Goal: Information Seeking & Learning: Find specific fact

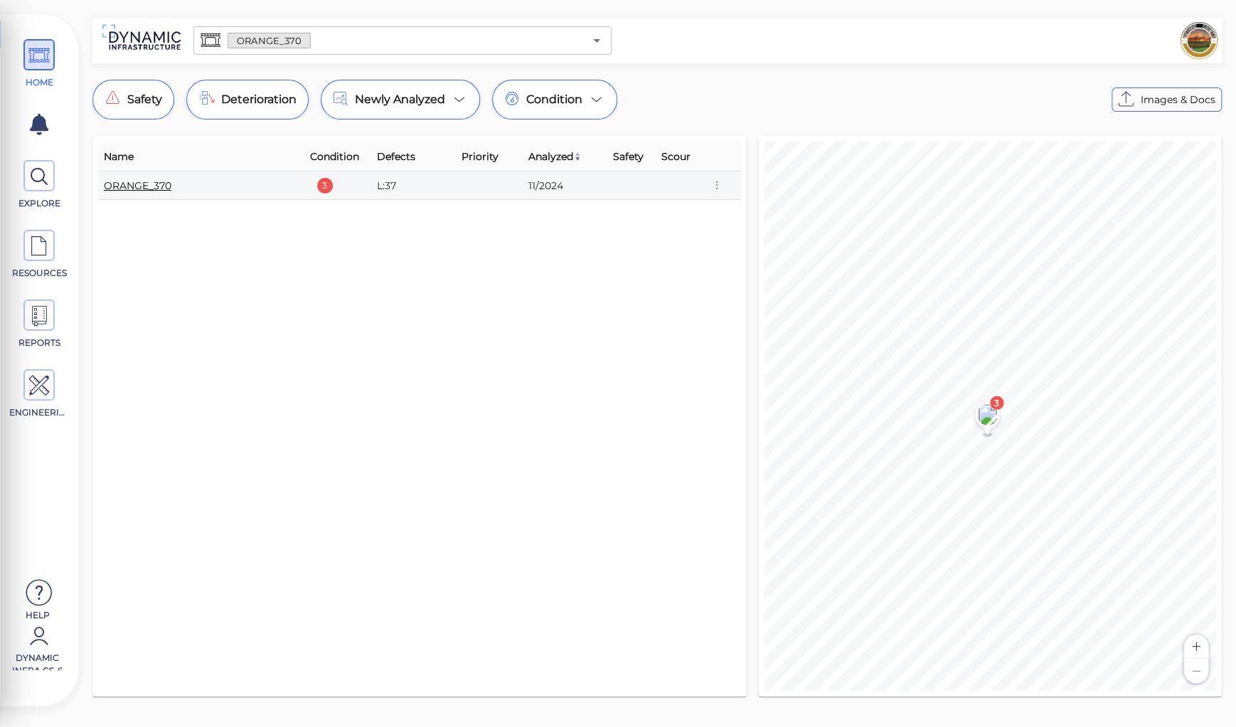
click at [135, 188] on link "ORANGE_370" at bounding box center [138, 185] width 68 height 13
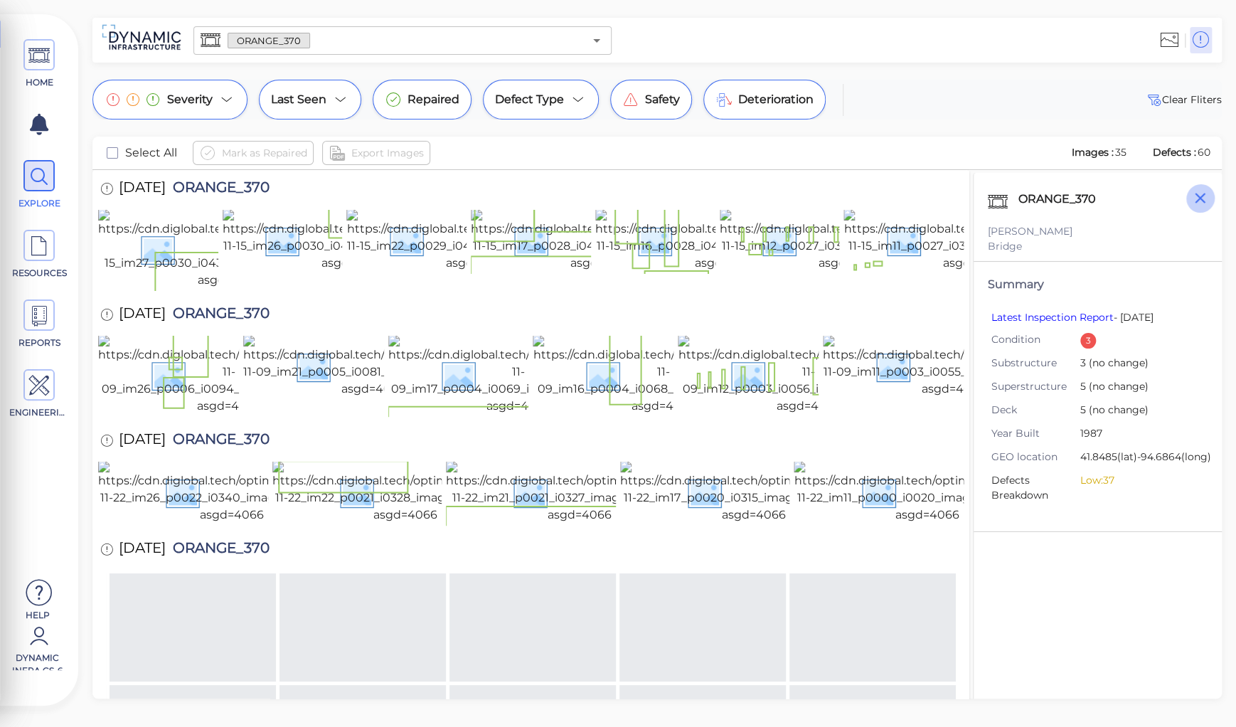
click at [1203, 199] on icon "button" at bounding box center [1200, 198] width 18 height 18
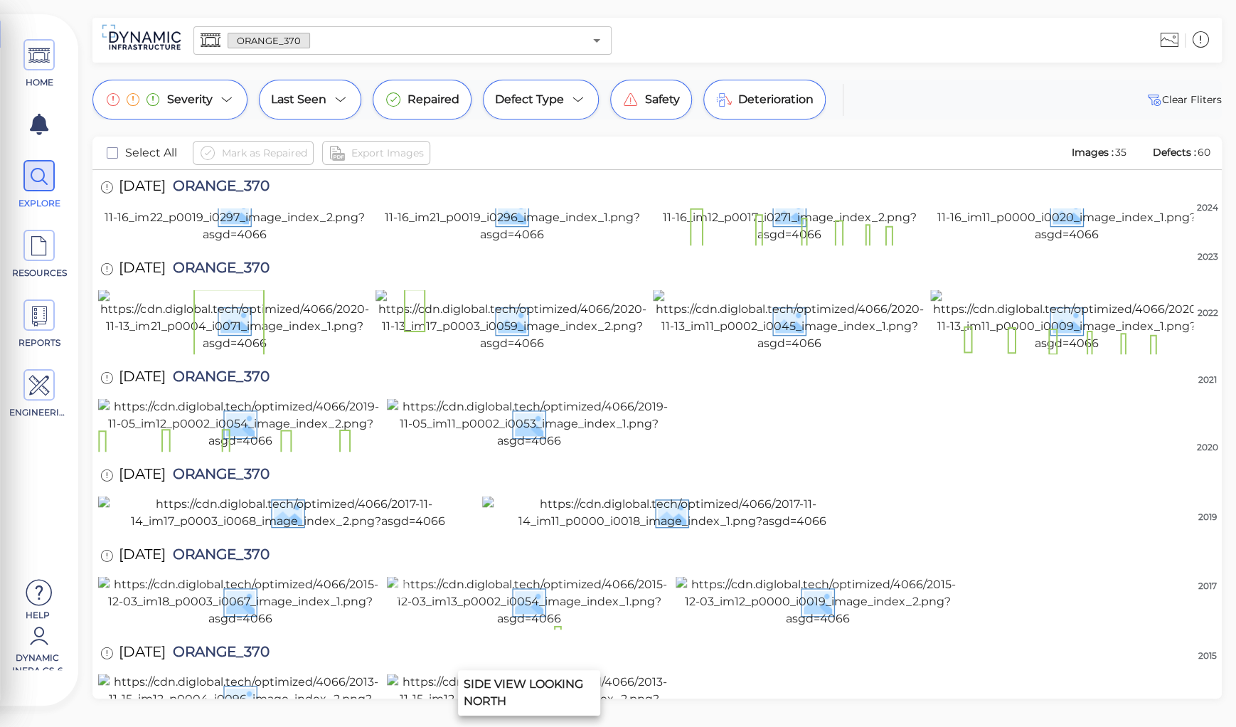
scroll to position [1534, 0]
click at [234, 547] on span "ORANGE_370" at bounding box center [218, 556] width 104 height 19
copy span "ORANGE_370"
click at [511, 674] on img at bounding box center [529, 699] width 284 height 51
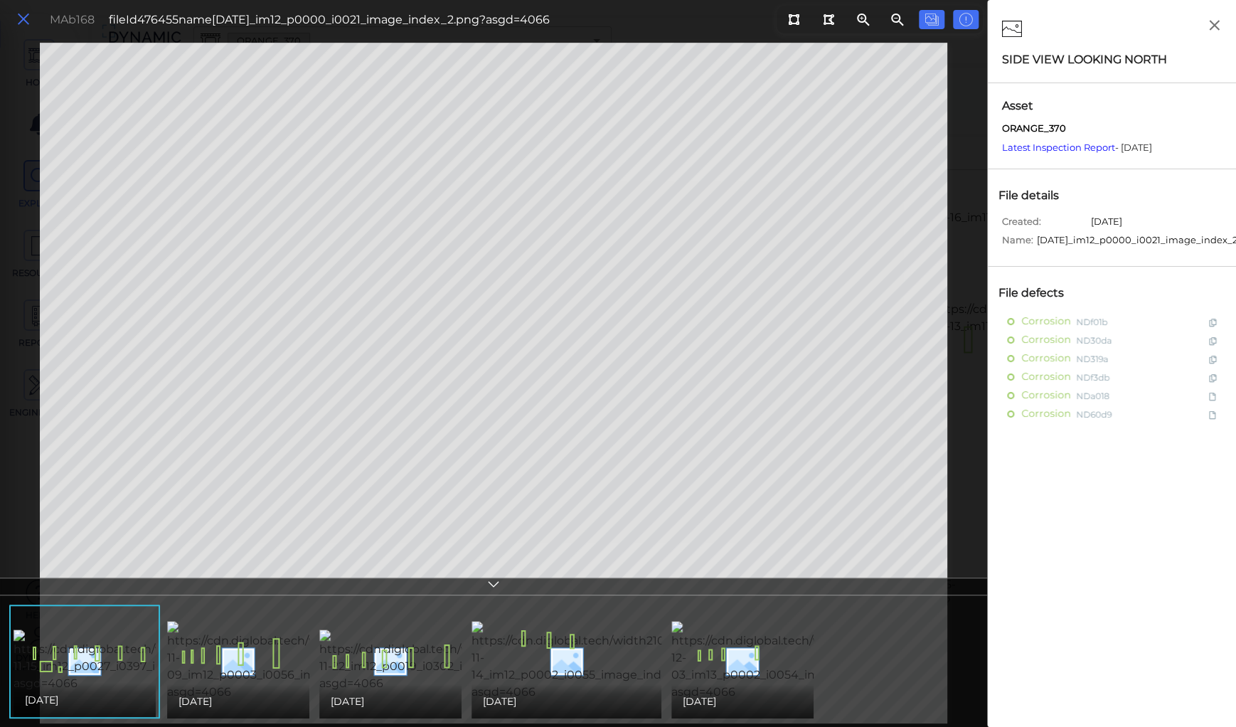
click at [26, 21] on icon at bounding box center [24, 19] width 16 height 19
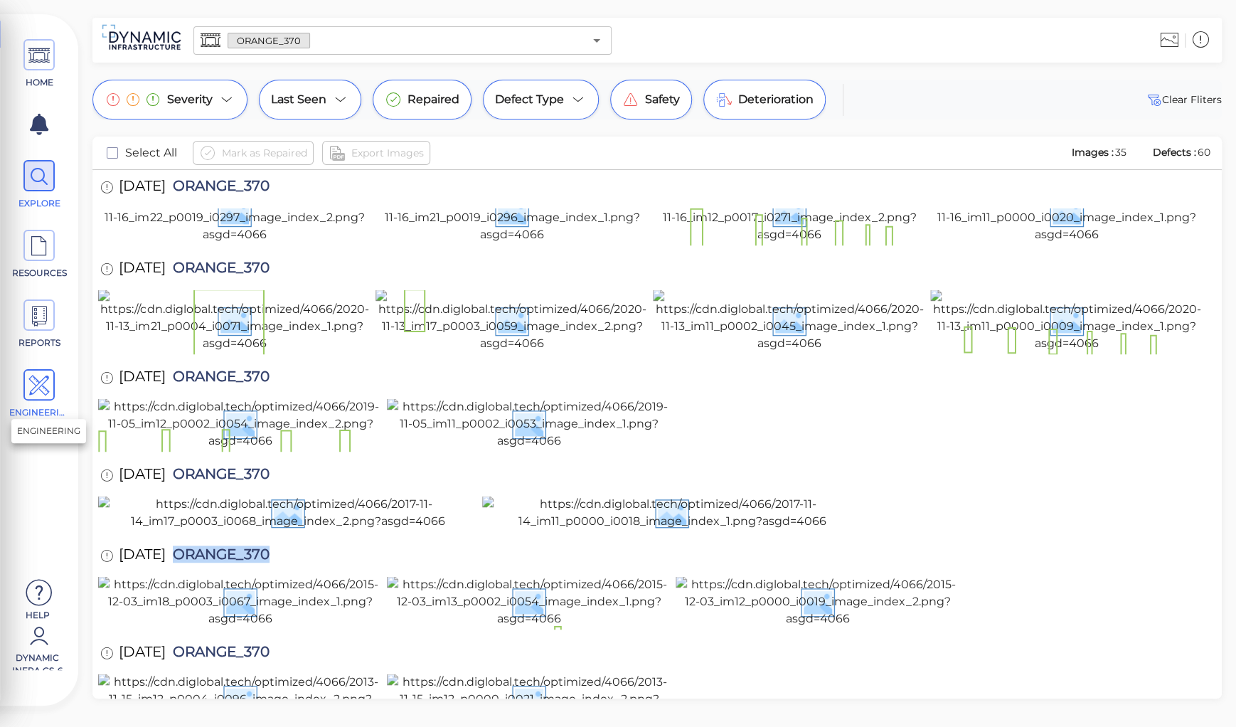
click at [34, 373] on icon at bounding box center [38, 386] width 21 height 32
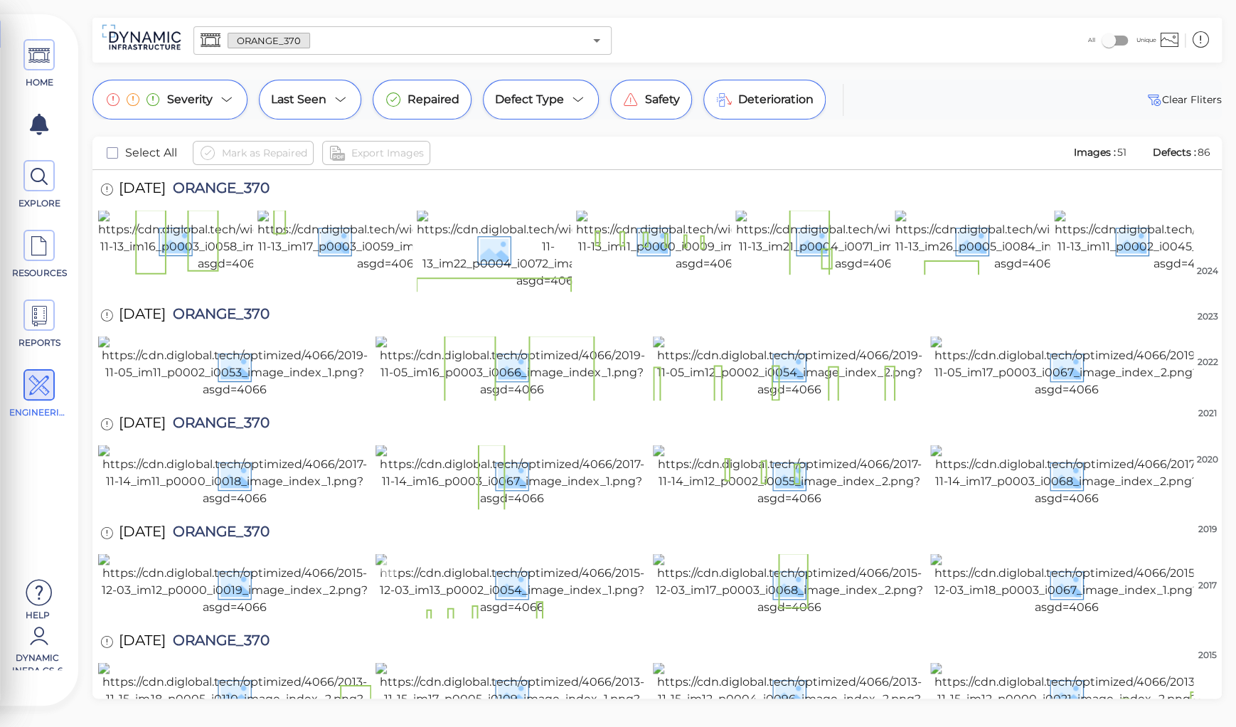
scroll to position [1445, 0]
click at [1045, 662] on img at bounding box center [1066, 693] width 273 height 63
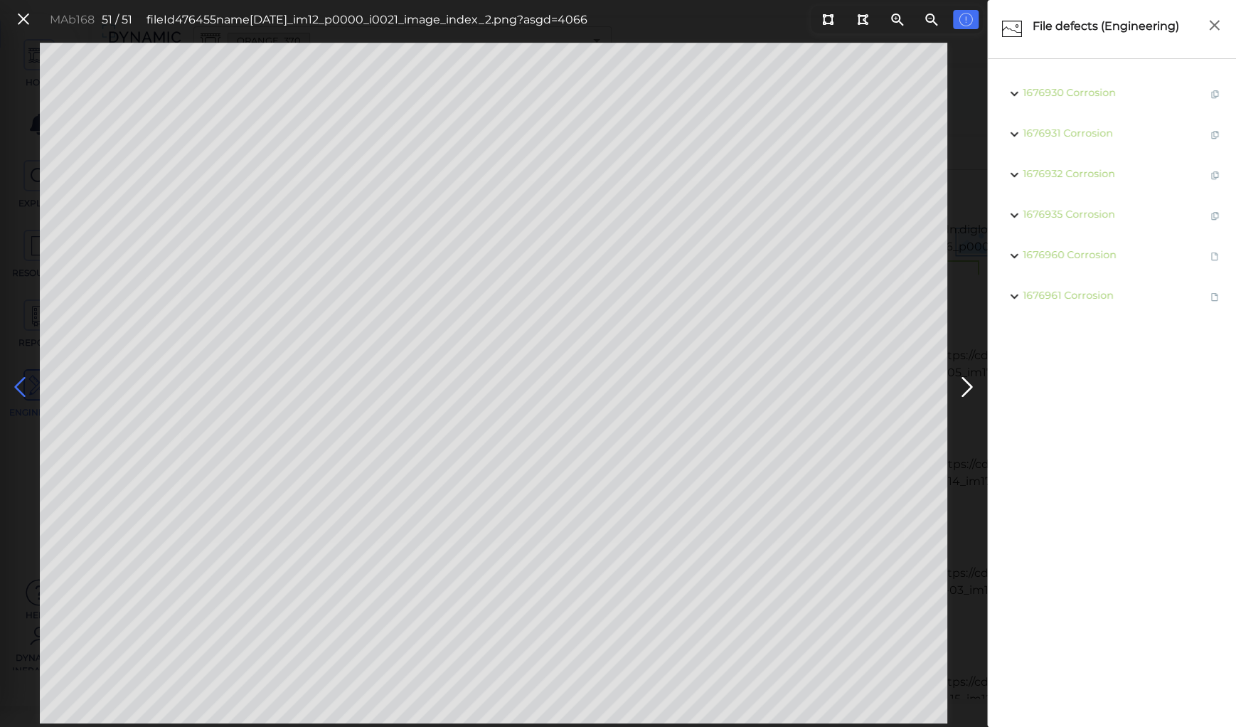
click at [22, 383] on icon at bounding box center [20, 387] width 23 height 28
click at [23, 384] on icon at bounding box center [20, 387] width 23 height 28
click at [967, 387] on icon at bounding box center [967, 387] width 23 height 28
click at [16, 384] on icon at bounding box center [20, 387] width 23 height 28
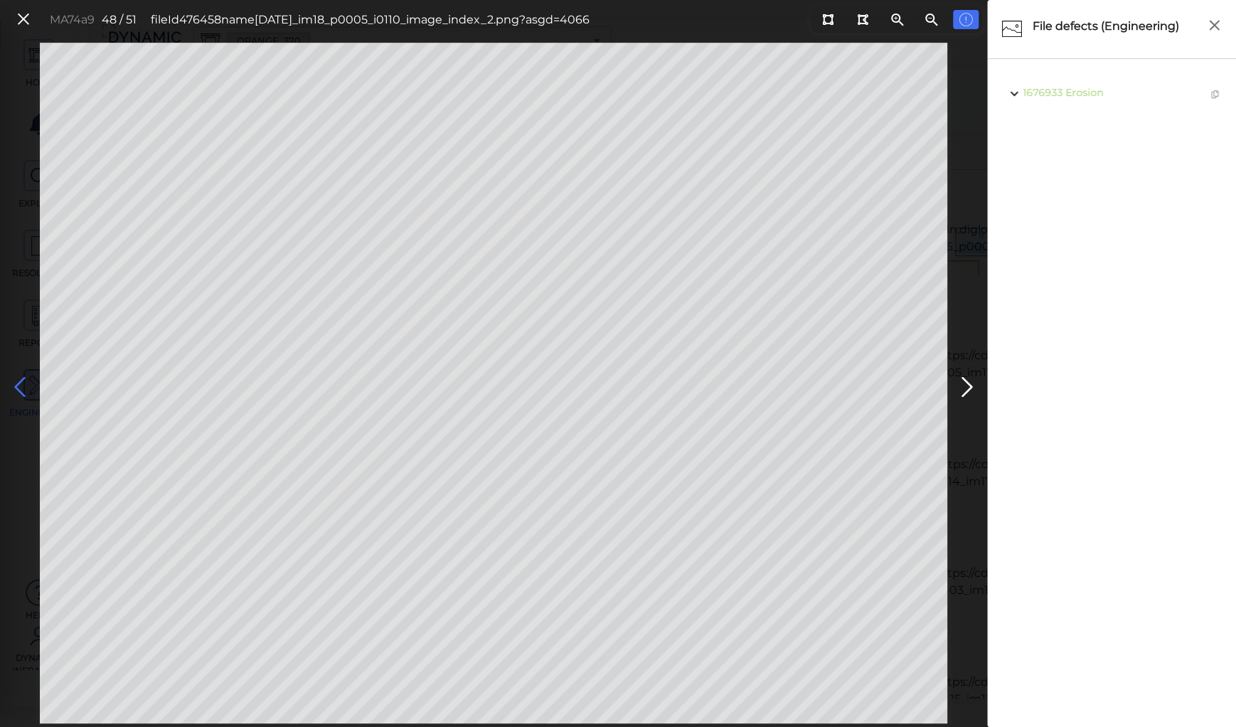
click at [16, 384] on icon at bounding box center [20, 387] width 23 height 28
click at [18, 383] on icon at bounding box center [20, 387] width 23 height 28
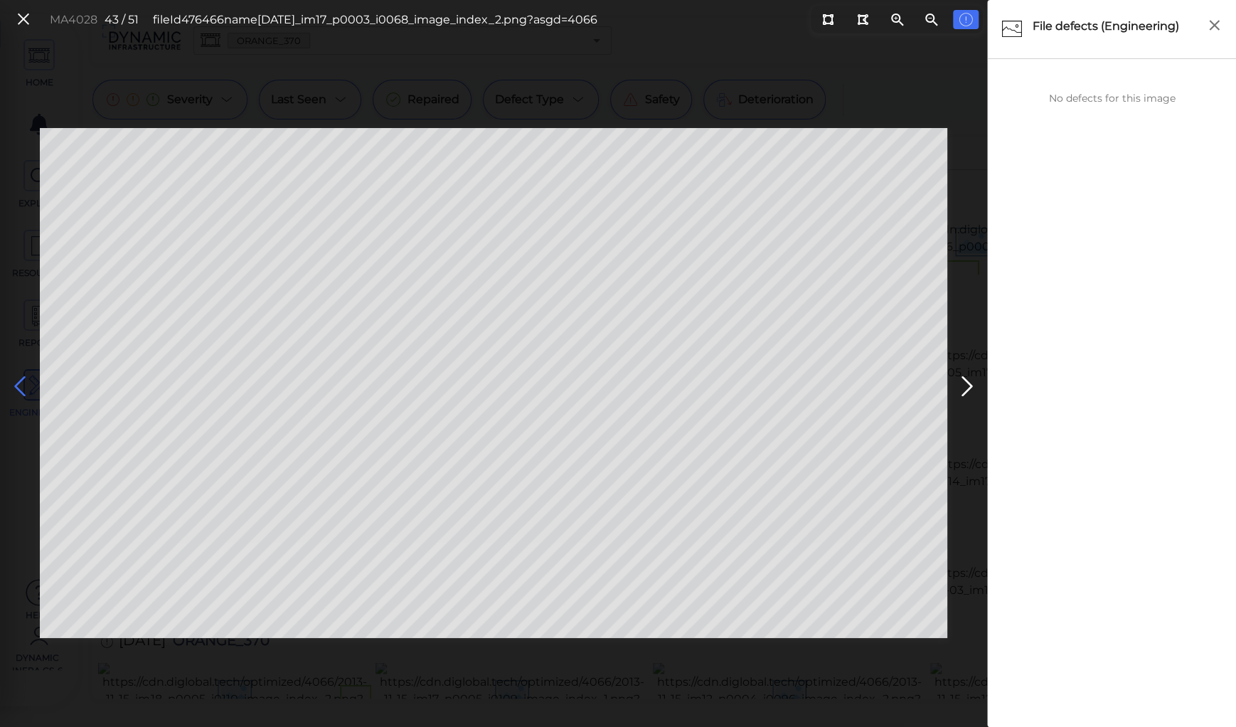
click at [18, 383] on icon at bounding box center [20, 387] width 23 height 28
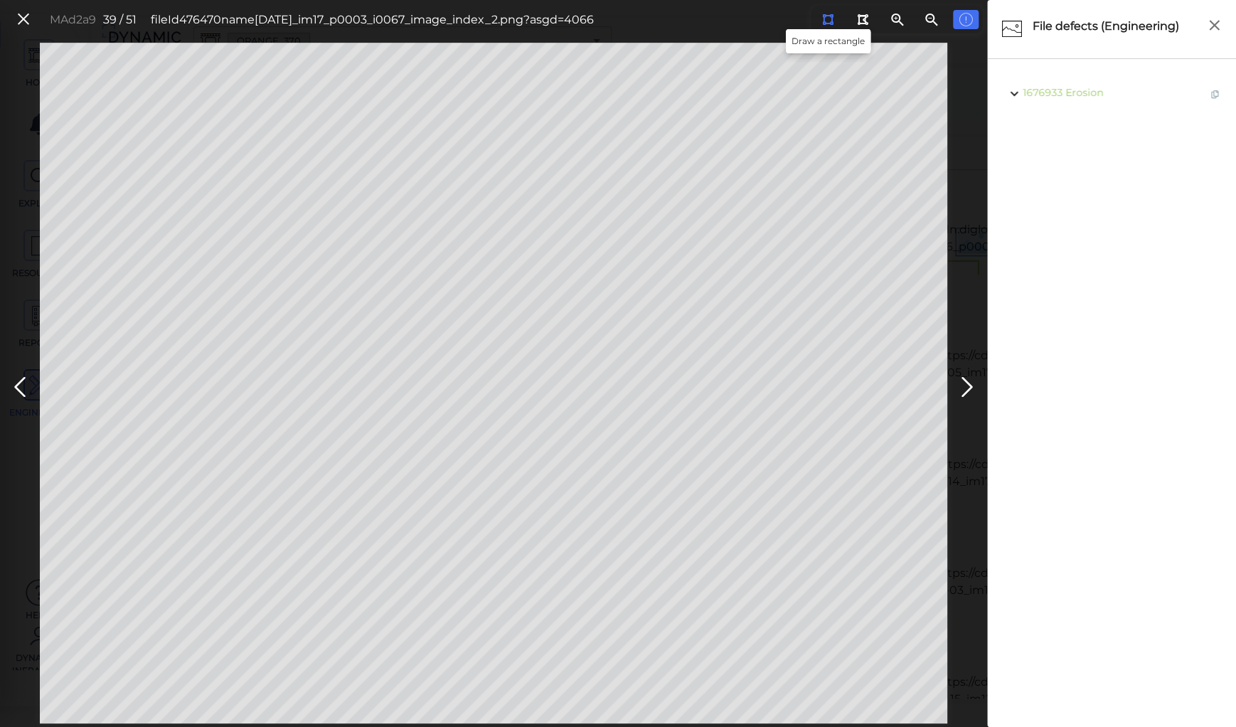
click at [825, 16] on icon at bounding box center [827, 19] width 11 height 11
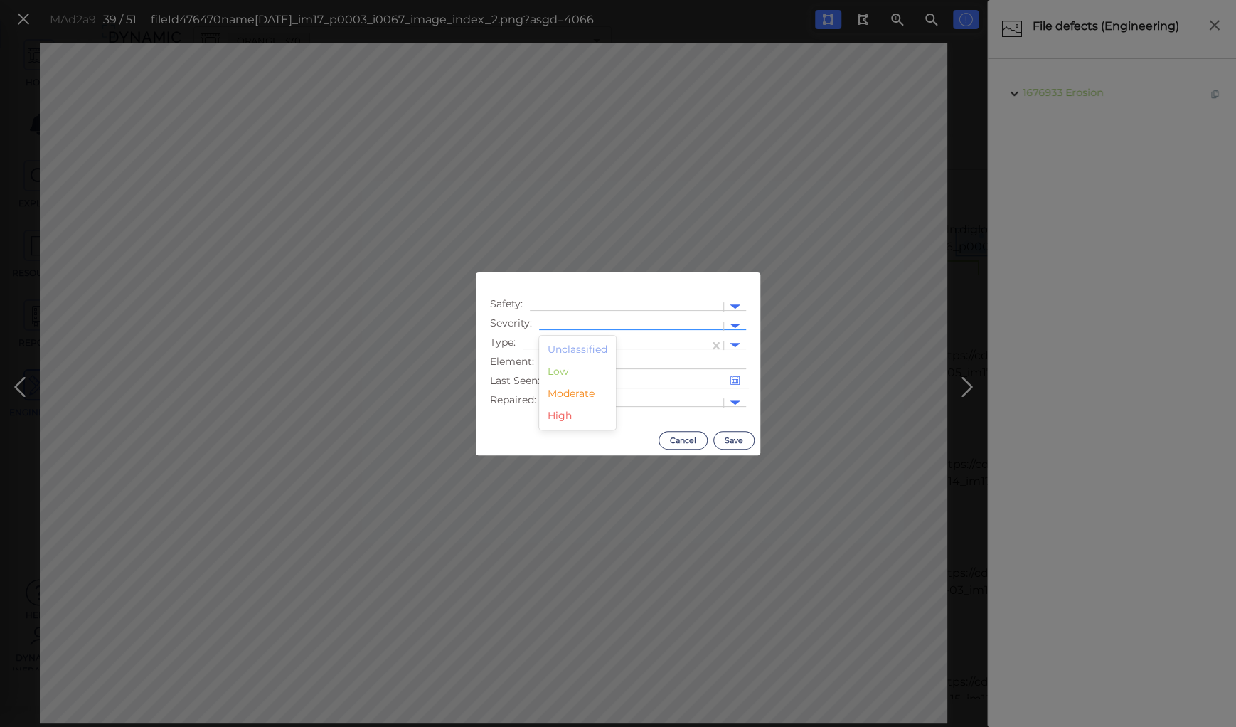
click at [585, 317] on div at bounding box center [631, 326] width 184 height 21
click at [572, 398] on div "Moderate" at bounding box center [577, 394] width 77 height 22
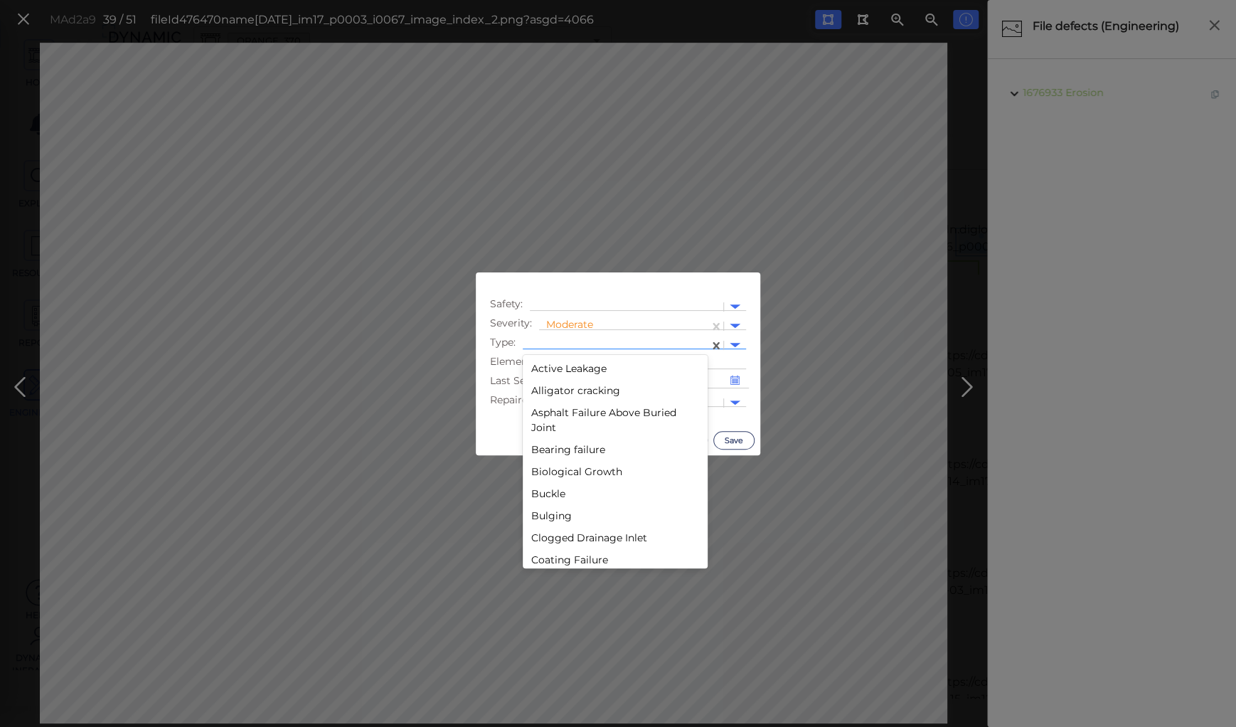
click at [566, 343] on div at bounding box center [616, 345] width 172 height 15
click at [547, 452] on div "Decay" at bounding box center [615, 454] width 185 height 22
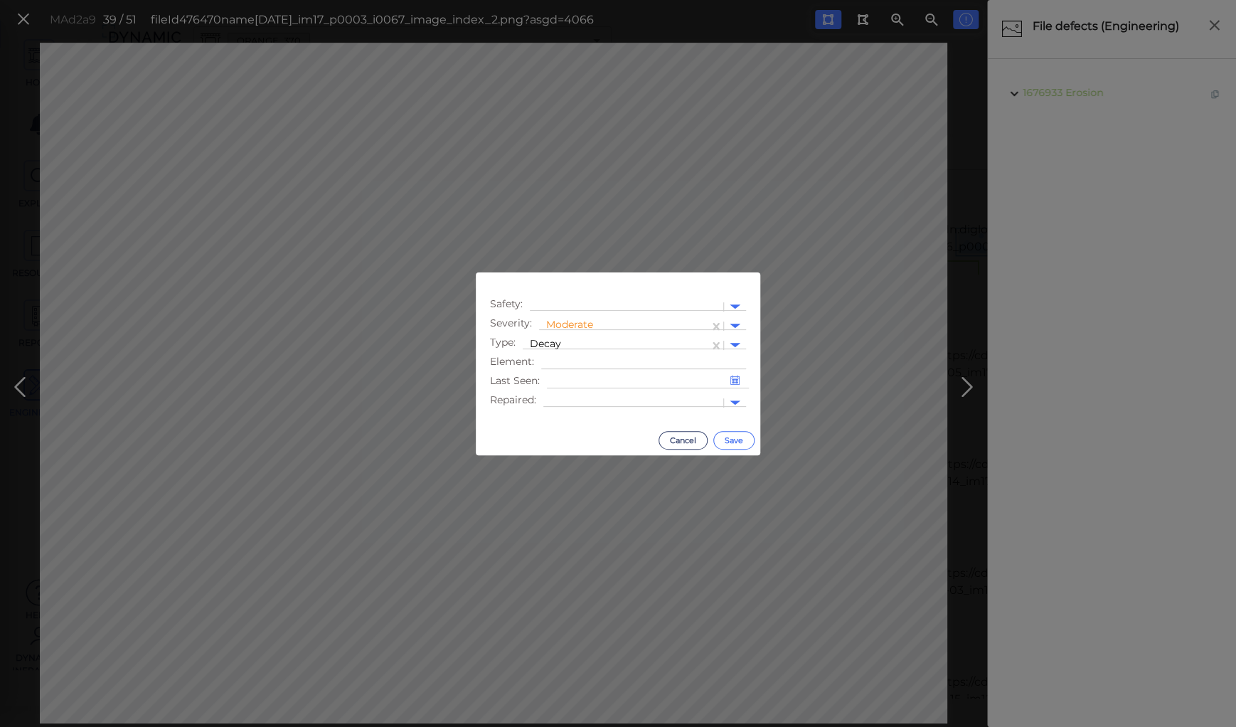
click at [724, 435] on button "Save" at bounding box center [733, 440] width 41 height 18
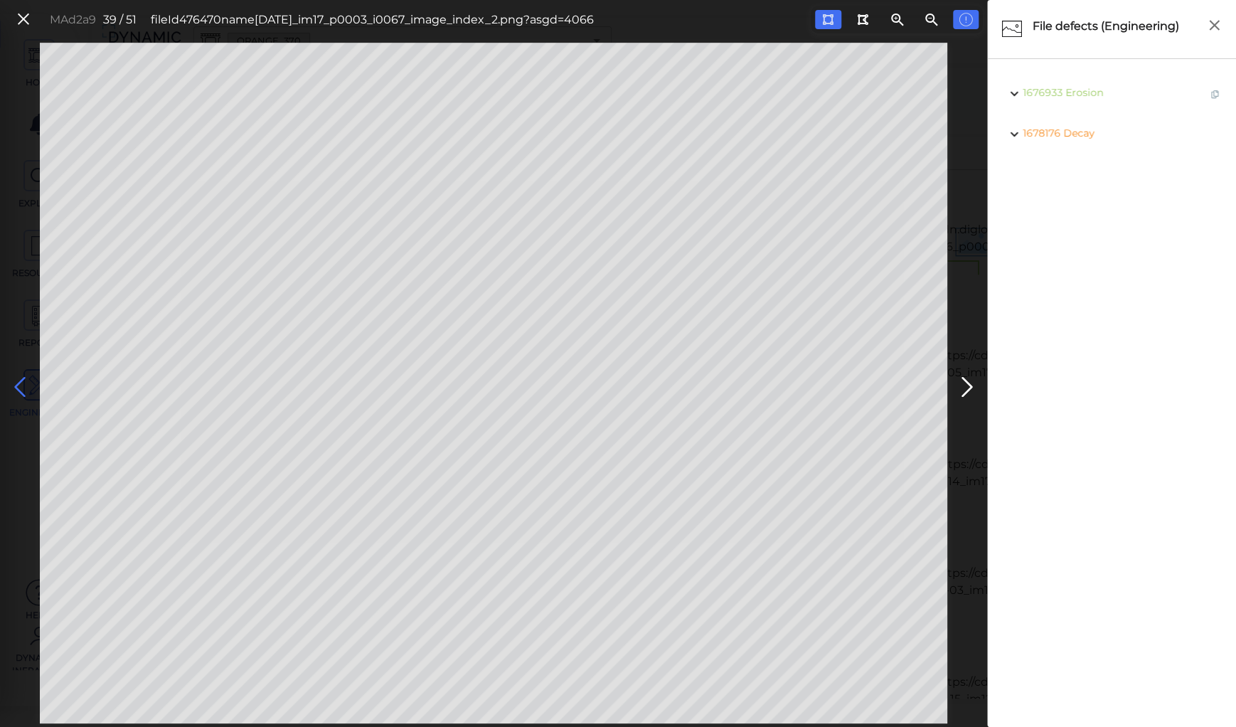
click at [16, 383] on icon at bounding box center [20, 387] width 23 height 28
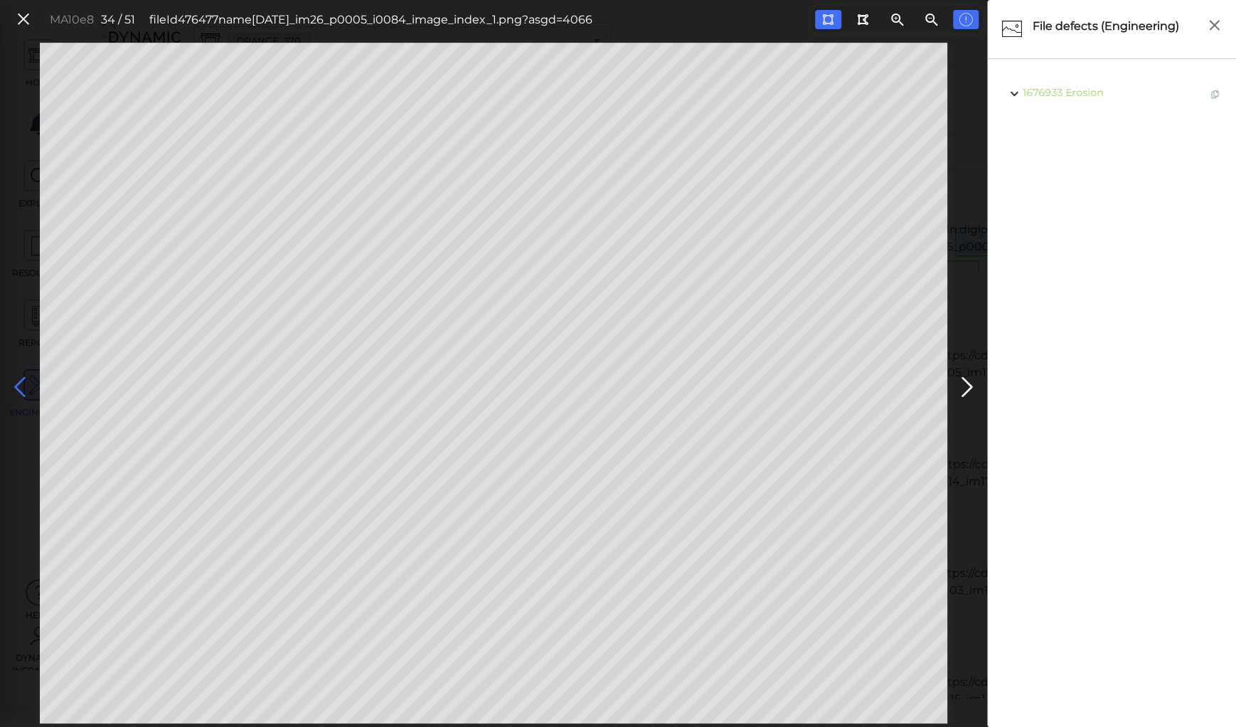
click at [16, 383] on icon at bounding box center [20, 387] width 23 height 28
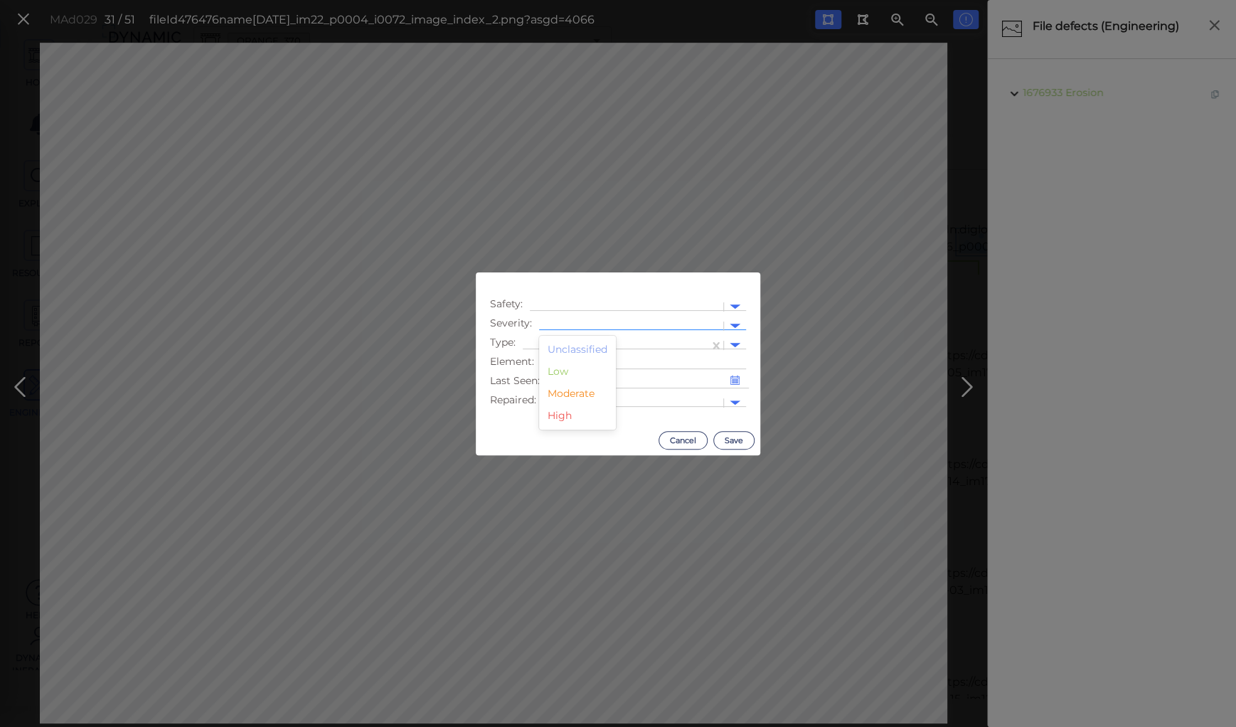
click at [603, 324] on div at bounding box center [631, 326] width 170 height 15
click at [575, 393] on div "Moderate" at bounding box center [577, 394] width 77 height 22
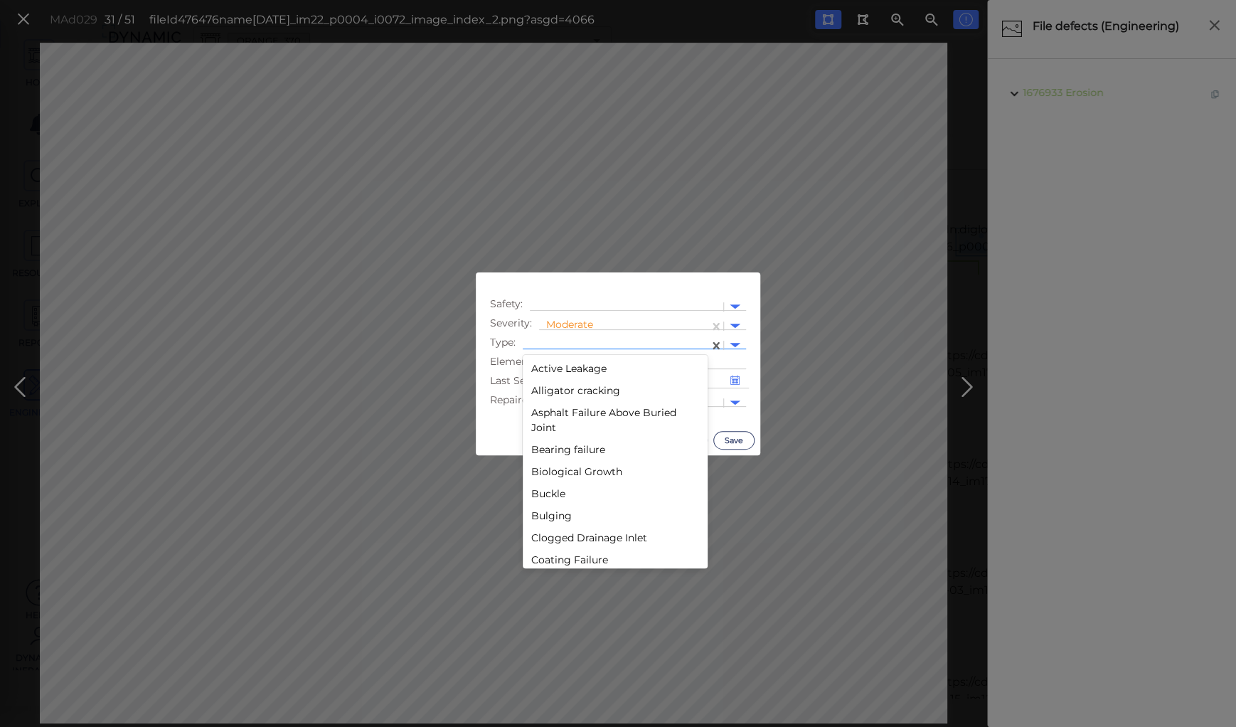
click at [570, 339] on div at bounding box center [616, 345] width 172 height 15
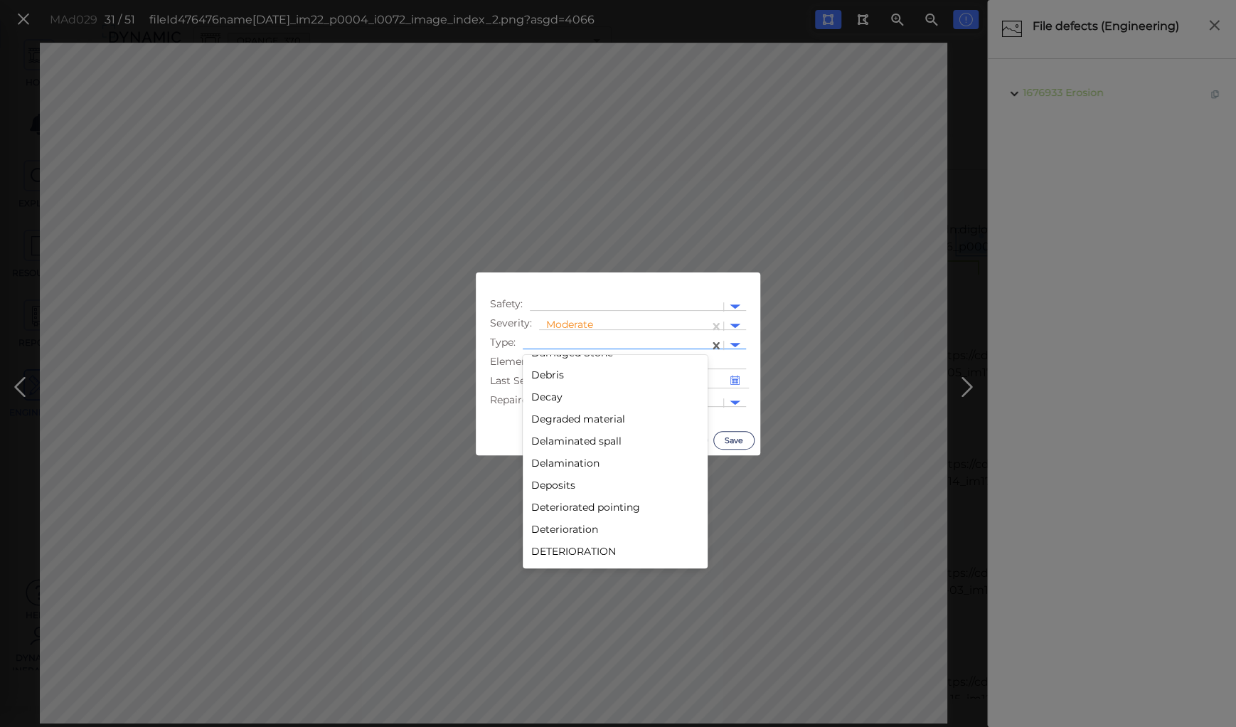
click at [558, 400] on div "Decay" at bounding box center [615, 397] width 185 height 22
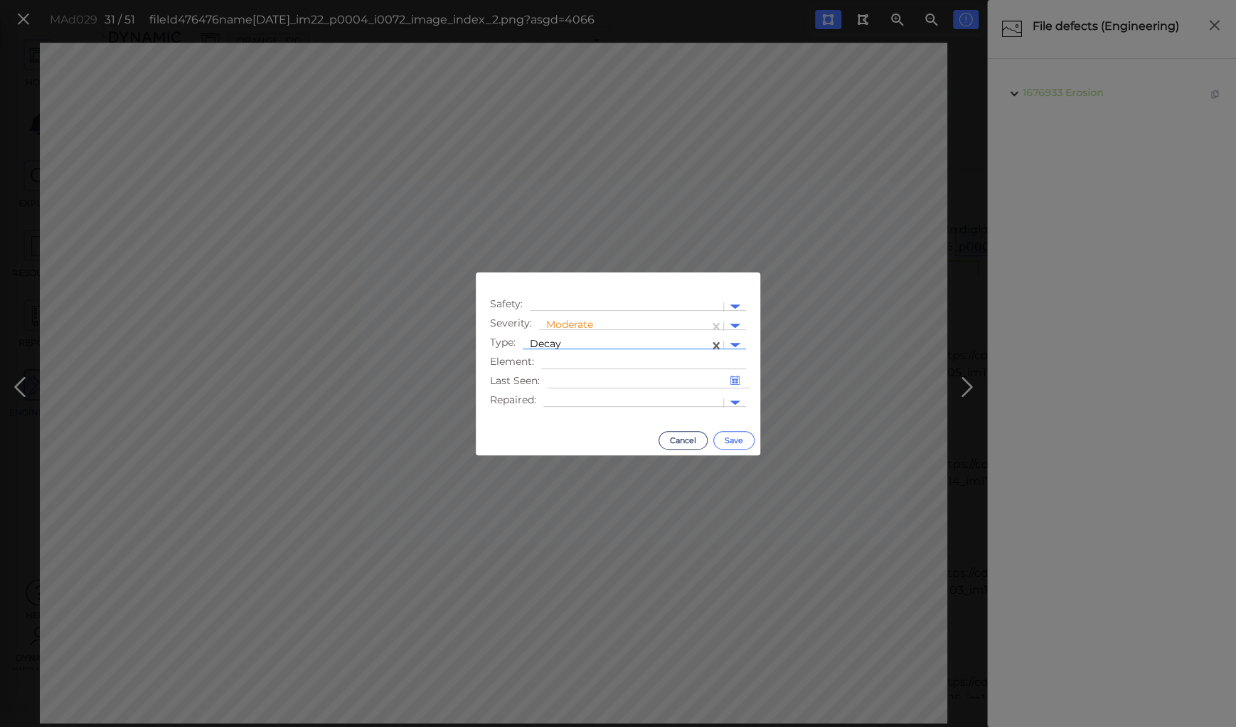
click at [730, 440] on button "Save" at bounding box center [733, 440] width 41 height 18
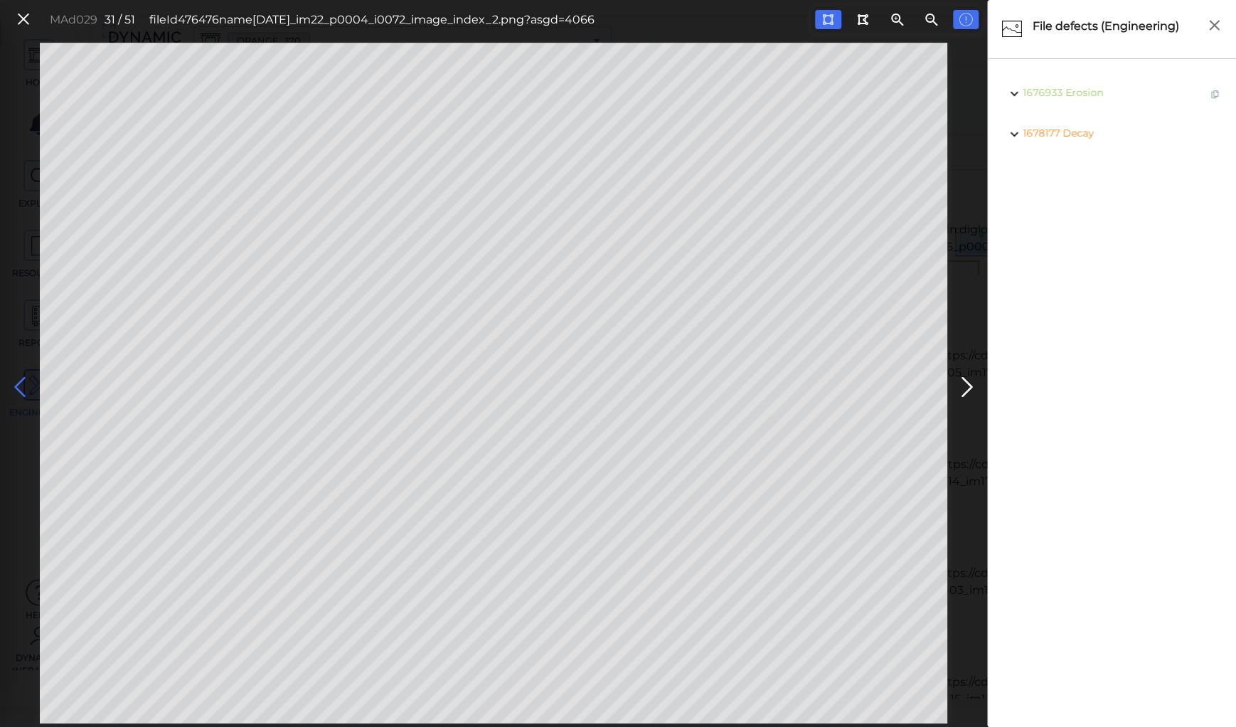
click at [22, 390] on icon at bounding box center [20, 387] width 23 height 28
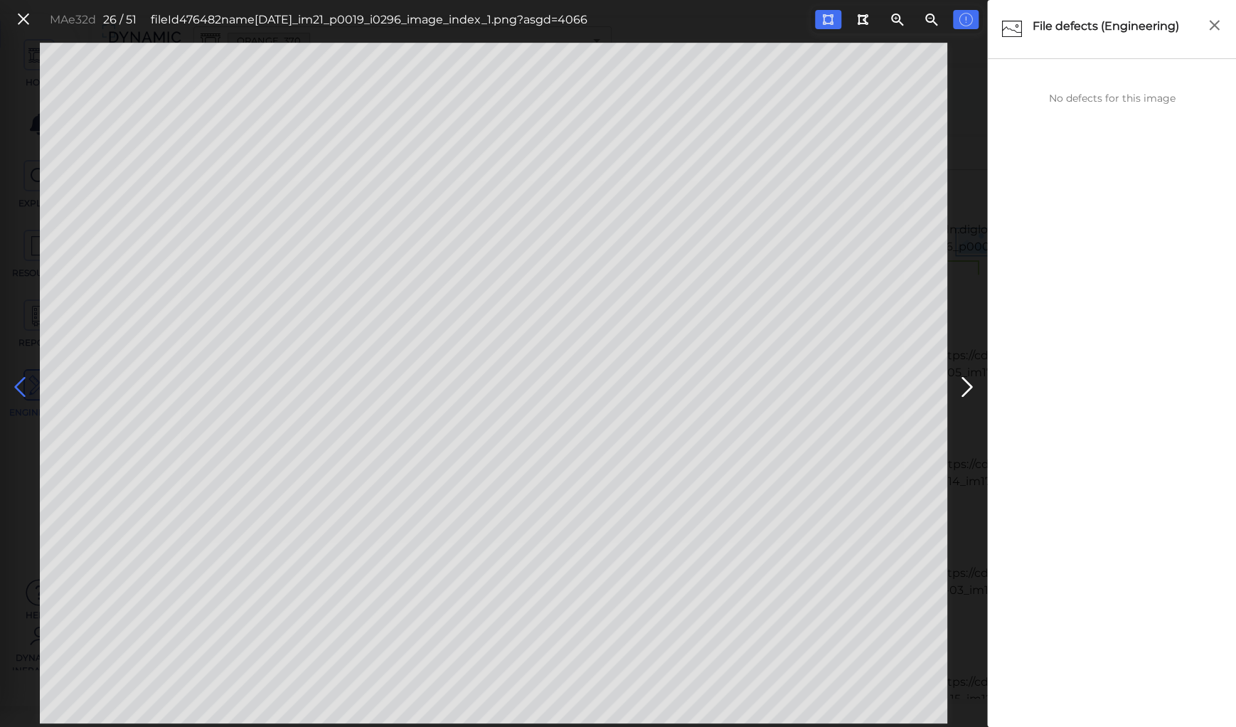
click at [22, 390] on icon at bounding box center [20, 387] width 23 height 28
click at [19, 381] on icon at bounding box center [20, 387] width 23 height 28
click at [19, 378] on icon at bounding box center [20, 387] width 23 height 28
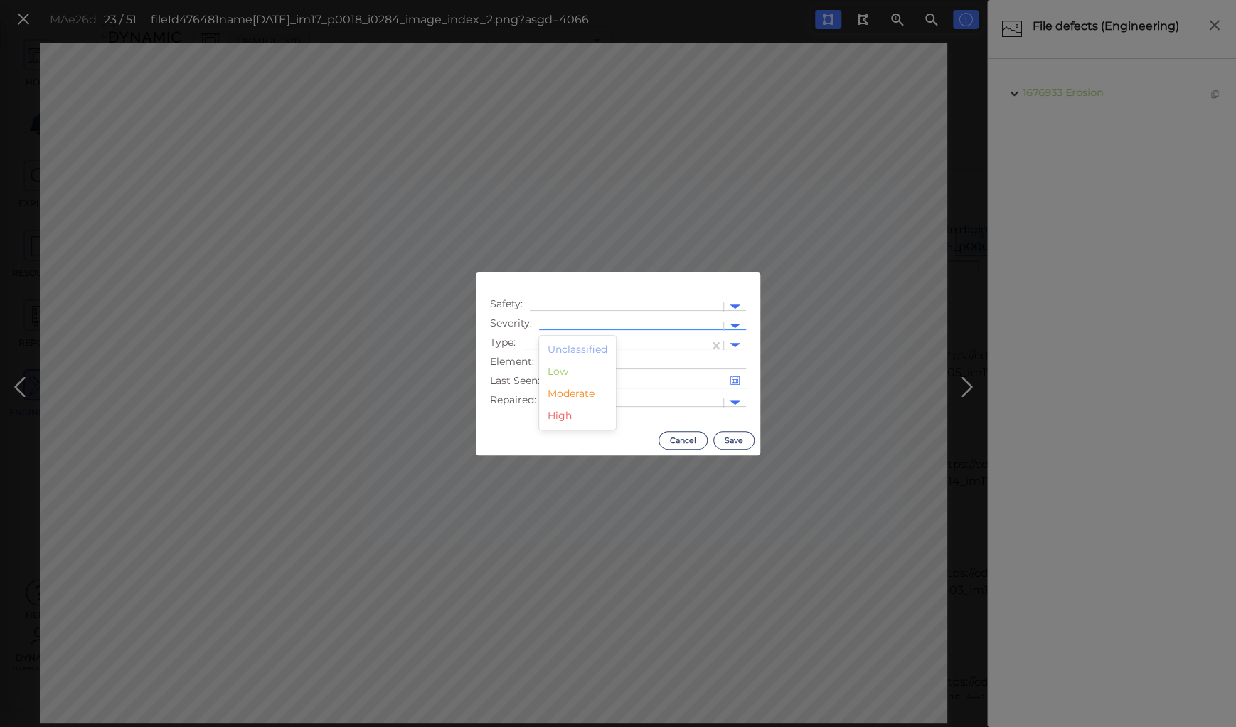
click at [599, 324] on div at bounding box center [631, 326] width 170 height 15
click at [568, 393] on div "Moderate" at bounding box center [577, 394] width 77 height 22
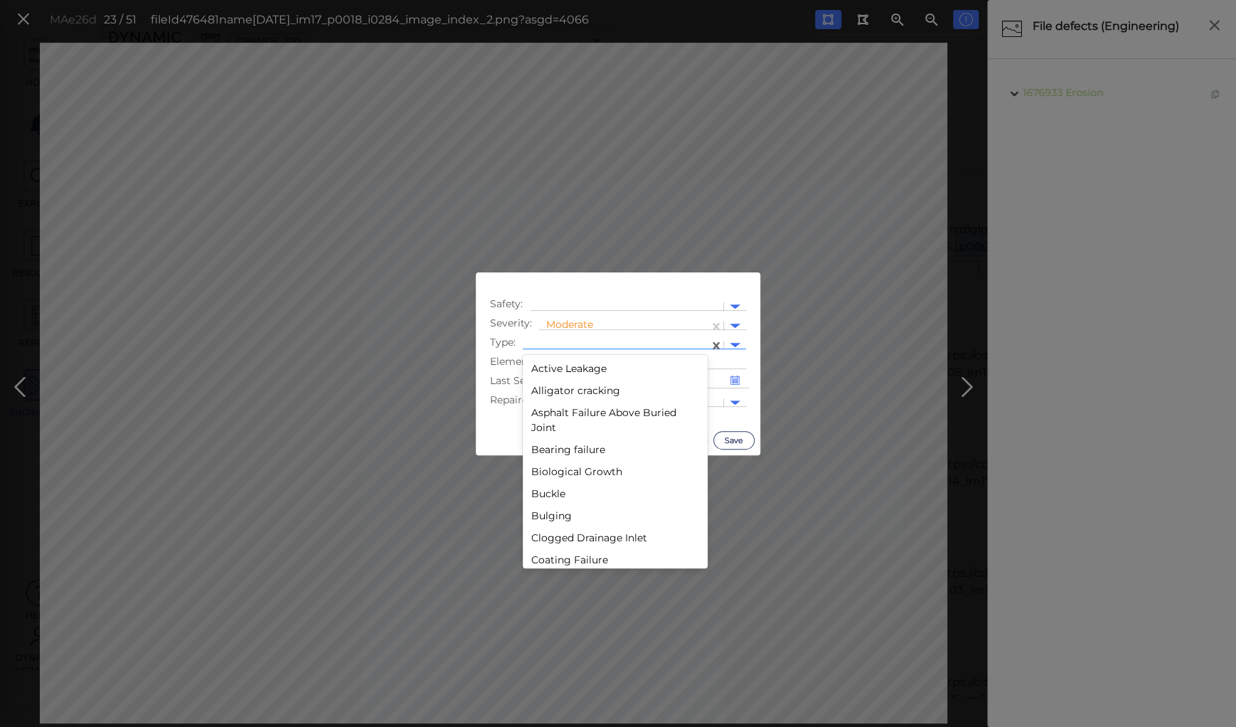
click at [560, 344] on div at bounding box center [616, 345] width 172 height 15
click at [555, 456] on div "Decay" at bounding box center [615, 454] width 185 height 22
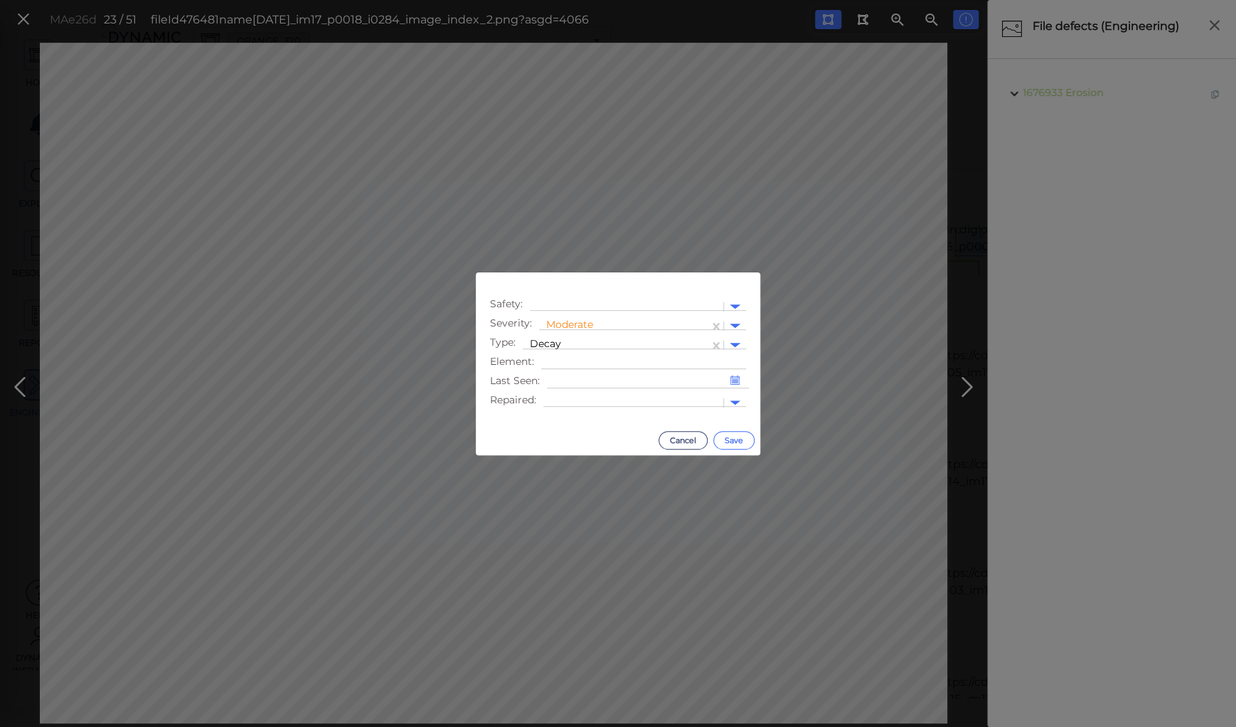
click at [727, 440] on button "Save" at bounding box center [733, 440] width 41 height 18
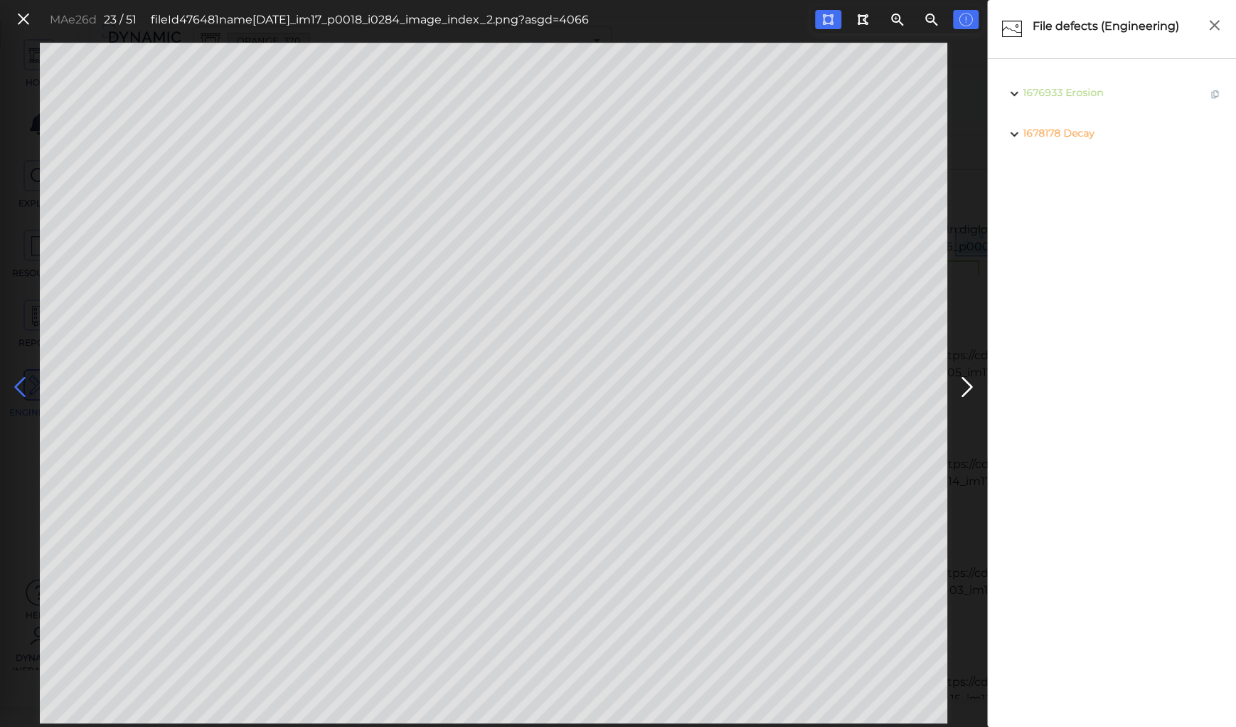
click at [25, 382] on icon at bounding box center [20, 387] width 23 height 28
click at [21, 382] on icon at bounding box center [20, 387] width 23 height 28
click at [20, 382] on icon at bounding box center [20, 387] width 23 height 28
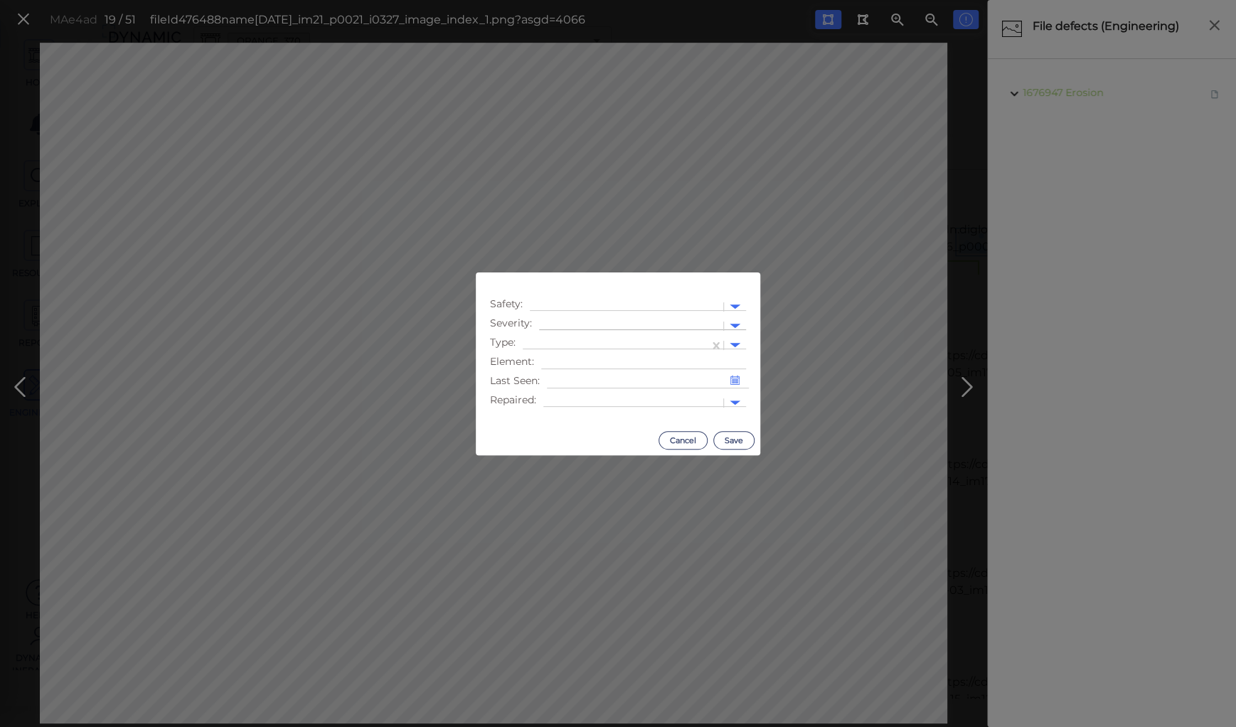
click at [574, 316] on div at bounding box center [631, 326] width 184 height 21
click at [575, 391] on div "Moderate" at bounding box center [577, 394] width 77 height 22
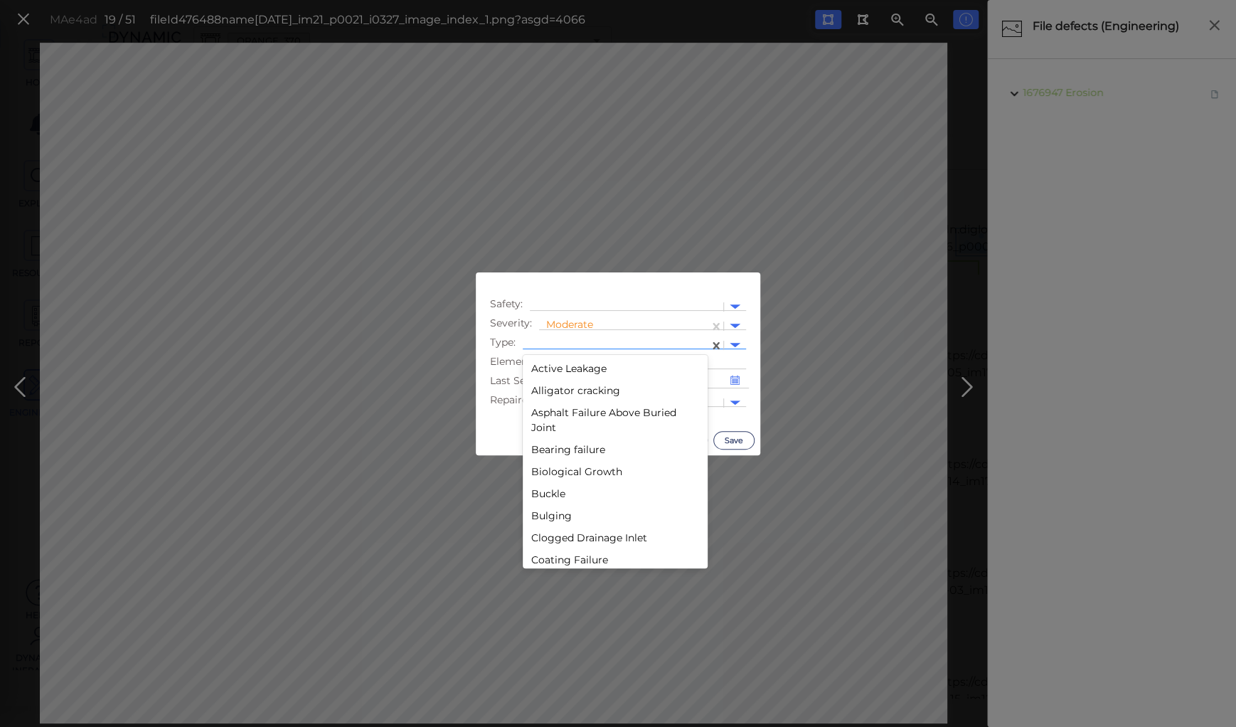
click at [564, 344] on div at bounding box center [616, 345] width 172 height 15
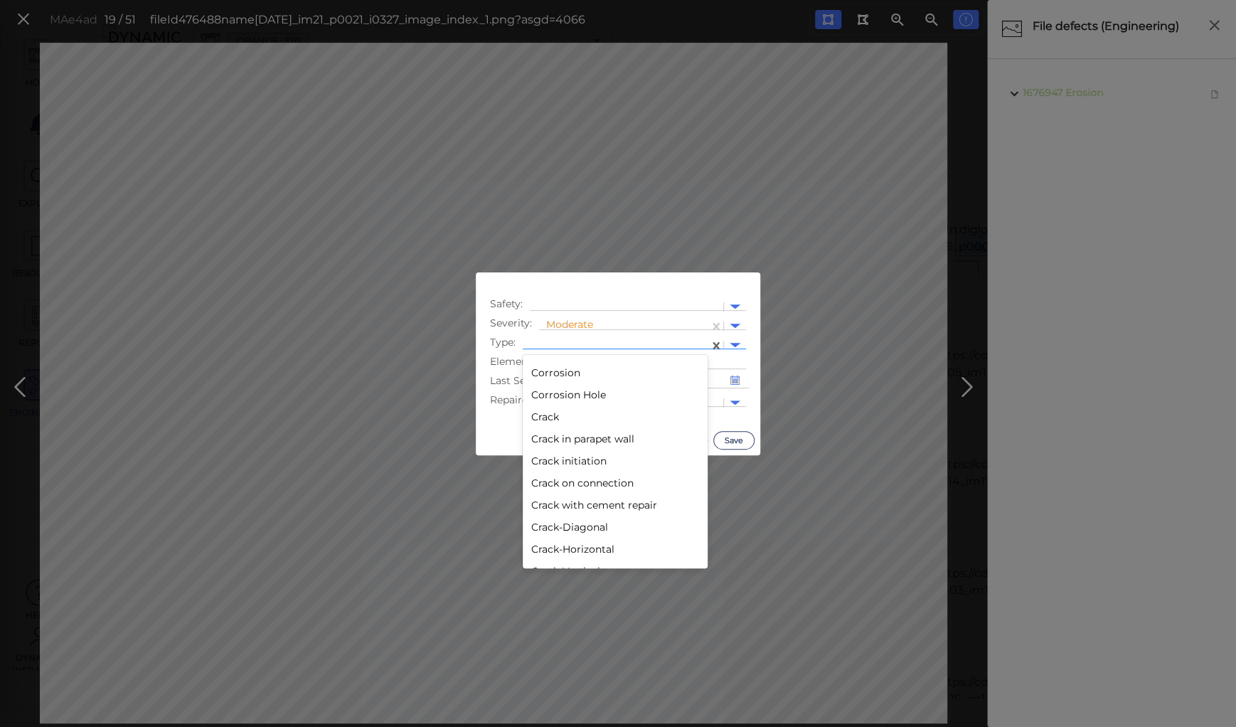
scroll to position [626, 0]
click at [546, 399] on div "Decay" at bounding box center [615, 397] width 185 height 22
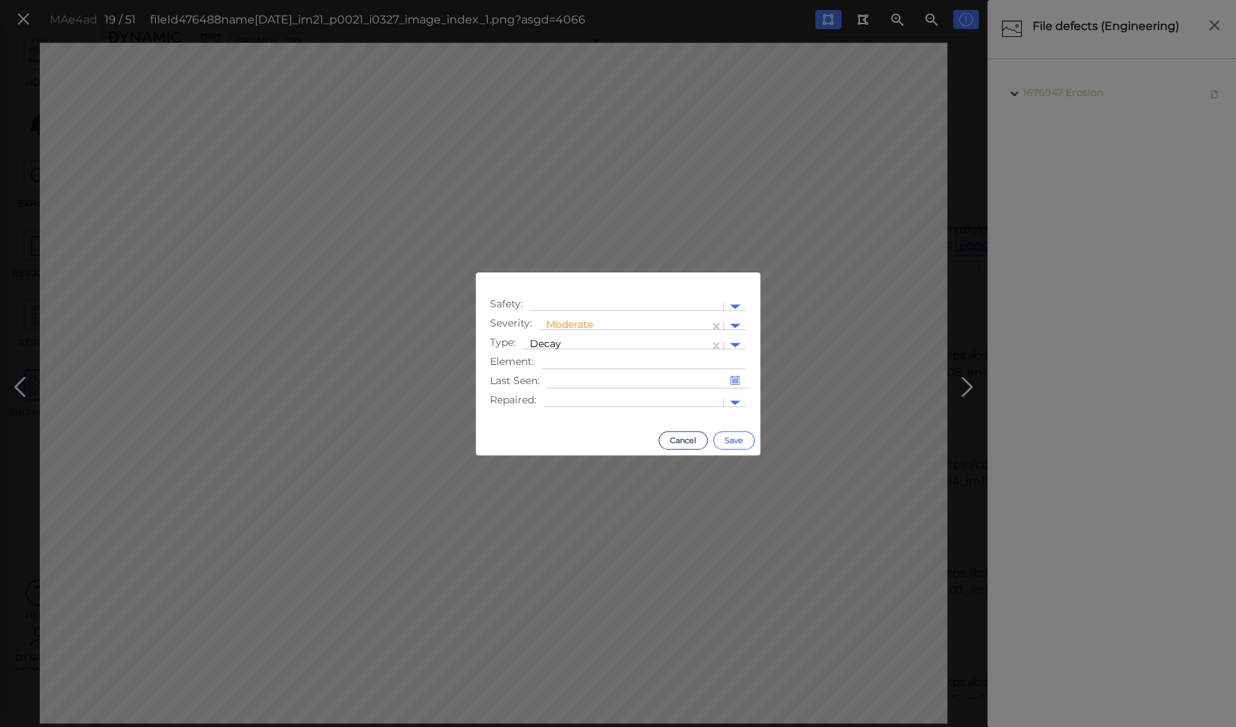
click at [741, 434] on button "Save" at bounding box center [733, 440] width 41 height 18
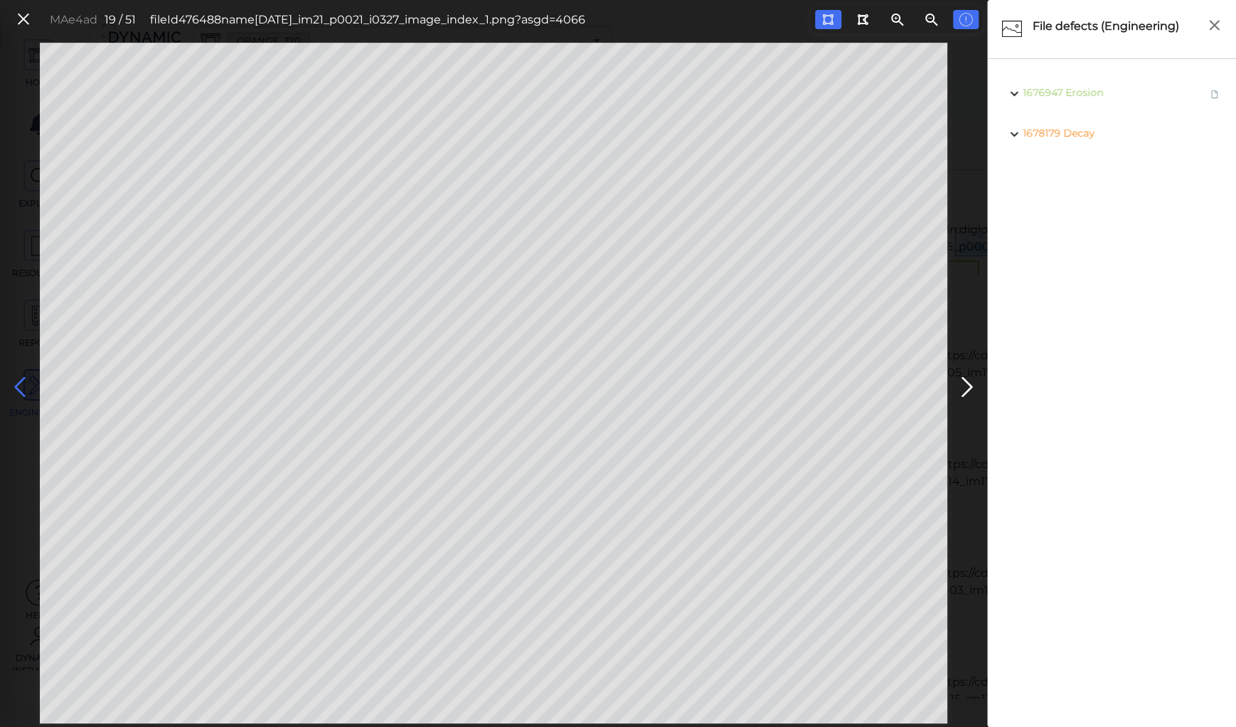
click at [18, 383] on icon at bounding box center [20, 387] width 23 height 28
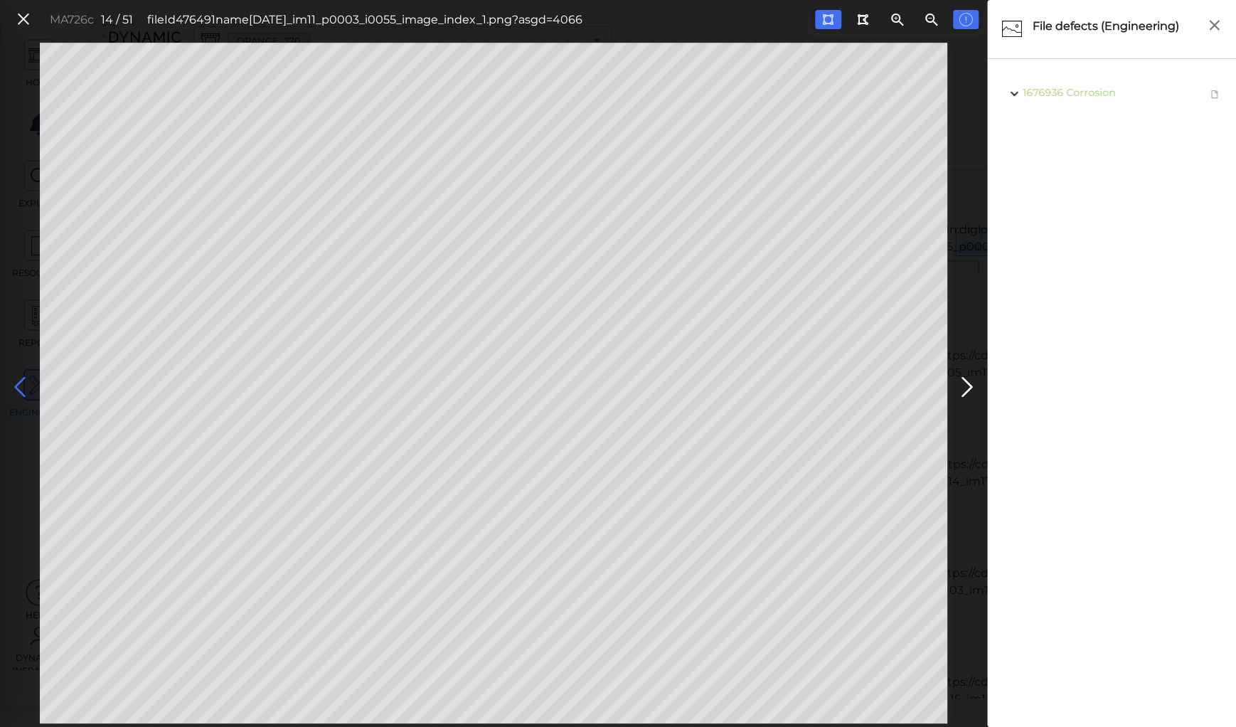
click at [18, 383] on icon at bounding box center [20, 387] width 23 height 28
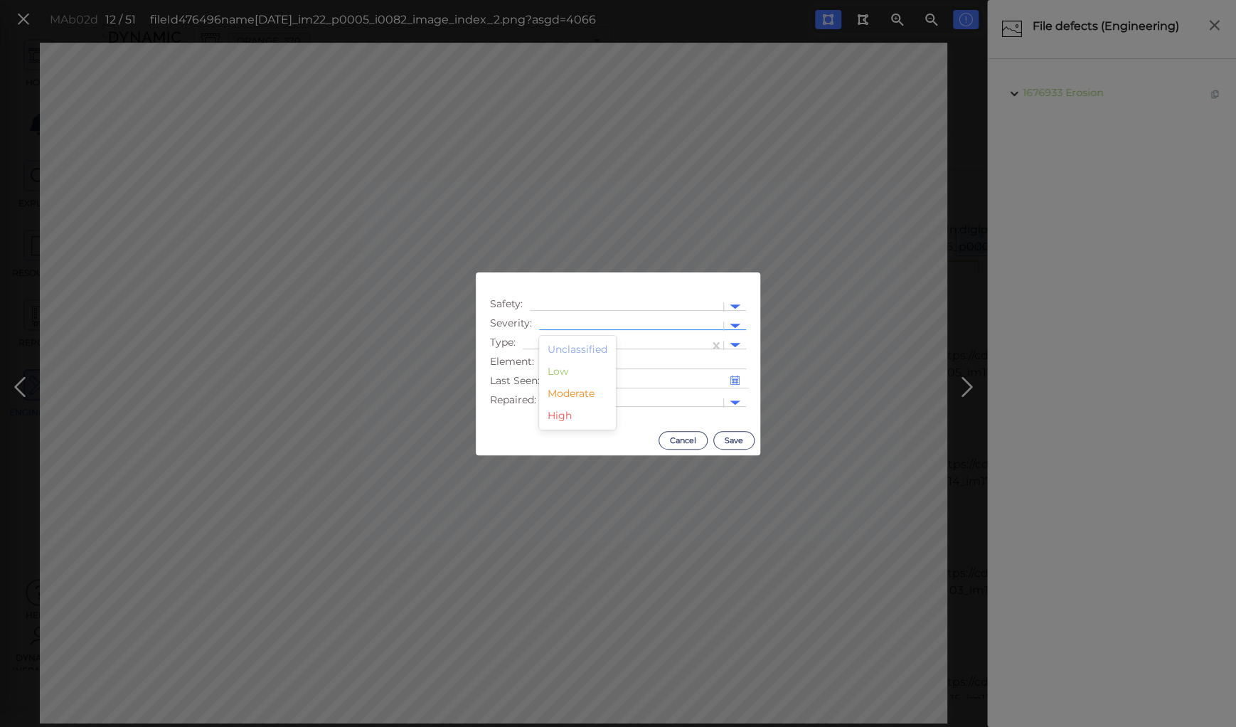
click at [629, 318] on div at bounding box center [631, 326] width 184 height 21
click at [580, 398] on div "Moderate" at bounding box center [577, 394] width 77 height 22
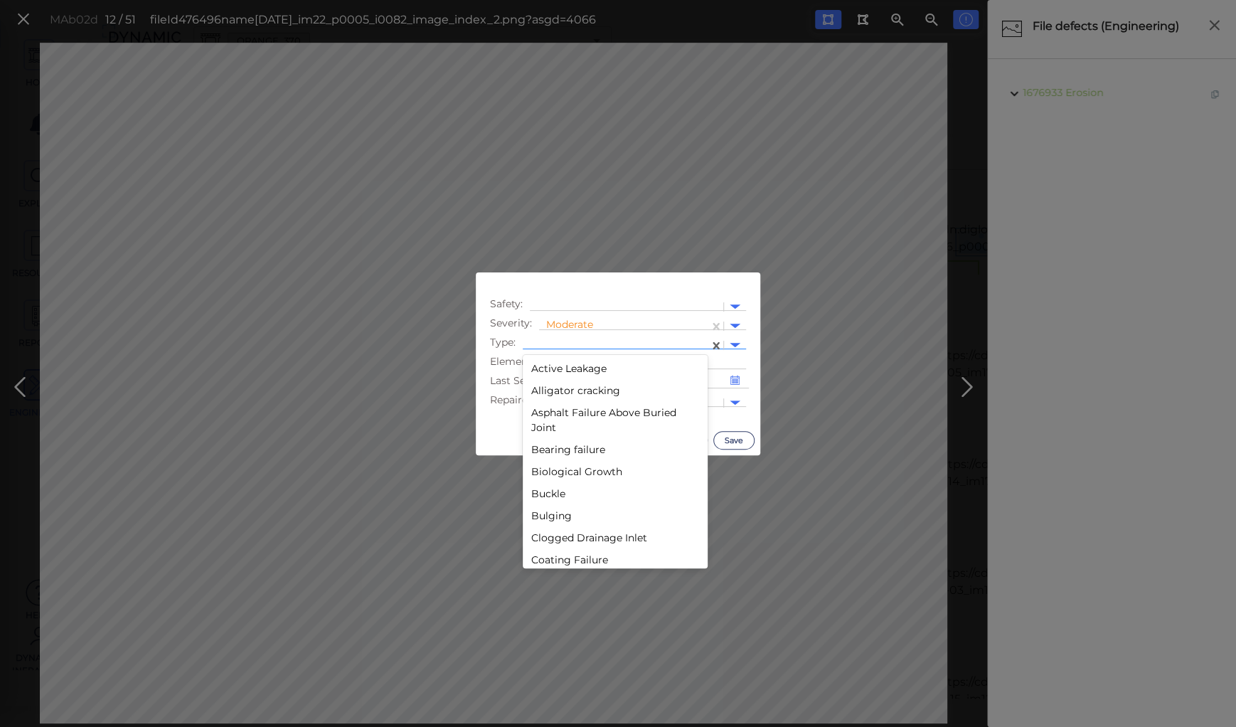
click at [566, 339] on div at bounding box center [616, 345] width 172 height 15
click at [548, 452] on div "Decay" at bounding box center [615, 454] width 185 height 22
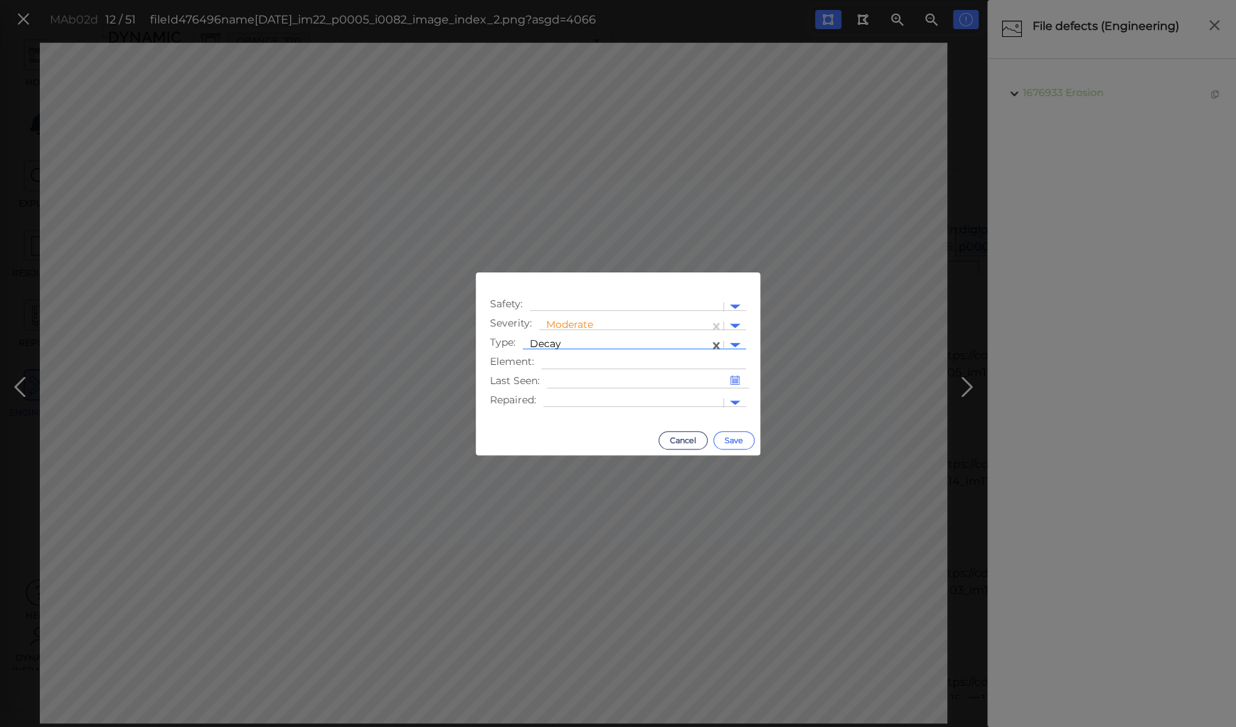
click at [732, 435] on button "Save" at bounding box center [733, 440] width 41 height 18
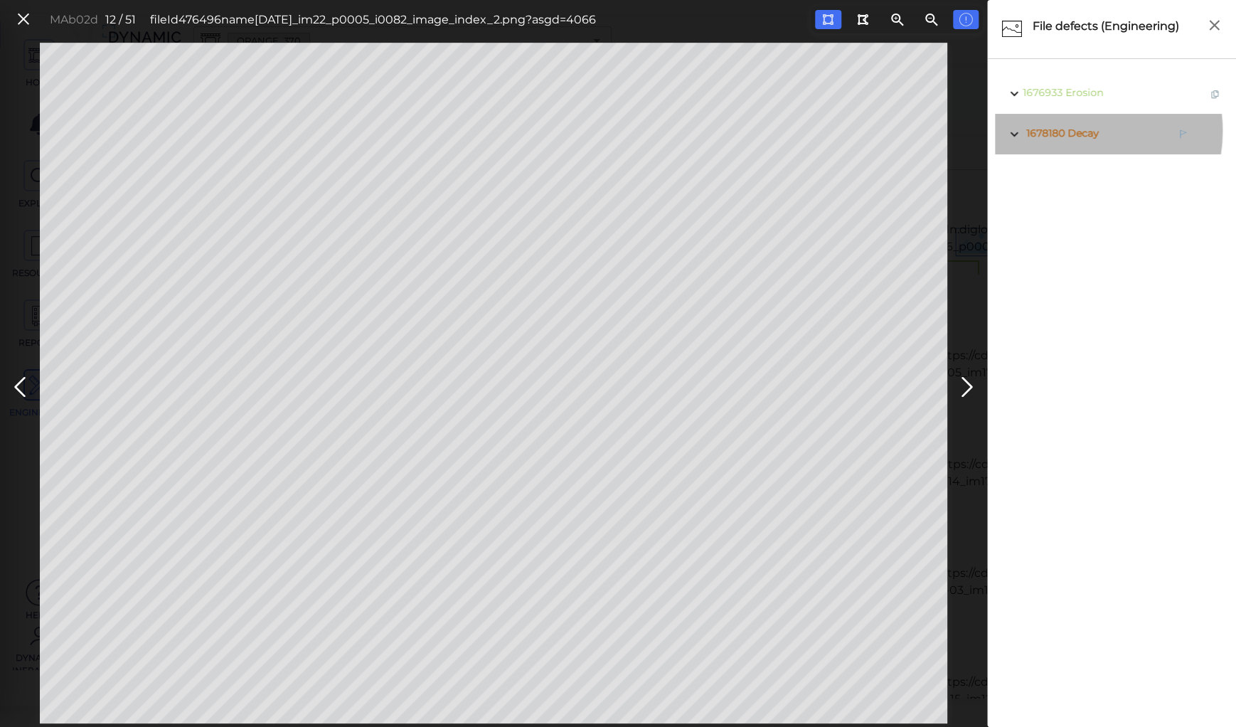
click at [1075, 131] on span "Decay" at bounding box center [1083, 133] width 31 height 13
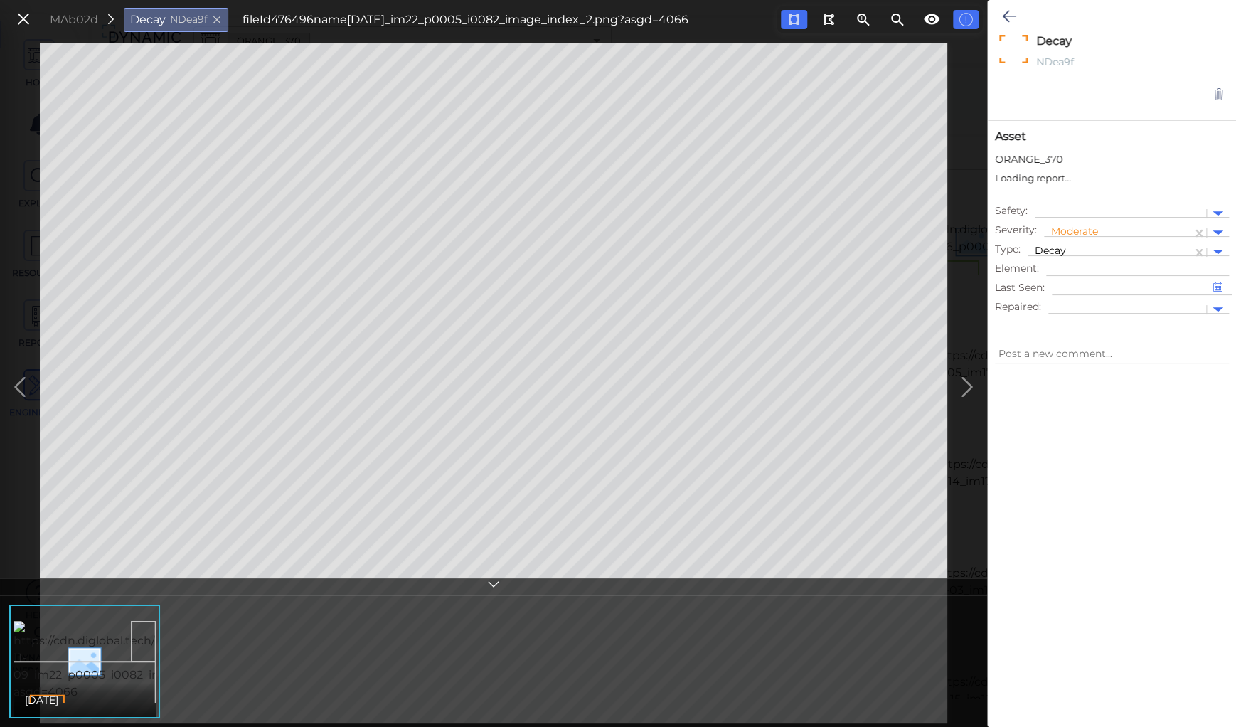
type textarea "x"
click at [1013, 18] on icon at bounding box center [1009, 16] width 14 height 17
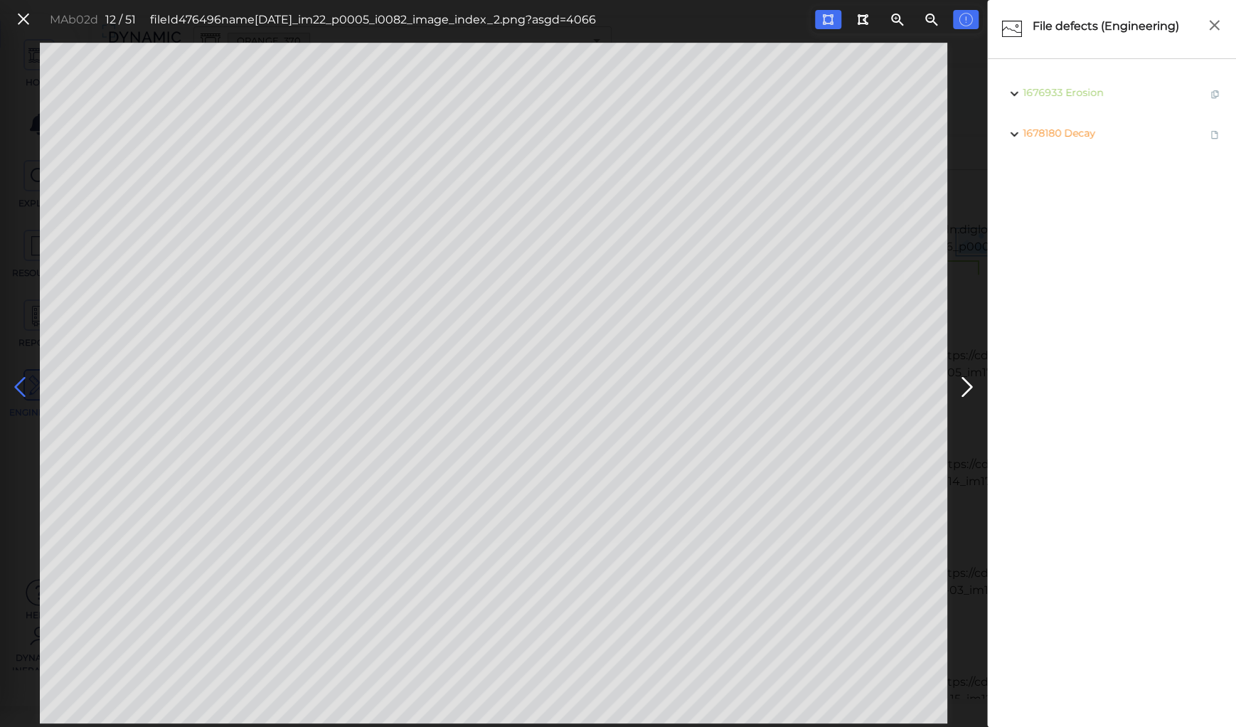
click at [24, 389] on icon at bounding box center [20, 387] width 23 height 28
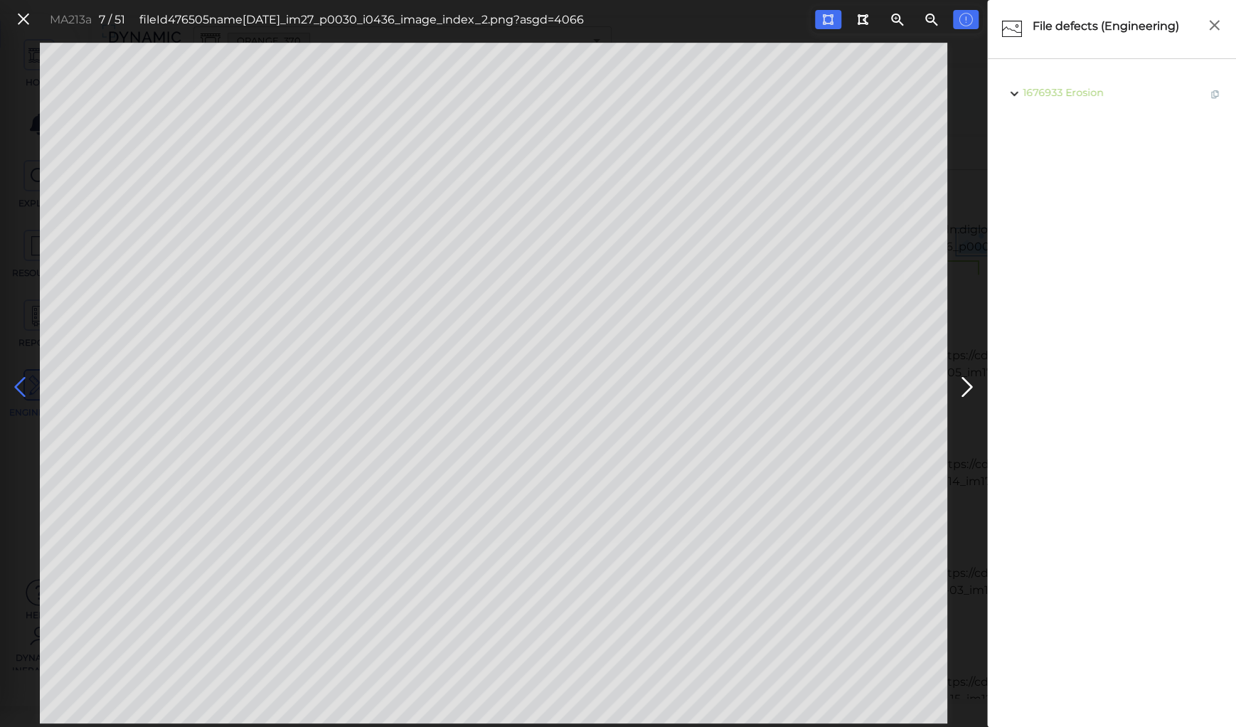
click at [24, 389] on icon at bounding box center [20, 387] width 23 height 28
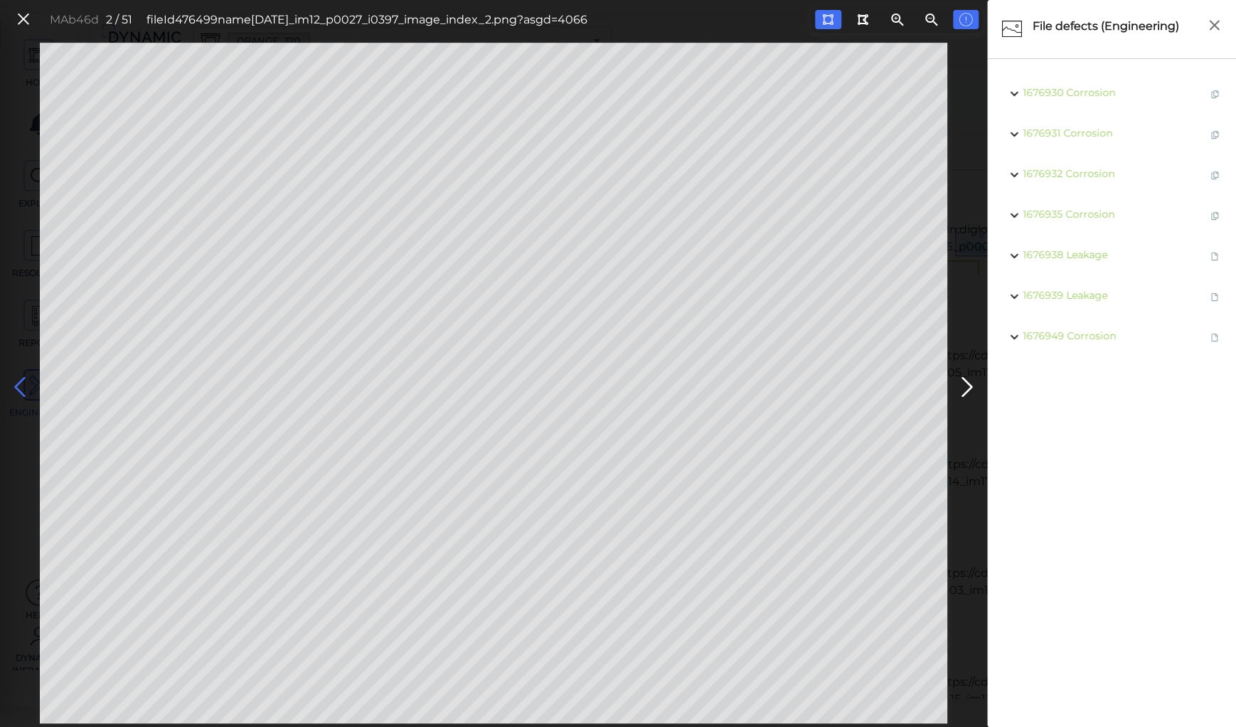
click at [24, 389] on icon at bounding box center [20, 387] width 23 height 28
click at [17, 383] on icon at bounding box center [20, 387] width 23 height 28
click at [24, 23] on icon at bounding box center [24, 19] width 16 height 19
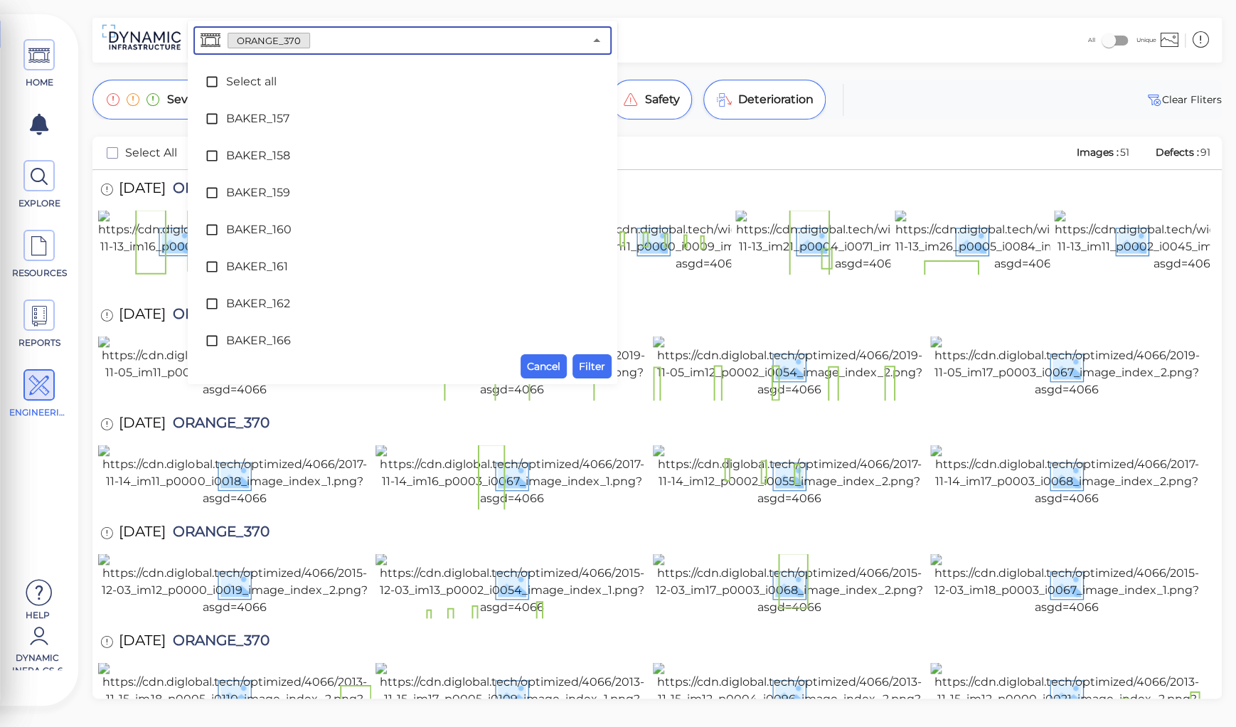
scroll to position [4523, 0]
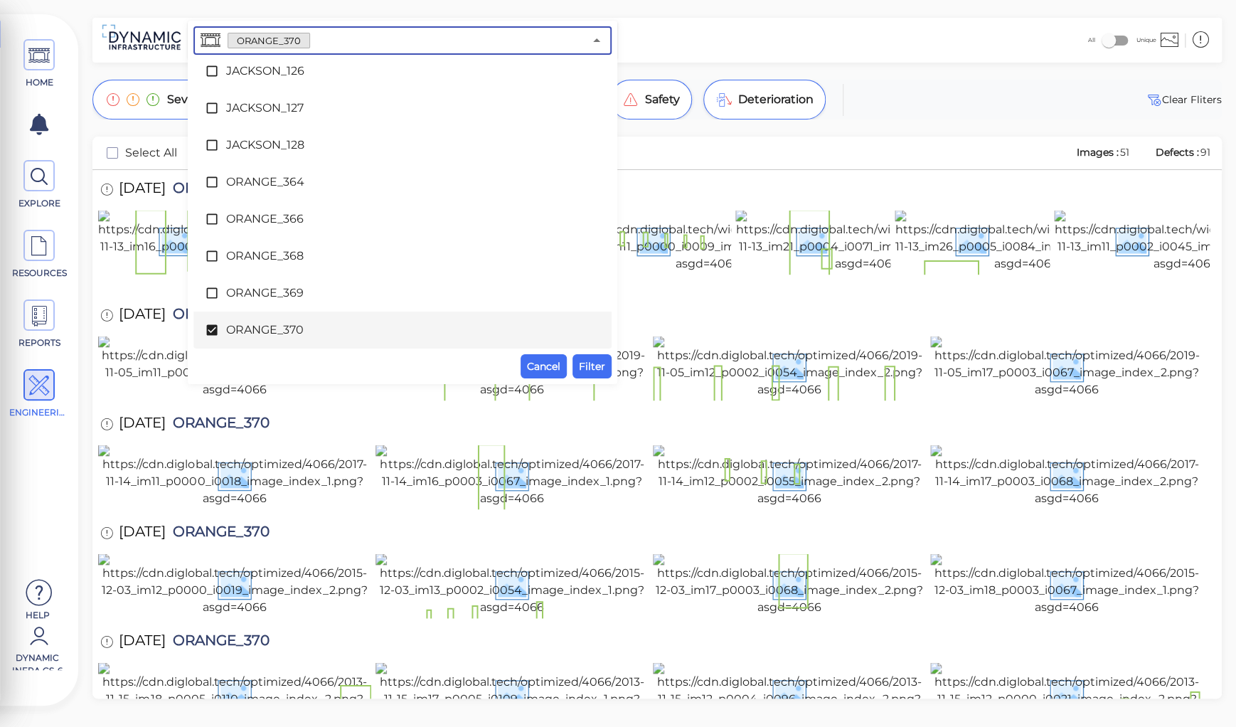
click at [339, 45] on input "text" at bounding box center [447, 41] width 274 height 20
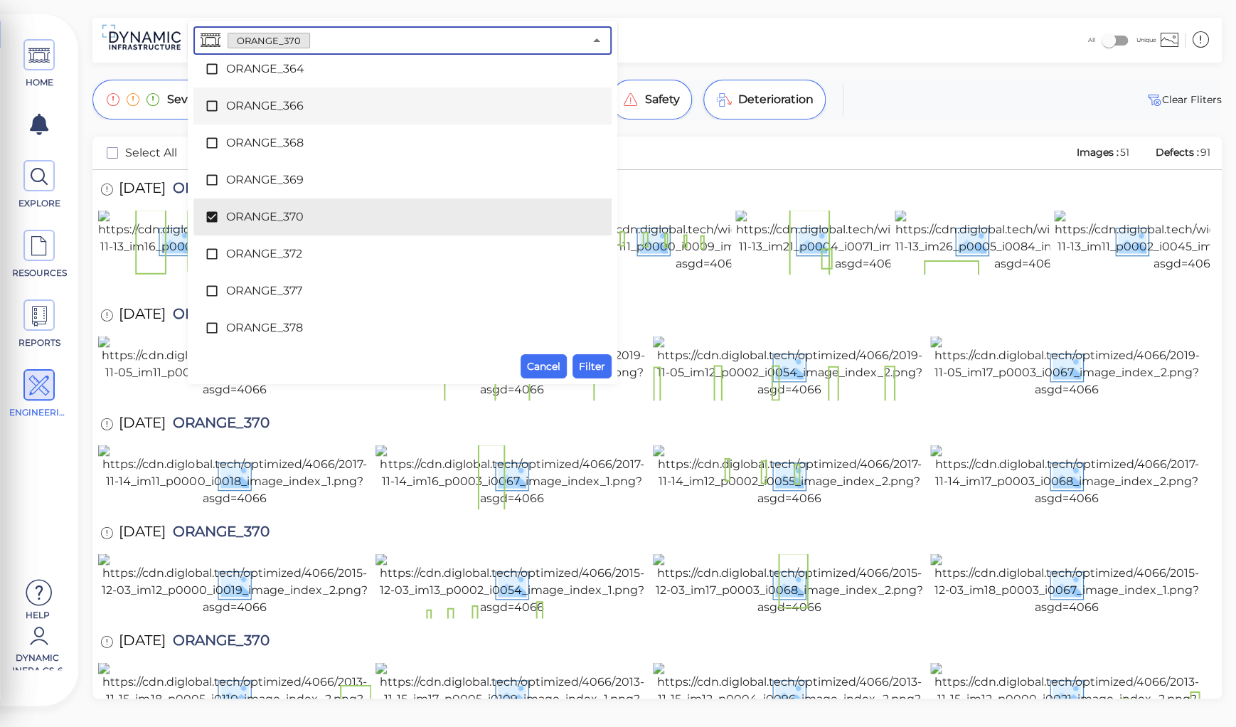
scroll to position [4636, 0]
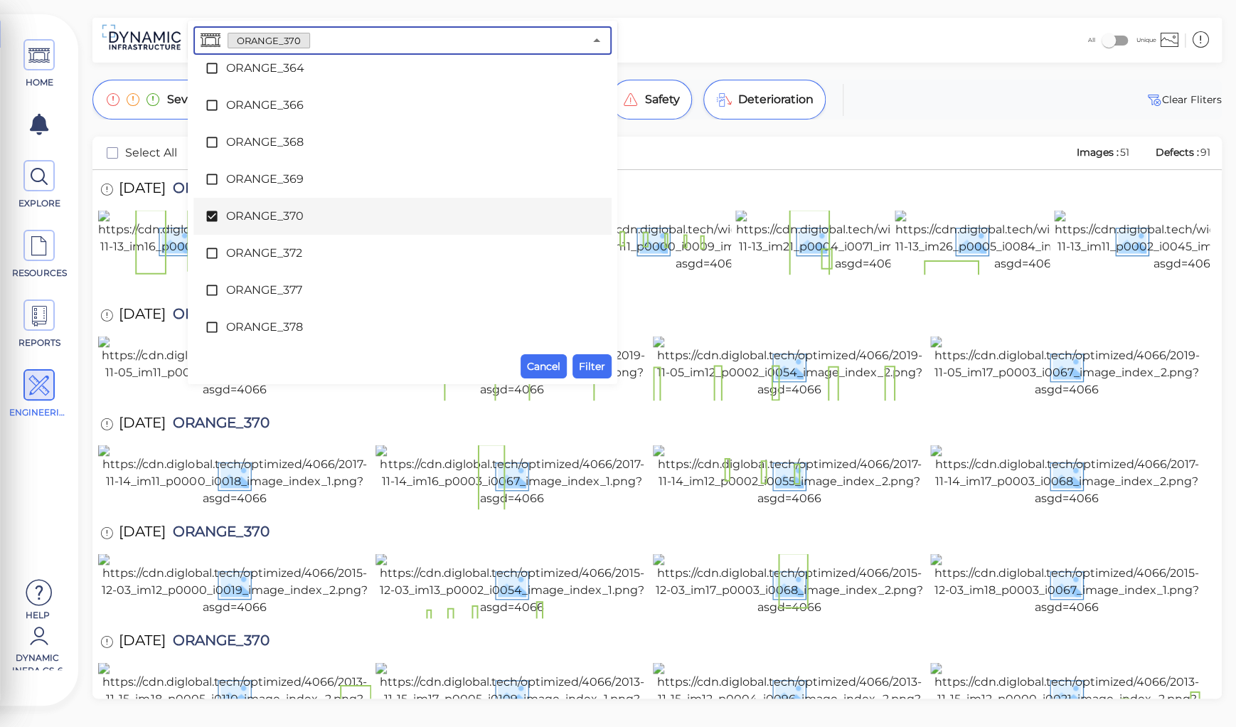
click at [243, 215] on span "ORANGE_370" at bounding box center [402, 216] width 353 height 17
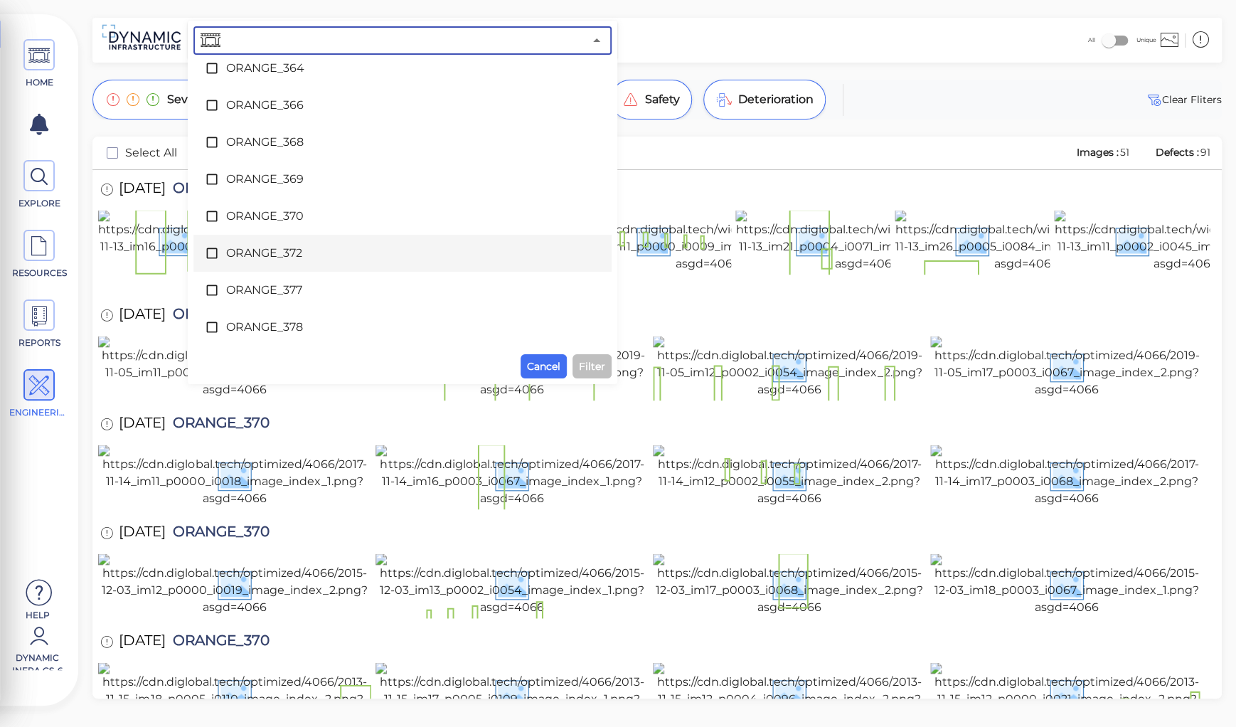
click at [243, 253] on span "ORANGE_372" at bounding box center [402, 253] width 353 height 17
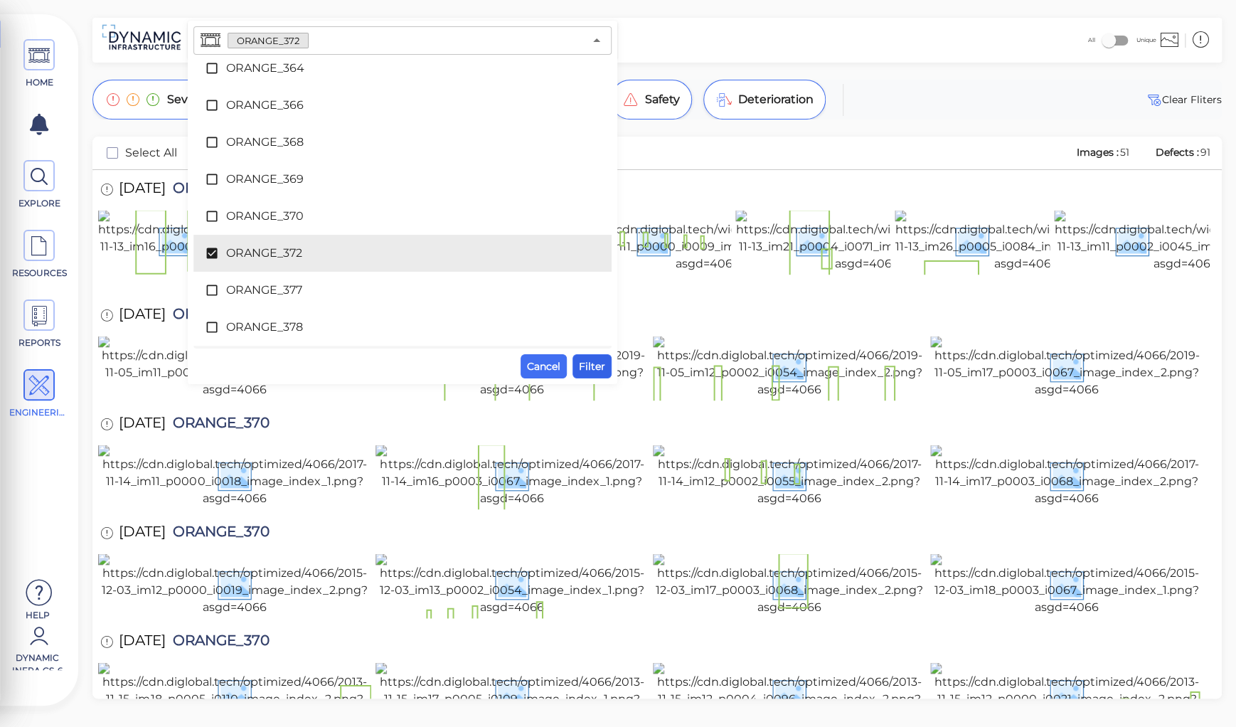
click at [587, 368] on span "Filter" at bounding box center [592, 366] width 26 height 17
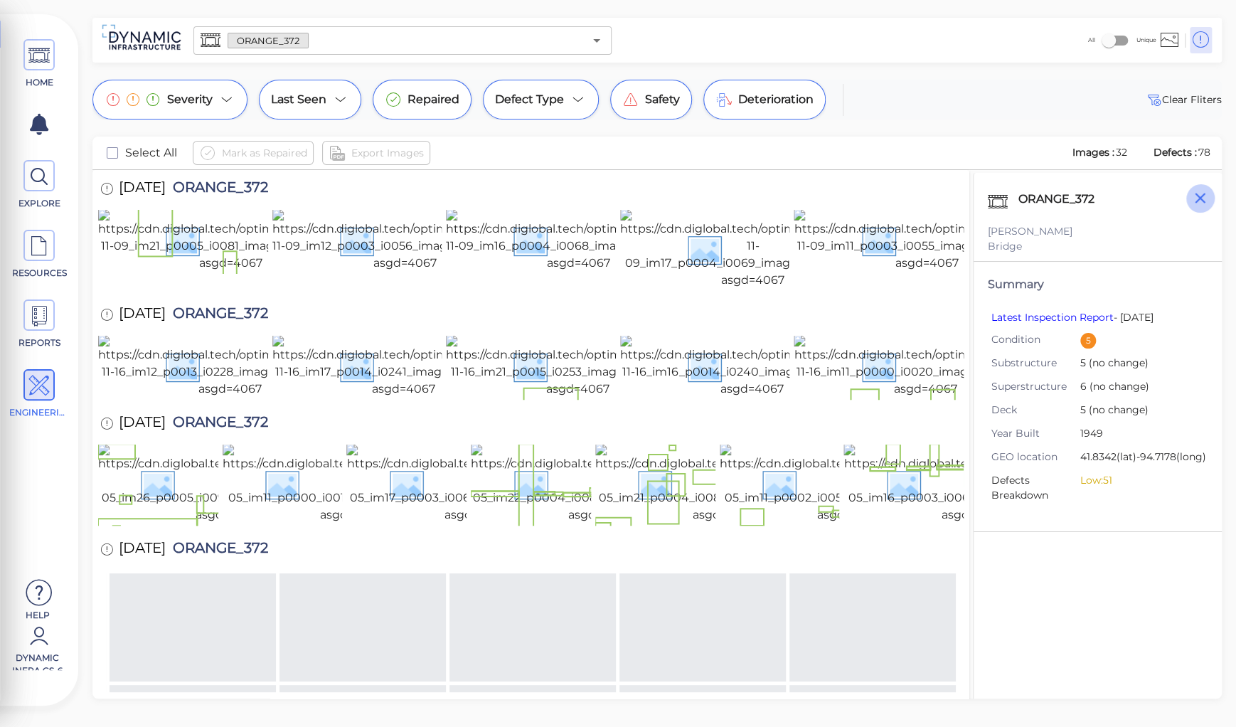
click at [1201, 203] on icon "button" at bounding box center [1200, 198] width 18 height 18
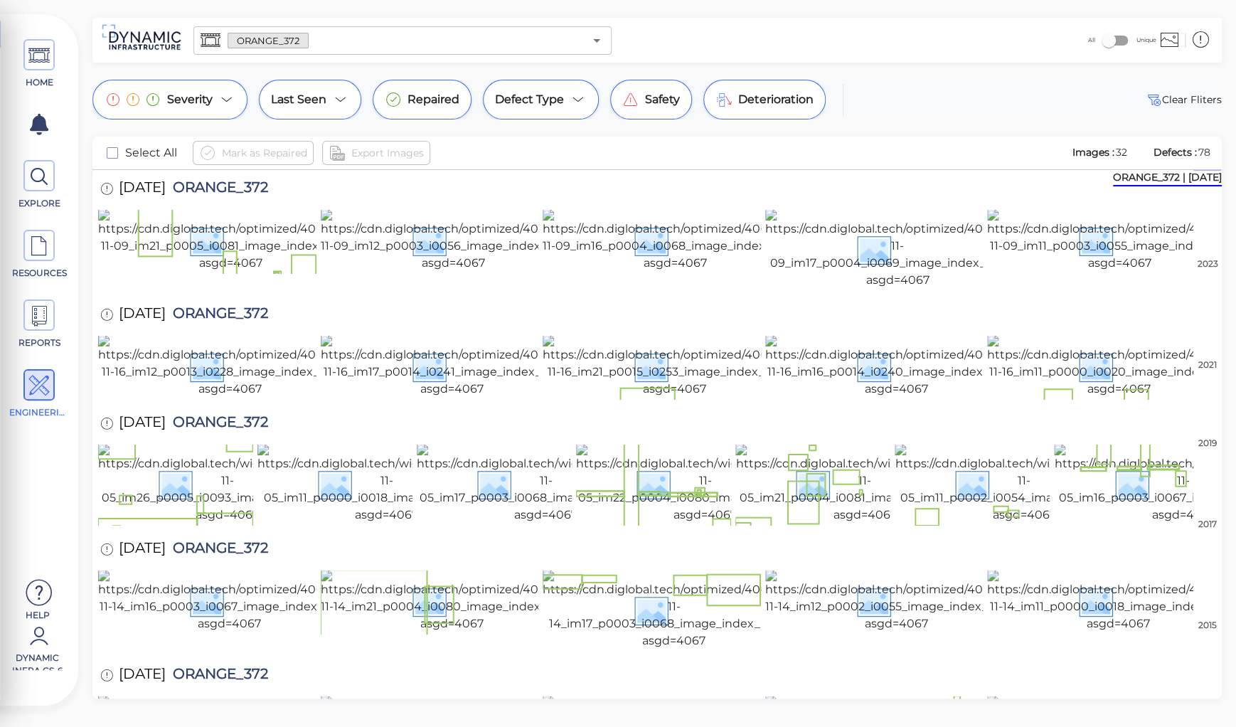
click at [228, 187] on span "ORANGE_372" at bounding box center [217, 189] width 102 height 19
copy span "ORANGE_372"
click at [581, 335] on div "[DATE] ORANGE_372" at bounding box center [657, 315] width 1118 height 39
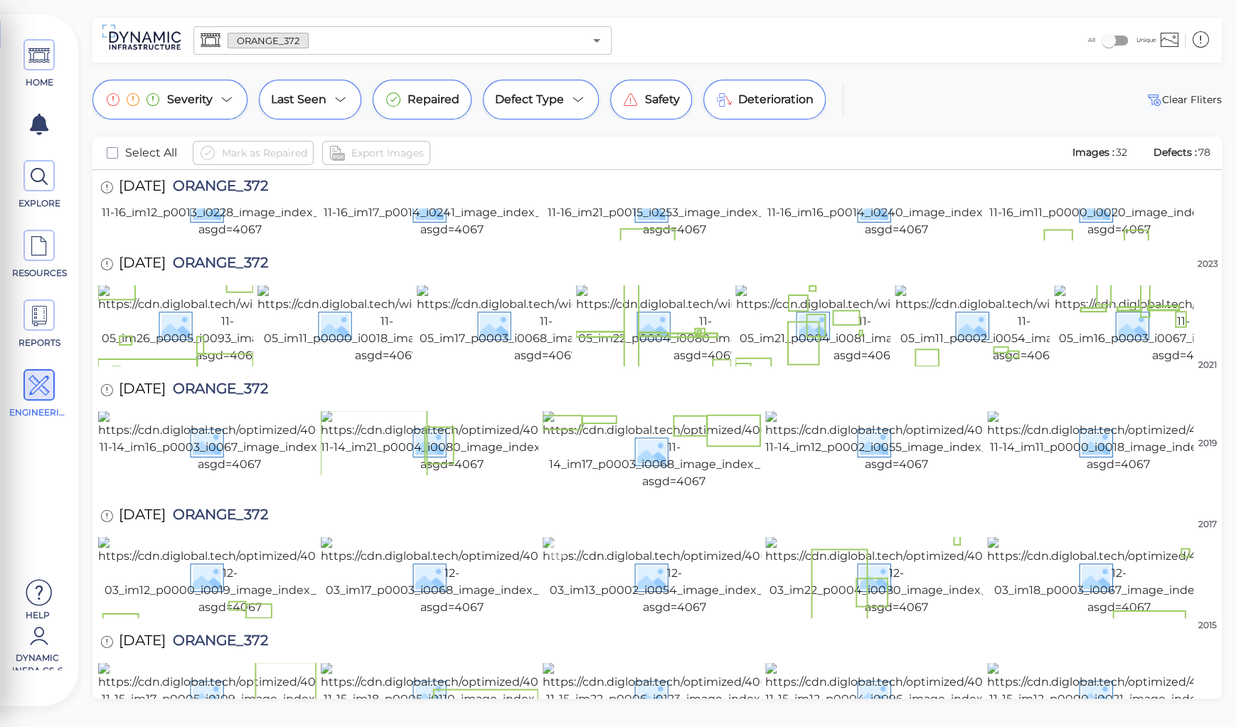
scroll to position [605, 0]
click at [1082, 662] on img at bounding box center [1118, 693] width 263 height 63
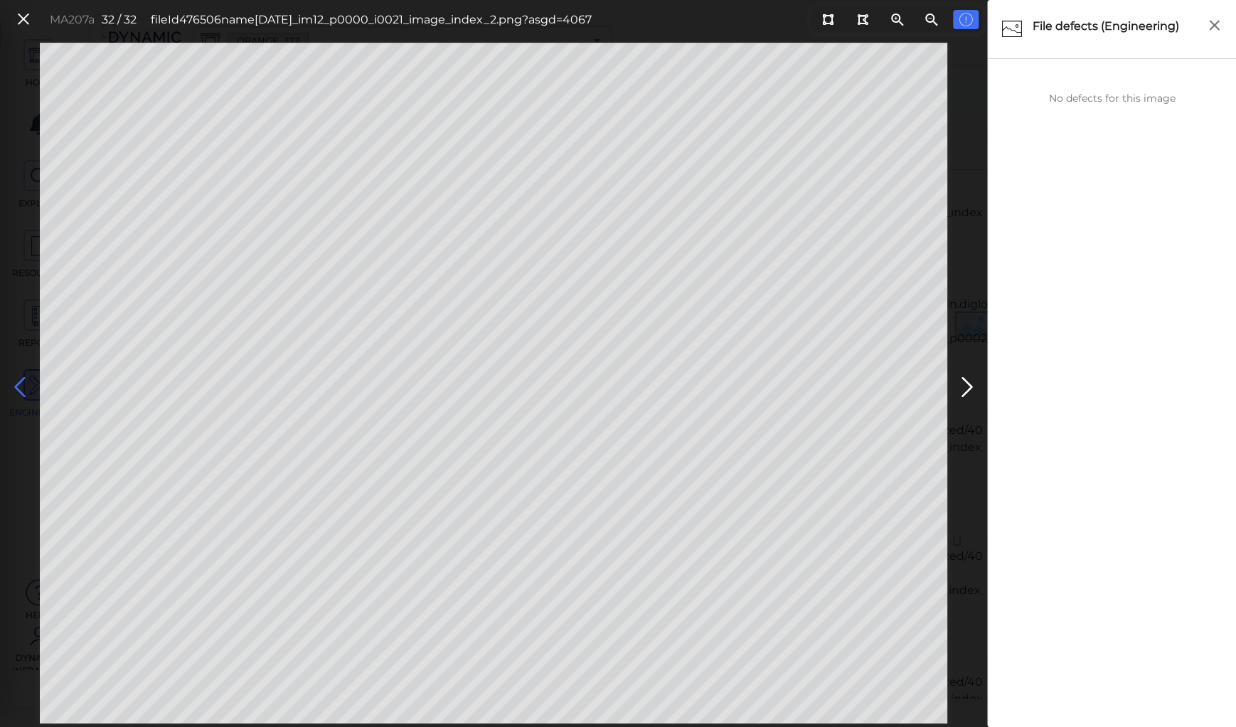
click at [20, 383] on icon at bounding box center [20, 387] width 23 height 28
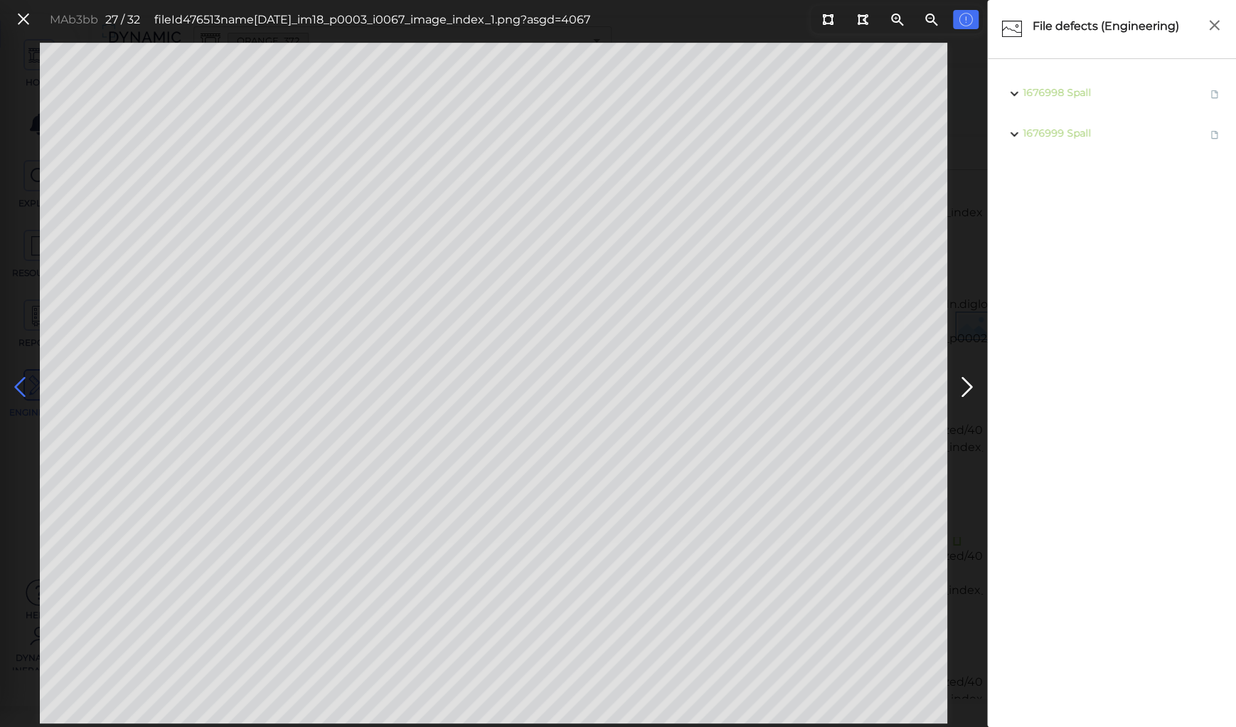
click at [20, 383] on icon at bounding box center [20, 387] width 23 height 28
click at [833, 17] on icon at bounding box center [827, 19] width 11 height 11
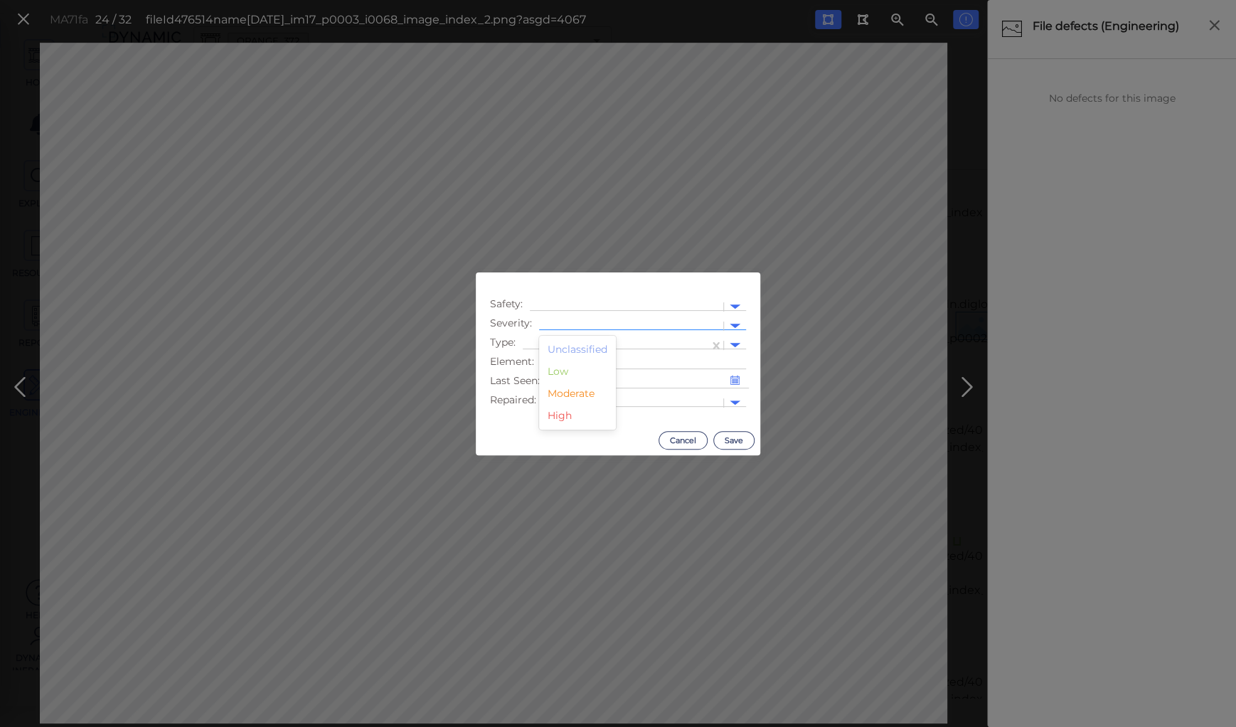
click at [602, 320] on div at bounding box center [631, 326] width 170 height 15
click at [575, 393] on div "Moderate" at bounding box center [577, 394] width 77 height 22
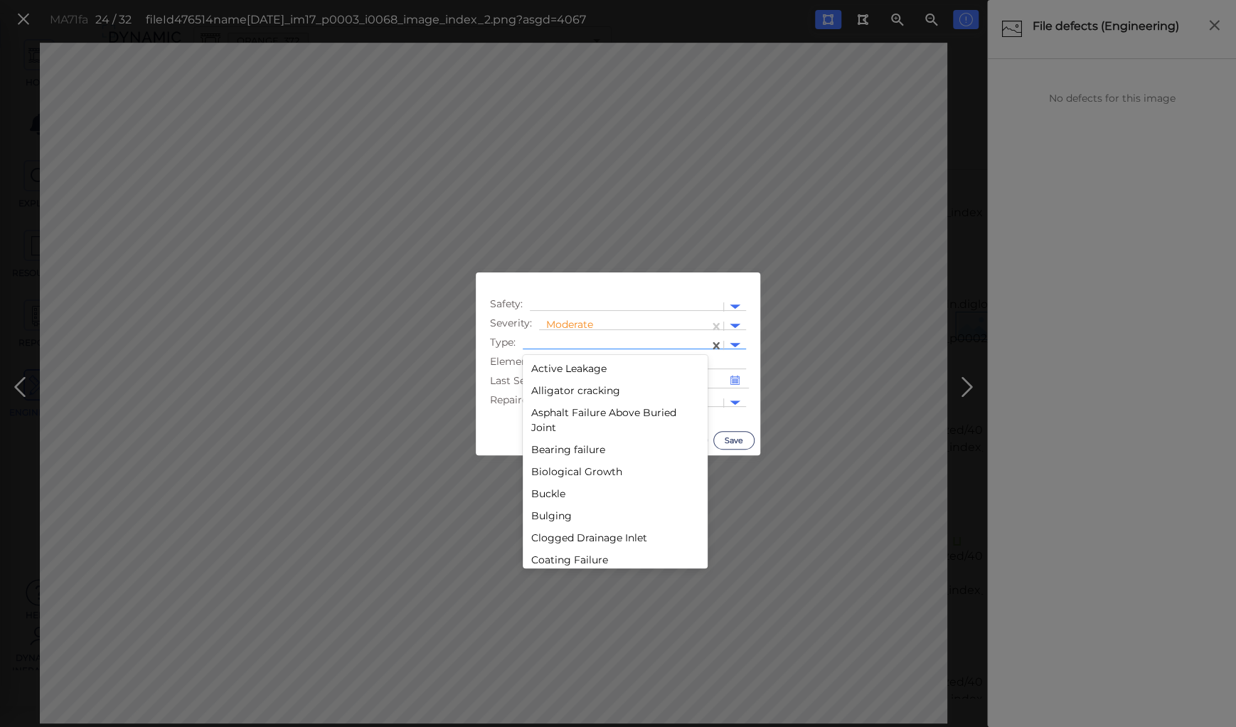
click at [579, 341] on div at bounding box center [616, 345] width 172 height 15
click at [544, 432] on div "Debris" at bounding box center [615, 432] width 185 height 22
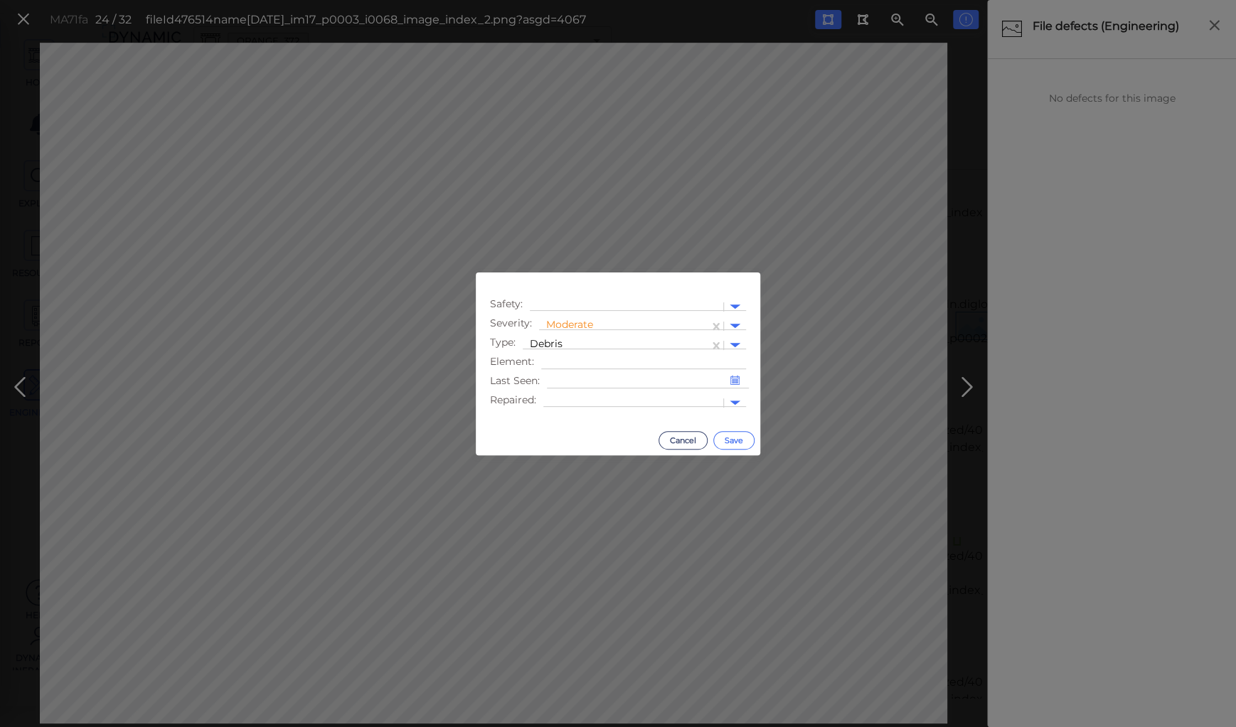
click at [742, 437] on button "Save" at bounding box center [733, 440] width 41 height 18
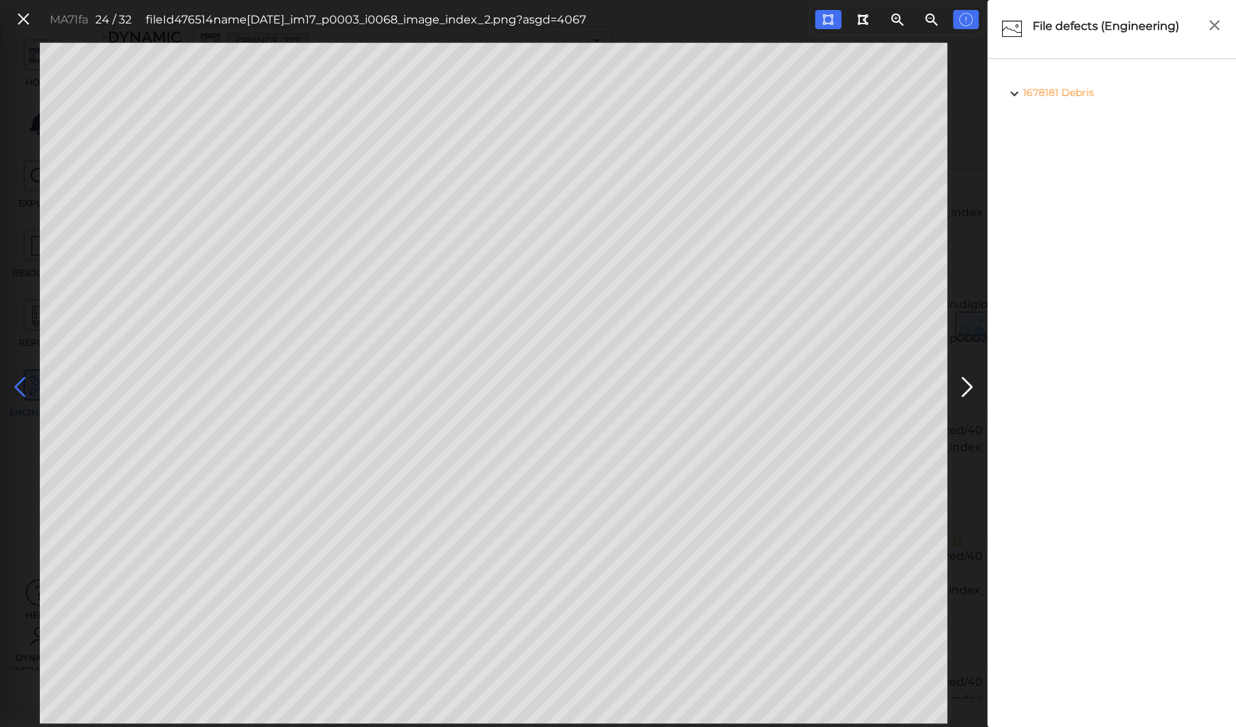
click at [15, 390] on icon at bounding box center [20, 387] width 23 height 28
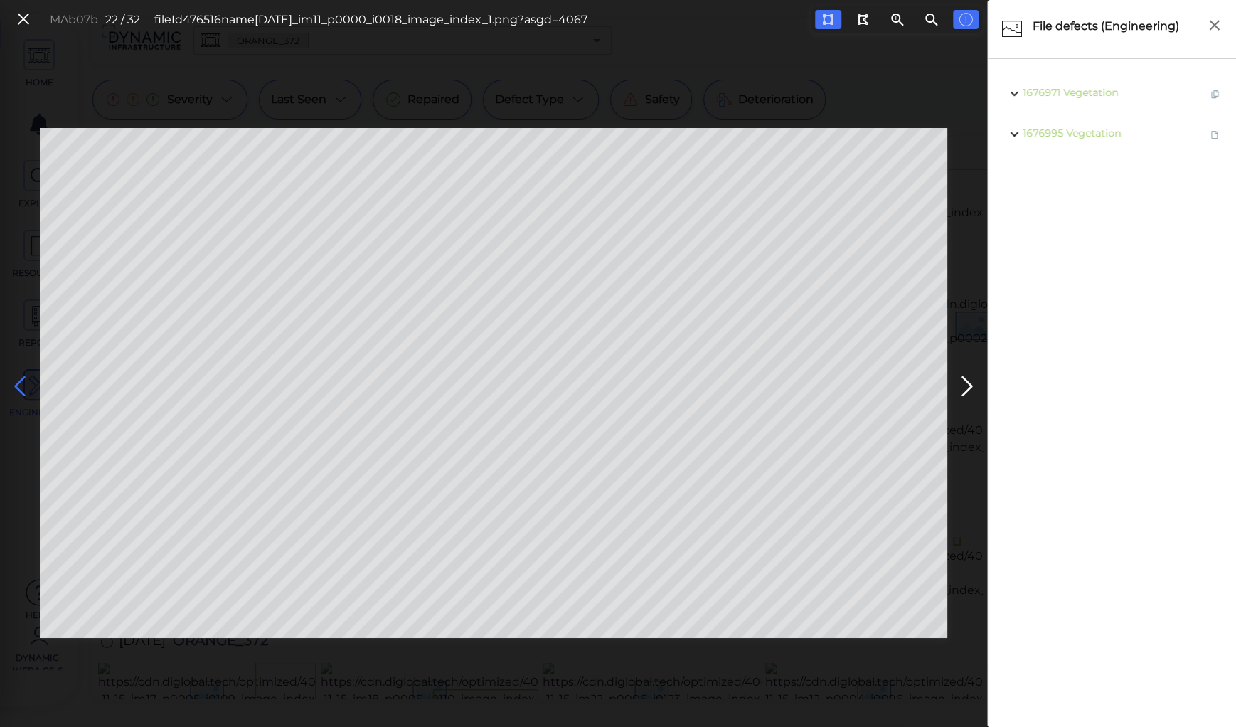
click at [15, 390] on icon at bounding box center [20, 387] width 23 height 28
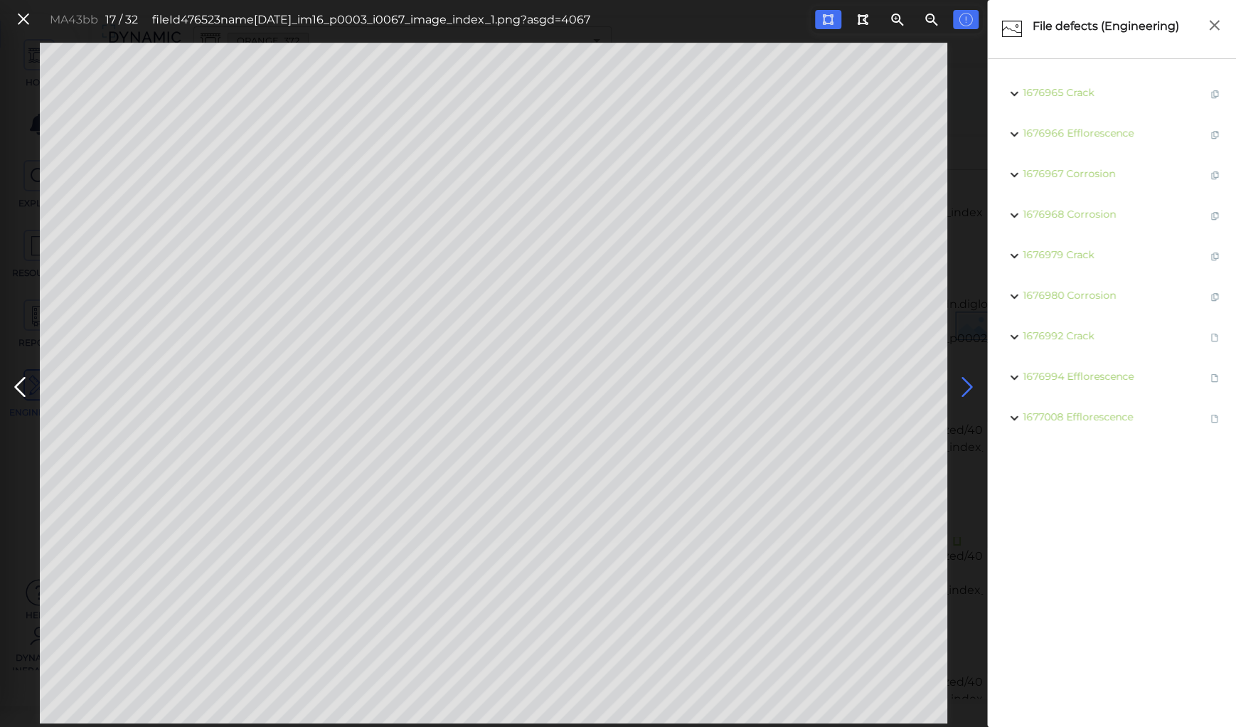
click at [973, 378] on icon at bounding box center [967, 387] width 23 height 28
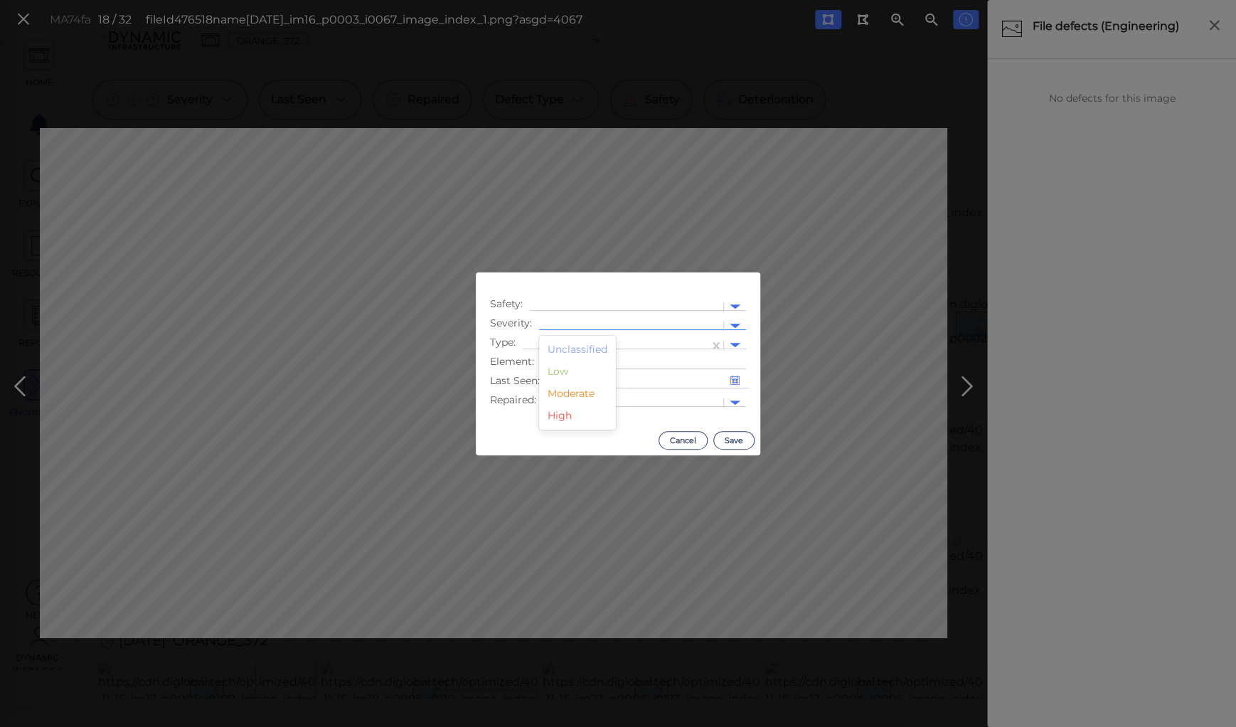
click at [568, 318] on div at bounding box center [631, 326] width 184 height 21
click at [570, 395] on div "Moderate" at bounding box center [577, 394] width 77 height 22
click at [570, 338] on div at bounding box center [616, 345] width 186 height 21
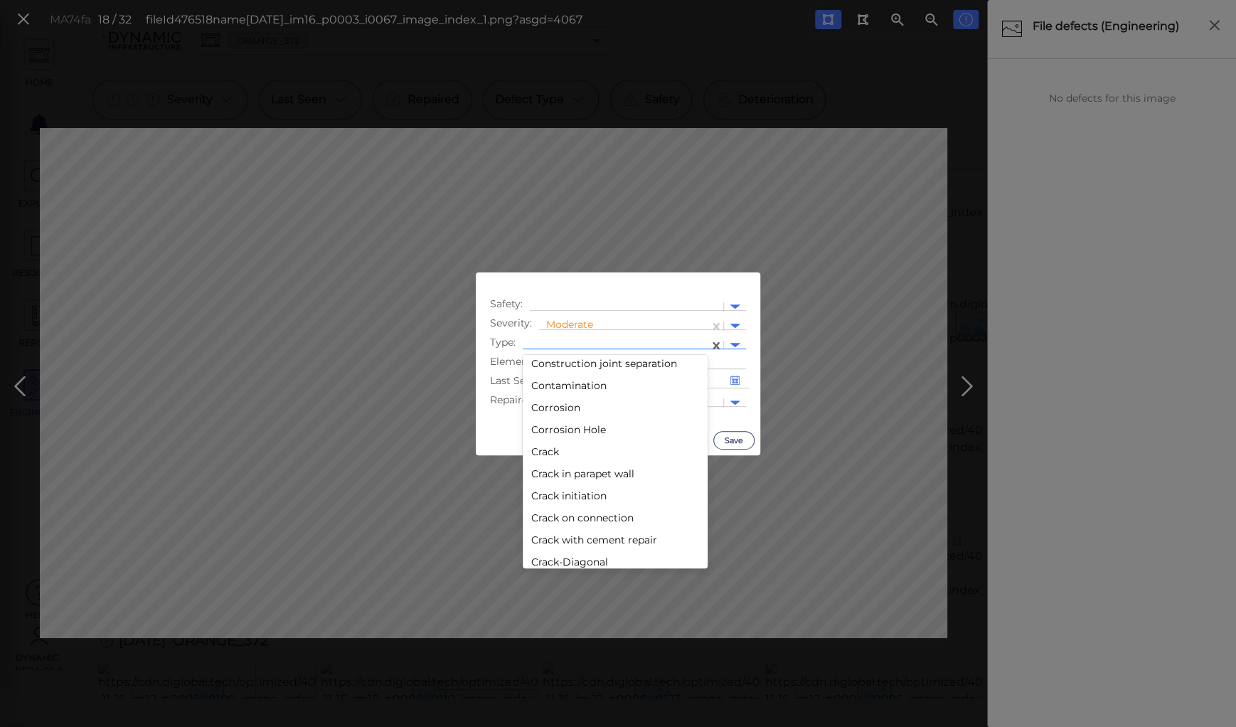
scroll to position [626, 0]
click at [555, 379] on div "Debris" at bounding box center [615, 375] width 185 height 22
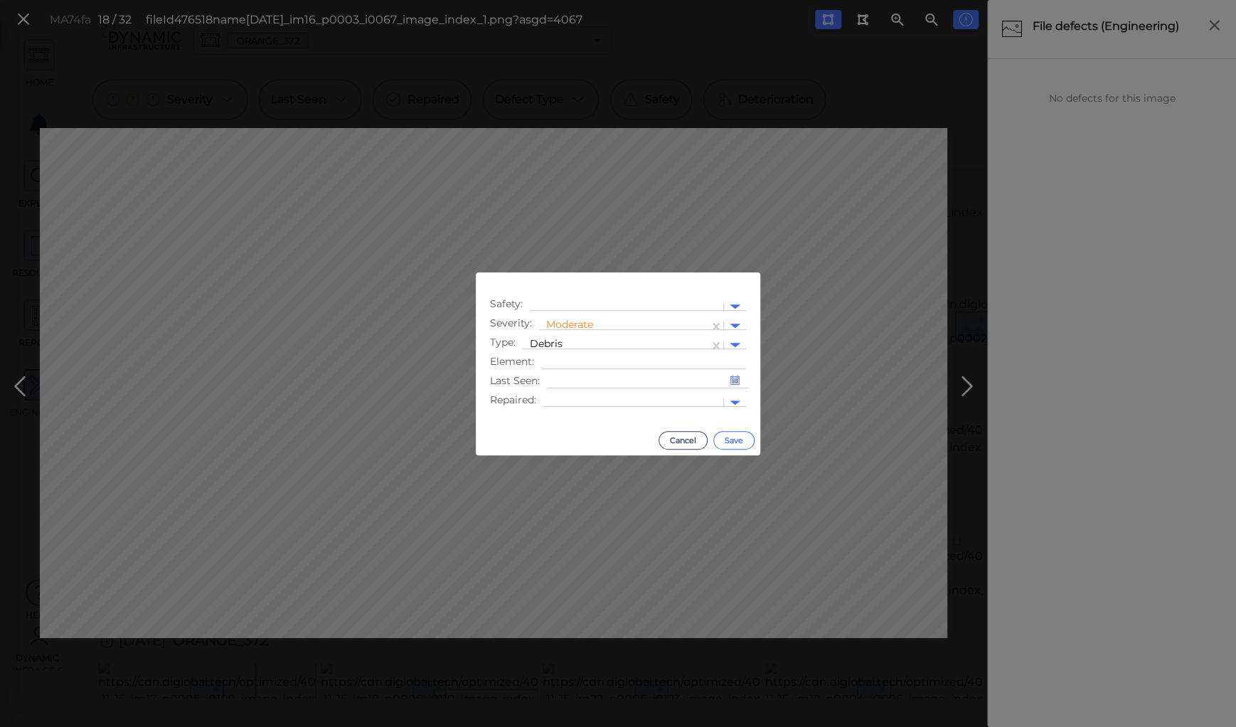
click at [736, 442] on button "Save" at bounding box center [733, 440] width 41 height 18
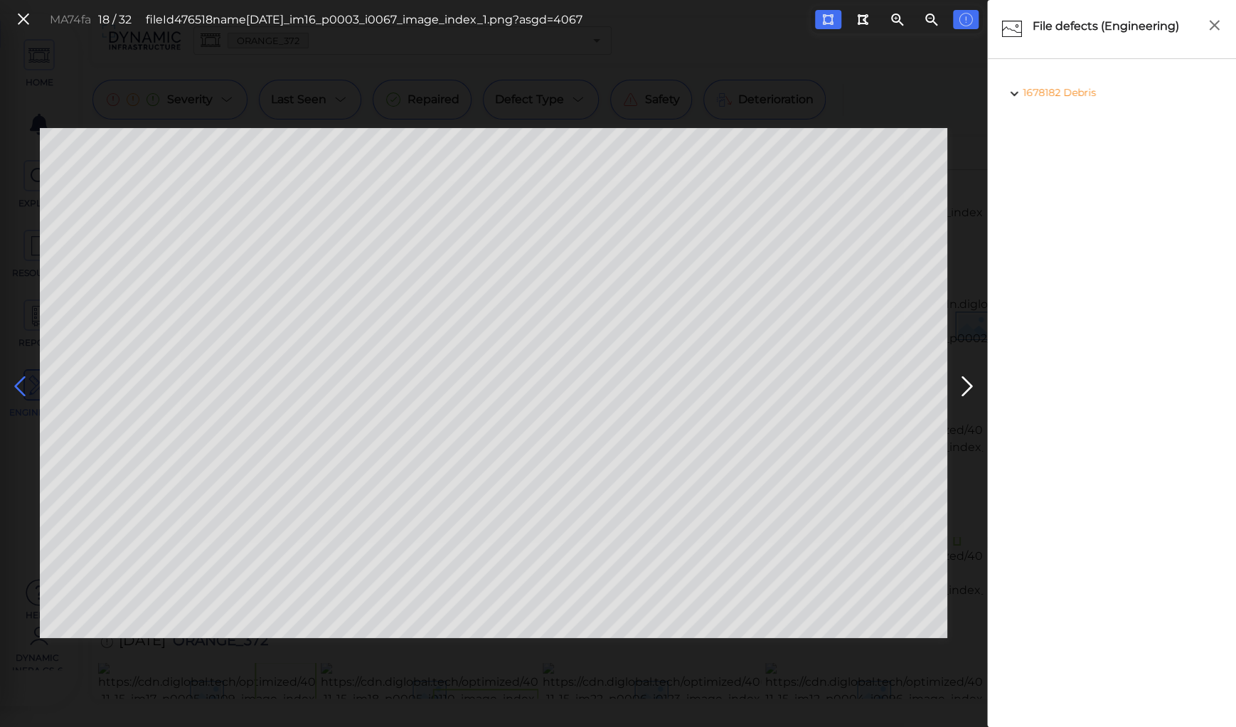
click at [23, 380] on icon at bounding box center [20, 387] width 23 height 28
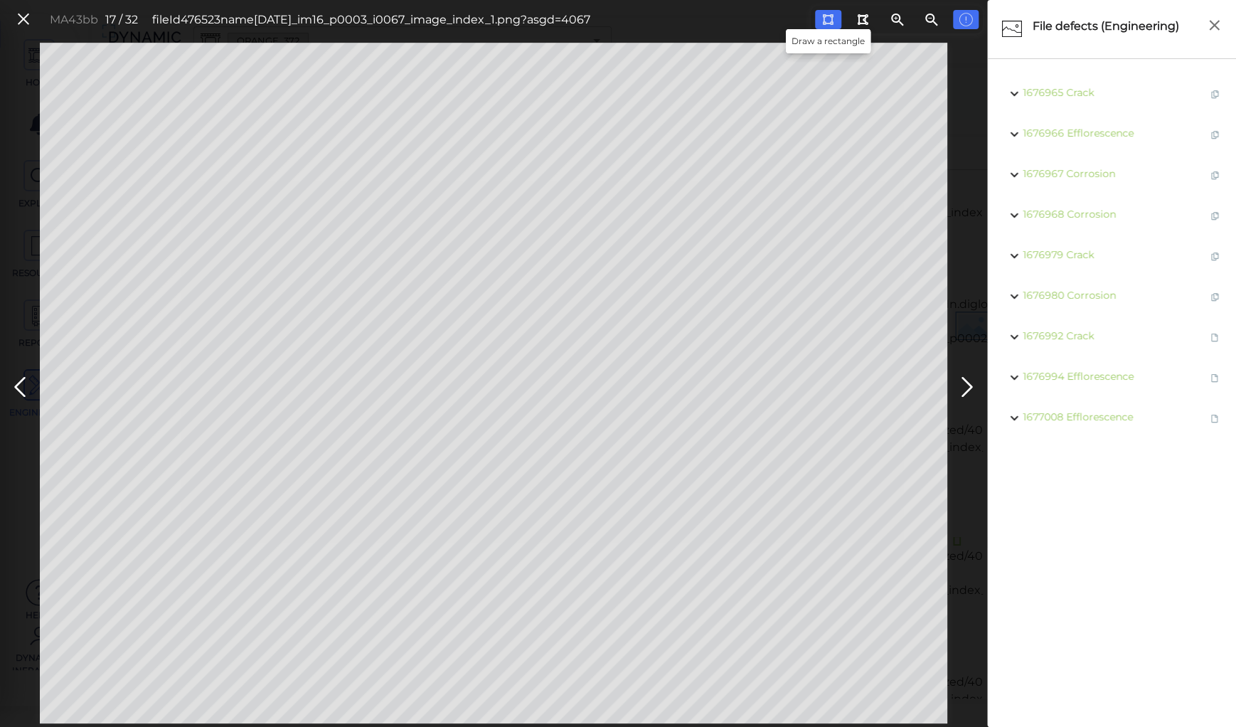
click at [830, 21] on icon at bounding box center [827, 19] width 11 height 11
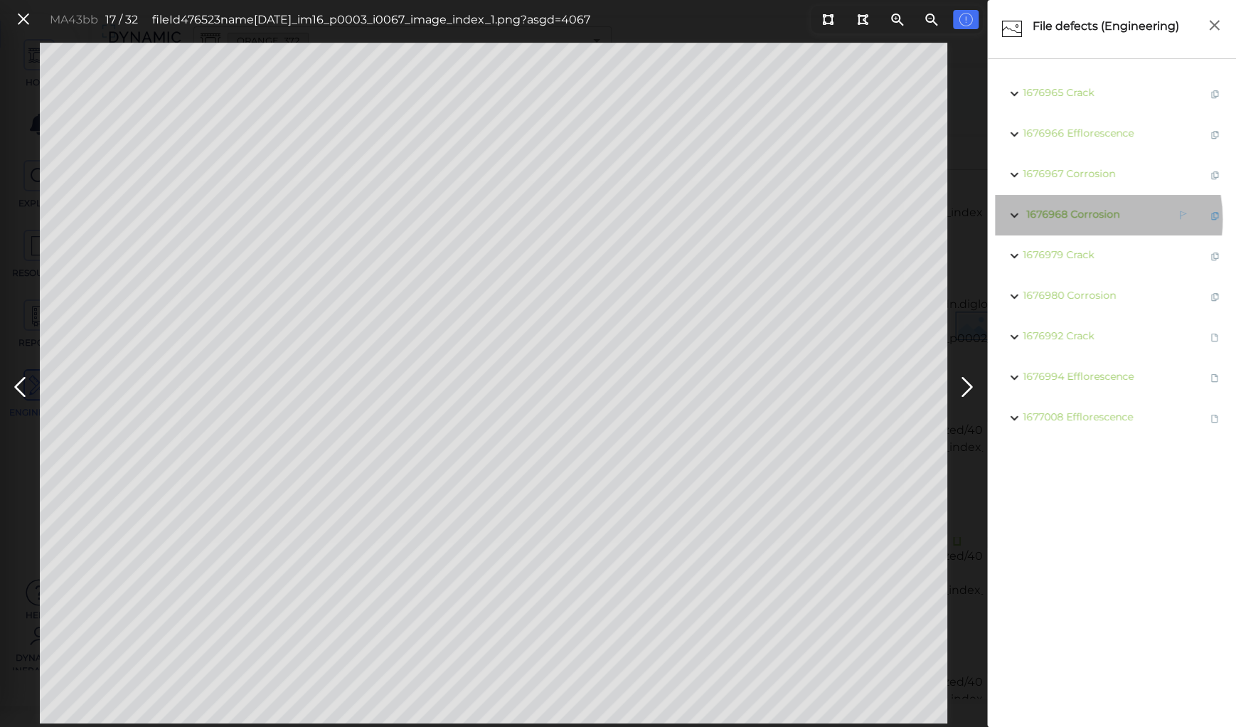
click at [1078, 219] on span "Corrosion" at bounding box center [1094, 214] width 49 height 13
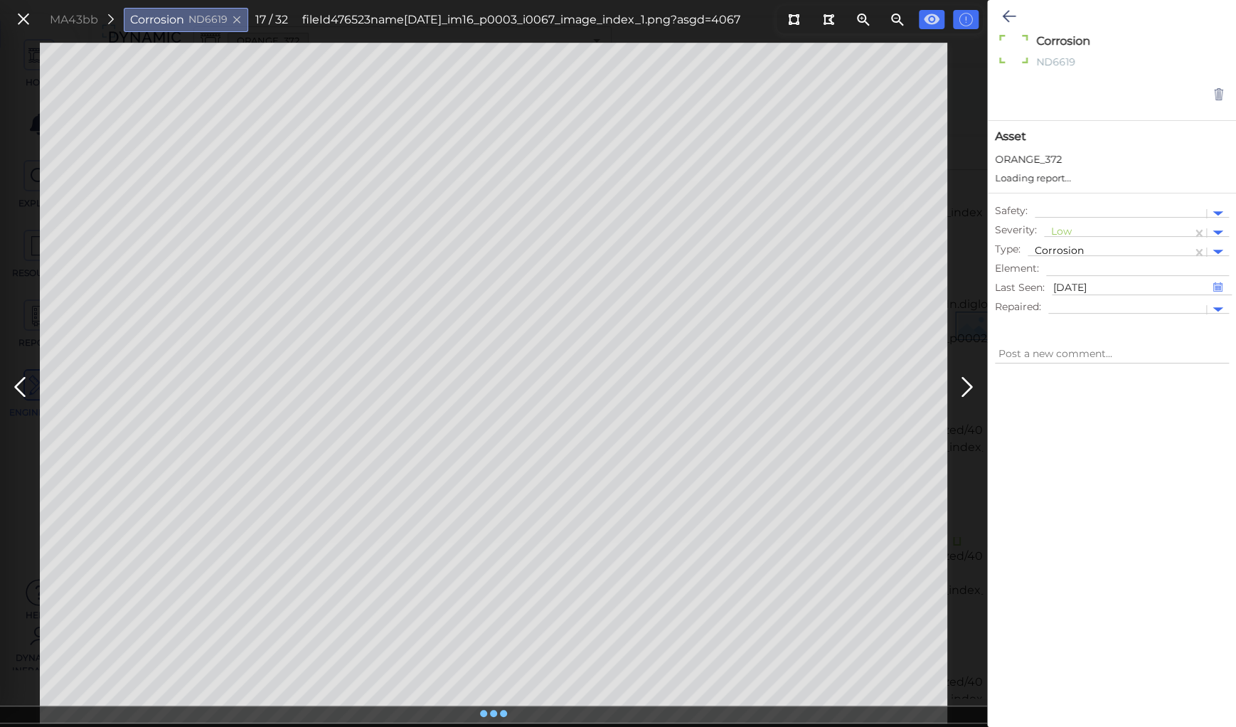
type textarea "x"
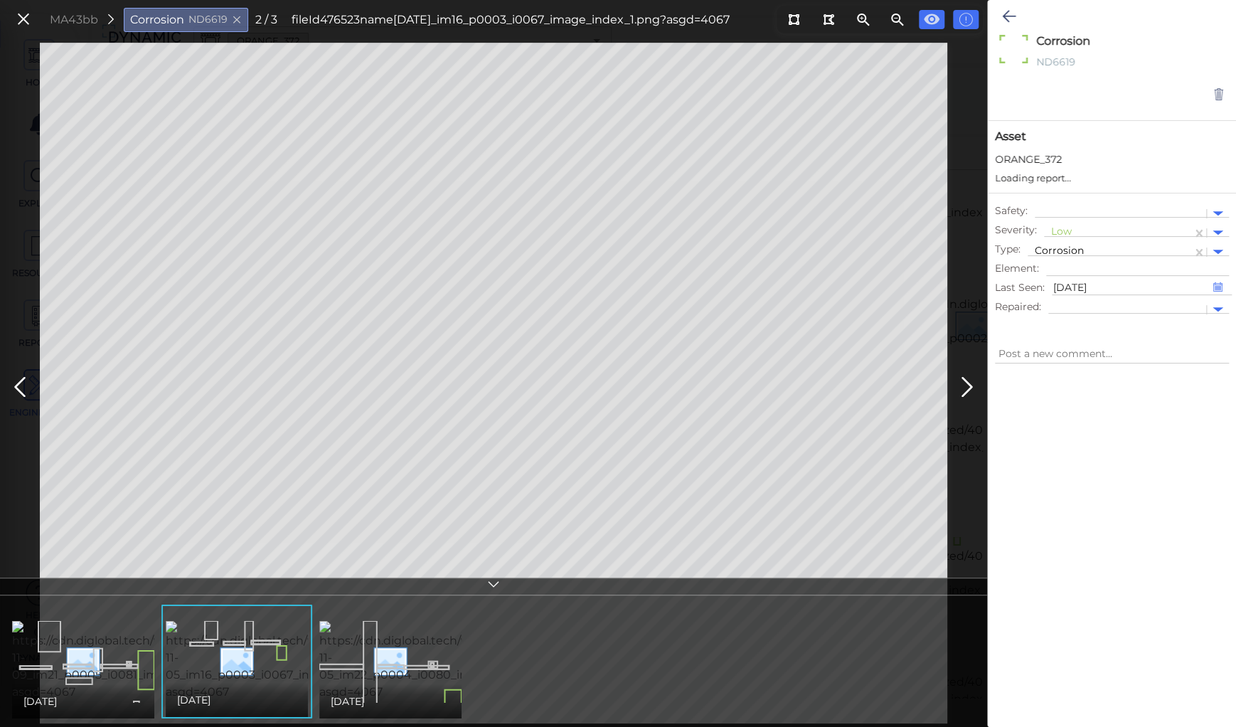
type textarea "x"
click at [930, 19] on icon at bounding box center [932, 19] width 16 height 11
type textarea "x"
click at [930, 19] on icon at bounding box center [932, 19] width 16 height 11
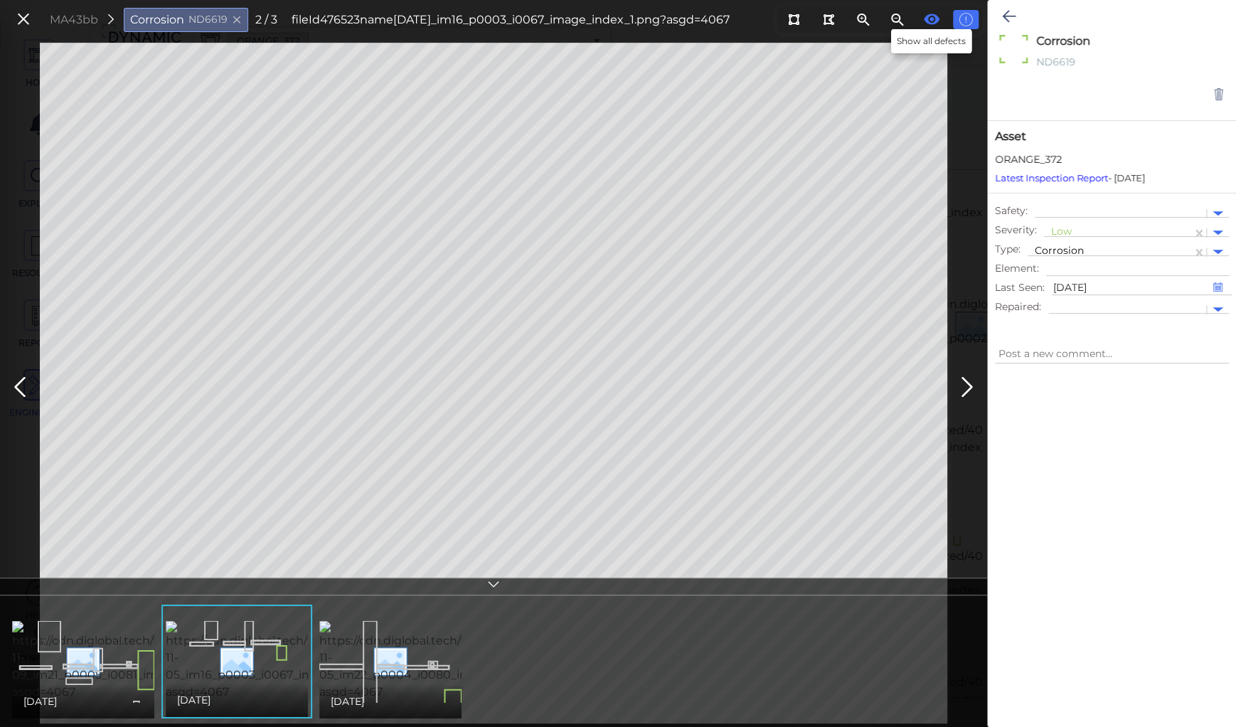
type textarea "x"
click at [1006, 16] on icon at bounding box center [1009, 16] width 14 height 17
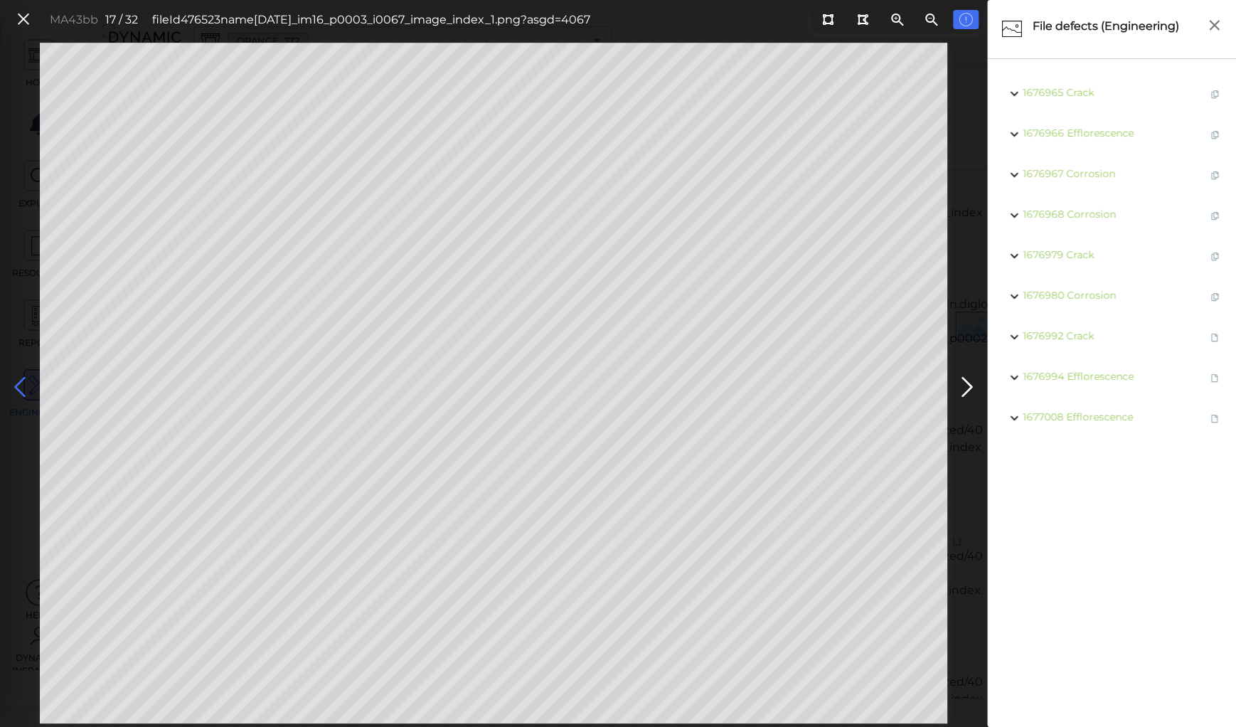
click at [26, 387] on icon at bounding box center [20, 387] width 23 height 28
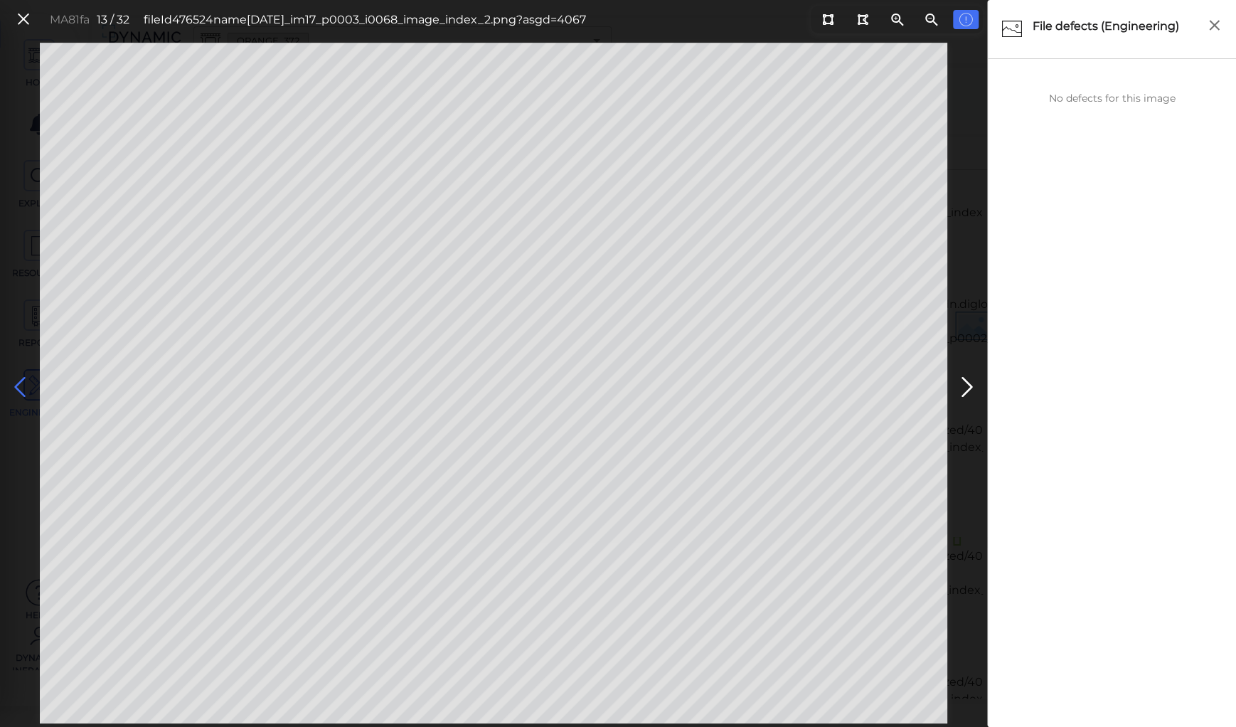
click at [20, 376] on icon at bounding box center [20, 387] width 23 height 28
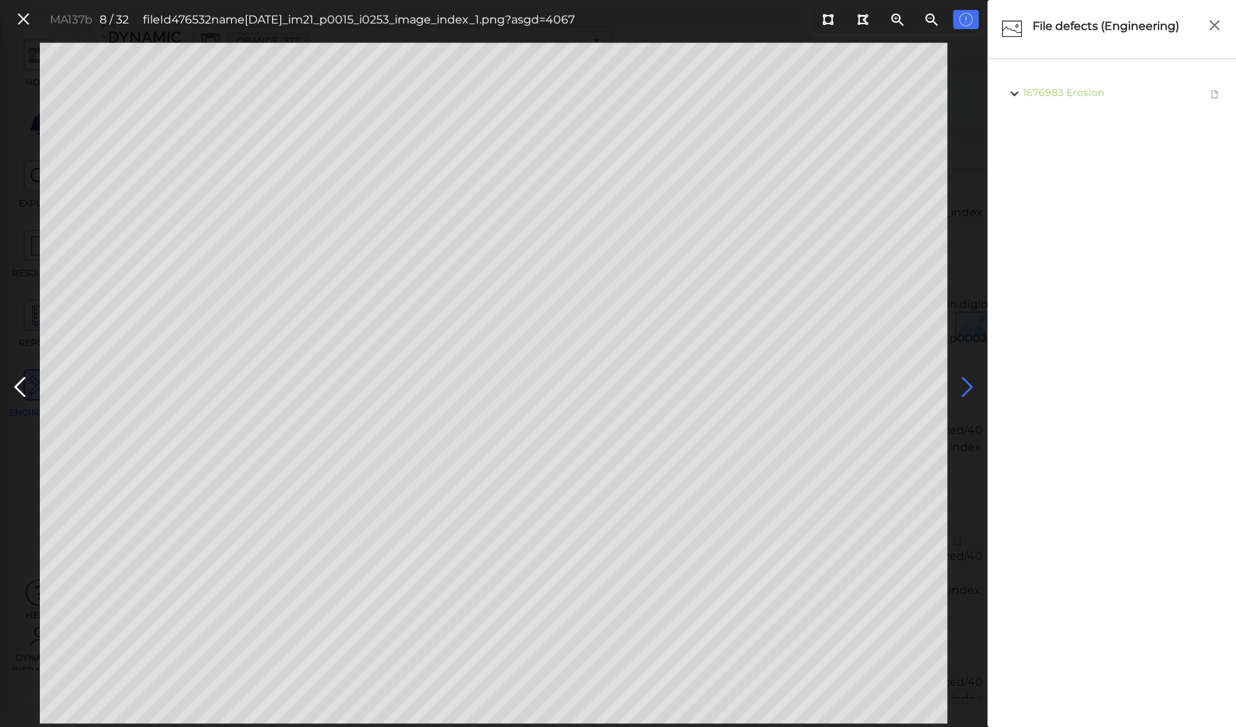
click at [969, 383] on icon at bounding box center [967, 387] width 23 height 28
click at [829, 14] on icon at bounding box center [827, 19] width 11 height 11
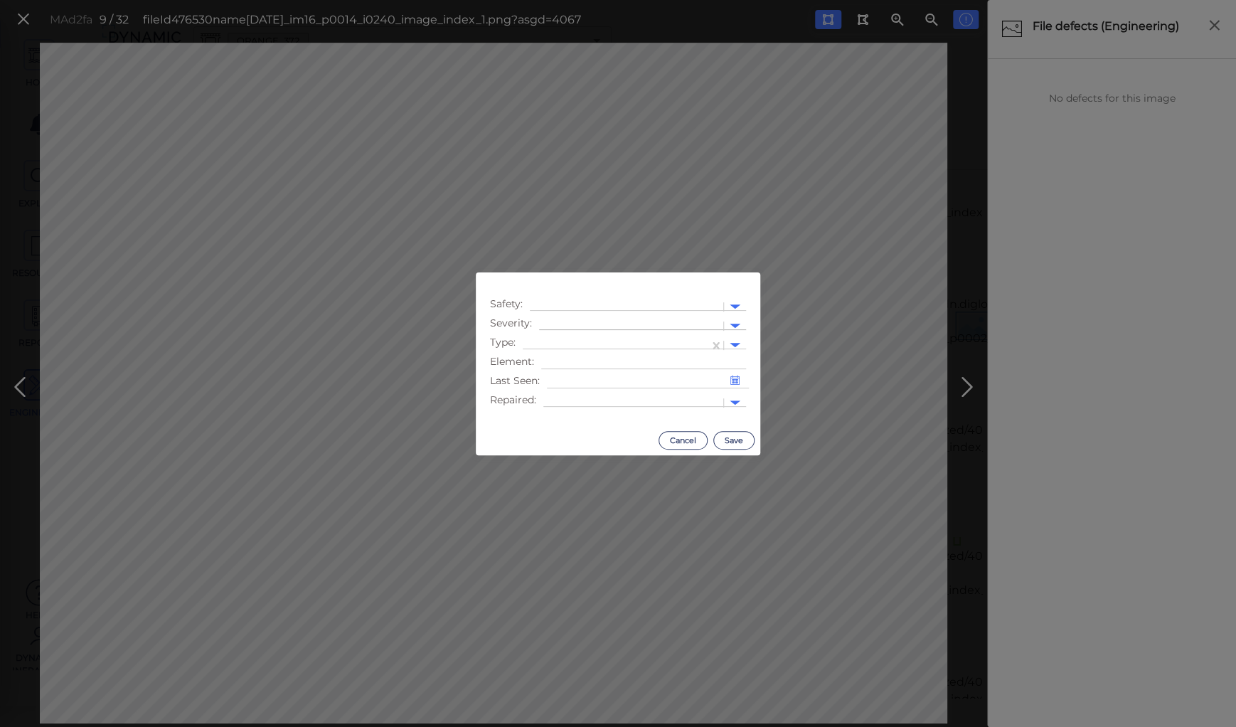
click at [578, 322] on div at bounding box center [631, 326] width 170 height 15
click at [566, 395] on div "Moderate" at bounding box center [577, 394] width 77 height 22
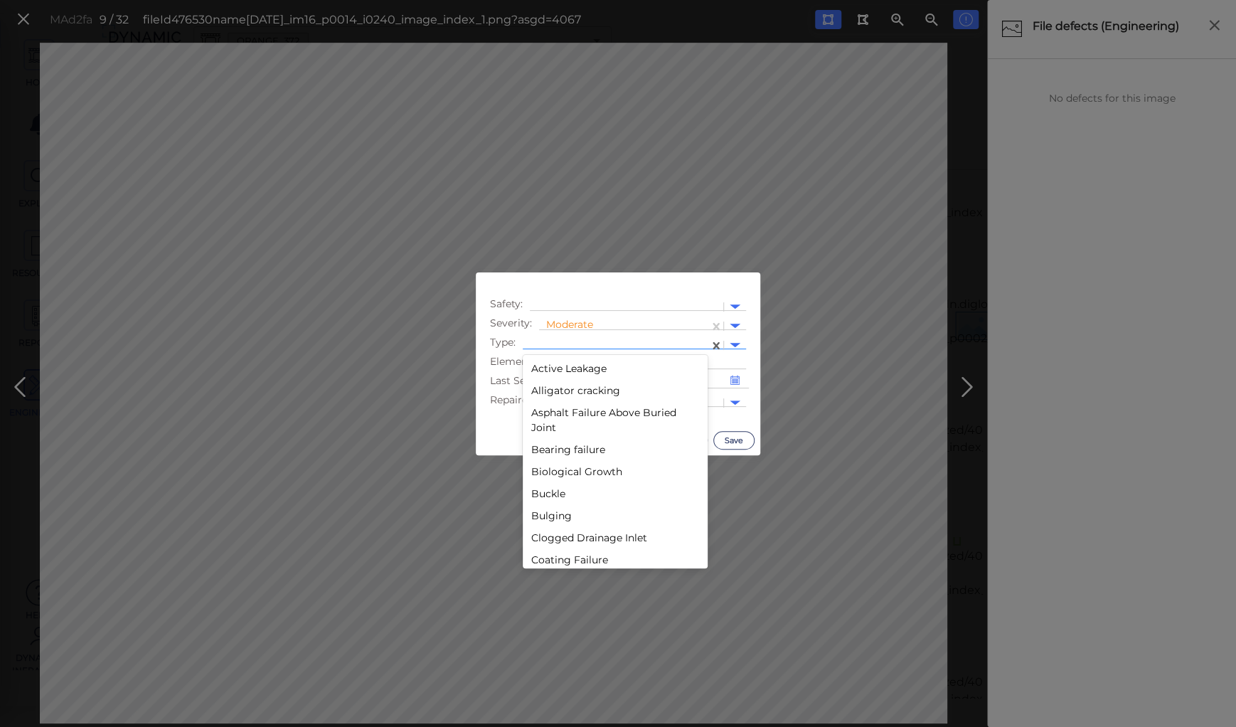
click at [564, 343] on div at bounding box center [616, 345] width 172 height 15
click at [547, 430] on div "Debris" at bounding box center [615, 432] width 185 height 22
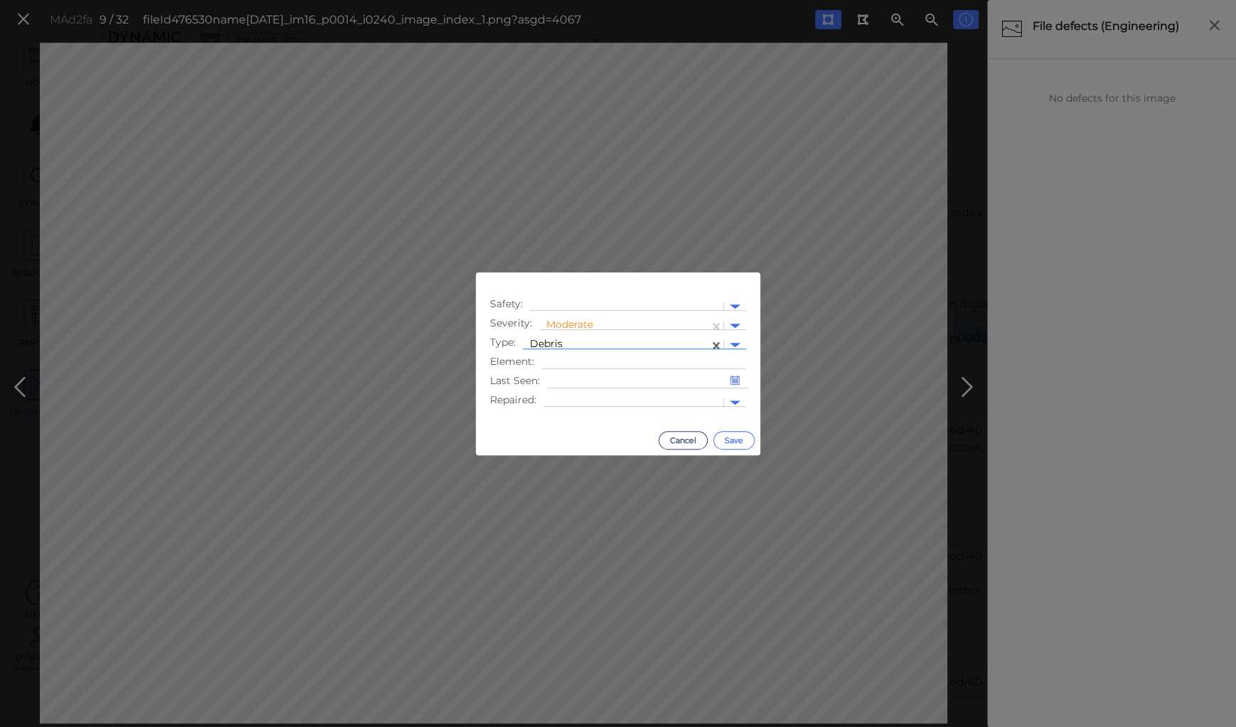
click at [733, 440] on button "Save" at bounding box center [733, 440] width 41 height 18
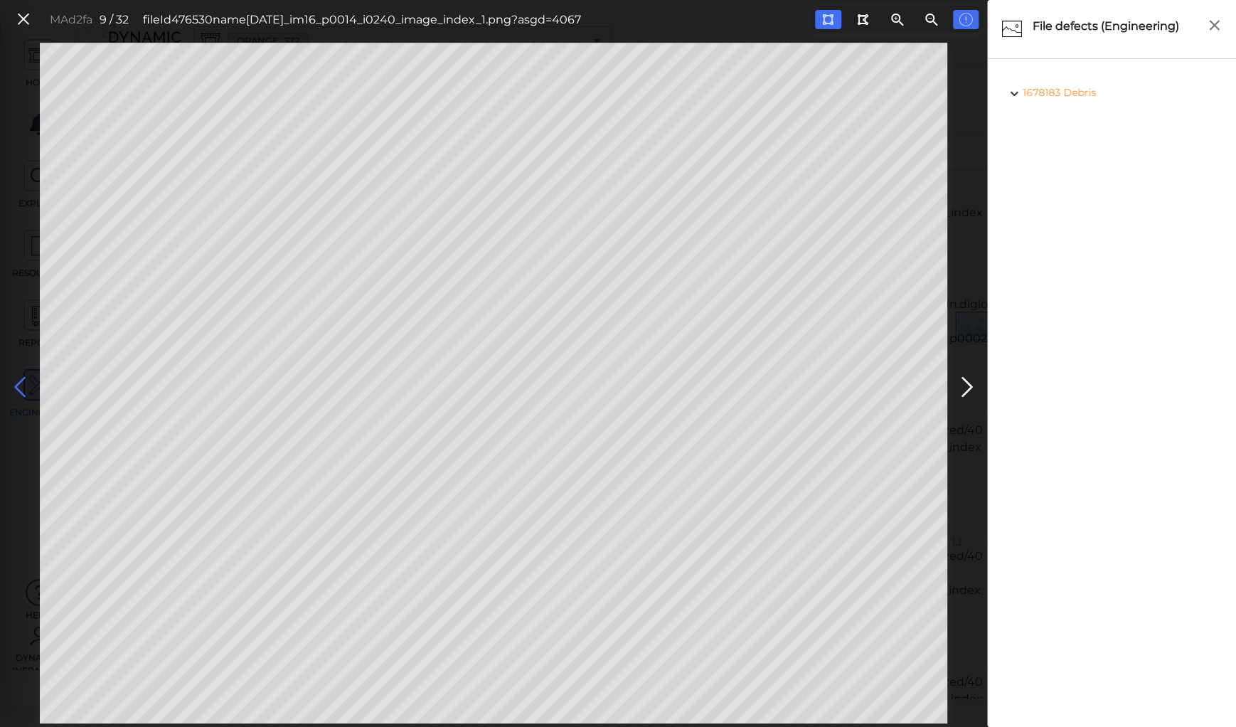
click at [14, 378] on icon at bounding box center [20, 387] width 23 height 28
click at [15, 378] on icon at bounding box center [20, 387] width 23 height 28
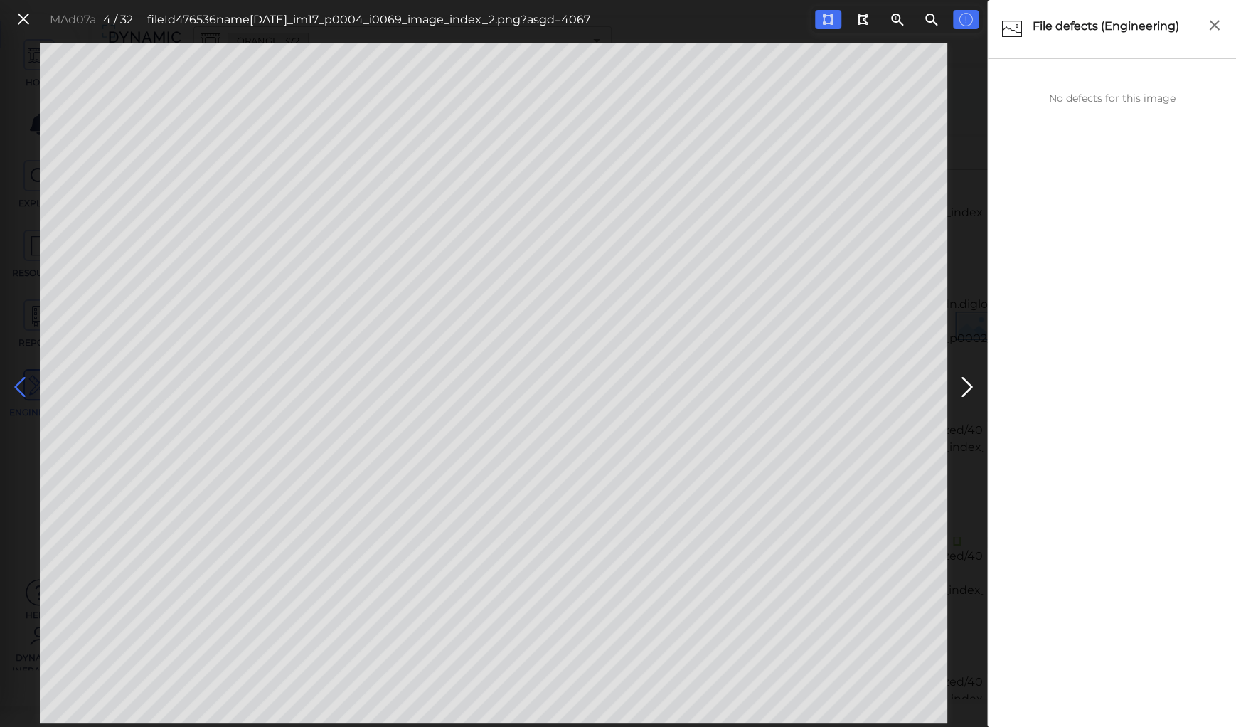
click at [15, 378] on icon at bounding box center [20, 387] width 23 height 28
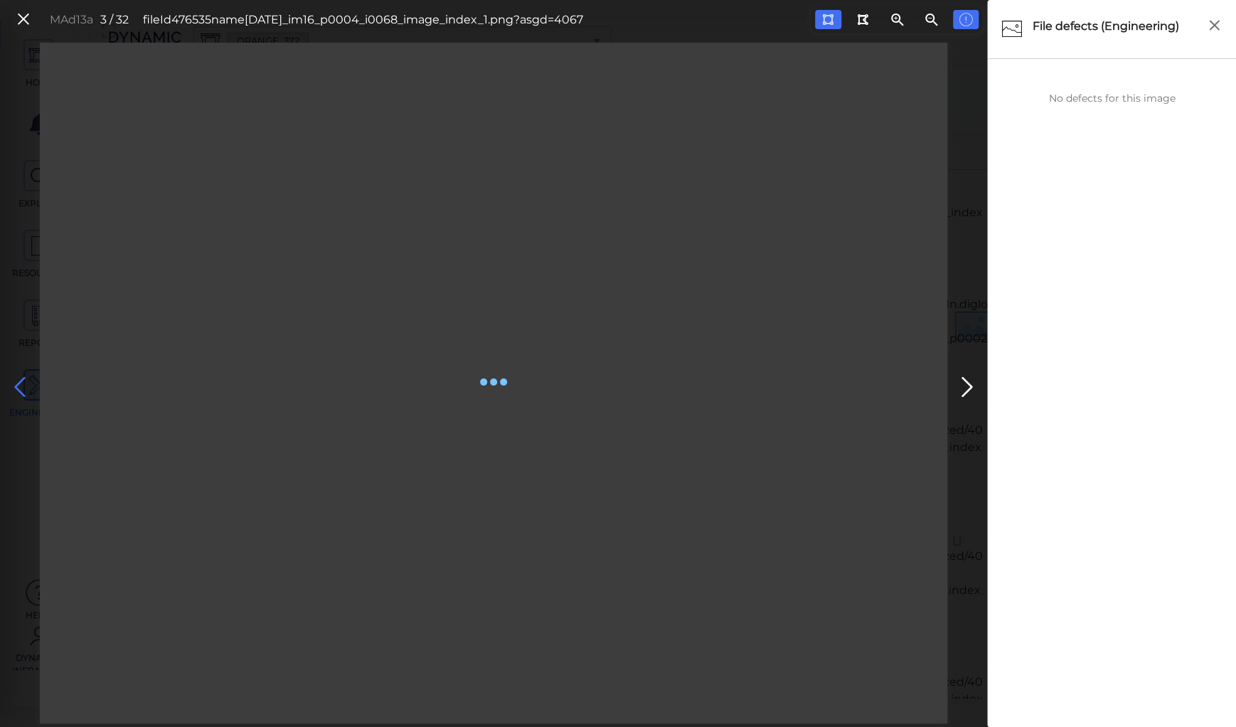
click at [15, 378] on icon at bounding box center [20, 387] width 23 height 28
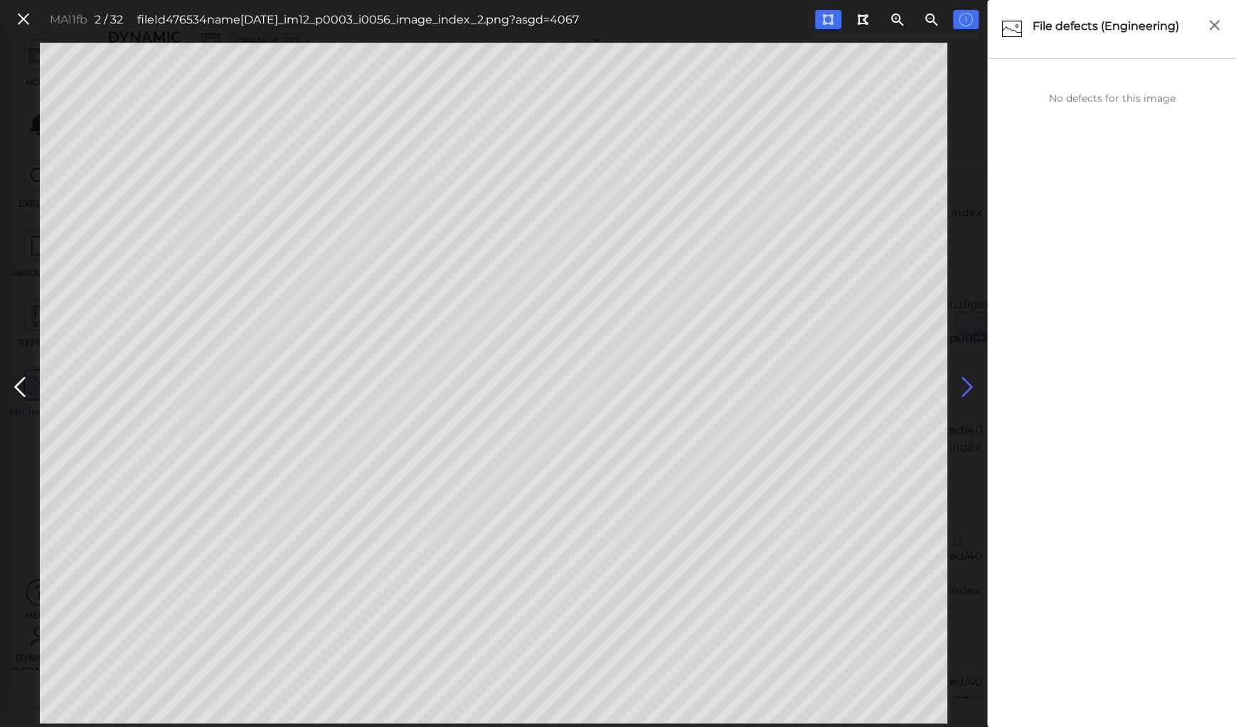
click at [962, 387] on icon at bounding box center [967, 387] width 23 height 28
click at [20, 381] on icon at bounding box center [20, 387] width 23 height 28
click at [960, 381] on icon at bounding box center [967, 387] width 23 height 28
click at [23, 380] on icon at bounding box center [20, 387] width 23 height 28
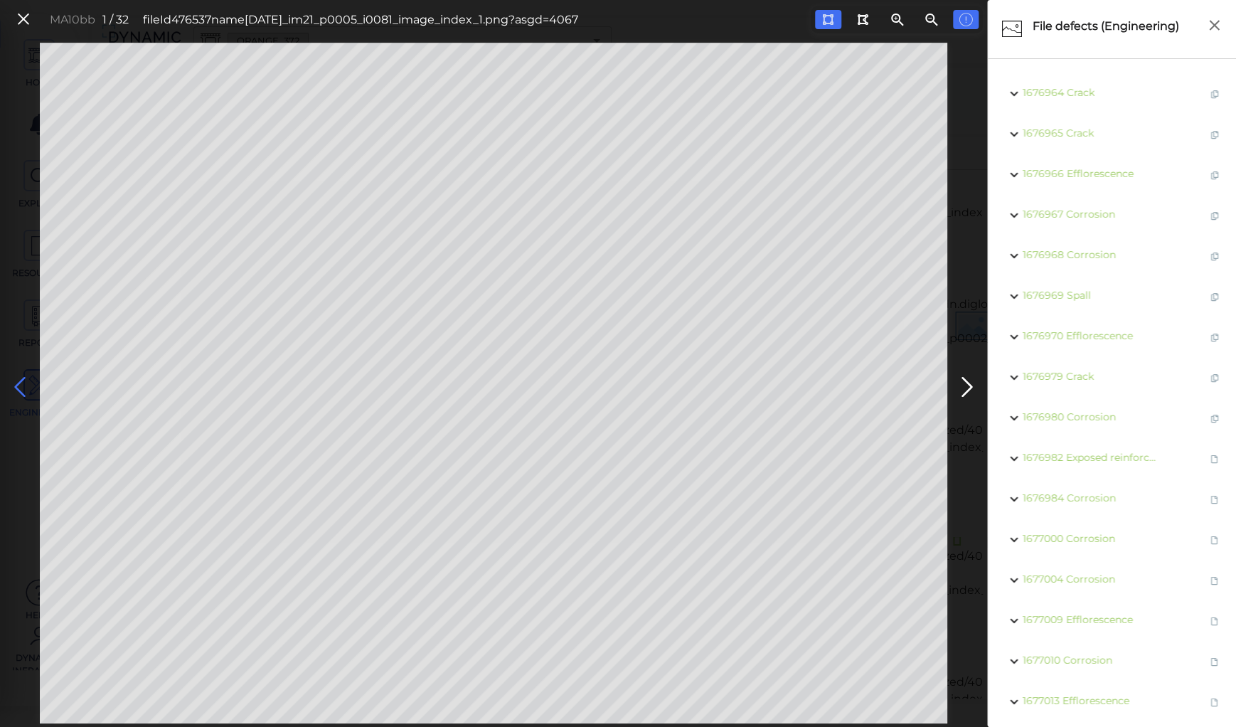
click at [23, 380] on icon at bounding box center [20, 387] width 23 height 28
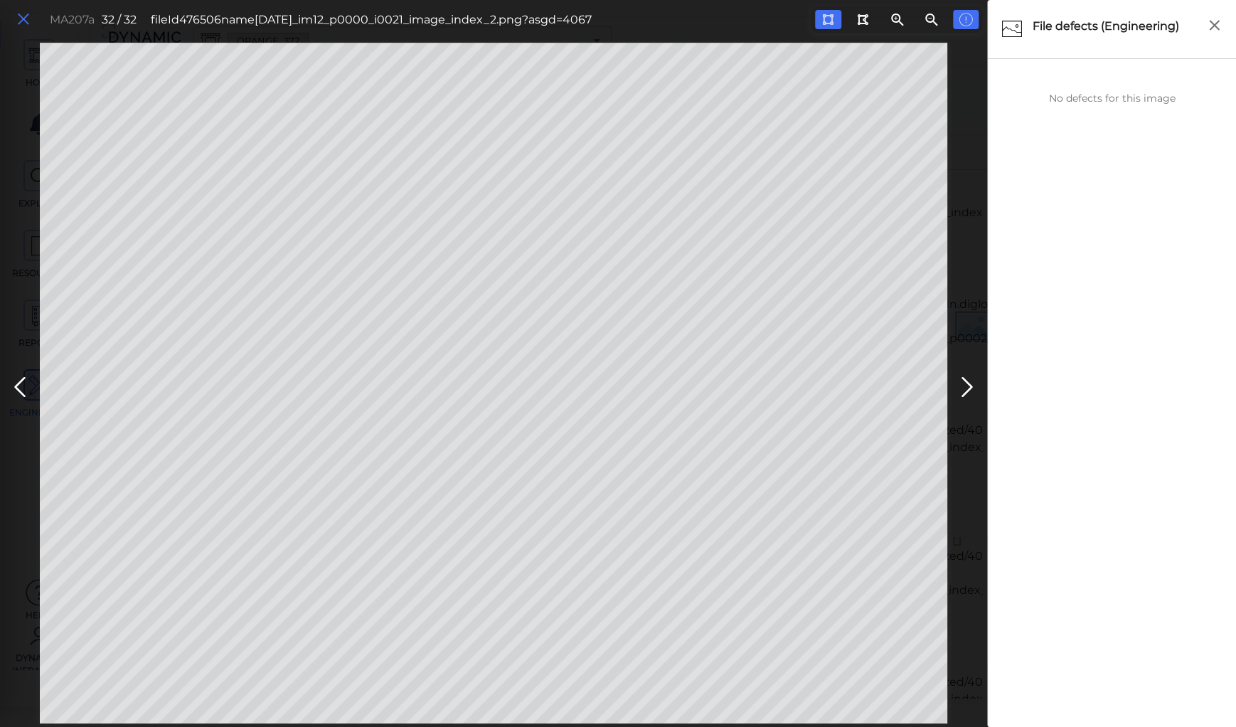
click at [21, 23] on icon at bounding box center [24, 19] width 16 height 19
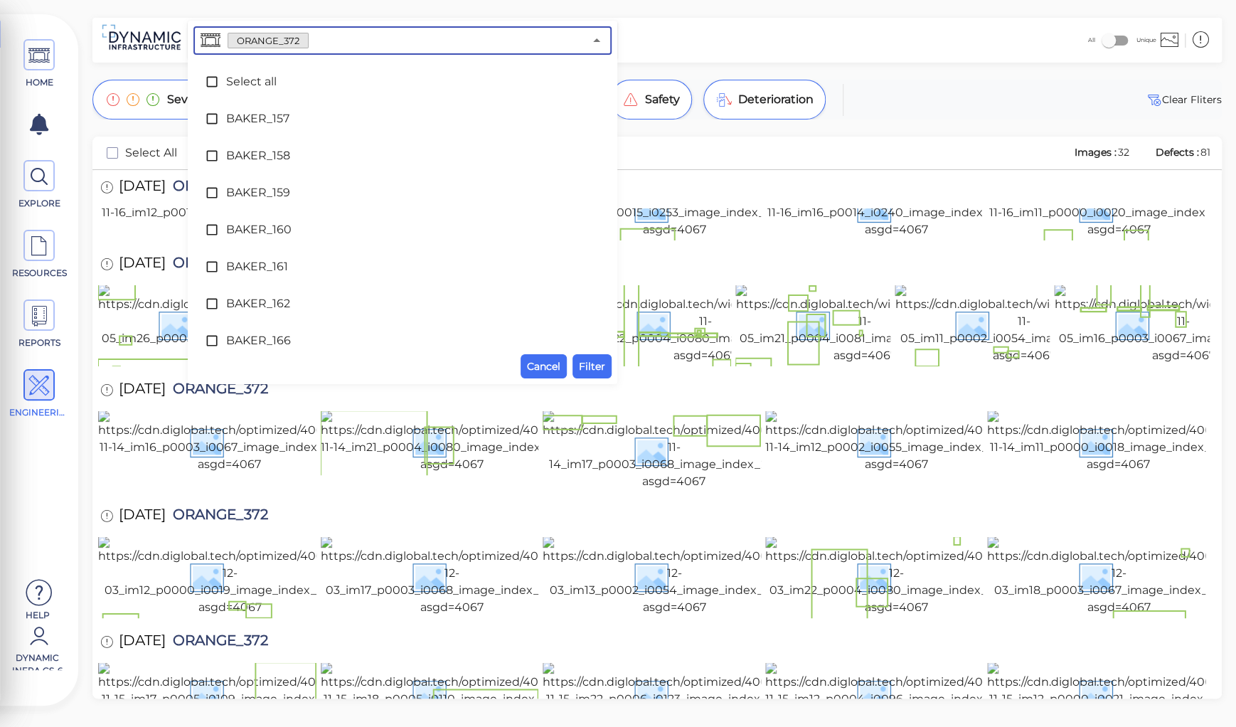
scroll to position [4560, 0]
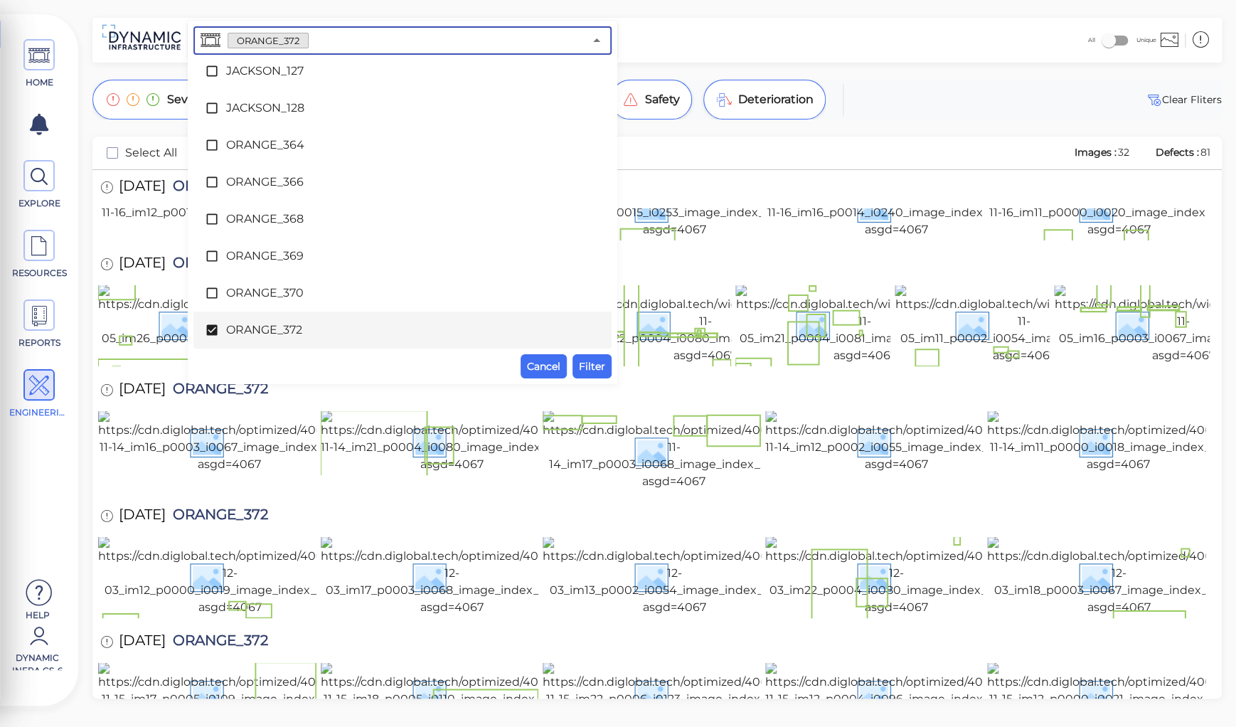
click at [346, 43] on input "text" at bounding box center [446, 41] width 275 height 20
click at [220, 326] on span at bounding box center [215, 330] width 21 height 14
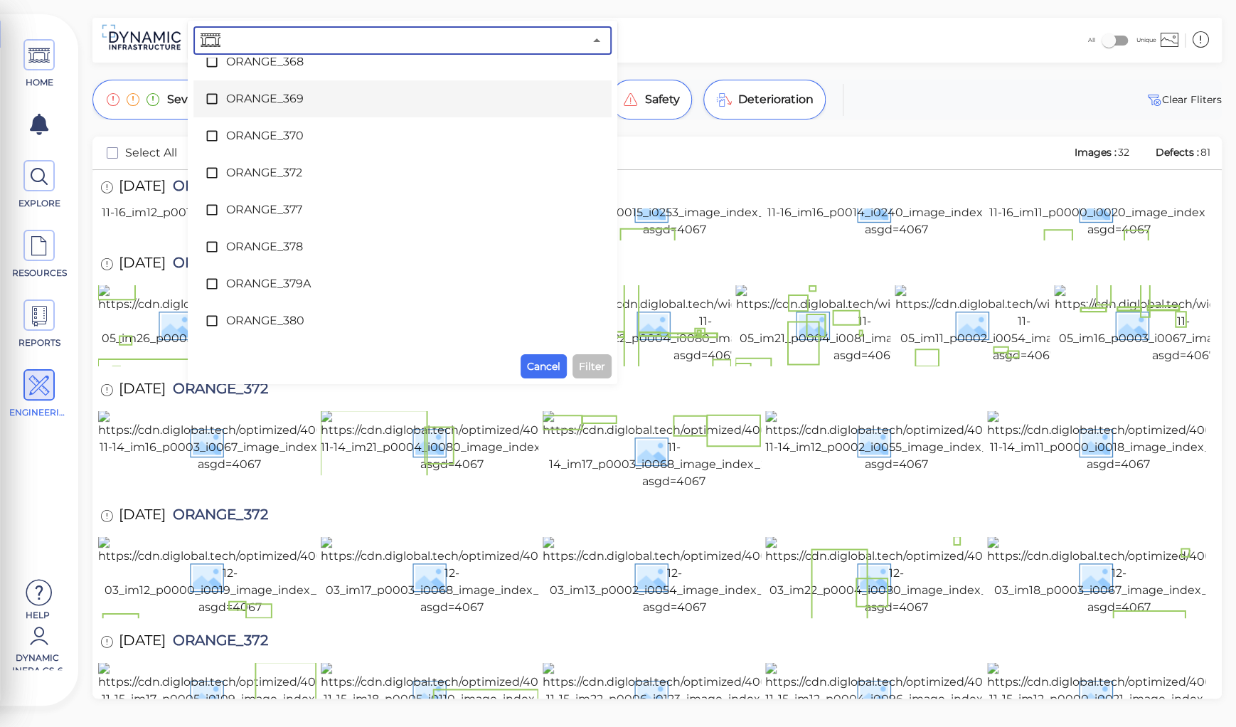
scroll to position [4730, 0]
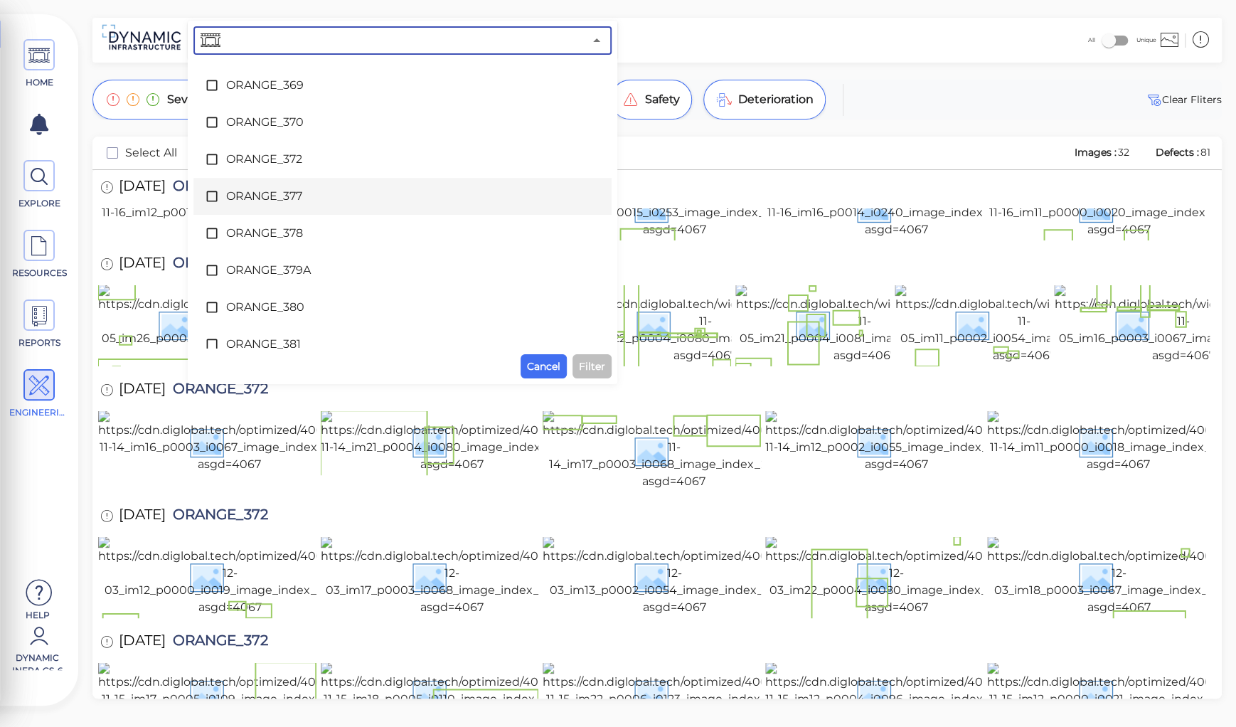
click at [273, 196] on span "ORANGE_377" at bounding box center [402, 196] width 353 height 17
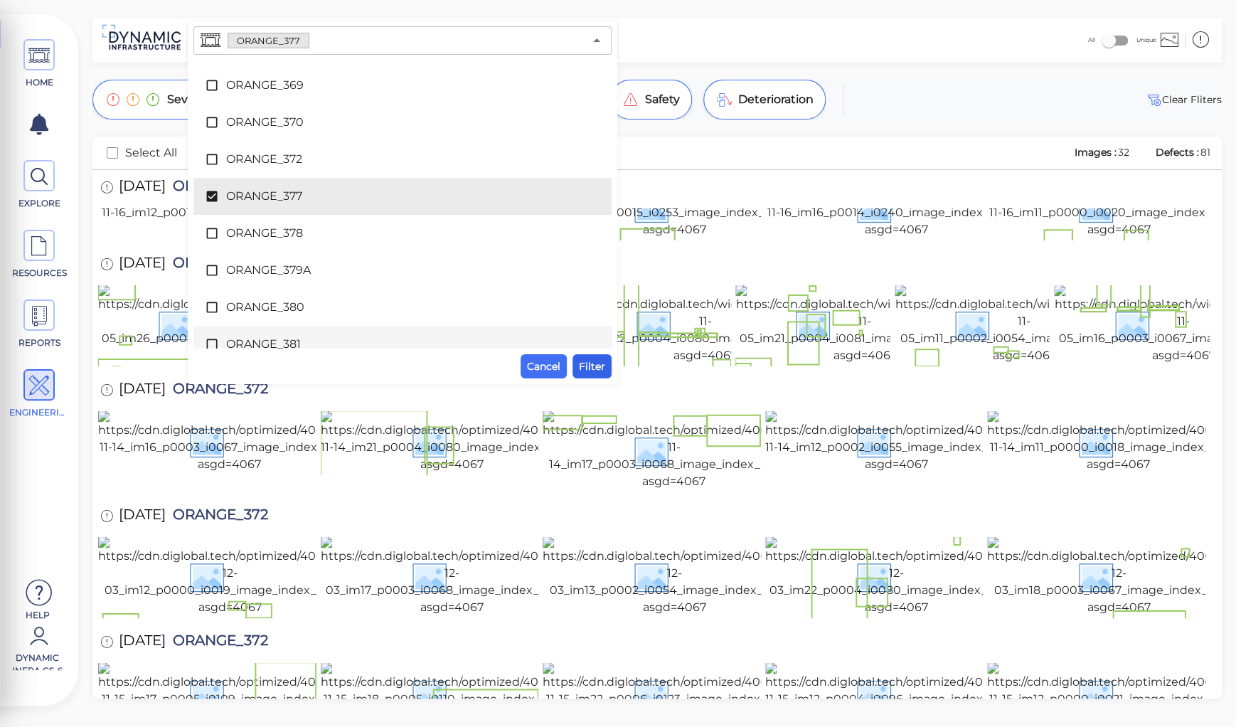
click at [585, 371] on span "Filter" at bounding box center [592, 366] width 26 height 17
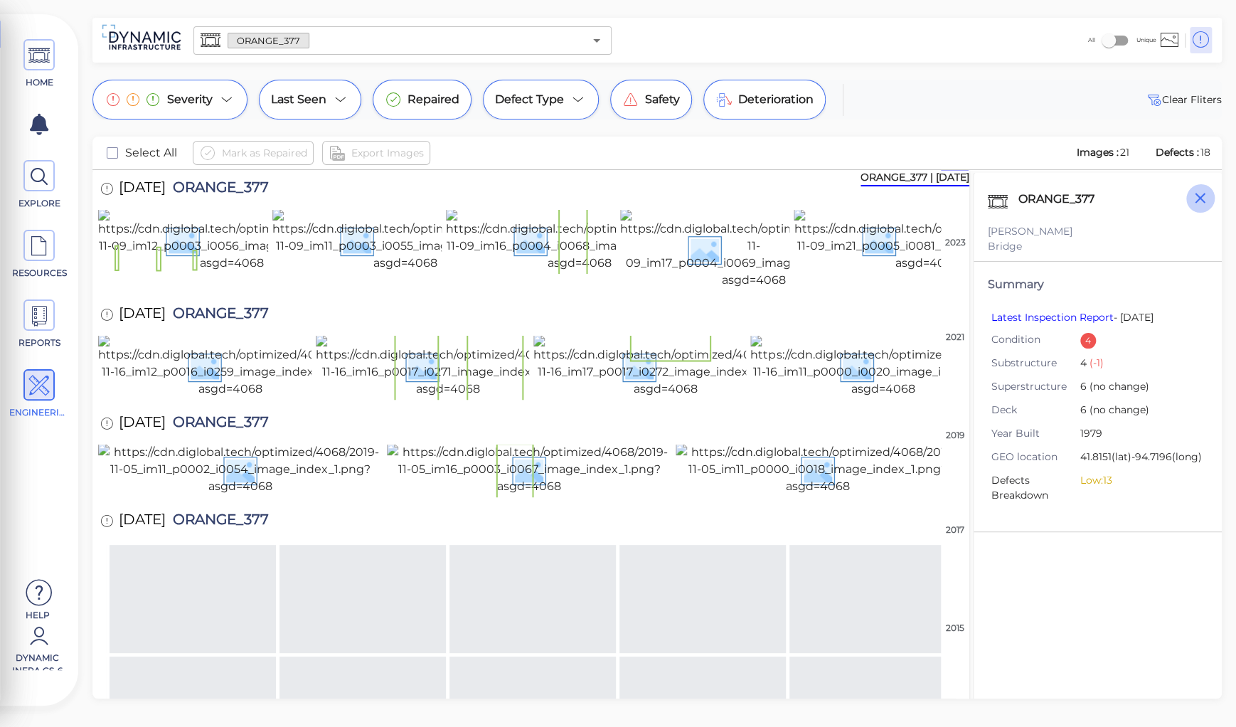
click at [1199, 199] on icon "button" at bounding box center [1200, 198] width 18 height 18
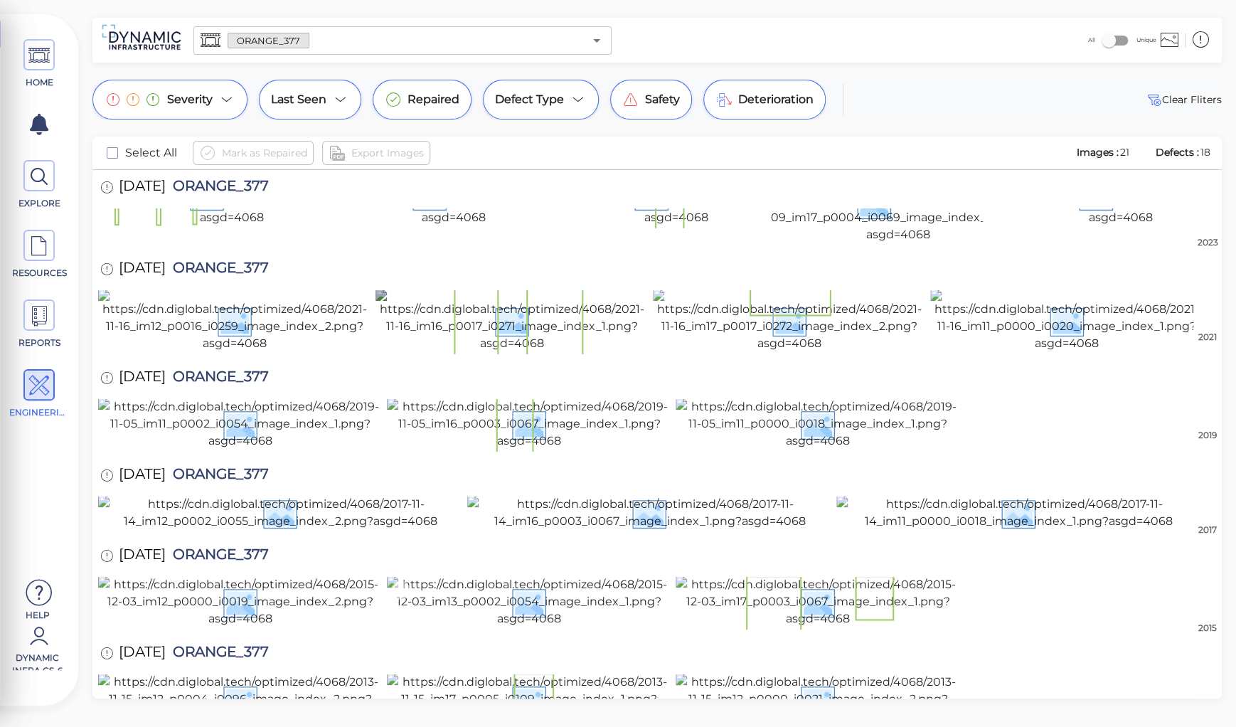
scroll to position [926, 0]
click at [997, 576] on div at bounding box center [657, 602] width 1118 height 53
click at [245, 547] on span "ORANGE_377" at bounding box center [217, 556] width 103 height 19
copy span "ORANGE_377"
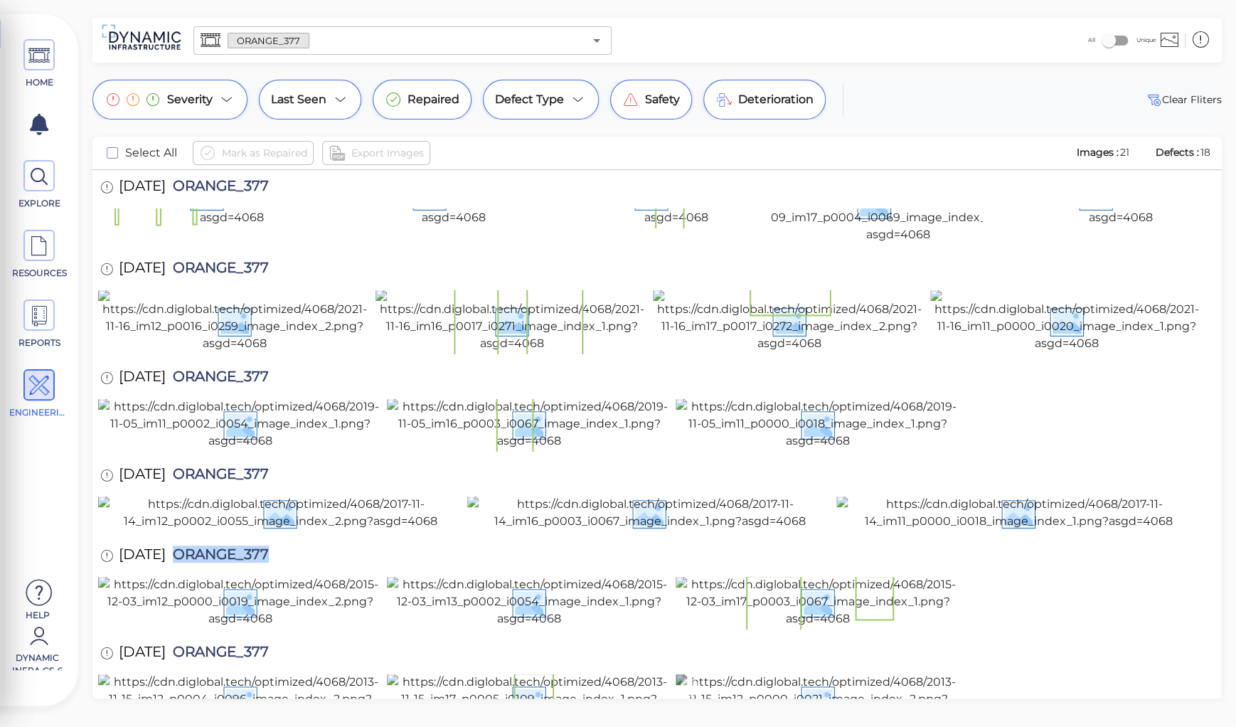
click at [838, 674] on img at bounding box center [818, 699] width 284 height 51
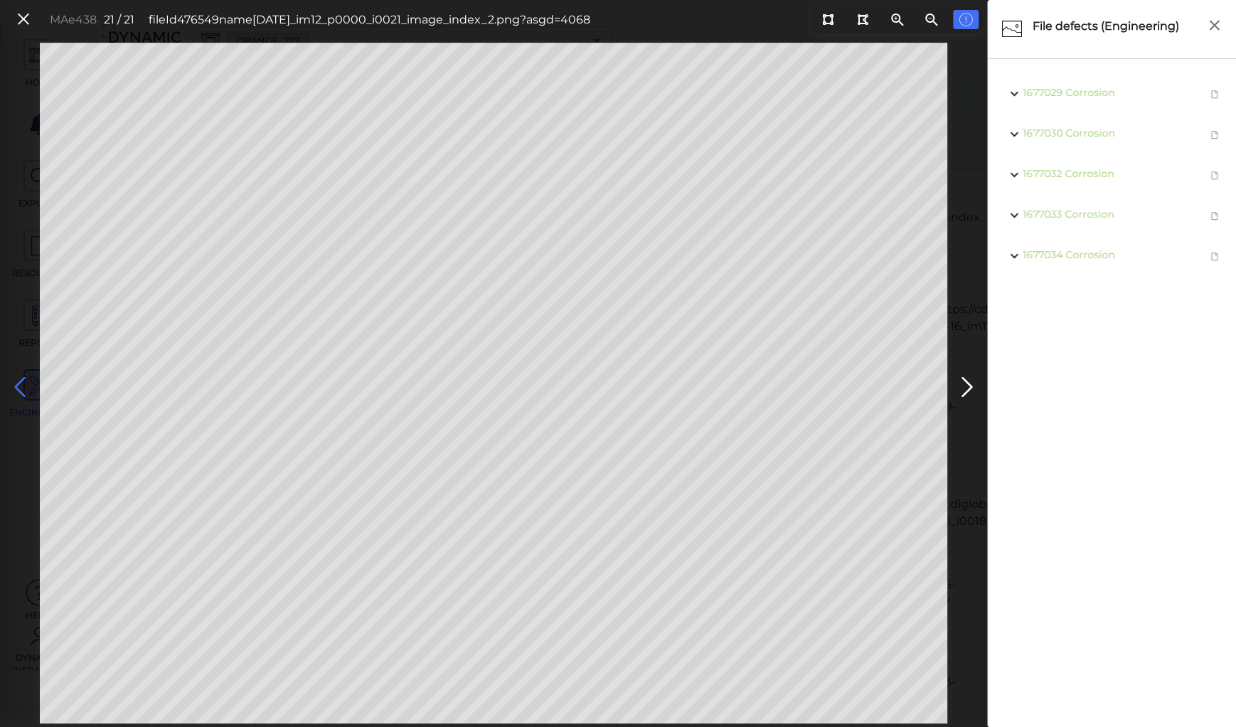
click at [23, 383] on icon at bounding box center [20, 387] width 23 height 28
click at [23, 388] on icon at bounding box center [20, 387] width 23 height 28
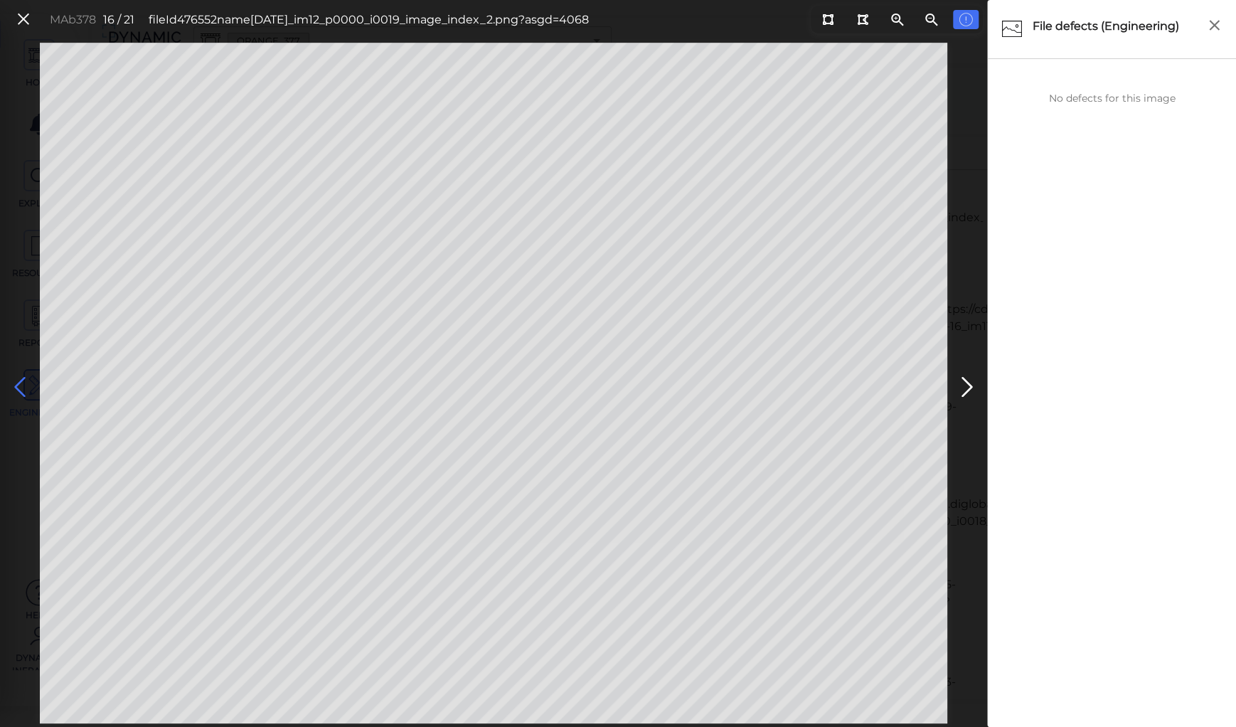
click at [23, 387] on icon at bounding box center [20, 387] width 23 height 28
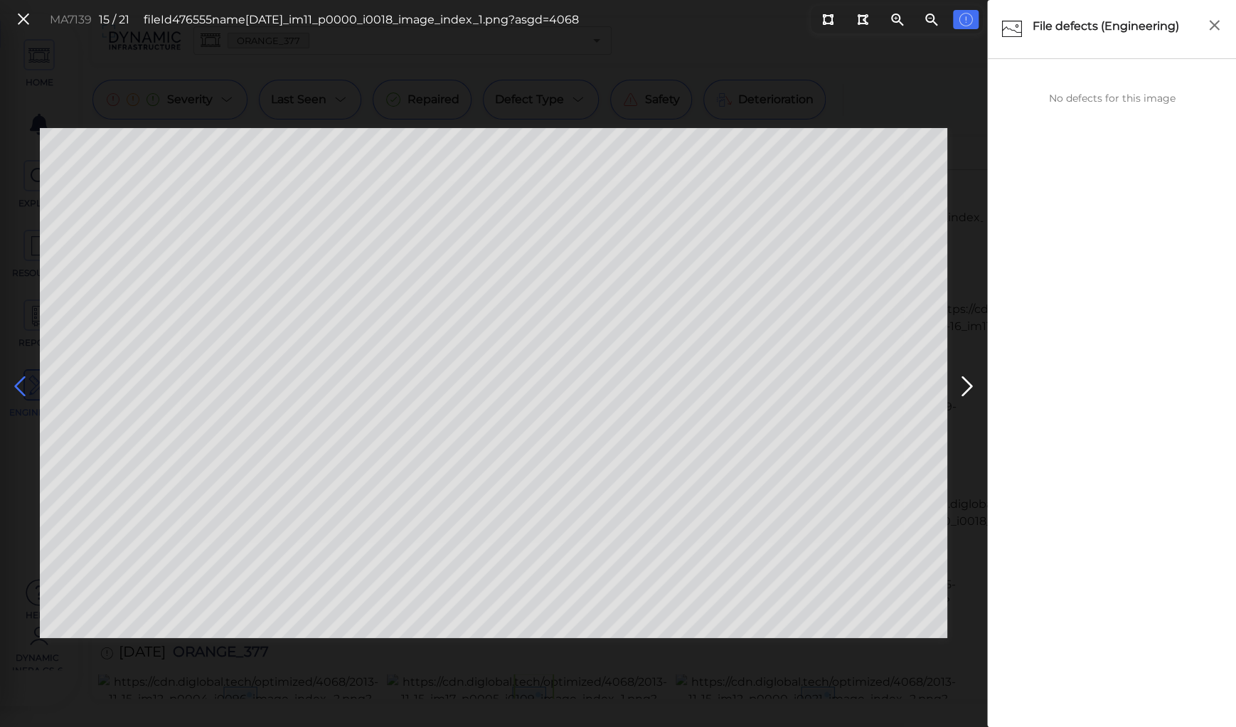
click at [23, 387] on icon at bounding box center [20, 387] width 23 height 28
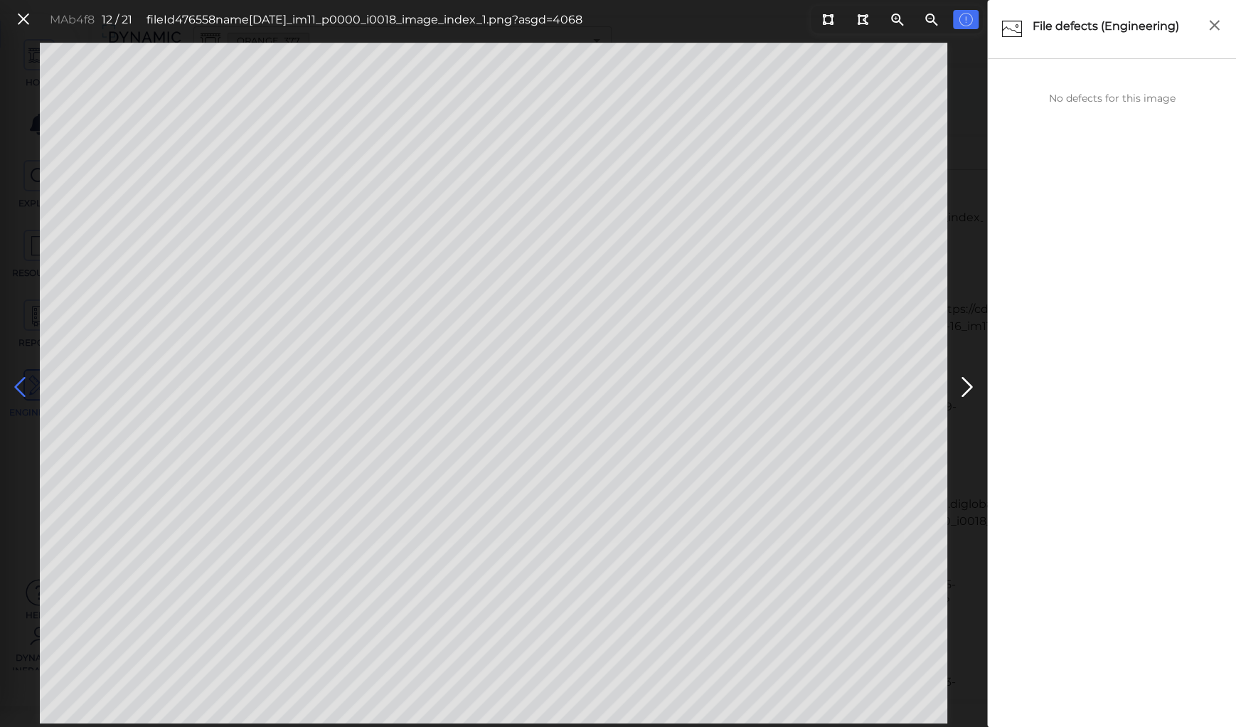
click at [23, 387] on icon at bounding box center [20, 387] width 23 height 28
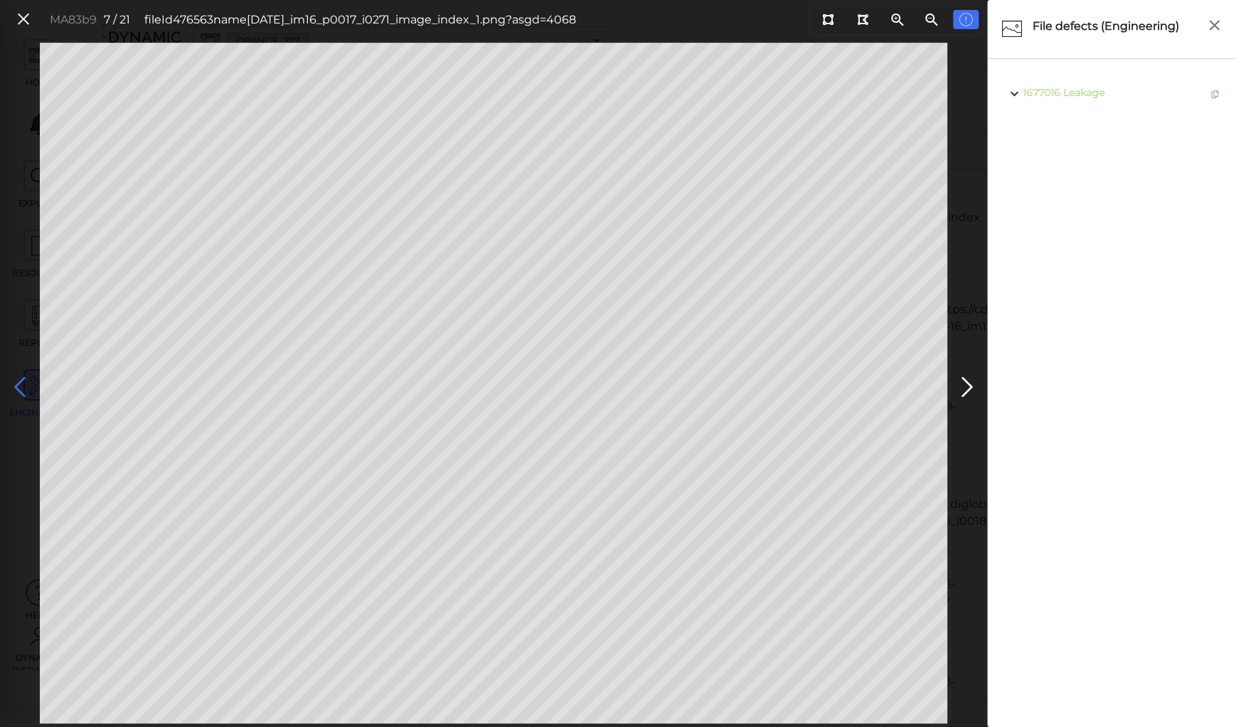
click at [23, 387] on icon at bounding box center [20, 387] width 23 height 28
click at [23, 385] on icon at bounding box center [20, 387] width 23 height 28
click at [27, 385] on icon at bounding box center [20, 387] width 23 height 28
click at [22, 383] on icon at bounding box center [20, 387] width 23 height 28
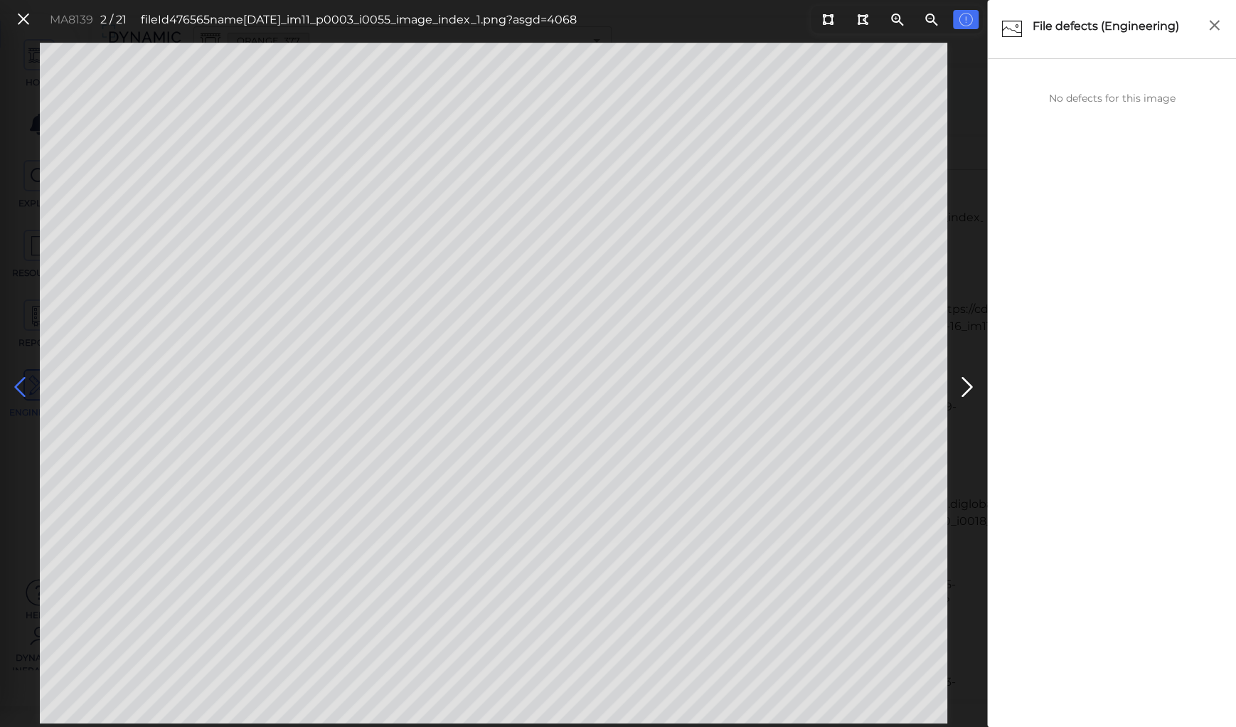
click at [22, 383] on icon at bounding box center [20, 387] width 23 height 28
click at [18, 16] on icon at bounding box center [24, 19] width 16 height 19
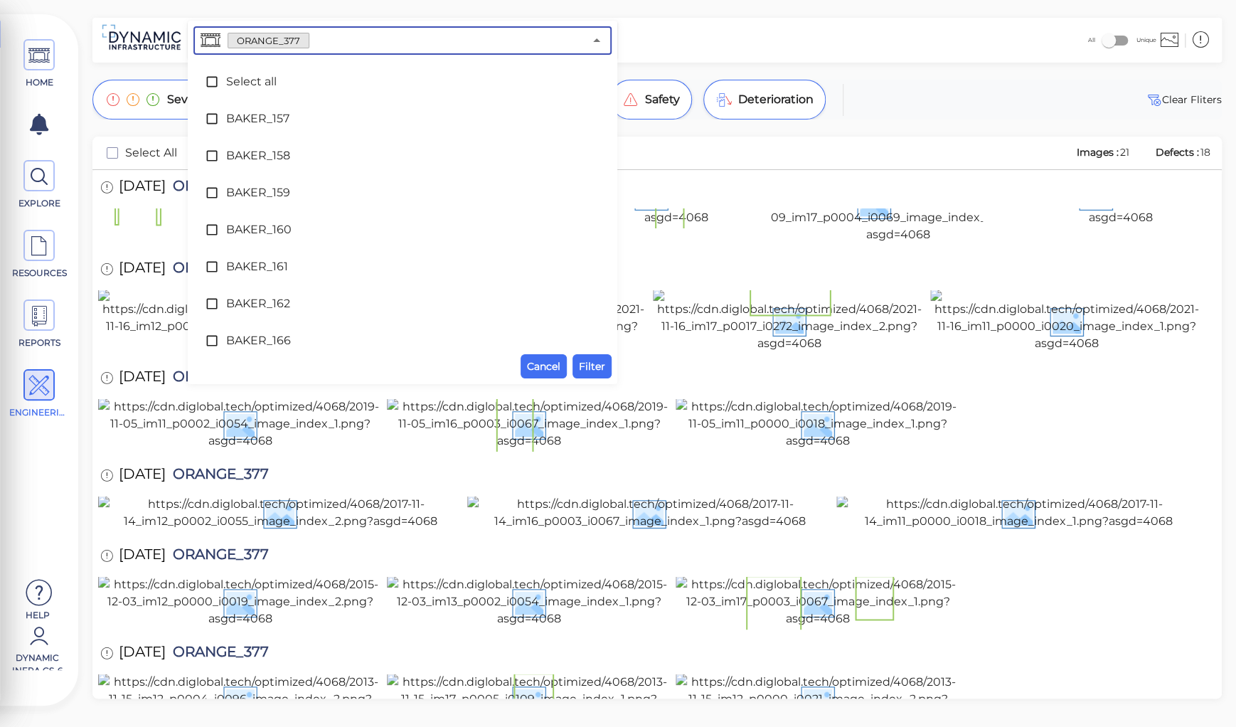
scroll to position [4597, 0]
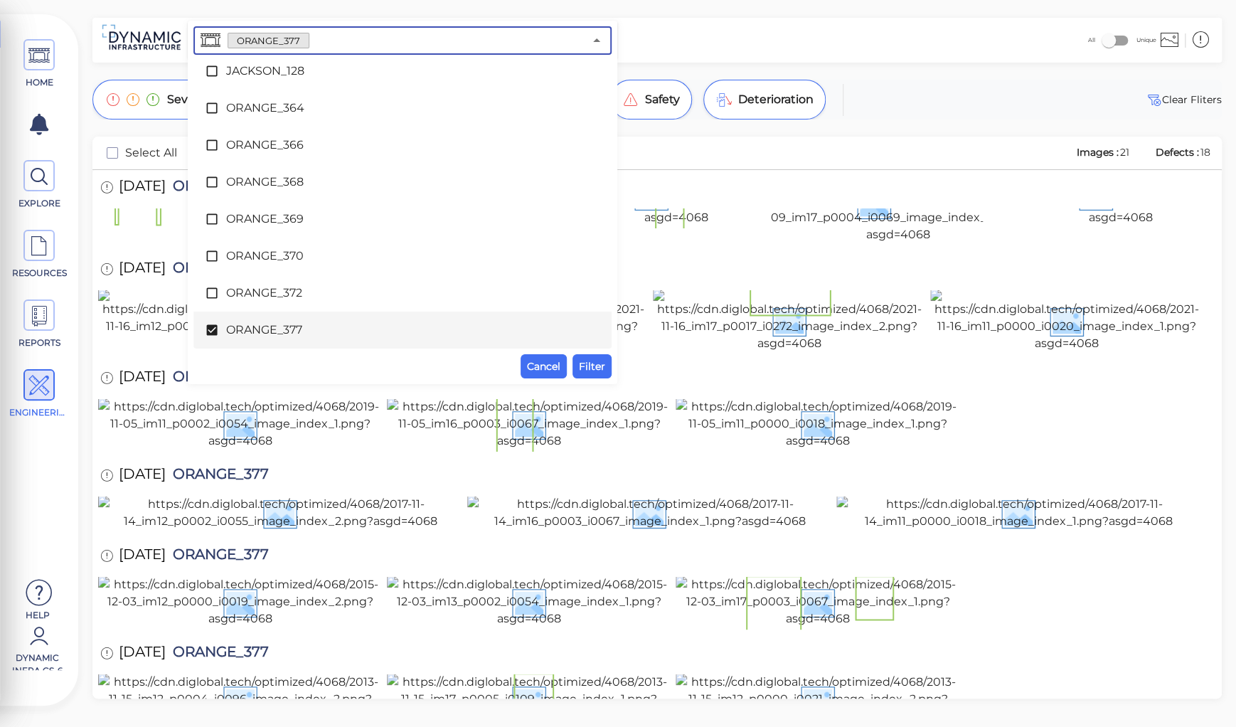
click at [315, 43] on input "text" at bounding box center [446, 41] width 275 height 20
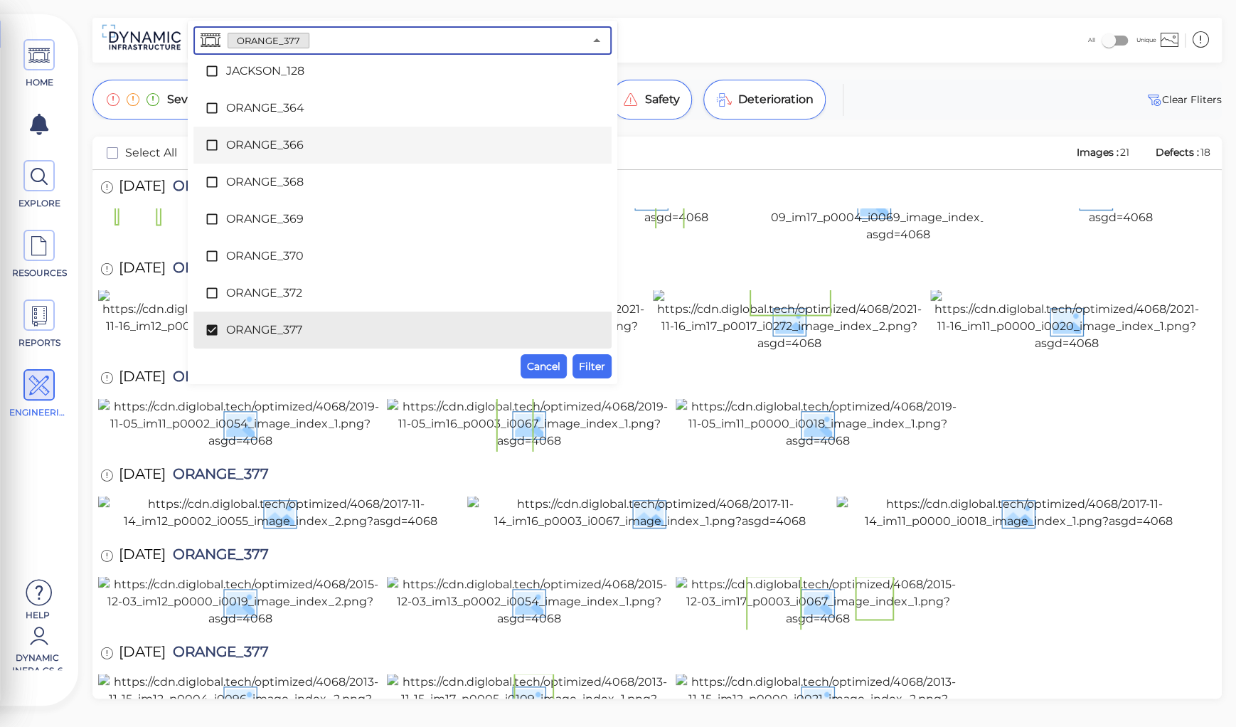
scroll to position [4653, 0]
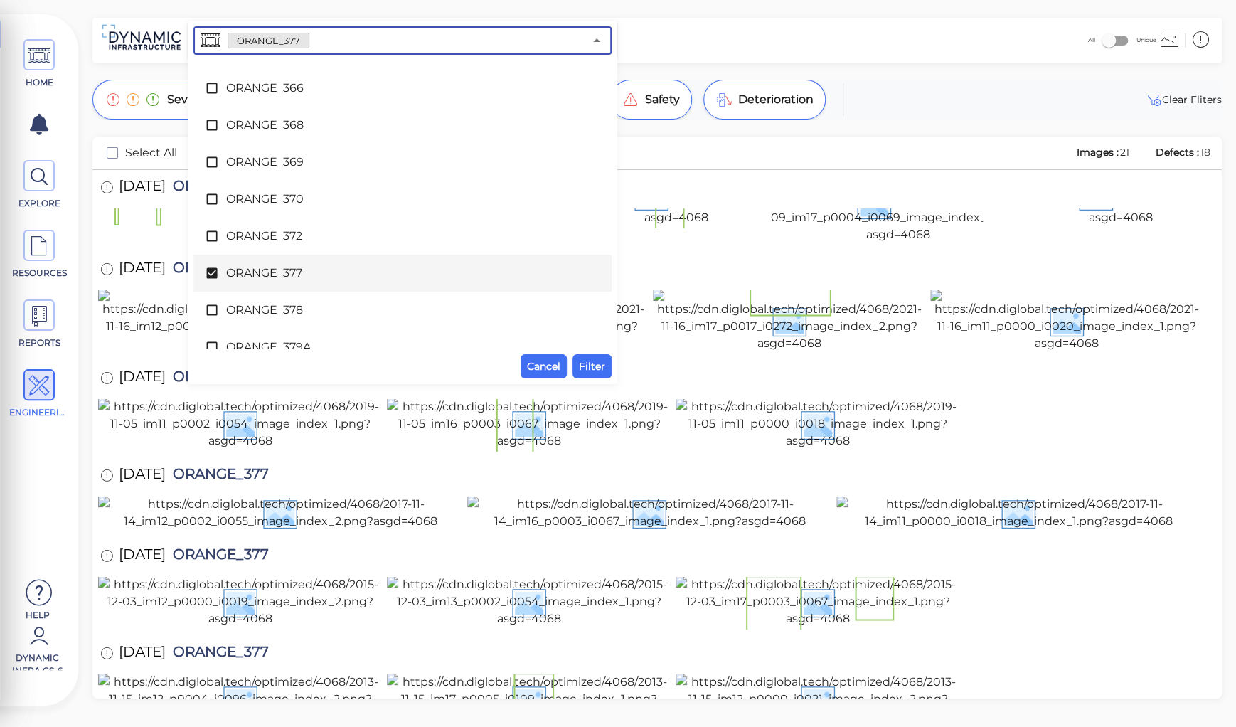
click at [270, 273] on span "ORANGE_377" at bounding box center [402, 273] width 353 height 17
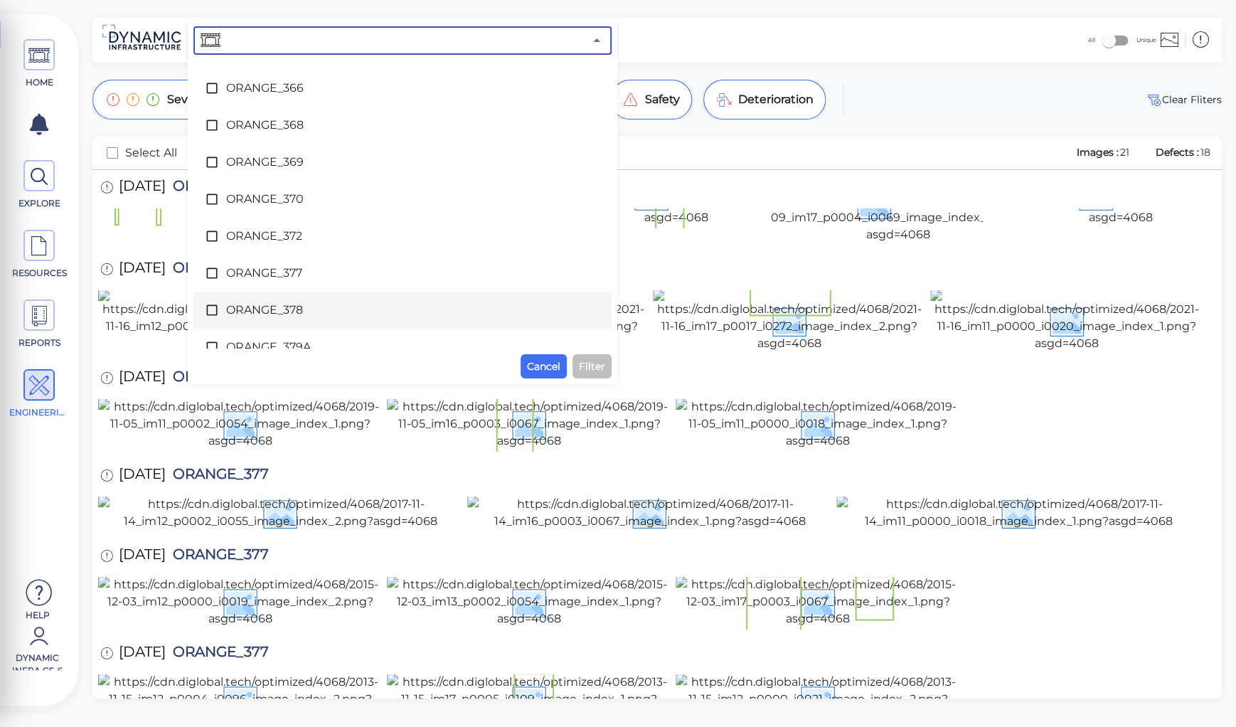
click at [272, 310] on span "ORANGE_378" at bounding box center [402, 310] width 353 height 17
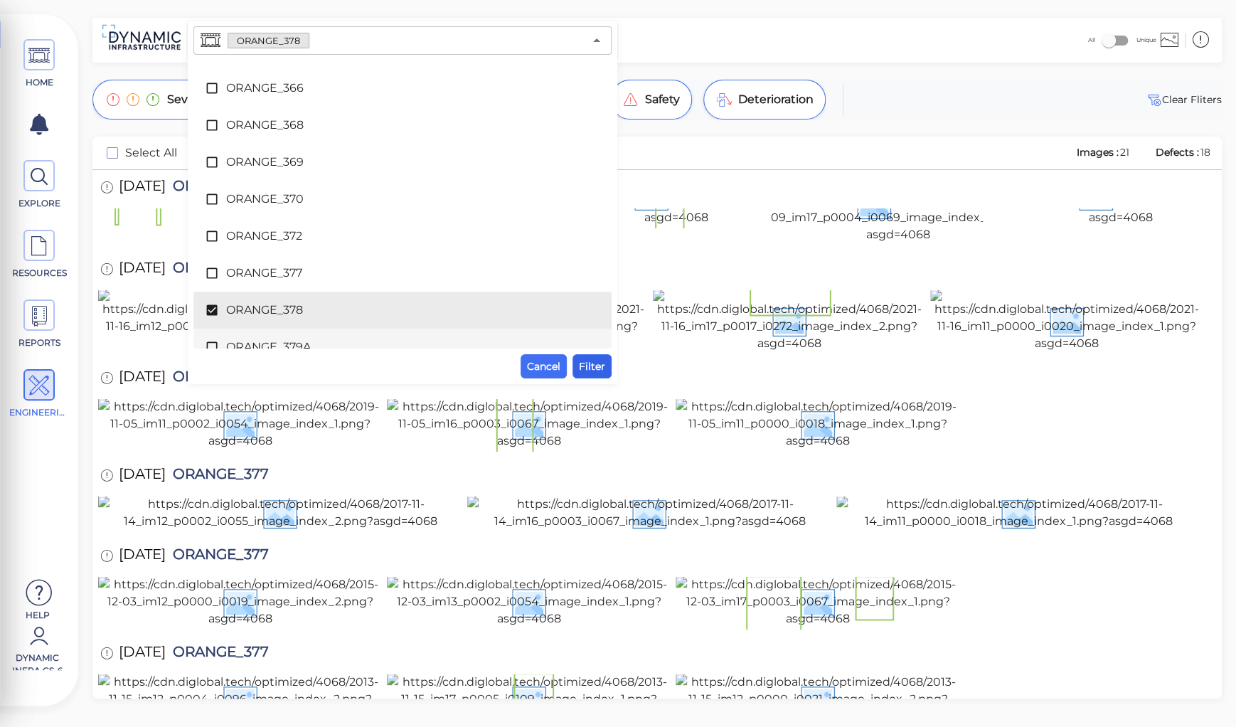
click at [595, 366] on span "Filter" at bounding box center [592, 366] width 26 height 17
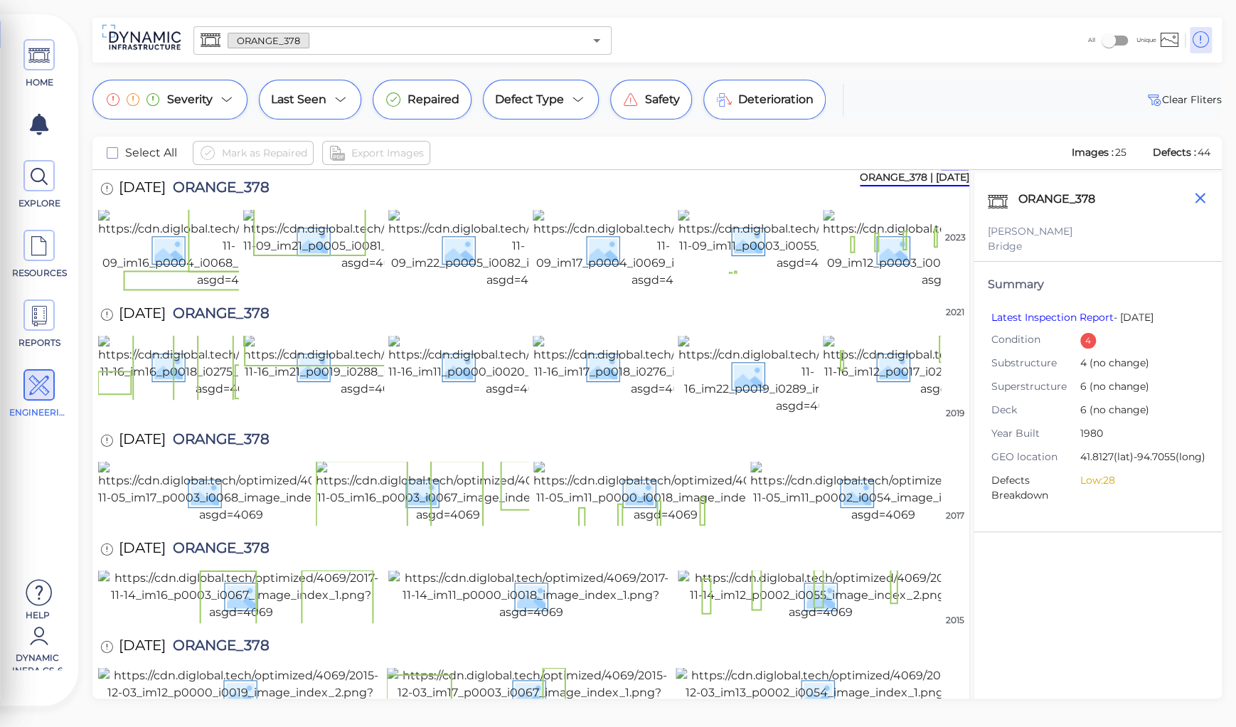
click at [1206, 193] on icon "button" at bounding box center [1200, 198] width 18 height 18
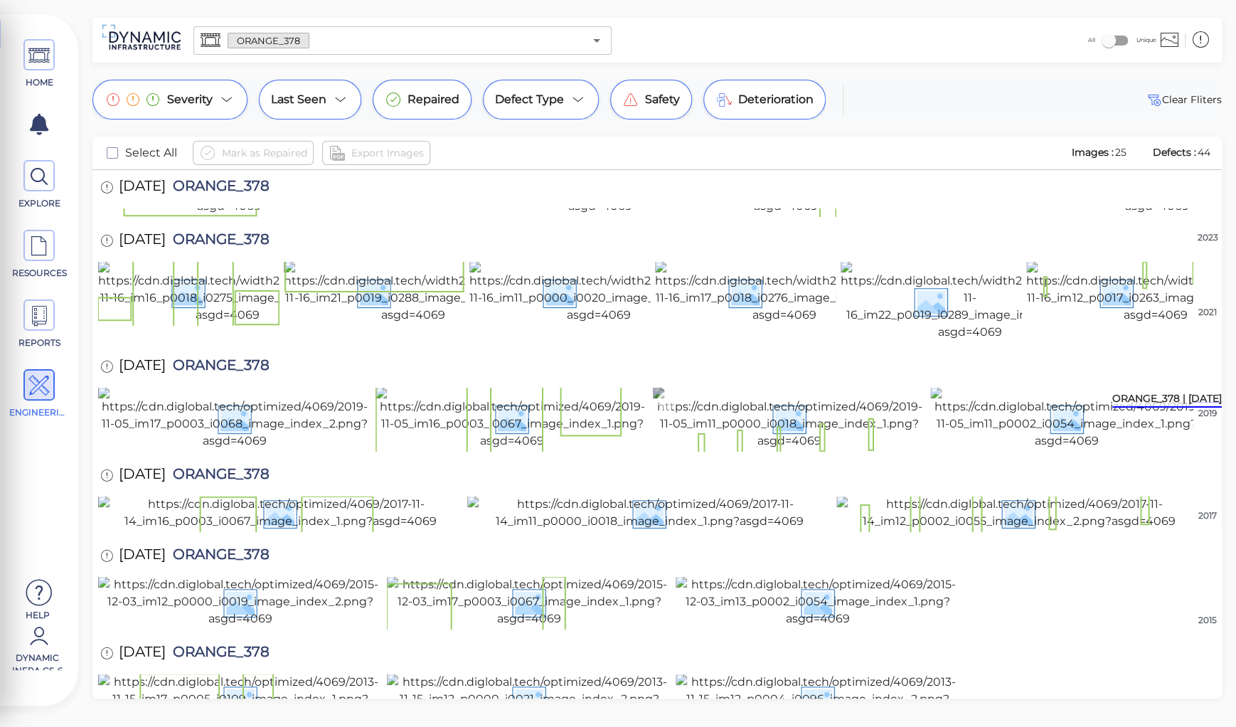
scroll to position [455, 0]
click at [1201, 37] on icon at bounding box center [1201, 39] width 18 height 21
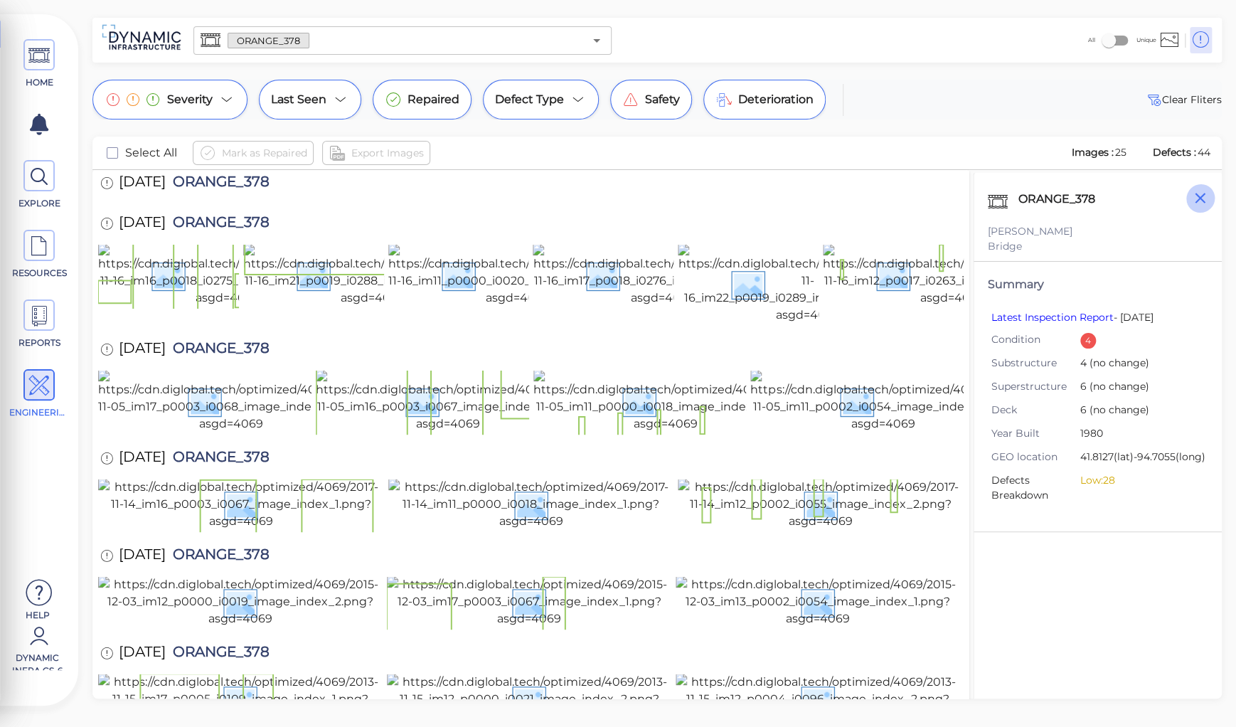
click at [1200, 199] on icon "button" at bounding box center [1200, 198] width 18 height 18
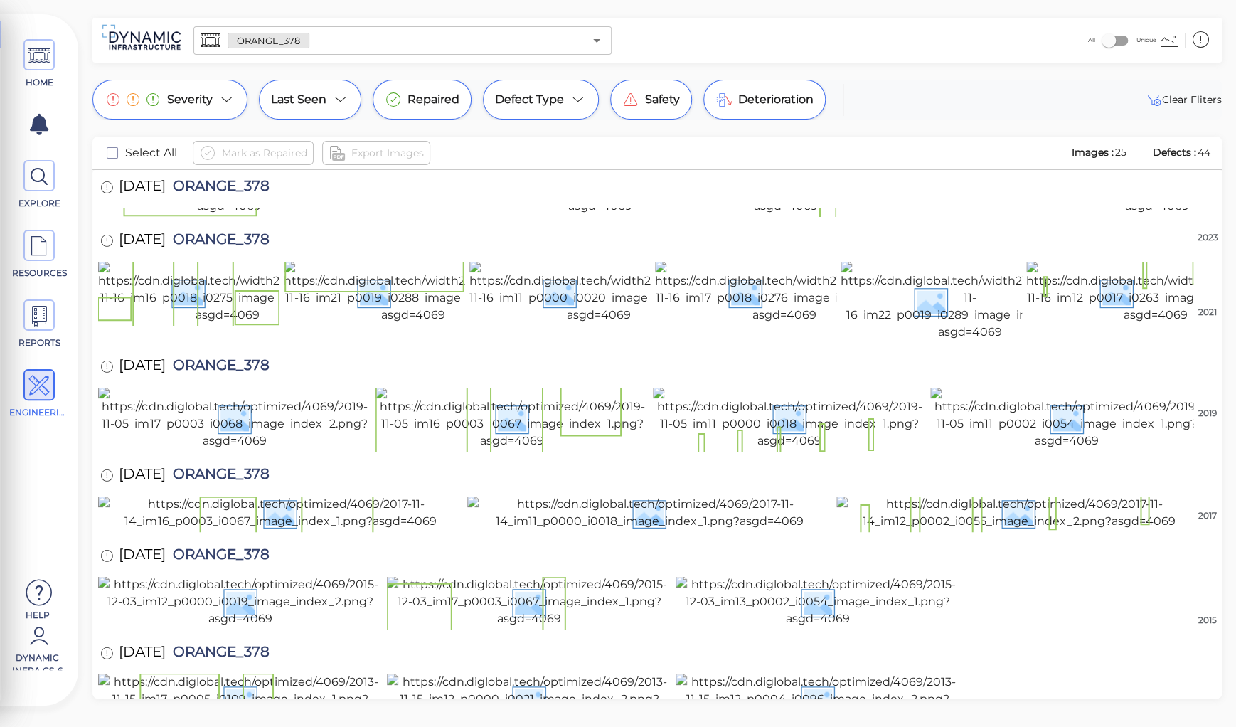
scroll to position [821, 0]
click at [833, 674] on img at bounding box center [818, 699] width 284 height 51
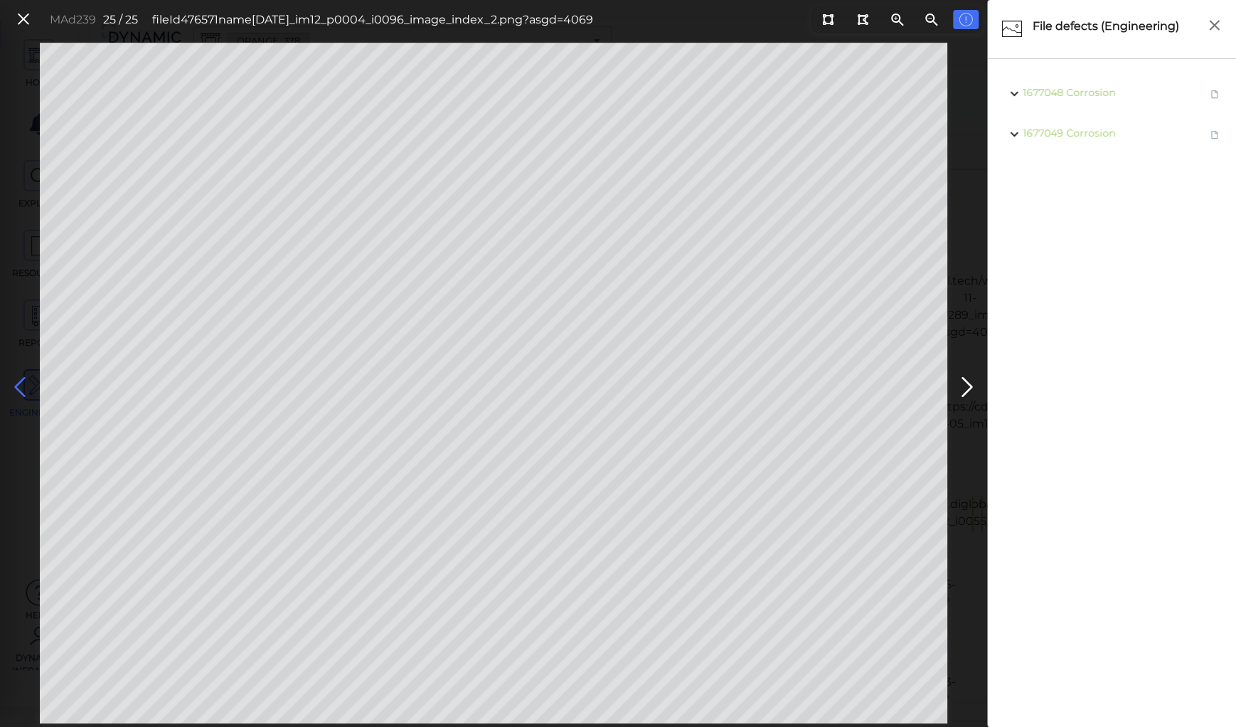
click at [14, 381] on icon at bounding box center [20, 387] width 23 height 28
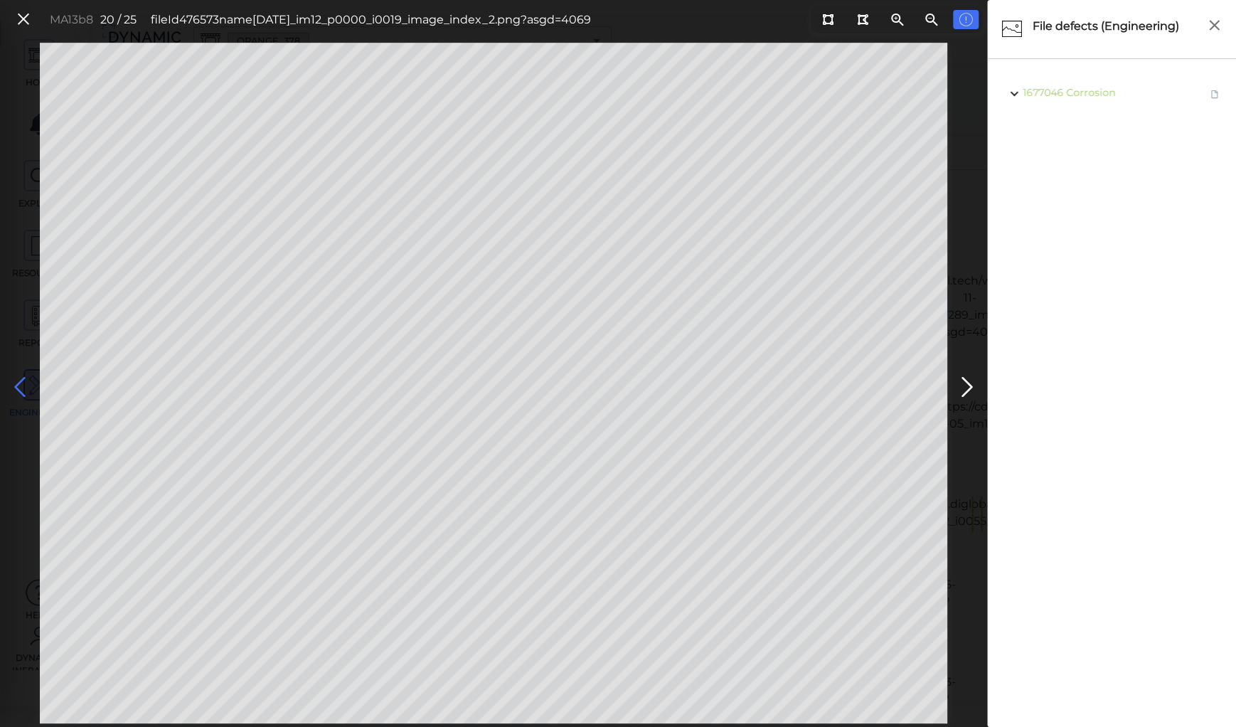
click at [14, 381] on icon at bounding box center [20, 387] width 23 height 28
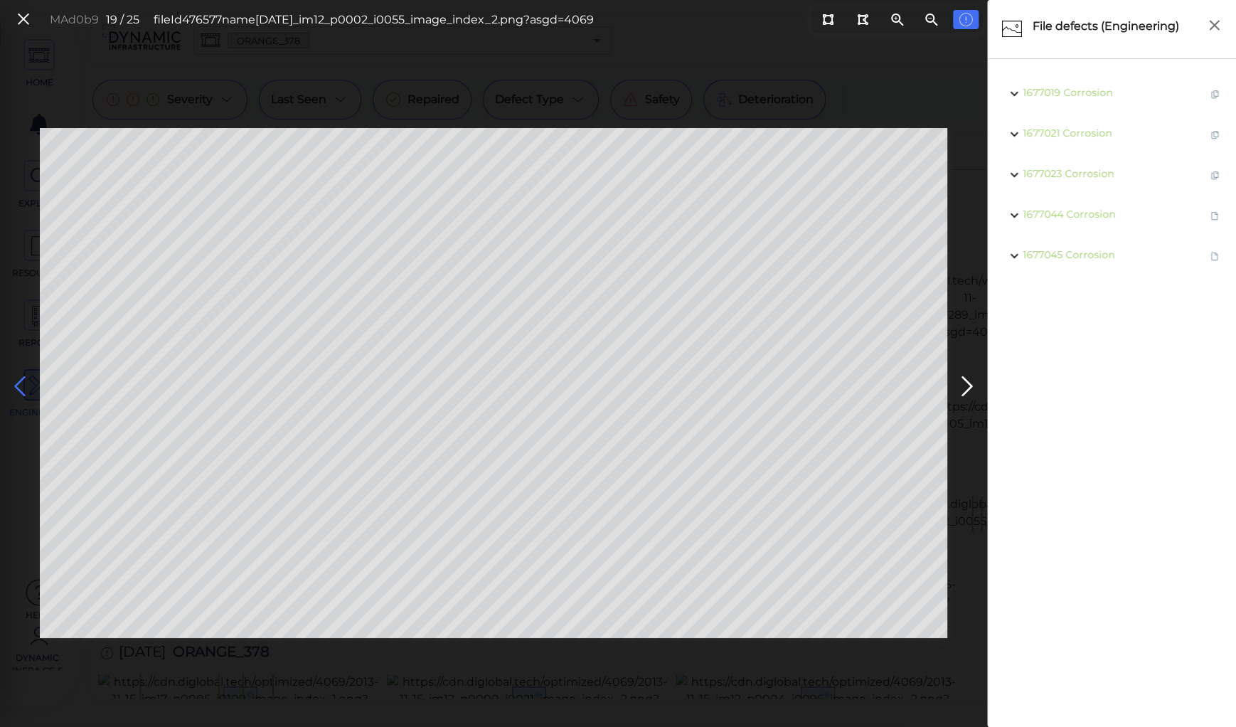
click at [14, 381] on icon at bounding box center [20, 387] width 23 height 28
click at [20, 385] on icon at bounding box center [20, 387] width 23 height 28
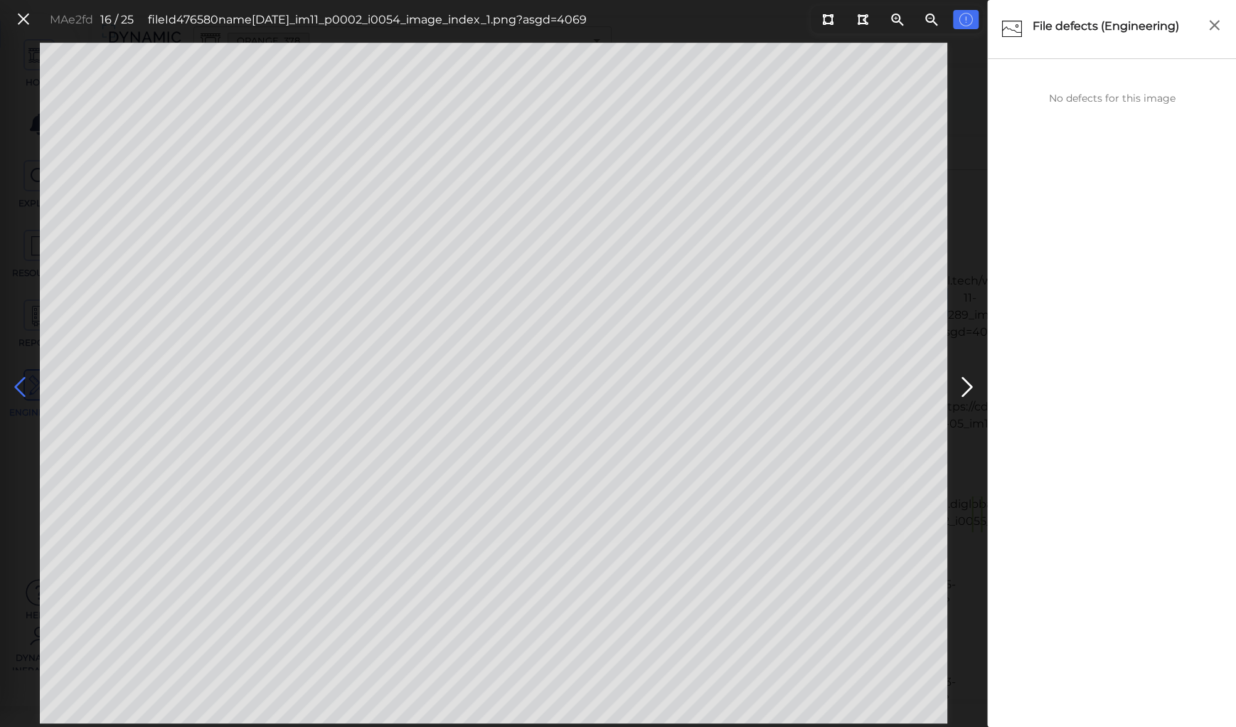
click at [20, 385] on icon at bounding box center [20, 387] width 23 height 28
click at [19, 383] on icon at bounding box center [20, 387] width 23 height 28
click at [23, 383] on icon at bounding box center [20, 387] width 23 height 28
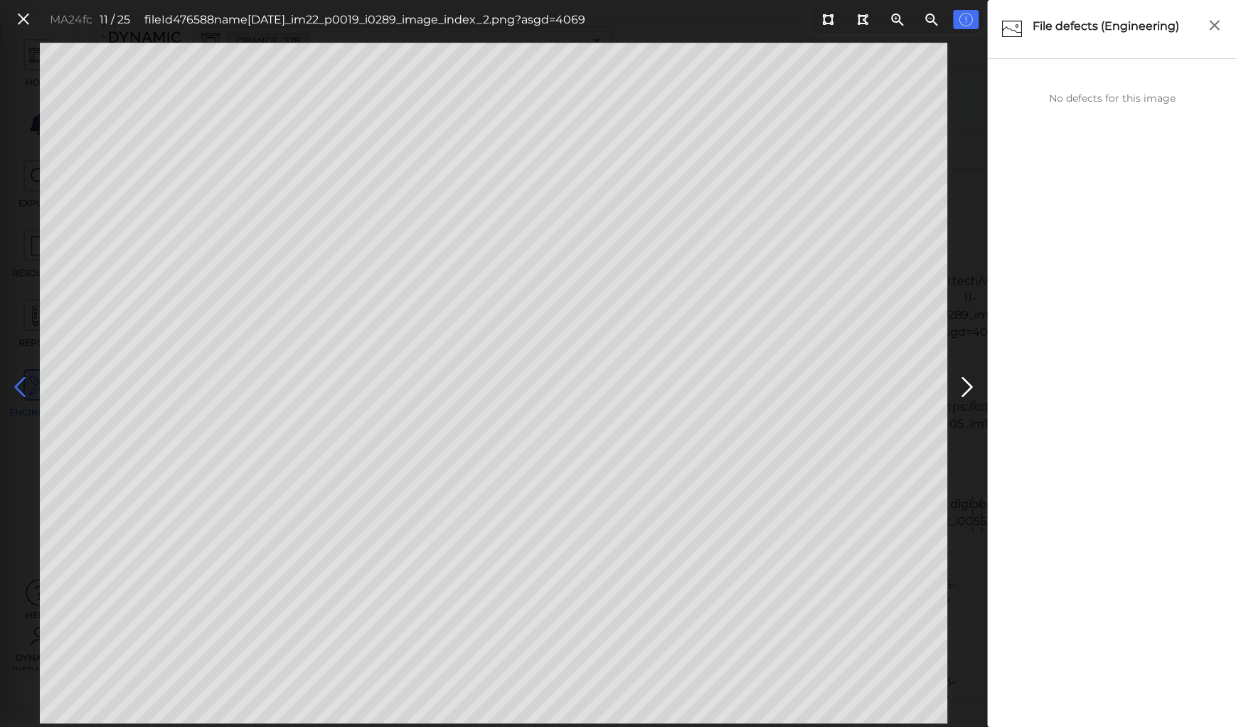
click at [14, 383] on icon at bounding box center [20, 387] width 23 height 28
drag, startPoint x: 829, startPoint y: 22, endPoint x: 821, endPoint y: 26, distance: 8.6
click at [828, 22] on icon at bounding box center [827, 19] width 11 height 11
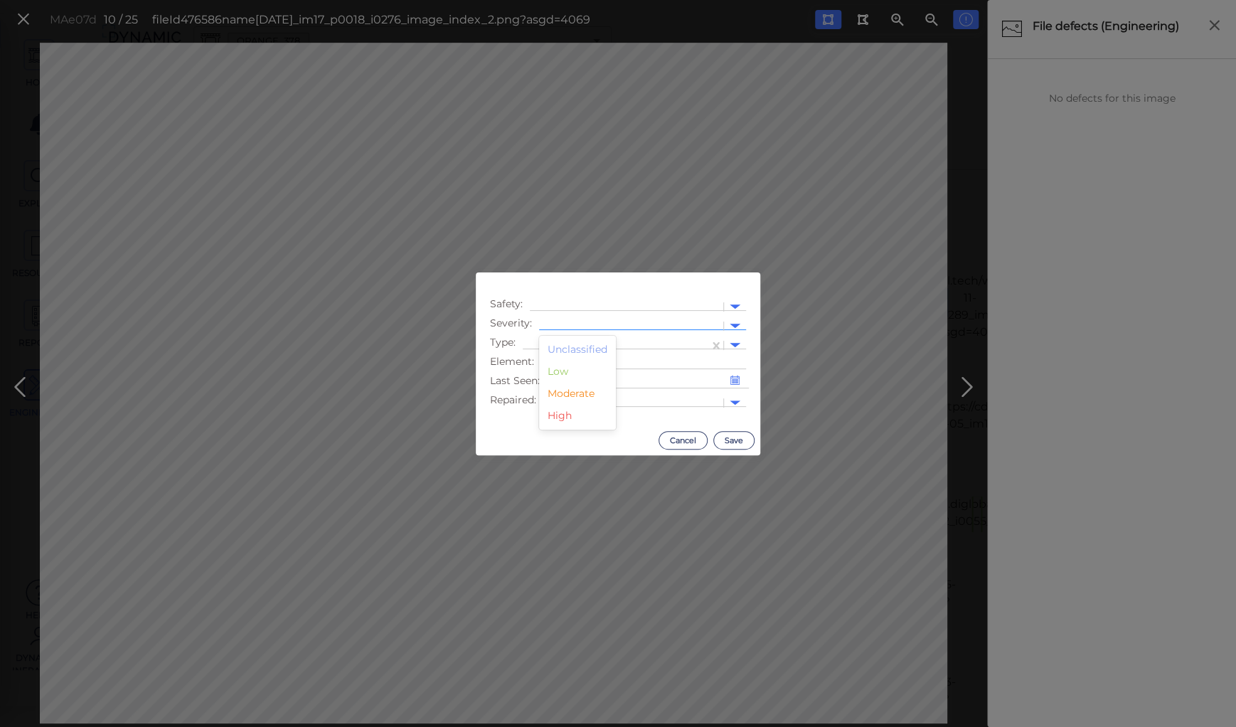
click at [590, 321] on div at bounding box center [631, 326] width 170 height 15
click at [558, 390] on div "Moderate" at bounding box center [577, 394] width 77 height 22
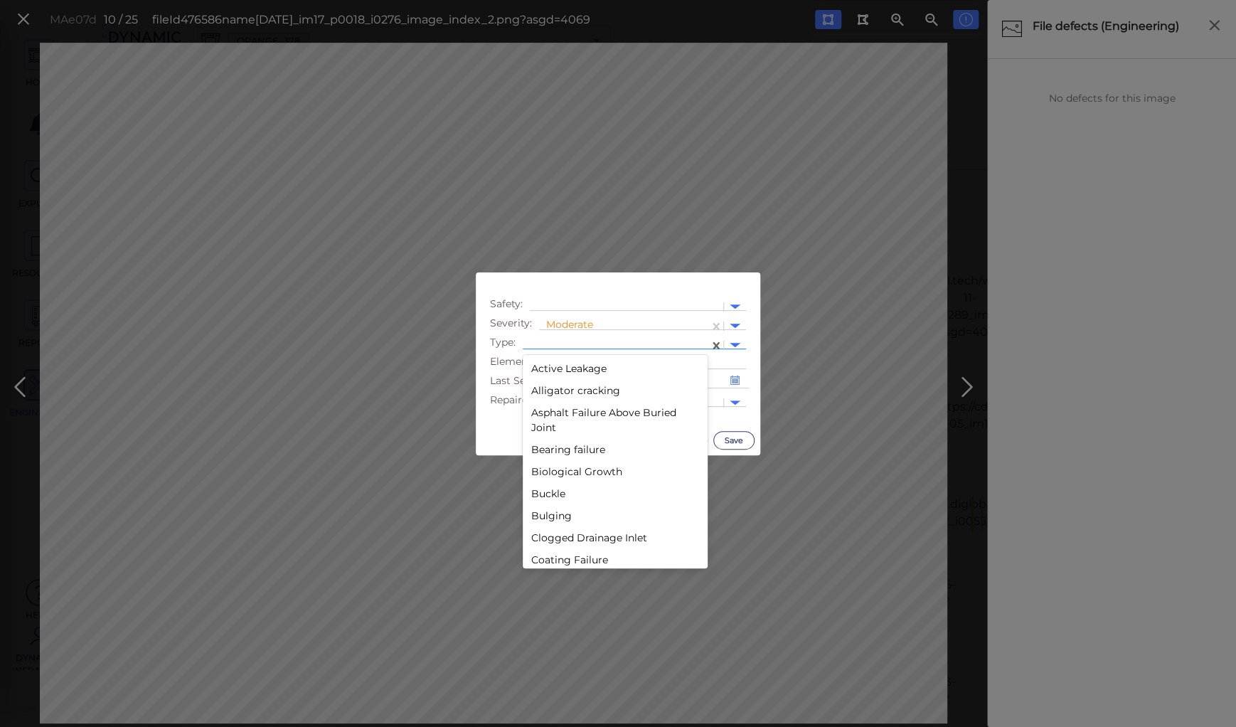
click at [568, 341] on div at bounding box center [616, 345] width 172 height 15
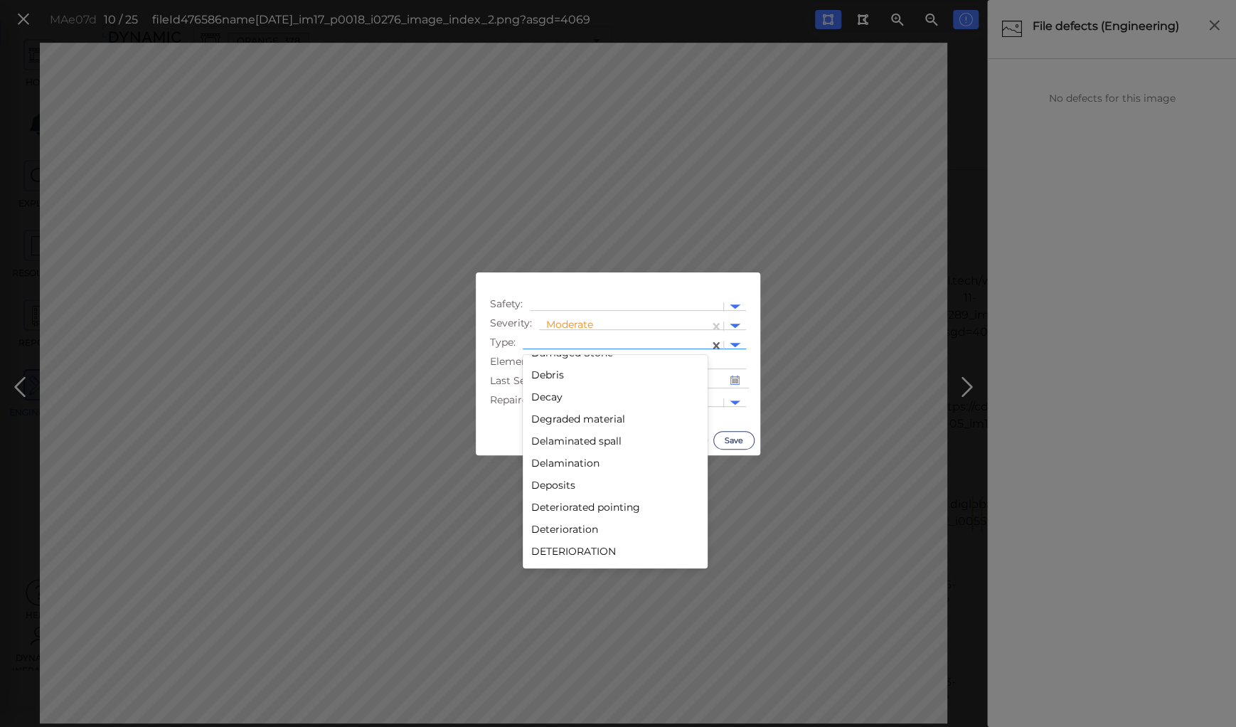
click at [543, 399] on div "Decay" at bounding box center [615, 397] width 185 height 22
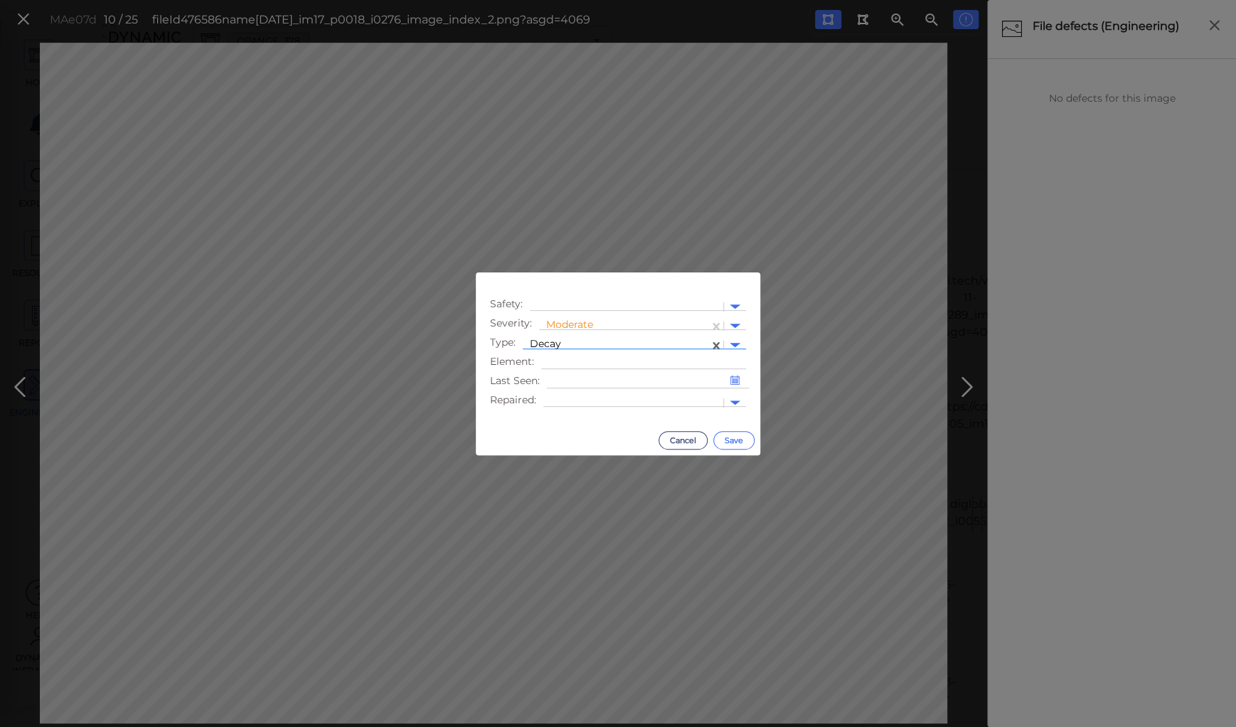
click at [726, 438] on button "Save" at bounding box center [733, 440] width 41 height 18
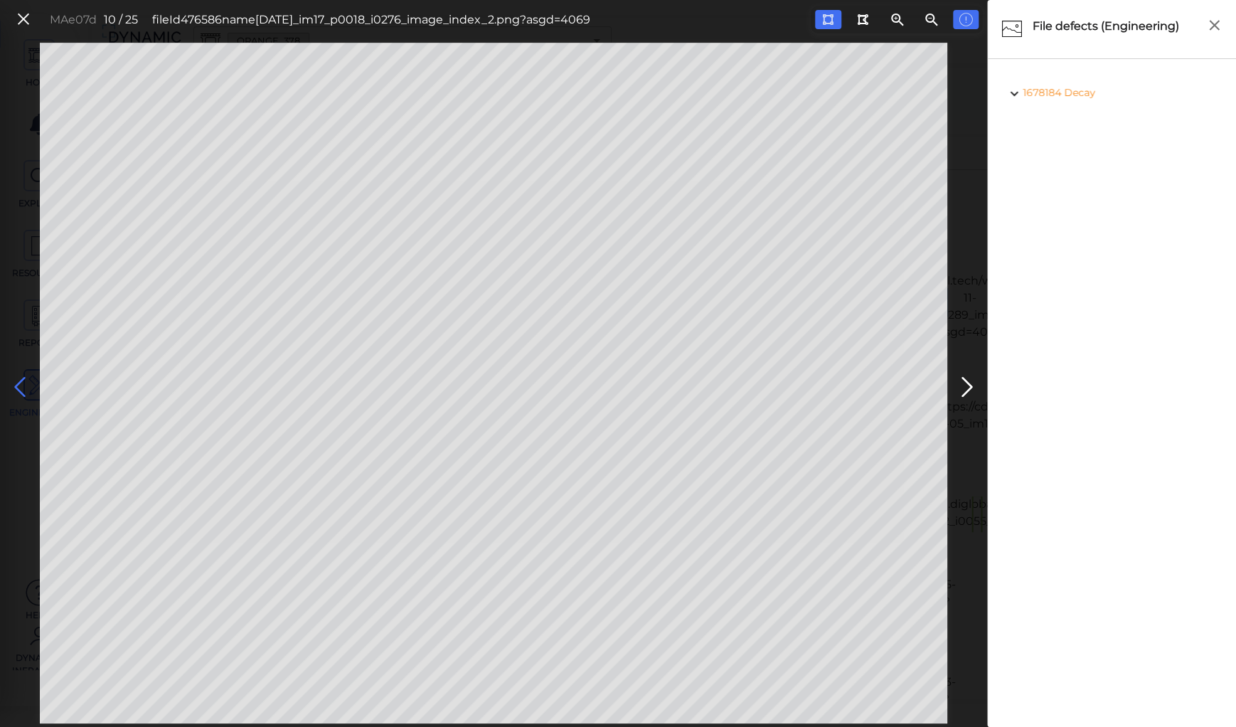
click at [18, 381] on icon at bounding box center [20, 387] width 23 height 28
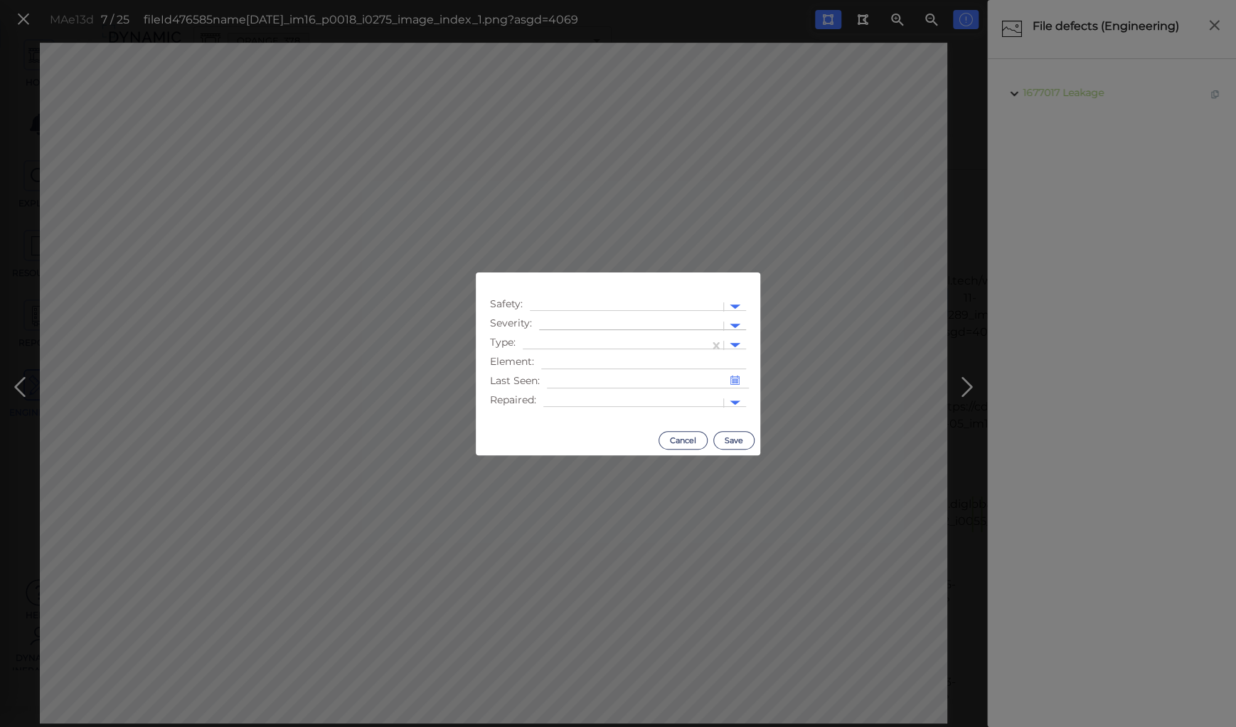
click at [591, 319] on div at bounding box center [631, 326] width 170 height 15
click at [566, 393] on div "Moderate" at bounding box center [577, 394] width 77 height 22
click at [571, 339] on div at bounding box center [616, 345] width 172 height 15
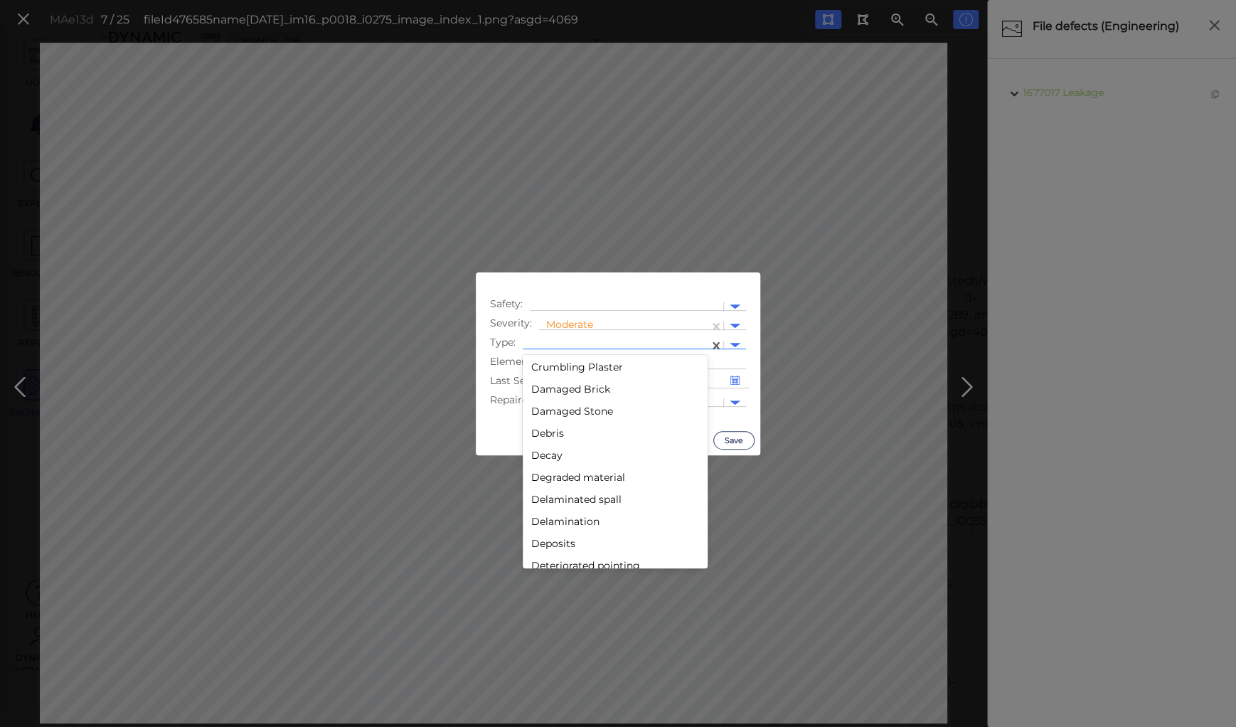
scroll to position [569, 0]
click at [539, 452] on div "Decay" at bounding box center [615, 454] width 185 height 22
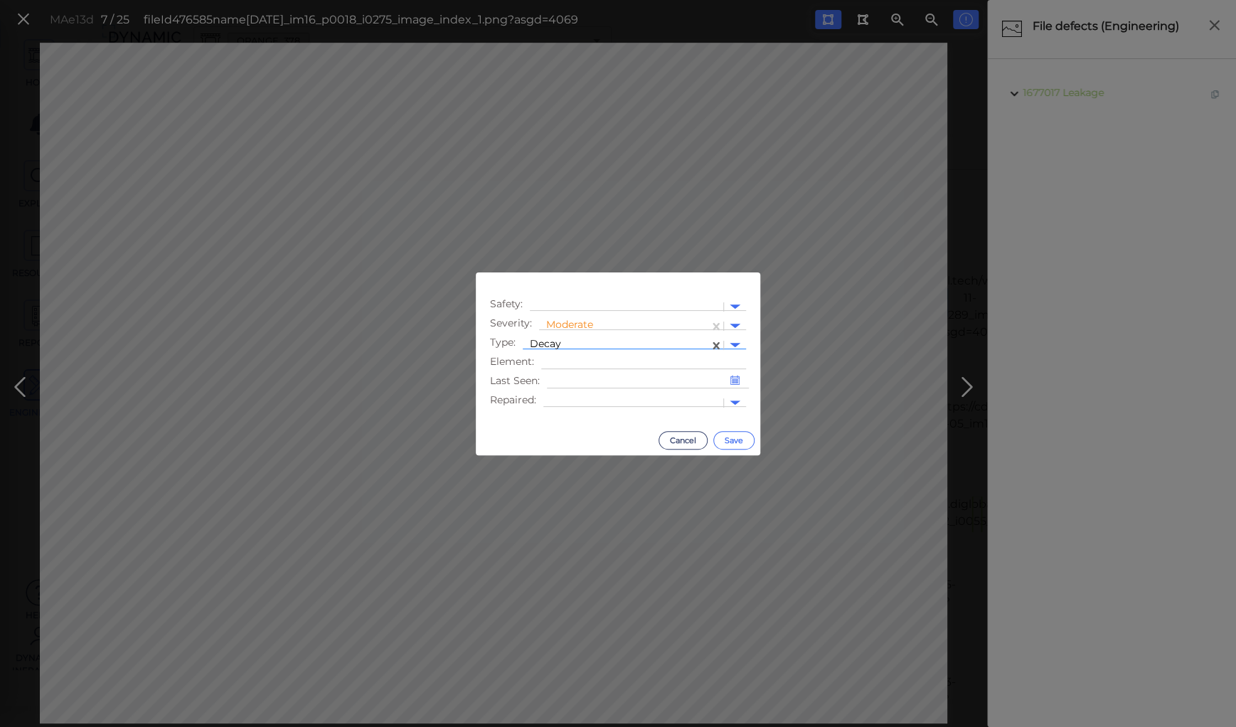
click at [724, 440] on button "Save" at bounding box center [733, 440] width 41 height 18
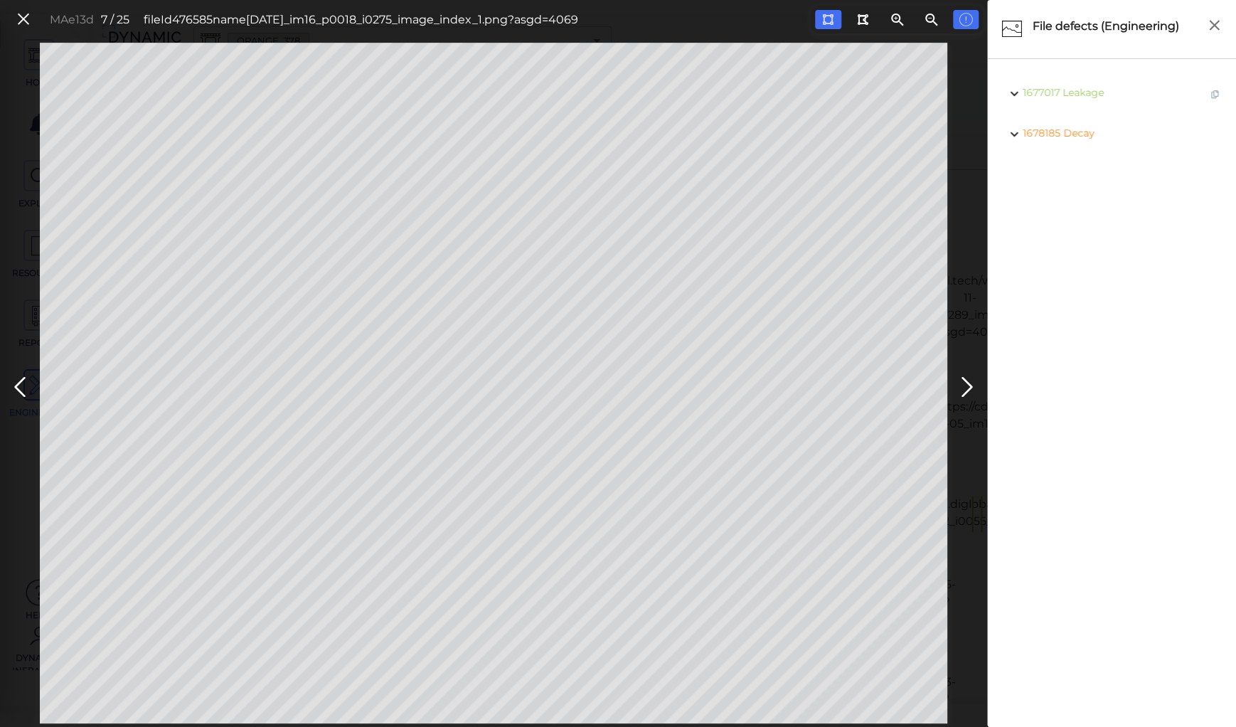
click at [20, 384] on icon at bounding box center [20, 387] width 23 height 28
click at [23, 382] on icon at bounding box center [20, 387] width 23 height 28
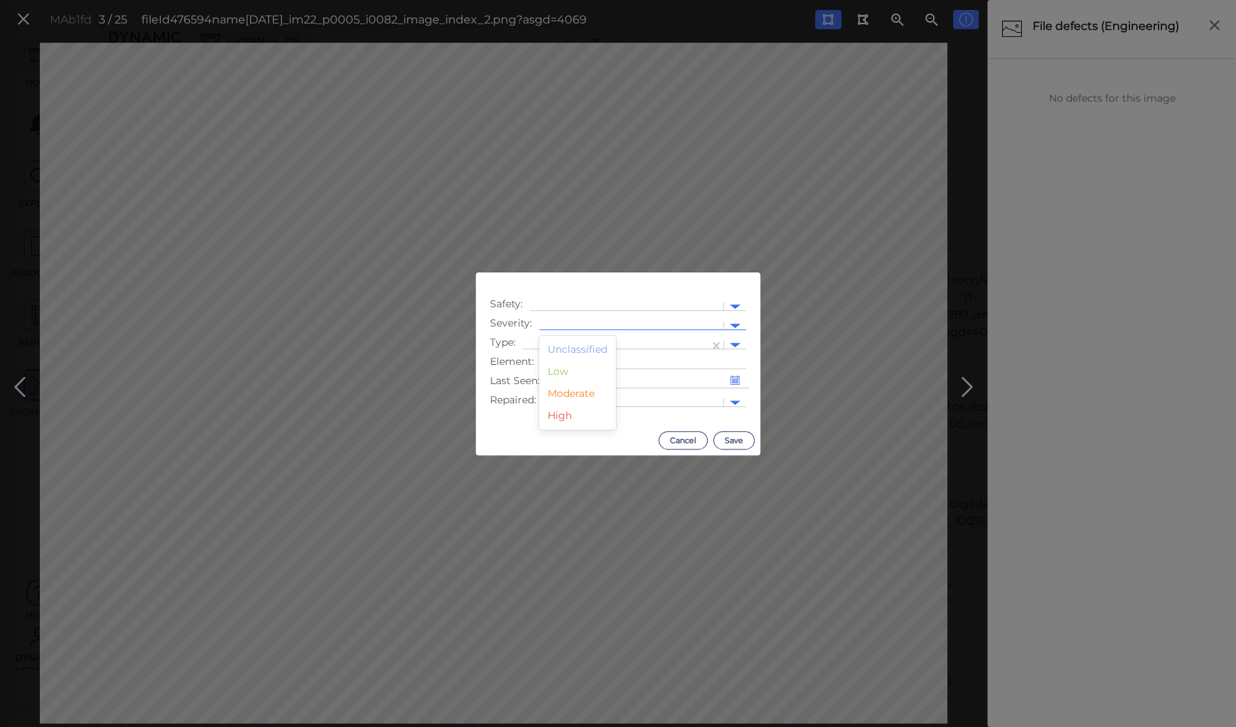
click at [558, 321] on div at bounding box center [631, 326] width 170 height 15
click at [558, 393] on div "Moderate" at bounding box center [577, 394] width 77 height 22
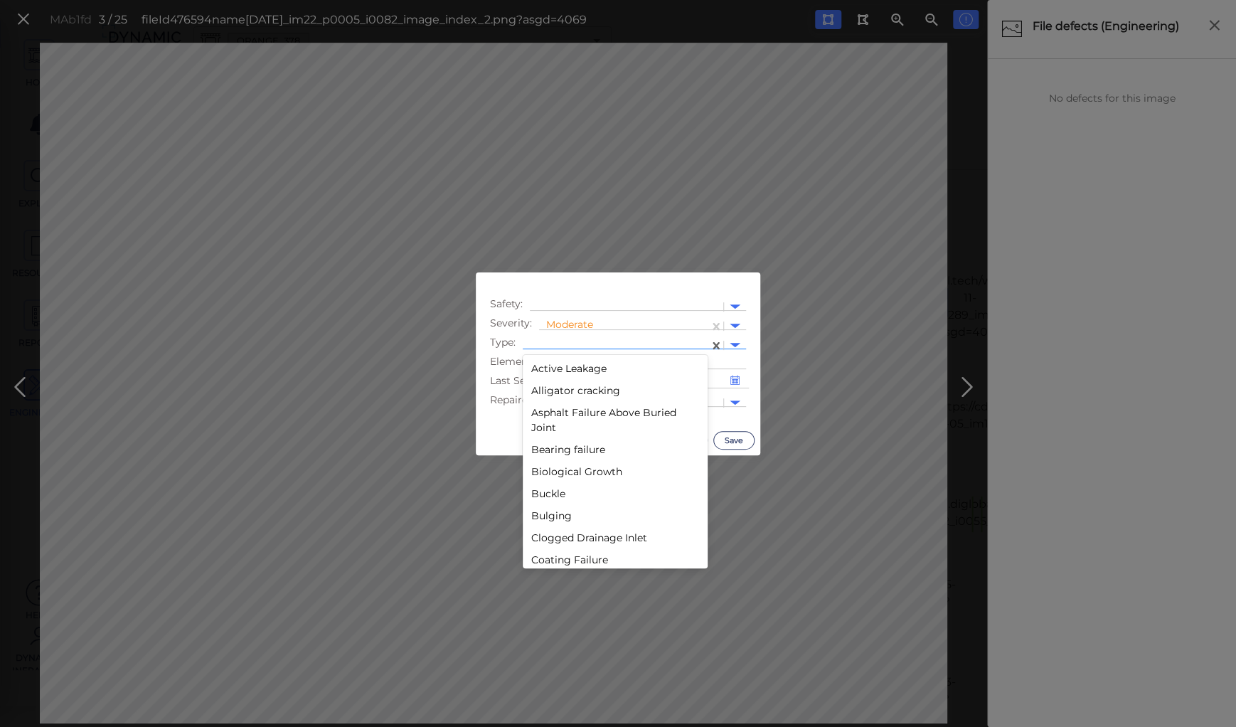
click at [555, 343] on div at bounding box center [616, 345] width 172 height 15
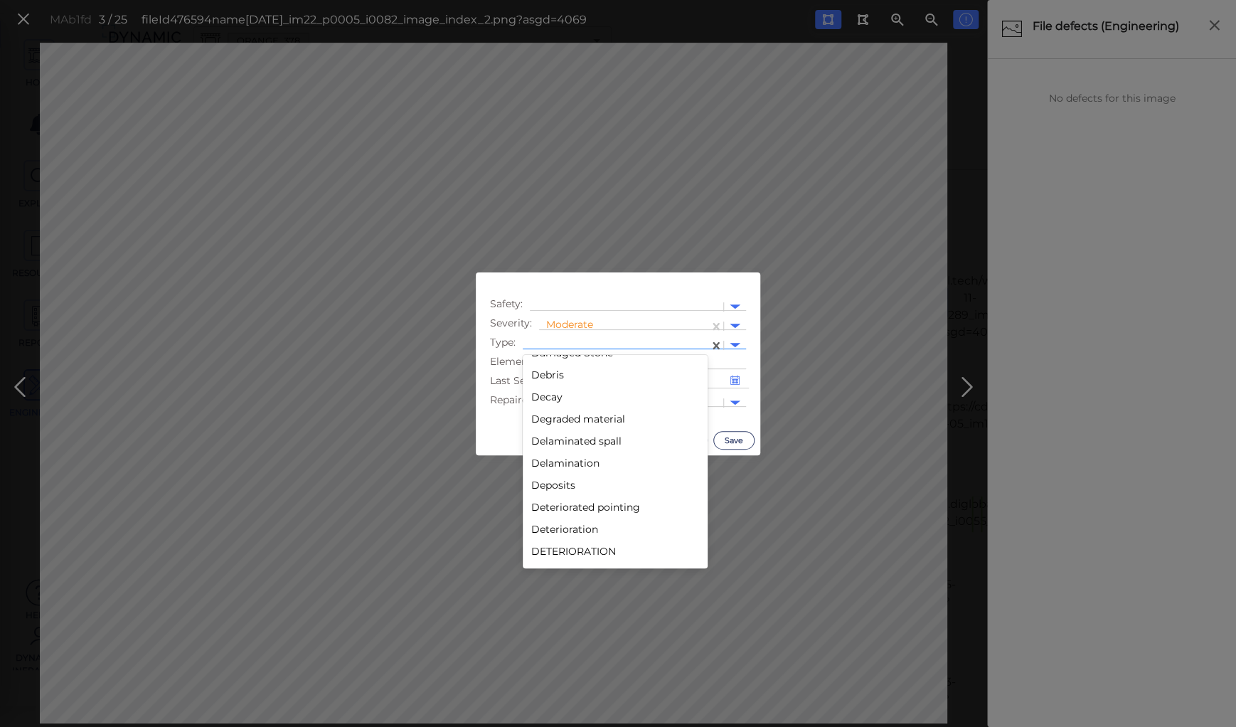
click at [547, 395] on div "Decay" at bounding box center [615, 397] width 185 height 22
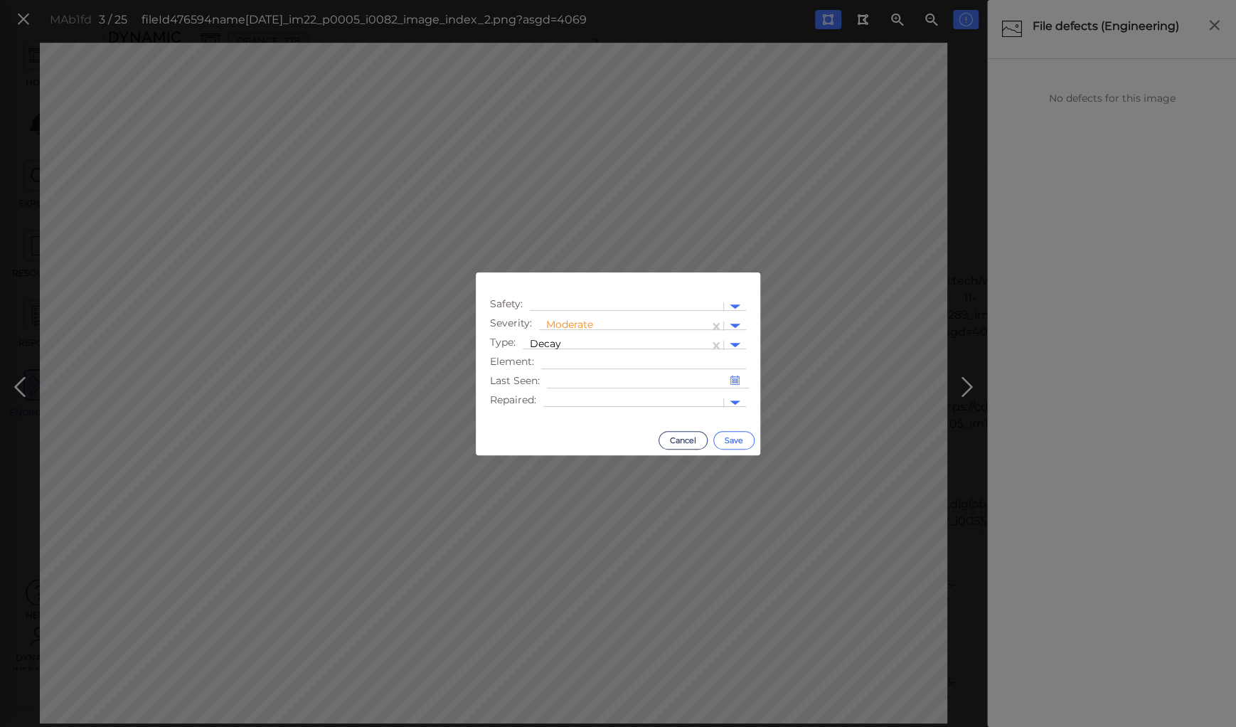
click at [735, 442] on button "Save" at bounding box center [733, 440] width 41 height 18
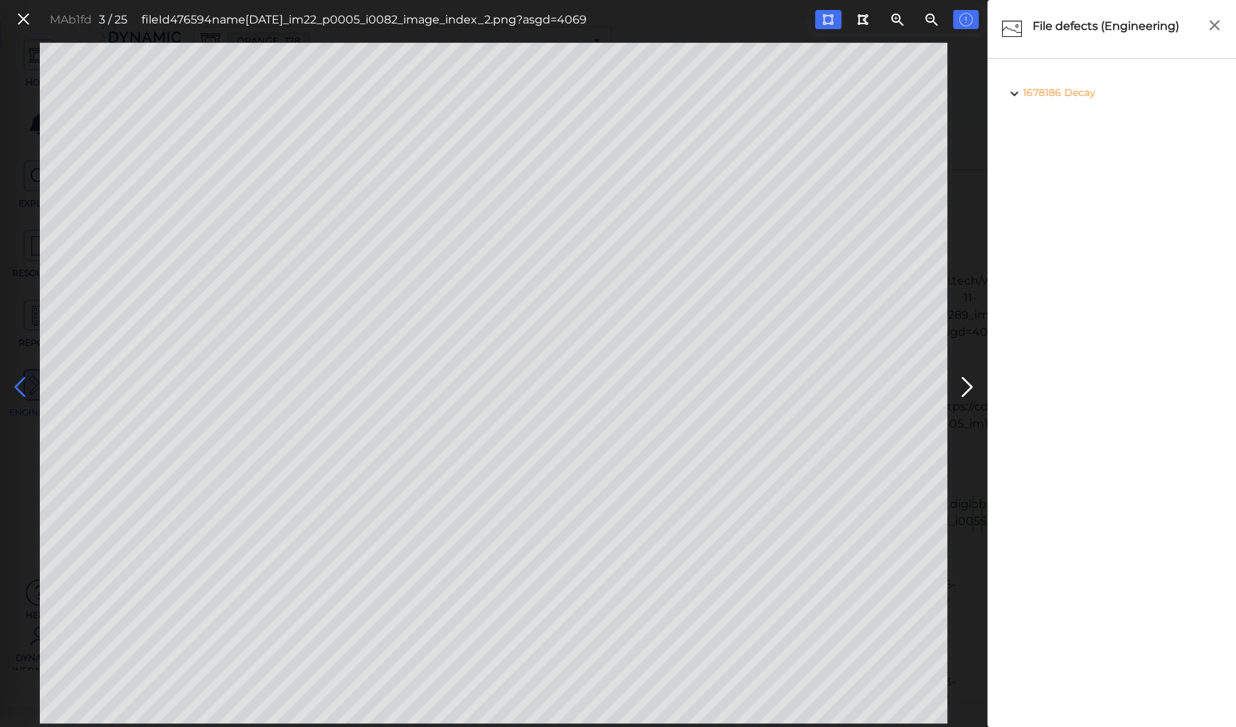
click at [18, 387] on icon at bounding box center [20, 387] width 23 height 28
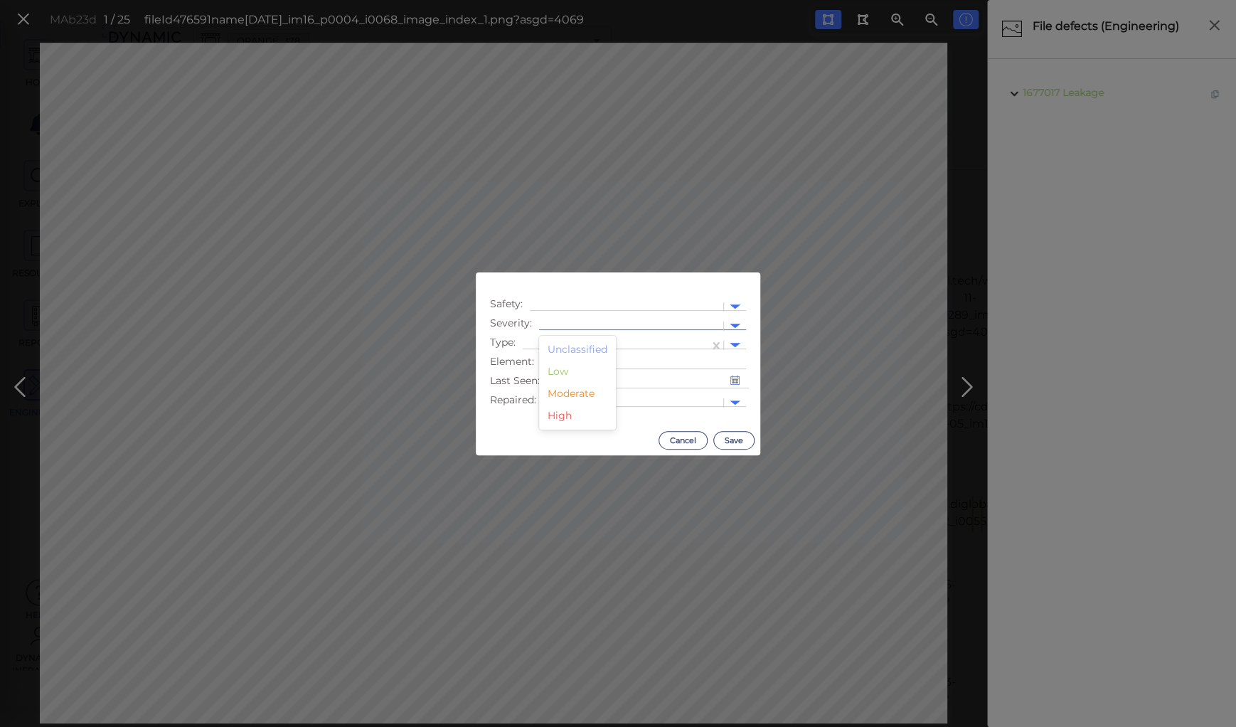
click at [560, 319] on div at bounding box center [631, 326] width 170 height 15
click at [578, 391] on div "Moderate" at bounding box center [577, 394] width 77 height 22
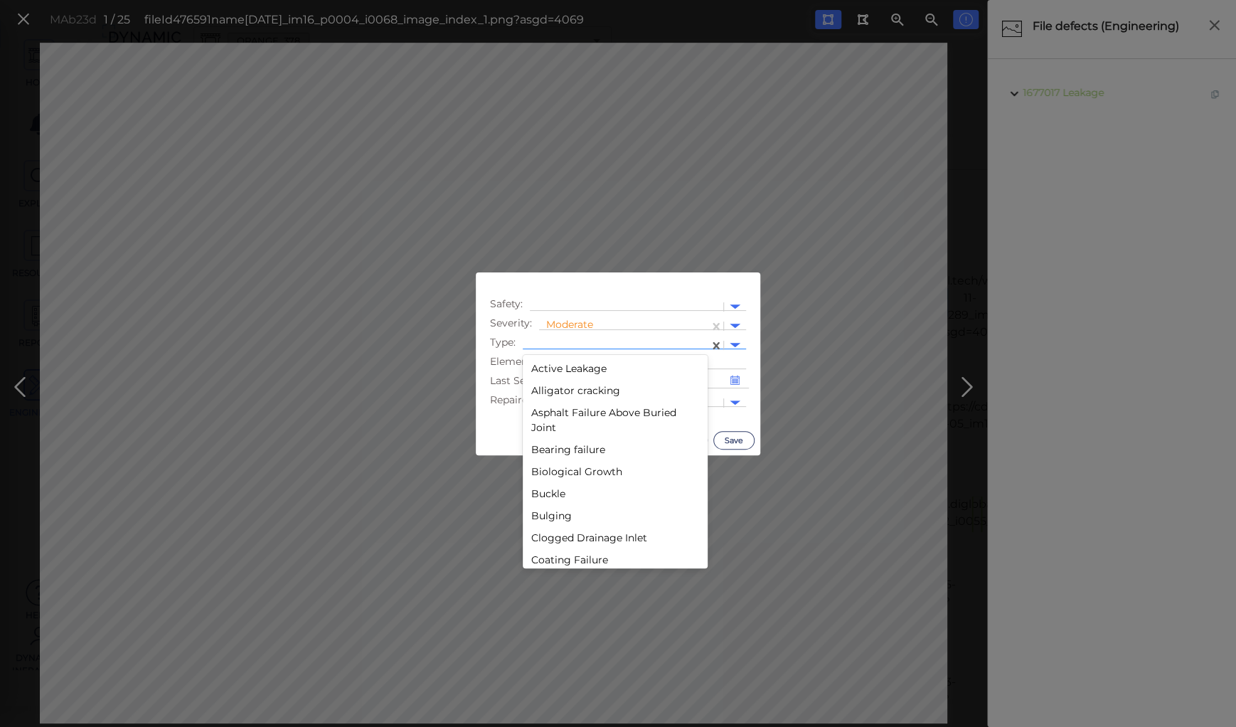
click at [577, 339] on div at bounding box center [616, 345] width 172 height 15
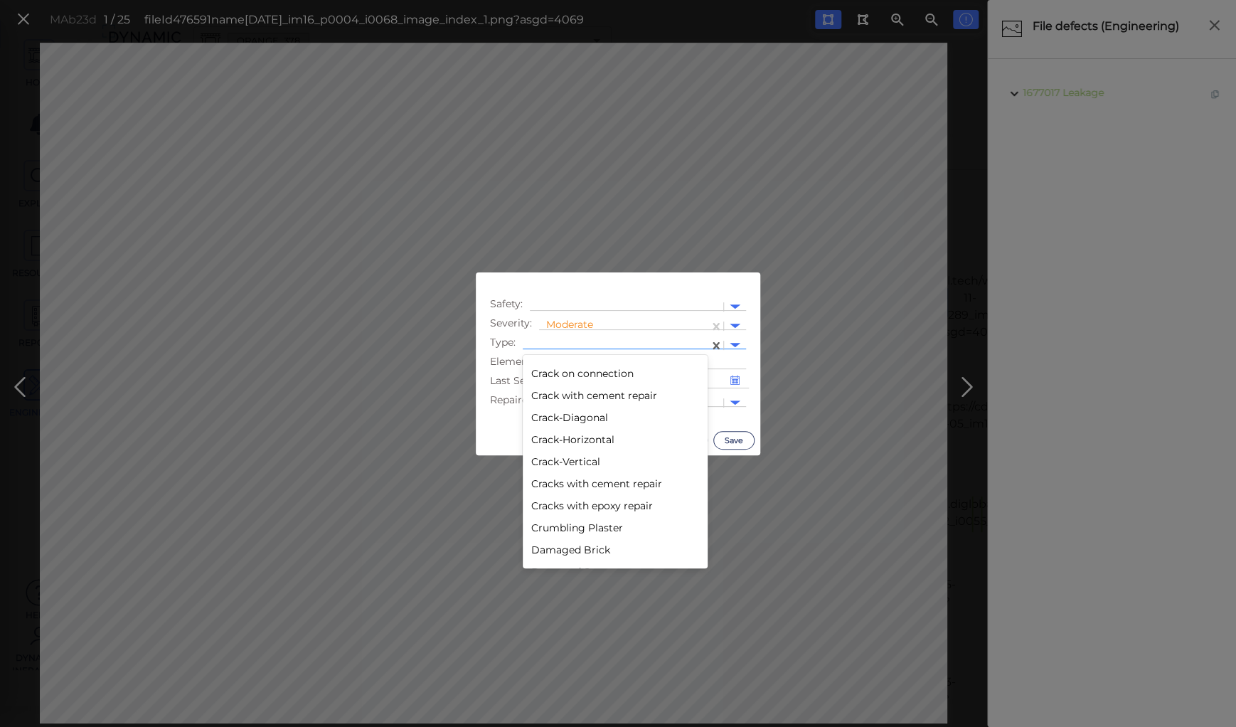
scroll to position [626, 0]
click at [550, 395] on div "Decay" at bounding box center [615, 397] width 185 height 22
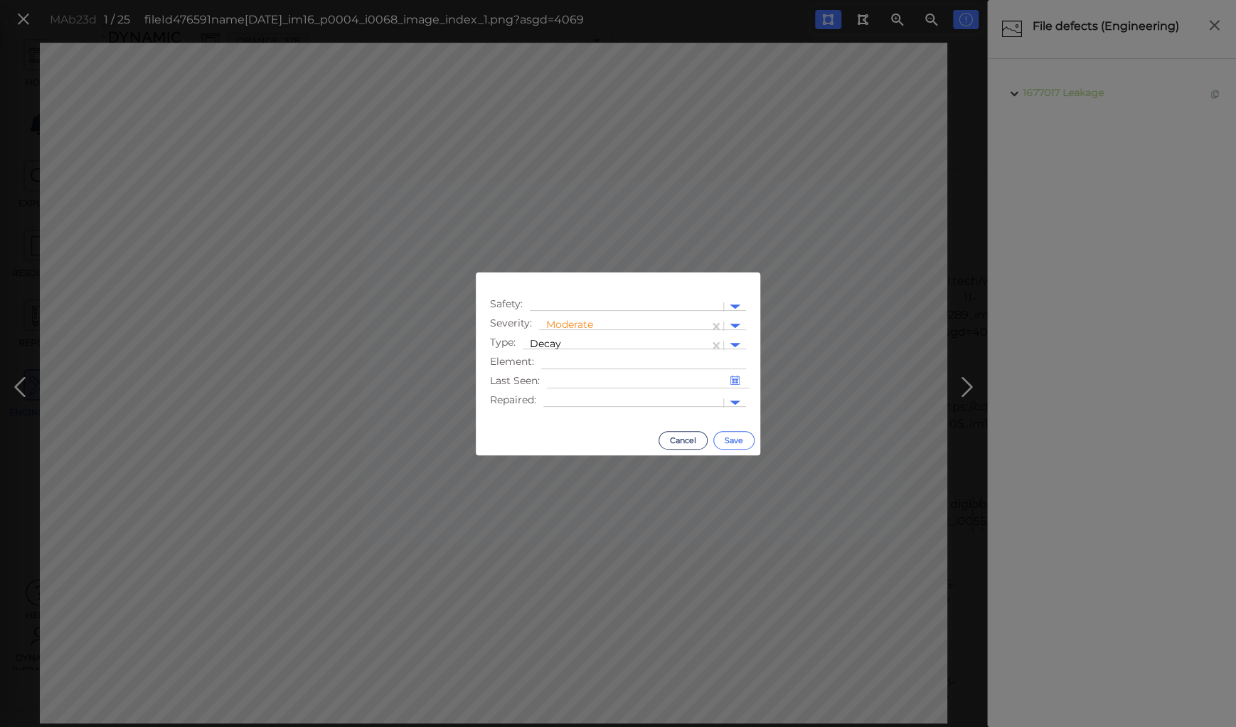
click at [723, 438] on button "Save" at bounding box center [733, 440] width 41 height 18
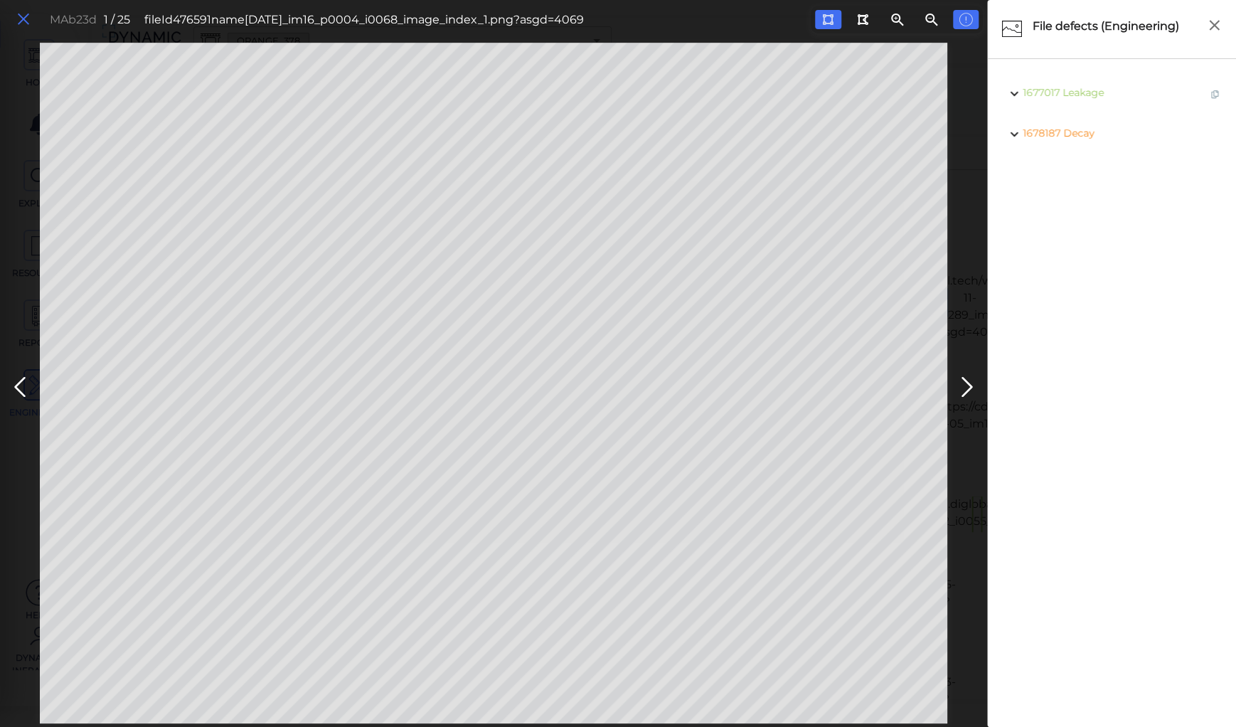
click at [17, 11] on icon at bounding box center [24, 19] width 16 height 19
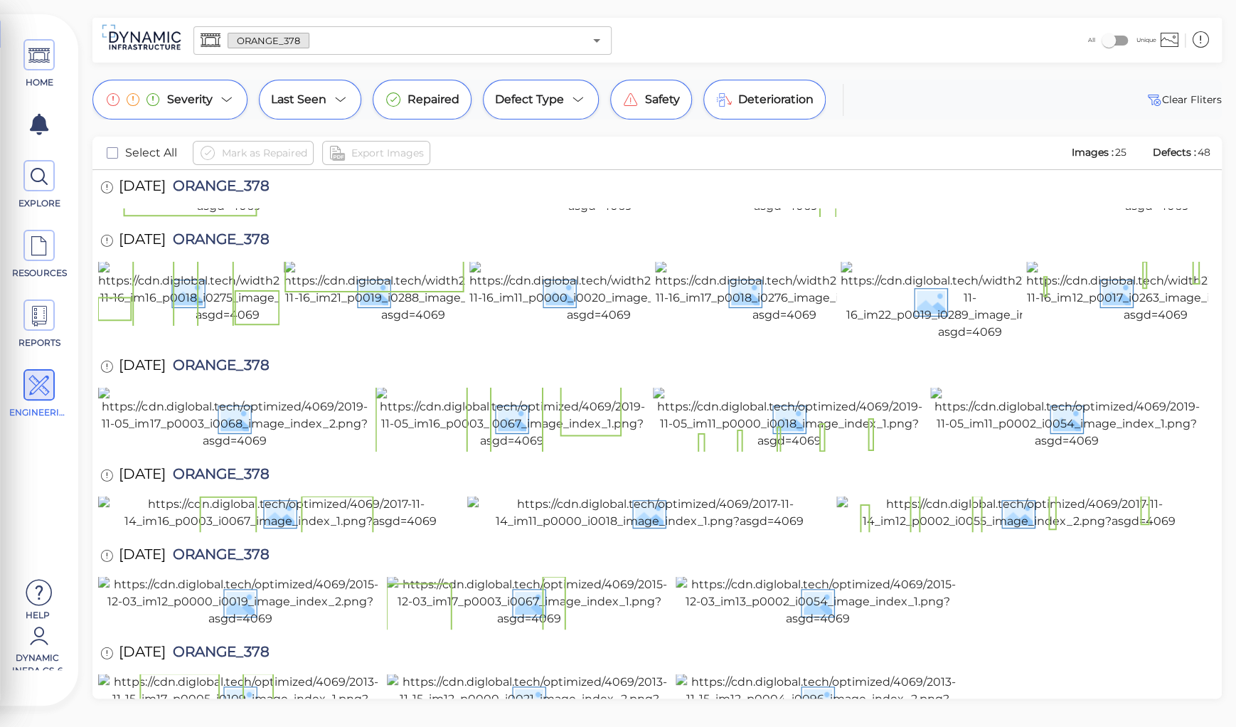
click at [243, 547] on span "ORANGE_378" at bounding box center [218, 556] width 104 height 19
copy span "ORANGE_378"
click at [1020, 576] on div at bounding box center [657, 602] width 1118 height 53
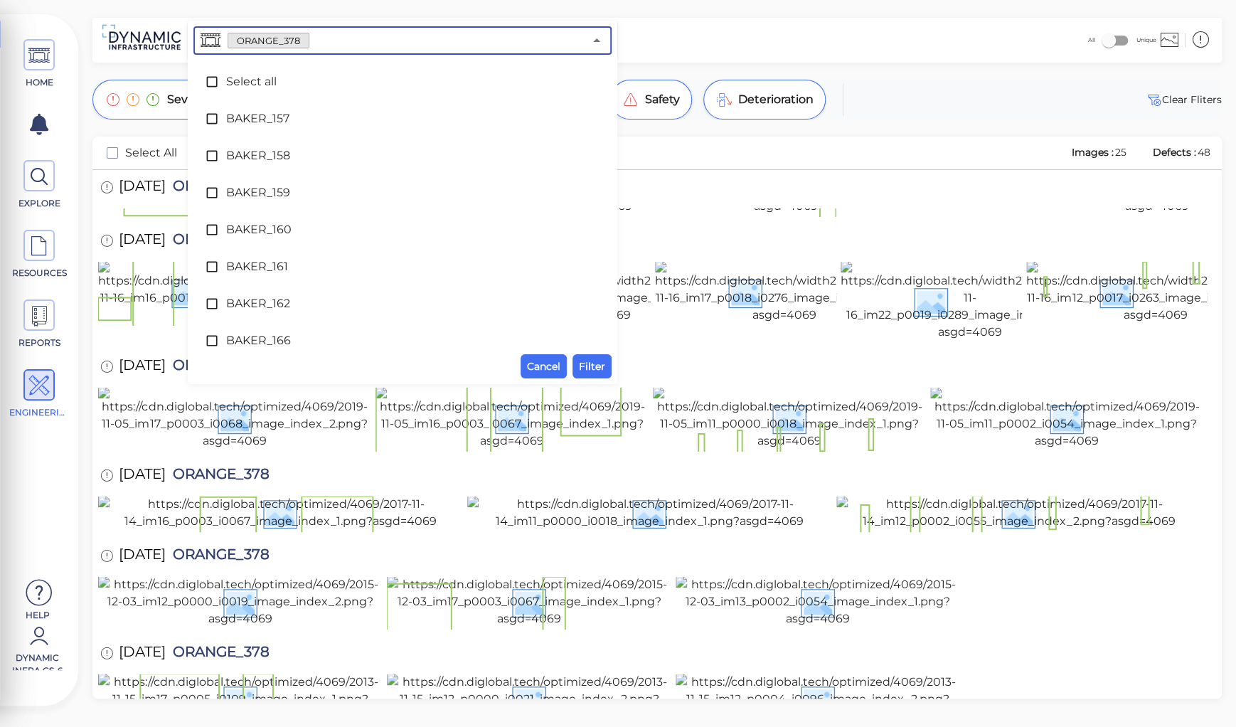
click at [332, 40] on input "text" at bounding box center [446, 41] width 275 height 20
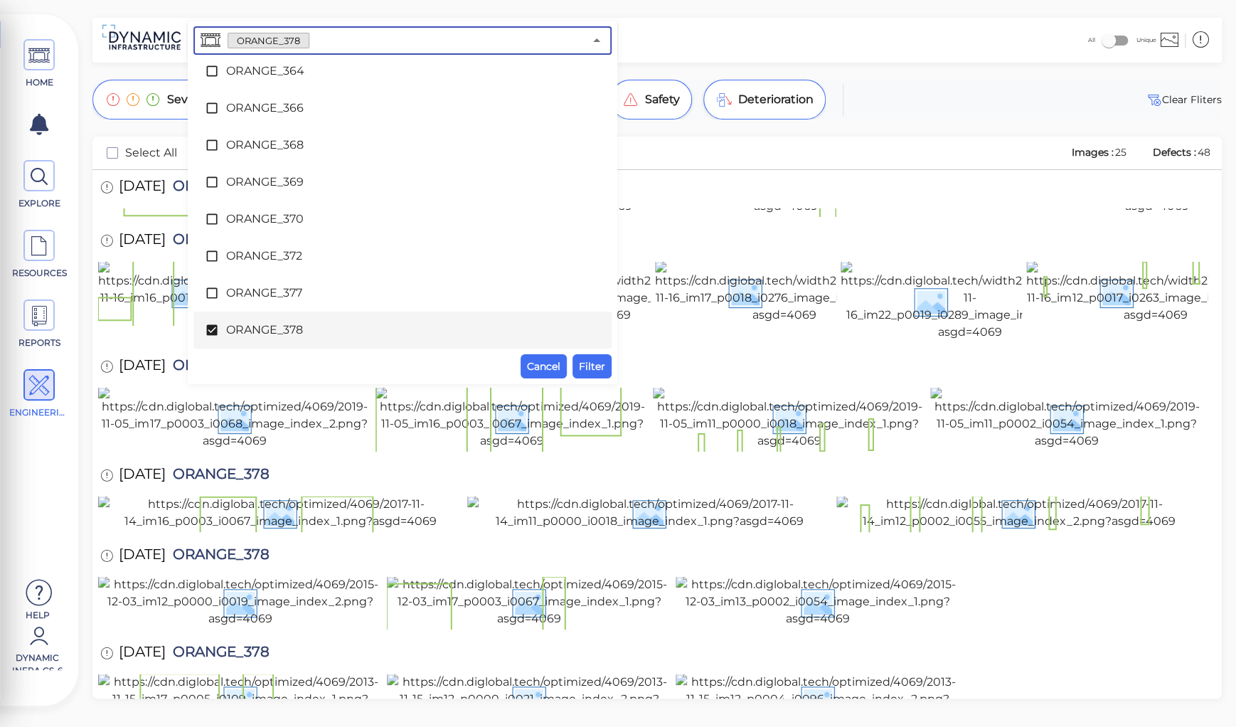
click at [324, 321] on span "ORANGE_378" at bounding box center [402, 329] width 353 height 17
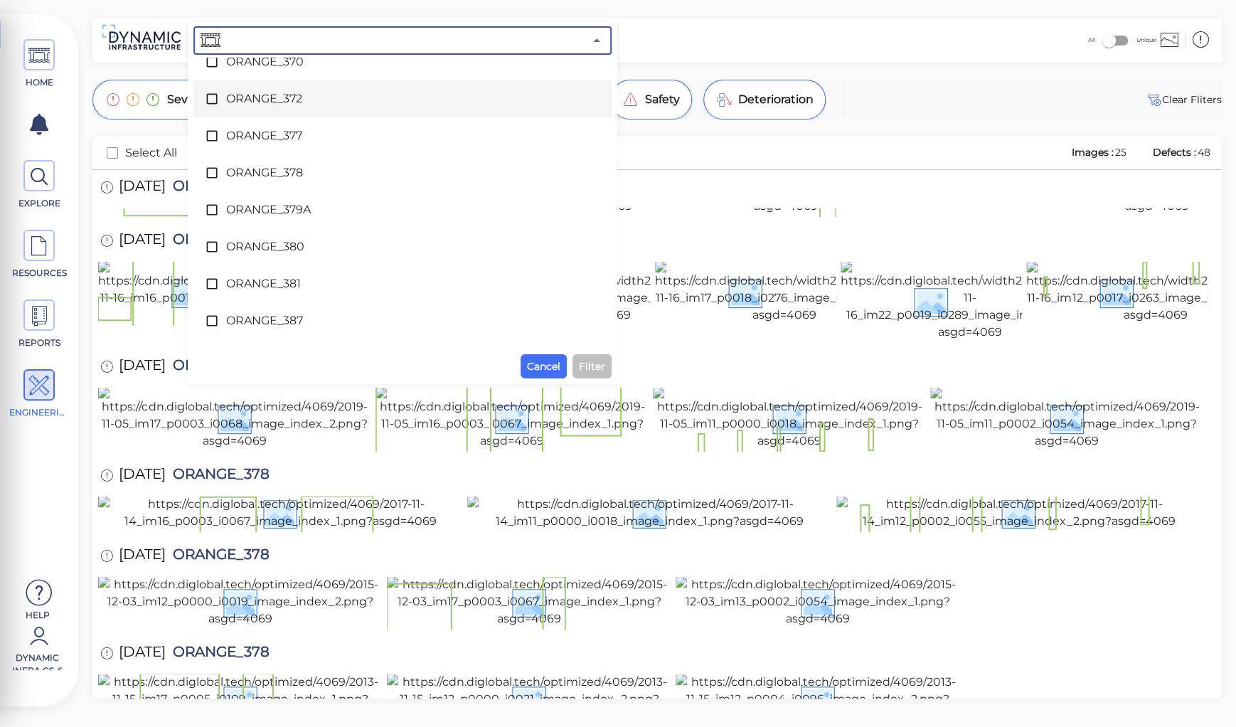
scroll to position [4804, 0]
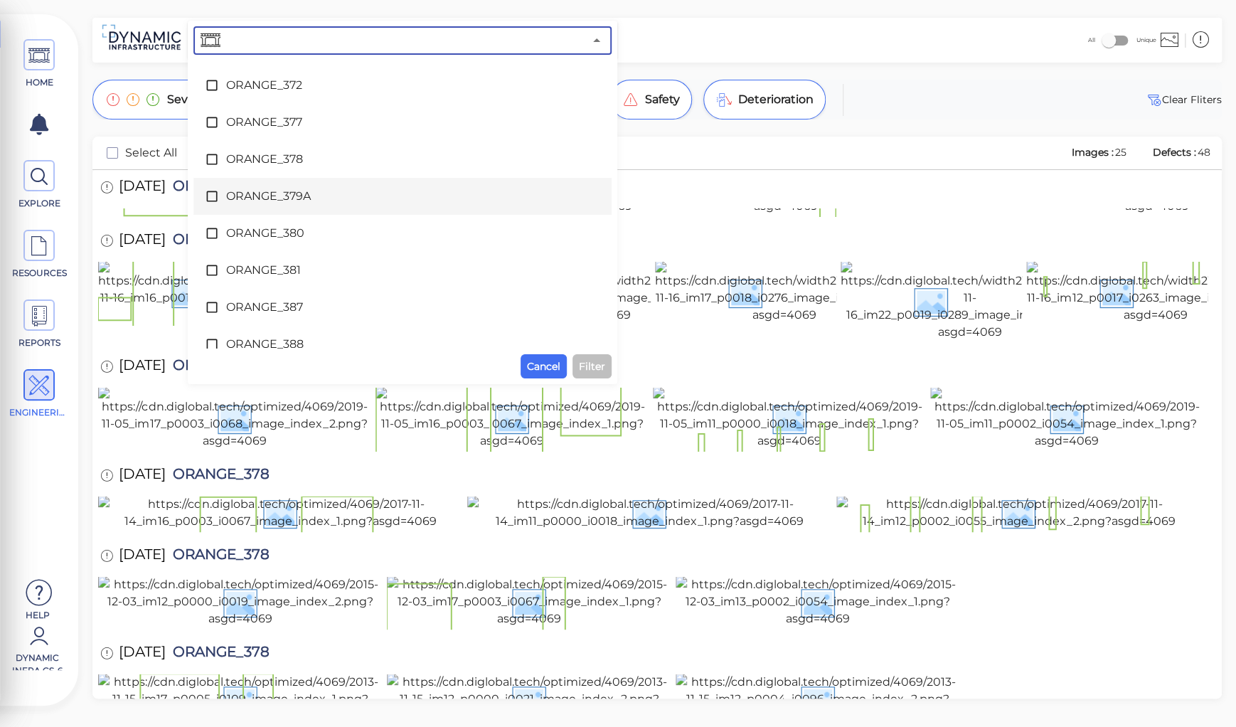
click at [284, 200] on span "ORANGE_379A" at bounding box center [402, 196] width 353 height 17
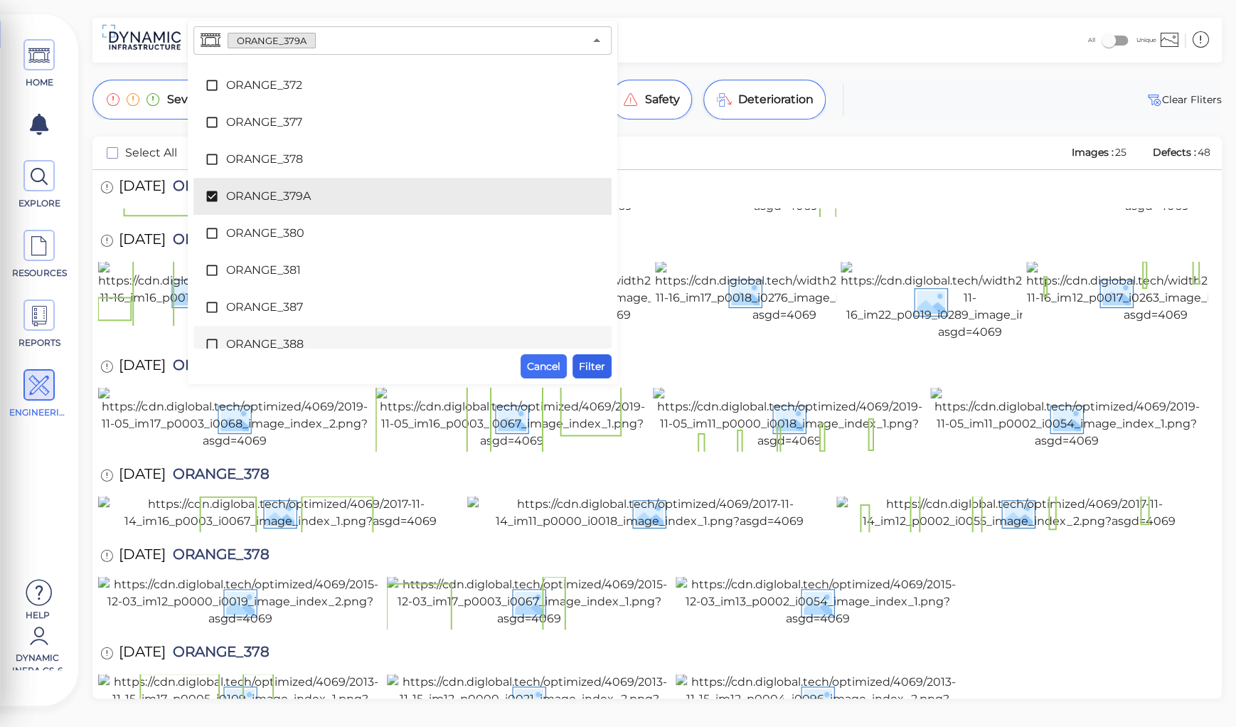
click at [586, 364] on span "Filter" at bounding box center [592, 366] width 26 height 17
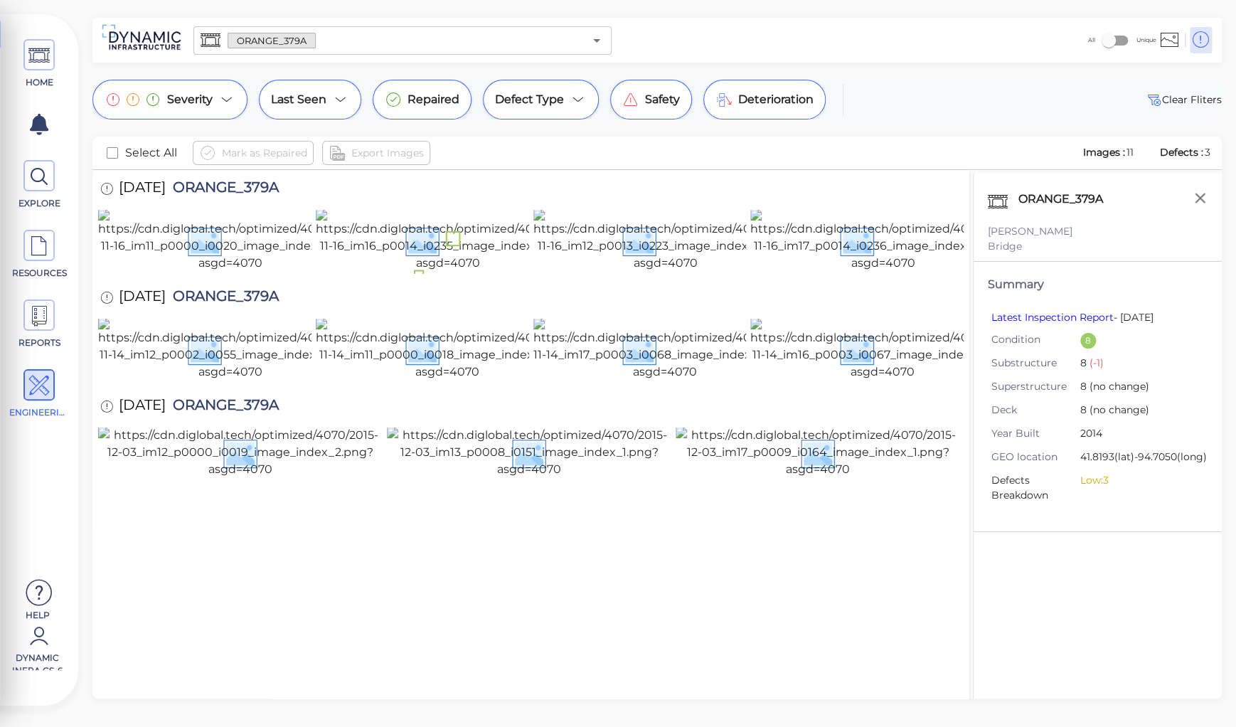
click at [228, 183] on span "ORANGE_379A" at bounding box center [222, 189] width 113 height 19
copy span "ORANGE_379A"
click at [912, 427] on div "[DATE] ORANGE_379A" at bounding box center [531, 407] width 866 height 39
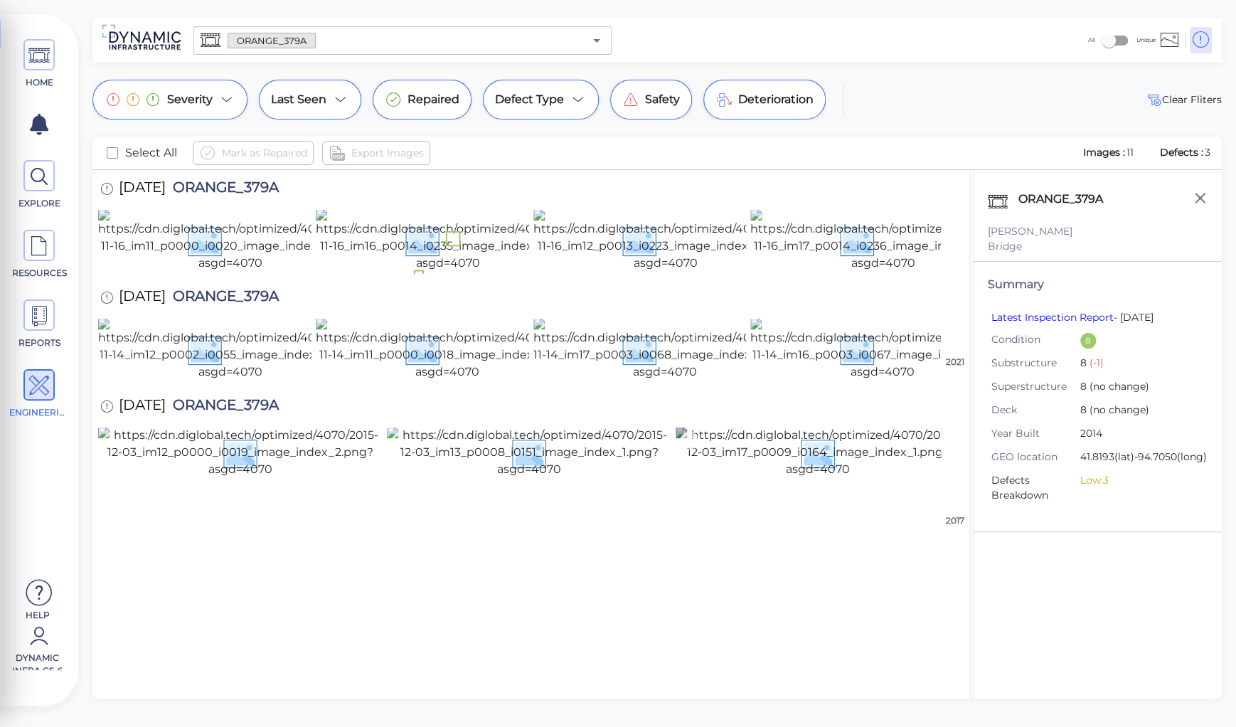
click at [864, 478] on img at bounding box center [818, 452] width 284 height 51
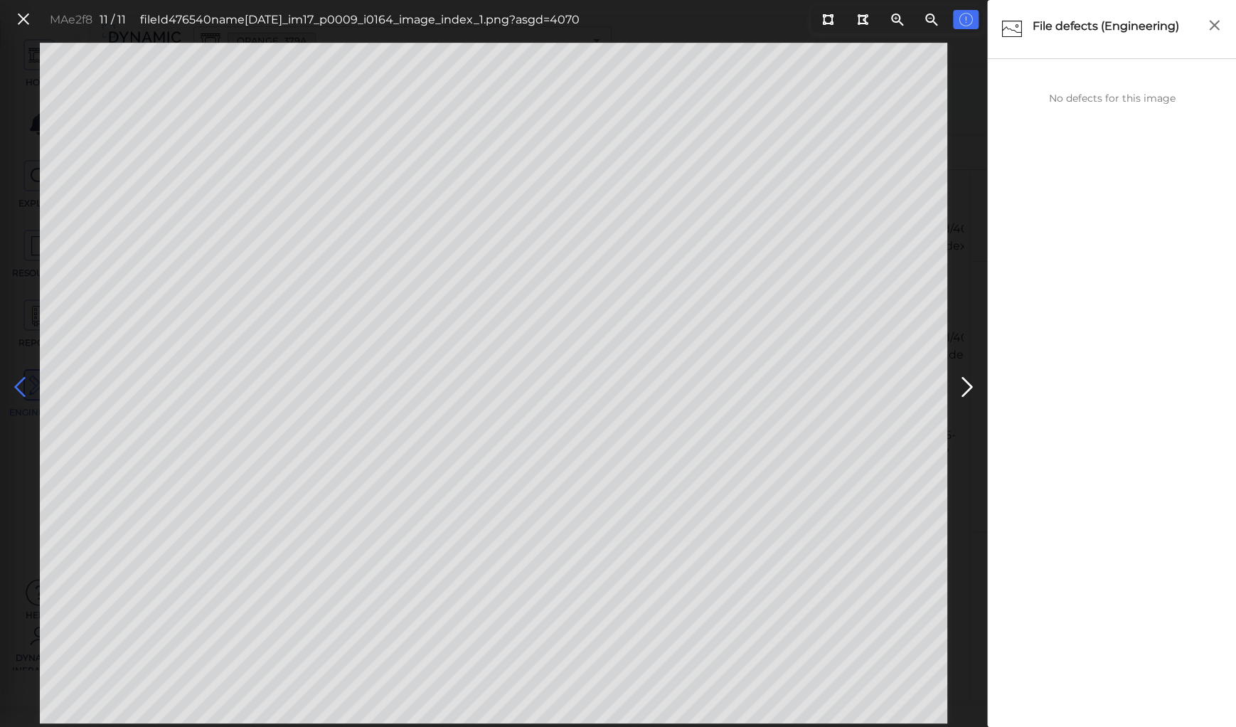
click at [18, 383] on icon at bounding box center [20, 387] width 23 height 28
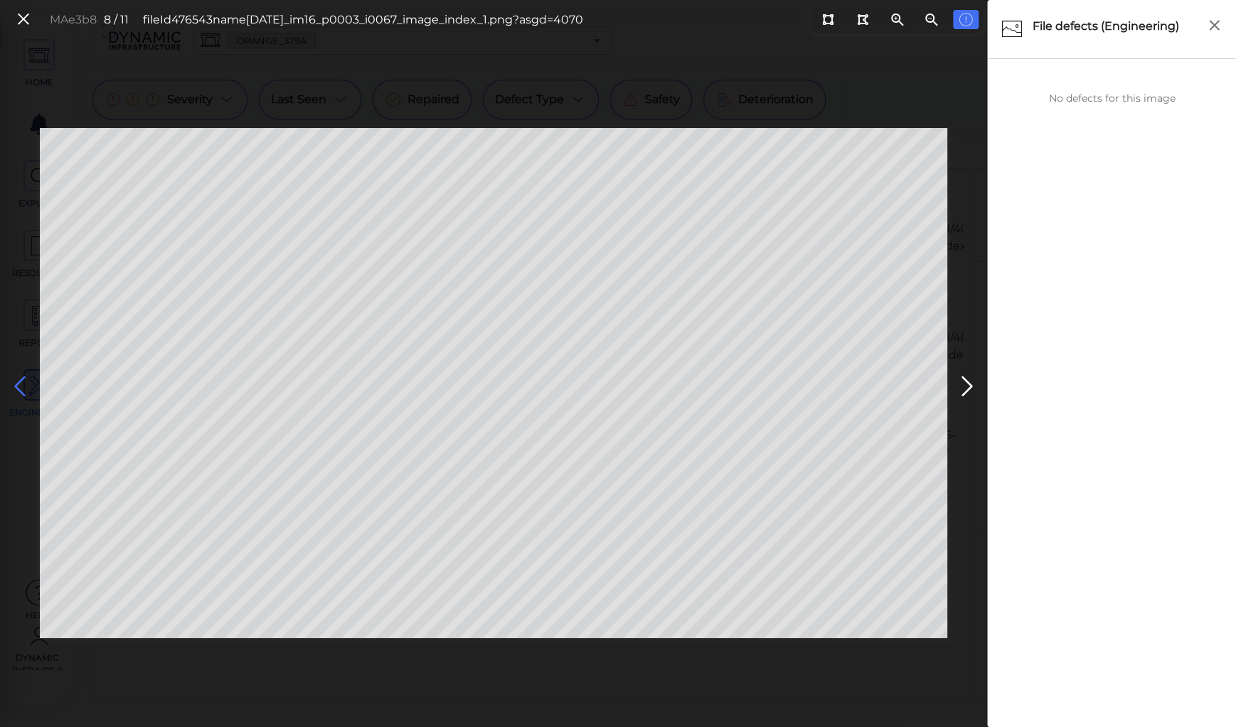
click at [20, 383] on icon at bounding box center [20, 387] width 23 height 28
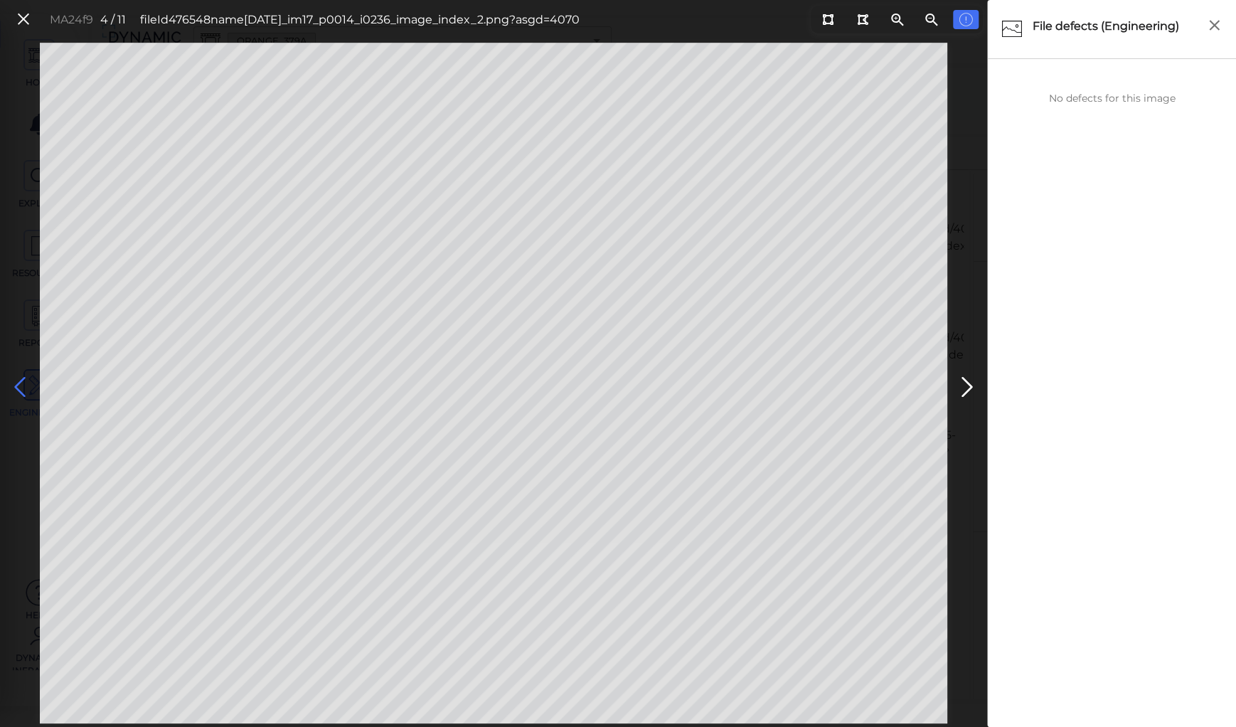
click at [20, 383] on icon at bounding box center [20, 387] width 23 height 28
click at [23, 15] on icon at bounding box center [24, 19] width 16 height 19
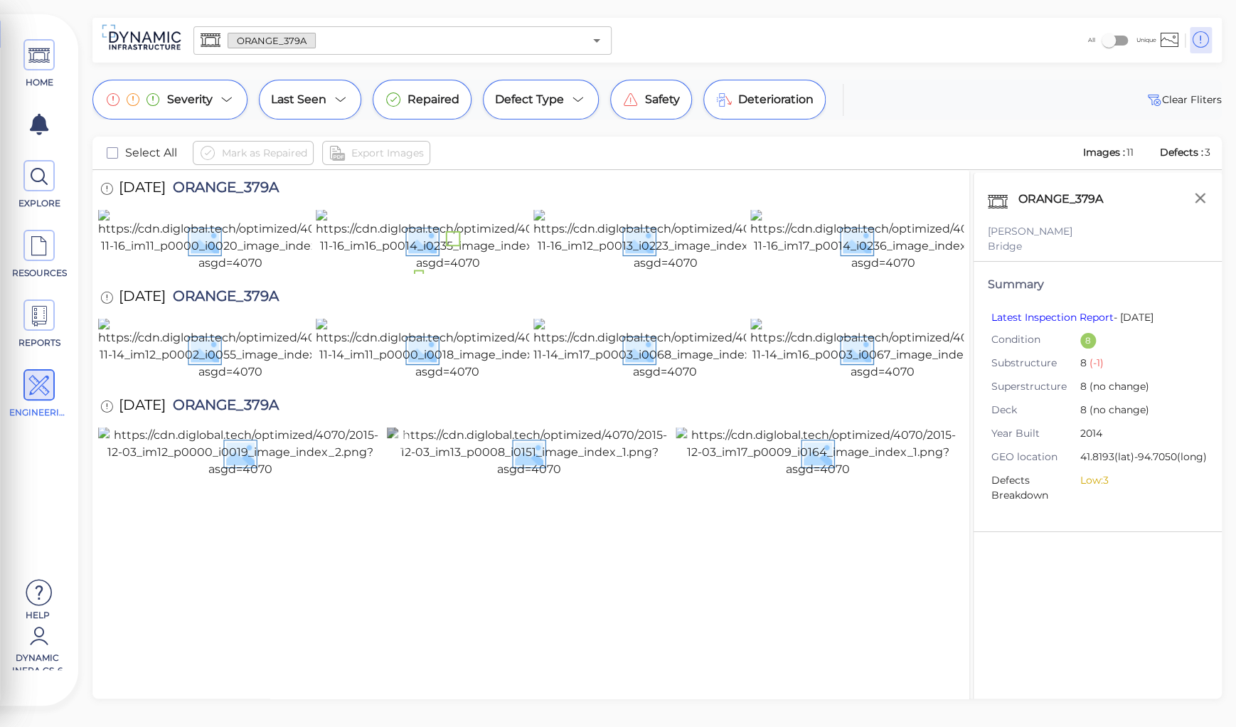
click at [512, 478] on img at bounding box center [529, 452] width 284 height 51
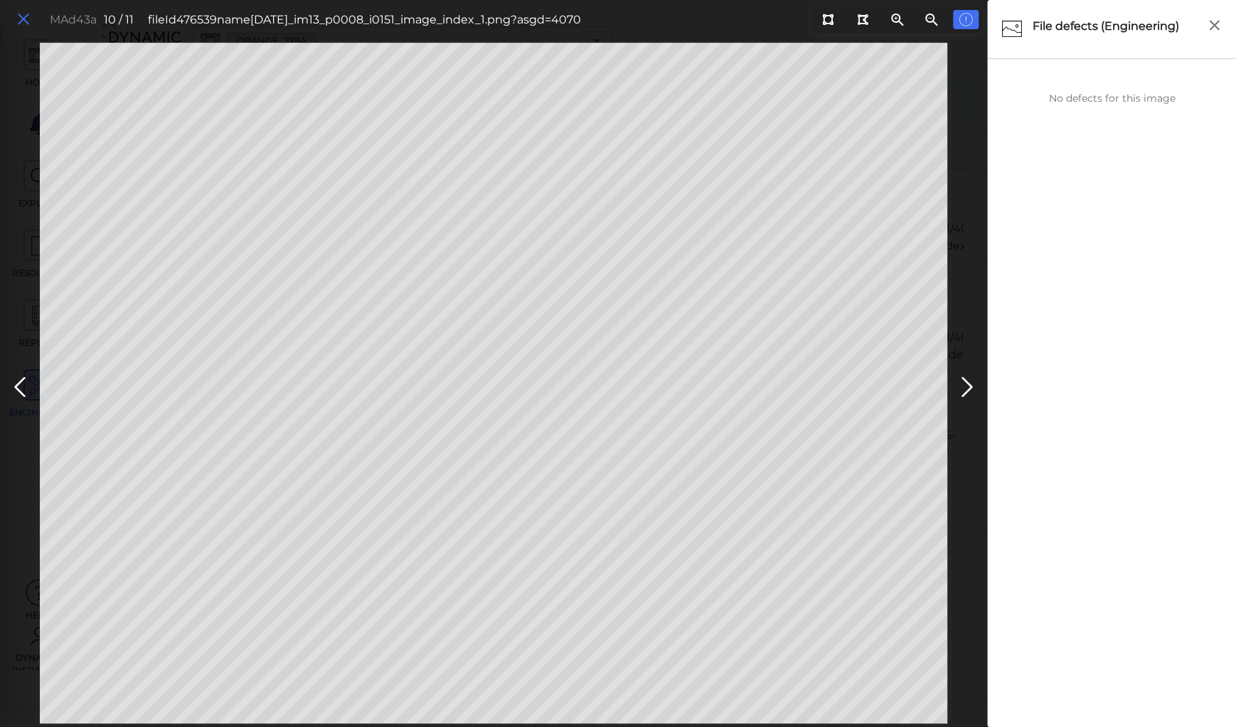
click at [22, 17] on icon at bounding box center [24, 19] width 16 height 19
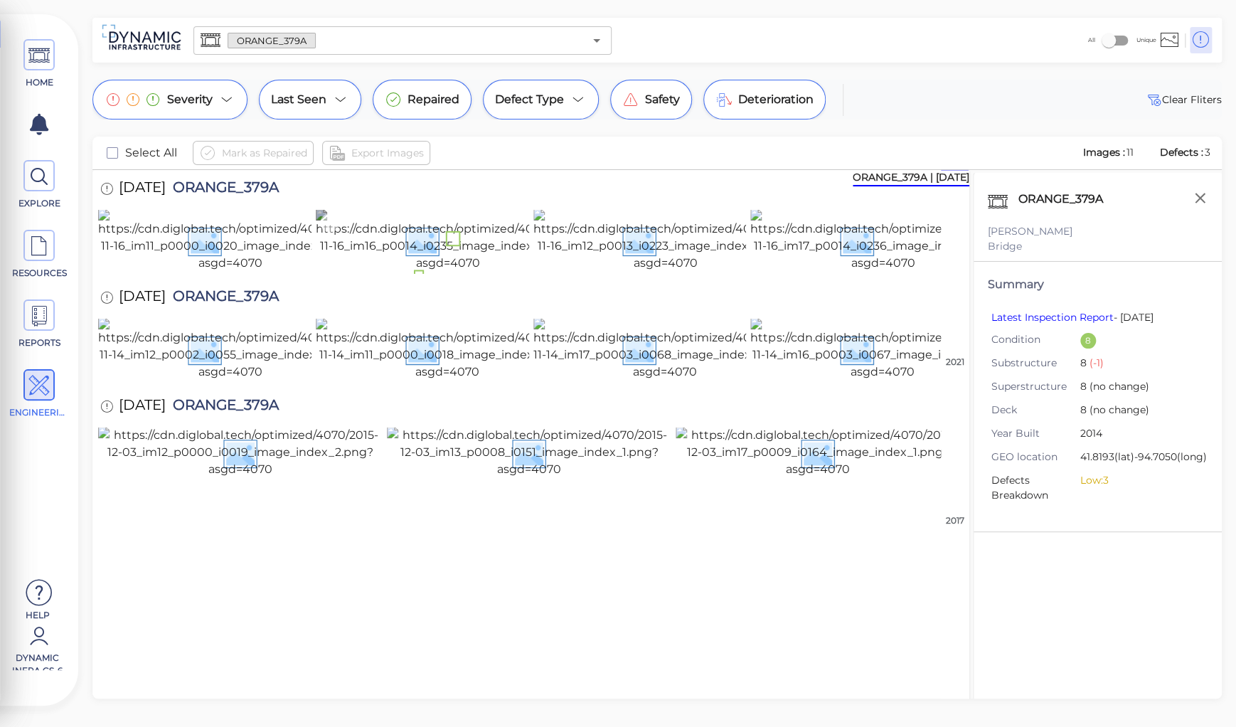
click at [467, 272] on img at bounding box center [448, 240] width 265 height 63
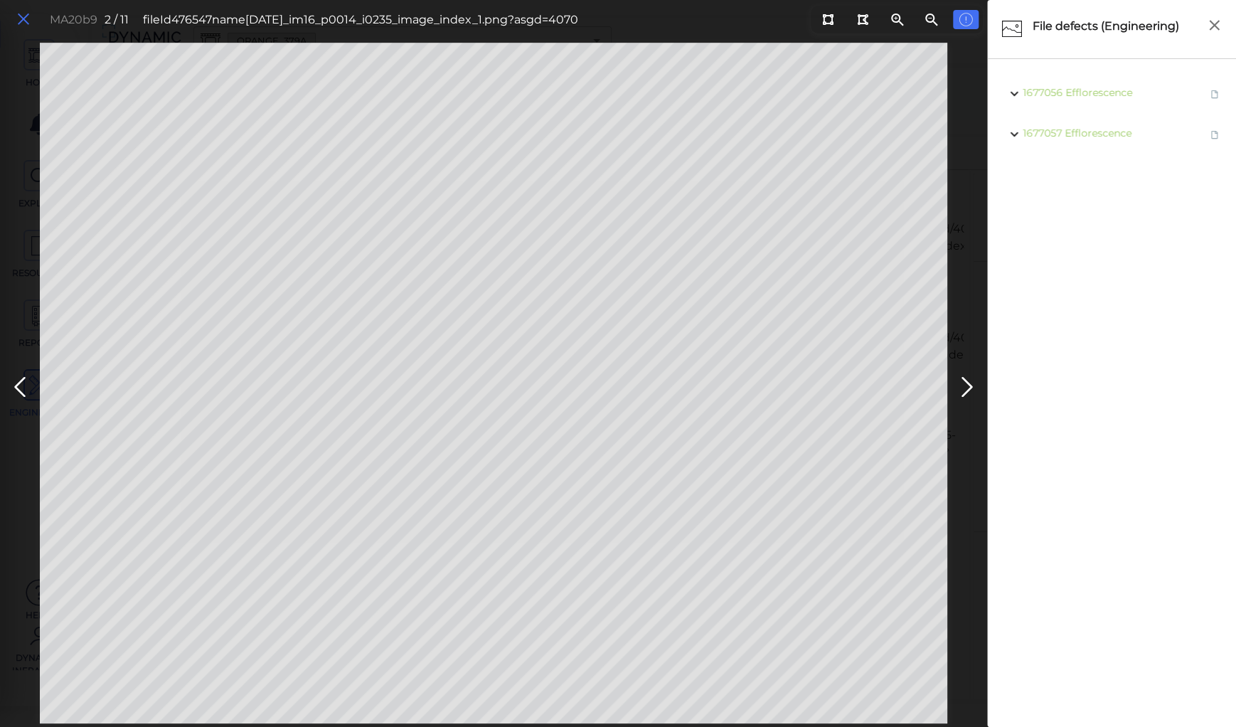
click at [25, 14] on icon at bounding box center [24, 19] width 16 height 19
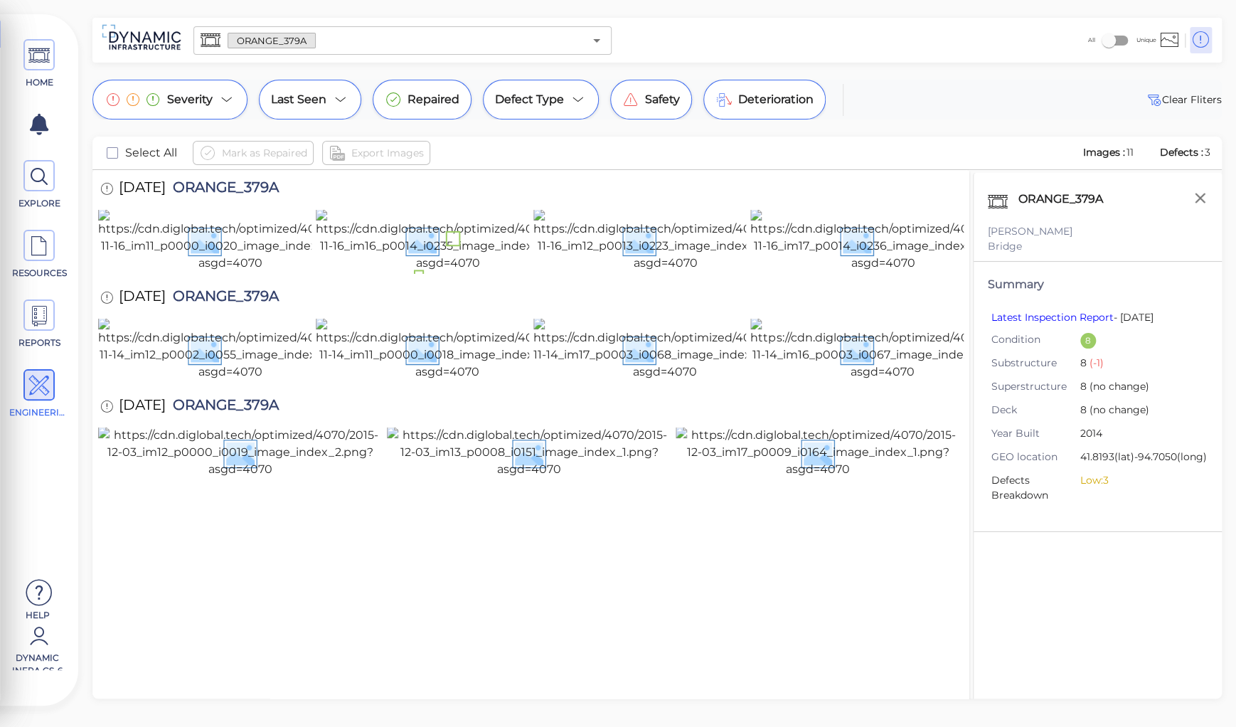
click at [245, 9] on div "HOME EXPLORE RESOURCES REPORTS ENGINEERING Help Dynamic Infra CS-6 How to My Di…" at bounding box center [618, 363] width 1236 height 727
click at [330, 41] on input "text" at bounding box center [450, 41] width 268 height 20
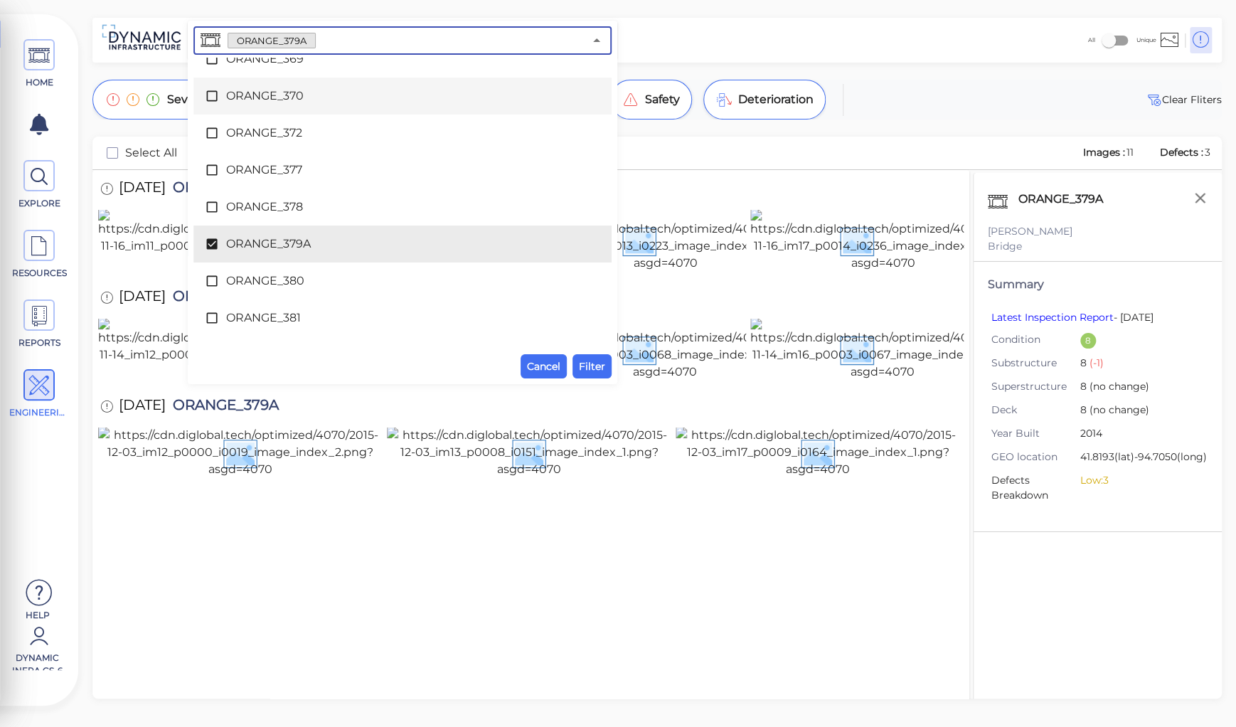
scroll to position [4784, 0]
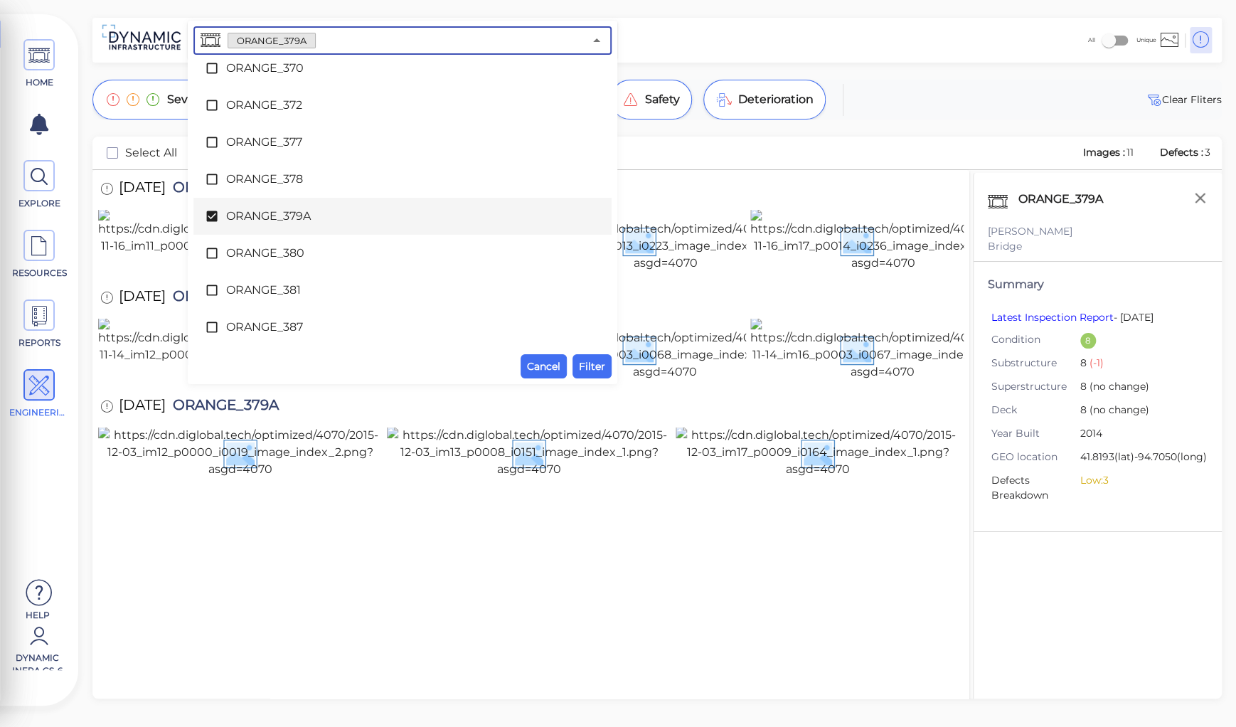
click at [282, 216] on span "ORANGE_379A" at bounding box center [402, 216] width 353 height 17
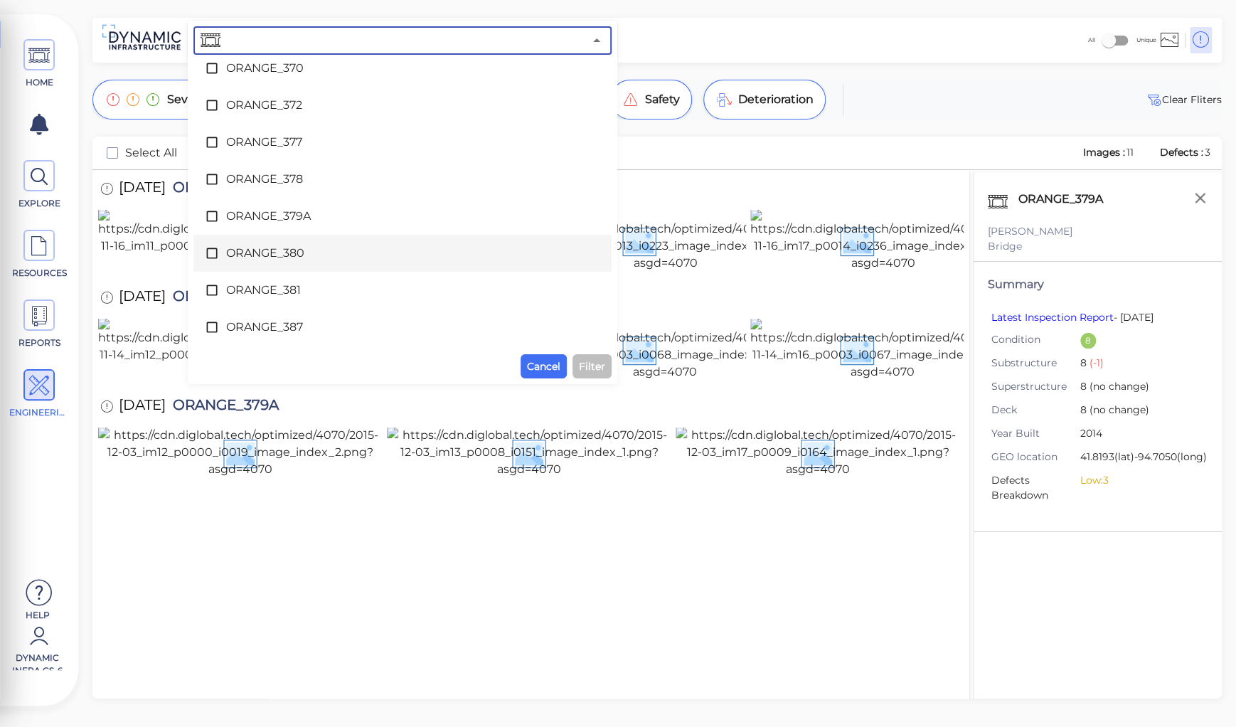
drag, startPoint x: 287, startPoint y: 248, endPoint x: 305, endPoint y: 250, distance: 17.9
click at [287, 248] on span "ORANGE_380" at bounding box center [402, 253] width 353 height 17
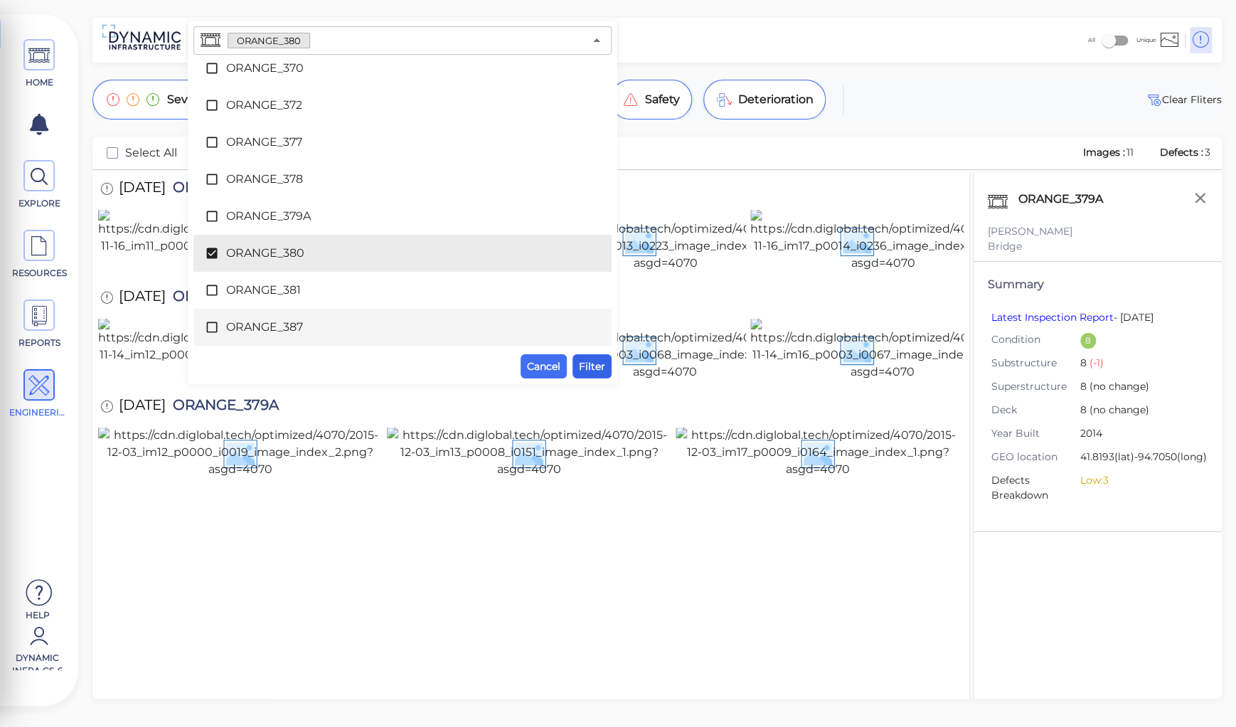
click at [597, 365] on span "Filter" at bounding box center [592, 366] width 26 height 17
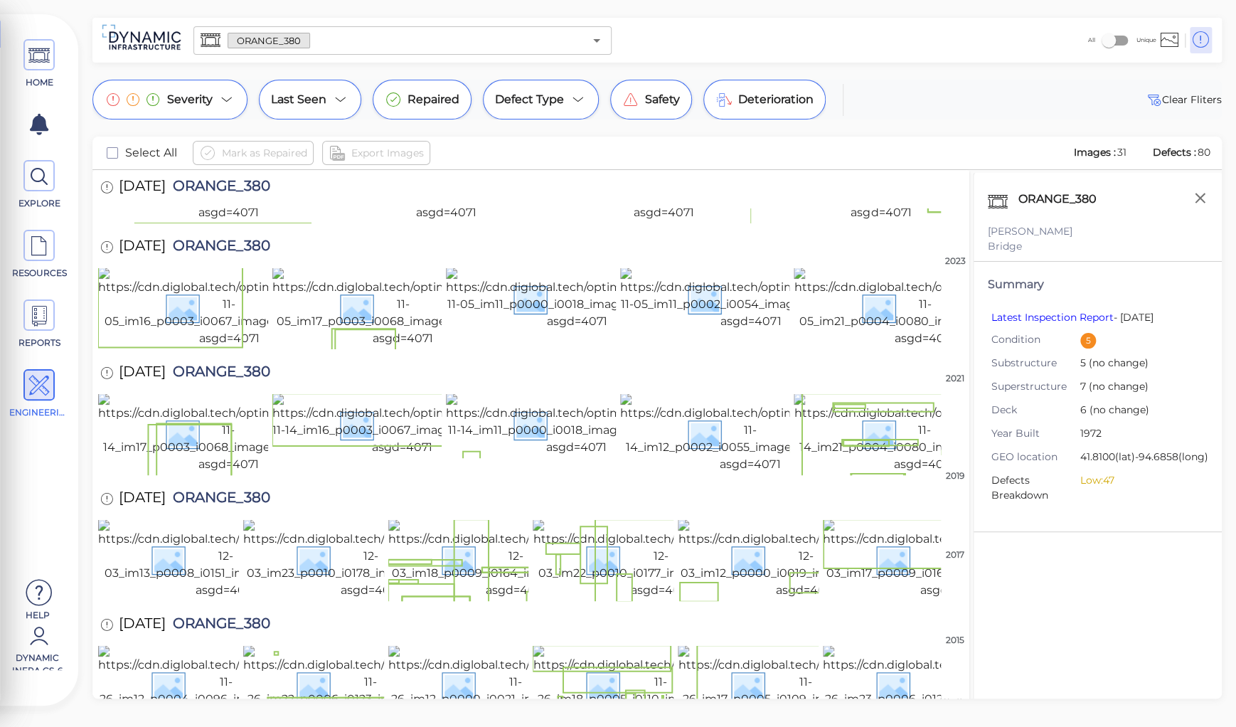
scroll to position [639, 0]
click at [770, 228] on div "[DATE] ORANGE_380" at bounding box center [531, 247] width 866 height 39
click at [1196, 198] on icon "button" at bounding box center [1200, 198] width 18 height 18
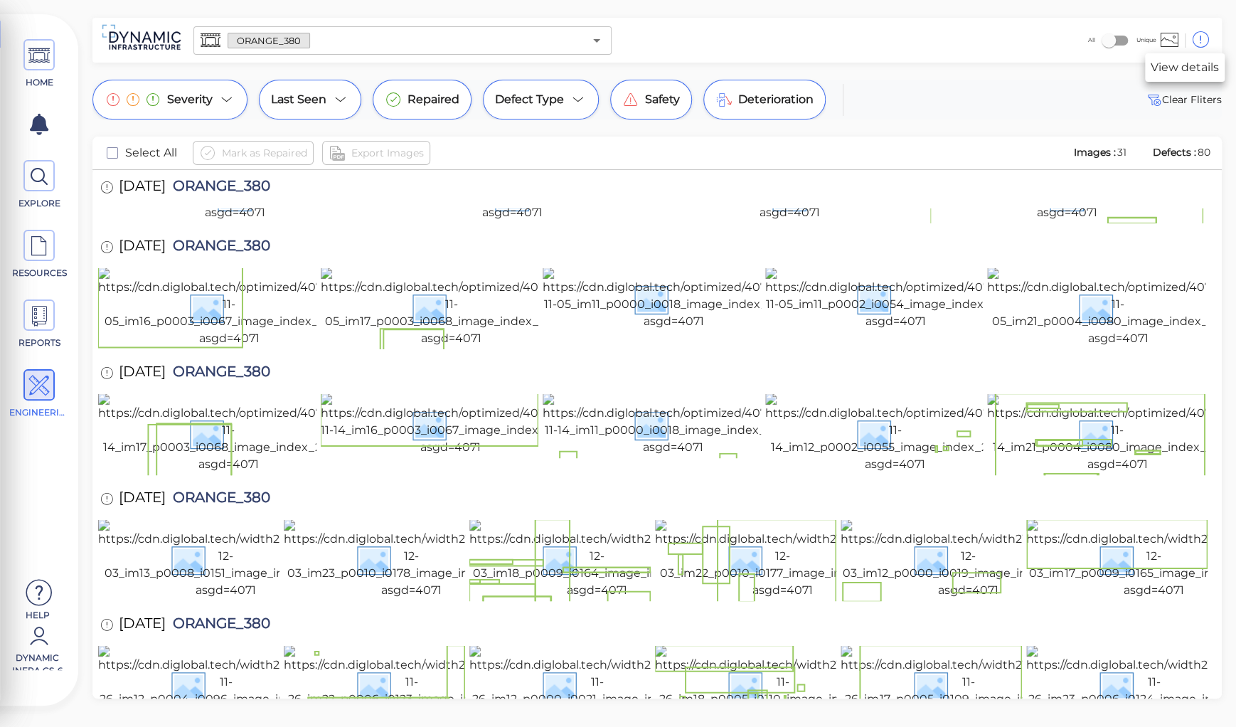
click at [1201, 39] on icon at bounding box center [1201, 39] width 18 height 21
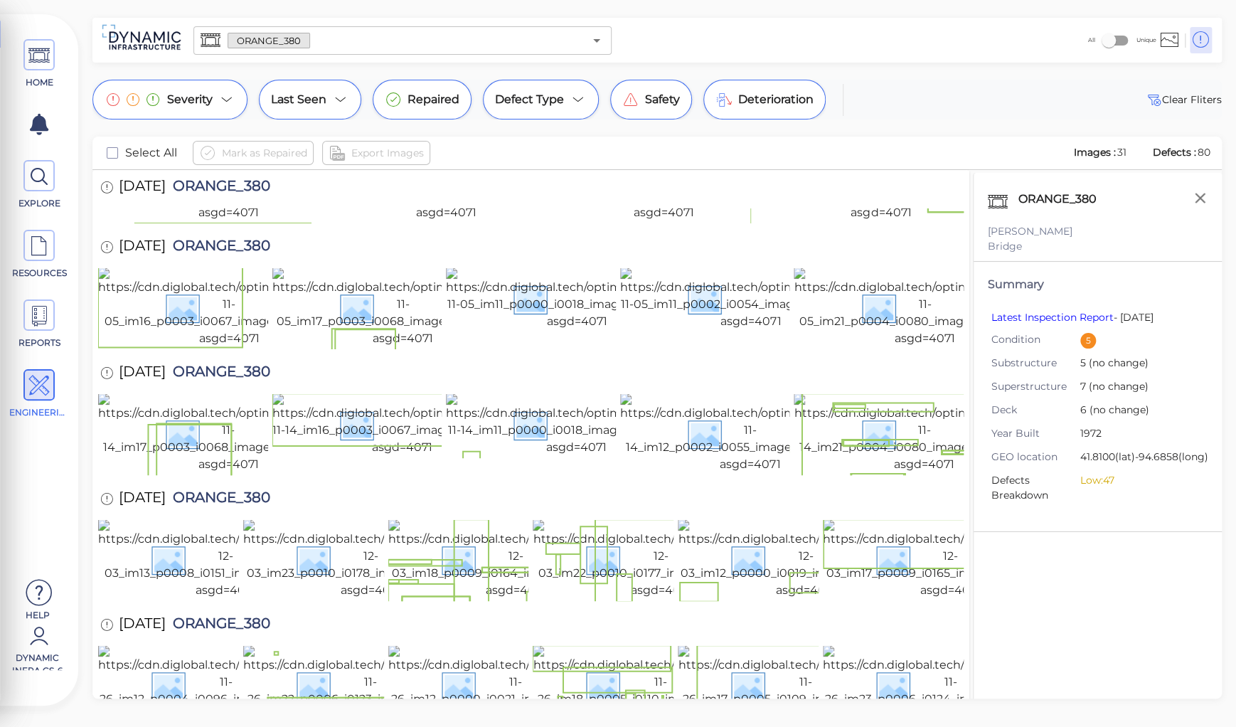
click at [238, 364] on span "ORANGE_380" at bounding box center [218, 373] width 105 height 19
copy span "ORANGE_380"
click at [252, 9] on div "HOME EXPLORE RESOURCES REPORTS ENGINEERING Help Dynamic Infra CS-6 How to My Di…" at bounding box center [618, 363] width 1236 height 727
click at [889, 645] on img at bounding box center [950, 685] width 255 height 80
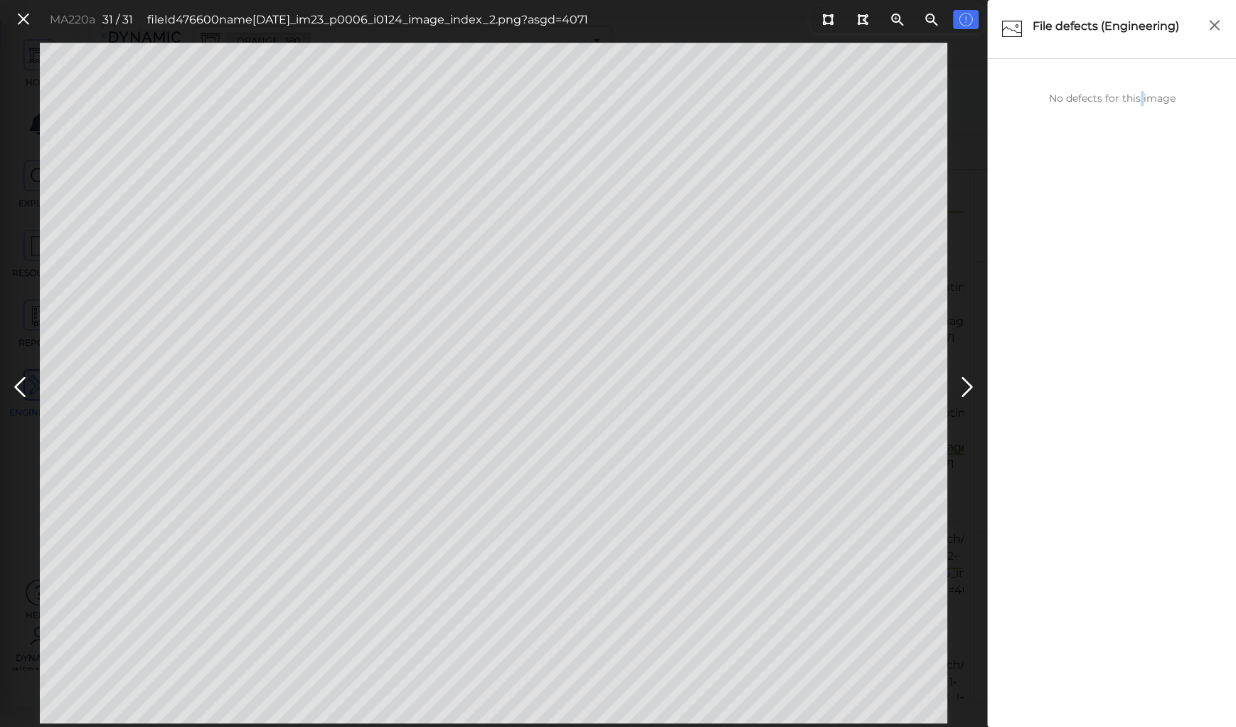
click at [1140, 407] on div "No defects for this image" at bounding box center [1112, 394] width 234 height 642
click at [17, 388] on icon at bounding box center [20, 387] width 23 height 28
click at [18, 382] on icon at bounding box center [20, 387] width 23 height 28
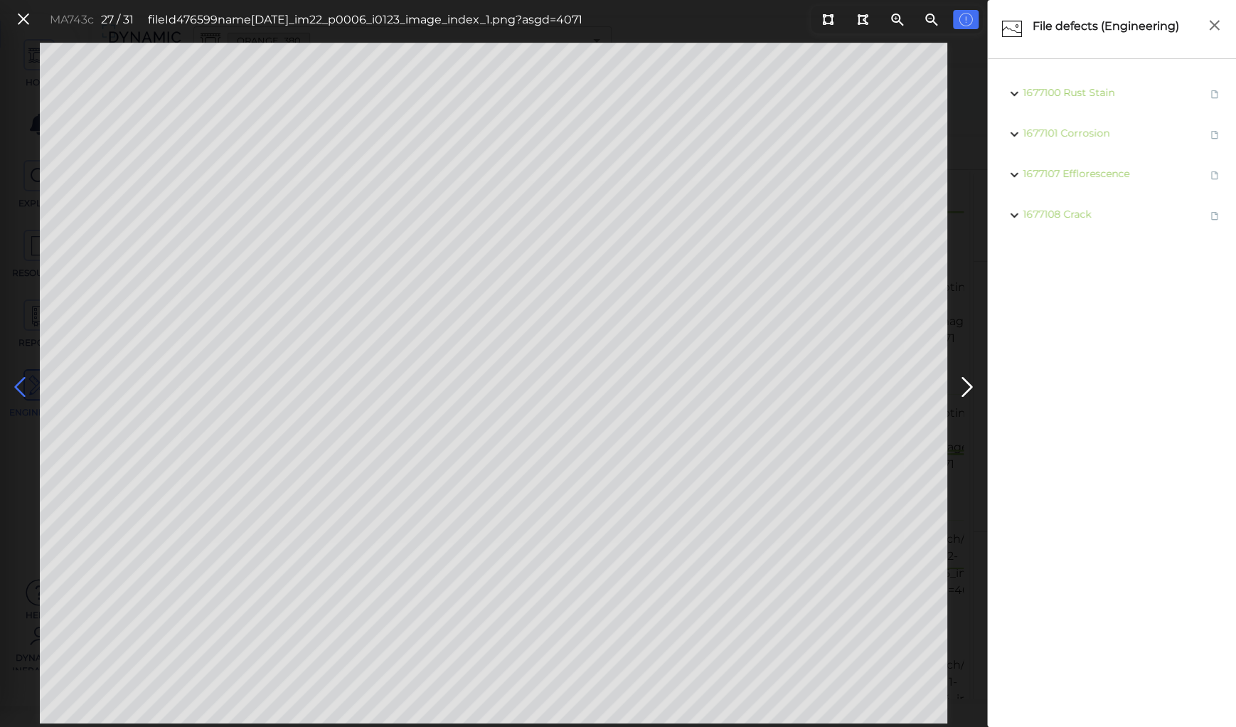
click at [18, 382] on icon at bounding box center [20, 387] width 23 height 28
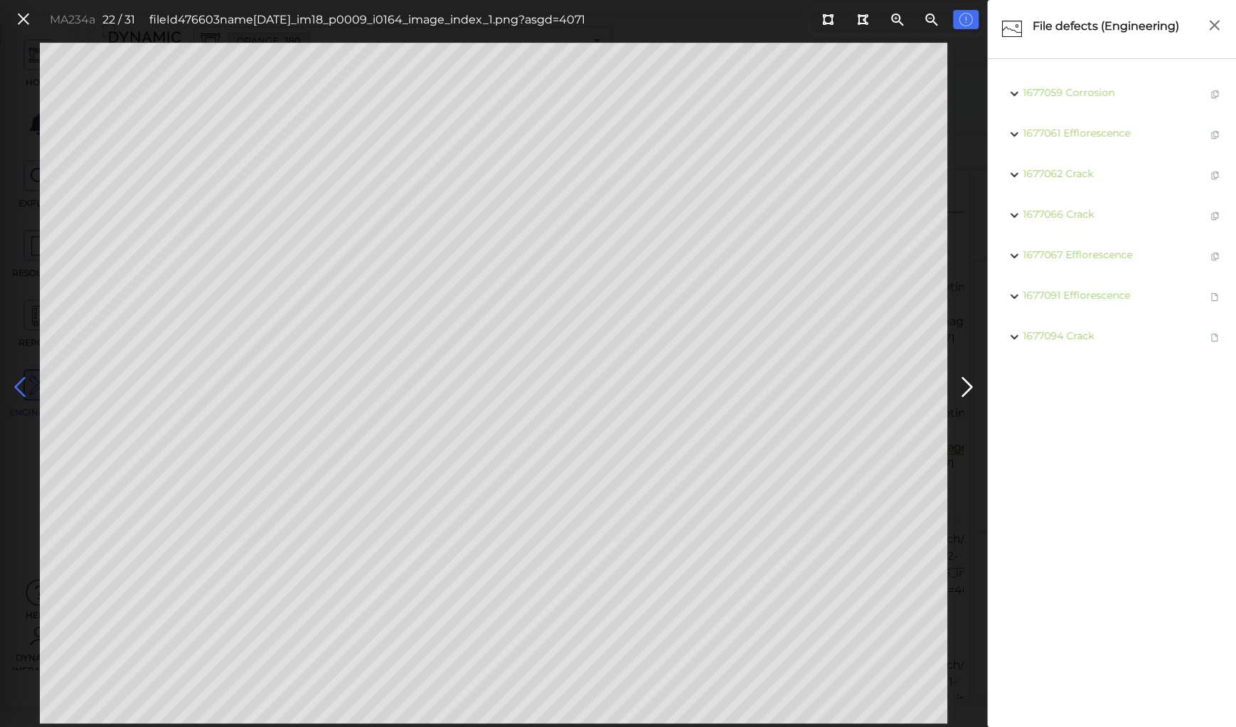
click at [18, 382] on icon at bounding box center [20, 387] width 23 height 28
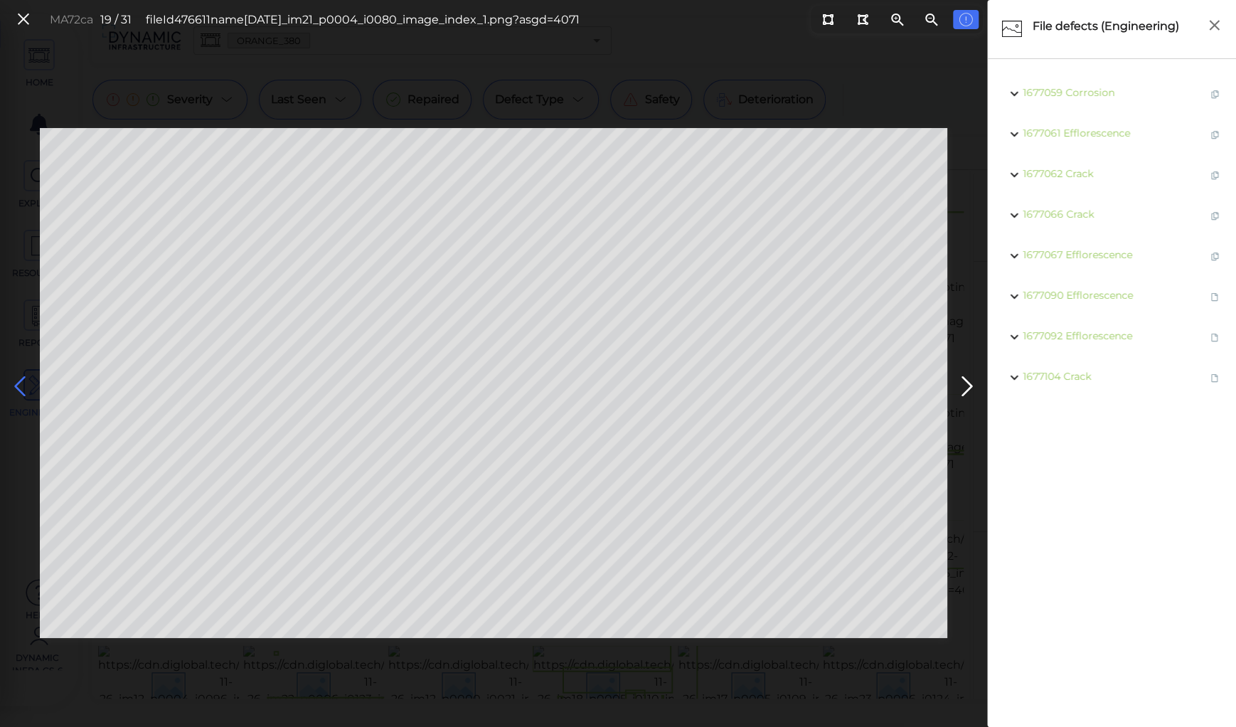
click at [18, 382] on icon at bounding box center [20, 387] width 23 height 28
click at [964, 382] on icon at bounding box center [967, 387] width 23 height 28
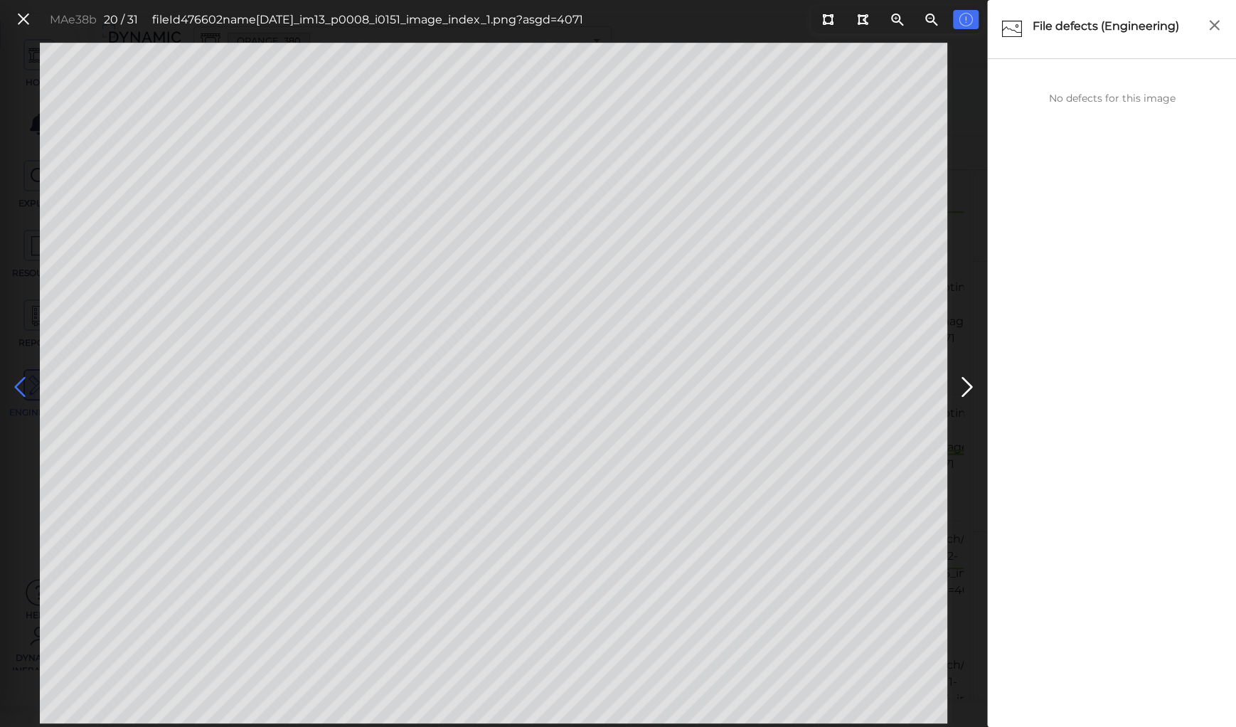
click at [20, 387] on icon at bounding box center [20, 387] width 23 height 28
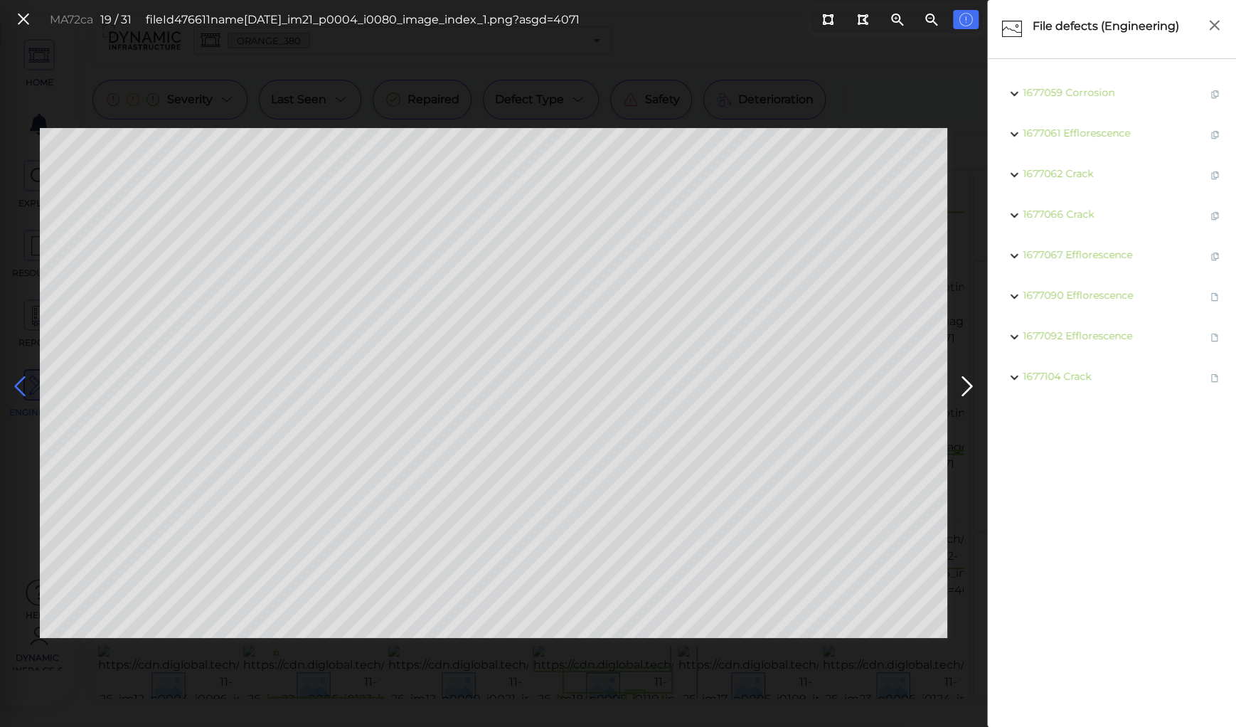
click at [20, 387] on icon at bounding box center [20, 387] width 23 height 28
click at [967, 387] on icon at bounding box center [967, 387] width 23 height 28
click at [14, 381] on icon at bounding box center [20, 387] width 23 height 28
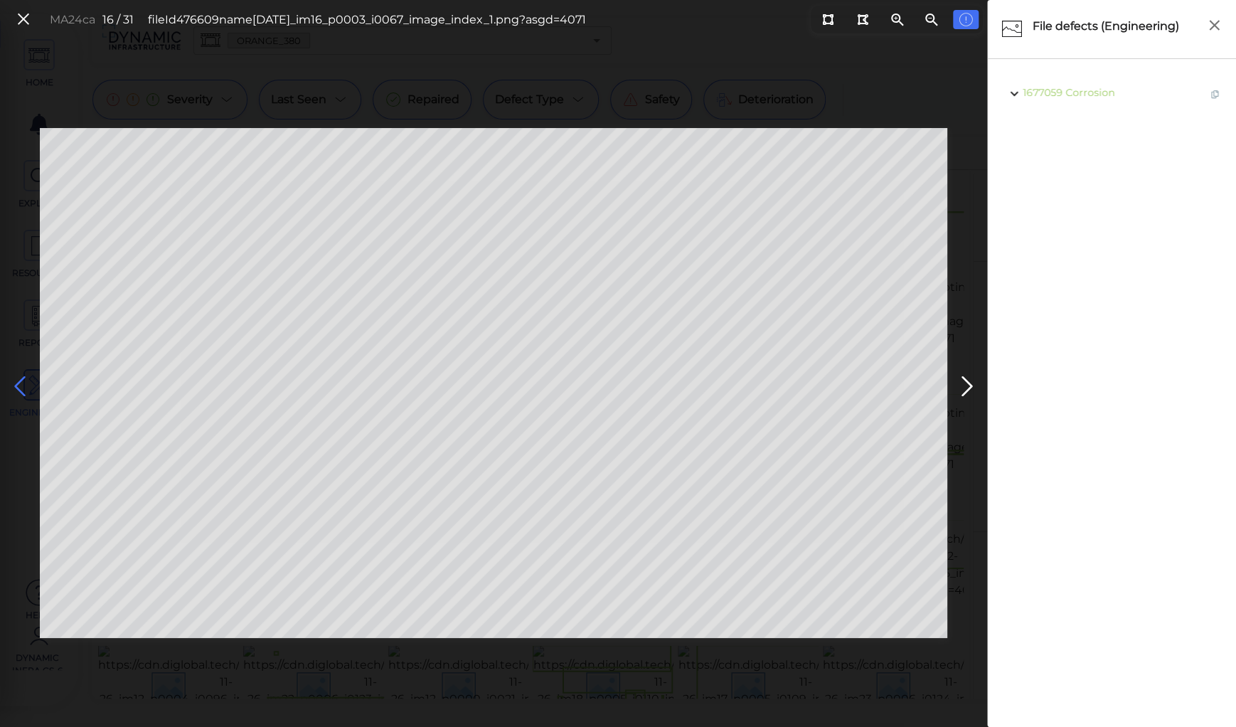
click at [14, 381] on icon at bounding box center [20, 387] width 23 height 28
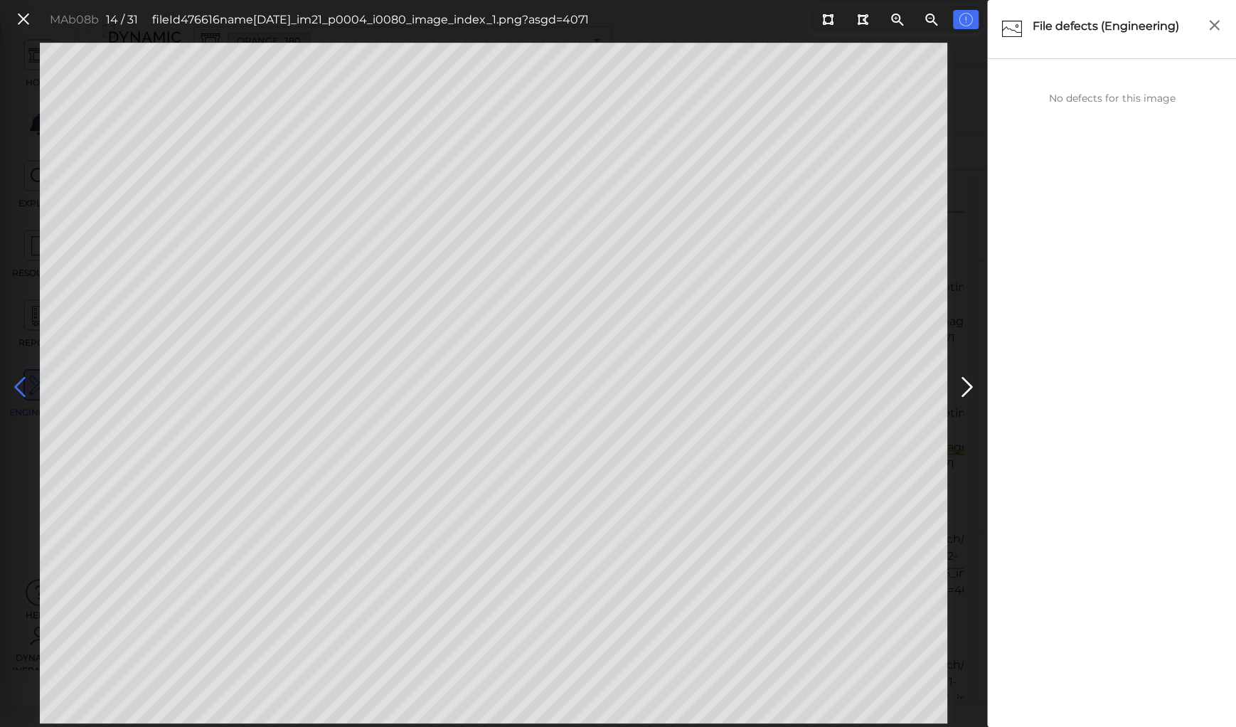
click at [14, 381] on icon at bounding box center [20, 387] width 23 height 28
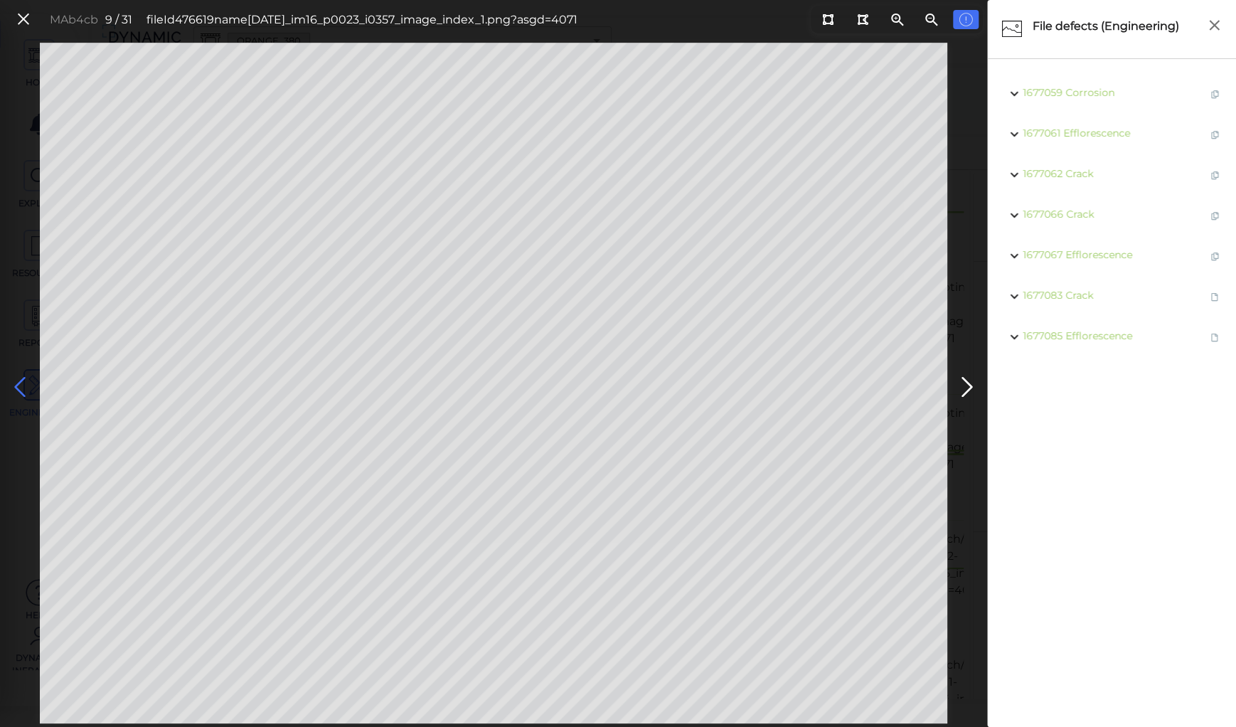
click at [14, 381] on icon at bounding box center [20, 387] width 23 height 28
click at [961, 378] on icon at bounding box center [967, 387] width 23 height 28
click at [18, 381] on icon at bounding box center [20, 387] width 23 height 28
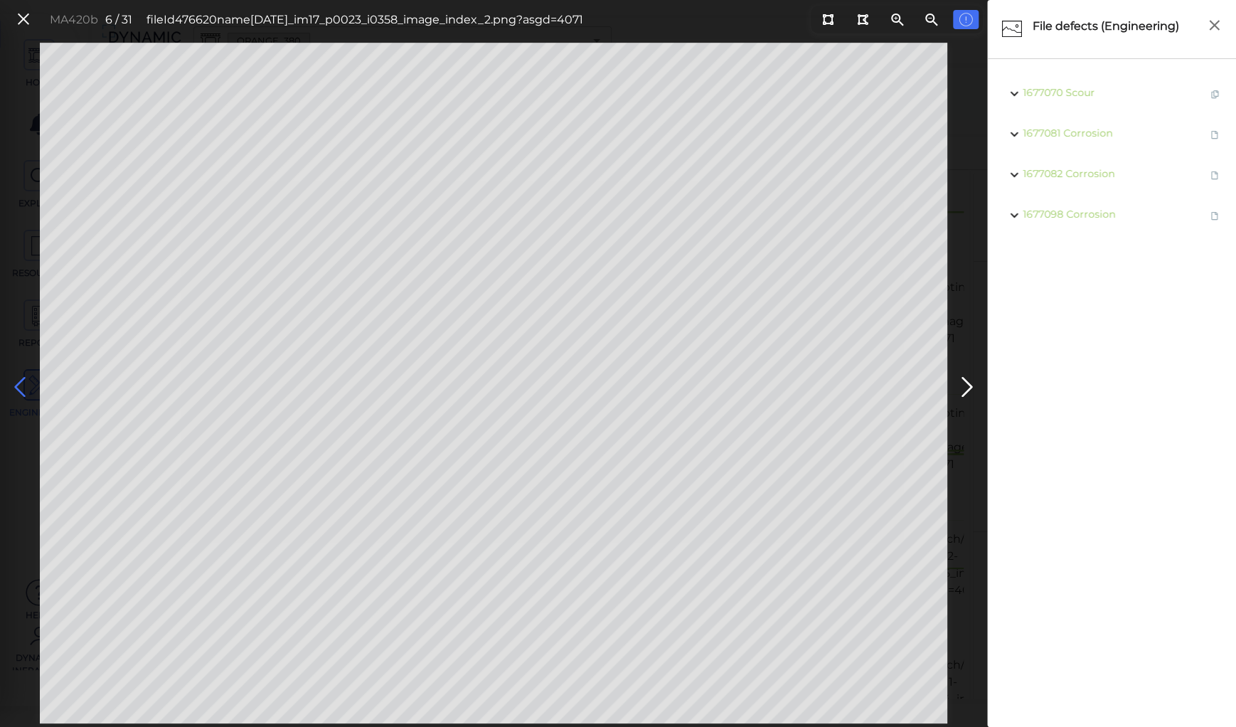
click at [16, 386] on icon at bounding box center [20, 387] width 23 height 28
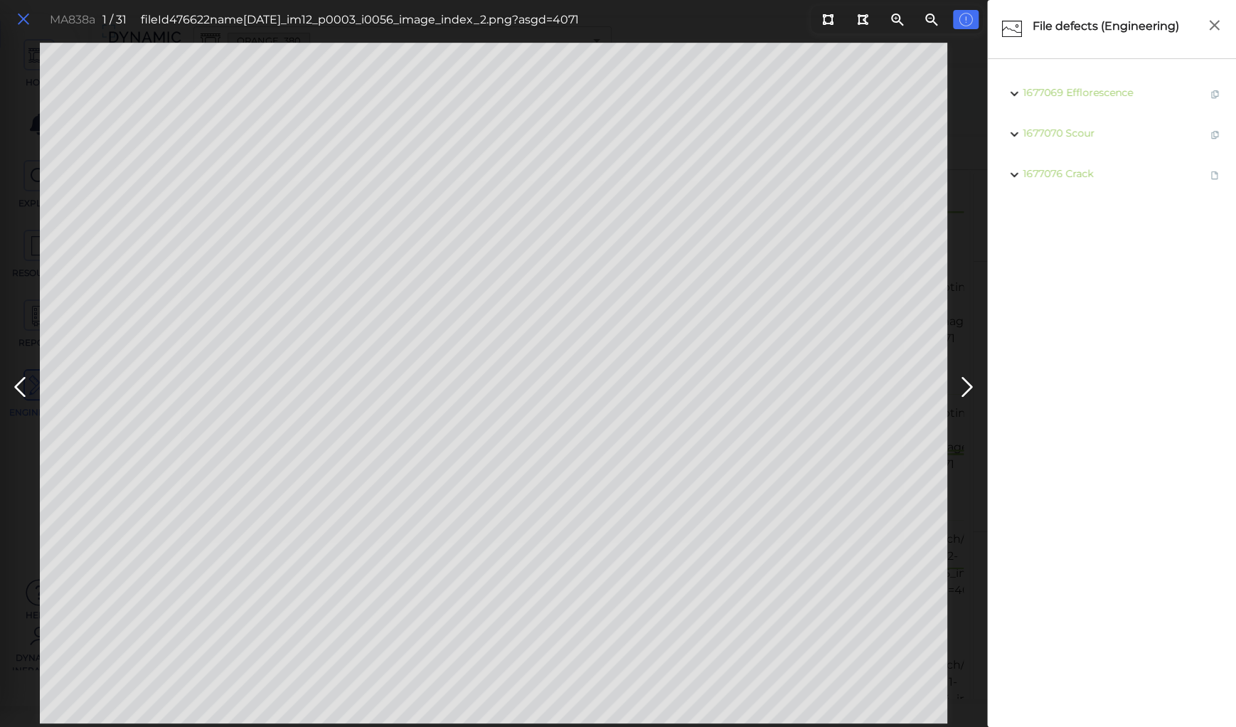
click at [26, 16] on icon at bounding box center [24, 19] width 16 height 19
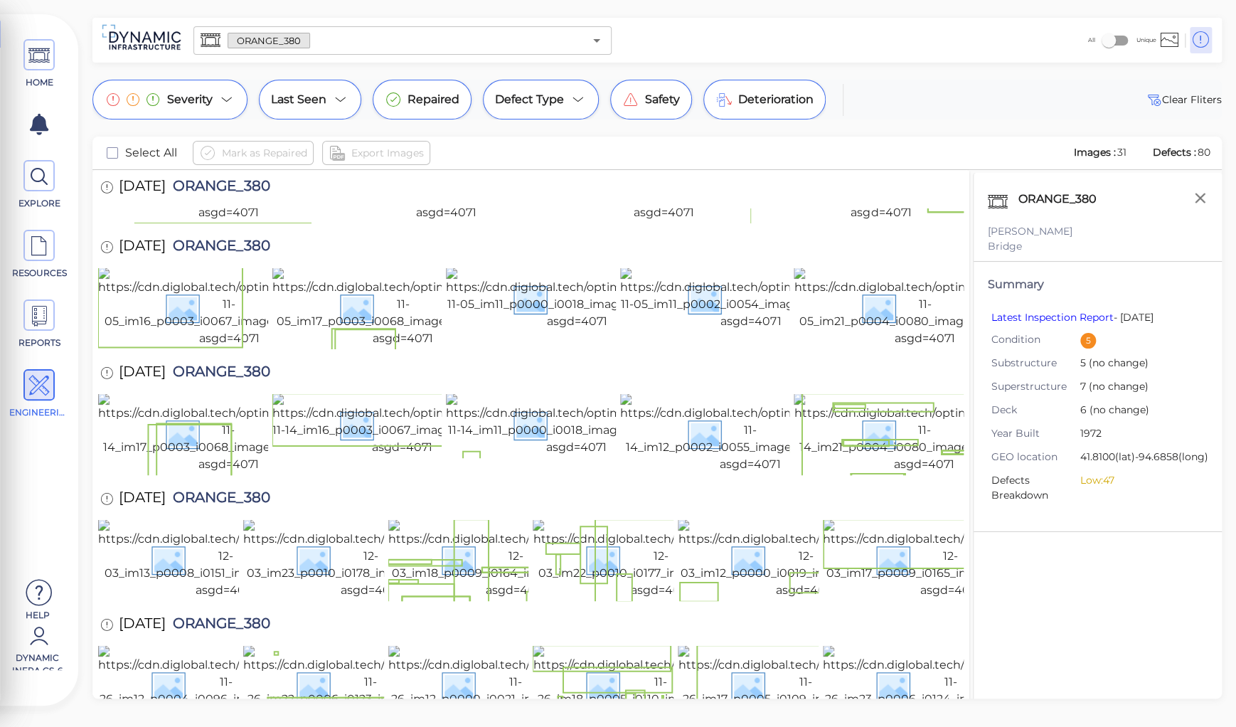
click at [466, 606] on div "[DATE] ORANGE_380" at bounding box center [531, 625] width 866 height 39
click at [319, 8] on div "HOME EXPLORE RESOURCES REPORTS ENGINEERING Help Dynamic Infra CS-6 How to My Di…" at bounding box center [618, 363] width 1236 height 727
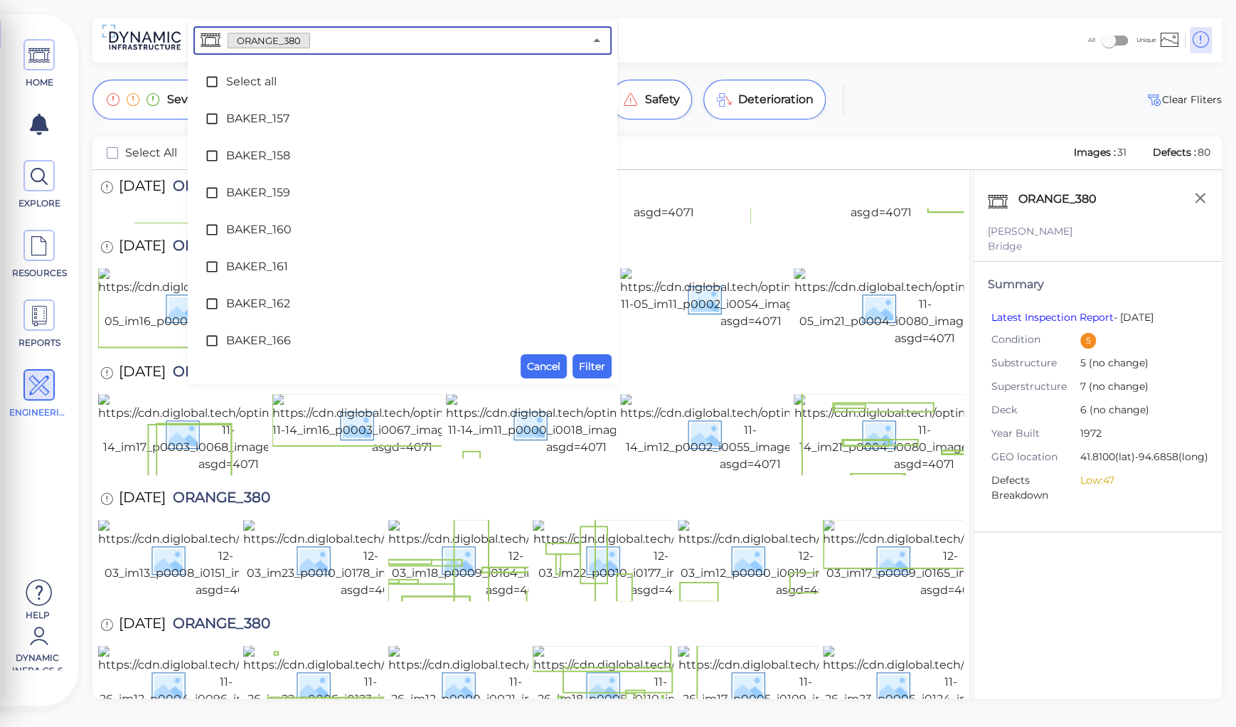
scroll to position [4708, 0]
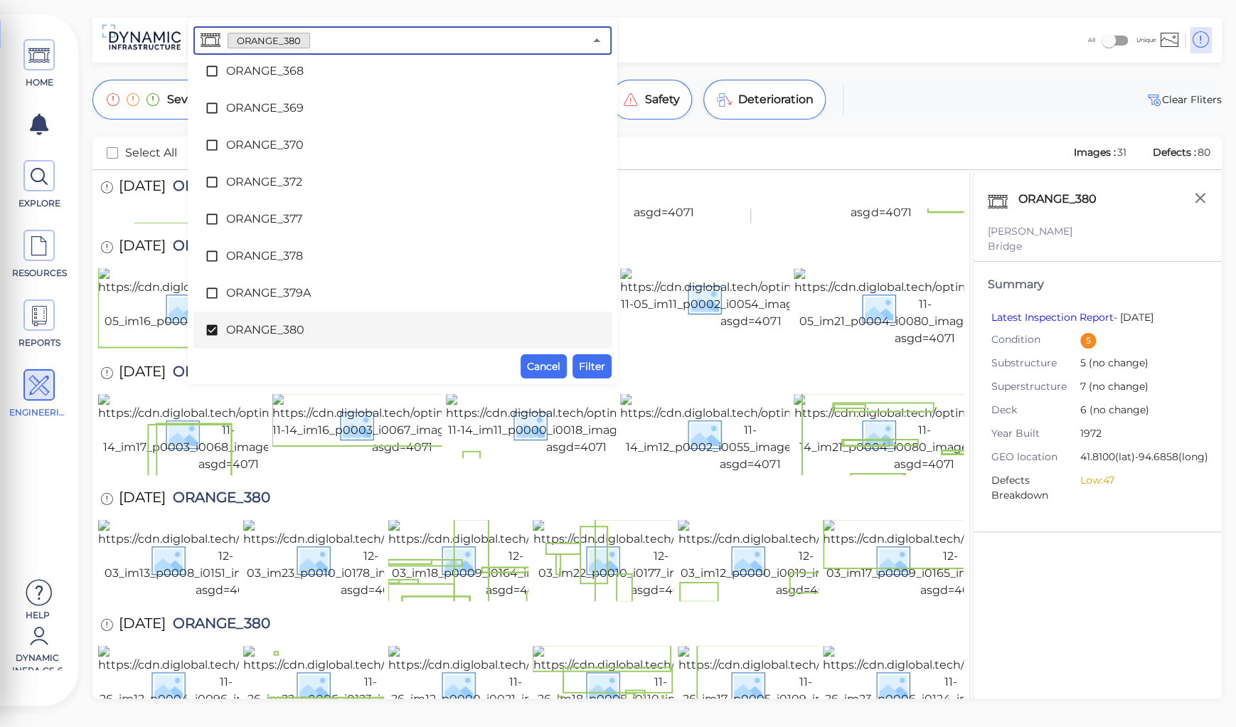
click at [333, 34] on input "text" at bounding box center [447, 41] width 274 height 20
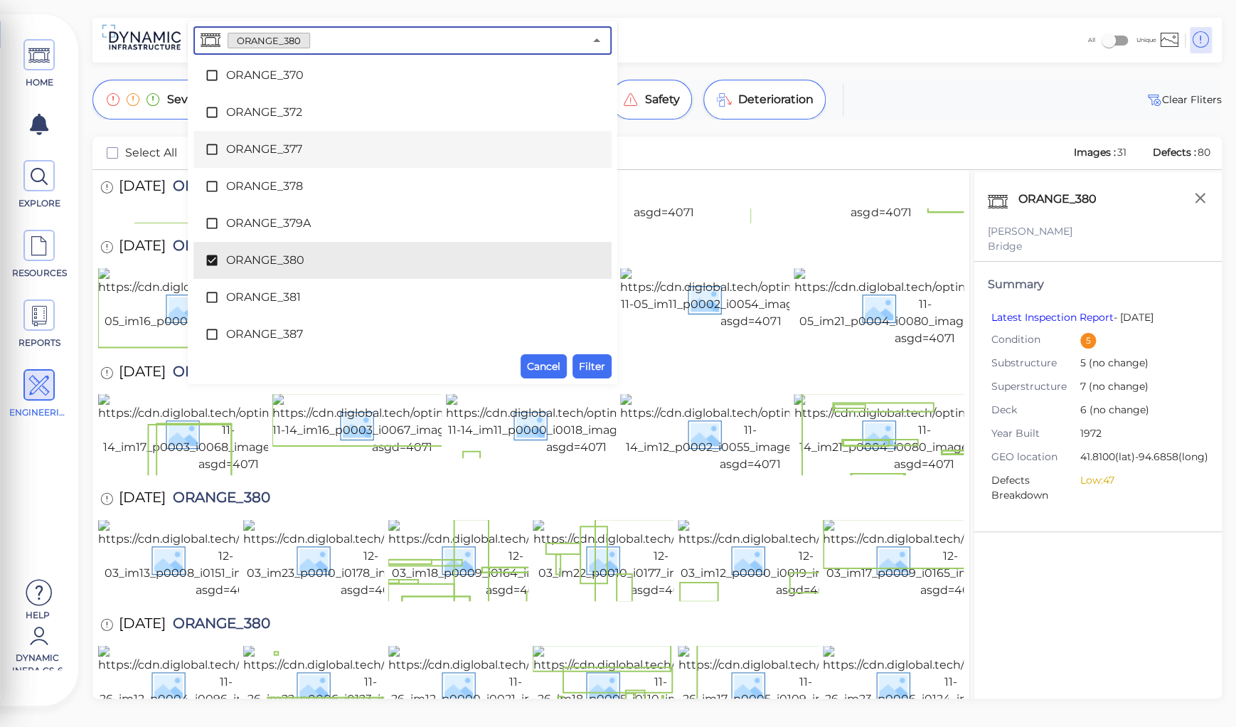
scroll to position [4821, 0]
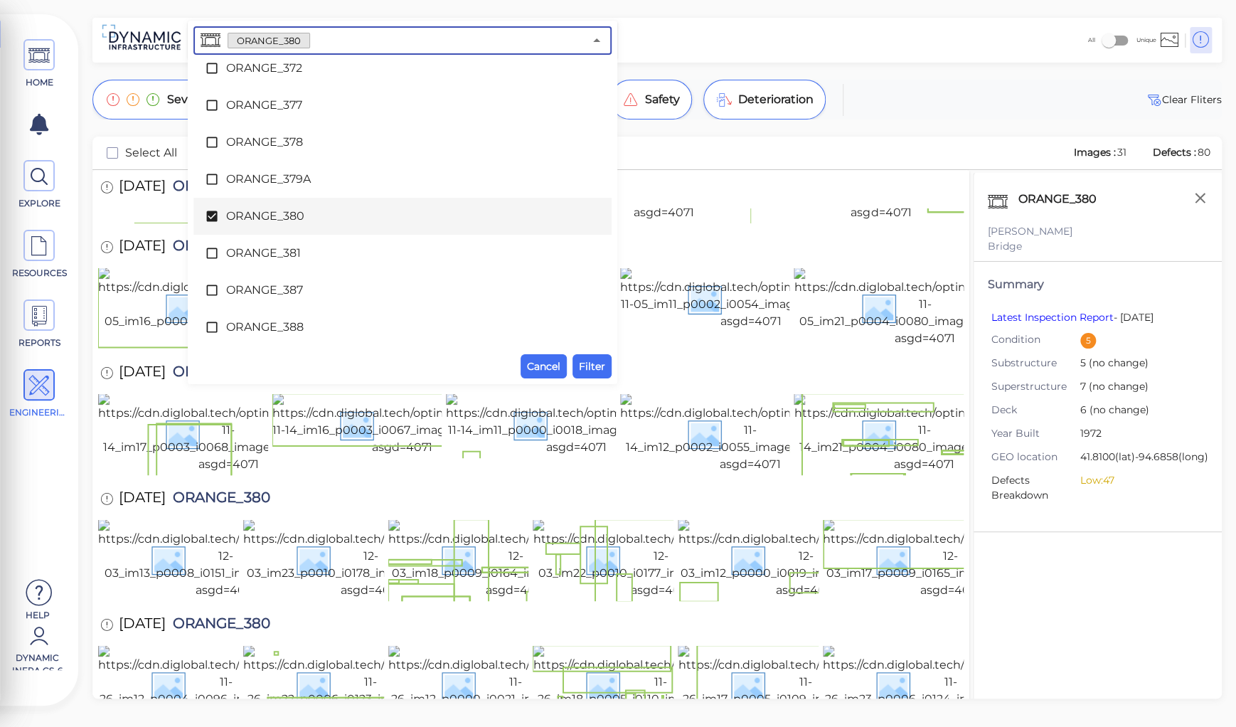
click at [275, 218] on span "ORANGE_380" at bounding box center [402, 216] width 353 height 17
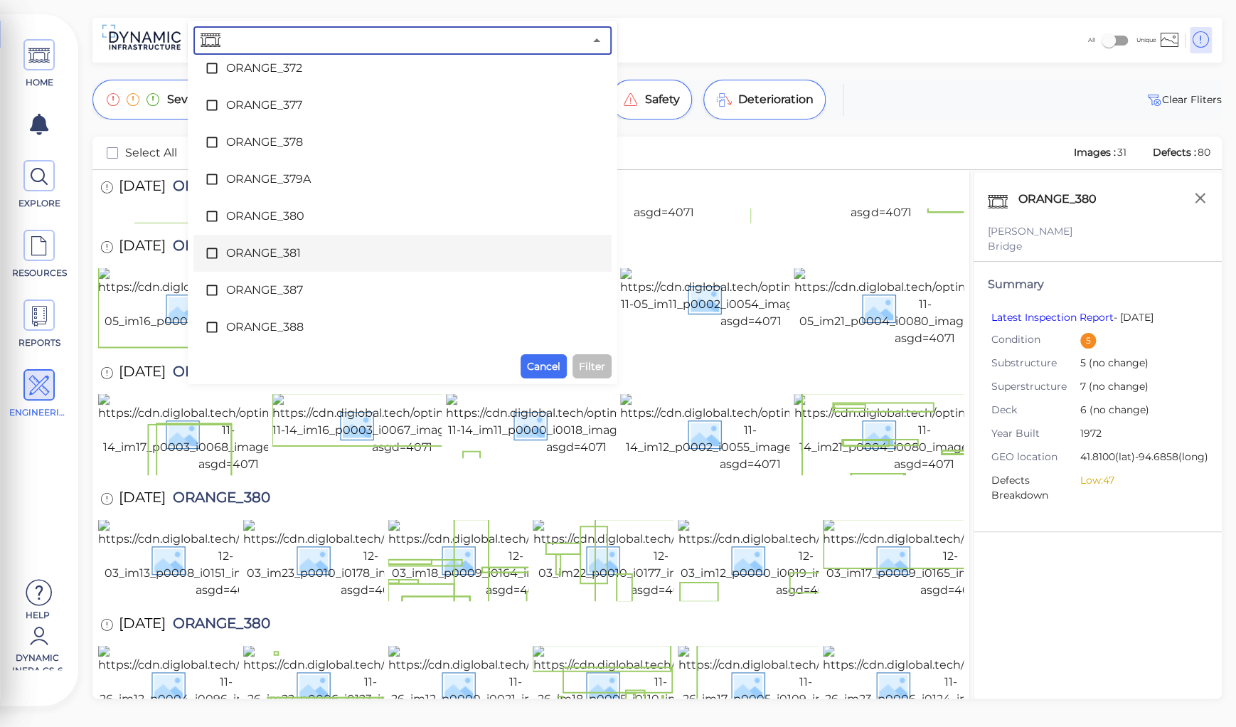
click at [283, 253] on span "ORANGE_381" at bounding box center [402, 253] width 353 height 17
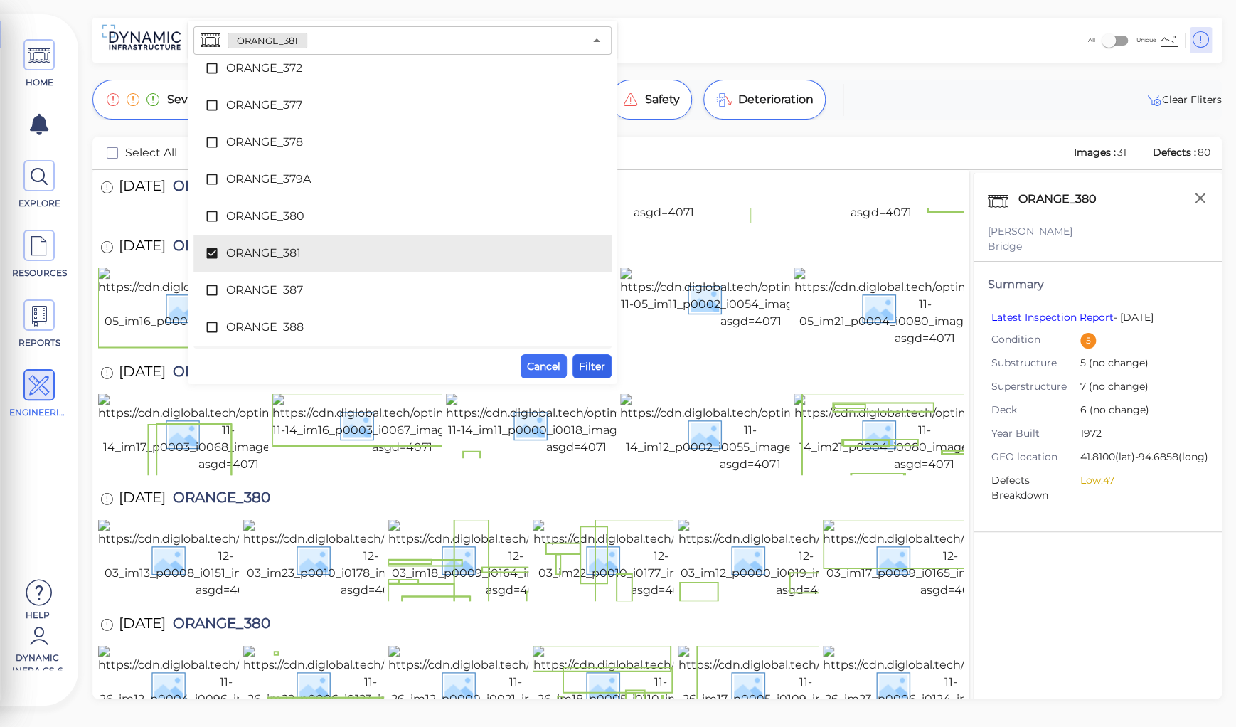
click at [587, 366] on span "Filter" at bounding box center [592, 366] width 26 height 17
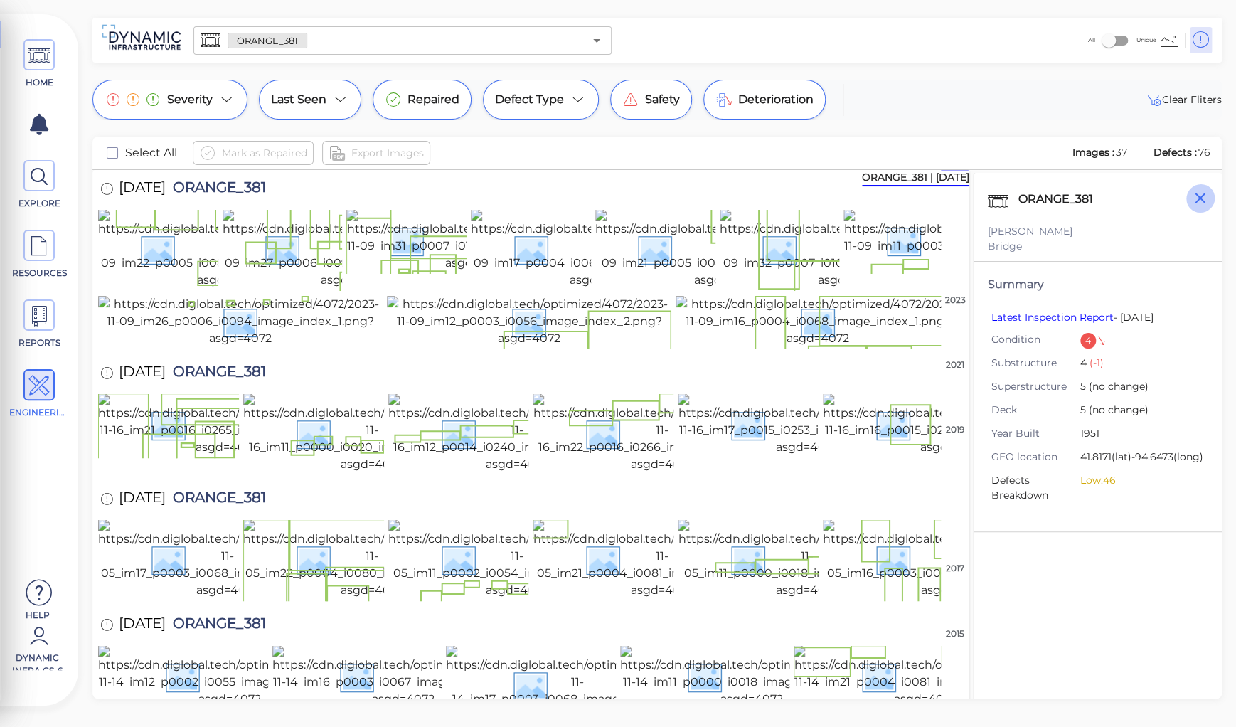
click at [1201, 198] on icon "button" at bounding box center [1200, 198] width 18 height 18
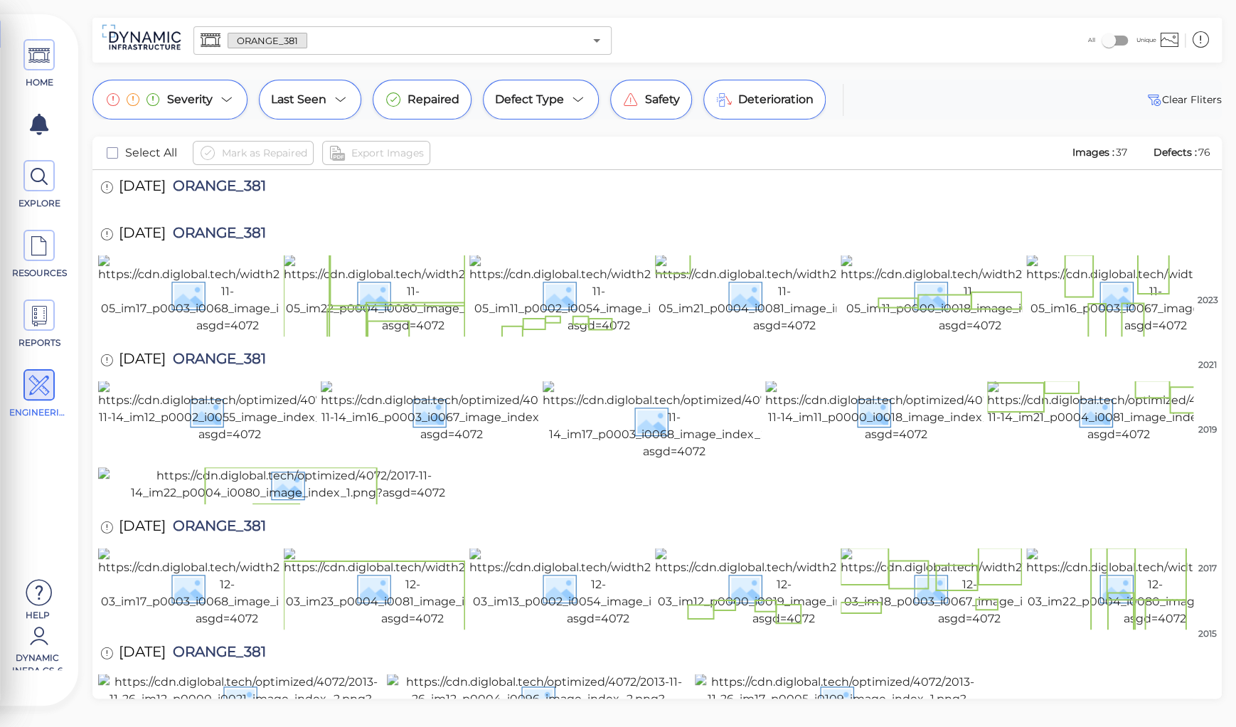
scroll to position [1013, 0]
click at [252, 518] on span "ORANGE_381" at bounding box center [216, 527] width 100 height 19
copy span "ORANGE_381"
click at [266, 9] on div "HOME EXPLORE RESOURCES REPORTS ENGINEERING Help Dynamic Infra CS-6 How to My Di…" at bounding box center [618, 363] width 1236 height 727
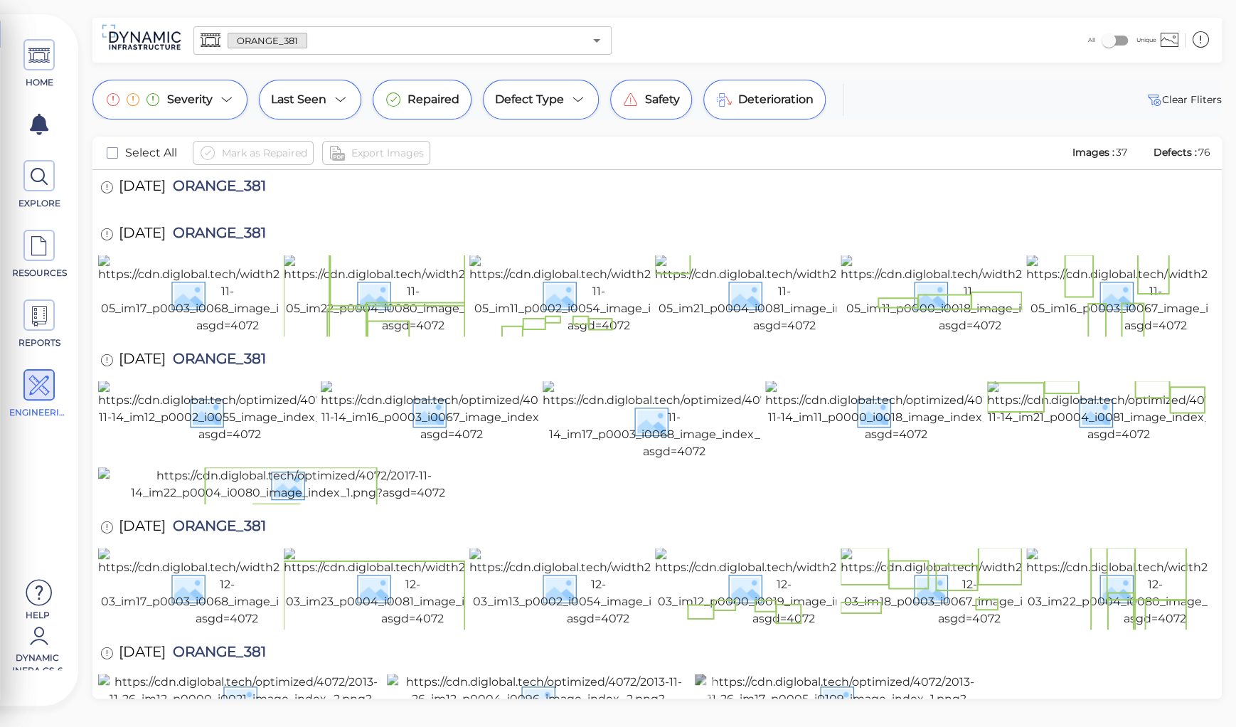
click at [858, 674] on img at bounding box center [837, 699] width 284 height 51
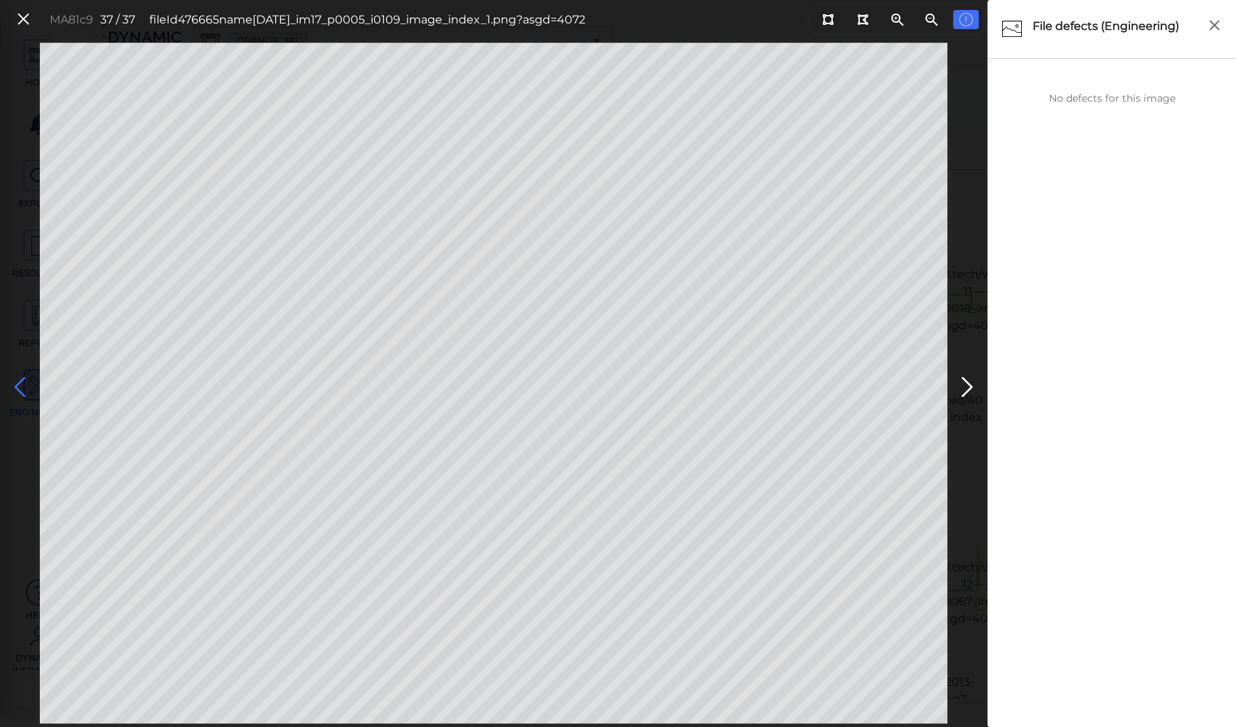
click at [17, 380] on icon at bounding box center [20, 387] width 23 height 28
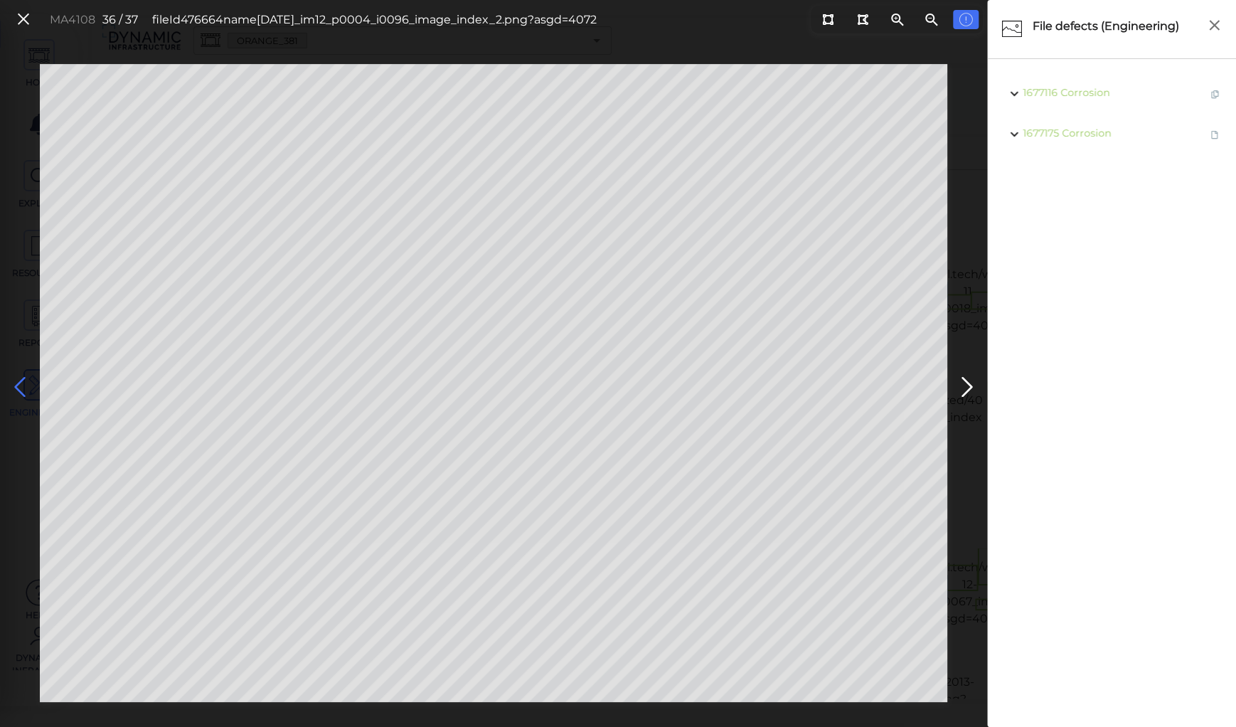
click at [17, 380] on icon at bounding box center [20, 387] width 23 height 28
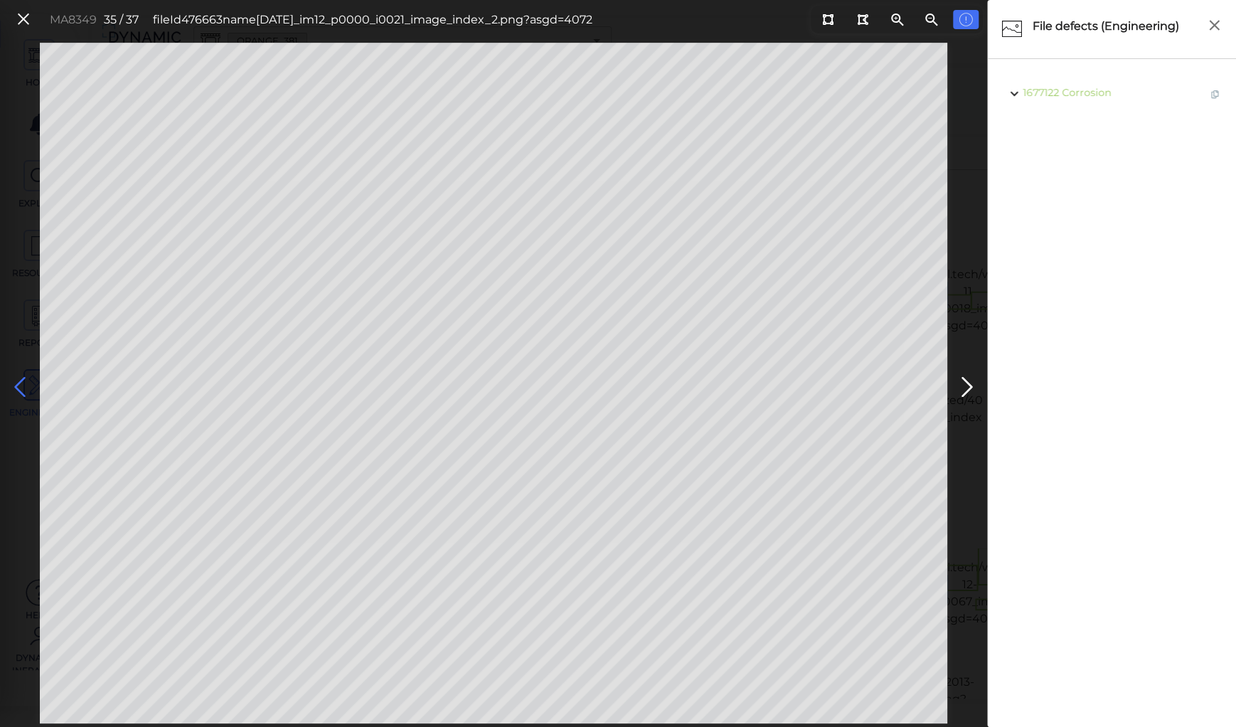
click at [17, 380] on icon at bounding box center [20, 387] width 23 height 28
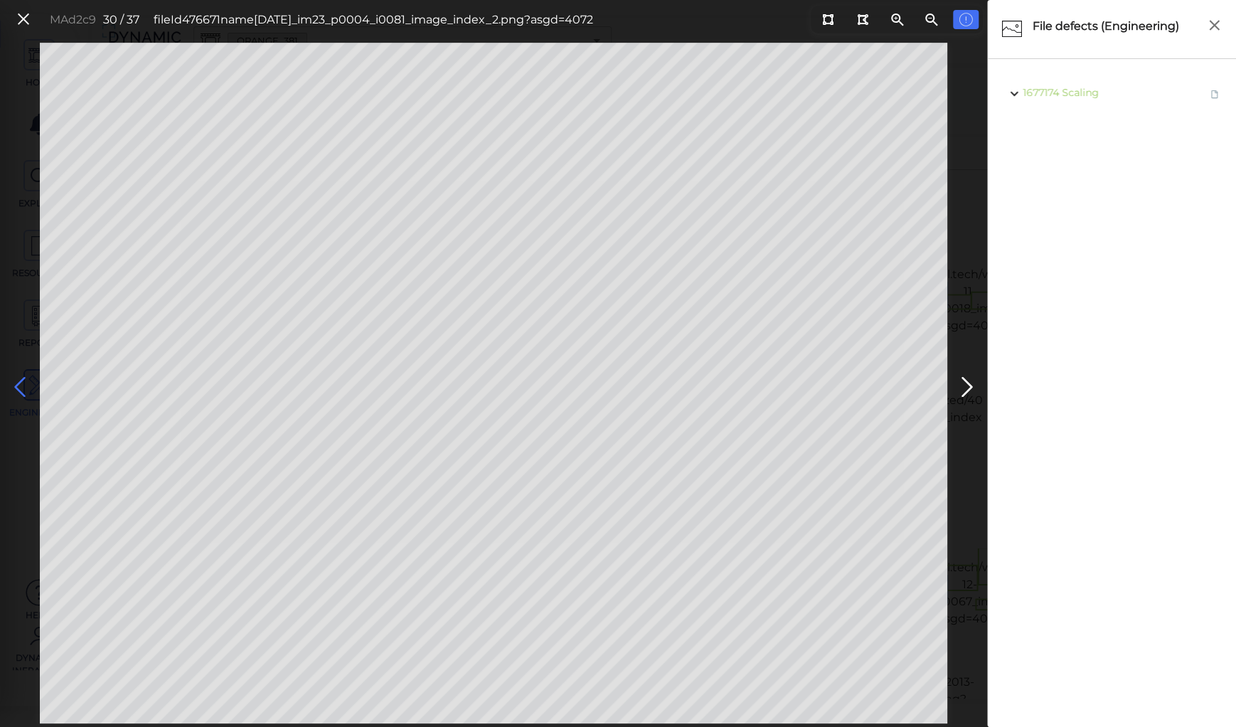
click at [17, 380] on icon at bounding box center [20, 387] width 23 height 28
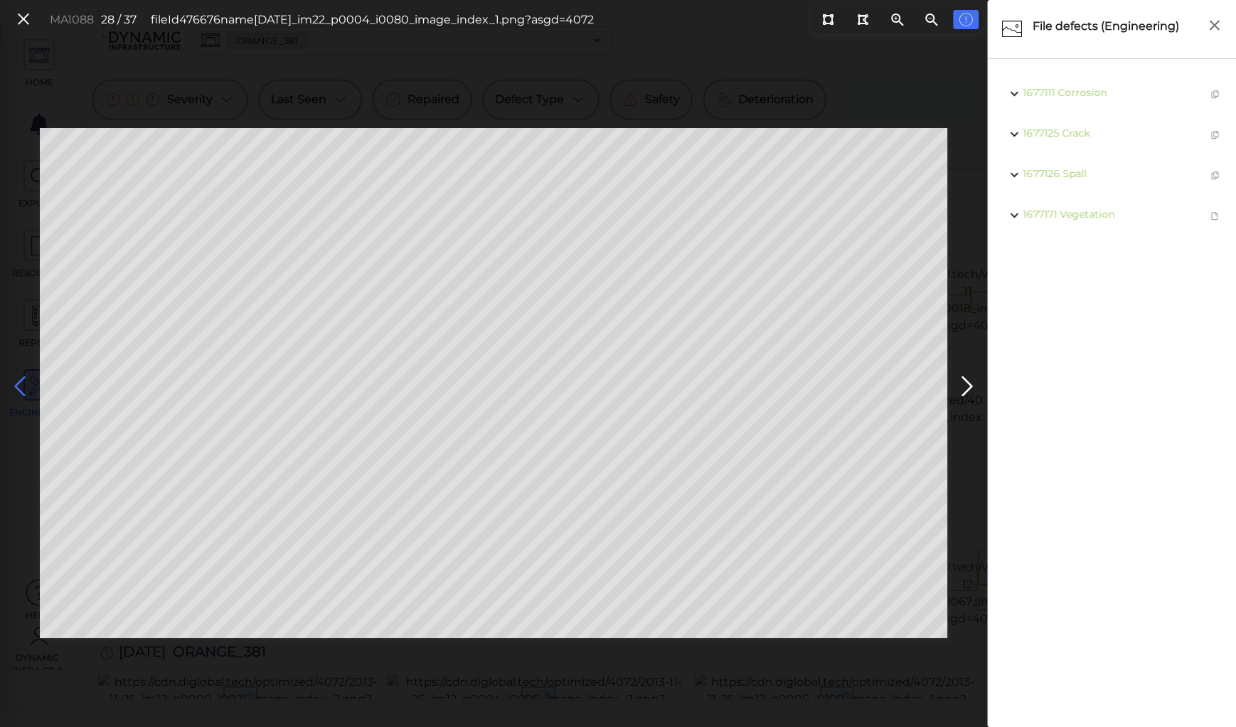
click at [17, 380] on icon at bounding box center [20, 387] width 23 height 28
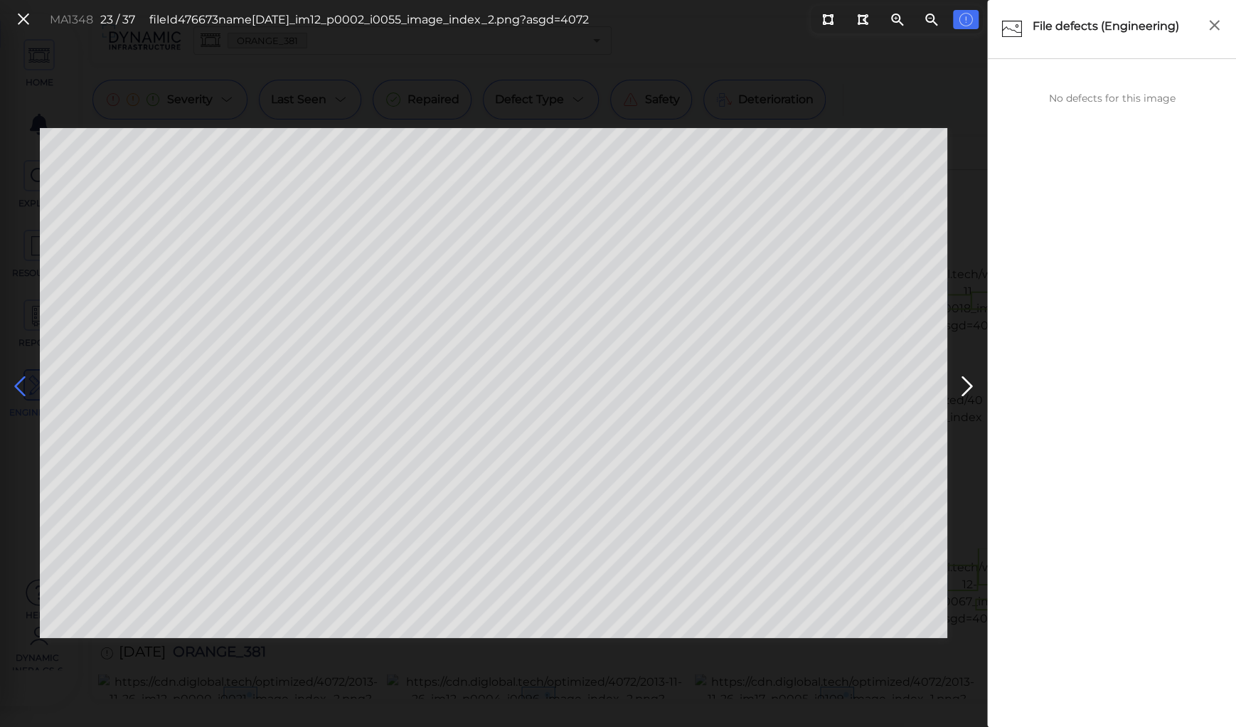
click at [17, 380] on icon at bounding box center [20, 387] width 23 height 28
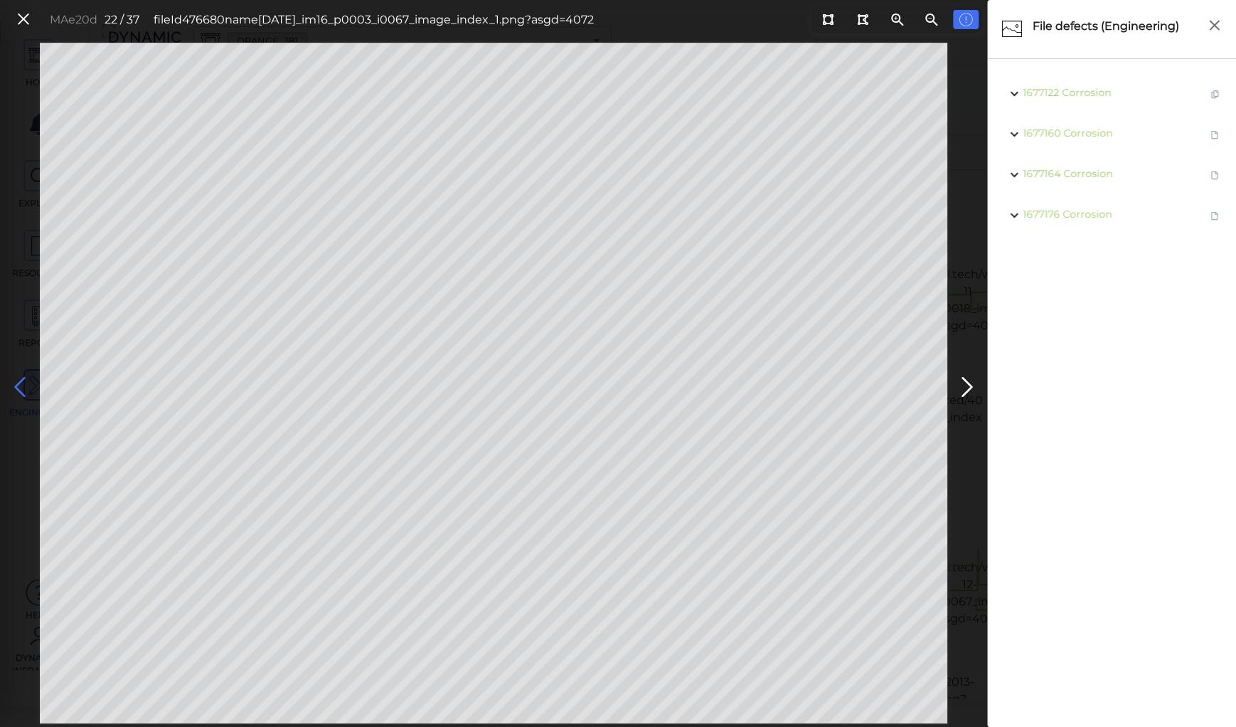
click at [17, 380] on icon at bounding box center [20, 387] width 23 height 28
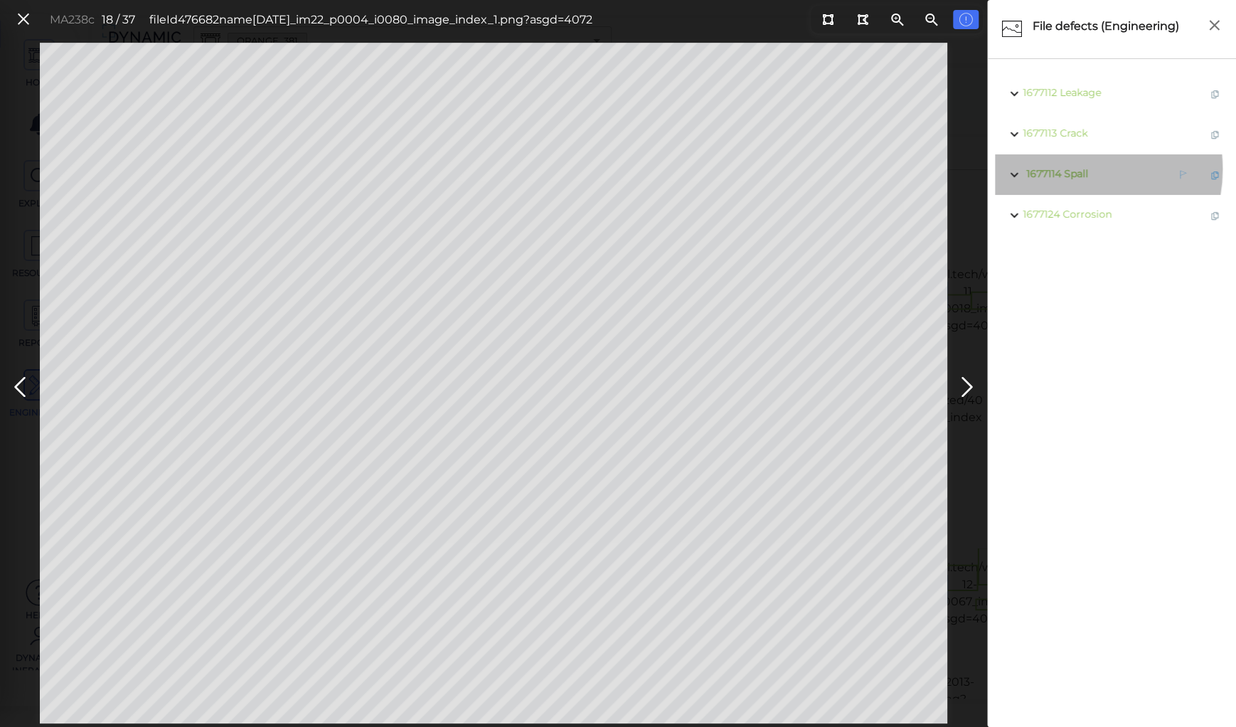
click at [1072, 171] on span "Spall" at bounding box center [1076, 173] width 24 height 13
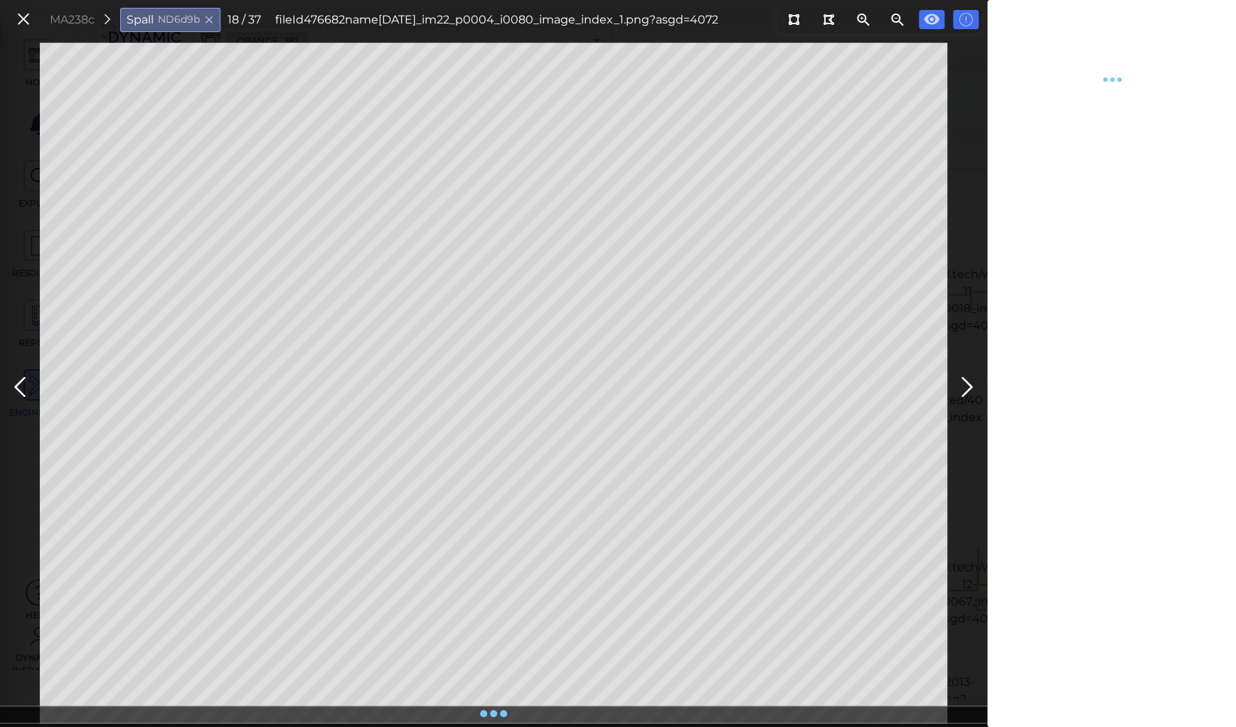
type textarea "x"
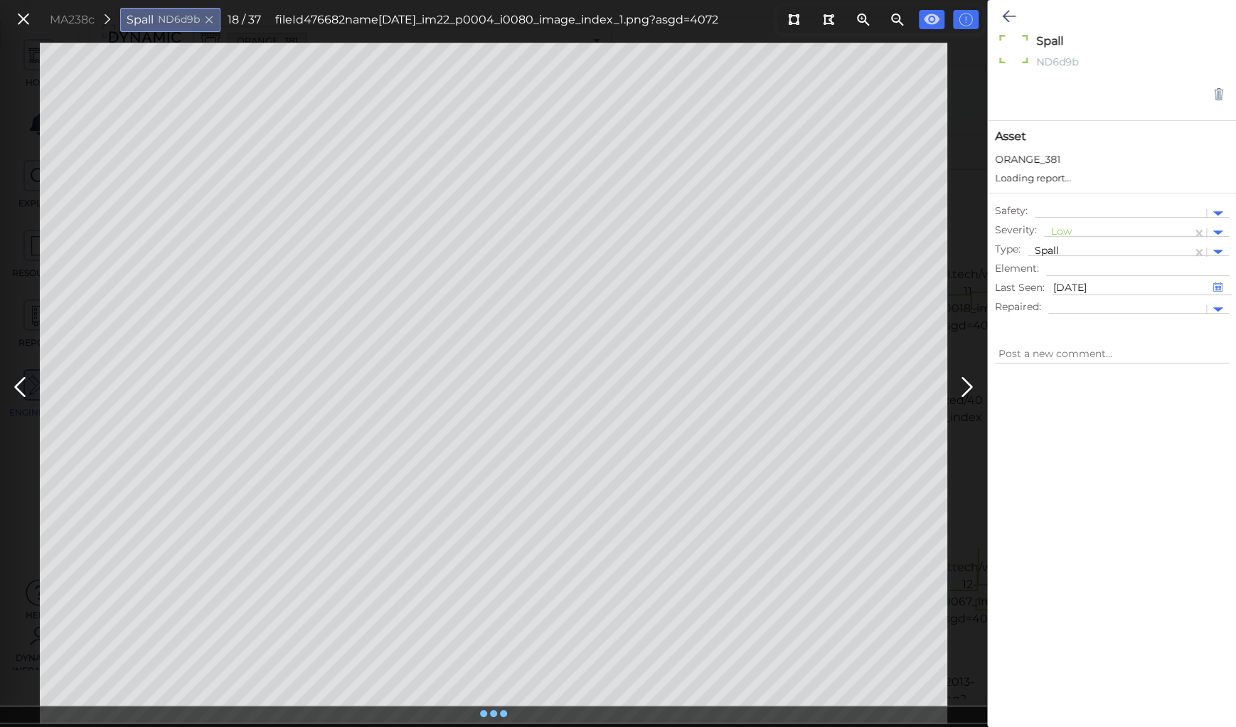
type textarea "x"
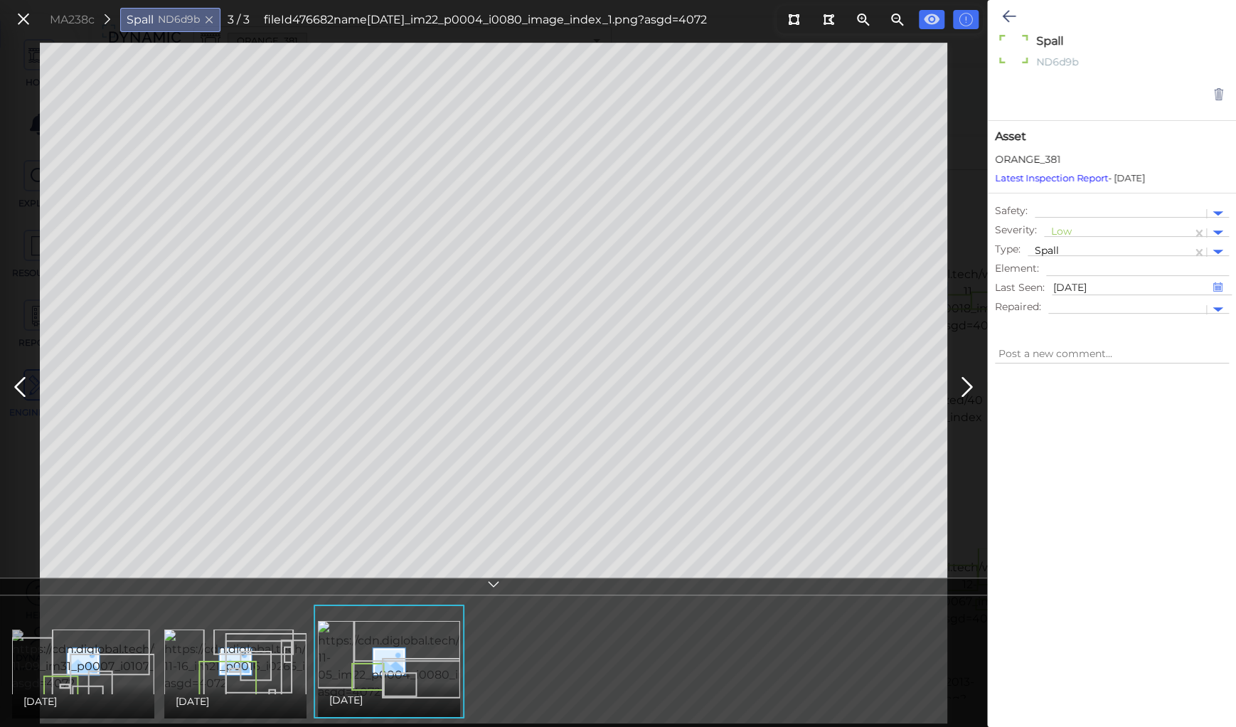
click at [75, 644] on img at bounding box center [142, 660] width 260 height 63
type textarea "x"
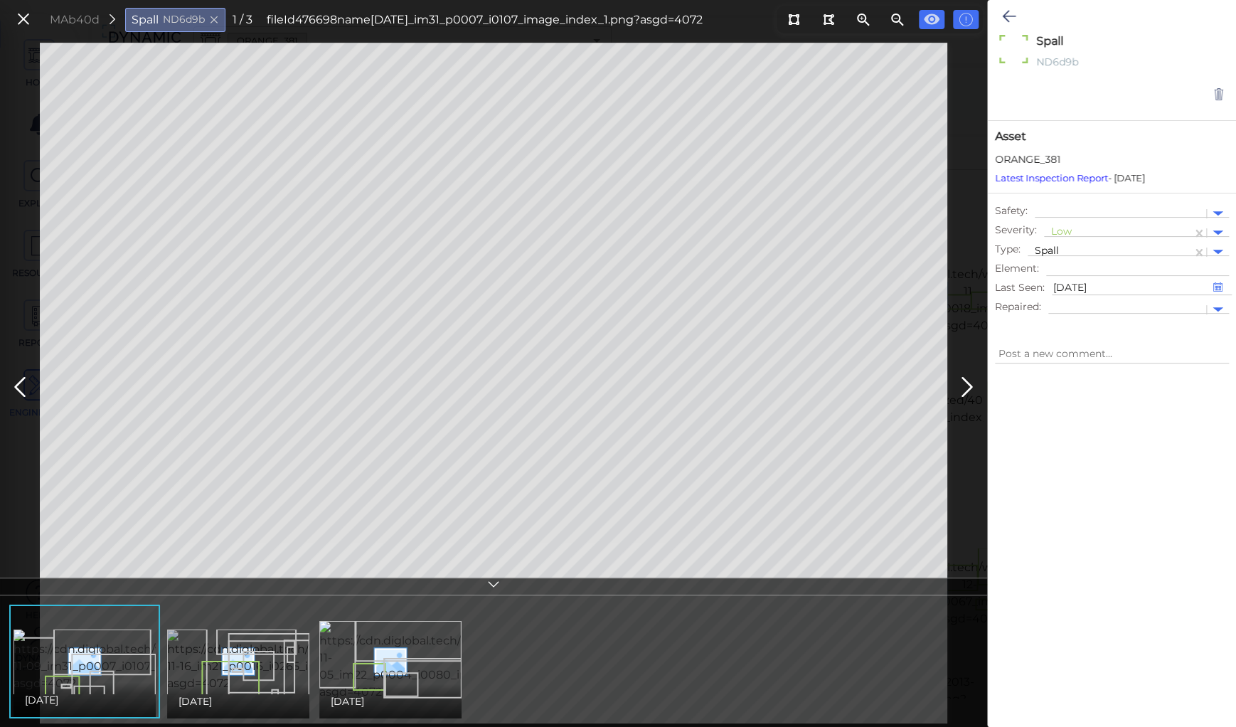
click at [237, 657] on img at bounding box center [295, 660] width 257 height 63
type textarea "x"
click at [377, 647] on img at bounding box center [448, 661] width 258 height 80
type textarea "x"
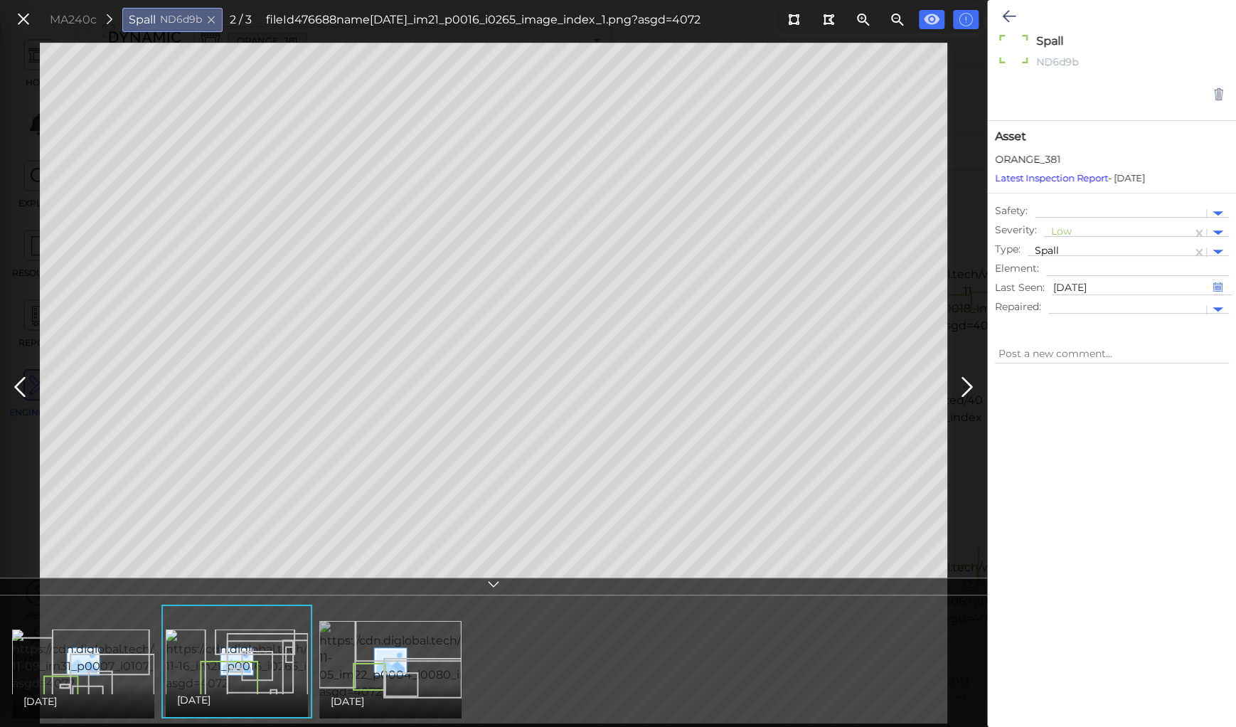
type textarea "x"
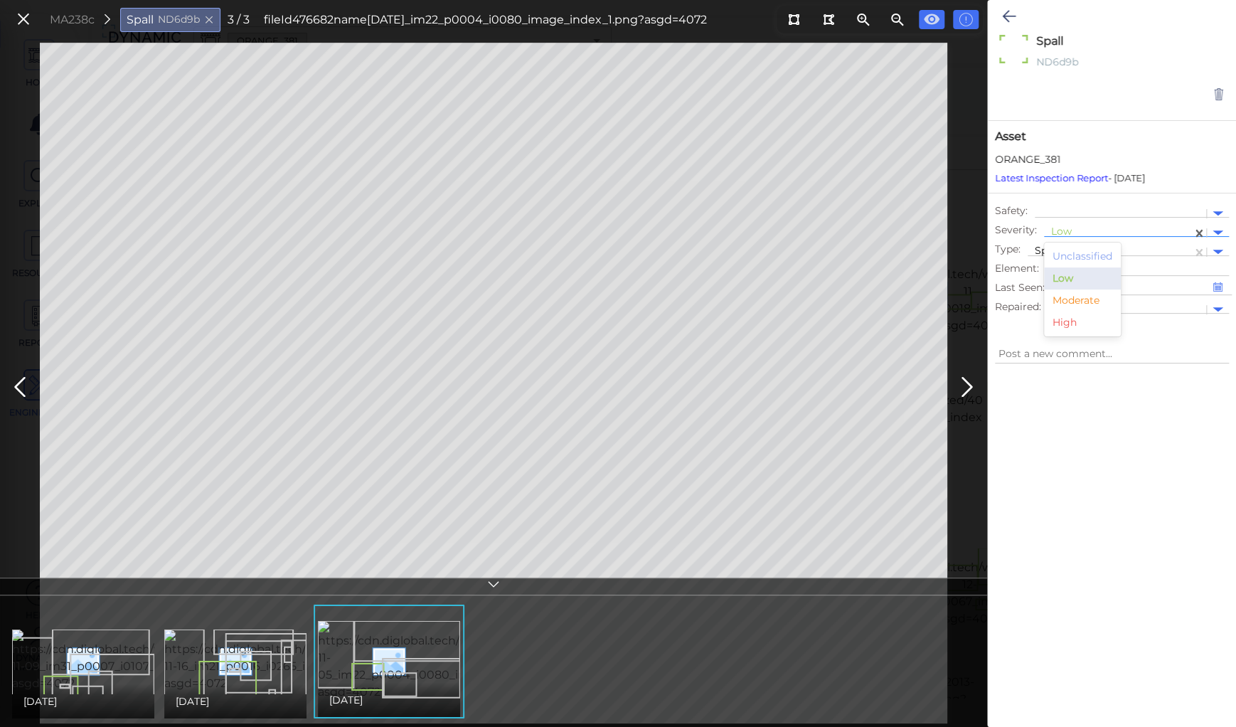
click at [1064, 227] on div at bounding box center [1118, 232] width 134 height 15
click at [1069, 299] on div "Moderate" at bounding box center [1082, 300] width 77 height 22
type textarea "x"
click at [999, 14] on button at bounding box center [1009, 16] width 28 height 31
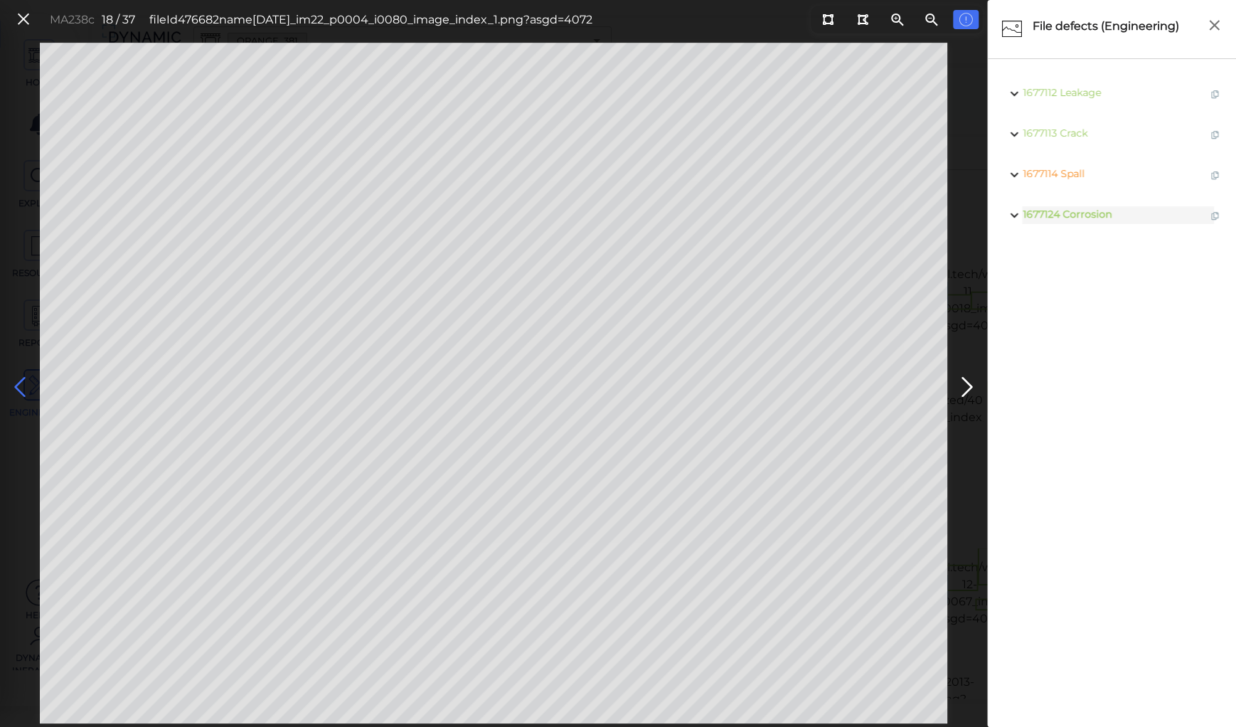
click at [17, 378] on icon at bounding box center [20, 387] width 23 height 28
click at [23, 386] on icon at bounding box center [20, 387] width 23 height 28
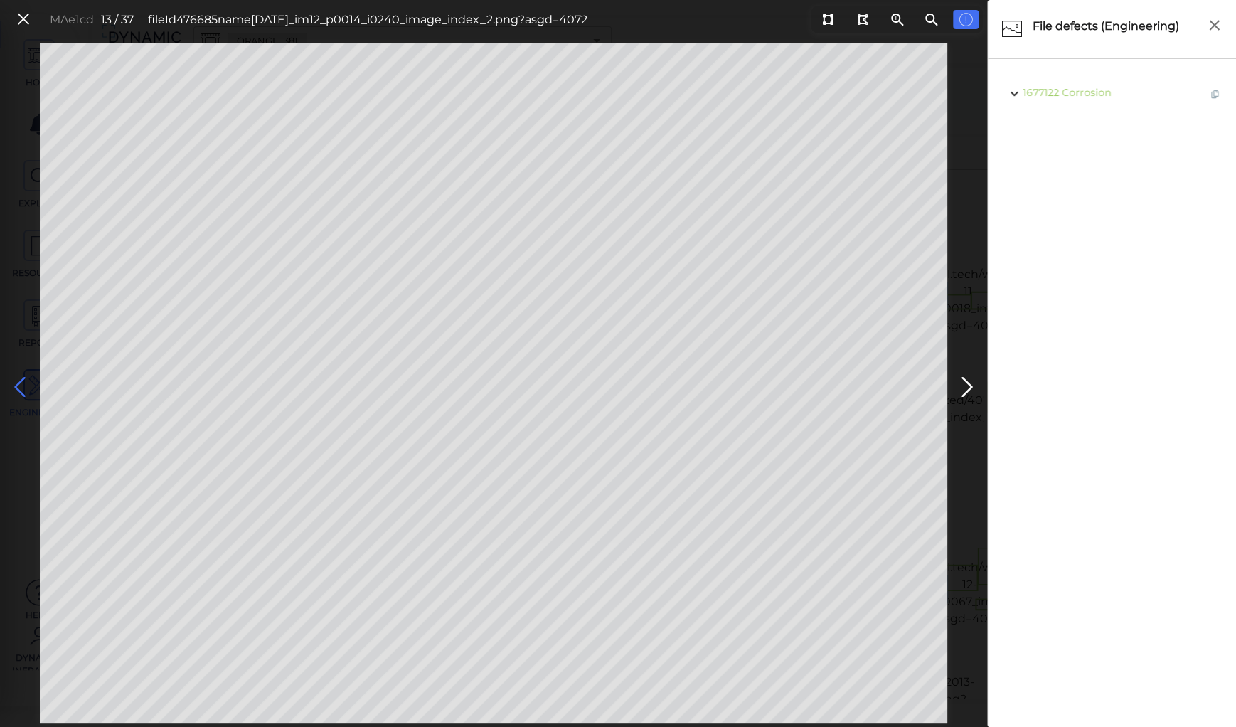
click at [23, 386] on icon at bounding box center [20, 387] width 23 height 28
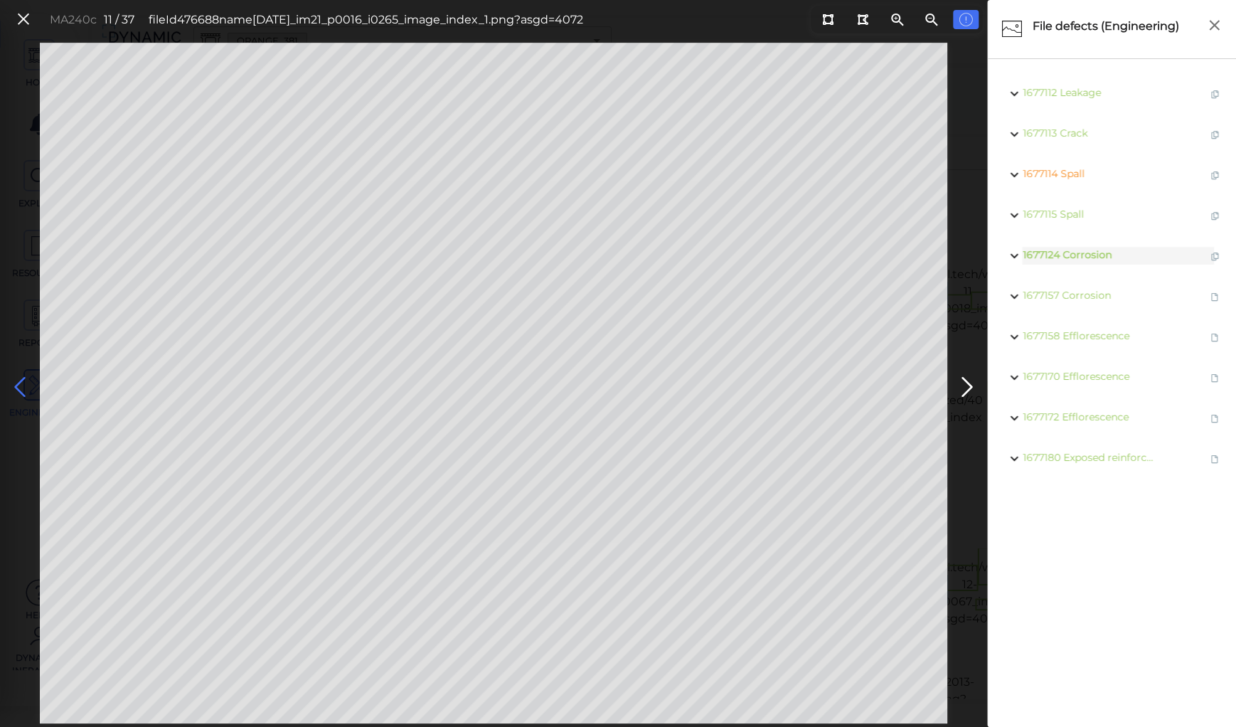
click at [23, 386] on icon at bounding box center [20, 387] width 23 height 28
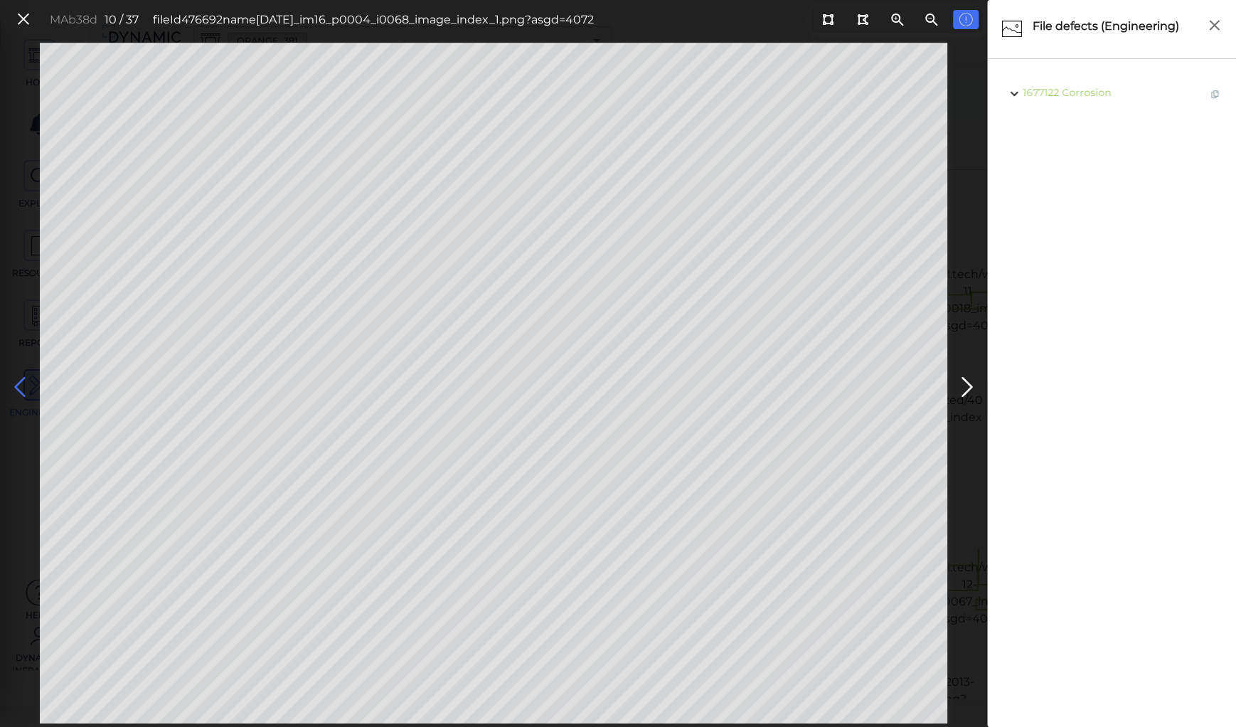
click at [23, 386] on icon at bounding box center [20, 387] width 23 height 28
click at [825, 18] on icon at bounding box center [827, 19] width 11 height 11
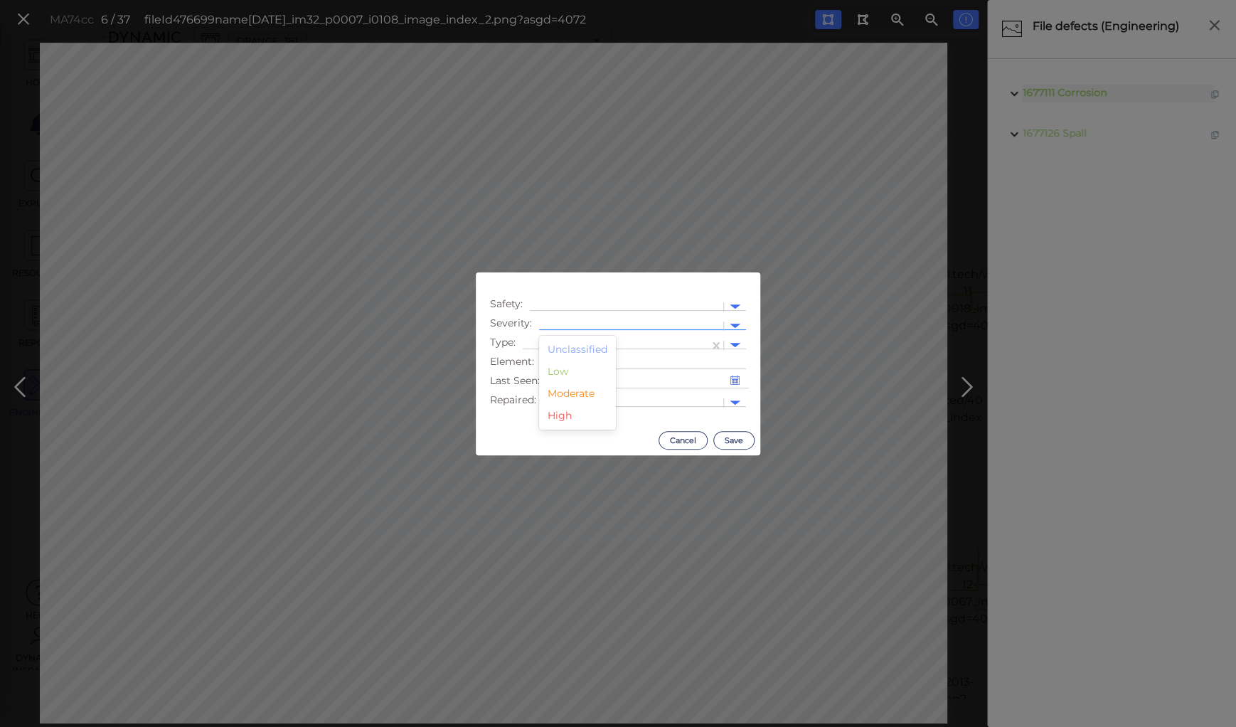
click at [586, 318] on div at bounding box center [631, 326] width 184 height 21
click at [575, 393] on div "Moderate" at bounding box center [577, 394] width 77 height 22
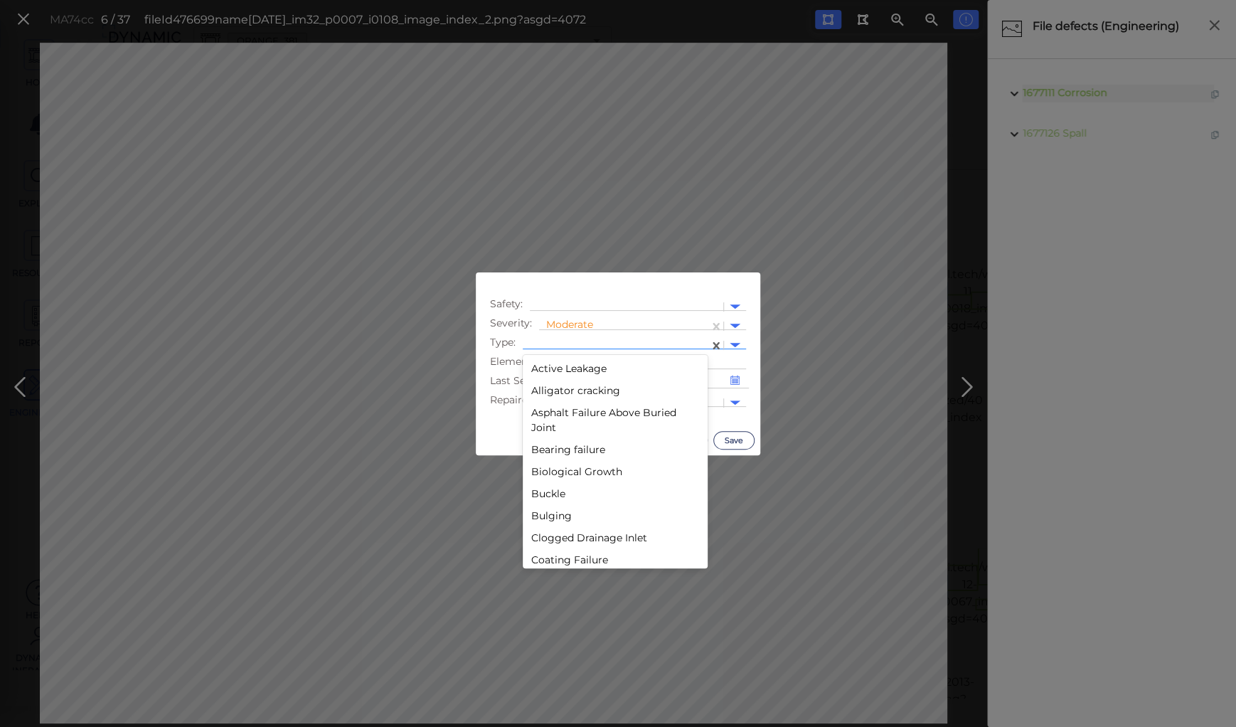
click at [578, 339] on div at bounding box center [616, 345] width 172 height 15
click at [546, 435] on div "Debris" at bounding box center [615, 432] width 185 height 22
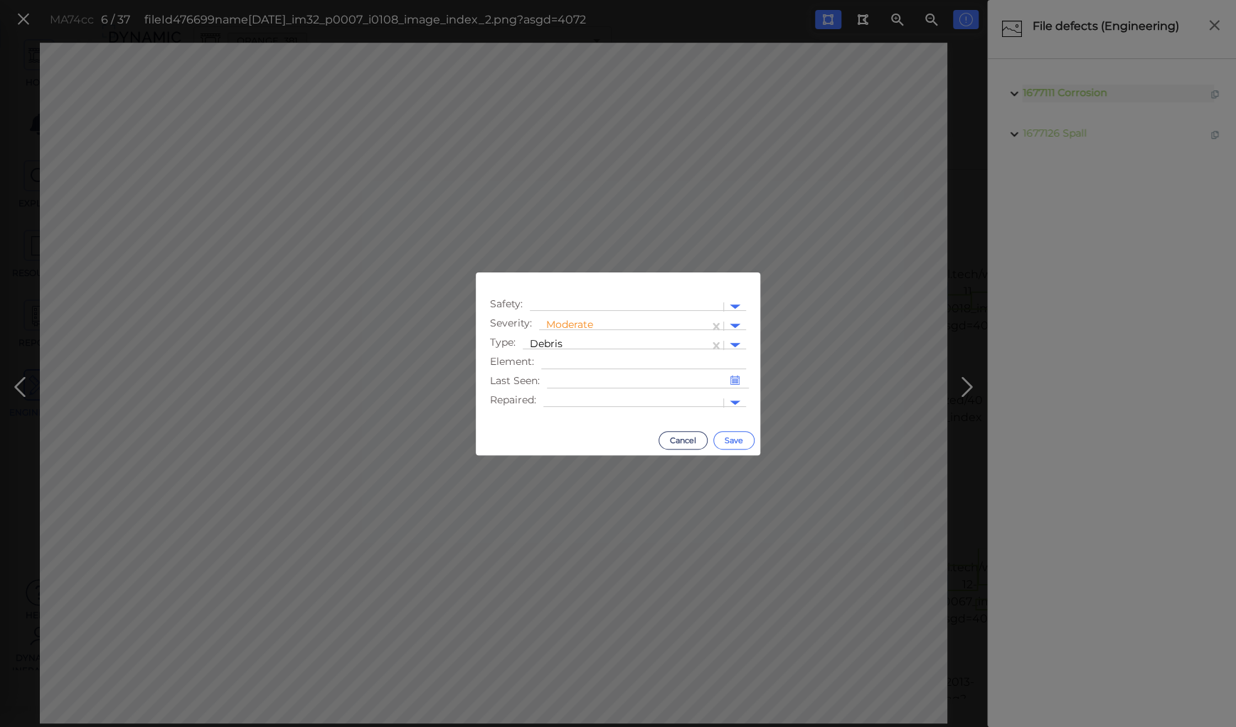
click at [737, 438] on button "Save" at bounding box center [733, 440] width 41 height 18
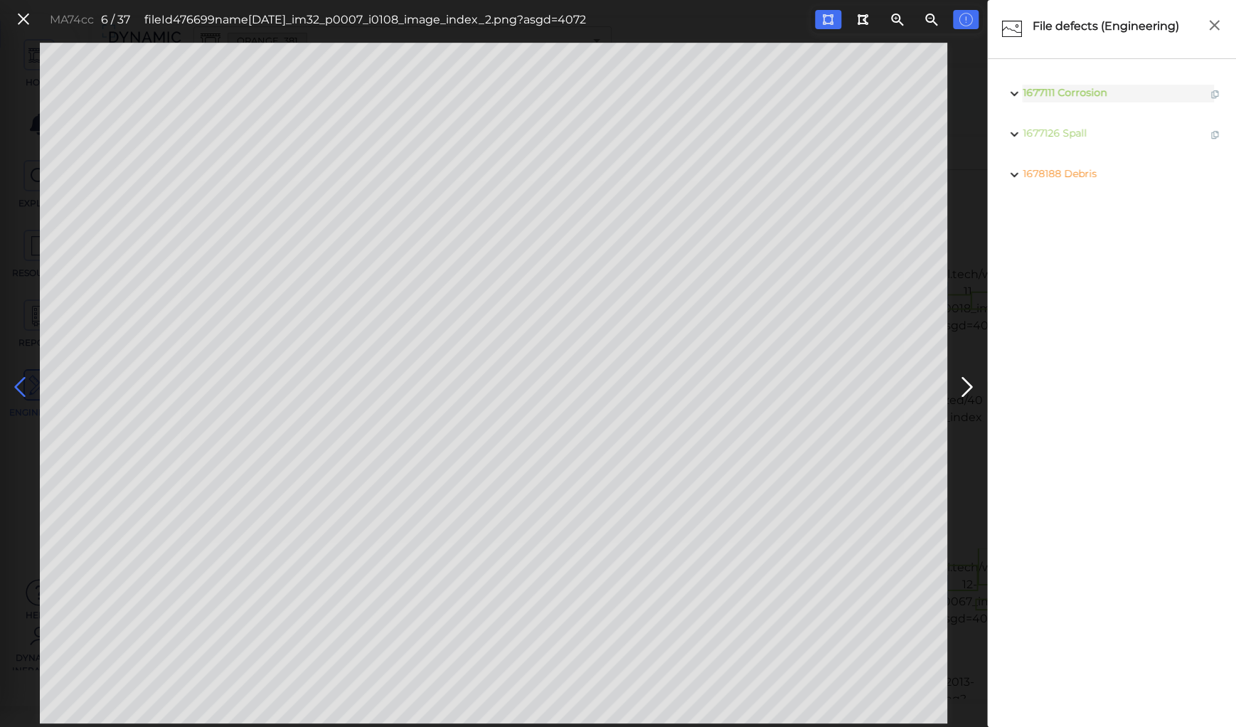
click at [22, 382] on icon at bounding box center [20, 387] width 23 height 28
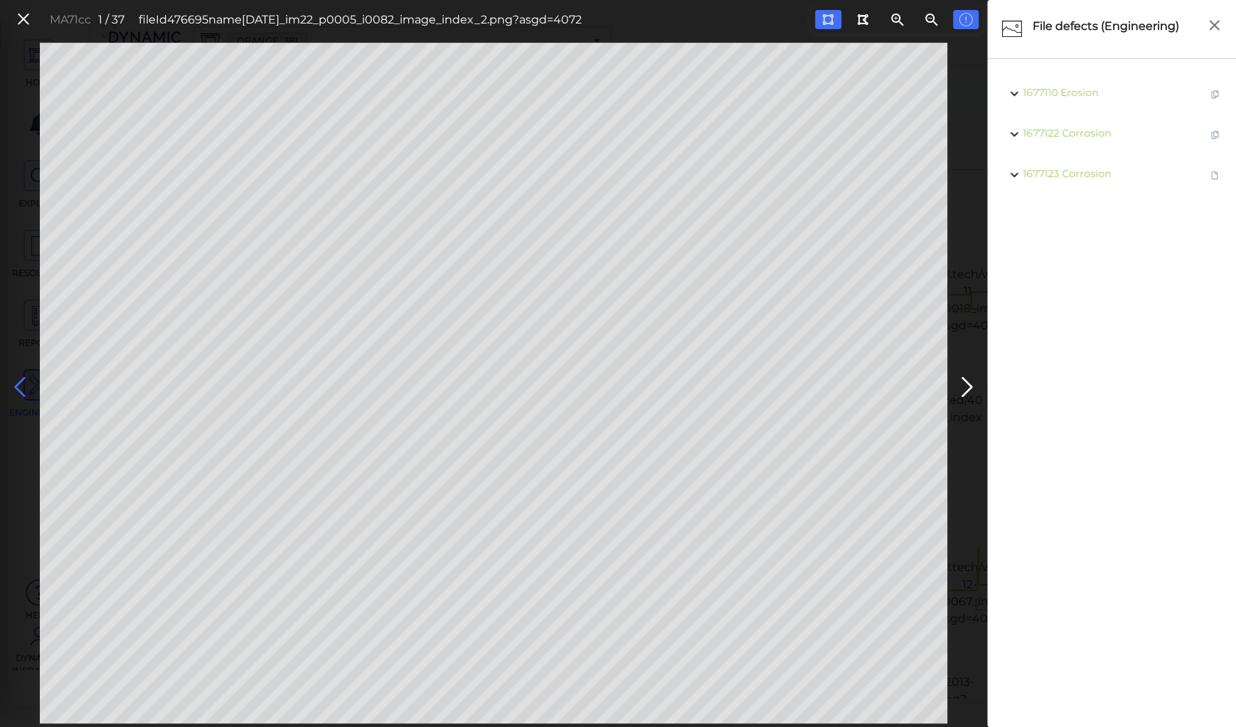
click at [22, 382] on icon at bounding box center [20, 387] width 23 height 28
click at [22, 23] on icon at bounding box center [24, 19] width 16 height 19
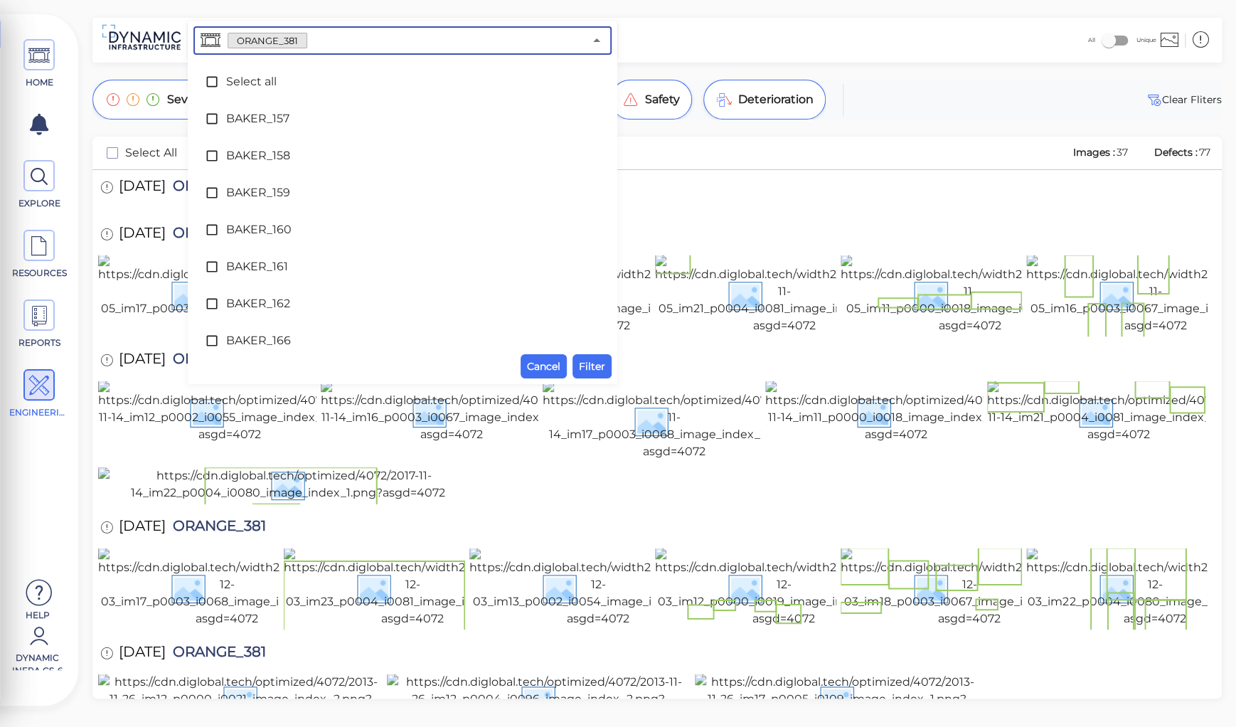
scroll to position [4745, 0]
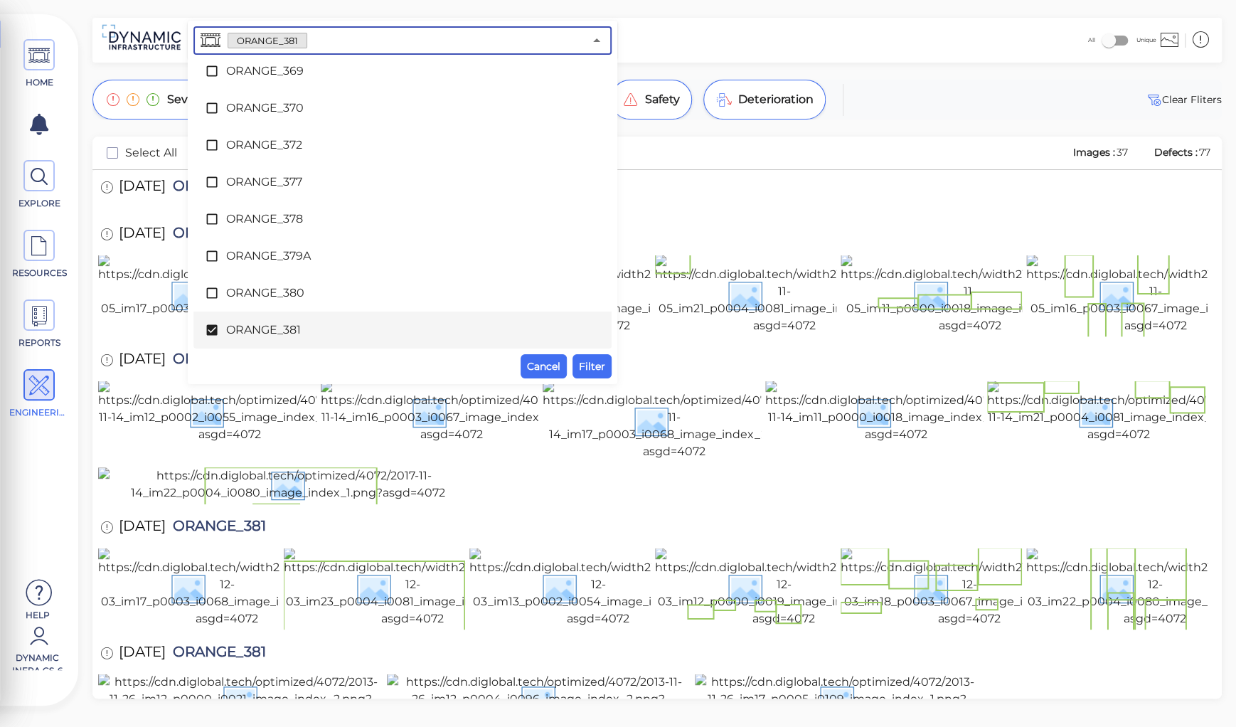
click at [322, 41] on input "text" at bounding box center [445, 41] width 277 height 20
click at [237, 334] on span "ORANGE_381" at bounding box center [402, 329] width 353 height 17
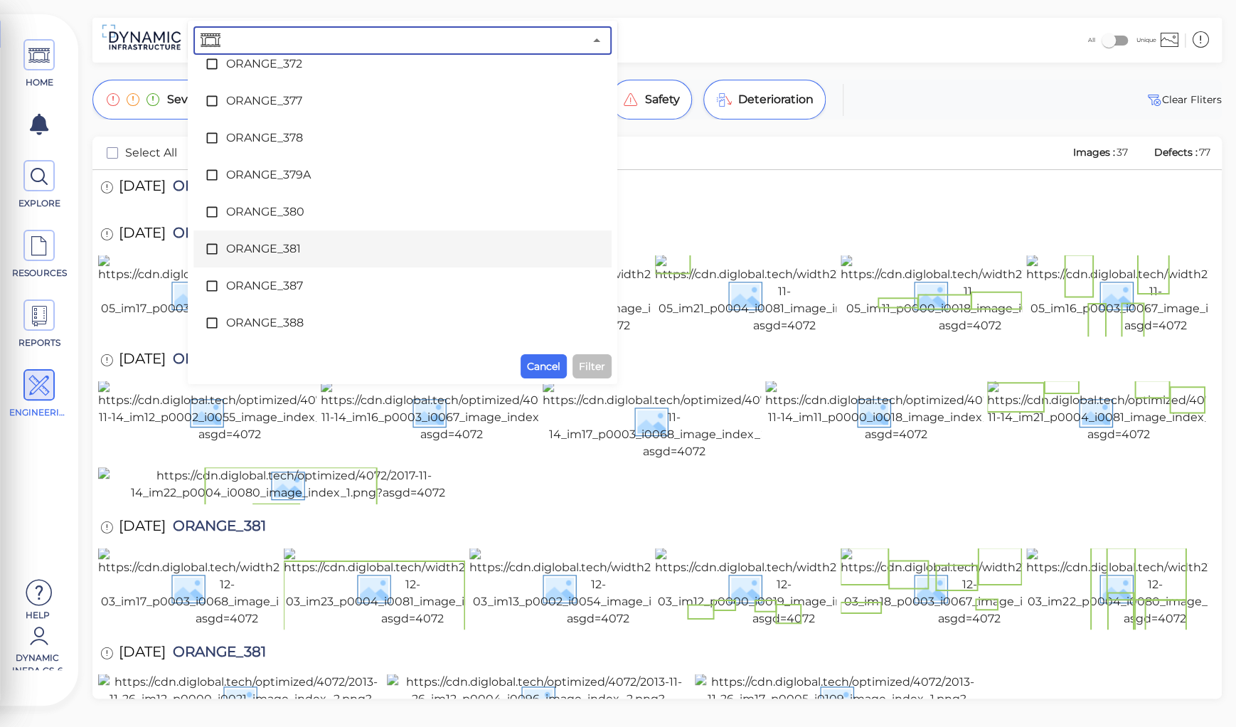
scroll to position [4858, 0]
click at [258, 256] on span "ORANGE_387" at bounding box center [402, 253] width 353 height 17
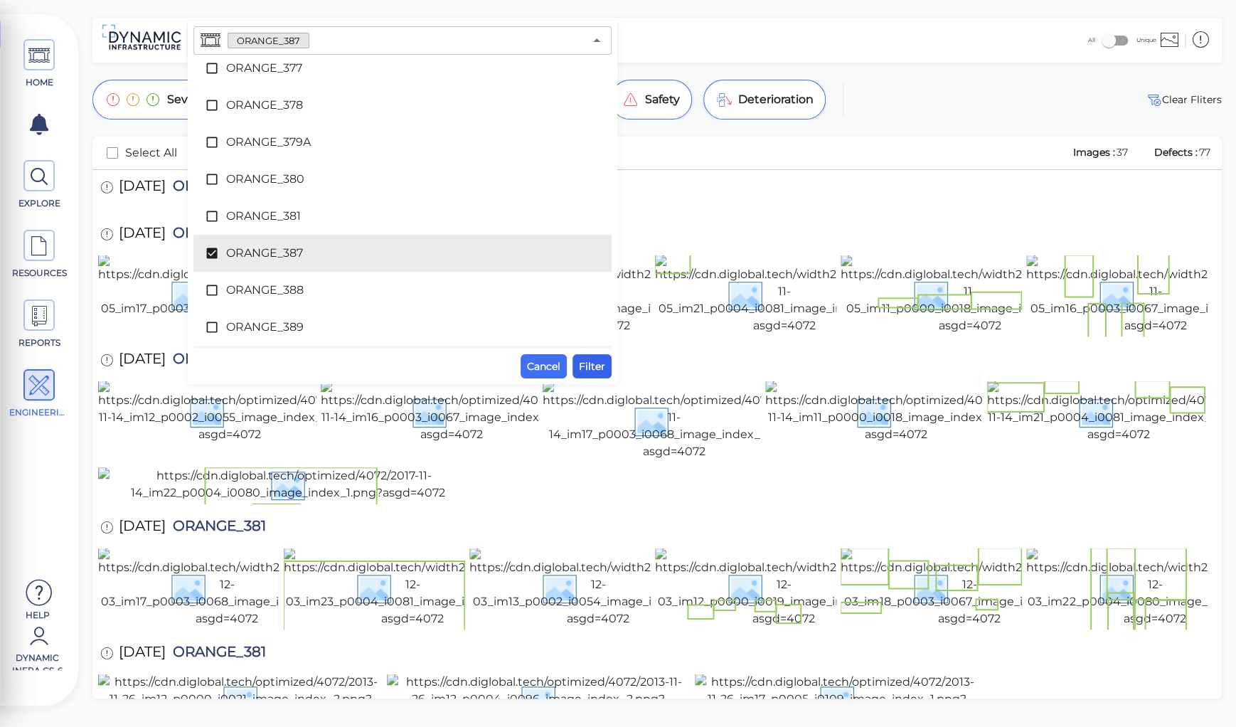
click at [583, 364] on span "Filter" at bounding box center [592, 366] width 26 height 17
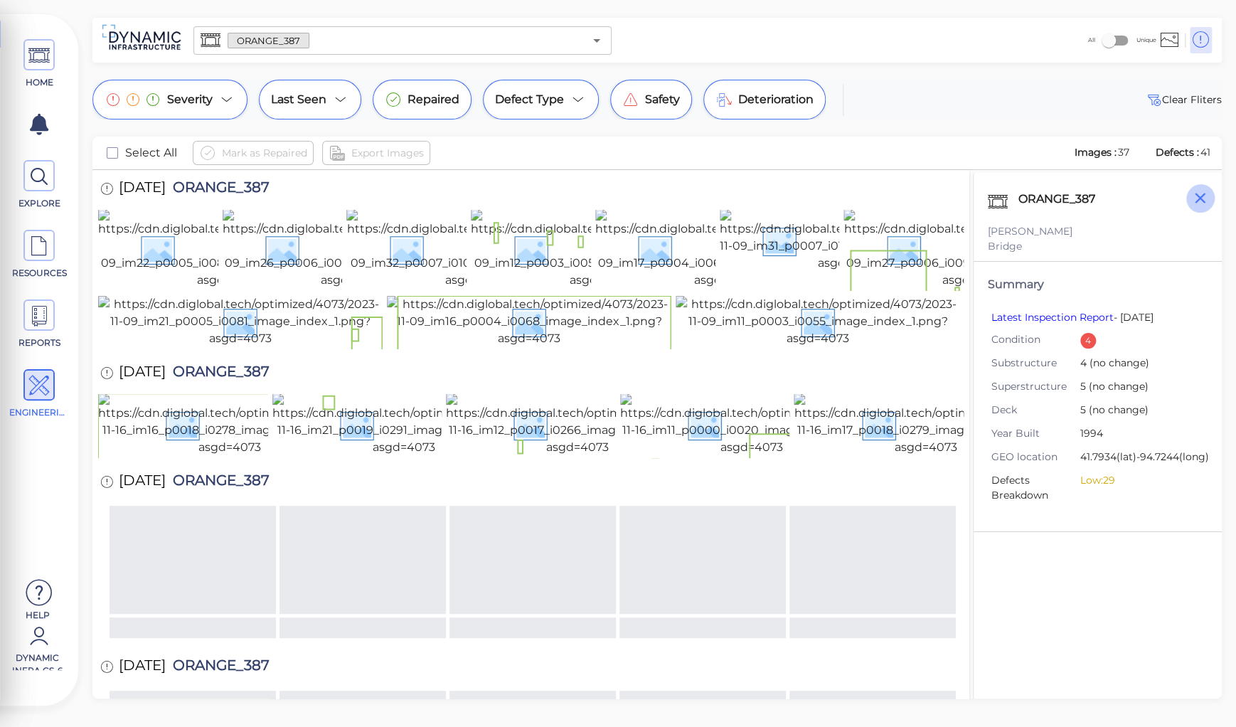
click at [1204, 200] on icon "button" at bounding box center [1200, 198] width 18 height 18
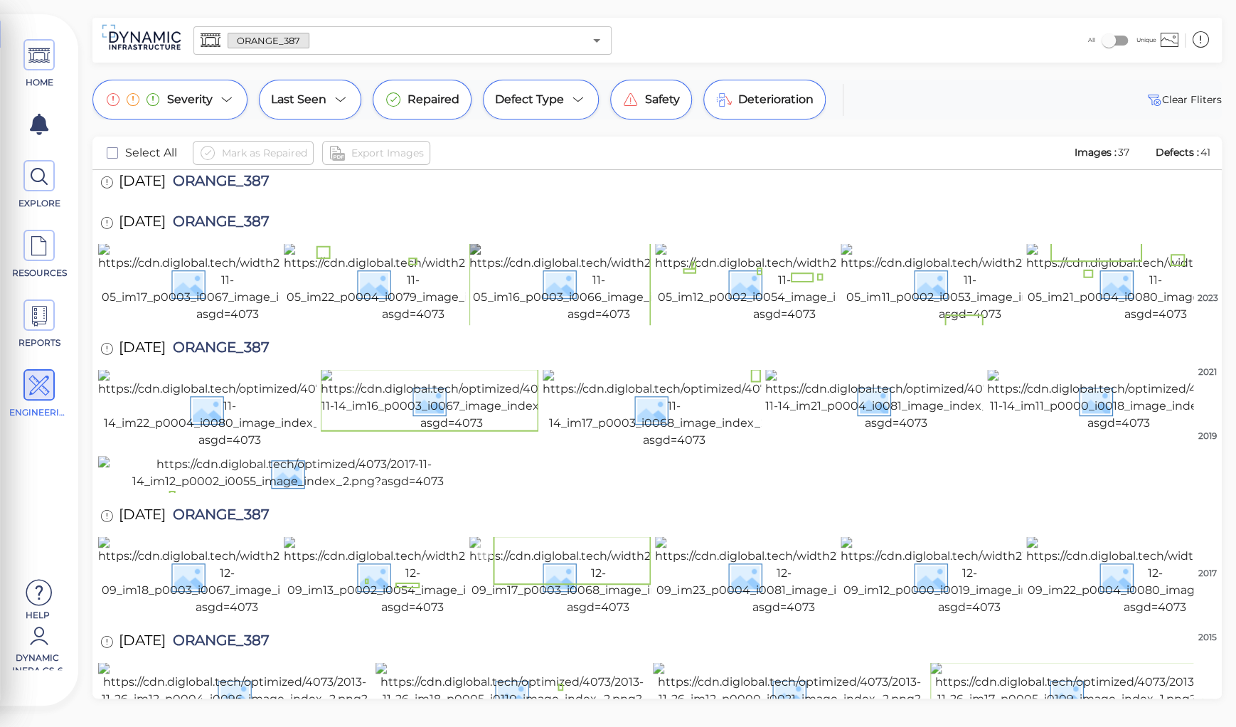
scroll to position [1032, 0]
click at [224, 633] on span "ORANGE_387" at bounding box center [218, 642] width 104 height 19
copy span "ORANGE_387"
click at [664, 623] on div "[DATE] ORANGE_387" at bounding box center [657, 642] width 1118 height 39
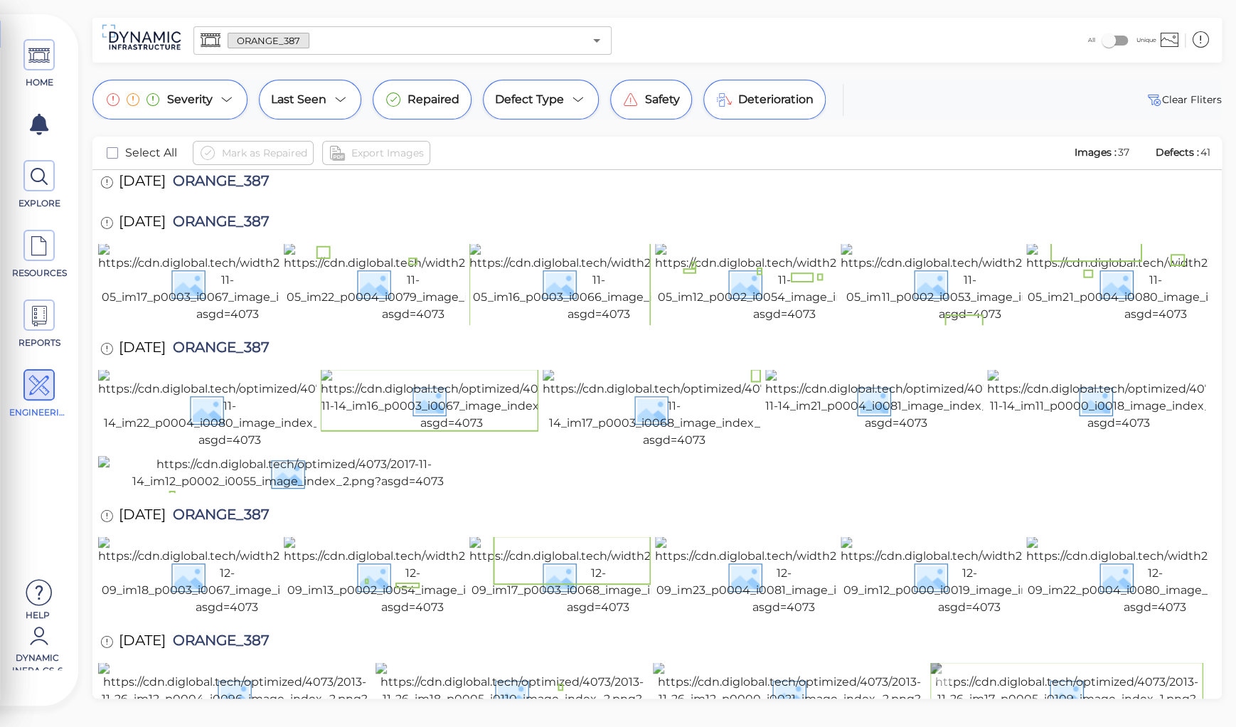
click at [1013, 662] on img at bounding box center [1066, 693] width 273 height 63
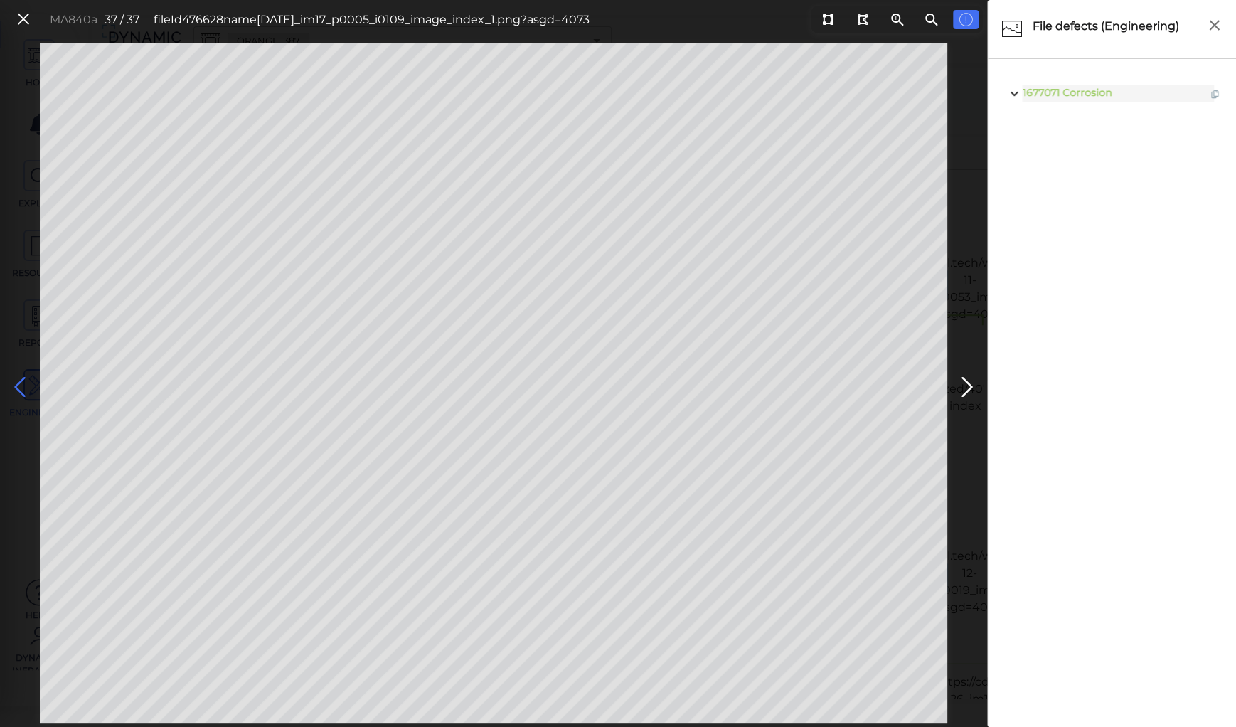
click at [18, 381] on icon at bounding box center [20, 387] width 23 height 28
click at [18, 380] on icon at bounding box center [20, 387] width 23 height 28
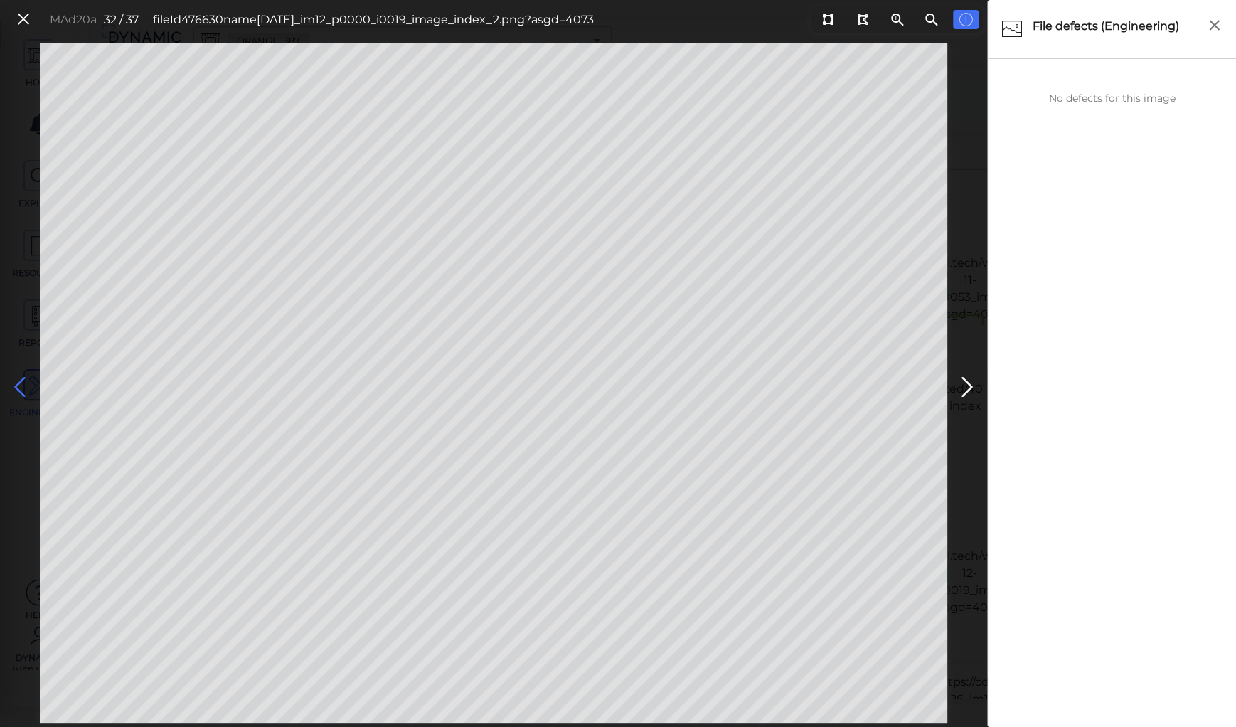
click at [18, 380] on icon at bounding box center [20, 387] width 23 height 28
click at [21, 383] on icon at bounding box center [20, 387] width 23 height 28
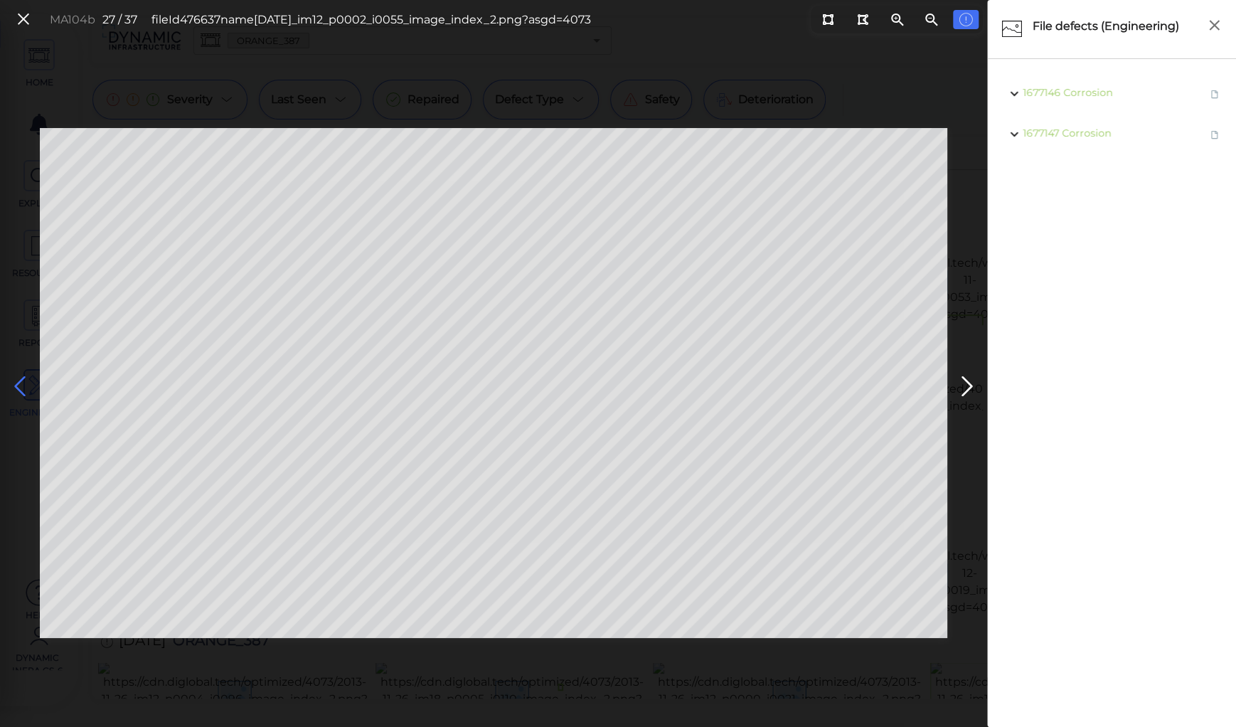
click at [21, 383] on icon at bounding box center [20, 387] width 23 height 28
click at [20, 383] on icon at bounding box center [20, 387] width 23 height 28
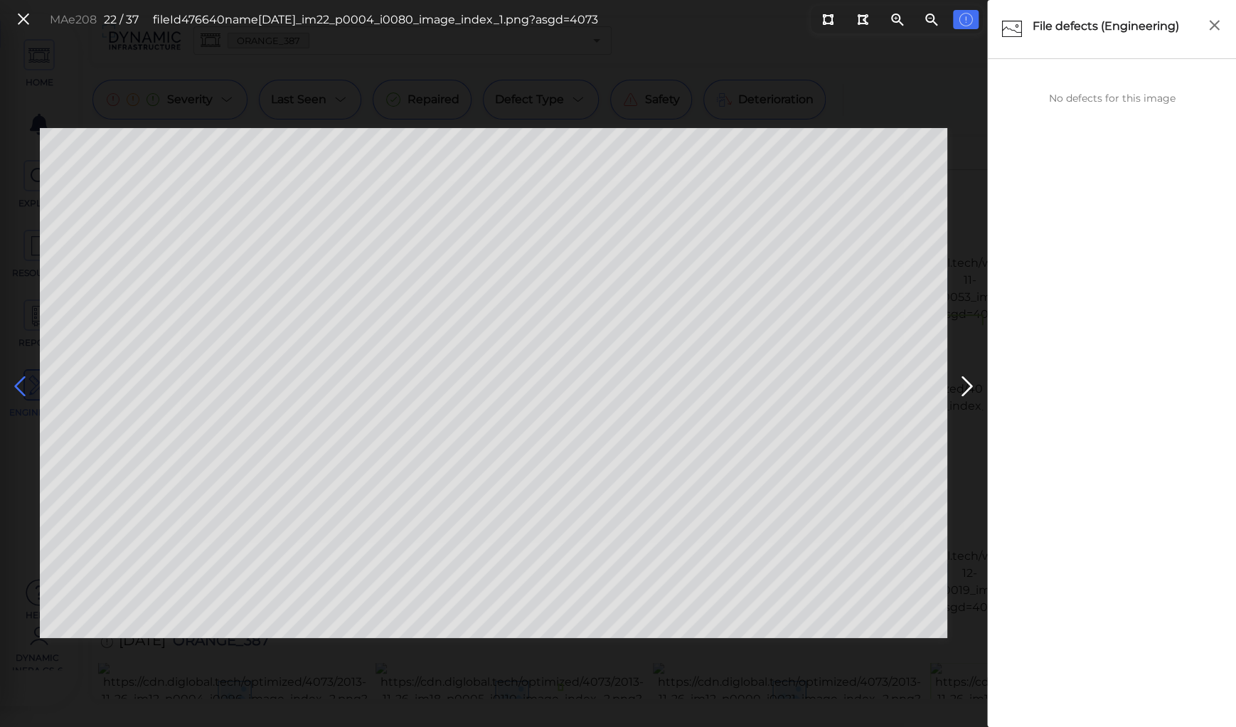
click at [20, 383] on icon at bounding box center [20, 387] width 23 height 28
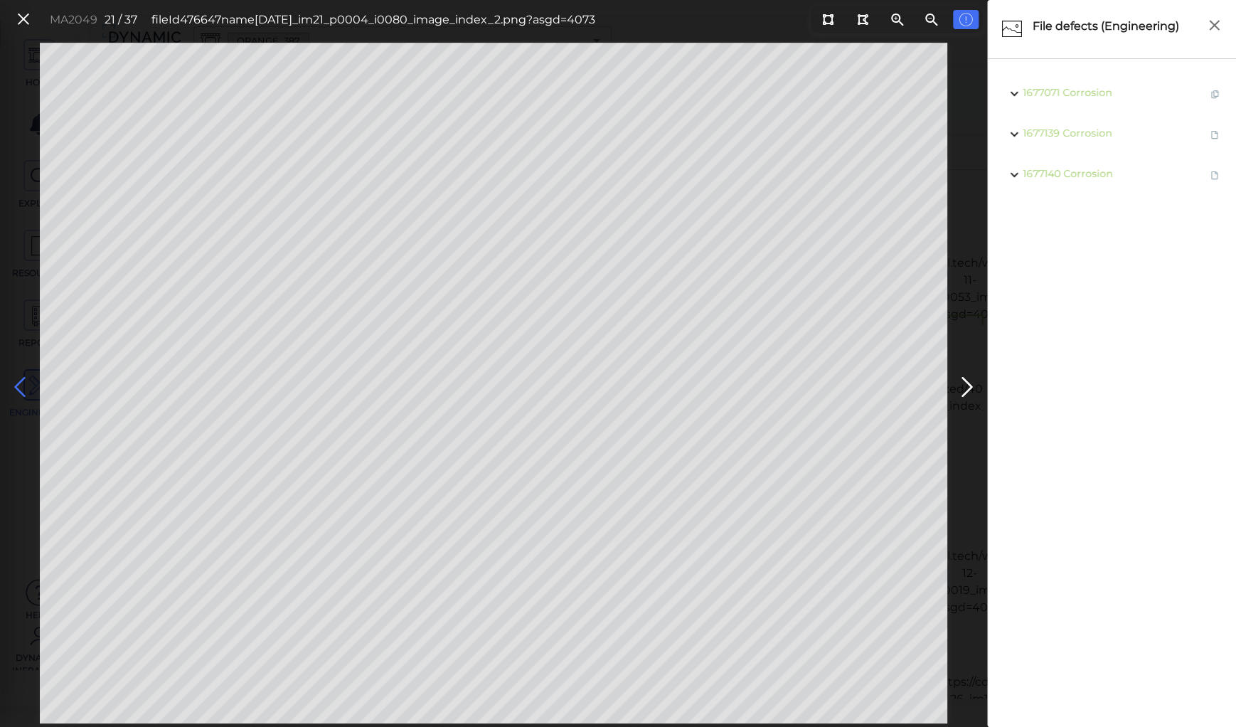
click at [20, 383] on icon at bounding box center [20, 387] width 23 height 28
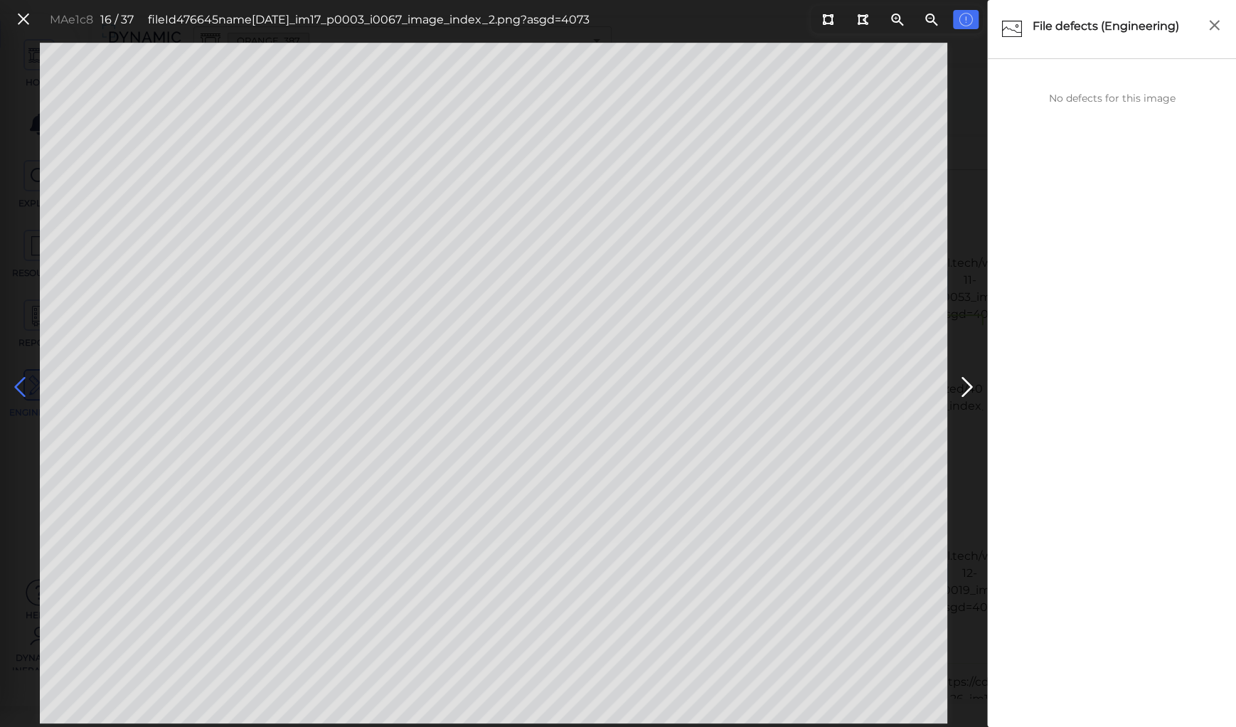
click at [20, 383] on icon at bounding box center [20, 387] width 23 height 28
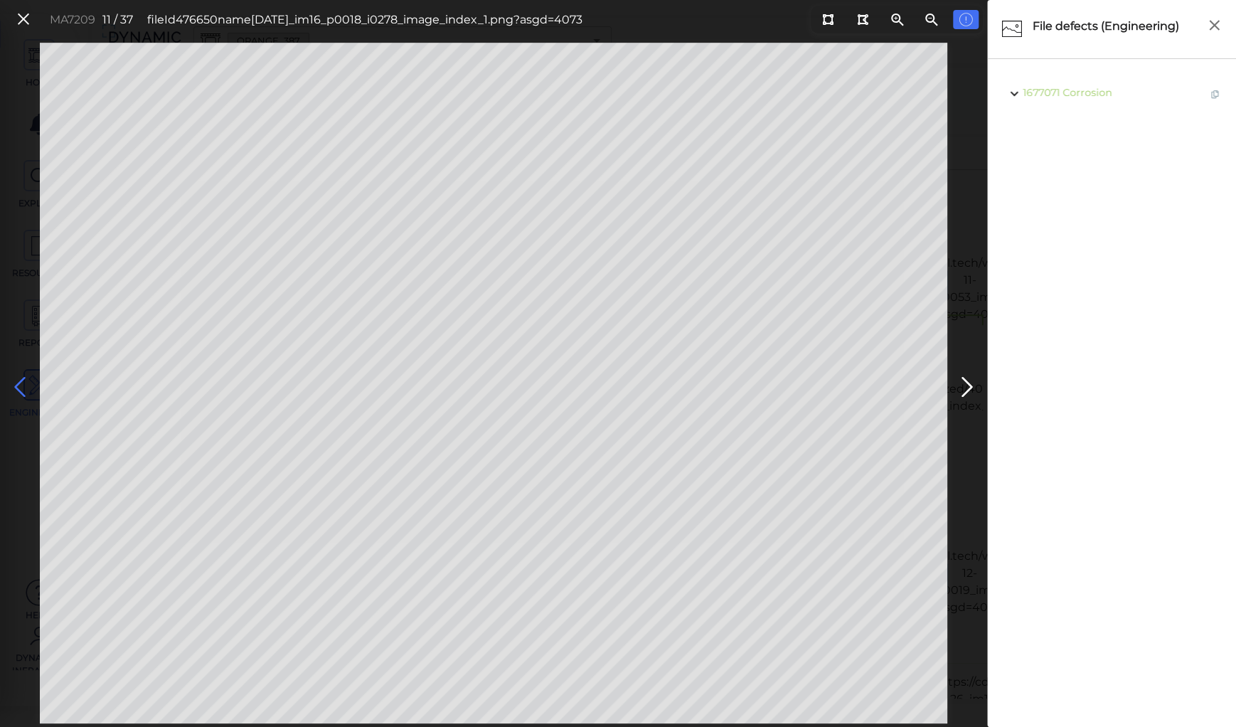
click at [20, 383] on icon at bounding box center [20, 387] width 23 height 28
click at [20, 381] on icon at bounding box center [20, 387] width 23 height 28
click at [20, 384] on icon at bounding box center [20, 387] width 23 height 28
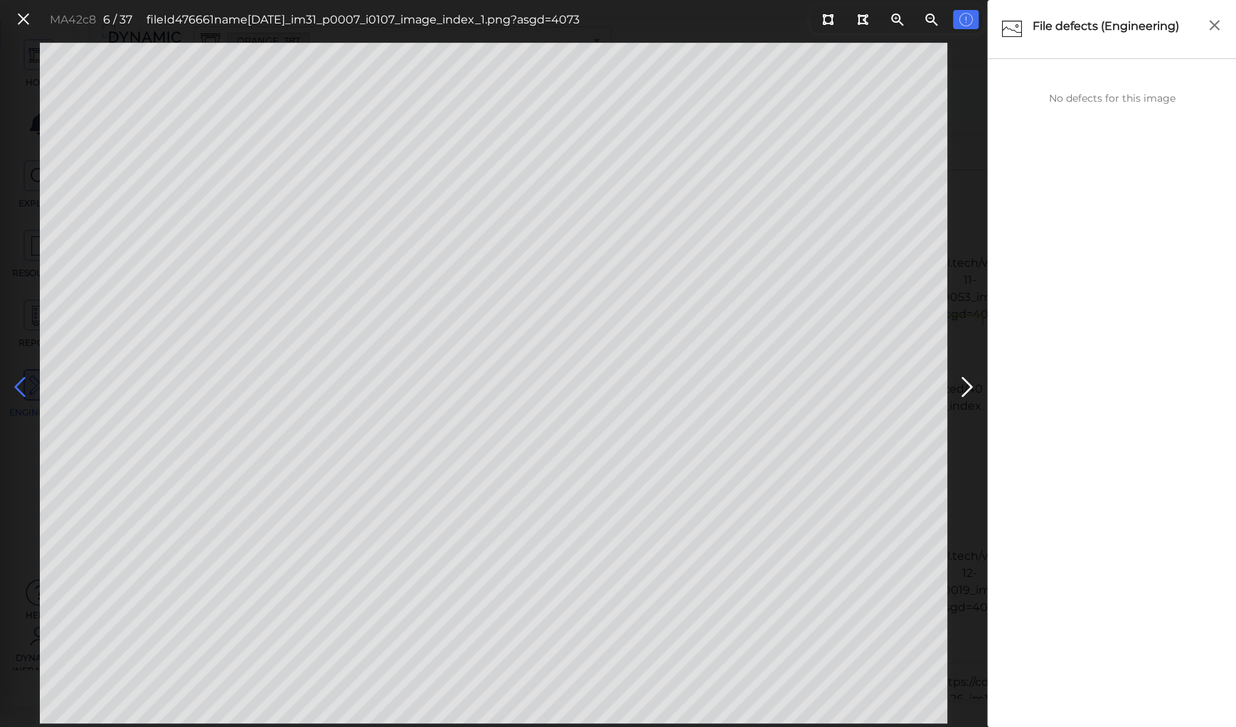
click at [20, 384] on icon at bounding box center [20, 387] width 23 height 28
click at [962, 376] on icon at bounding box center [967, 387] width 23 height 28
click at [21, 381] on icon at bounding box center [20, 387] width 23 height 28
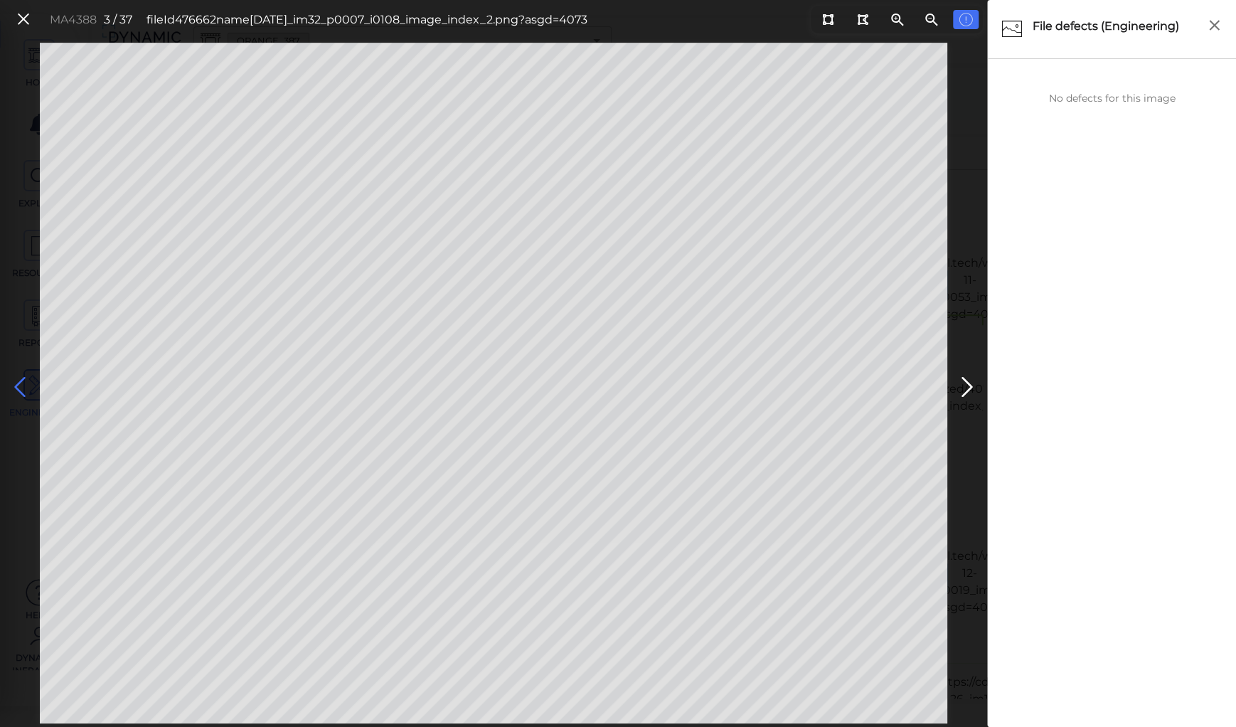
click at [21, 381] on icon at bounding box center [20, 387] width 23 height 28
click at [18, 15] on icon at bounding box center [24, 19] width 16 height 19
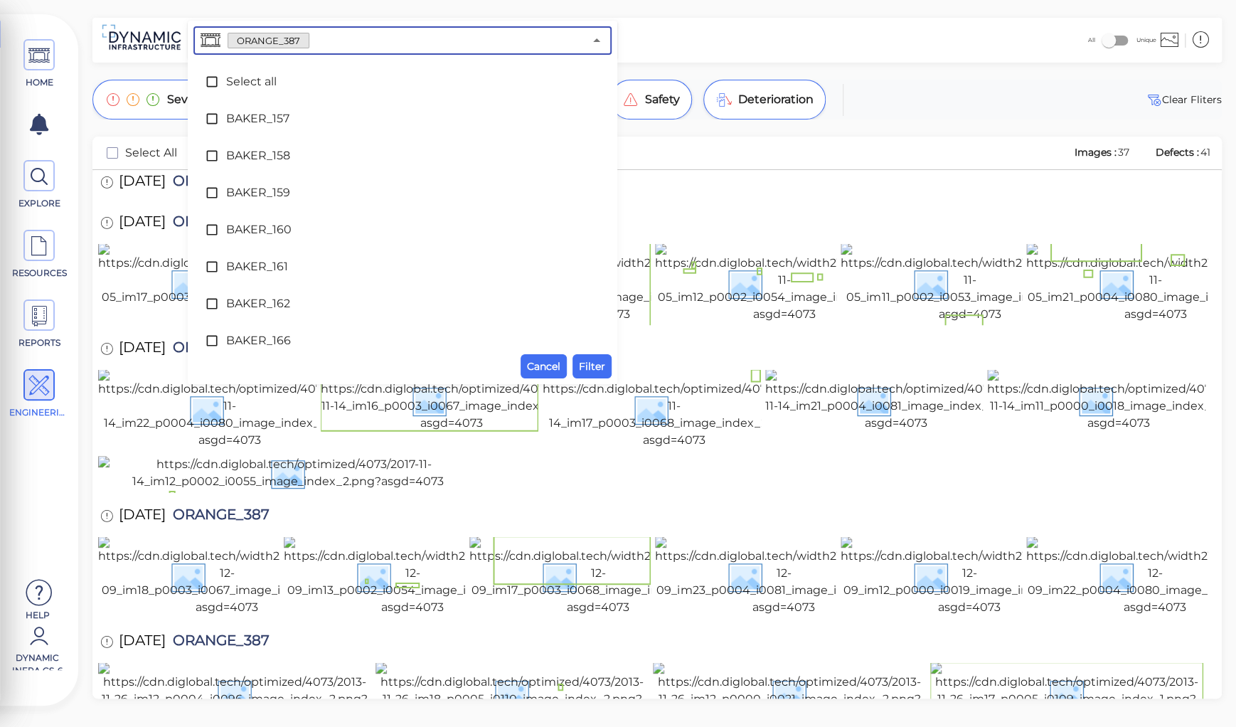
click at [330, 37] on input "text" at bounding box center [446, 41] width 275 height 20
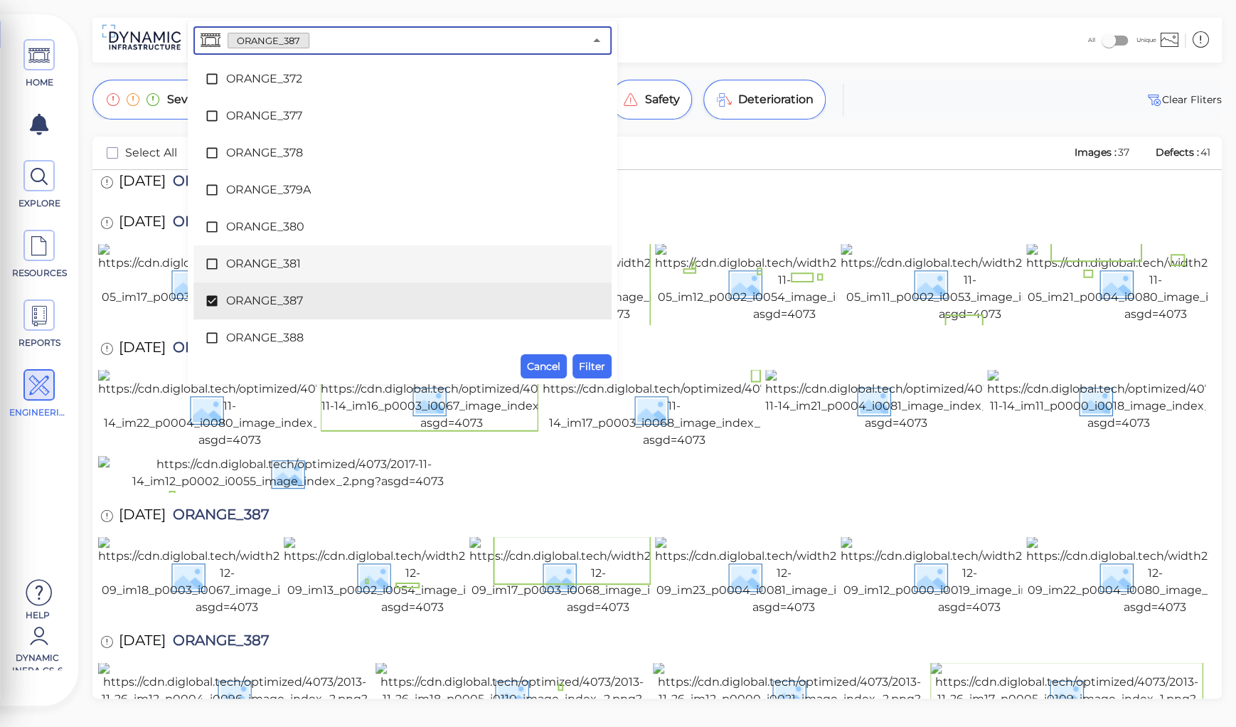
scroll to position [4838, 0]
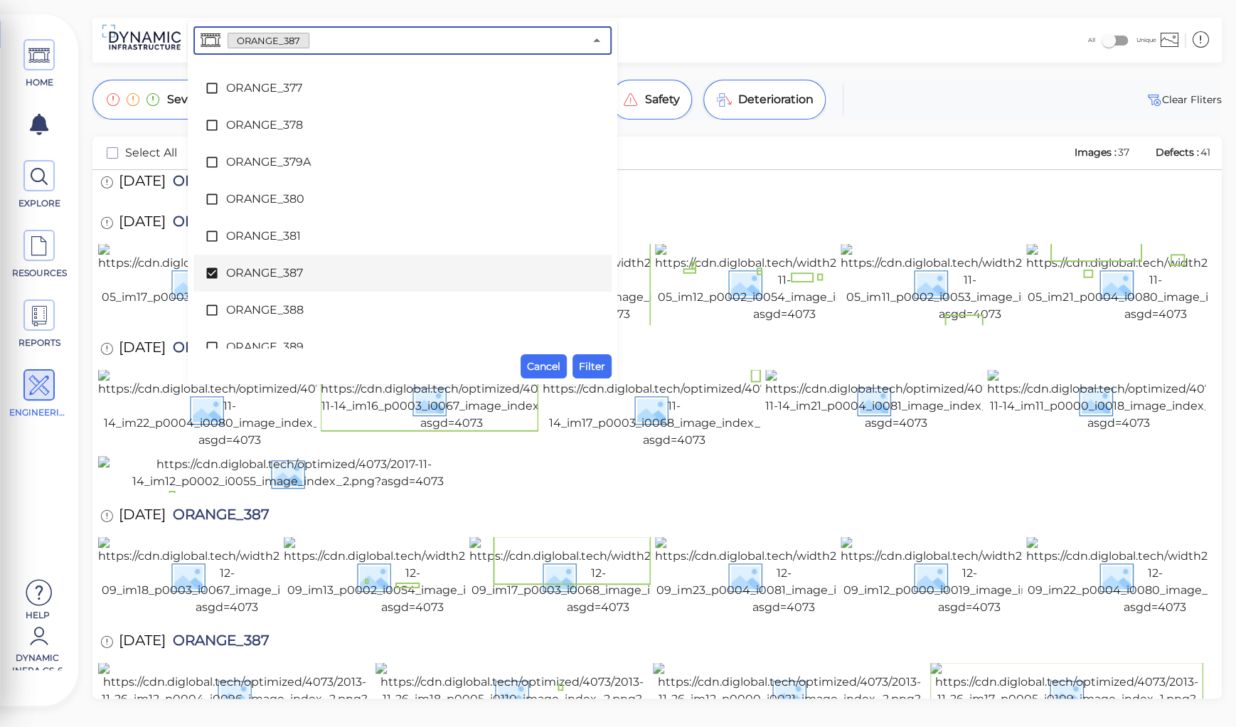
click at [272, 272] on span "ORANGE_387" at bounding box center [402, 273] width 353 height 17
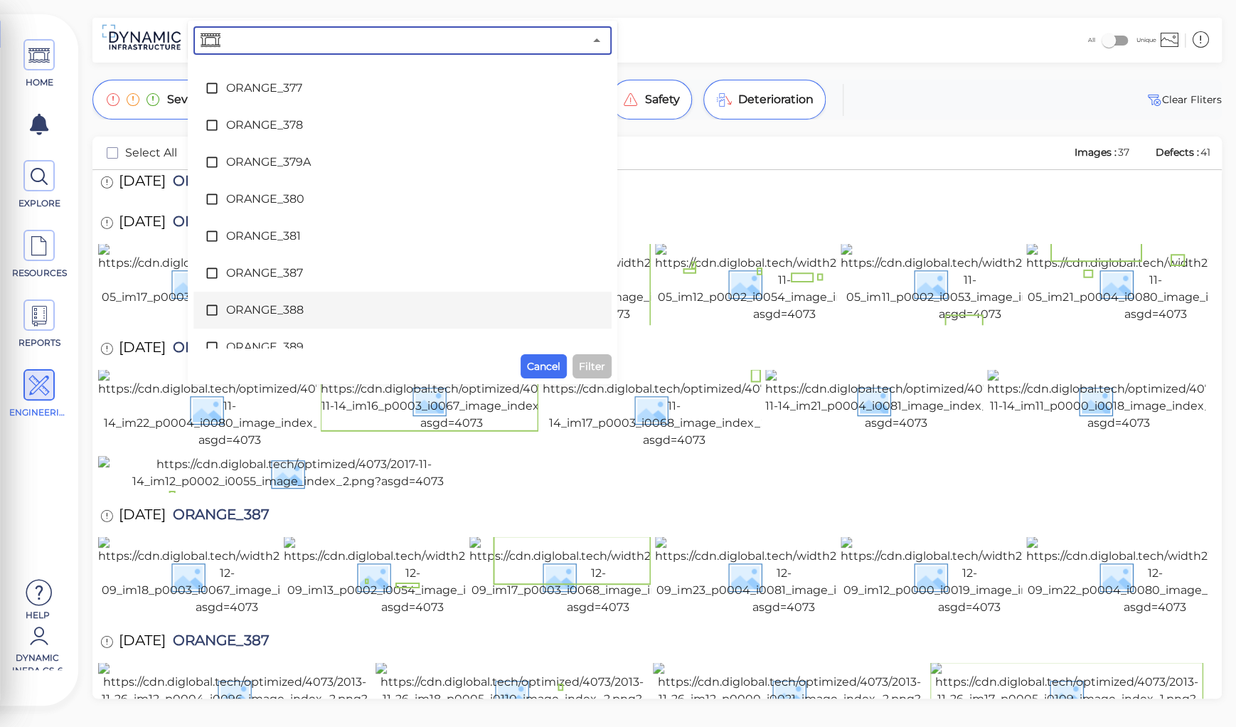
click at [277, 306] on span "ORANGE_388" at bounding box center [402, 310] width 353 height 17
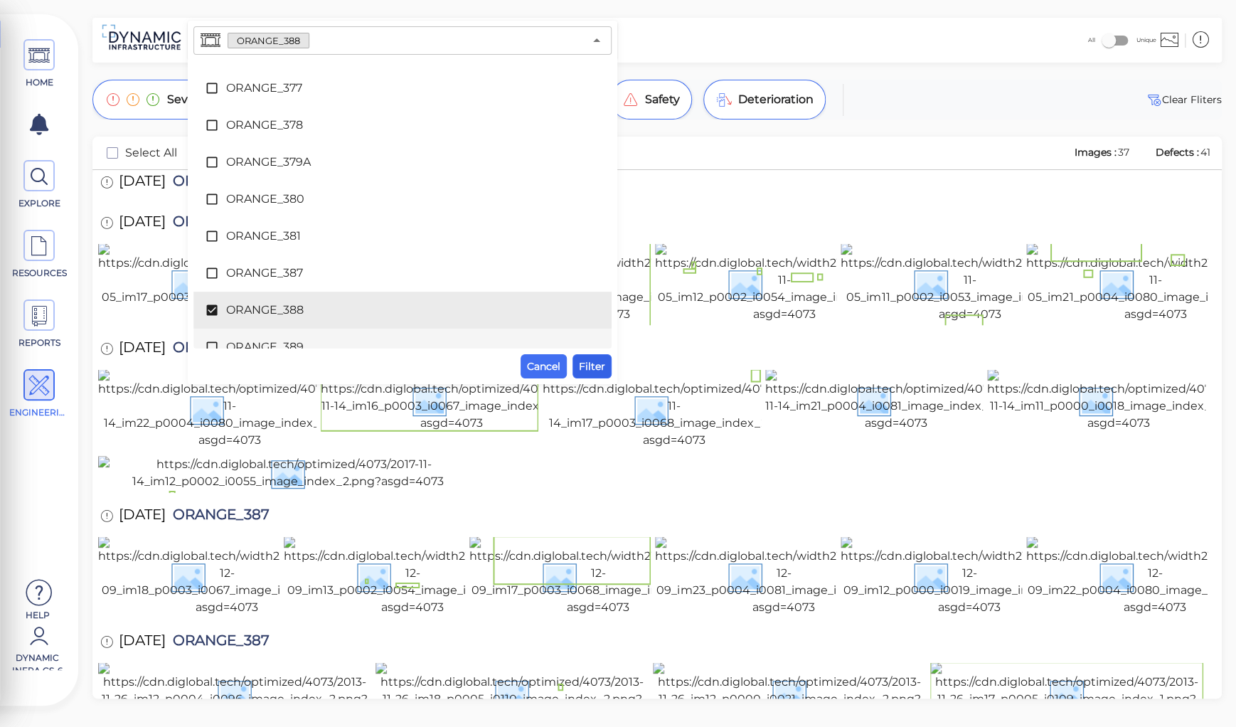
click at [591, 368] on span "Filter" at bounding box center [592, 366] width 26 height 17
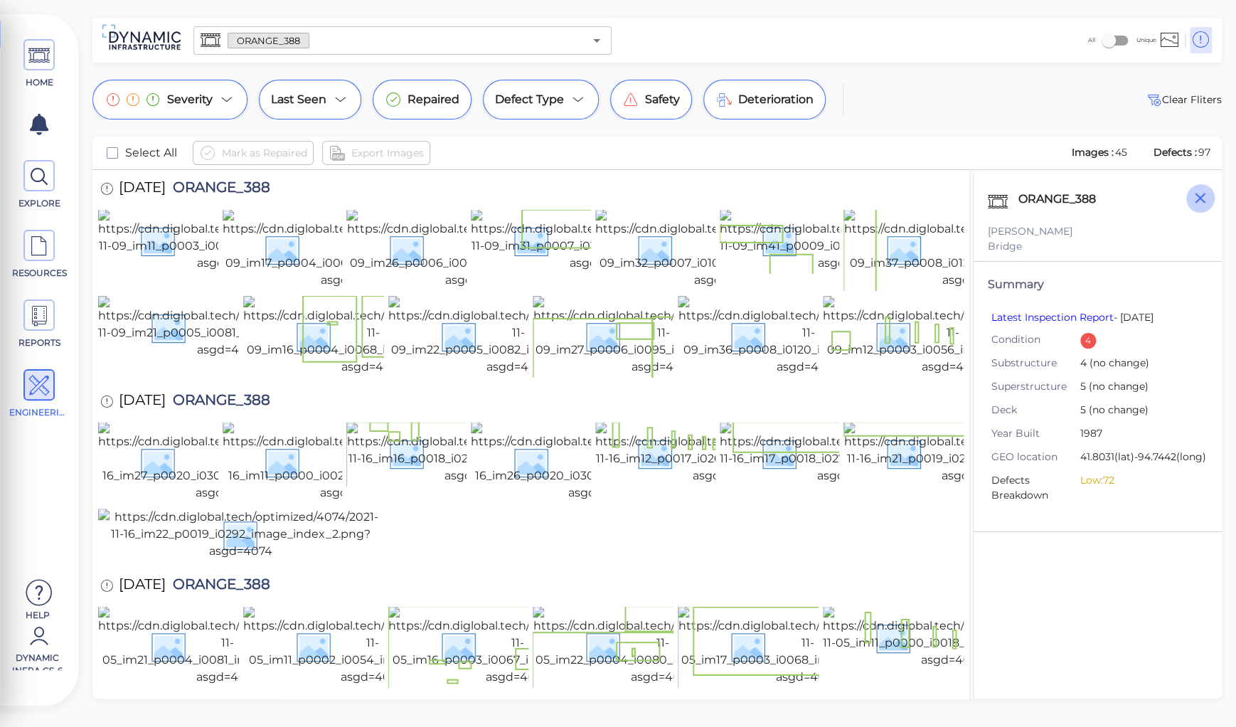
click at [1199, 201] on icon "button" at bounding box center [1200, 198] width 18 height 18
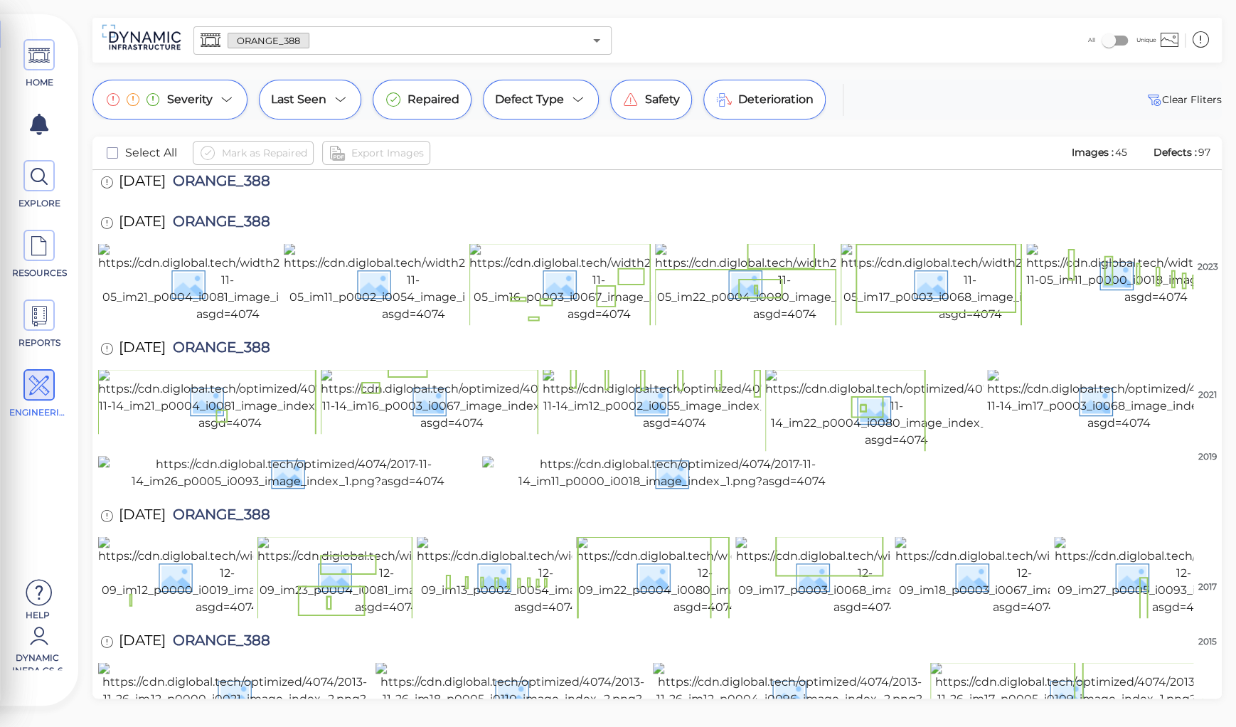
scroll to position [1107, 0]
click at [240, 633] on span "ORANGE_388" at bounding box center [218, 642] width 105 height 19
copy span "ORANGE_388"
click at [222, 7] on div "HOME EXPLORE RESOURCES REPORTS ENGINEERING Help Dynamic Infra CS-6 How to My Di…" at bounding box center [618, 363] width 1236 height 727
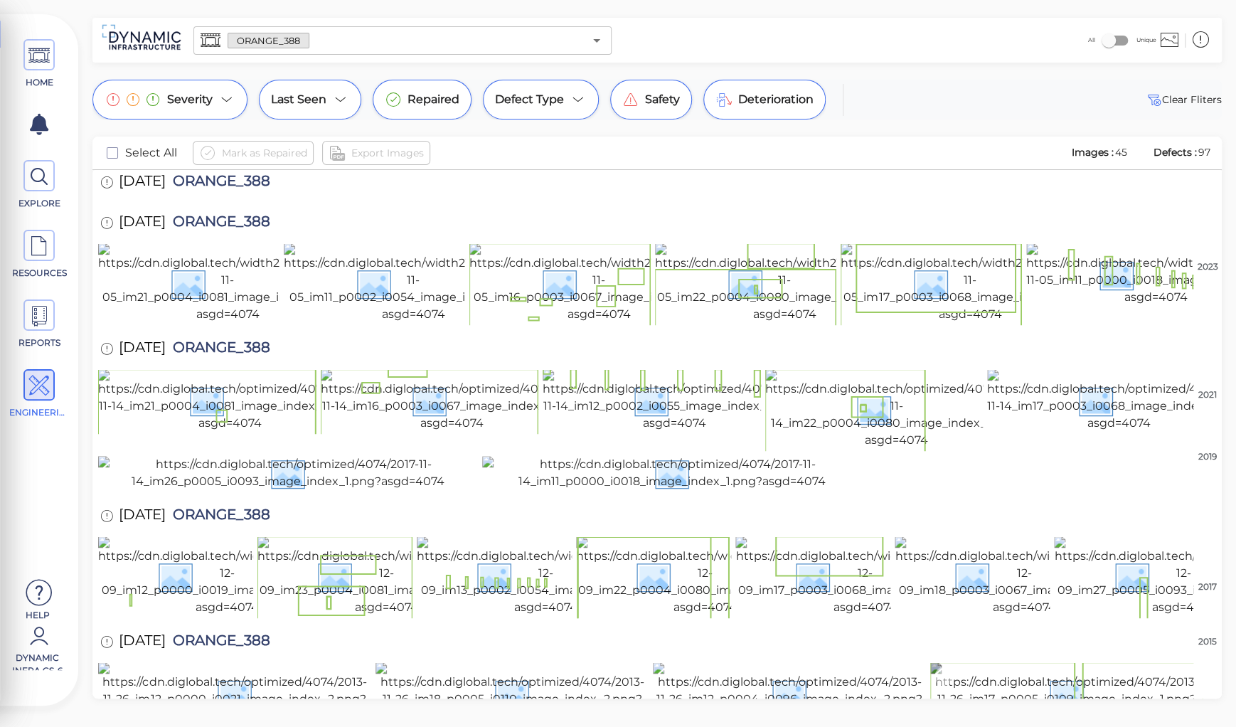
click at [1028, 662] on img at bounding box center [1066, 693] width 273 height 63
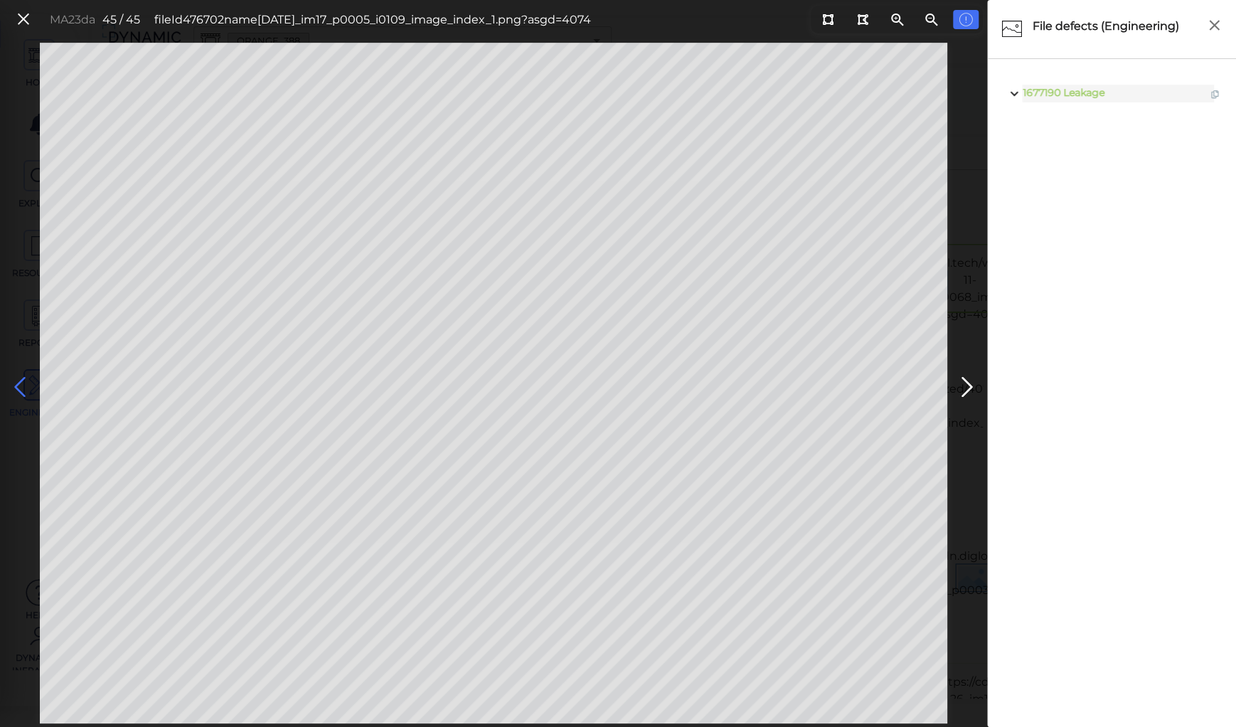
click at [21, 383] on icon at bounding box center [20, 387] width 23 height 28
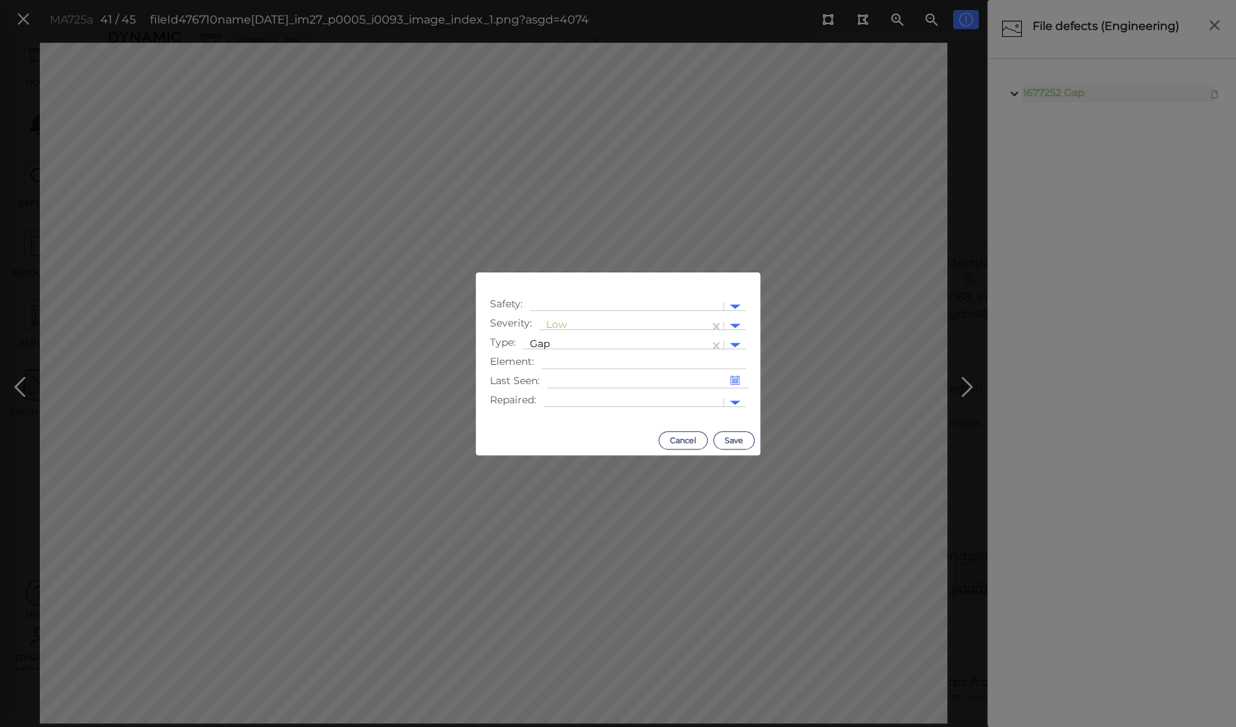
click at [572, 0] on body "This app is not optimized for mobile screens. Please access using a desktop or …" at bounding box center [618, 0] width 1236 height 0
click at [562, 319] on div at bounding box center [624, 326] width 156 height 15
click at [580, 393] on div "Moderate" at bounding box center [577, 394] width 77 height 22
click at [732, 439] on button "Save" at bounding box center [733, 440] width 41 height 18
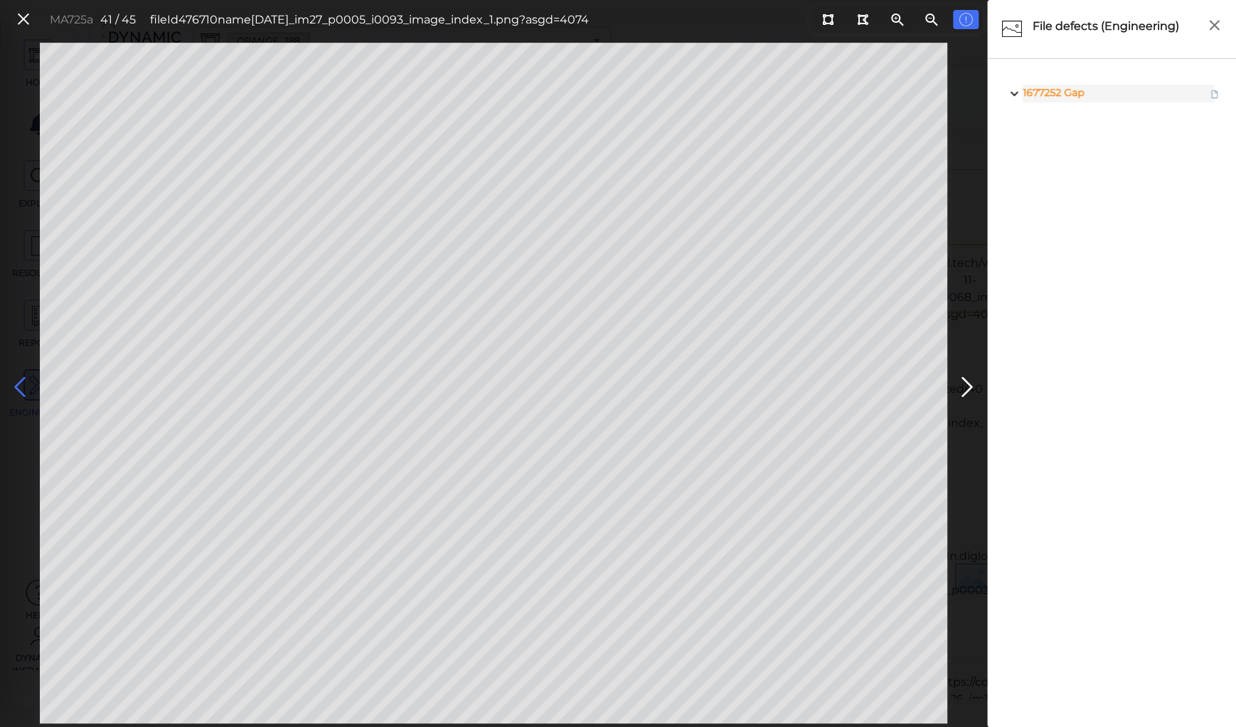
click at [28, 381] on icon at bounding box center [20, 387] width 23 height 28
click at [22, 381] on icon at bounding box center [20, 387] width 23 height 28
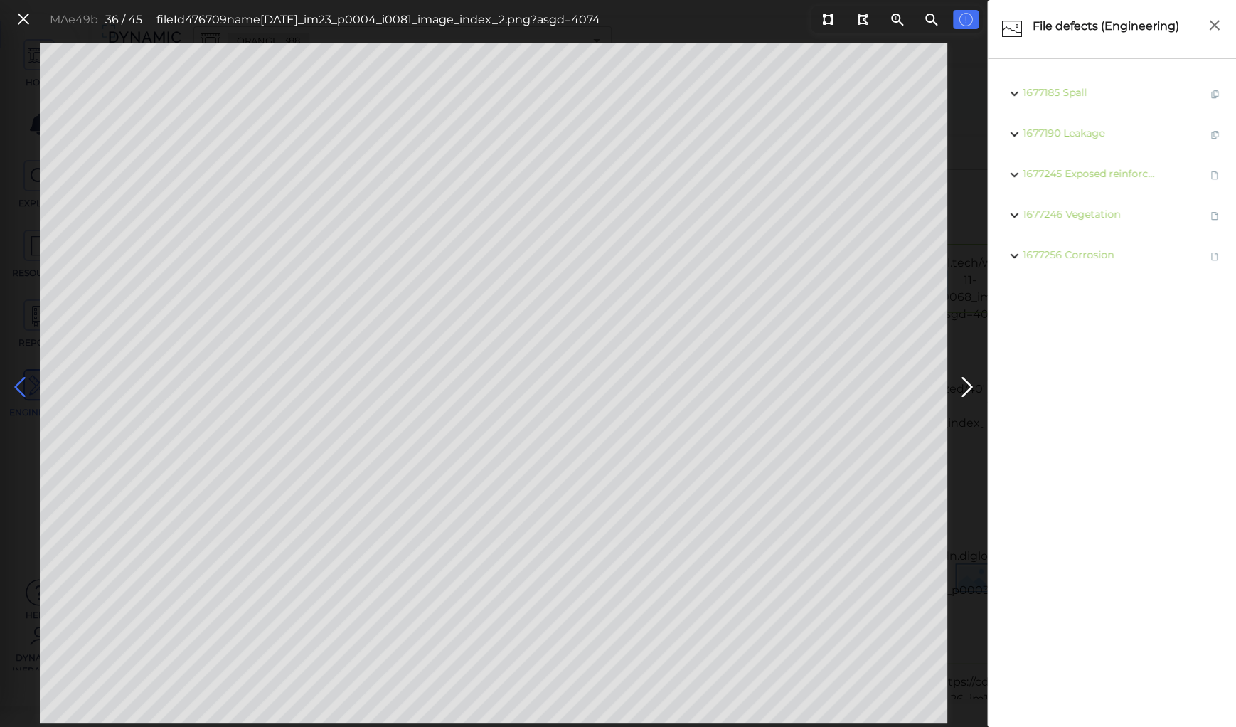
click at [26, 373] on icon at bounding box center [20, 387] width 23 height 28
click at [971, 385] on icon at bounding box center [967, 387] width 23 height 28
click at [21, 381] on icon at bounding box center [20, 387] width 23 height 28
click at [14, 381] on icon at bounding box center [20, 387] width 23 height 28
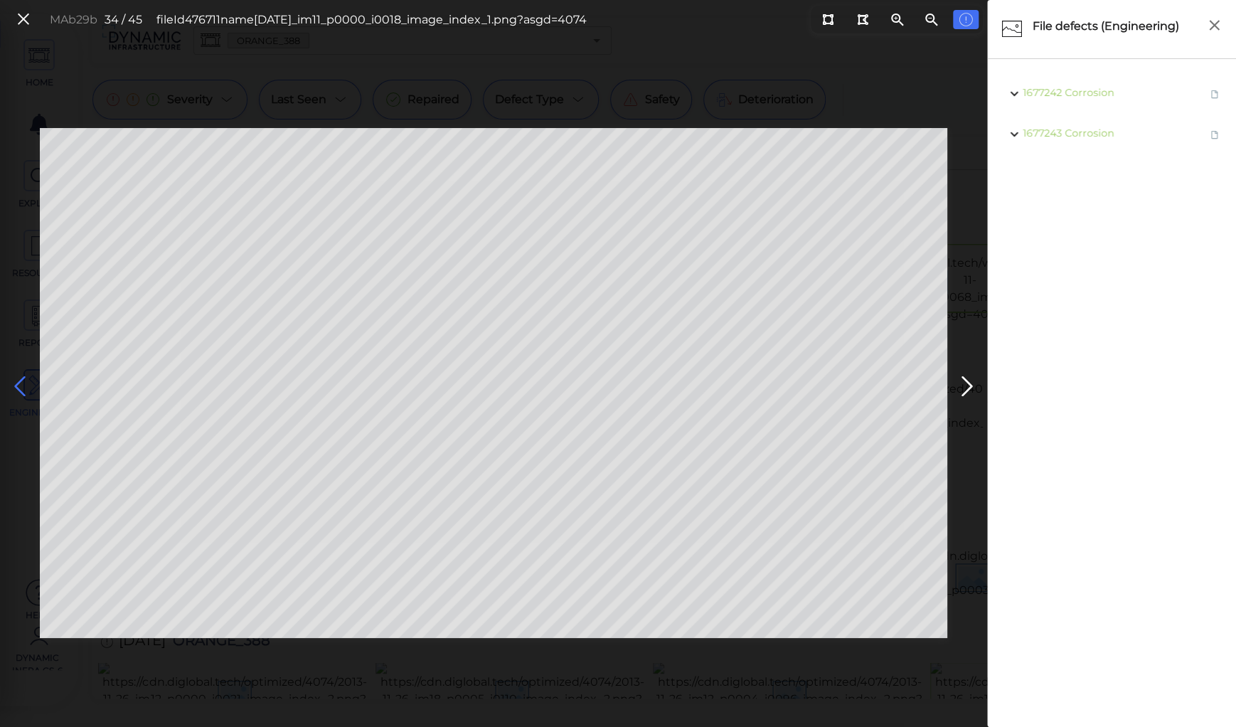
click at [14, 381] on icon at bounding box center [20, 387] width 23 height 28
click at [13, 380] on icon at bounding box center [20, 387] width 23 height 28
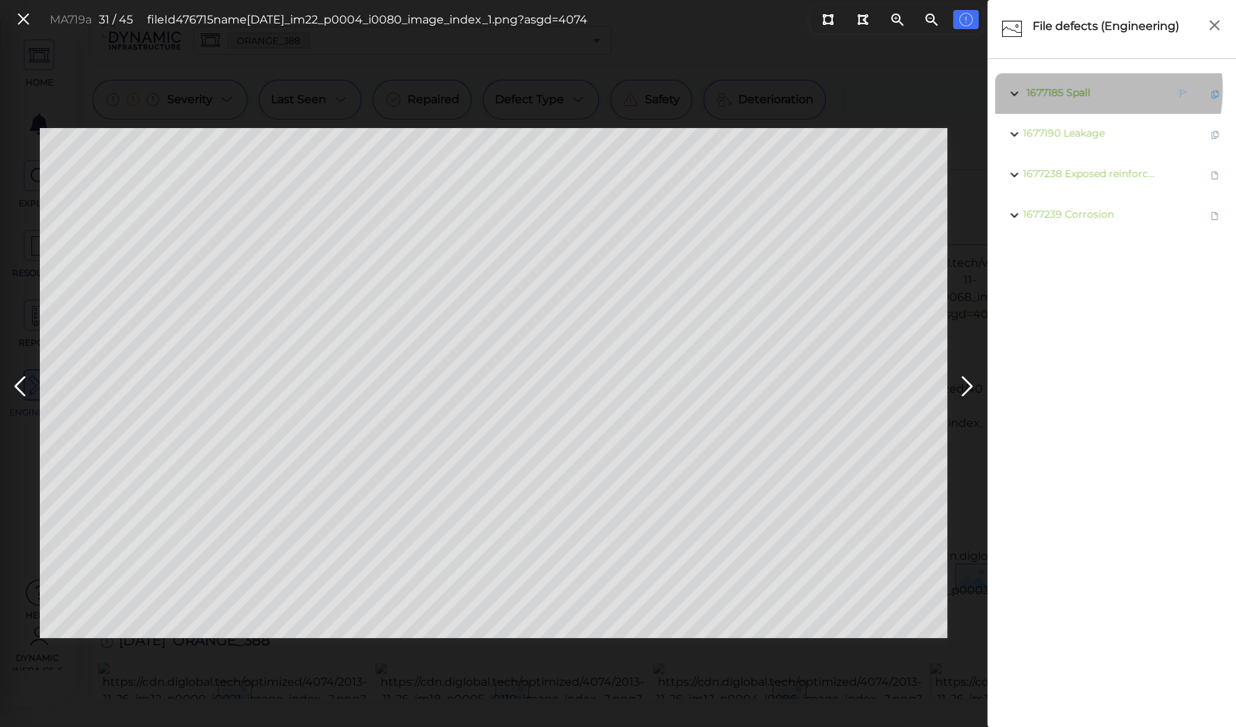
click at [1078, 90] on span "Spall" at bounding box center [1078, 92] width 24 height 13
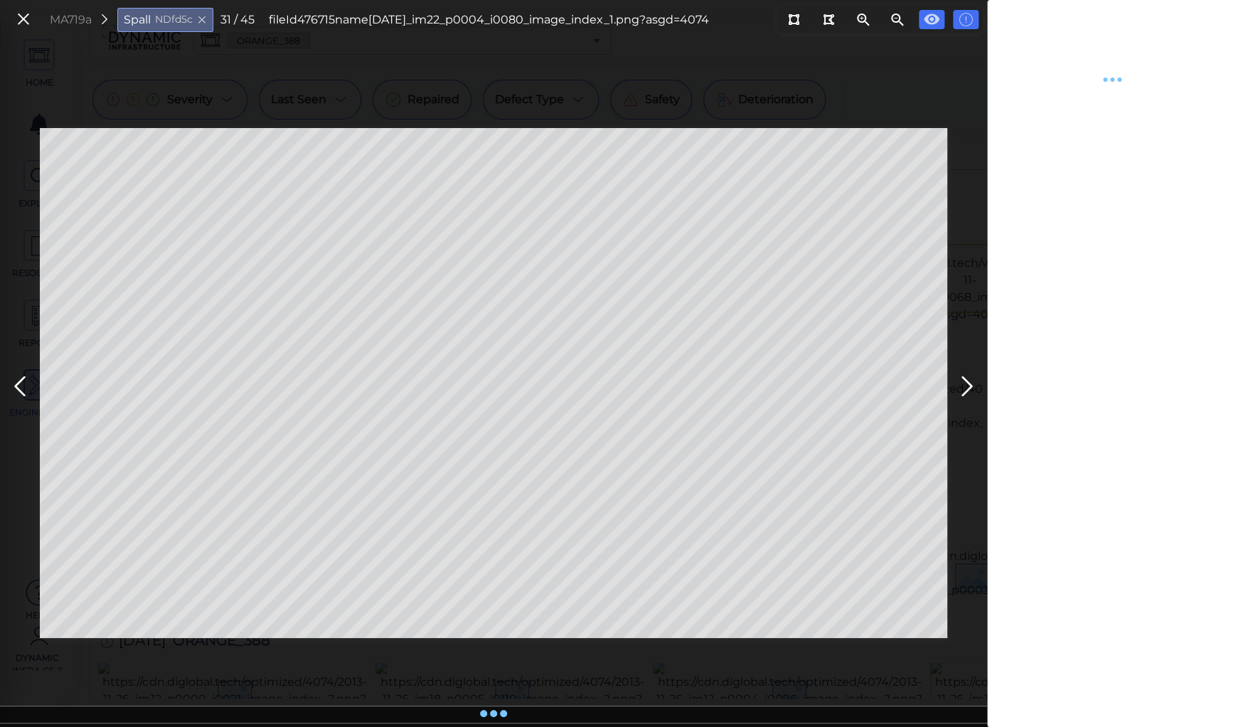
type textarea "x"
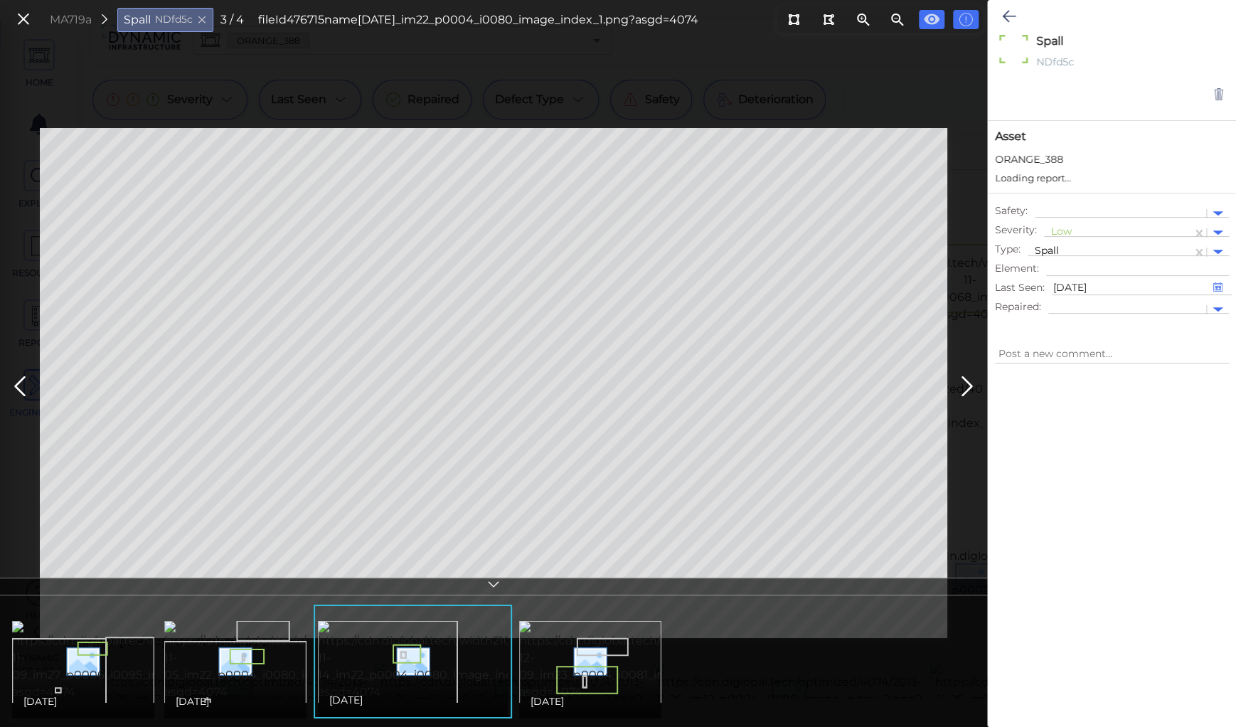
type textarea "x"
drag, startPoint x: 1063, startPoint y: 229, endPoint x: 1070, endPoint y: 265, distance: 36.3
click at [1063, 233] on div at bounding box center [1118, 232] width 134 height 15
click at [1070, 299] on div "Moderate" at bounding box center [1082, 300] width 77 height 22
type textarea "x"
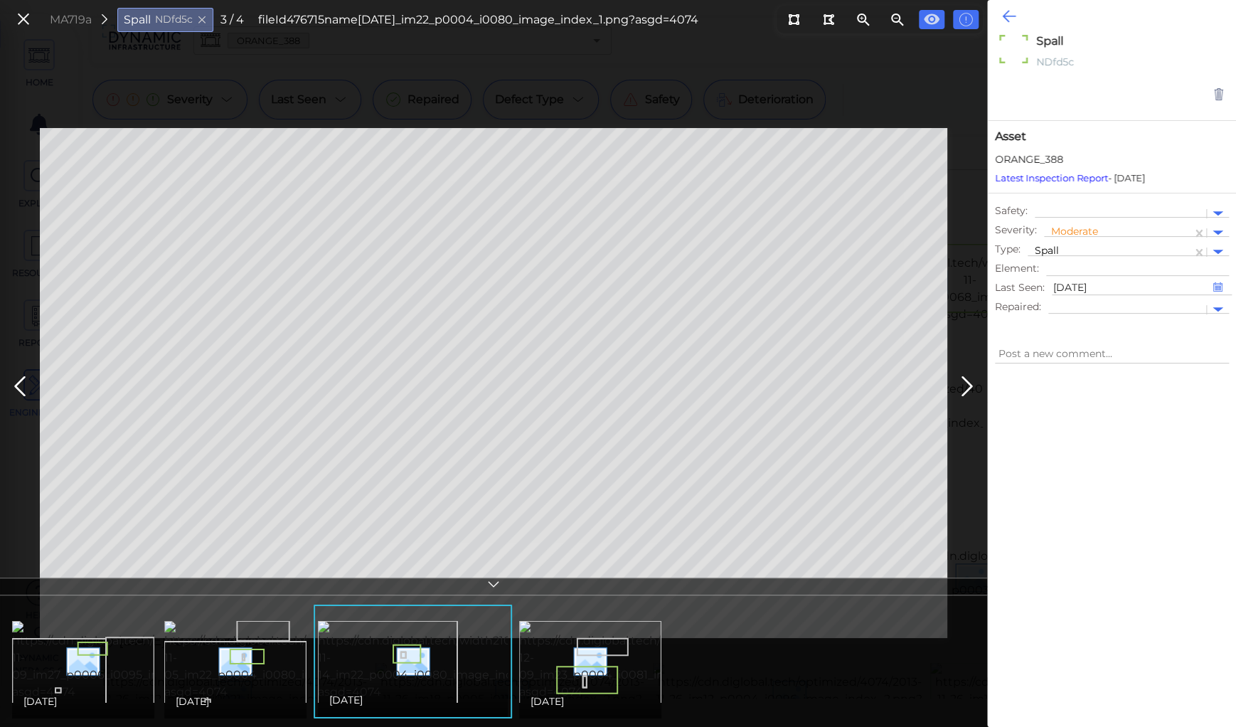
type textarea "x"
click at [1008, 12] on icon at bounding box center [1009, 16] width 14 height 17
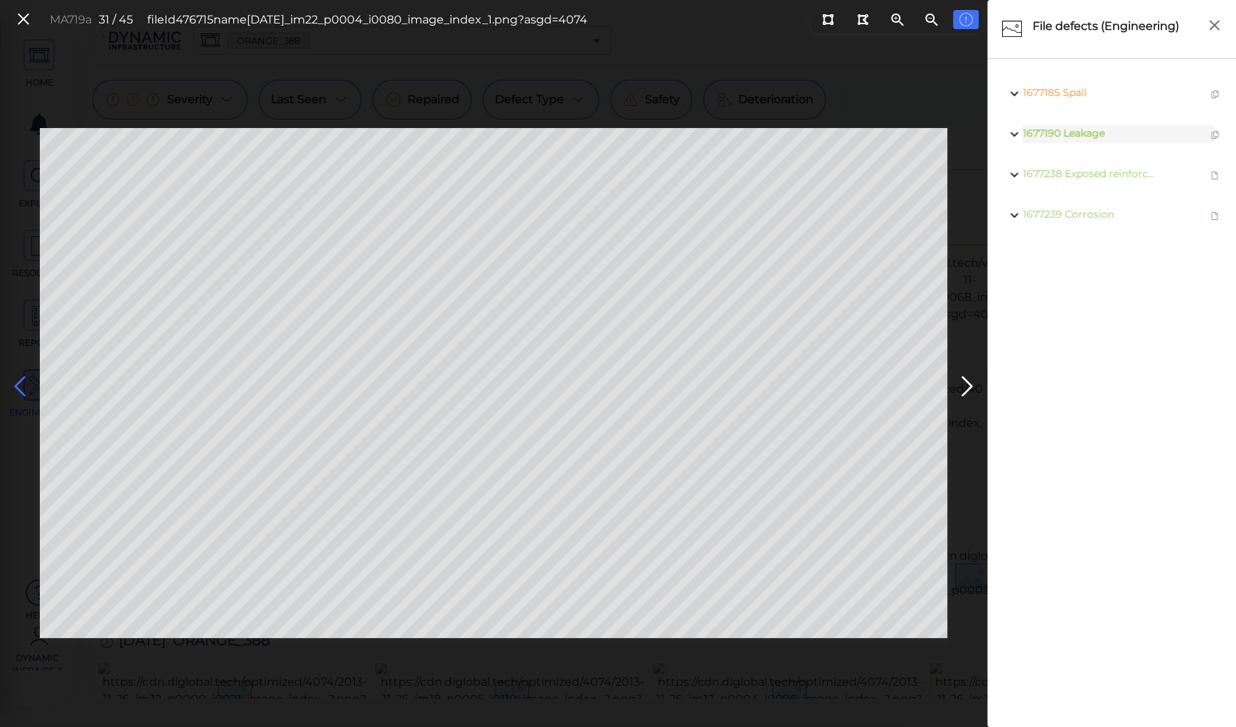
click at [23, 384] on icon at bounding box center [20, 387] width 23 height 28
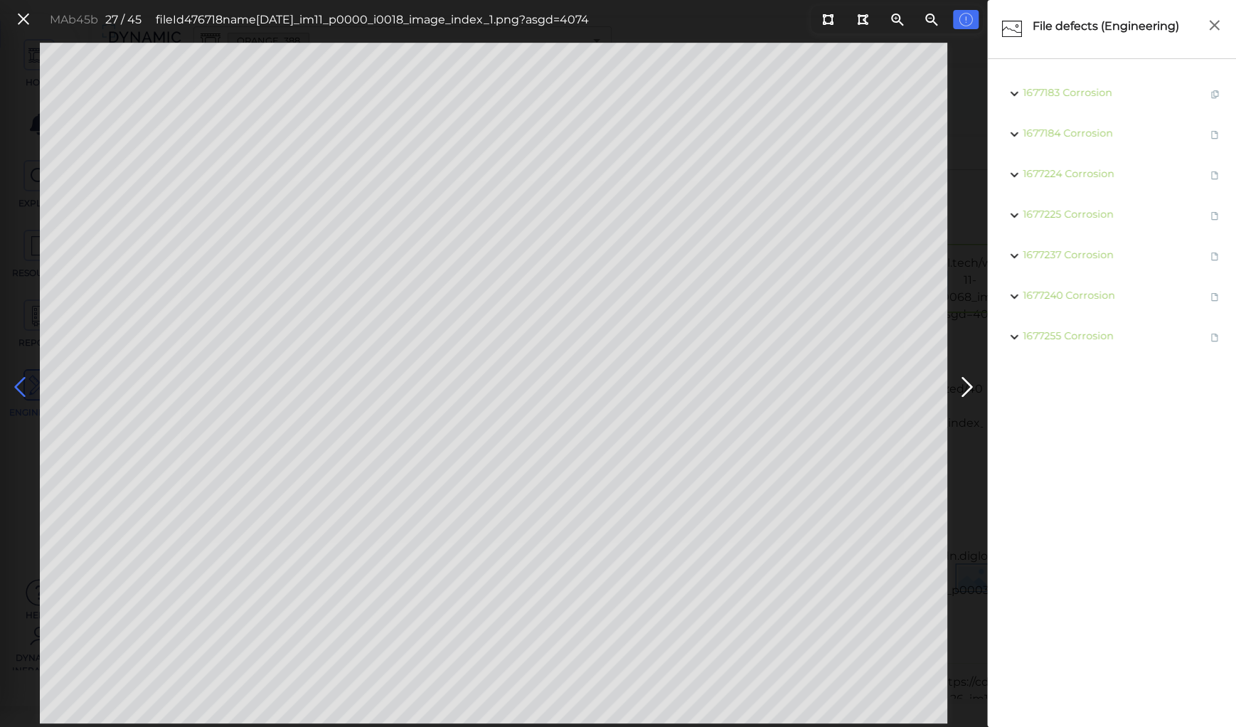
click at [23, 384] on icon at bounding box center [20, 387] width 23 height 28
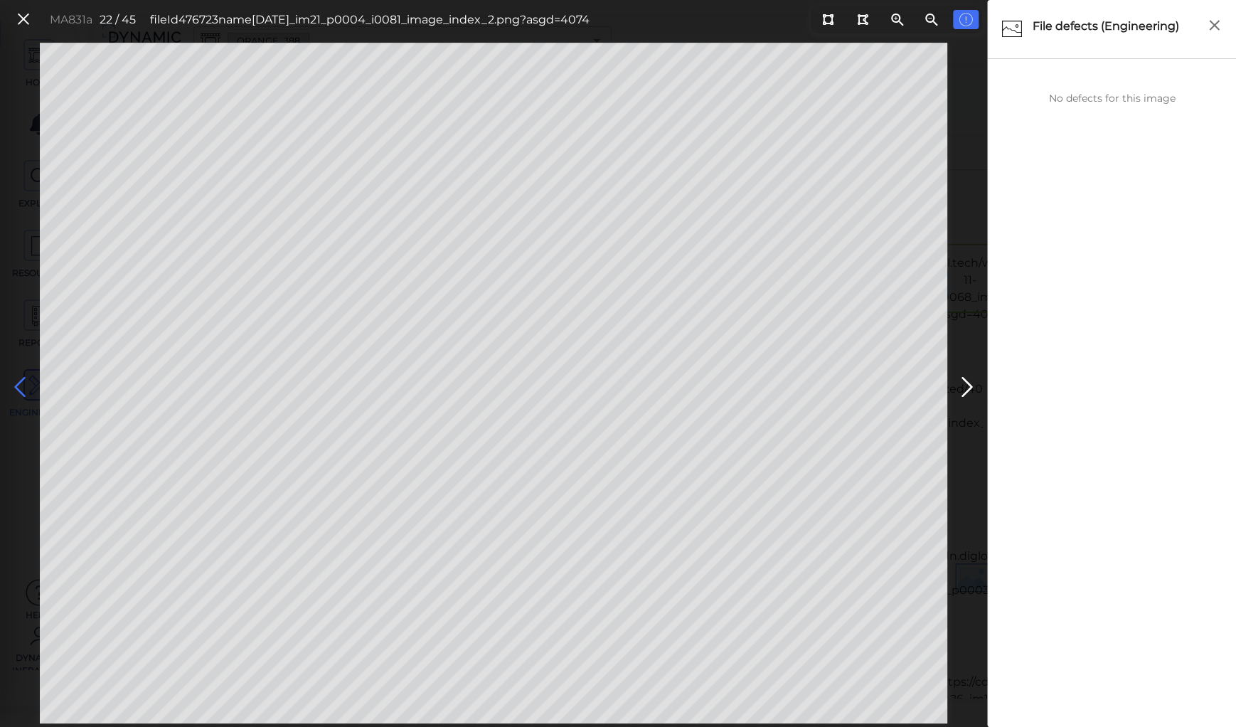
click at [23, 384] on icon at bounding box center [20, 387] width 23 height 28
click at [17, 383] on icon at bounding box center [20, 387] width 23 height 28
click at [17, 382] on icon at bounding box center [20, 387] width 23 height 28
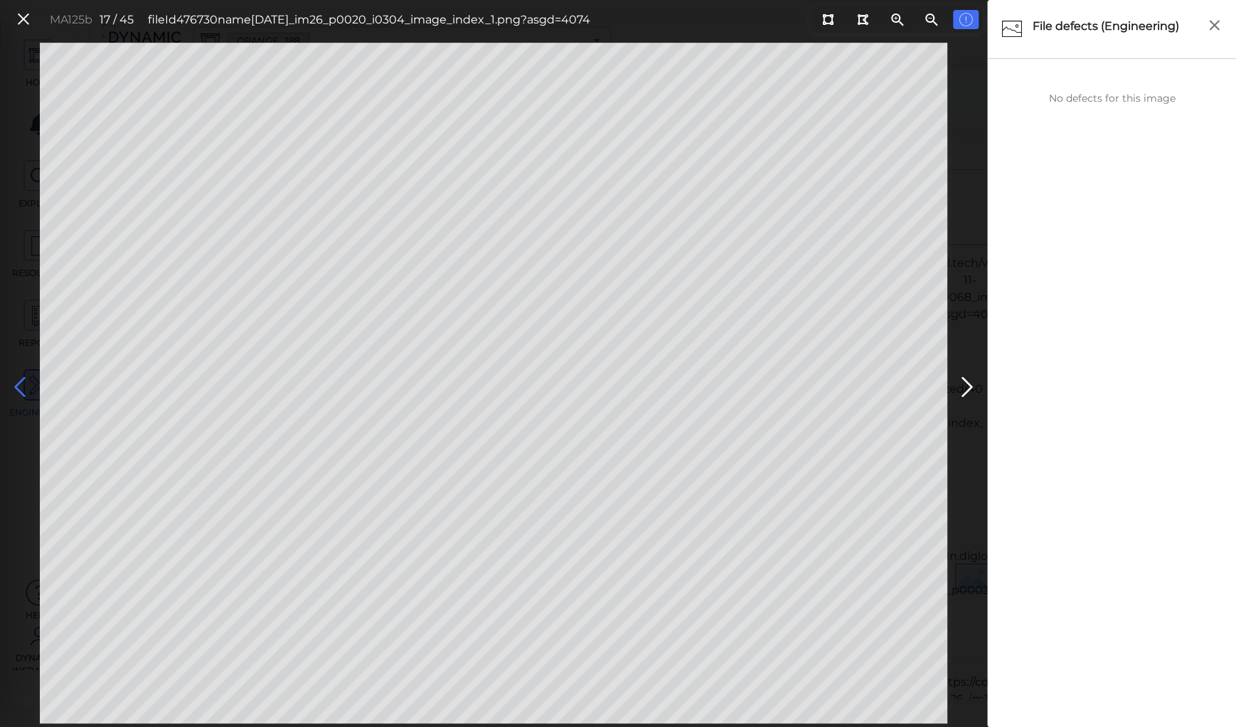
click at [17, 382] on icon at bounding box center [20, 387] width 23 height 28
click at [17, 387] on icon at bounding box center [20, 387] width 23 height 28
click at [19, 385] on icon at bounding box center [20, 387] width 23 height 28
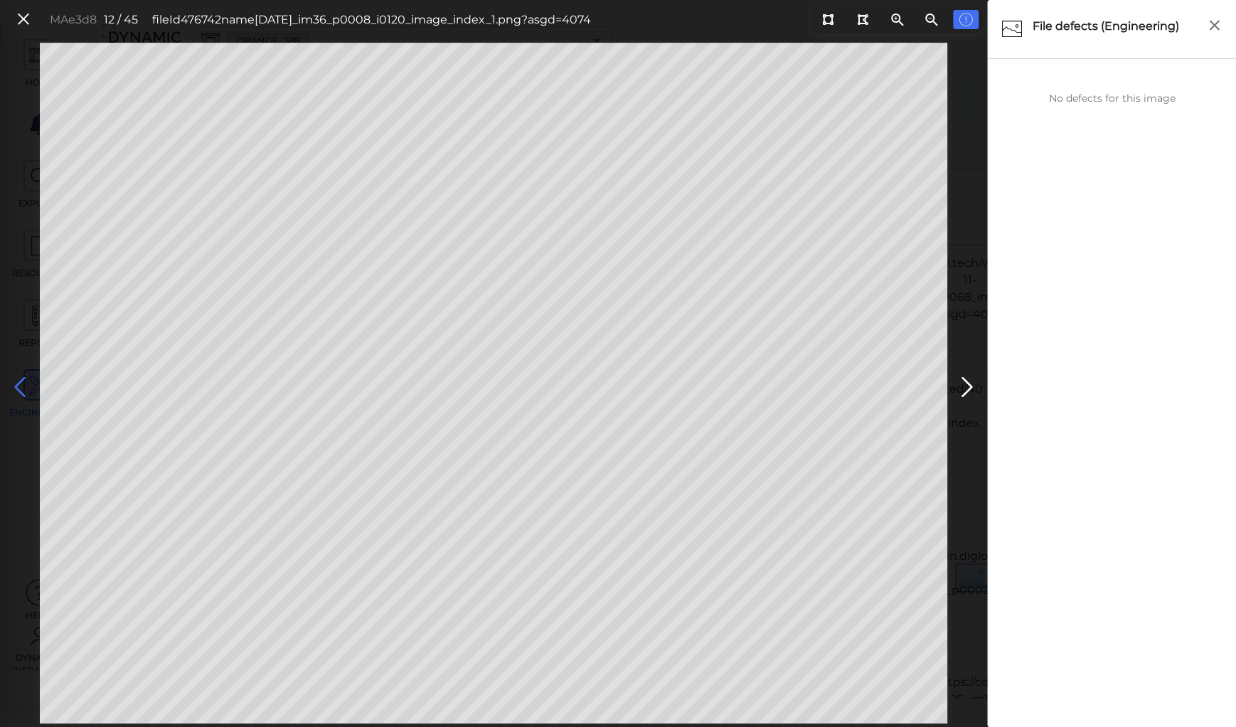
click at [19, 385] on icon at bounding box center [20, 387] width 23 height 28
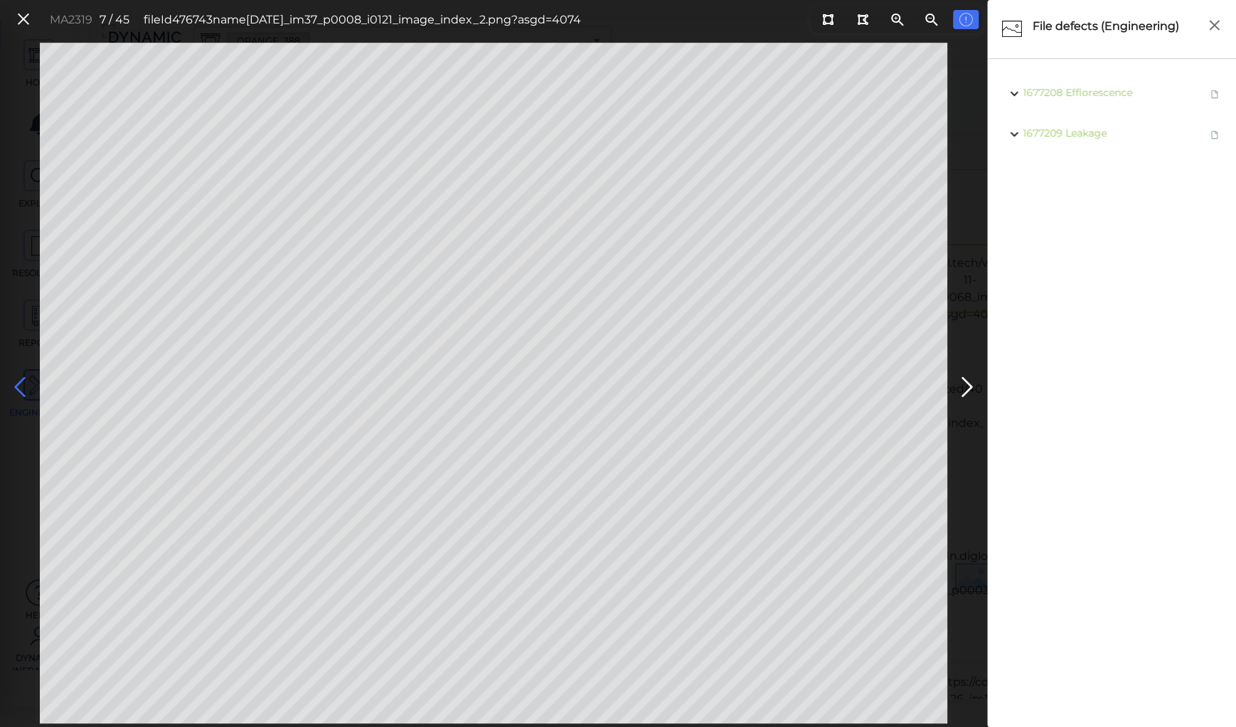
click at [19, 385] on icon at bounding box center [20, 387] width 23 height 28
click at [21, 384] on icon at bounding box center [20, 387] width 23 height 28
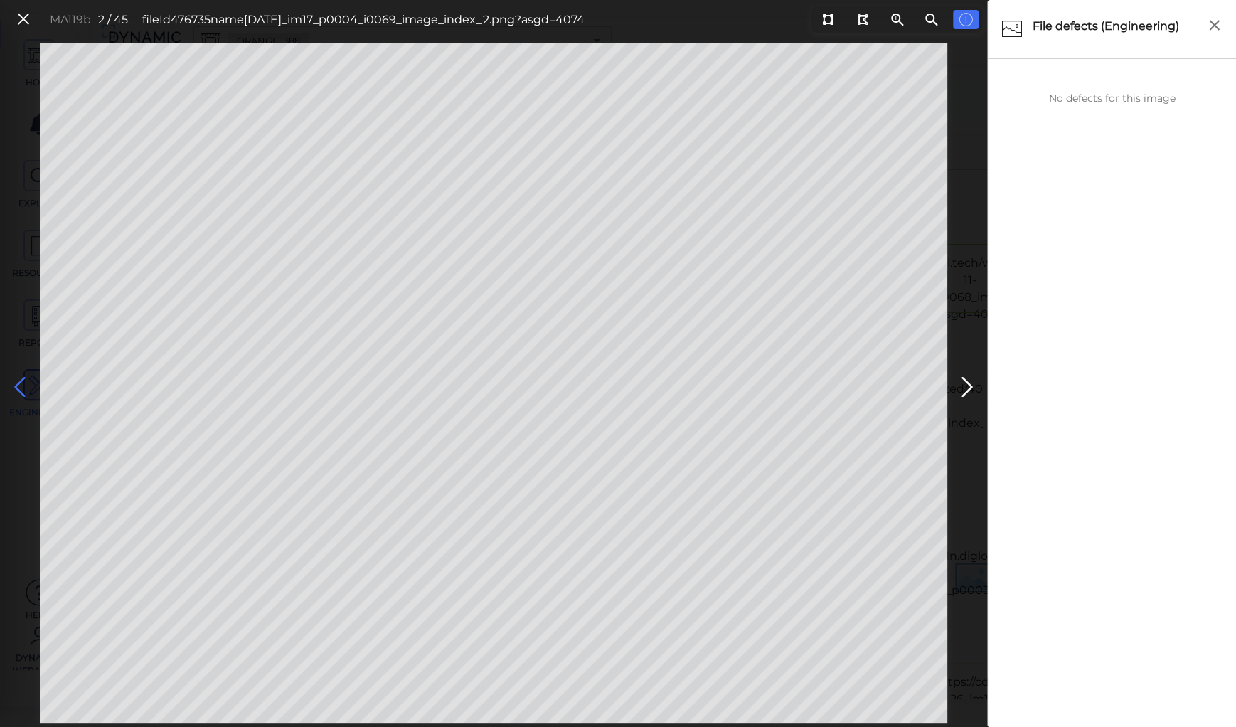
click at [21, 384] on icon at bounding box center [20, 387] width 23 height 28
click at [28, 17] on icon at bounding box center [24, 19] width 16 height 19
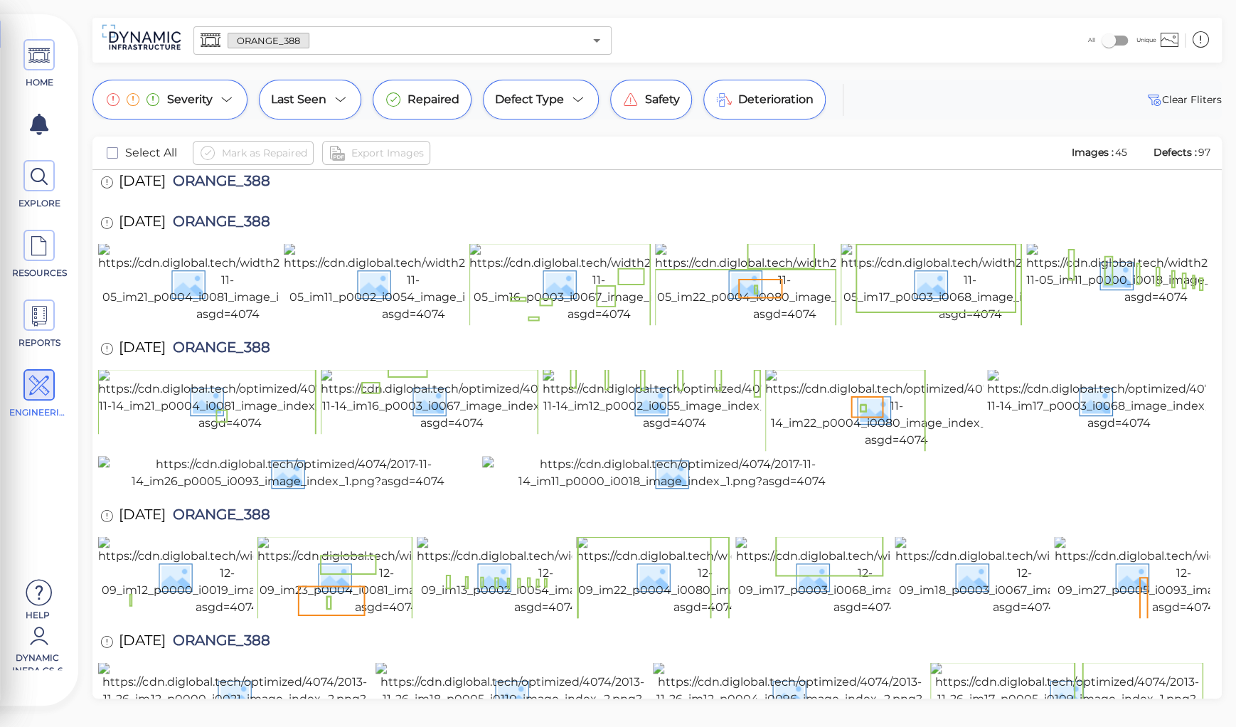
click at [497, 497] on div "[DATE] ORANGE_388" at bounding box center [657, 516] width 1118 height 39
click at [137, 127] on div "Severity Last Seen Repaired Defect Type Safety Deterioration Clear Fliters Sele…" at bounding box center [657, 389] width 1158 height 619
click at [663, 456] on img at bounding box center [672, 473] width 380 height 34
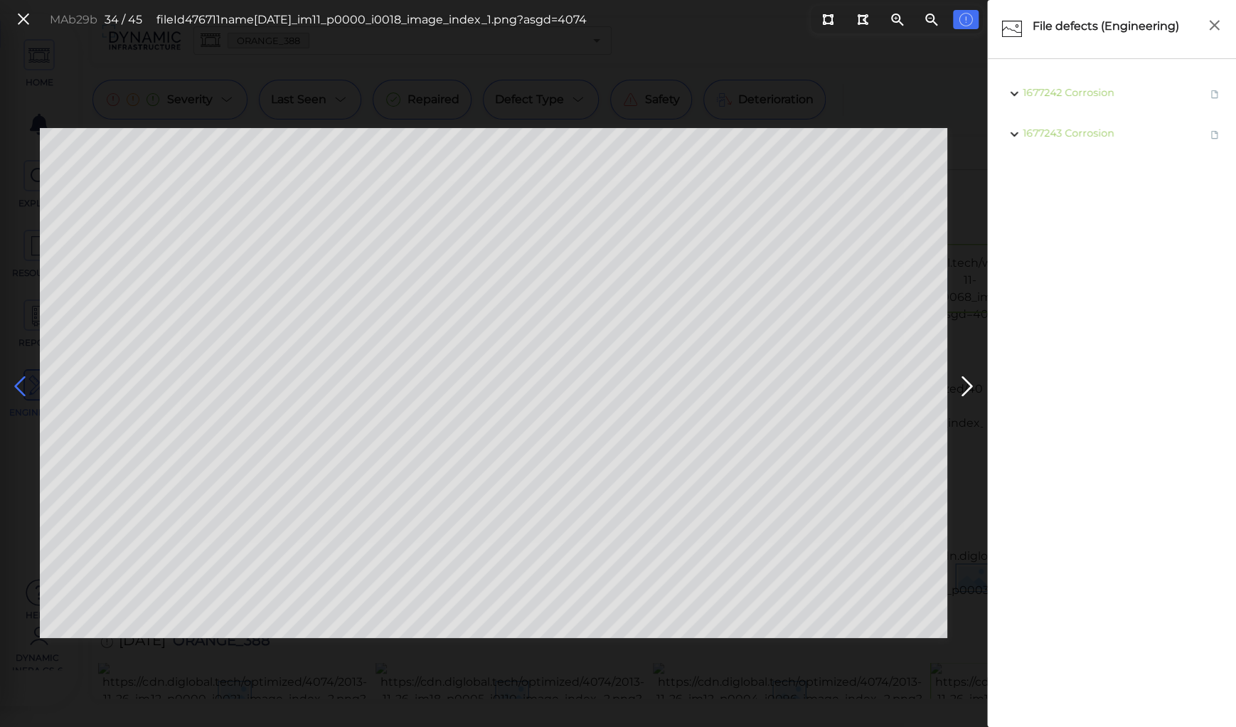
click at [17, 388] on icon at bounding box center [20, 387] width 23 height 28
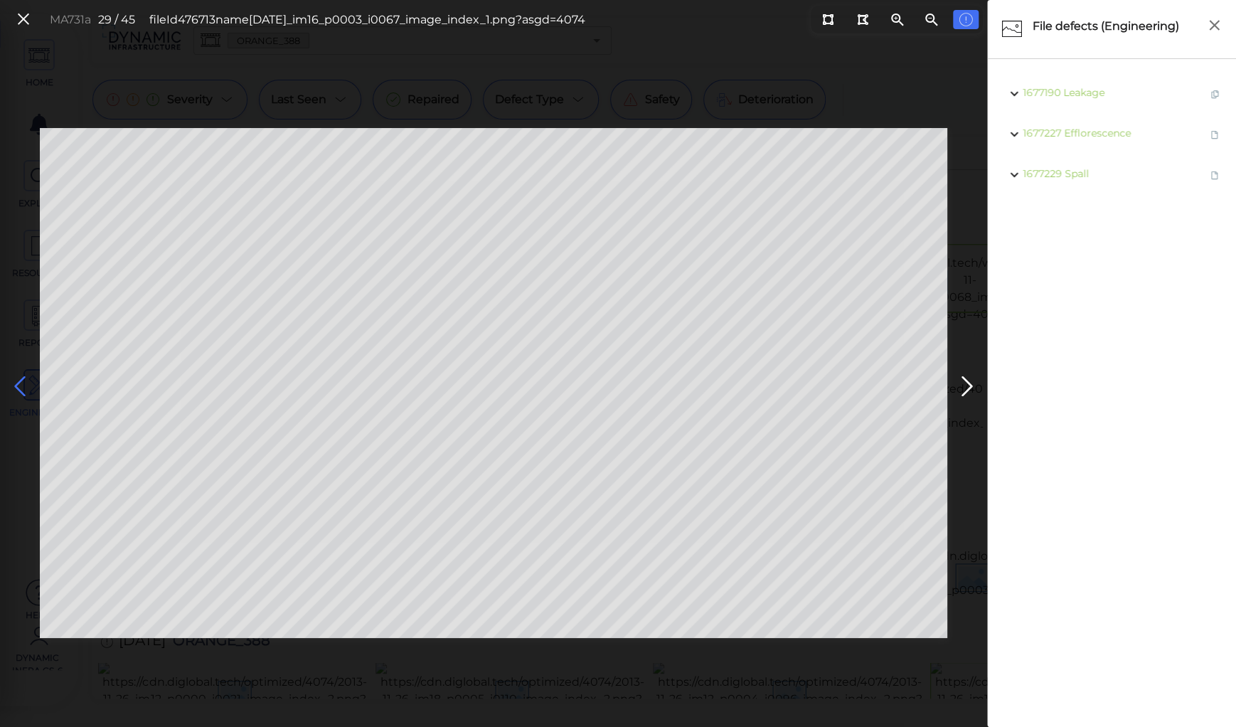
click at [17, 388] on icon at bounding box center [20, 387] width 23 height 28
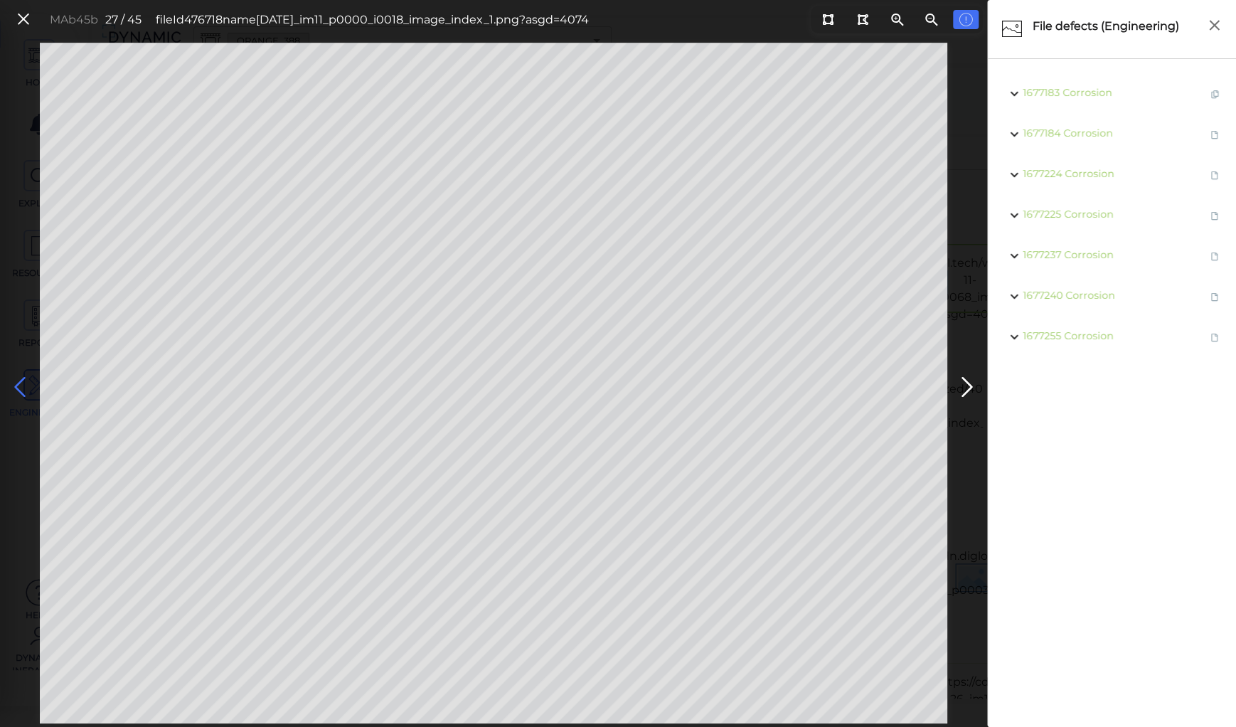
click at [17, 388] on icon at bounding box center [20, 387] width 23 height 28
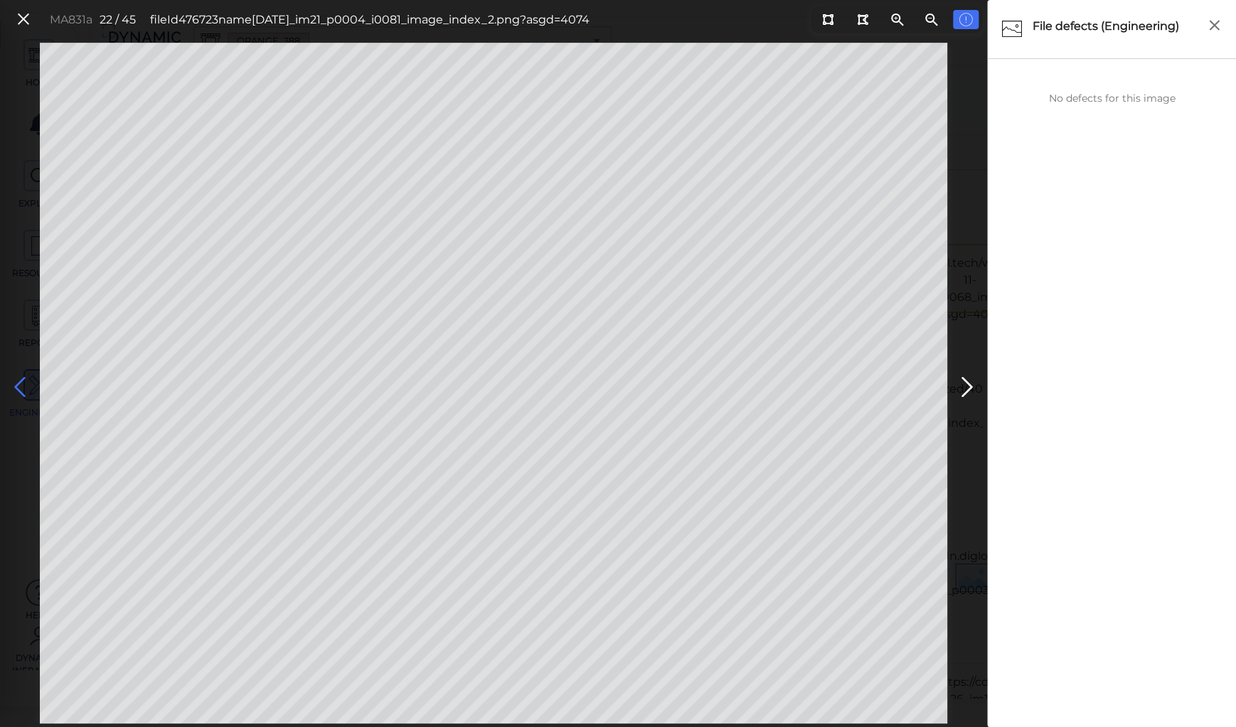
click at [17, 388] on icon at bounding box center [20, 387] width 23 height 28
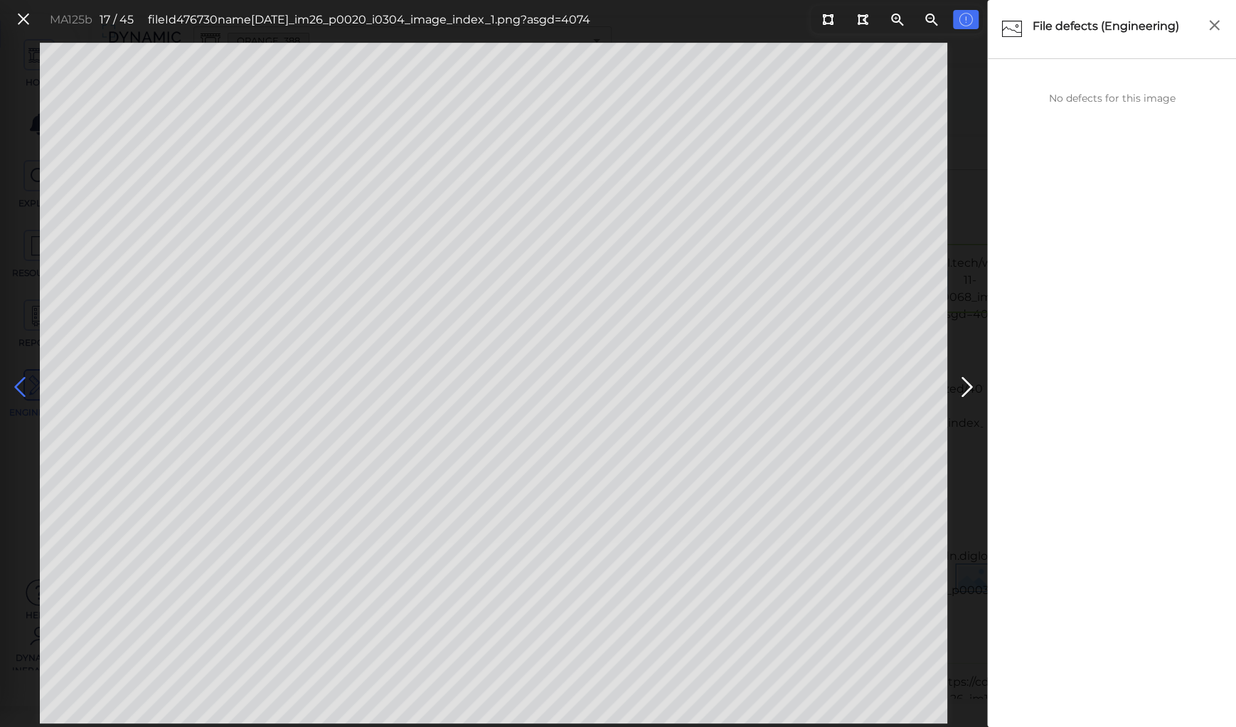
click at [17, 388] on icon at bounding box center [20, 387] width 23 height 28
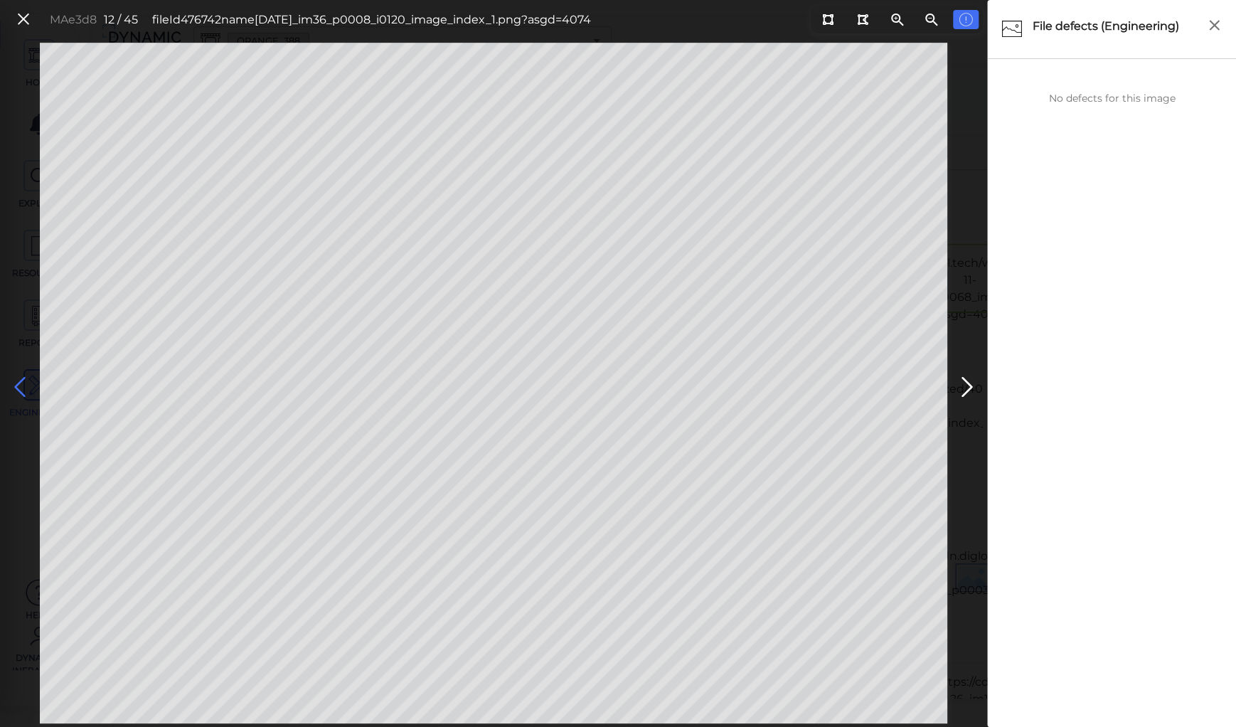
click at [17, 388] on icon at bounding box center [20, 387] width 23 height 28
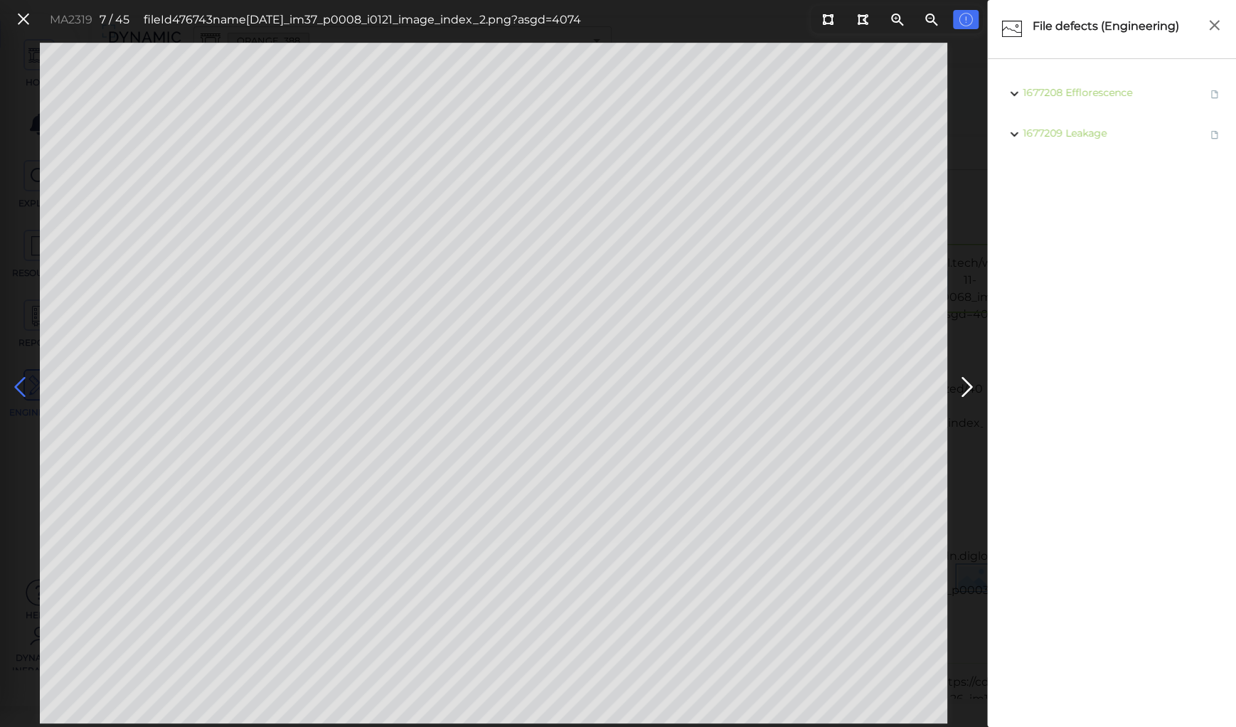
click at [17, 388] on icon at bounding box center [20, 387] width 23 height 28
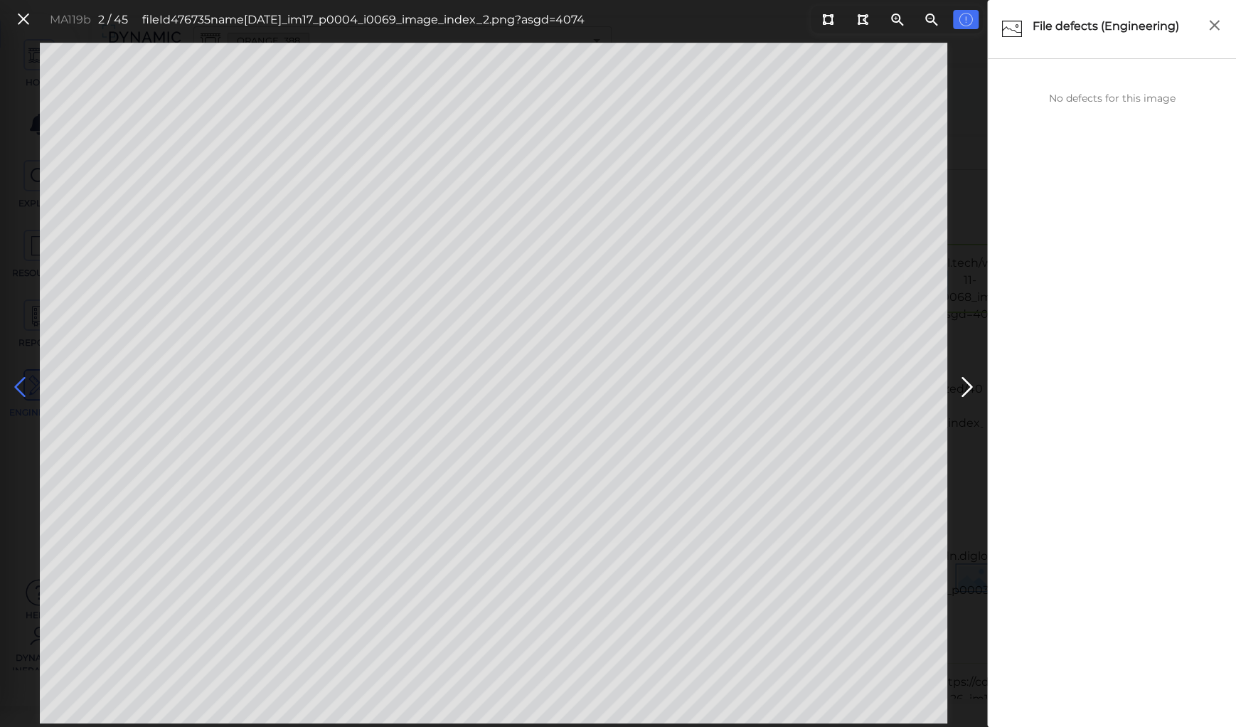
click at [17, 388] on icon at bounding box center [20, 387] width 23 height 28
click at [26, 18] on icon at bounding box center [24, 19] width 16 height 19
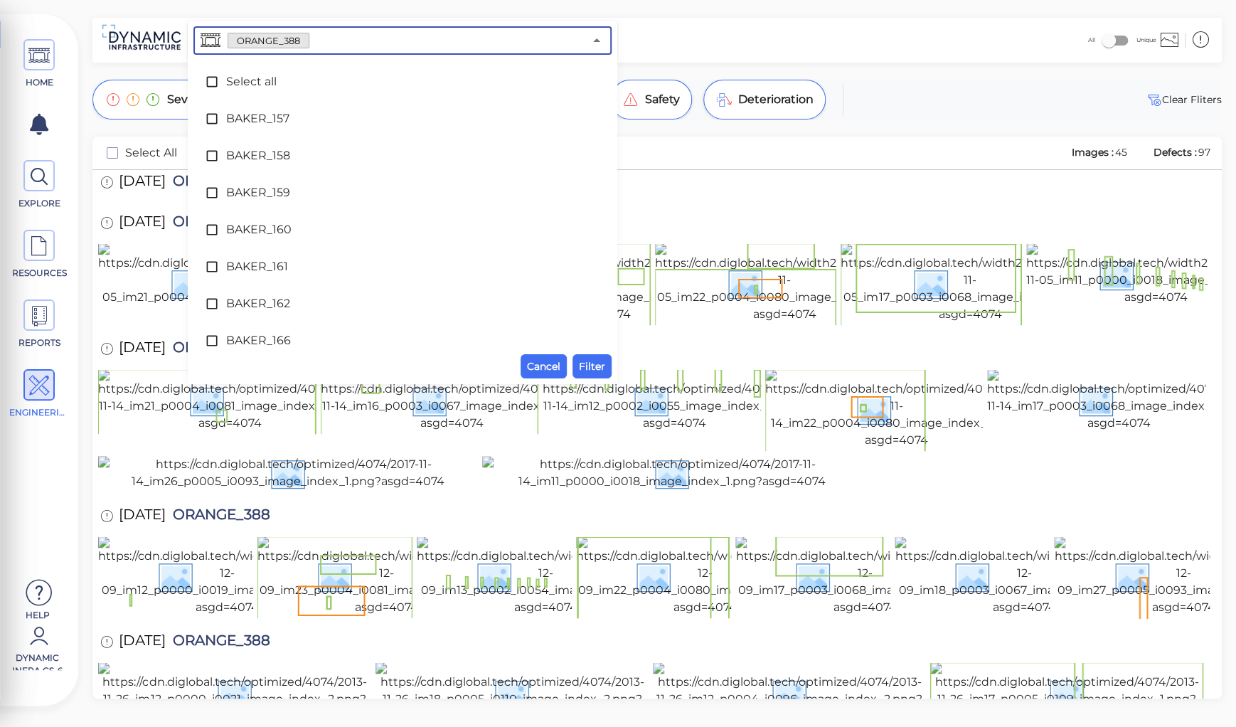
click at [315, 40] on input "text" at bounding box center [446, 41] width 275 height 20
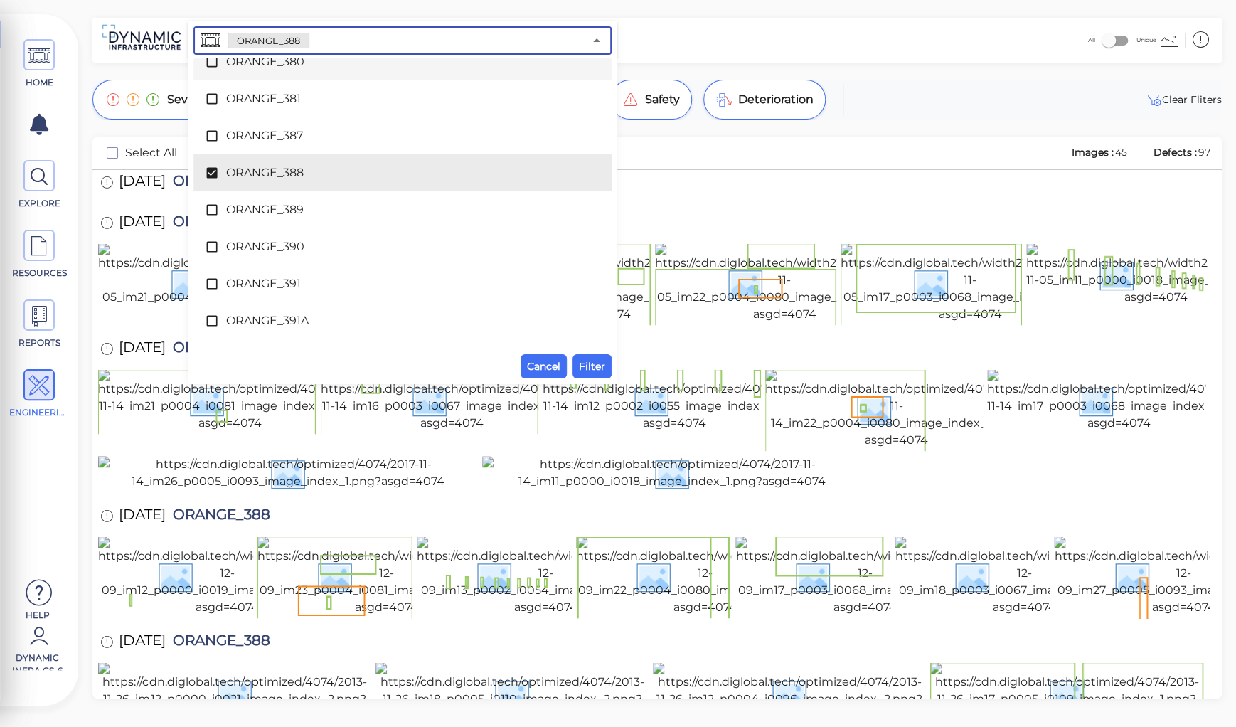
scroll to position [4989, 0]
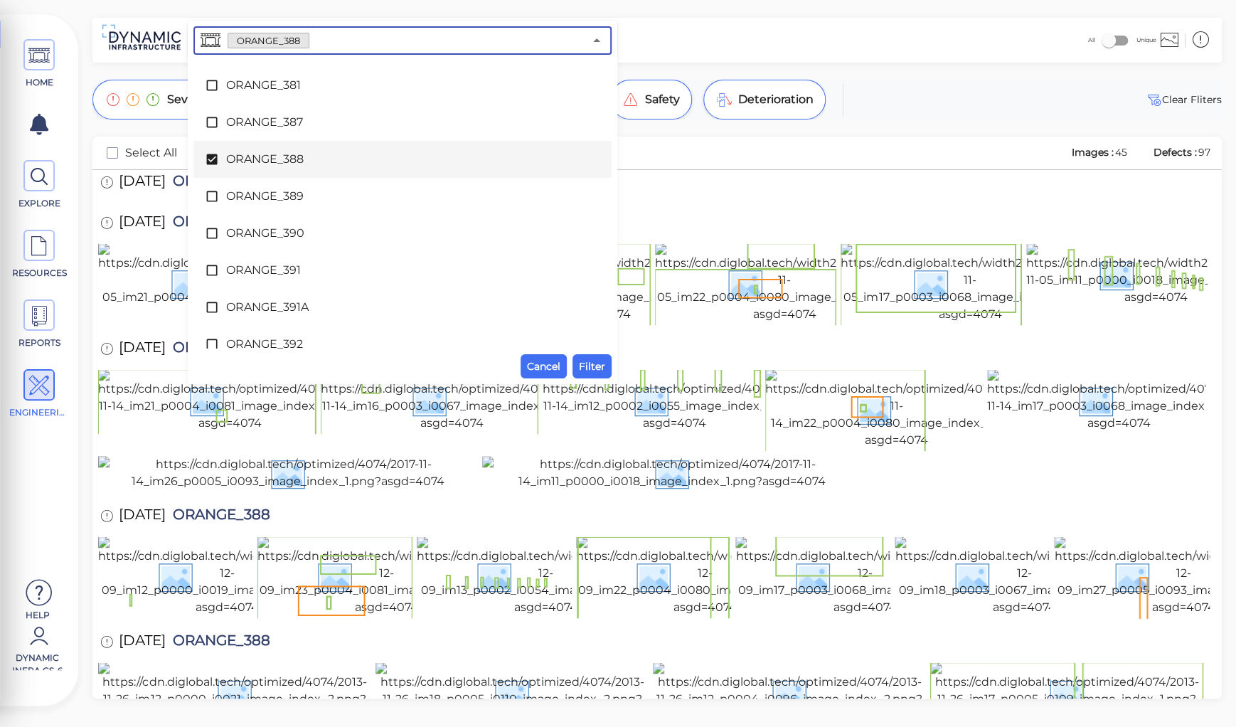
click at [244, 162] on span "ORANGE_388" at bounding box center [402, 159] width 353 height 17
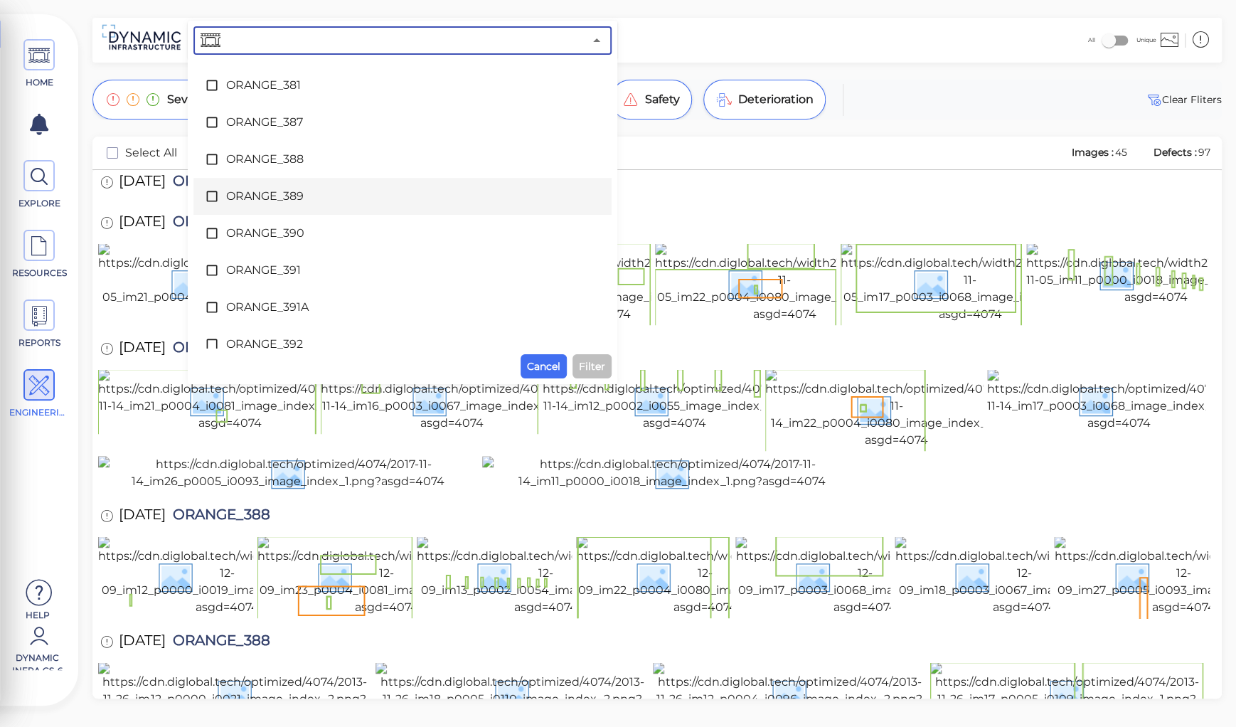
click at [265, 193] on span "ORANGE_389" at bounding box center [402, 196] width 353 height 17
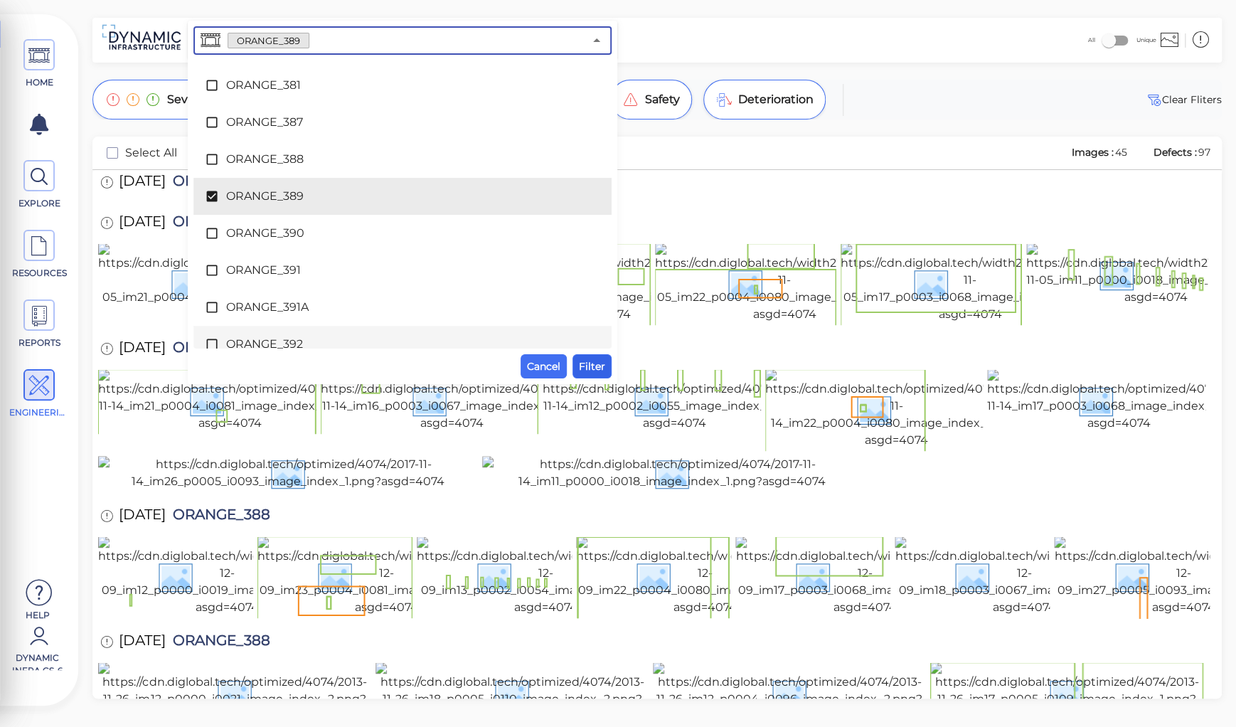
click at [594, 363] on span "Filter" at bounding box center [592, 366] width 26 height 17
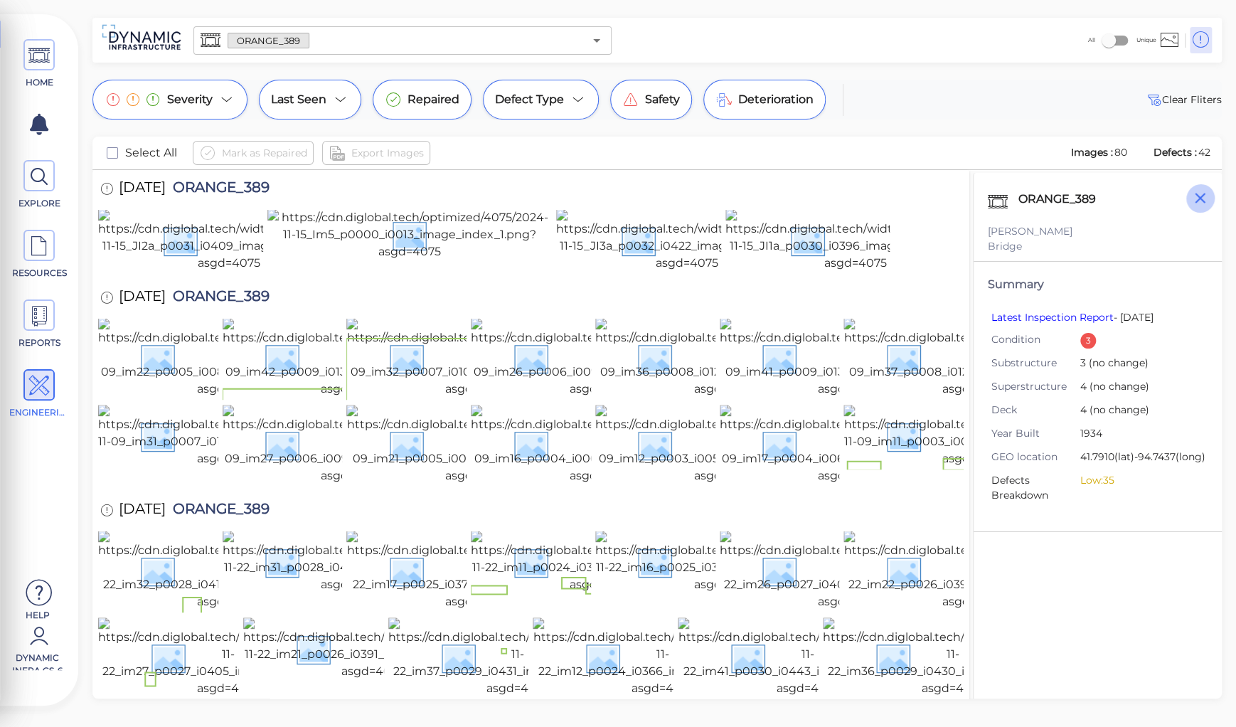
click at [1198, 195] on icon "button" at bounding box center [1200, 198] width 18 height 18
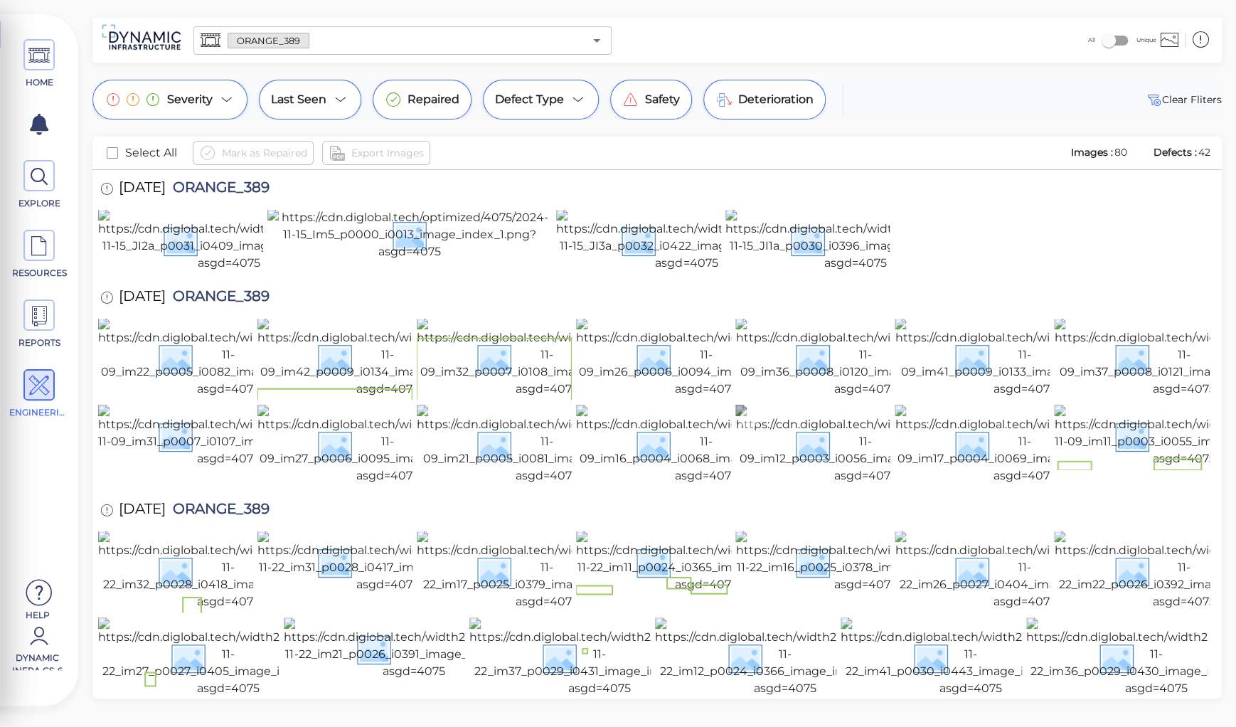
click at [809, 484] on img at bounding box center [865, 445] width 260 height 80
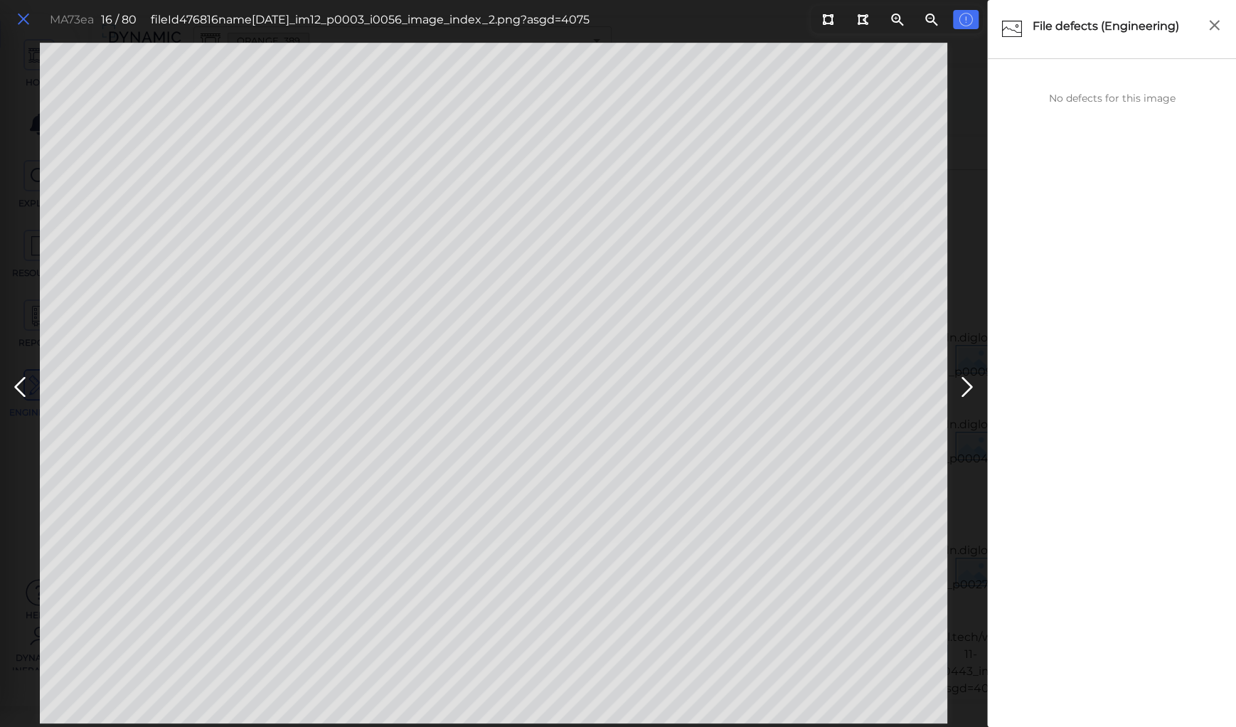
click at [21, 22] on icon at bounding box center [24, 19] width 16 height 19
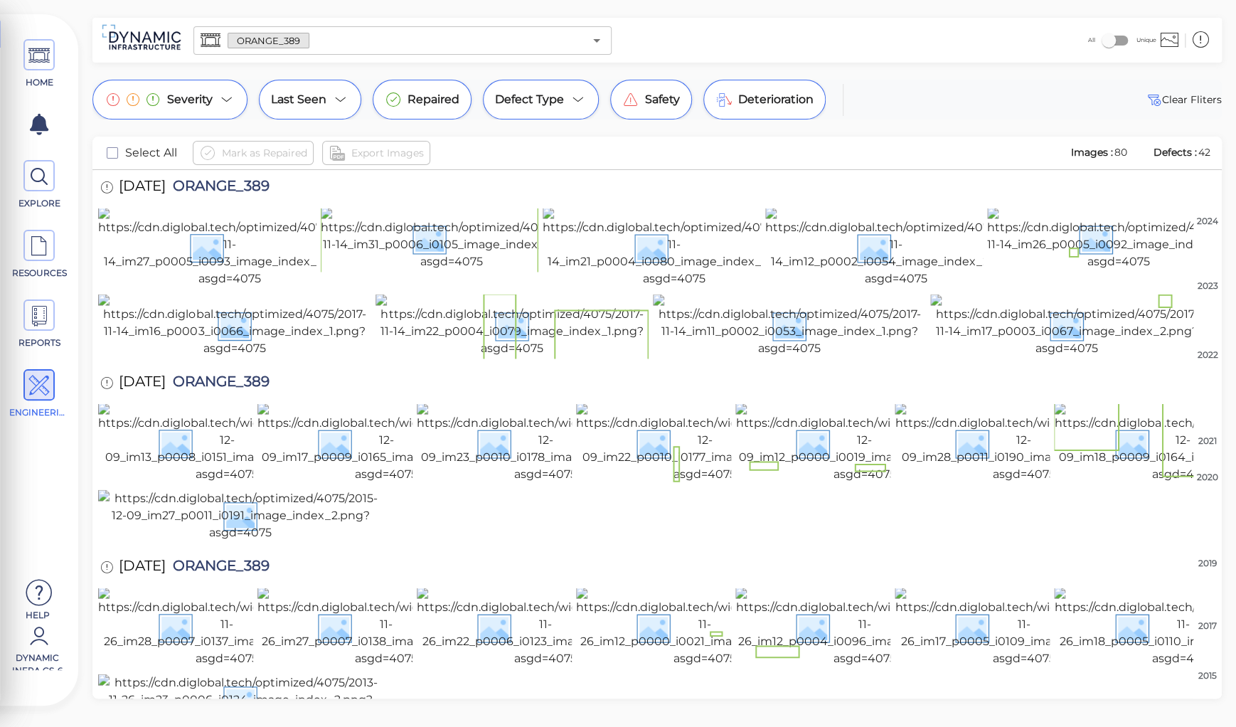
scroll to position [2326, 0]
click at [620, 587] on img at bounding box center [704, 627] width 257 height 80
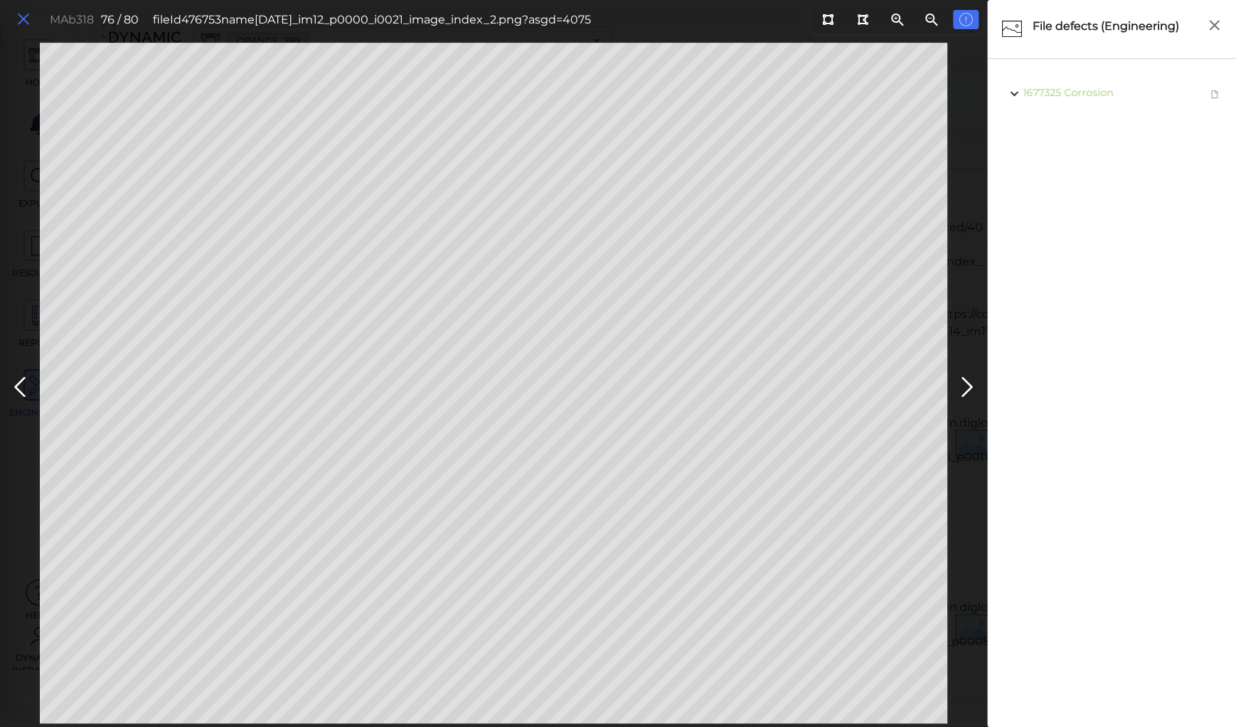
click at [26, 17] on icon at bounding box center [24, 19] width 16 height 19
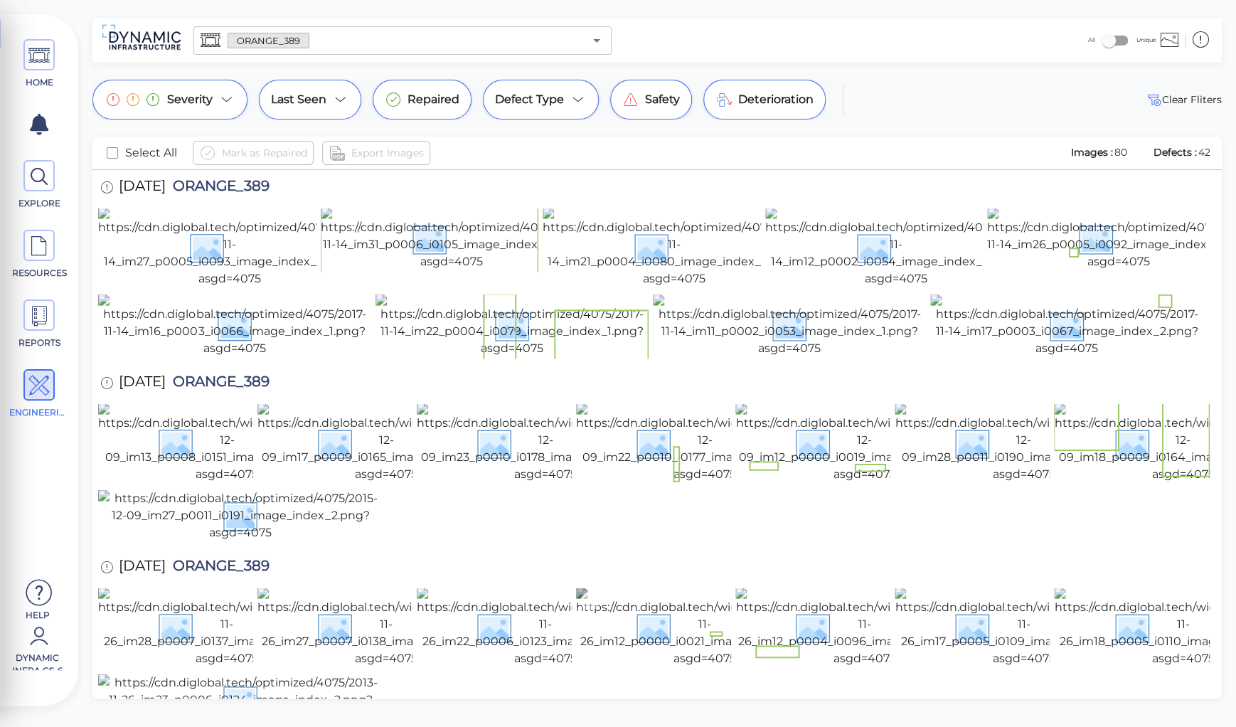
click at [648, 587] on img at bounding box center [704, 627] width 257 height 80
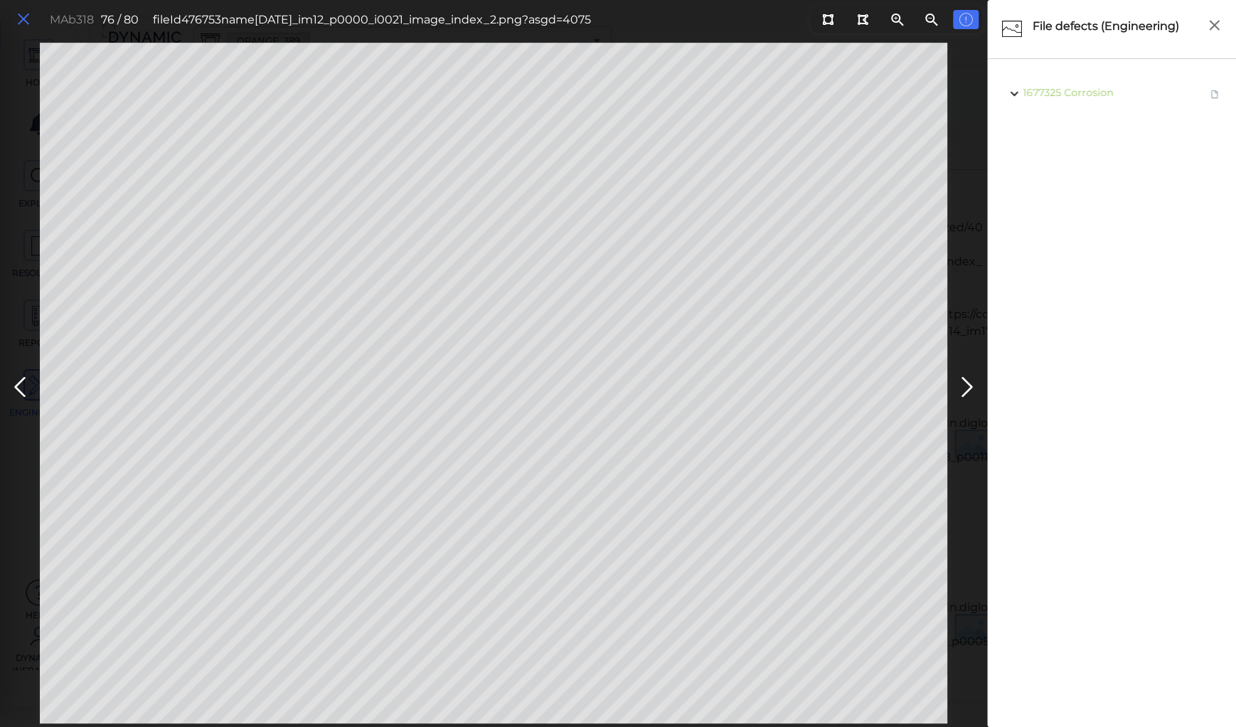
click at [22, 21] on icon at bounding box center [24, 19] width 16 height 19
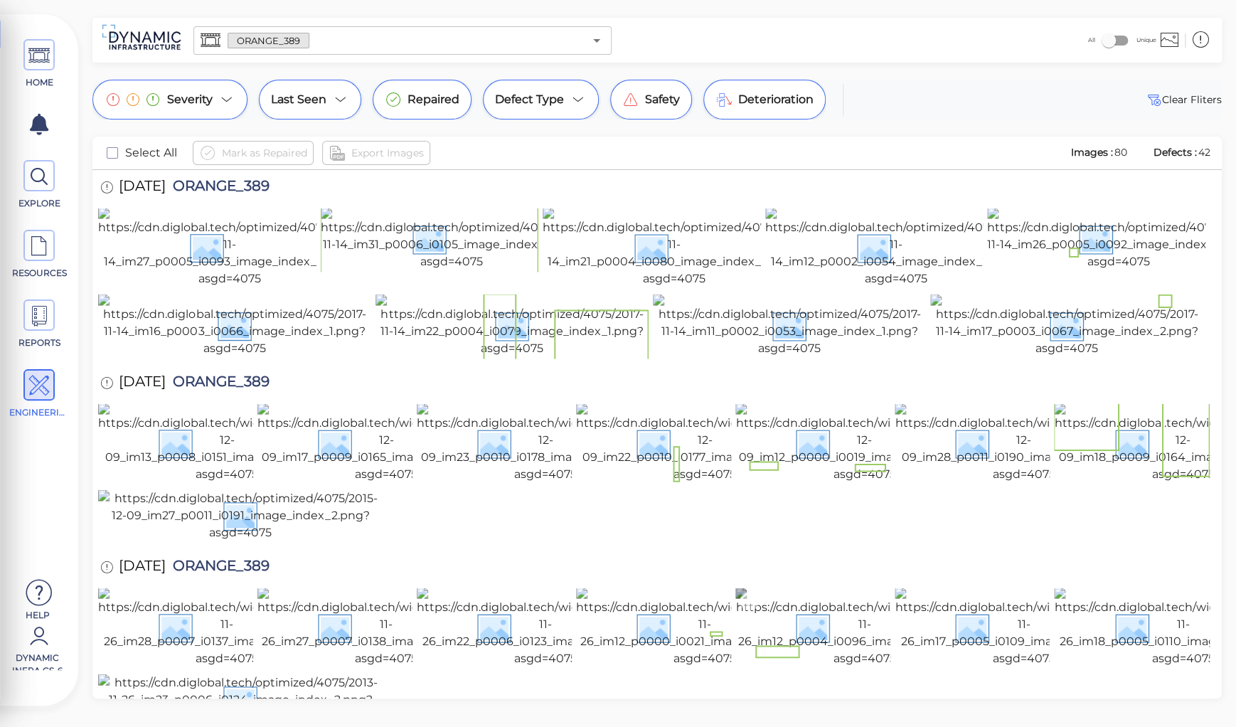
click at [823, 587] on img at bounding box center [863, 627] width 257 height 80
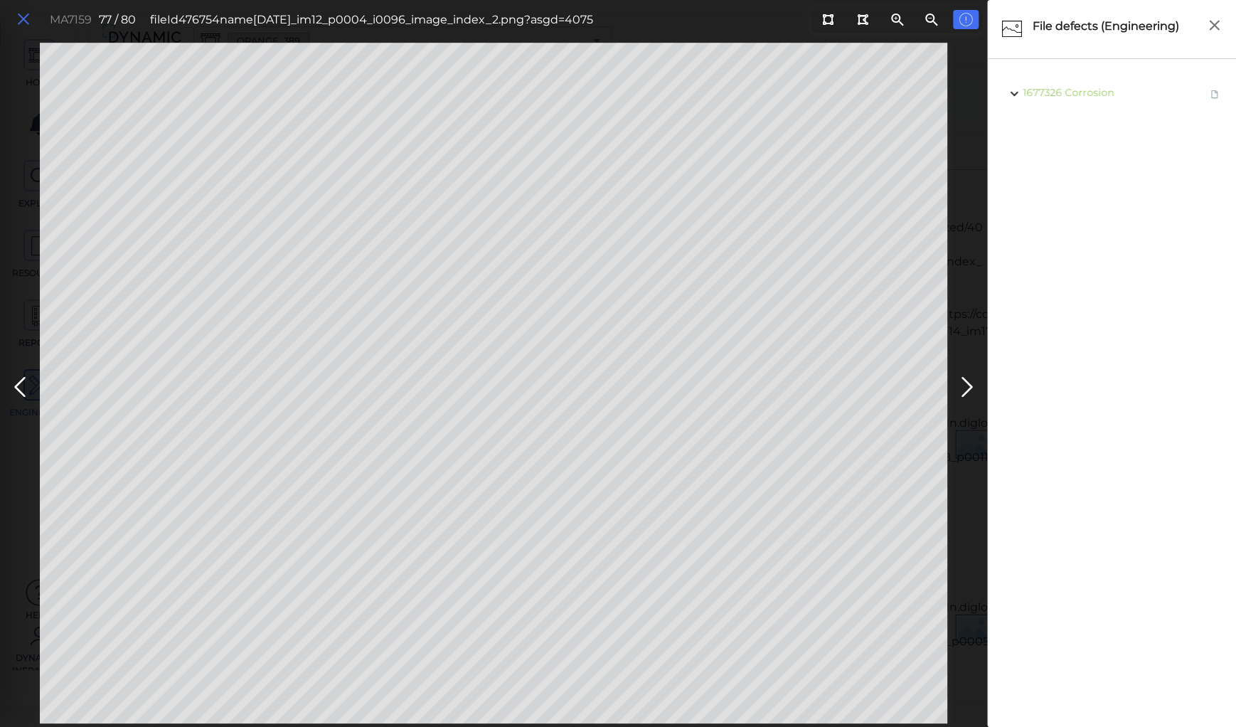
click at [21, 15] on icon at bounding box center [24, 19] width 16 height 19
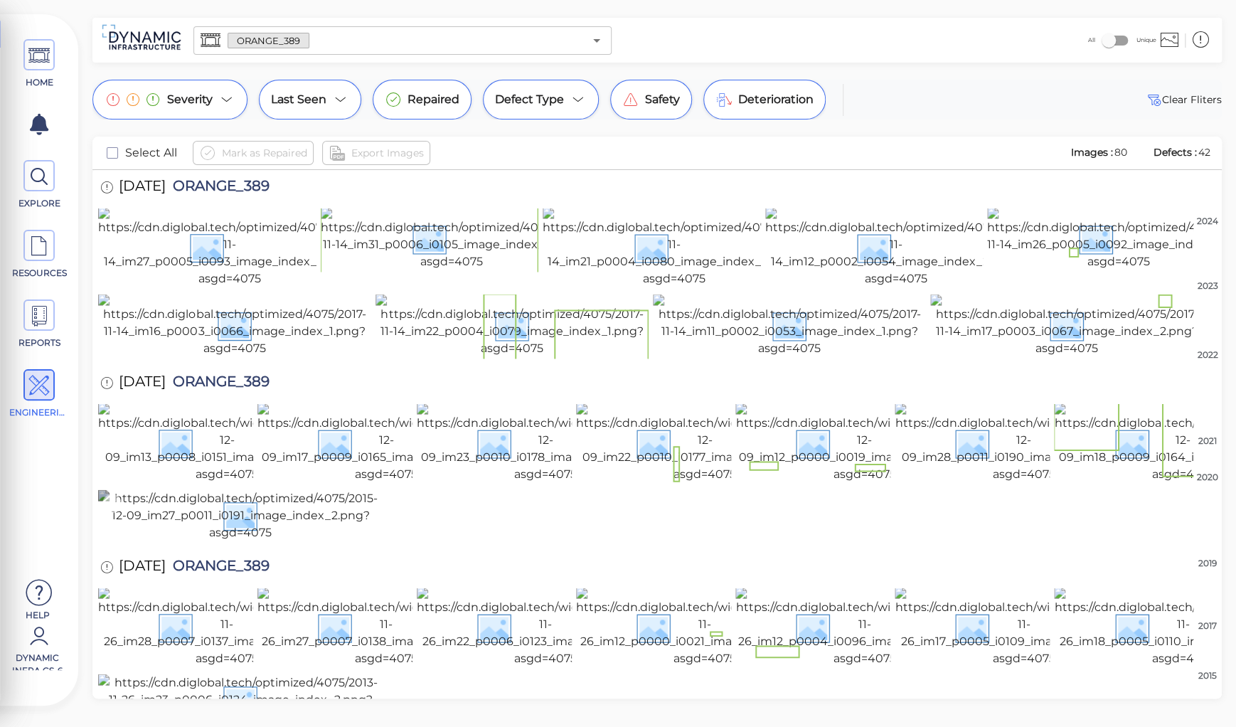
scroll to position [2326, 0]
click at [275, 674] on img at bounding box center [240, 699] width 284 height 51
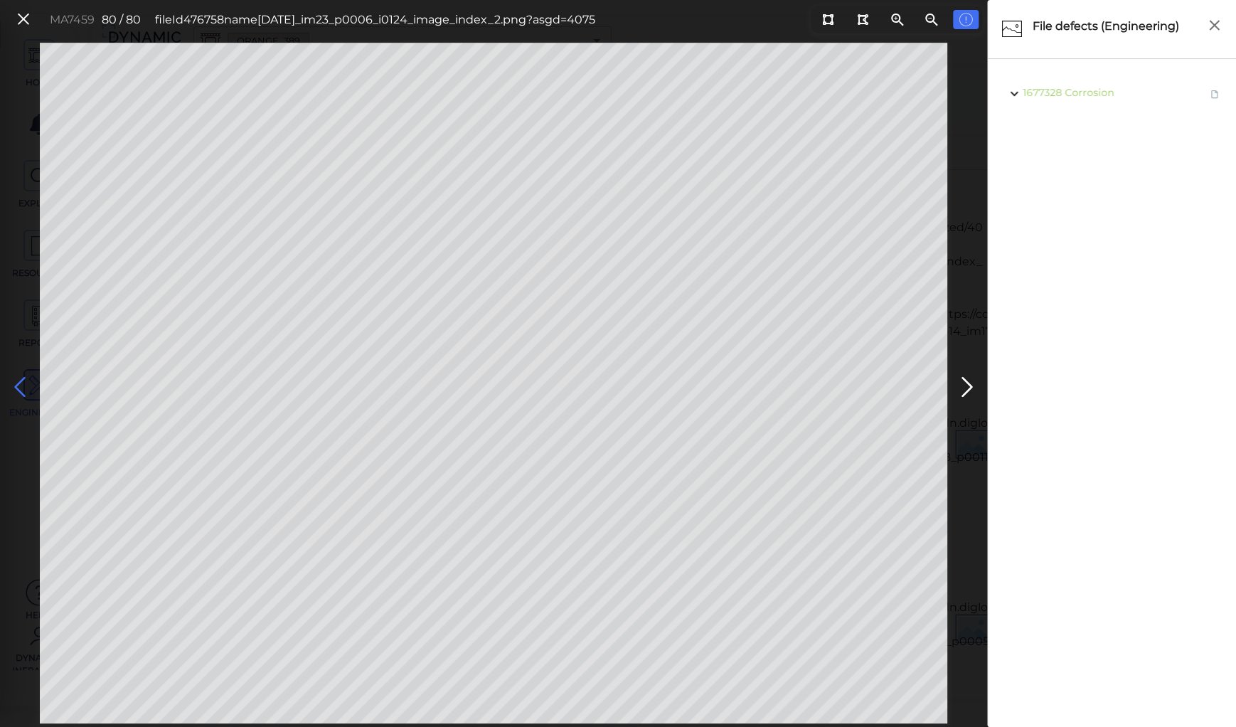
click at [26, 385] on icon at bounding box center [20, 387] width 23 height 28
click at [6, 376] on button at bounding box center [19, 383] width 31 height 43
click at [14, 380] on icon at bounding box center [20, 387] width 23 height 28
click at [21, 381] on icon at bounding box center [20, 387] width 23 height 28
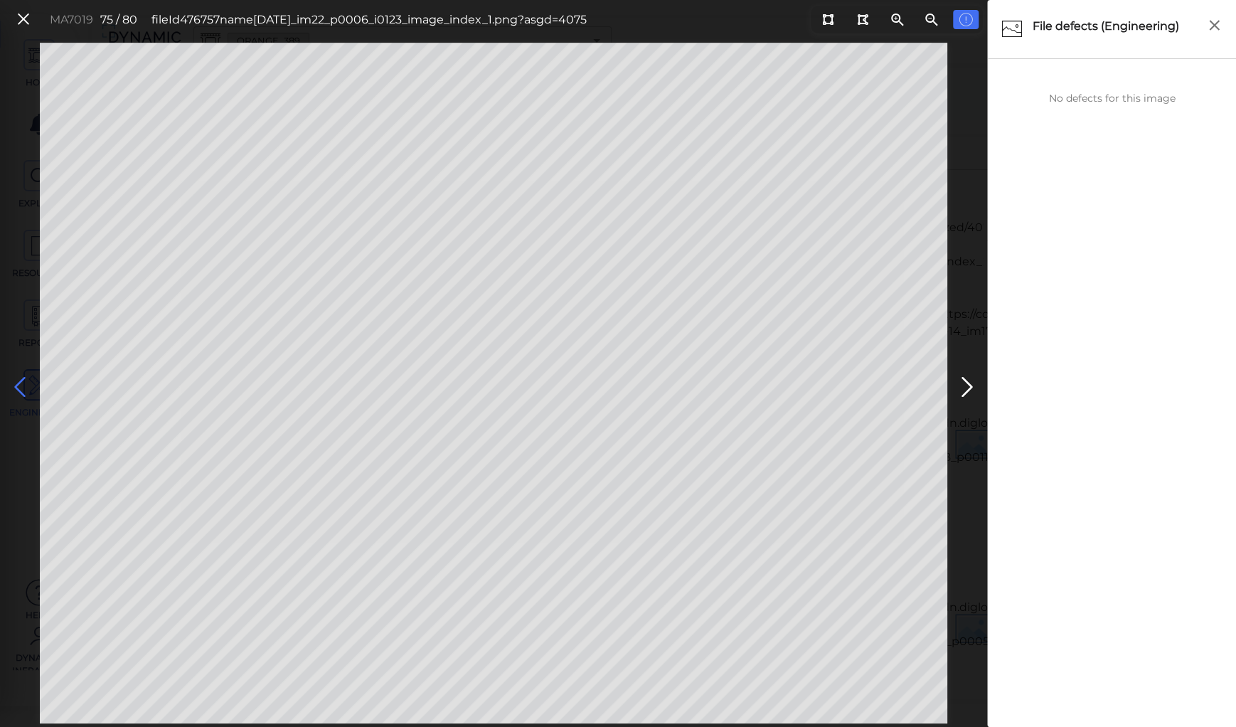
click at [20, 381] on icon at bounding box center [20, 387] width 23 height 28
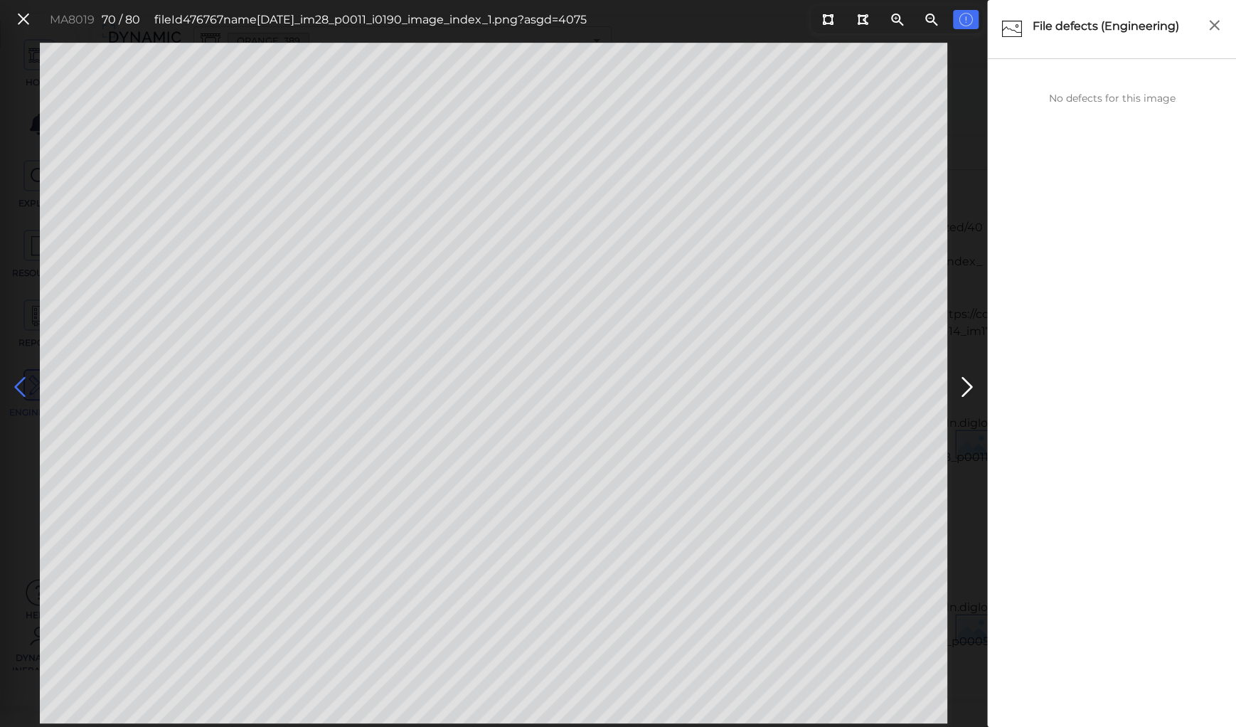
click at [20, 381] on icon at bounding box center [20, 387] width 23 height 28
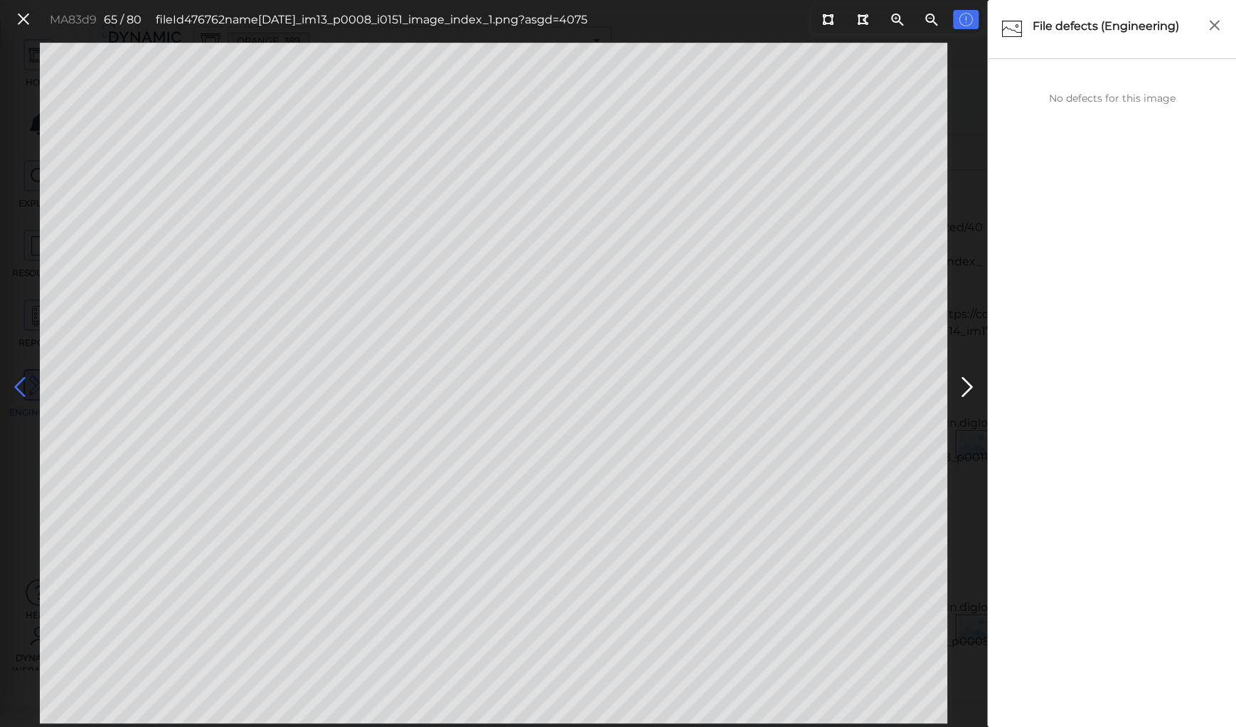
click at [20, 381] on icon at bounding box center [20, 387] width 23 height 28
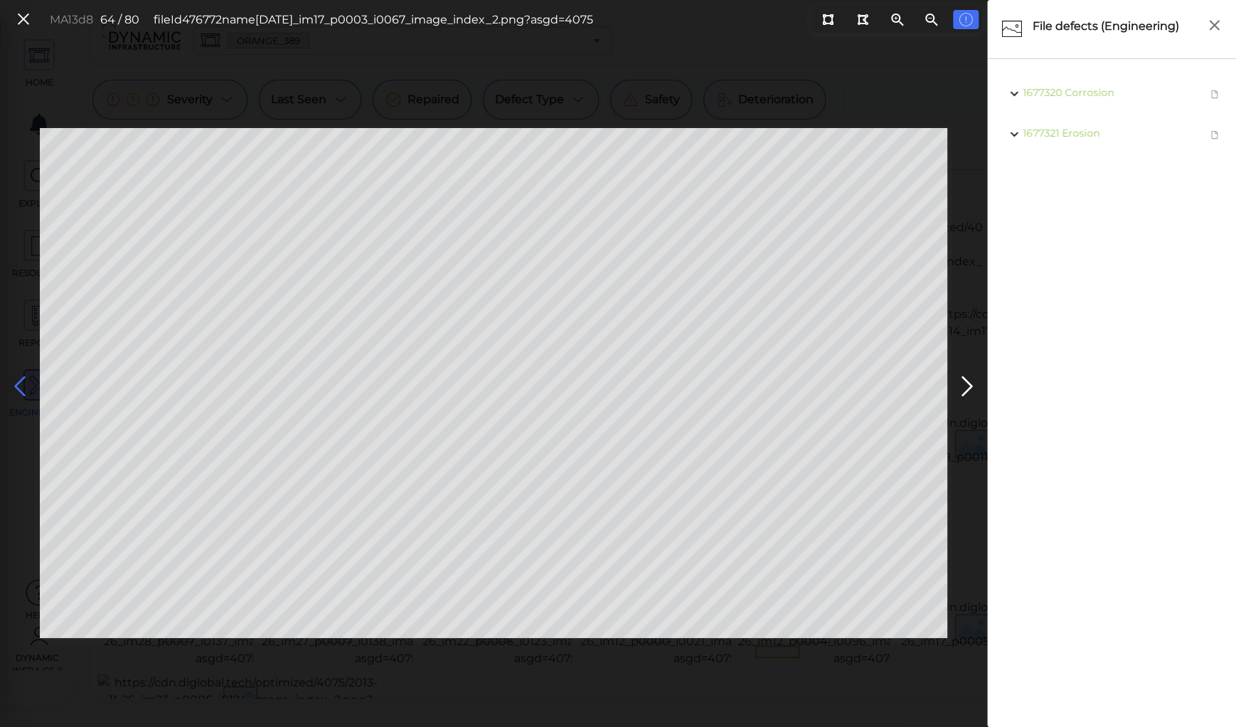
click at [20, 381] on icon at bounding box center [20, 387] width 23 height 28
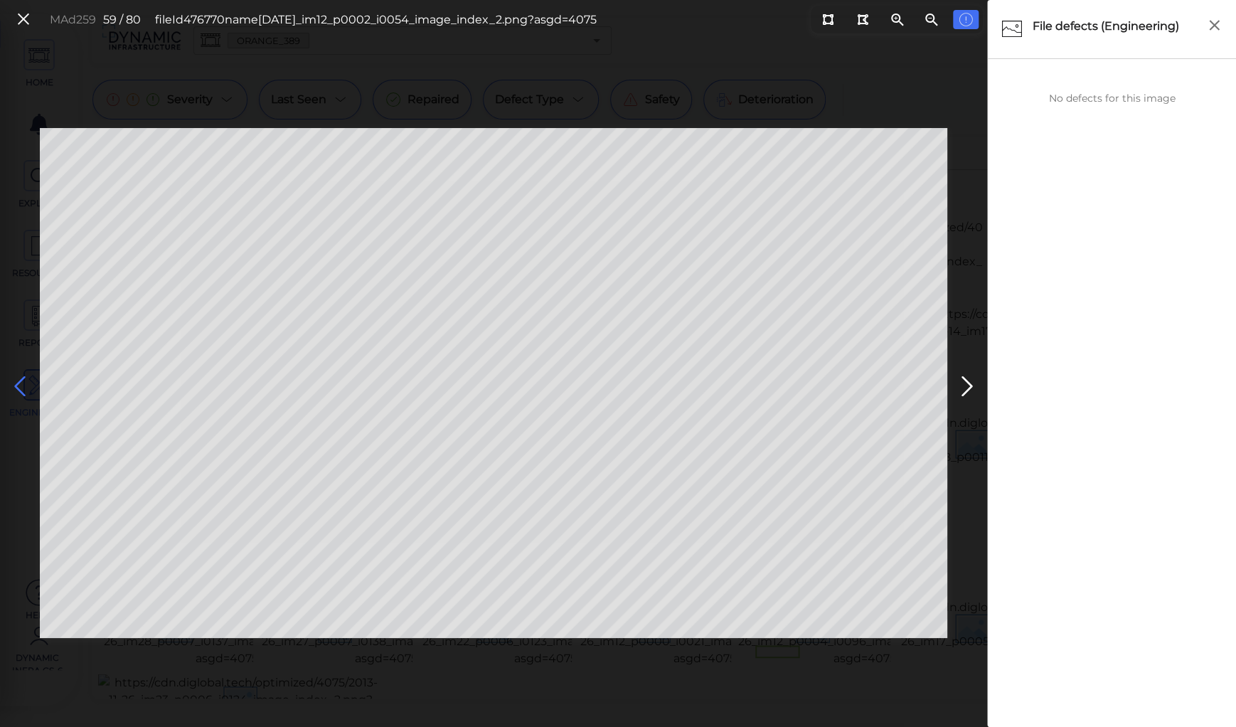
click at [20, 381] on icon at bounding box center [20, 387] width 23 height 28
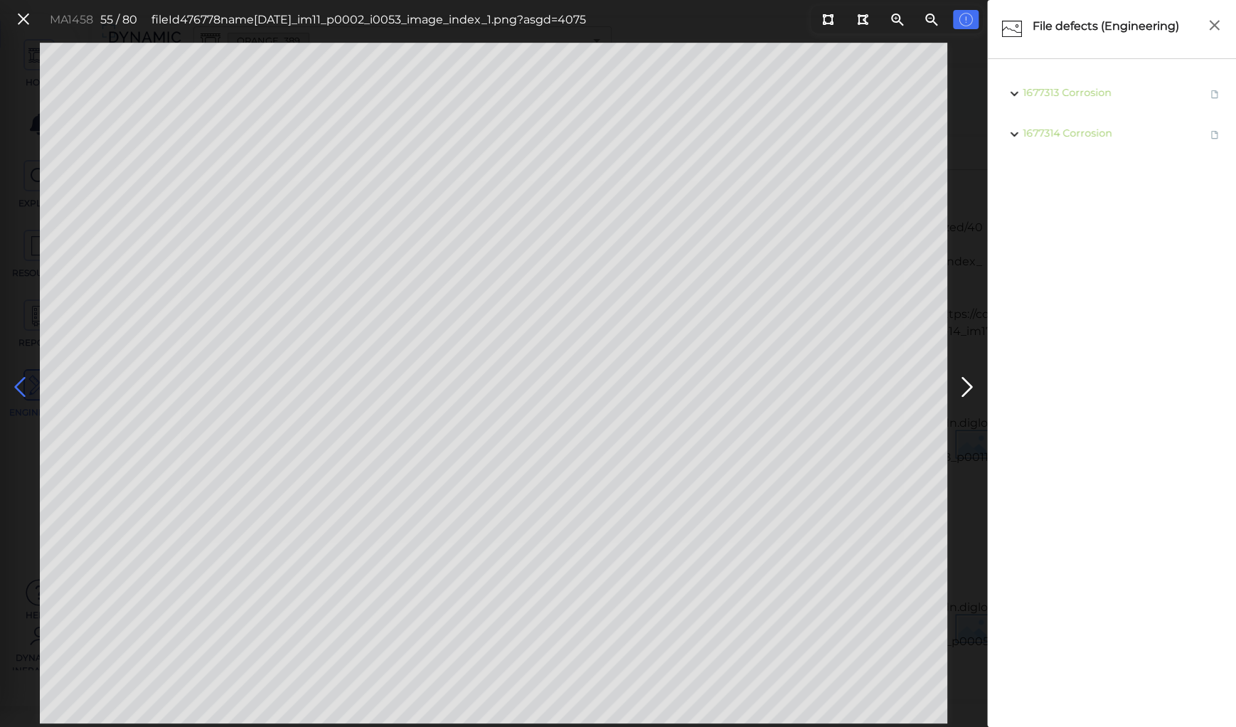
click at [20, 381] on icon at bounding box center [20, 387] width 23 height 28
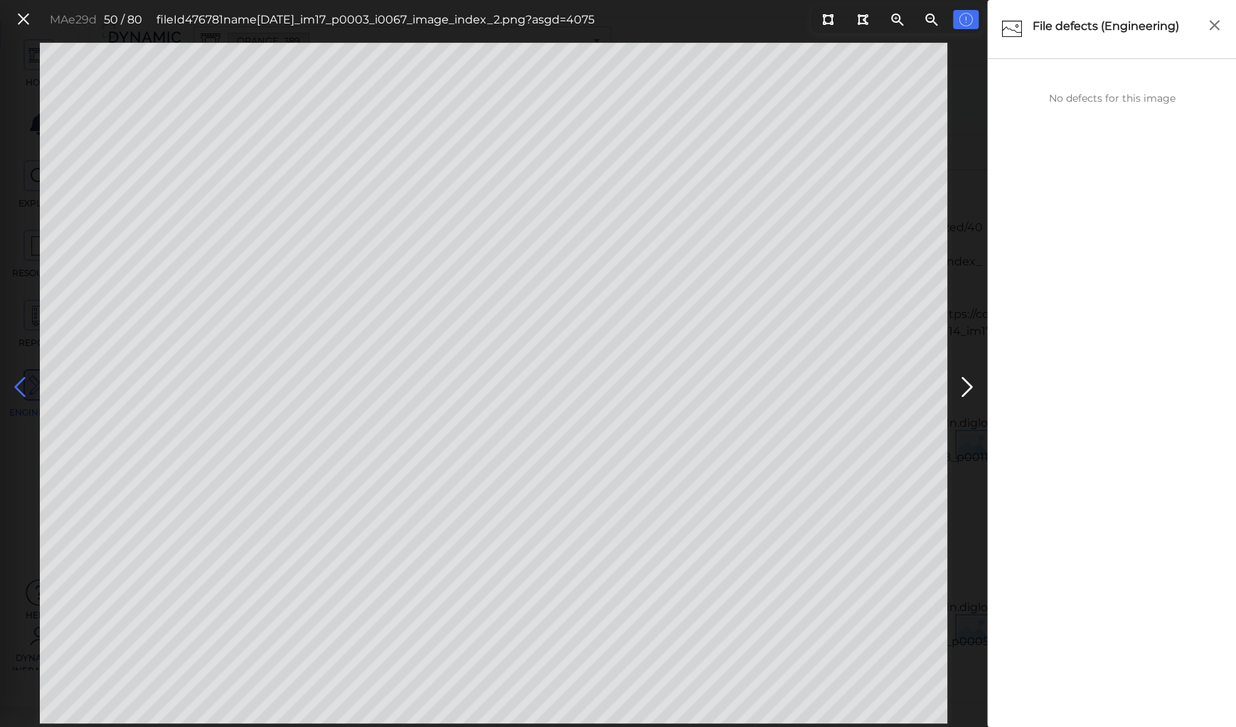
click at [20, 381] on icon at bounding box center [20, 387] width 23 height 28
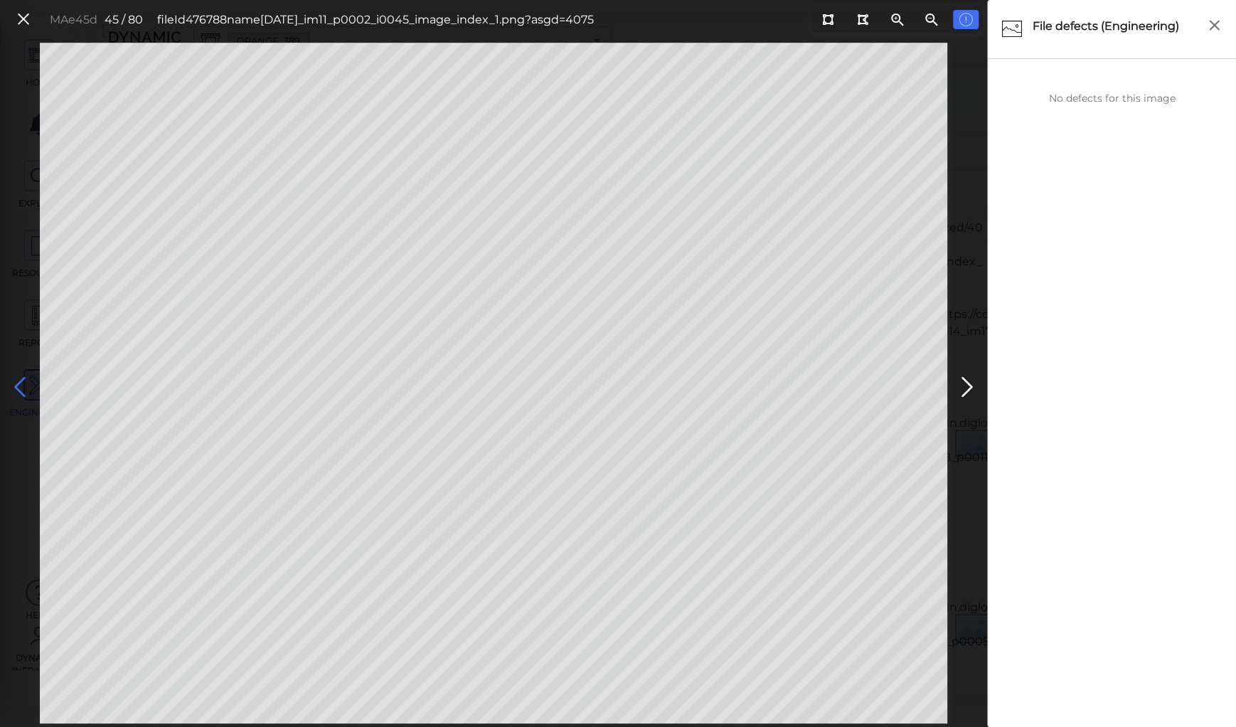
click at [20, 381] on icon at bounding box center [20, 387] width 23 height 28
click at [19, 380] on icon at bounding box center [20, 387] width 23 height 28
click at [17, 368] on button at bounding box center [19, 383] width 31 height 43
click at [17, 380] on icon at bounding box center [20, 387] width 23 height 28
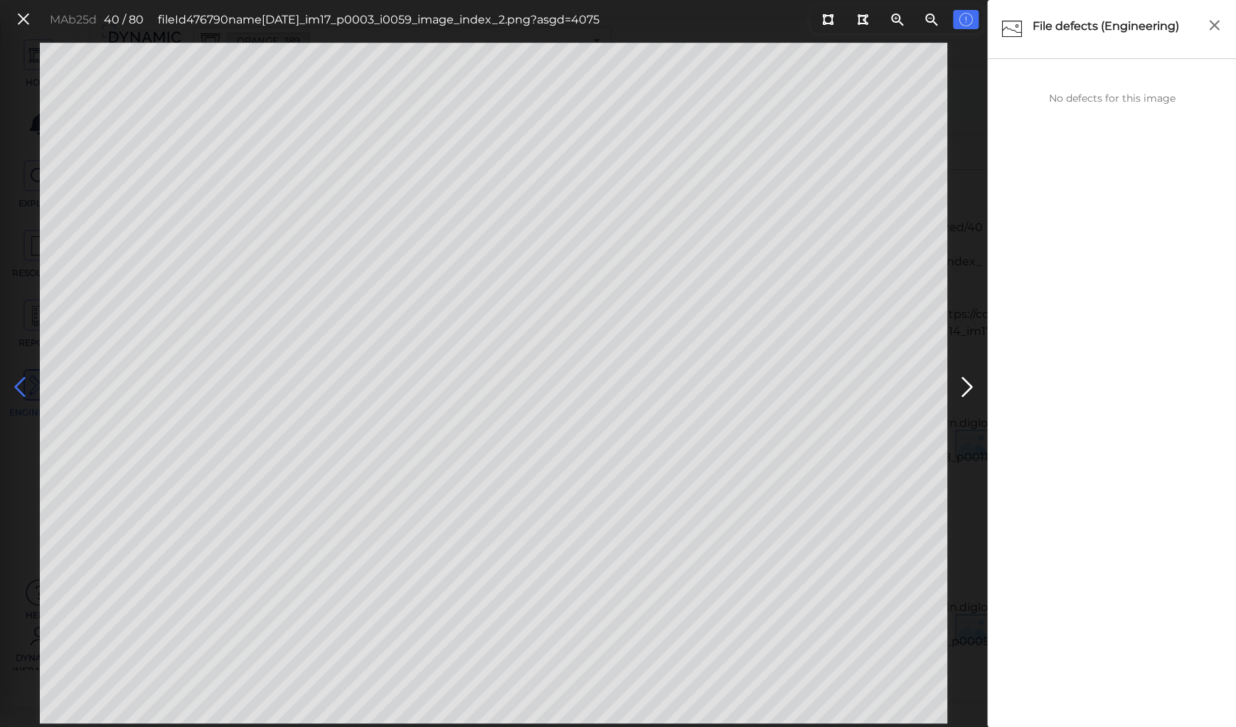
click at [21, 381] on icon at bounding box center [20, 387] width 23 height 28
click at [18, 381] on icon at bounding box center [20, 387] width 23 height 28
click at [19, 381] on icon at bounding box center [20, 387] width 23 height 28
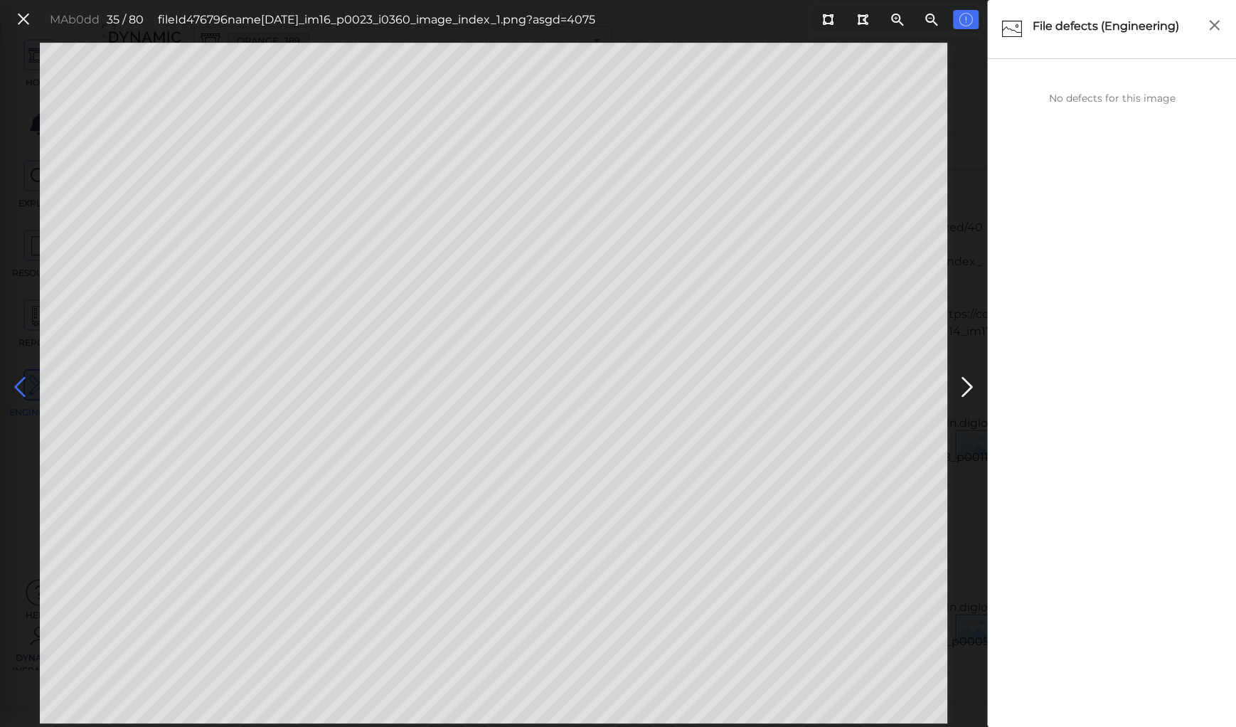
click at [19, 381] on icon at bounding box center [20, 387] width 23 height 28
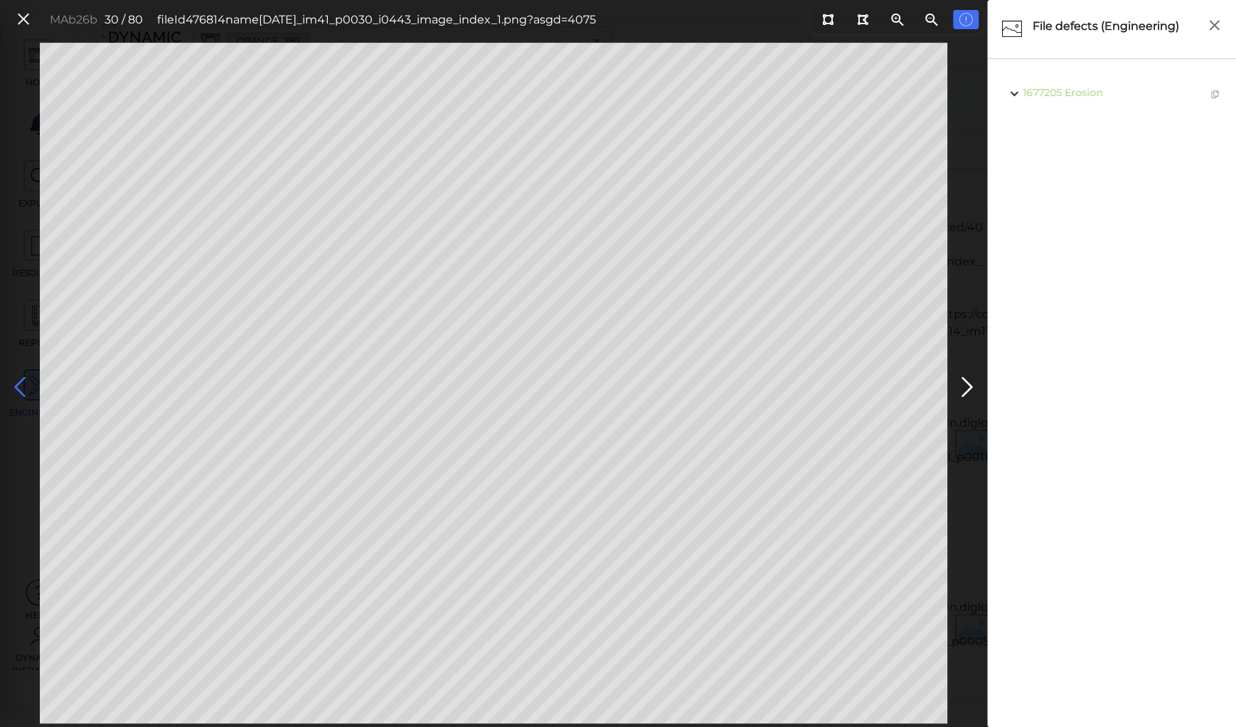
click at [19, 384] on icon at bounding box center [20, 387] width 23 height 28
click at [20, 381] on icon at bounding box center [20, 387] width 23 height 28
click at [20, 379] on icon at bounding box center [20, 387] width 23 height 28
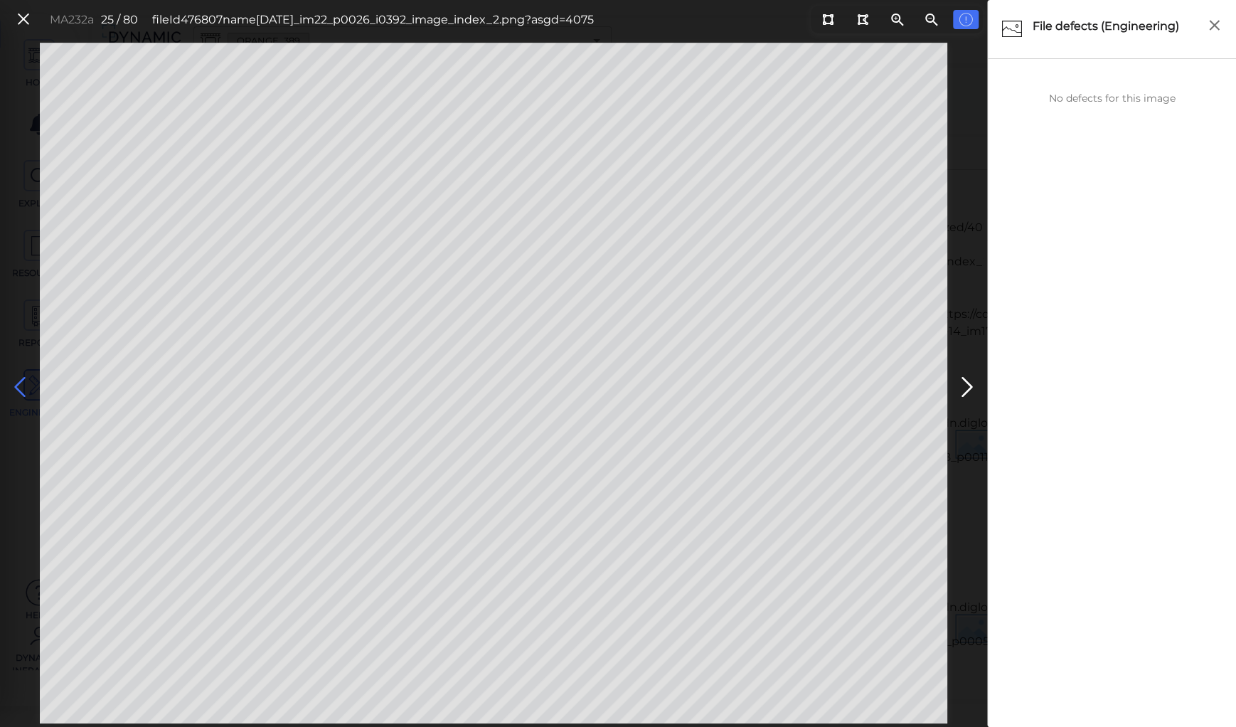
click at [20, 379] on icon at bounding box center [20, 387] width 23 height 28
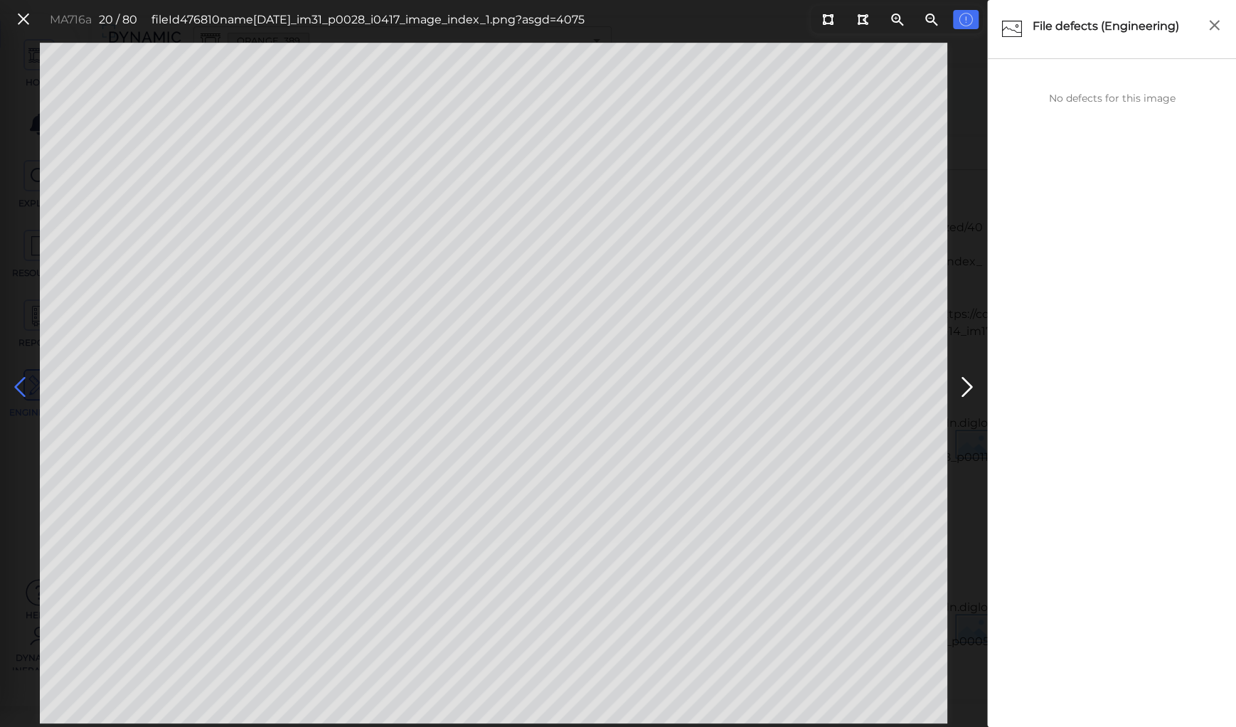
click at [20, 379] on icon at bounding box center [20, 387] width 23 height 28
click at [825, 20] on icon at bounding box center [827, 19] width 11 height 11
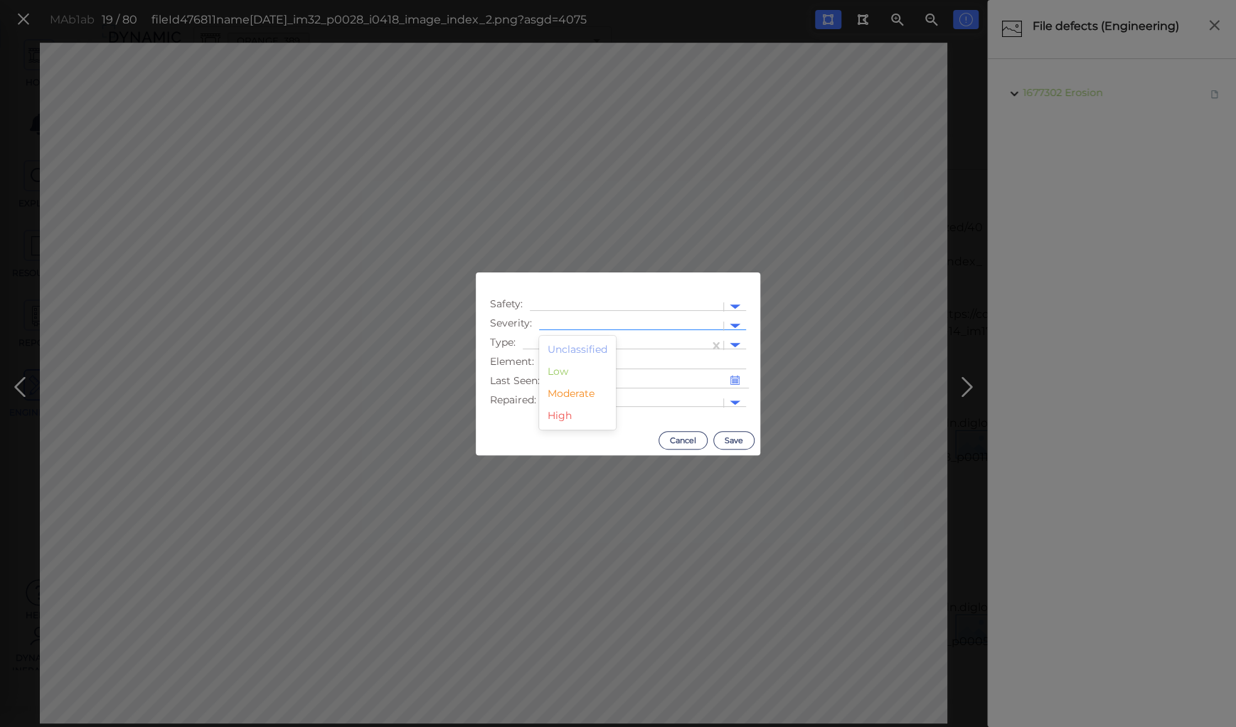
click at [589, 324] on div at bounding box center [631, 326] width 170 height 15
click at [560, 373] on div "Low" at bounding box center [577, 372] width 77 height 22
click at [566, 341] on div at bounding box center [616, 345] width 172 height 15
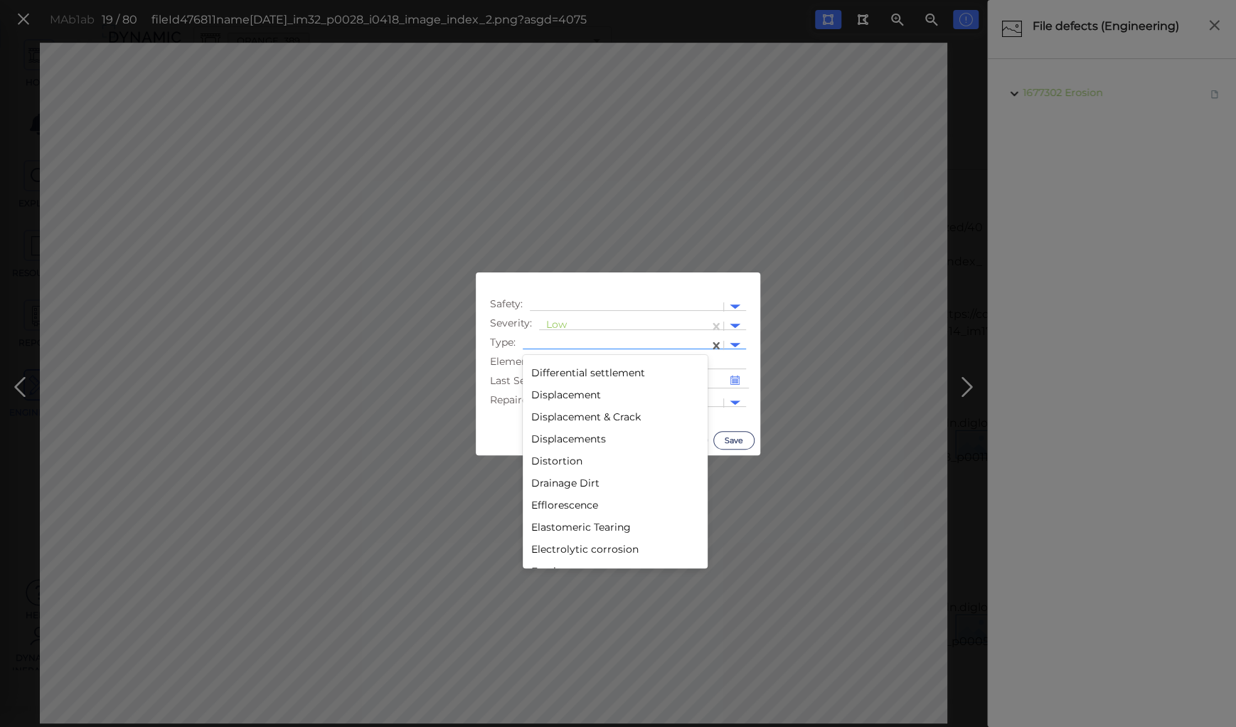
scroll to position [797, 0]
click at [569, 355] on div at bounding box center [616, 345] width 186 height 21
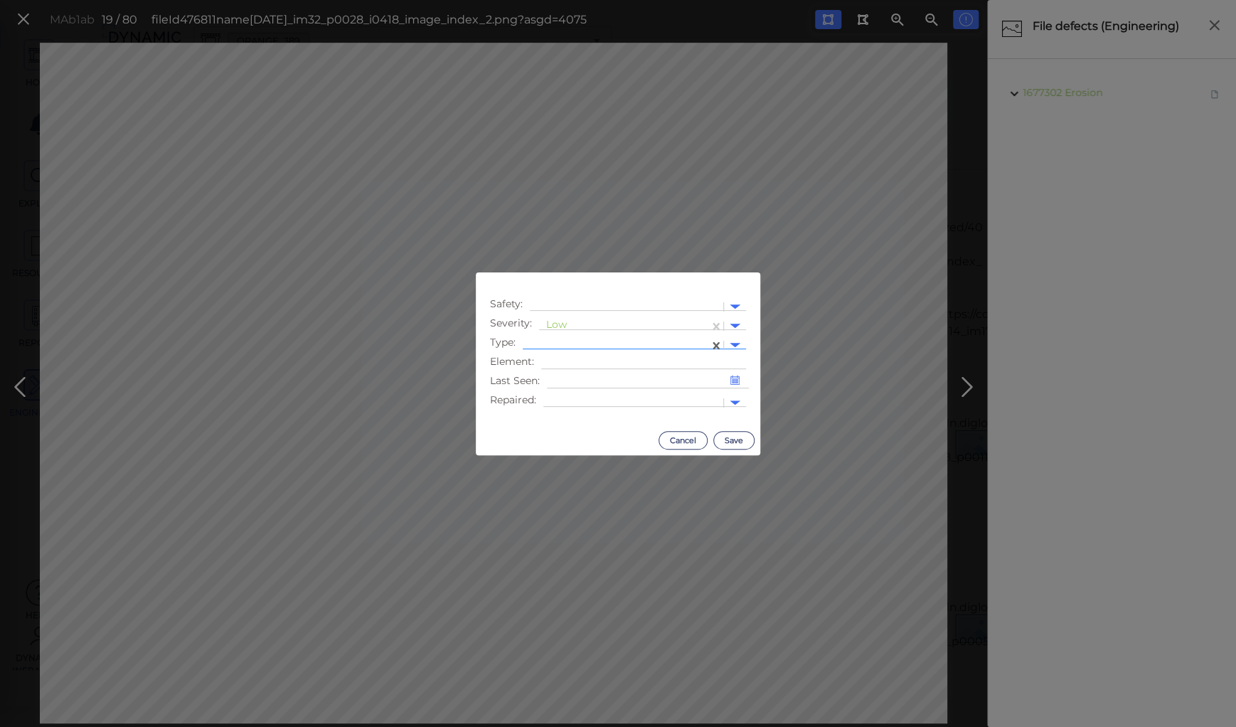
click at [566, 341] on div at bounding box center [616, 345] width 172 height 15
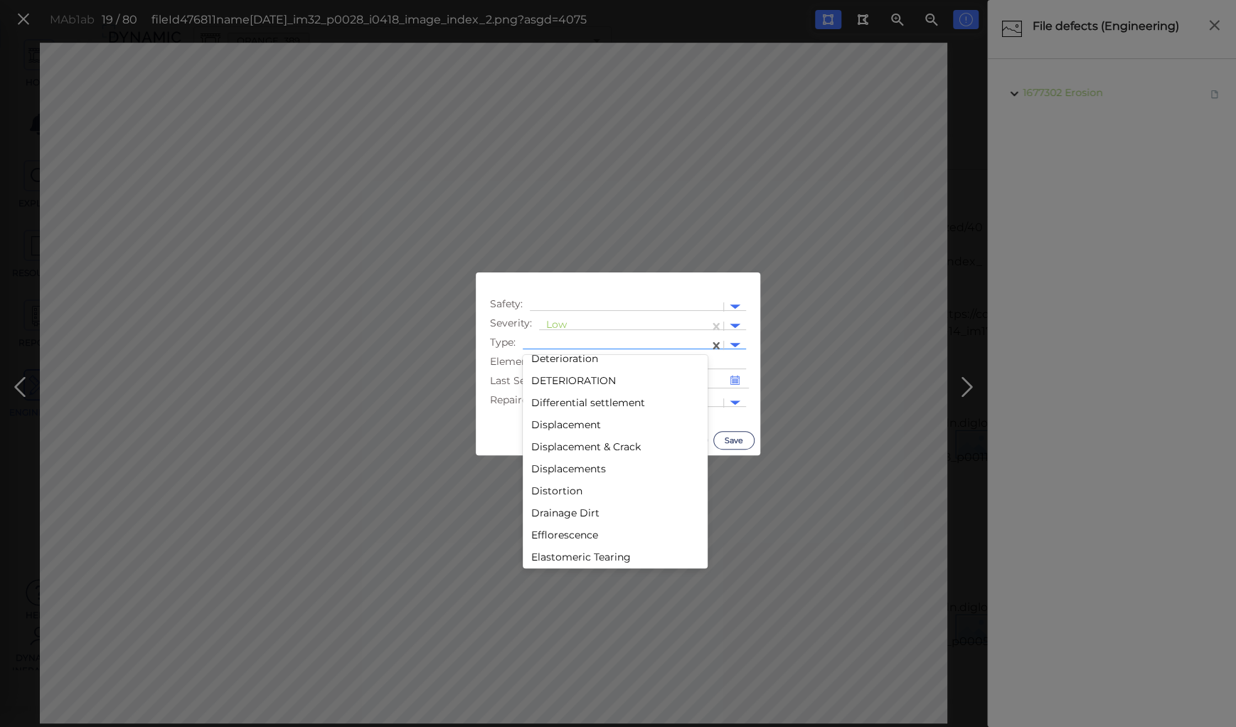
scroll to position [740, 0]
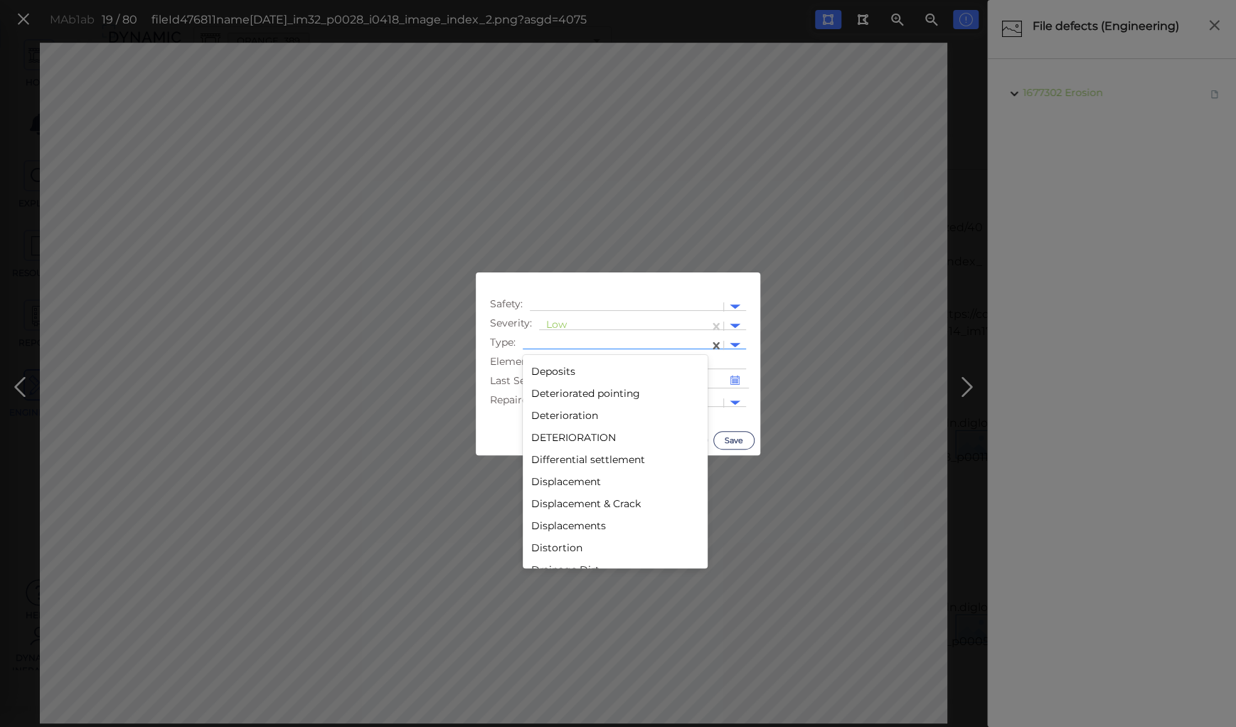
click at [555, 417] on div "Deterioration" at bounding box center [615, 416] width 185 height 22
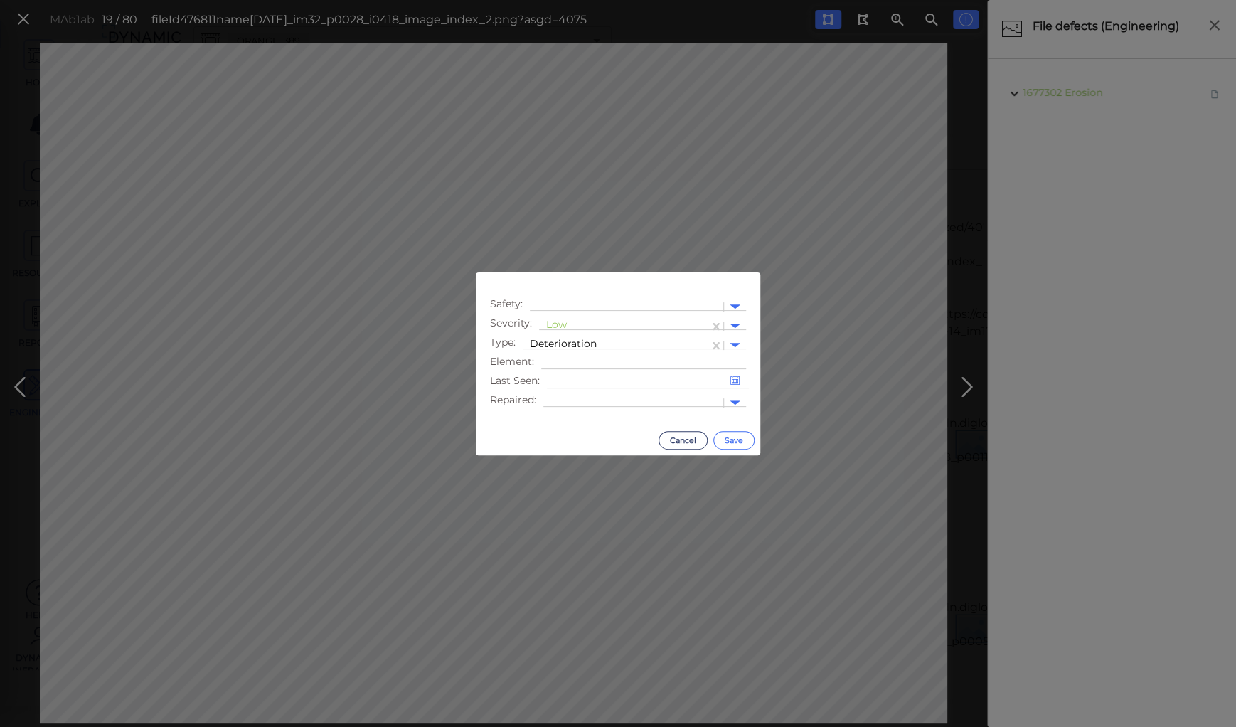
click at [736, 435] on button "Save" at bounding box center [733, 440] width 41 height 18
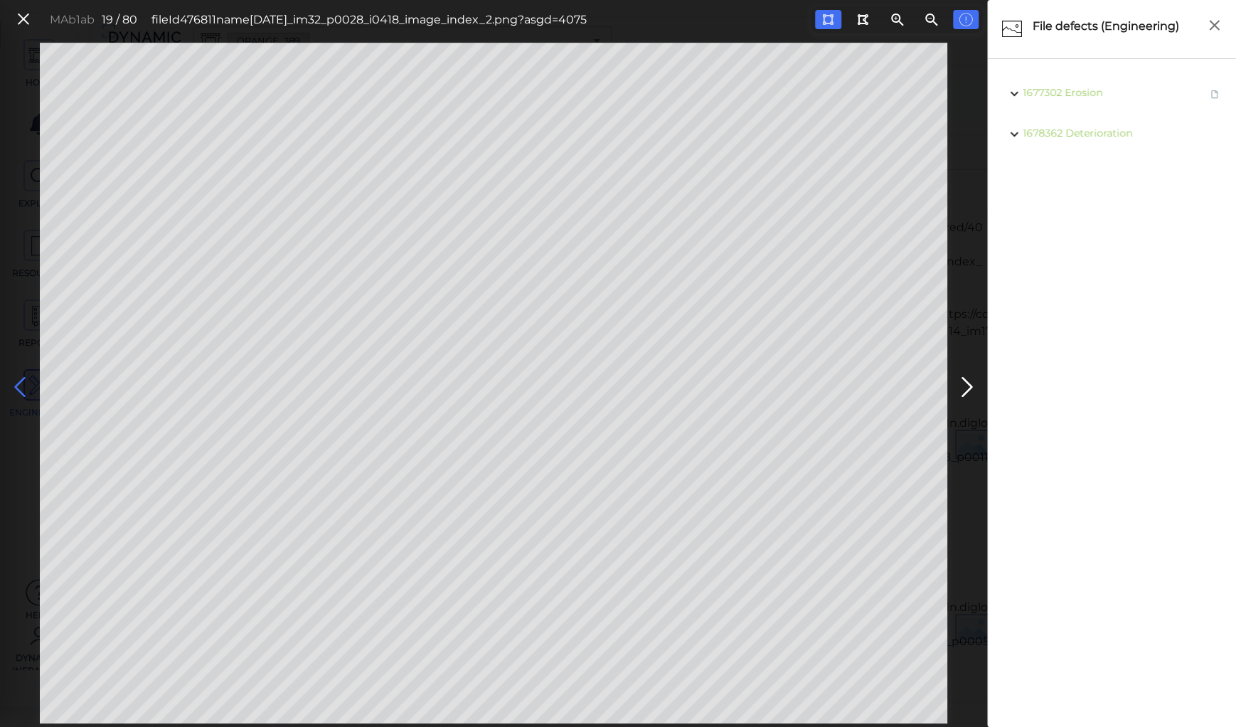
click at [15, 378] on icon at bounding box center [20, 387] width 23 height 28
click at [958, 387] on icon at bounding box center [967, 387] width 23 height 28
click at [20, 380] on icon at bounding box center [20, 387] width 23 height 28
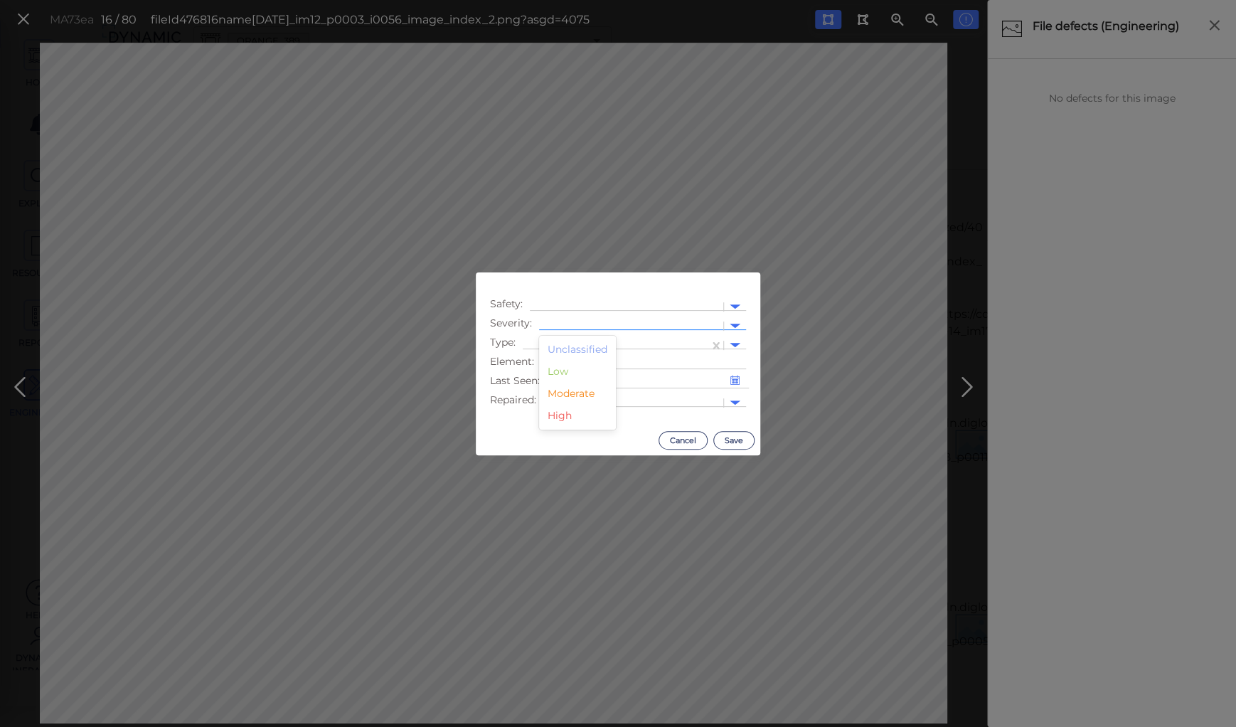
click at [581, 320] on div at bounding box center [631, 326] width 170 height 15
click at [555, 371] on div "Low" at bounding box center [577, 372] width 77 height 22
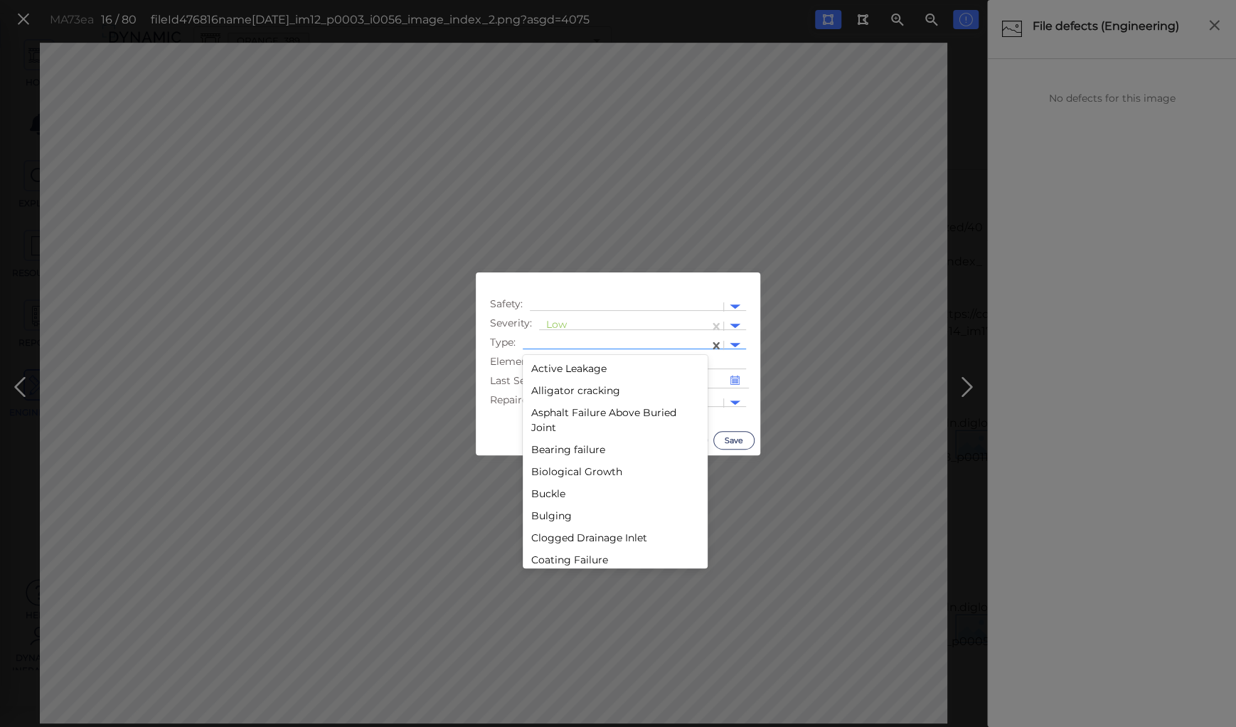
click at [563, 336] on div at bounding box center [616, 345] width 186 height 21
click at [541, 375] on div "Sunken" at bounding box center [615, 378] width 185 height 22
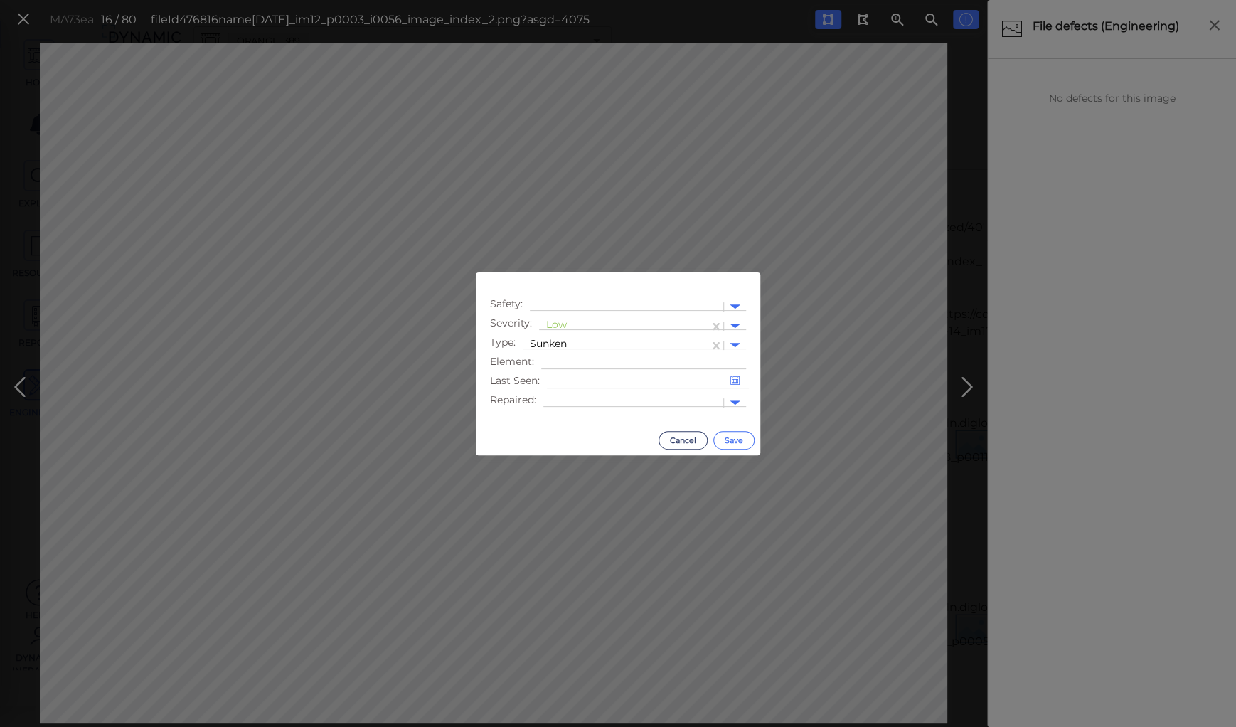
click at [730, 443] on button "Save" at bounding box center [733, 440] width 41 height 18
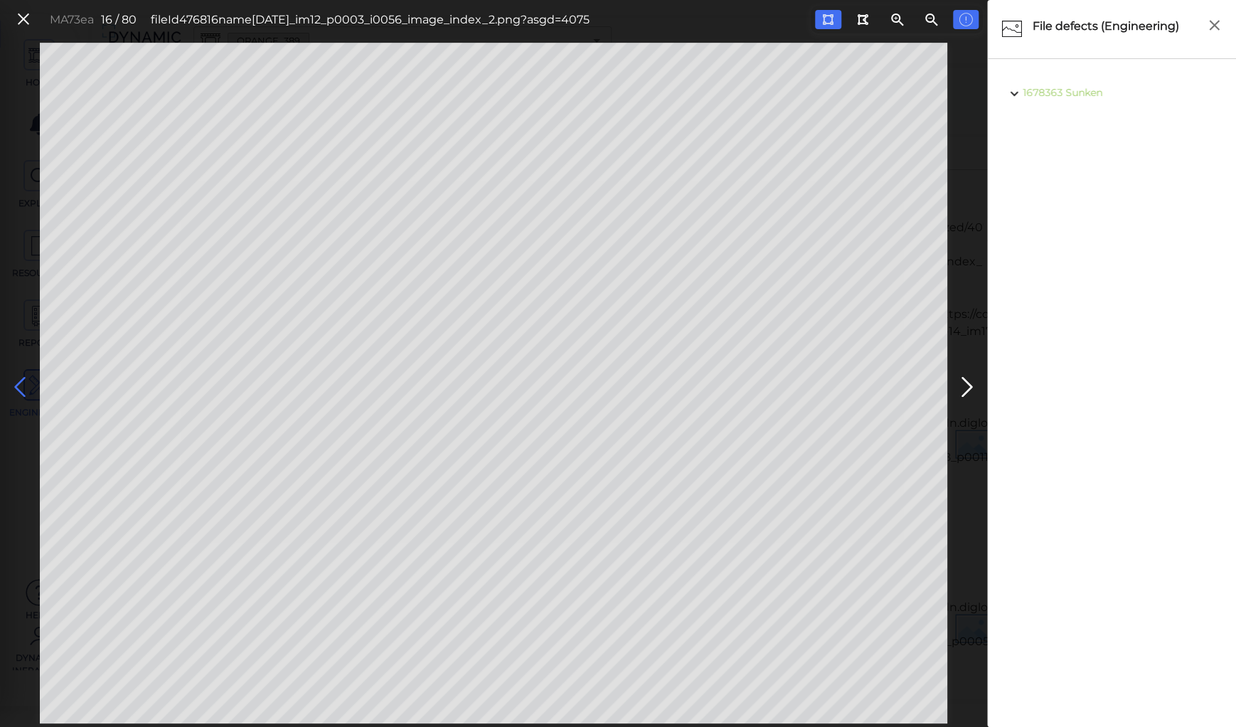
click at [23, 382] on icon at bounding box center [20, 387] width 23 height 28
click at [22, 382] on icon at bounding box center [20, 387] width 23 height 28
click at [23, 381] on icon at bounding box center [20, 387] width 23 height 28
click at [23, 379] on icon at bounding box center [20, 387] width 23 height 28
click at [23, 380] on icon at bounding box center [20, 387] width 23 height 28
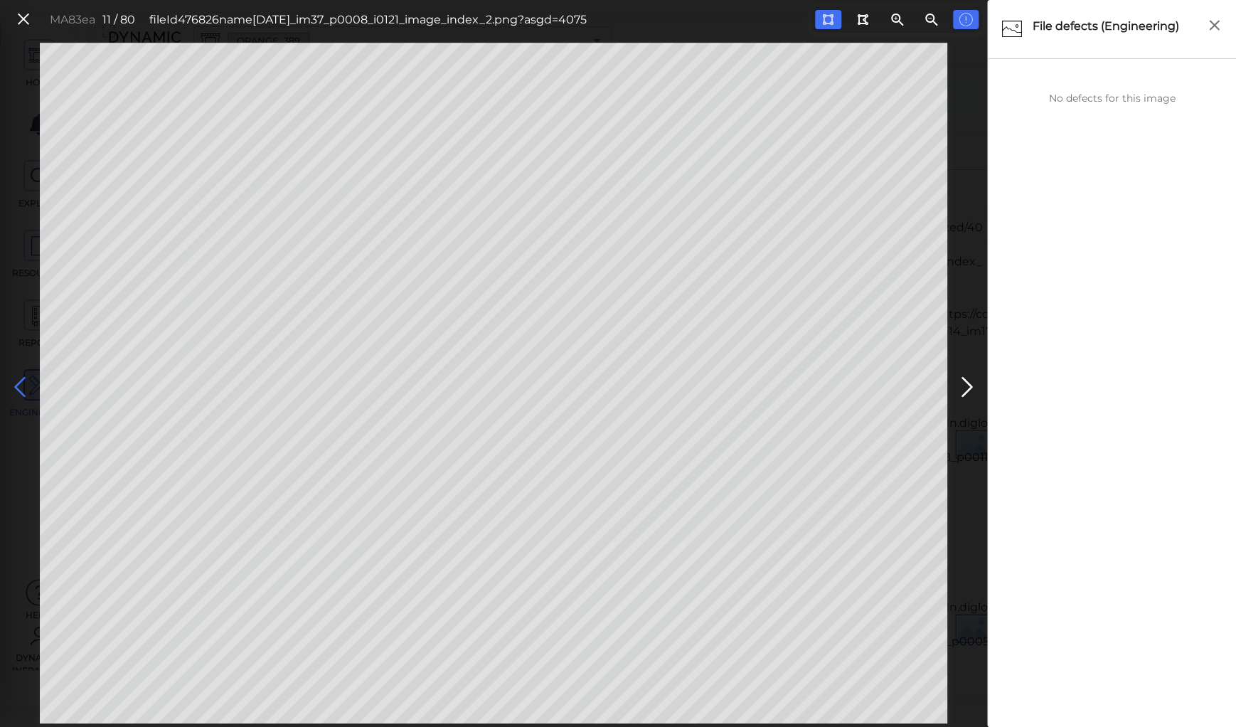
click at [23, 380] on icon at bounding box center [20, 387] width 23 height 28
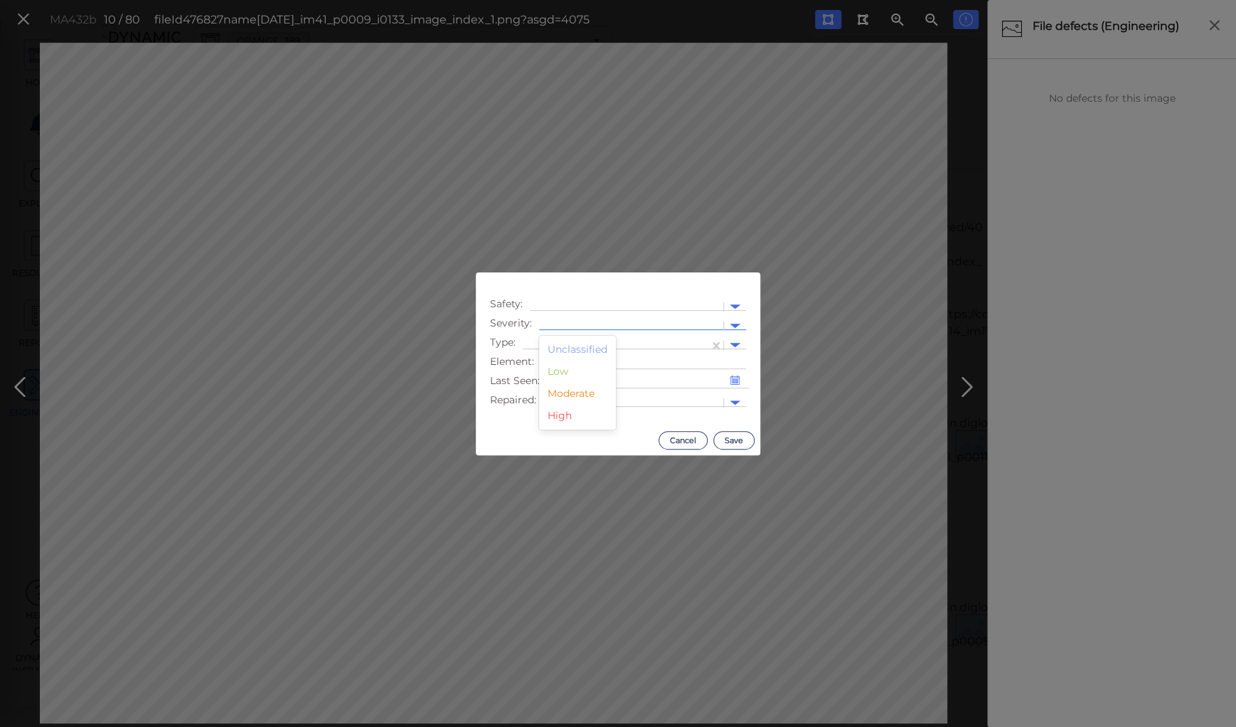
click at [592, 321] on div at bounding box center [631, 326] width 170 height 15
click at [558, 372] on div "Low" at bounding box center [577, 372] width 77 height 22
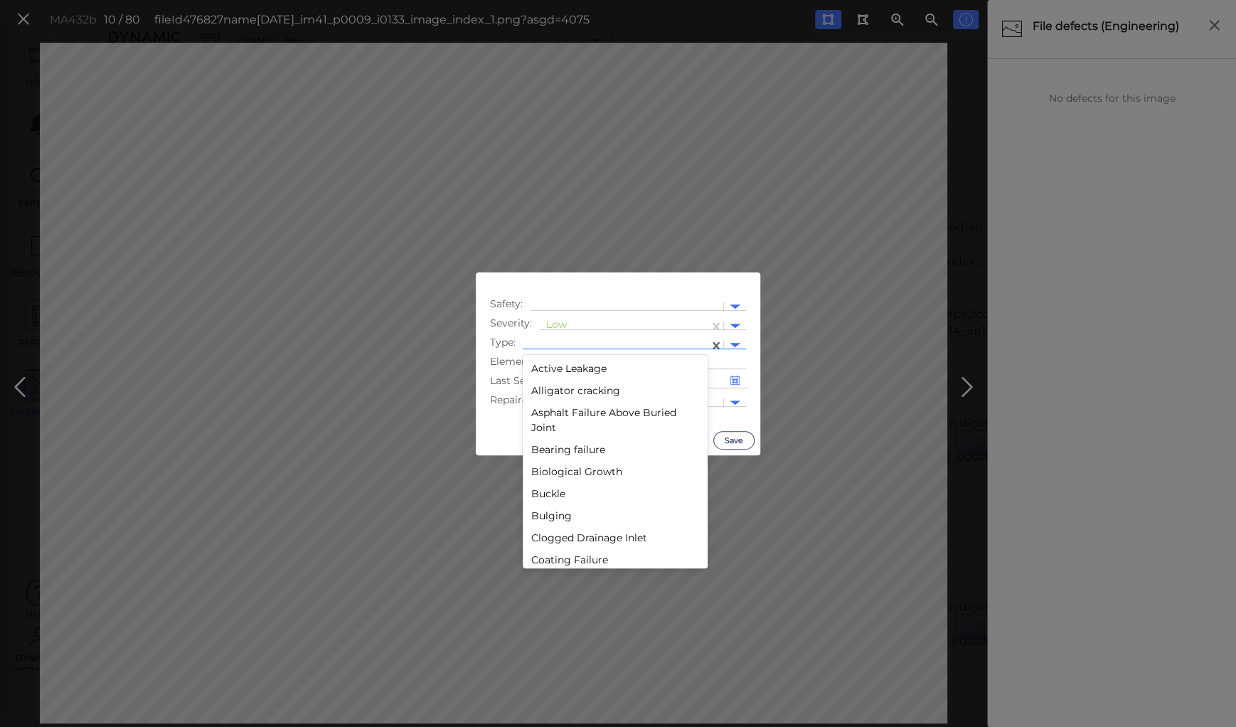
click at [557, 339] on div at bounding box center [616, 345] width 172 height 15
click at [545, 358] on div "Deterioration" at bounding box center [615, 359] width 185 height 22
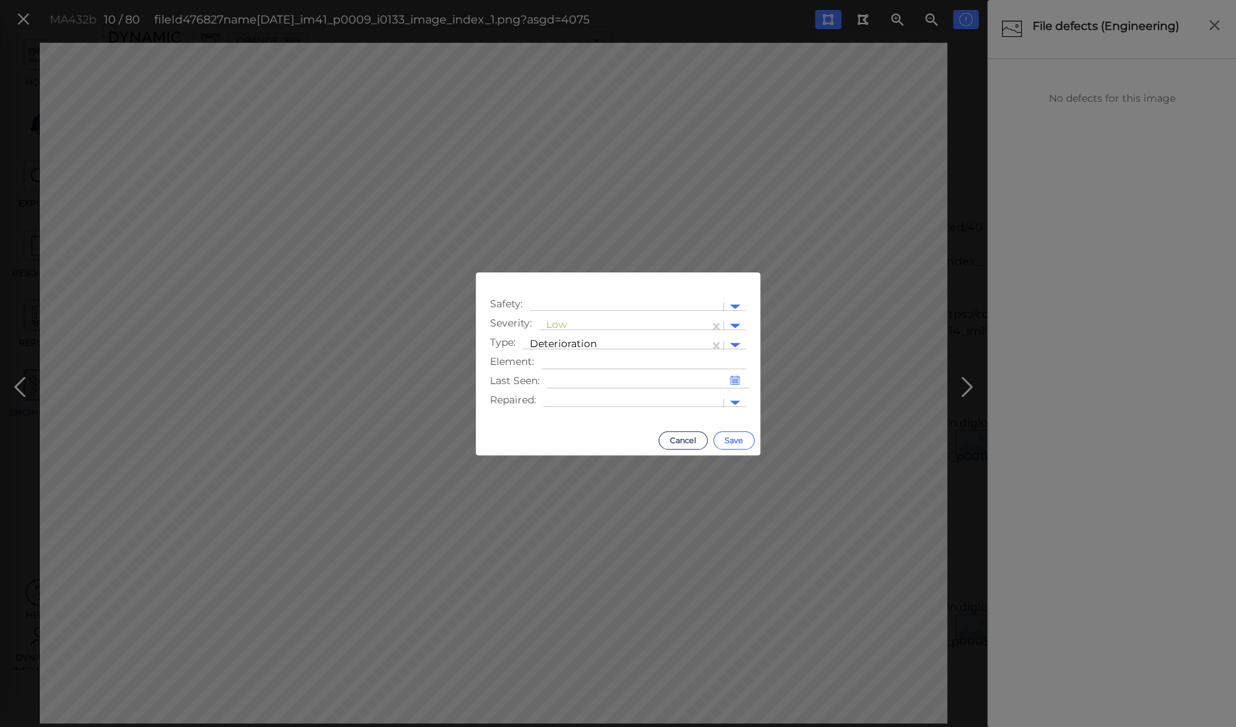
click at [737, 437] on button "Save" at bounding box center [733, 440] width 41 height 18
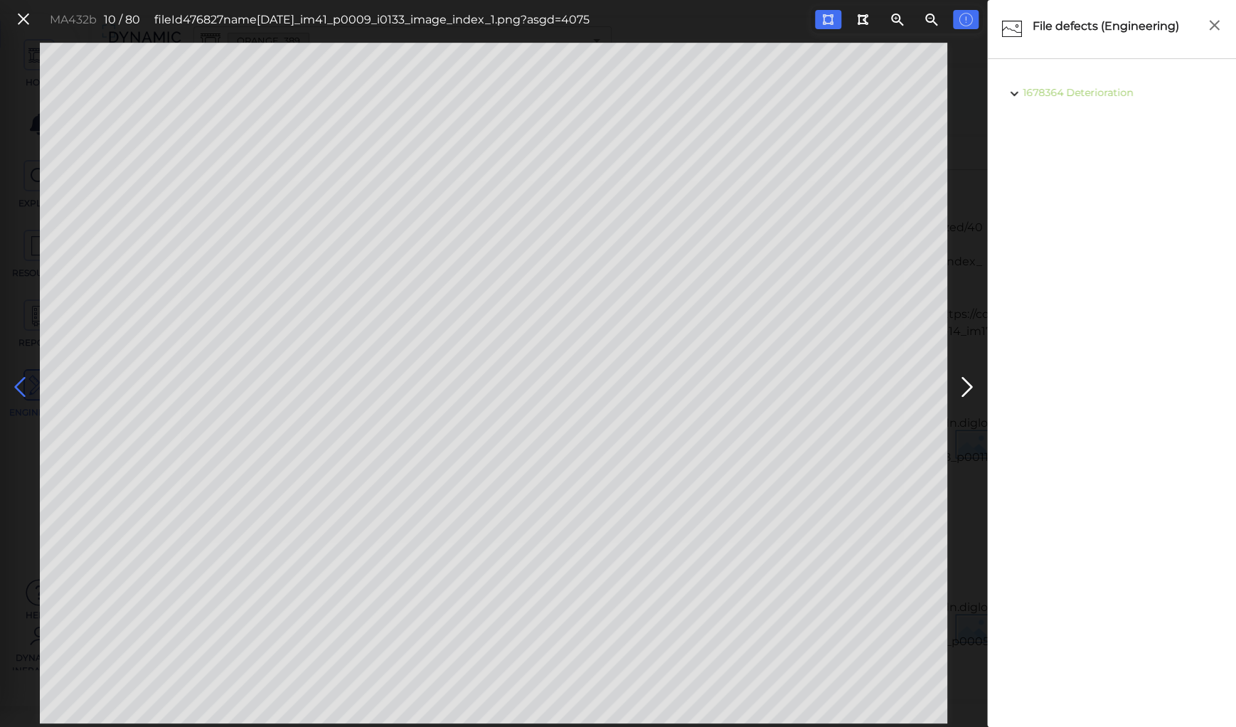
click at [23, 379] on icon at bounding box center [20, 387] width 23 height 28
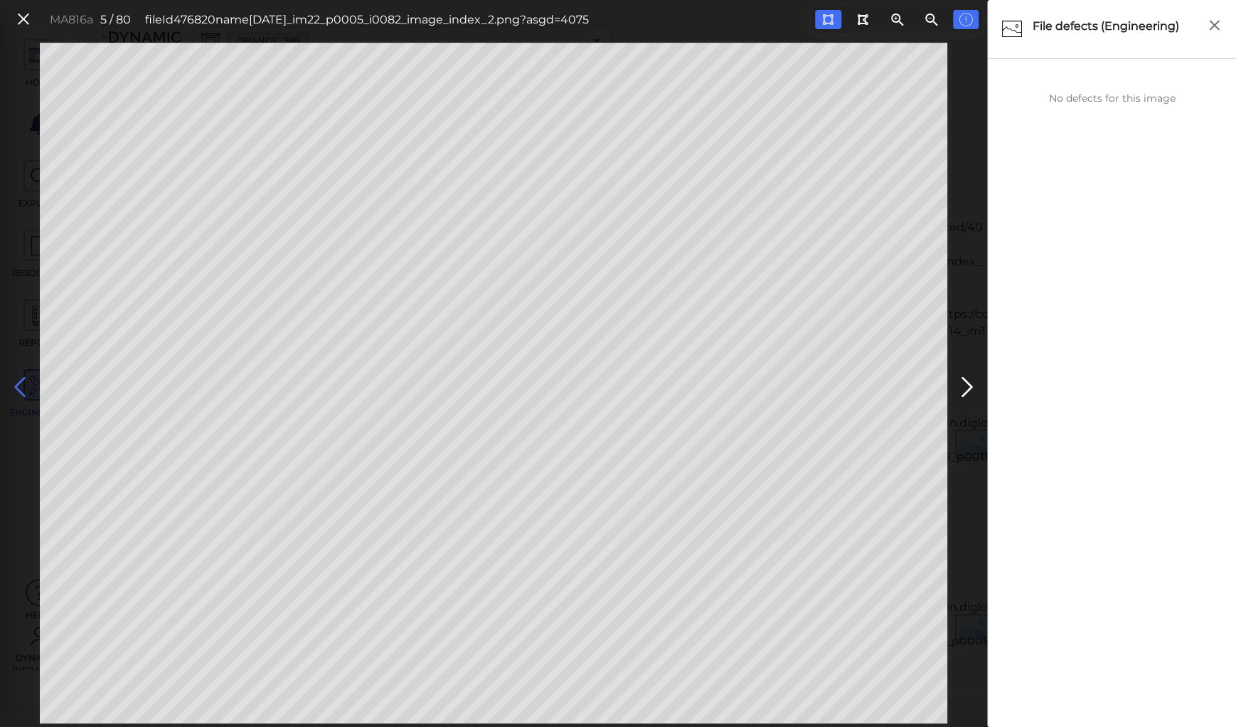
click at [23, 379] on icon at bounding box center [20, 387] width 23 height 28
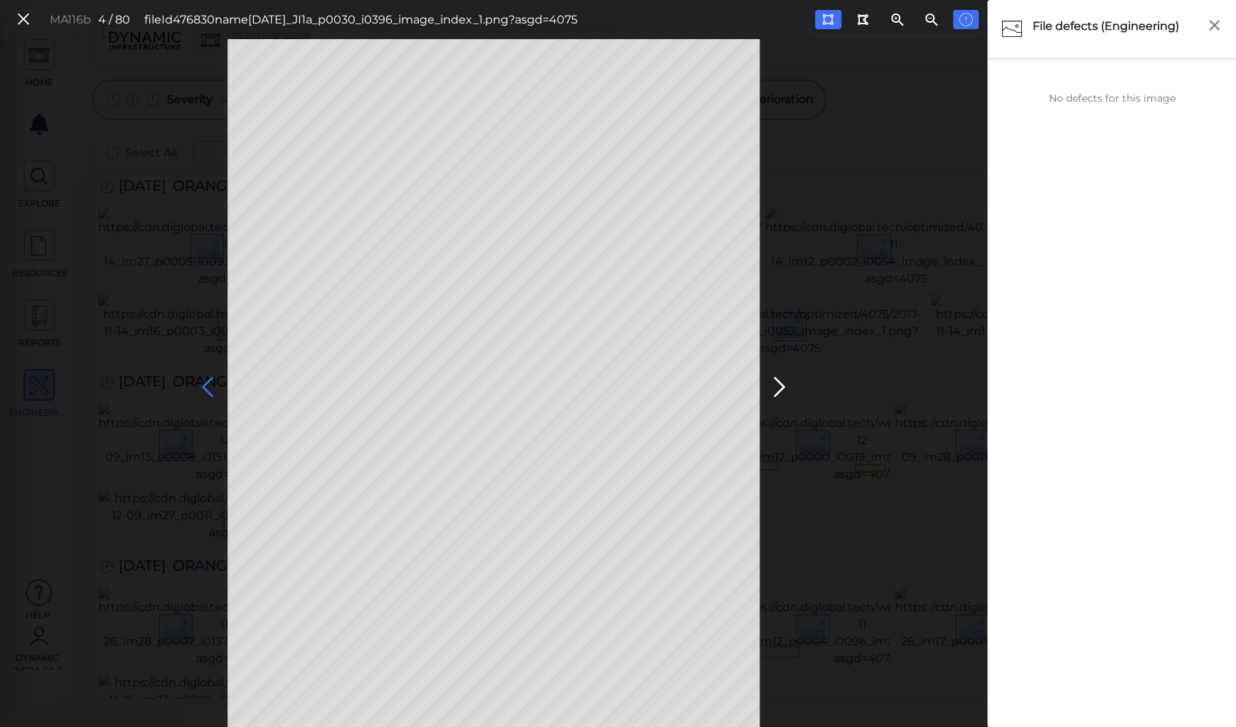
click at [207, 382] on icon at bounding box center [207, 387] width 23 height 28
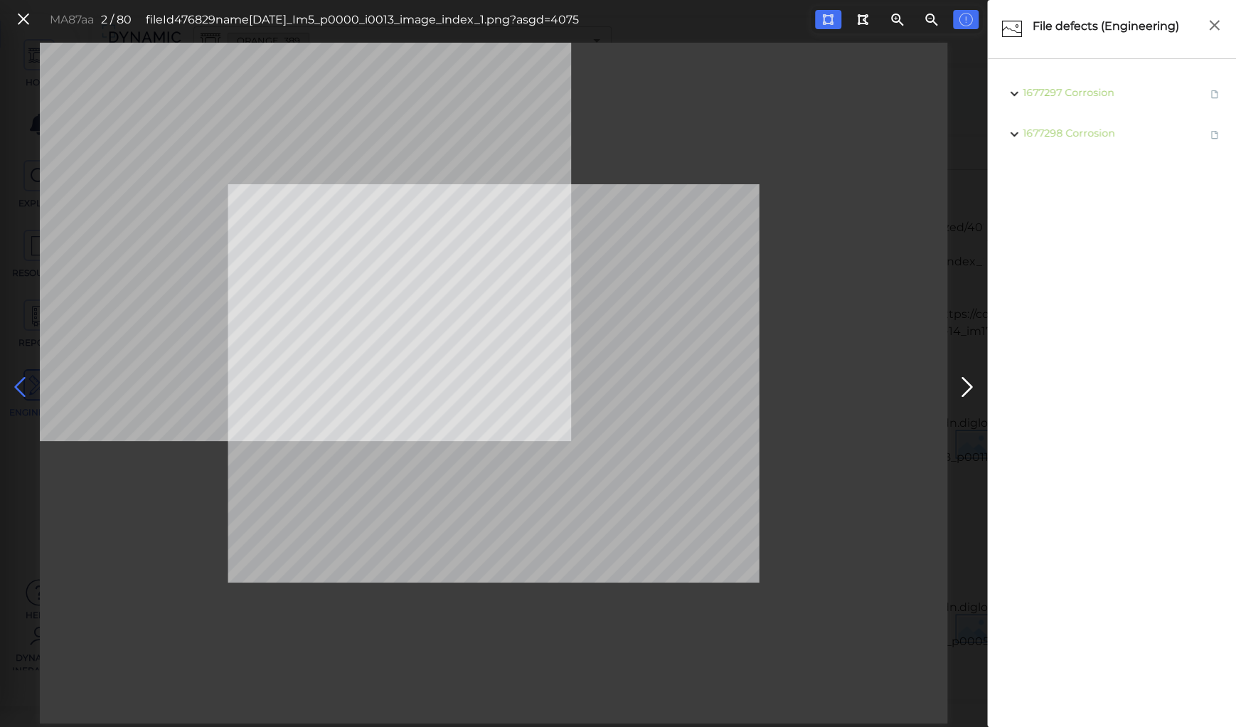
click at [24, 383] on icon at bounding box center [20, 387] width 23 height 28
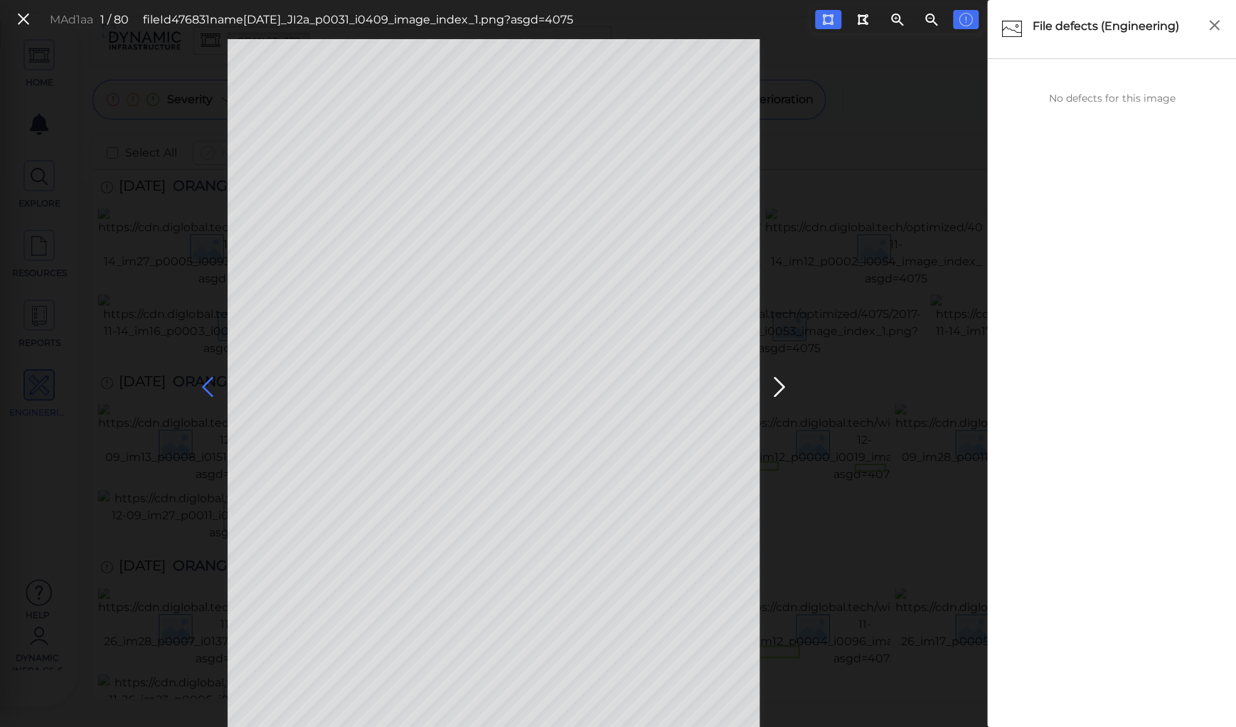
click at [211, 380] on icon at bounding box center [207, 387] width 23 height 28
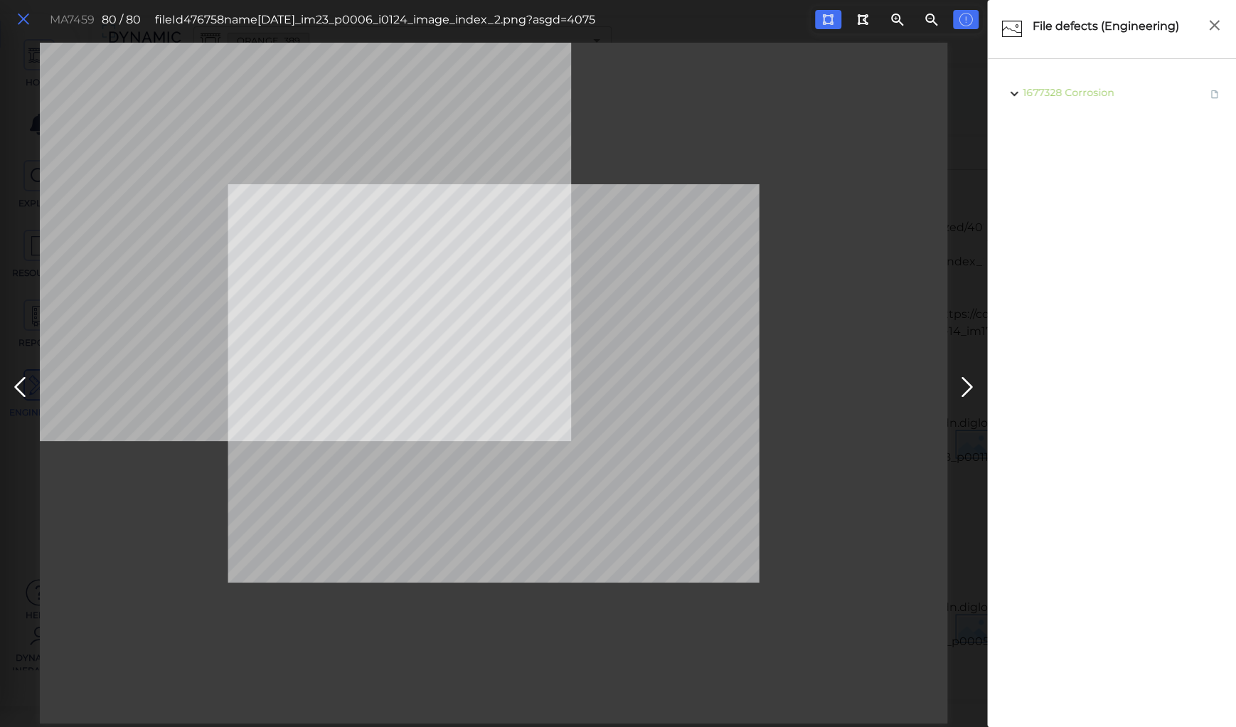
click at [20, 18] on icon at bounding box center [24, 19] width 16 height 19
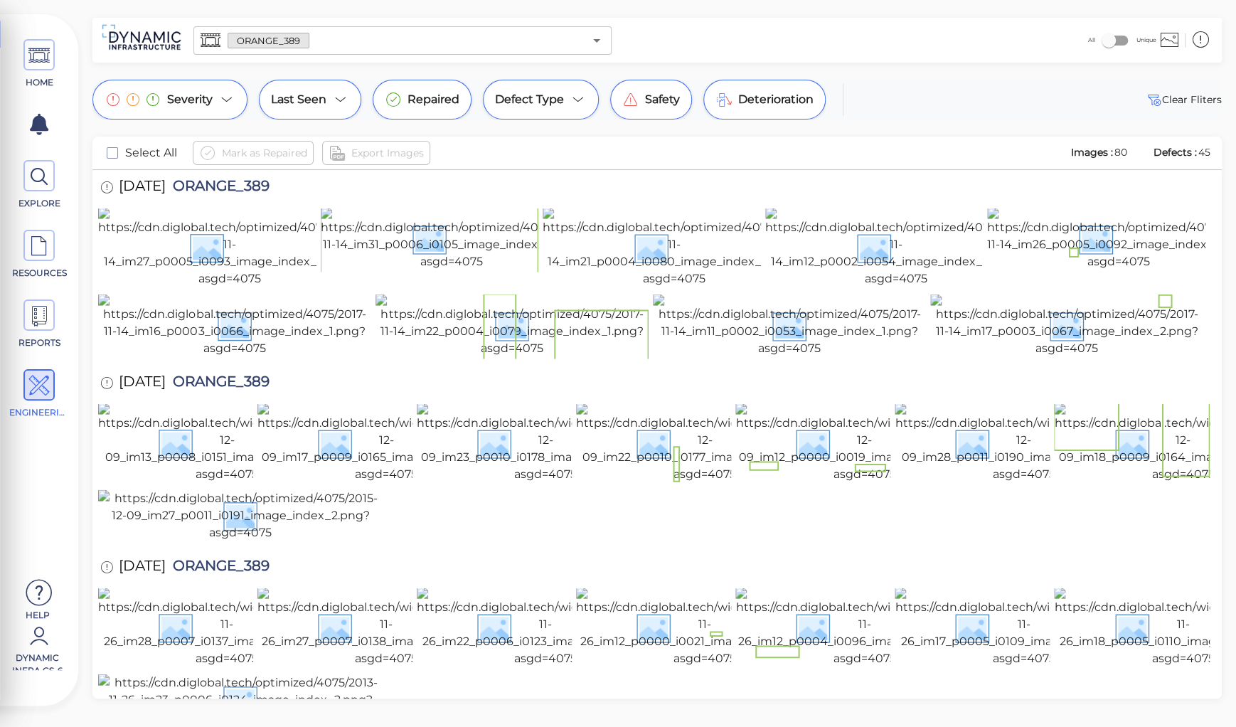
click at [230, 373] on span "ORANGE_389" at bounding box center [218, 382] width 104 height 19
copy span "ORANGE_389"
click at [579, 674] on div at bounding box center [657, 700] width 1118 height 53
click at [576, 674] on div at bounding box center [657, 700] width 1118 height 53
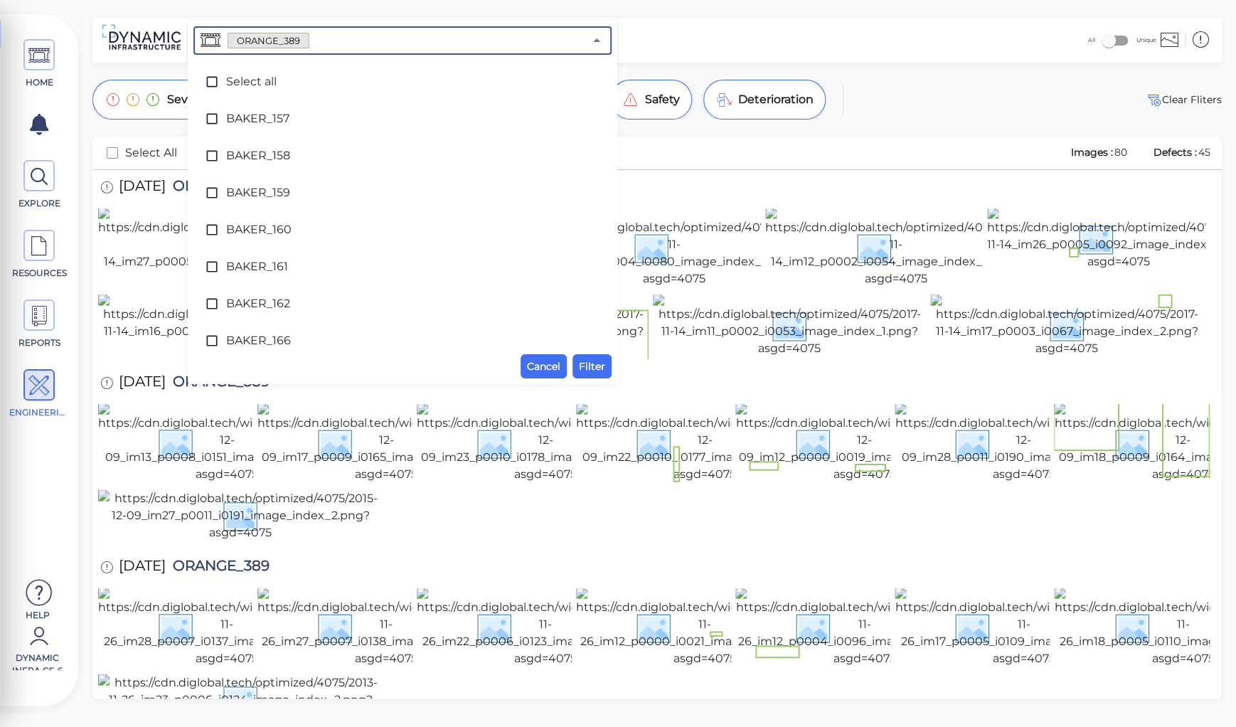
scroll to position [4855, 0]
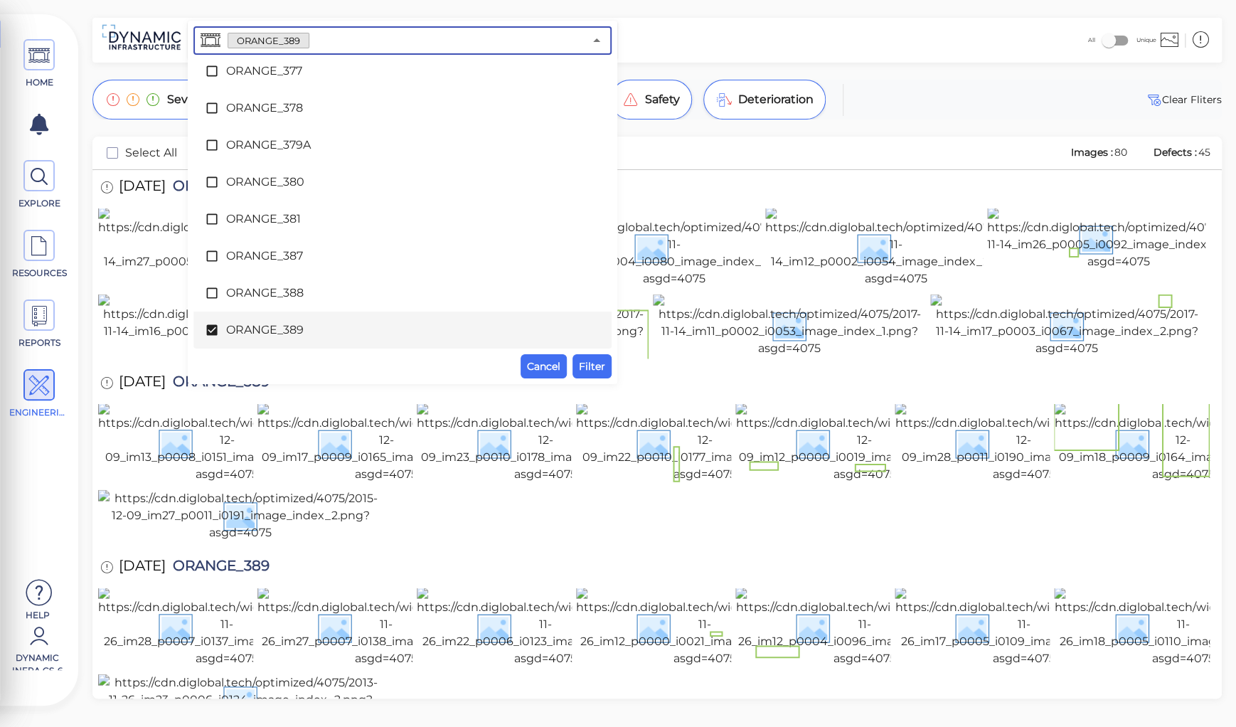
click at [333, 38] on input "text" at bounding box center [446, 41] width 275 height 20
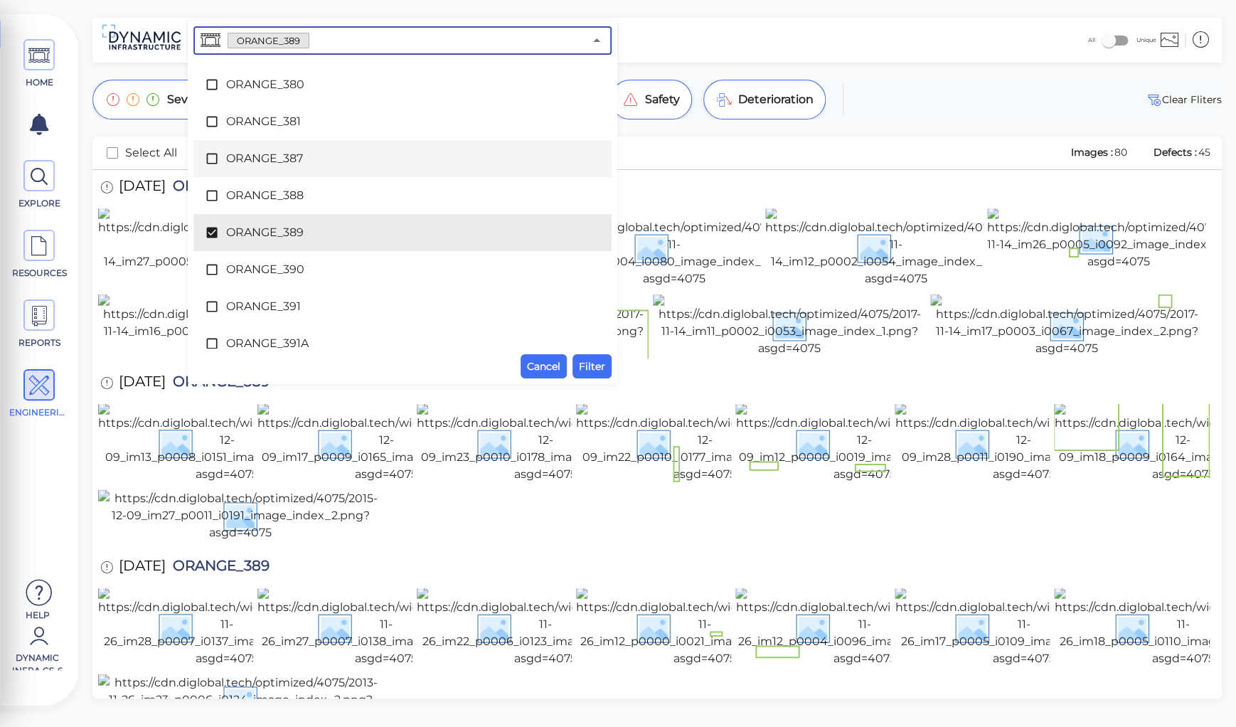
scroll to position [4969, 0]
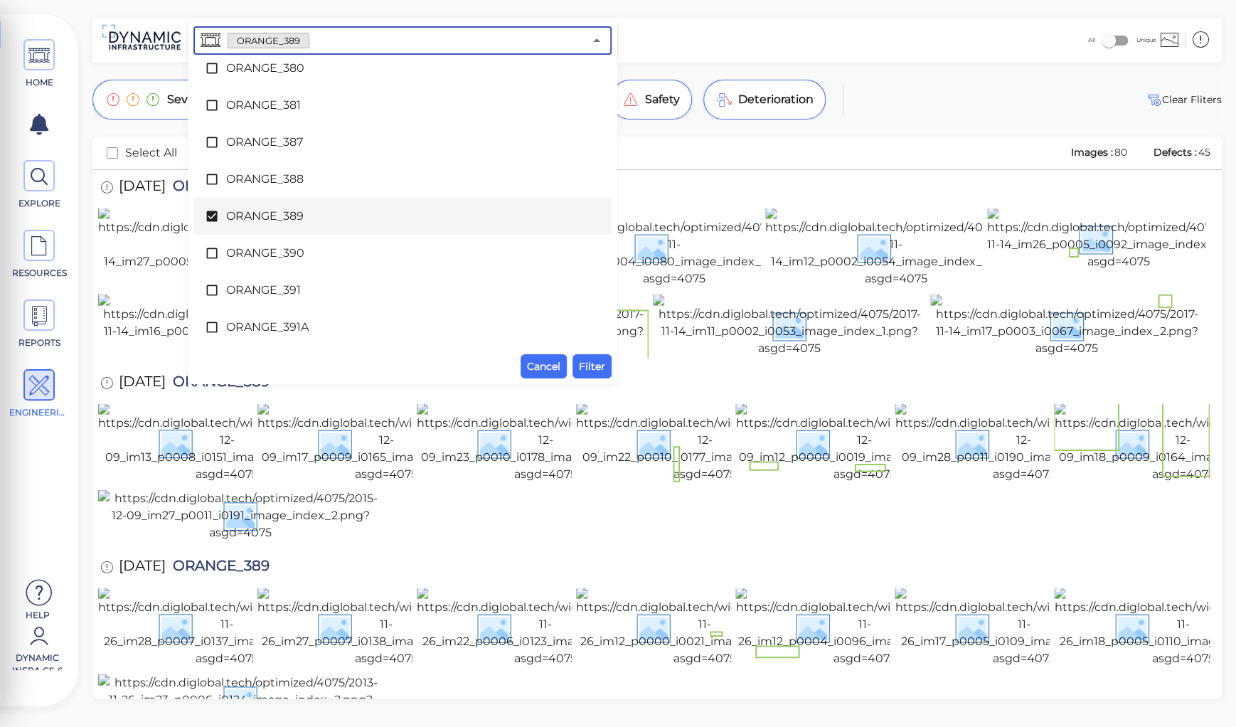
click at [276, 213] on span "ORANGE_389" at bounding box center [402, 216] width 353 height 17
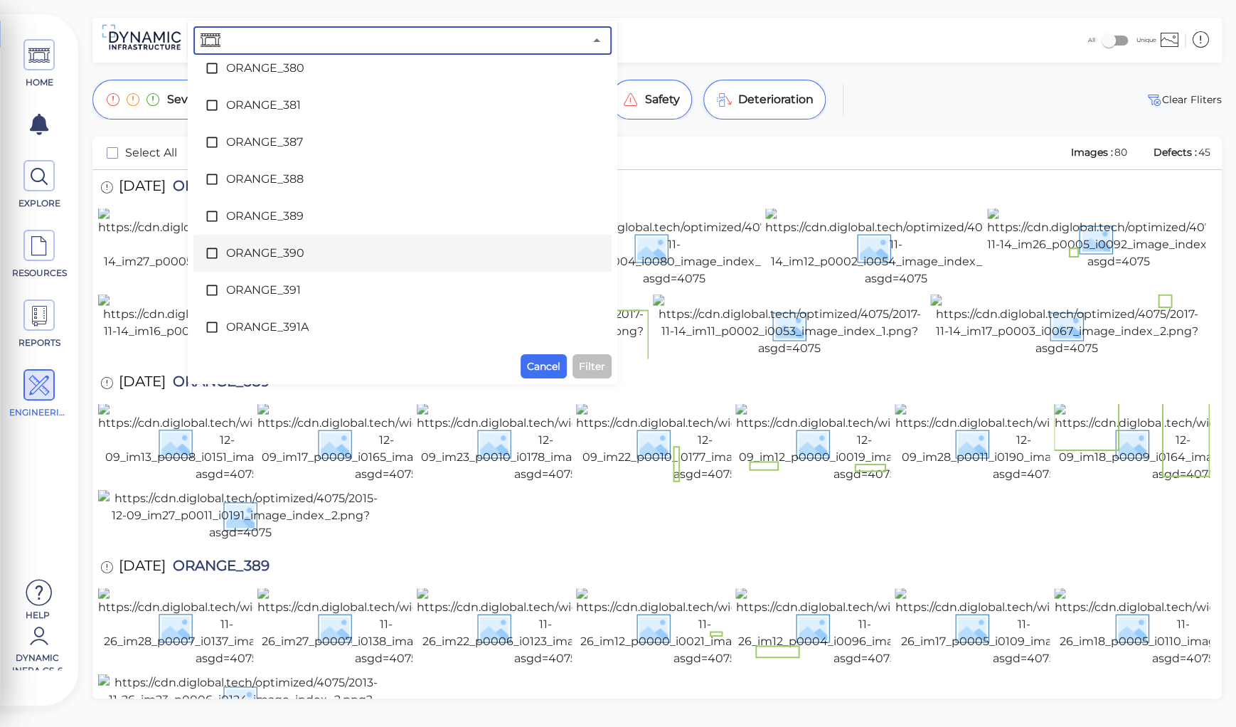
click at [274, 250] on span "ORANGE_390" at bounding box center [402, 253] width 353 height 17
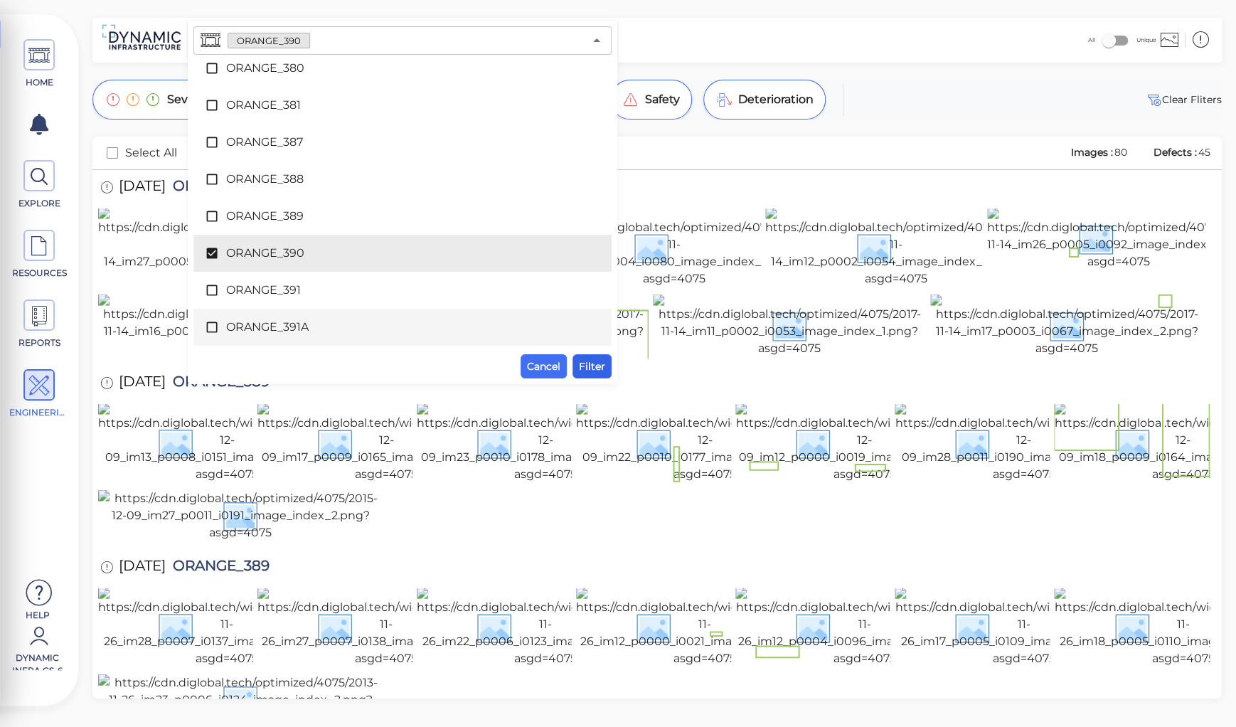
click at [587, 356] on button "Filter" at bounding box center [592, 366] width 39 height 24
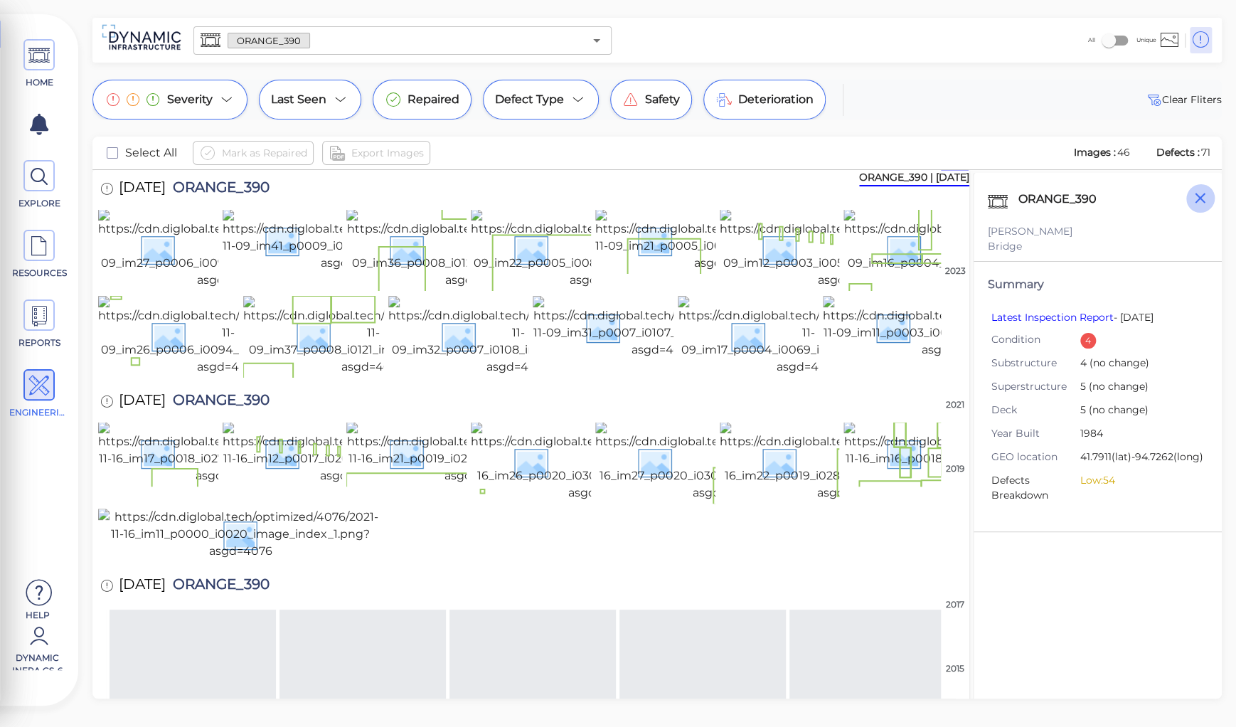
click at [1204, 199] on icon "button" at bounding box center [1200, 198] width 18 height 18
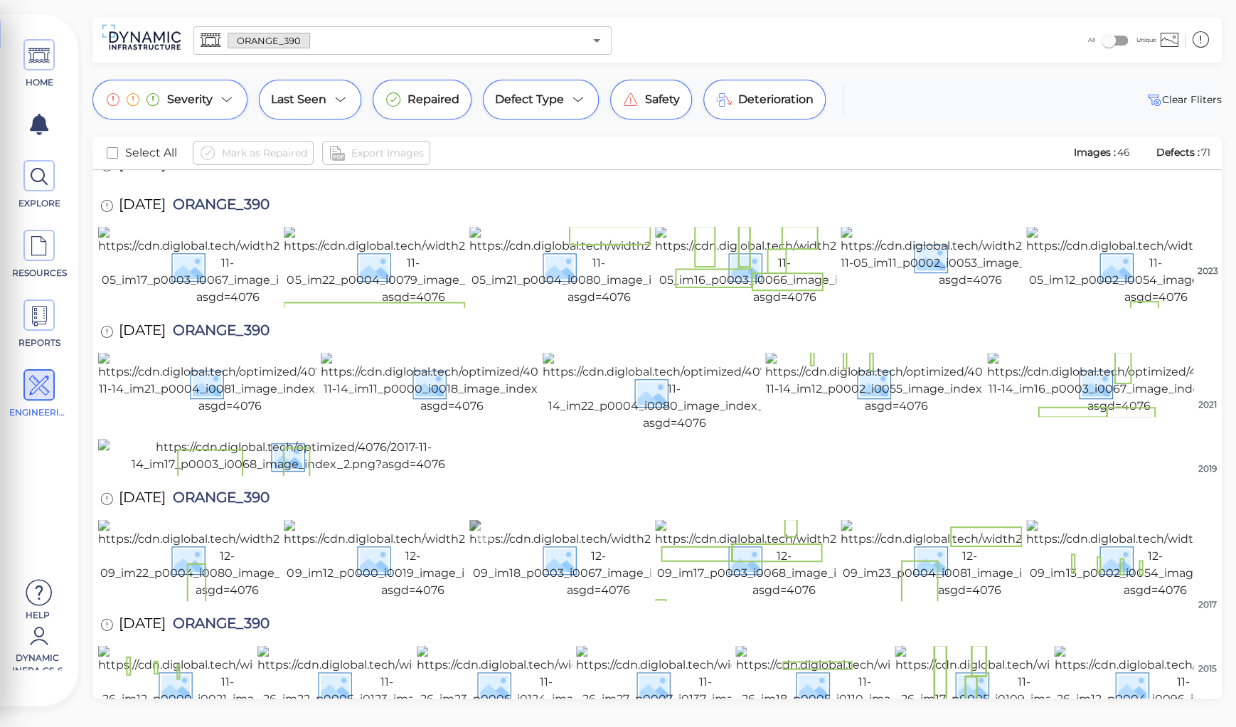
scroll to position [1038, 0]
click at [1100, 657] on img at bounding box center [1183, 685] width 258 height 80
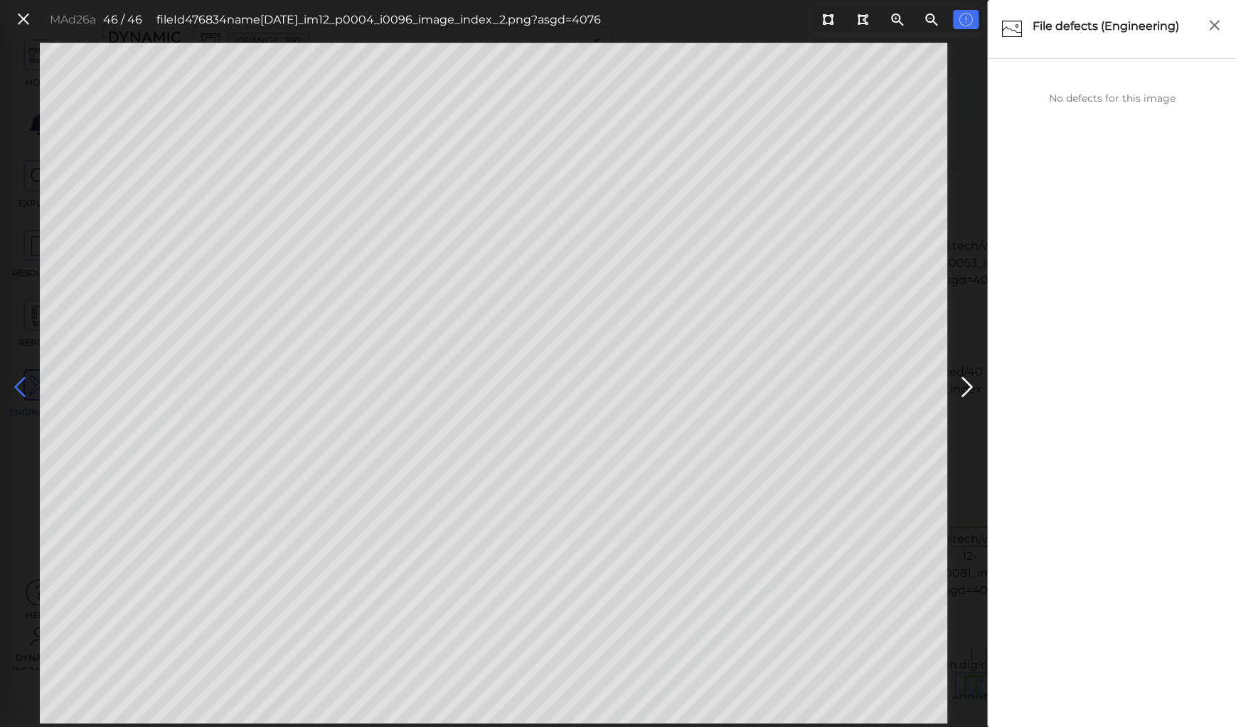
click at [17, 382] on icon at bounding box center [20, 387] width 23 height 28
click at [17, 381] on icon at bounding box center [20, 387] width 23 height 28
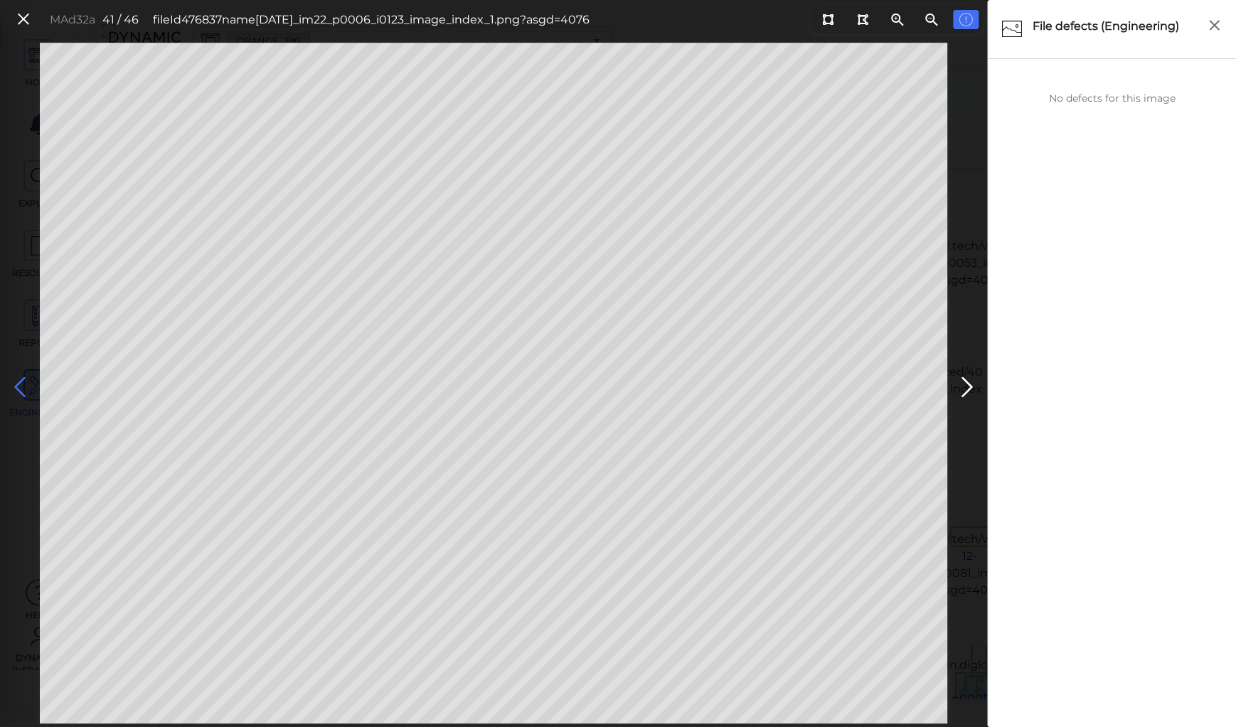
click at [17, 381] on icon at bounding box center [20, 387] width 23 height 28
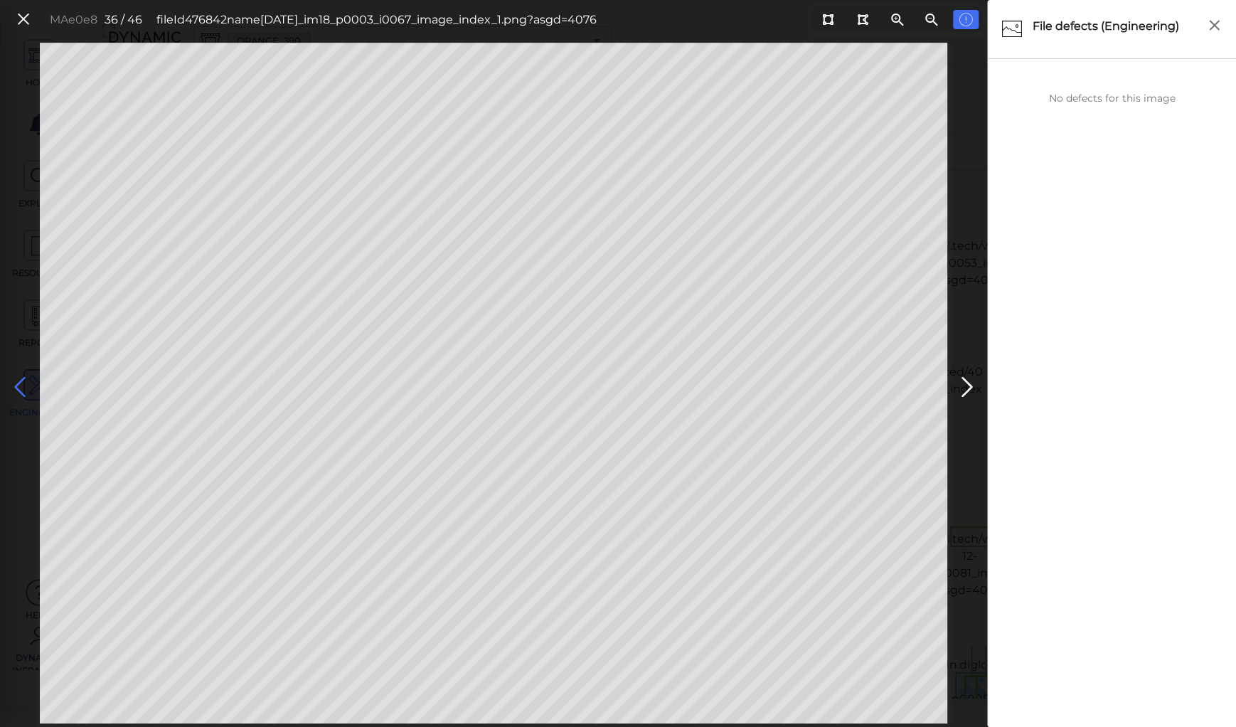
click at [17, 381] on icon at bounding box center [20, 387] width 23 height 28
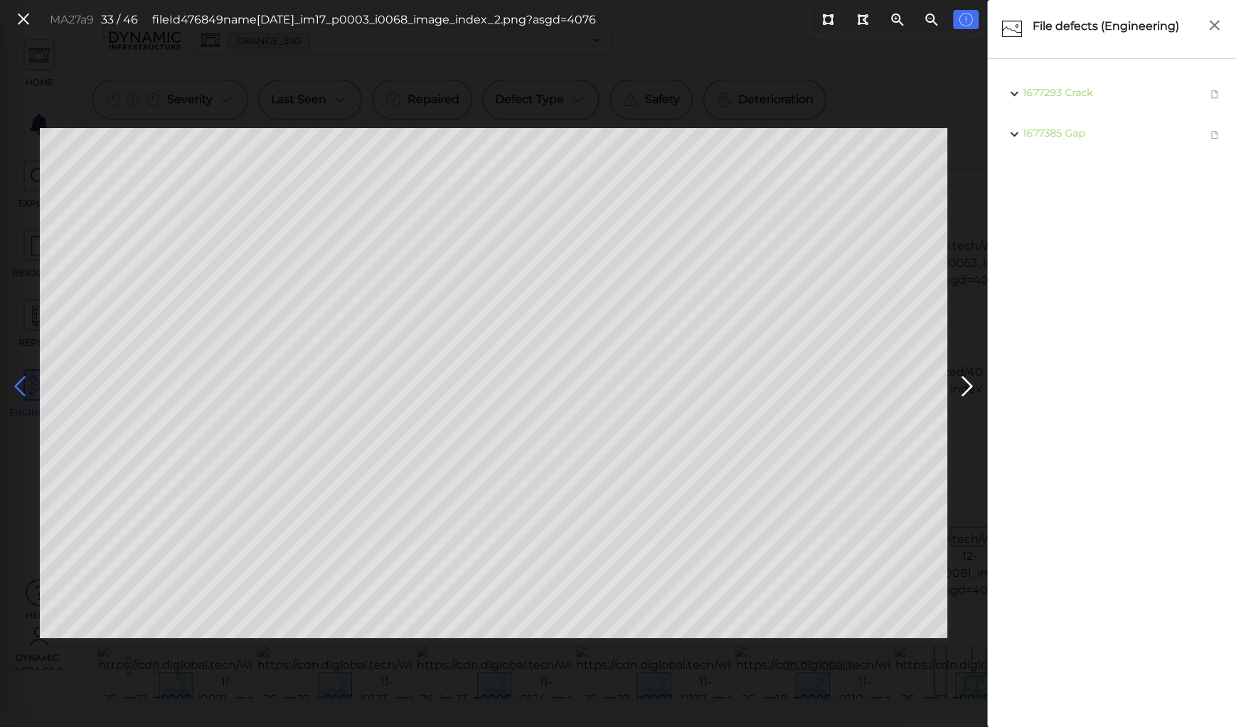
click at [17, 381] on icon at bounding box center [20, 387] width 23 height 28
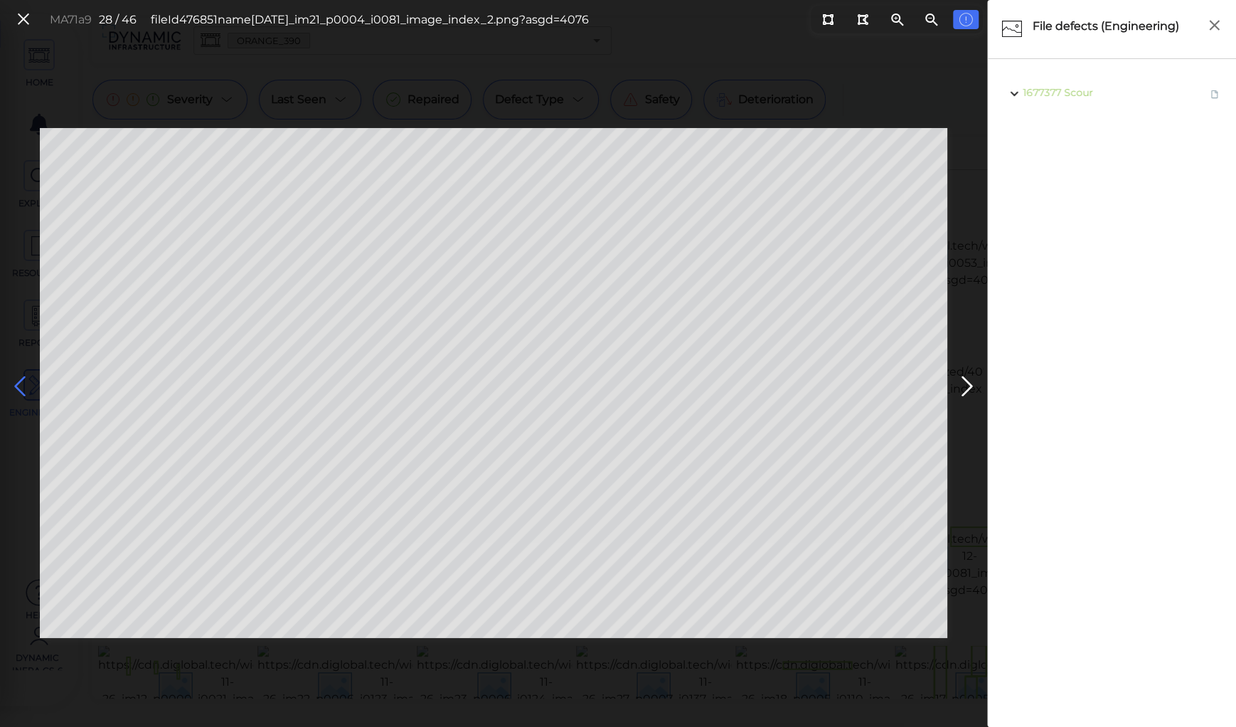
click at [17, 381] on icon at bounding box center [20, 387] width 23 height 28
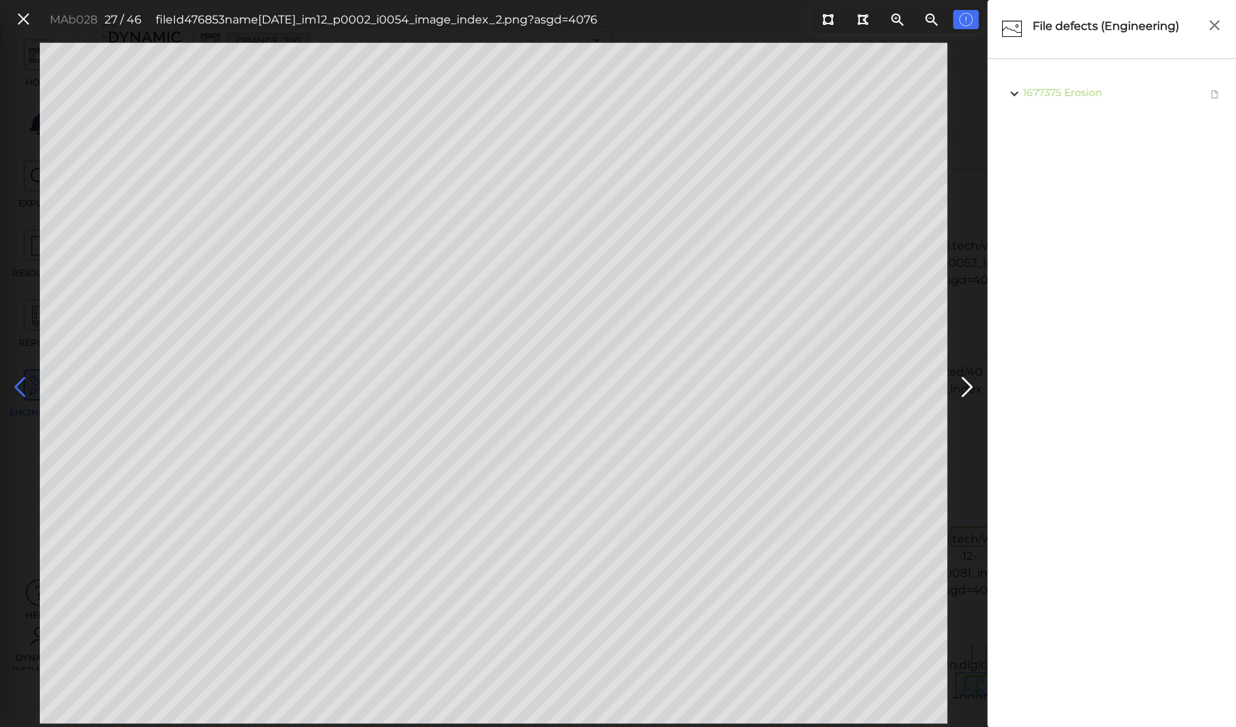
click at [17, 381] on icon at bounding box center [20, 387] width 23 height 28
click at [16, 379] on icon at bounding box center [20, 387] width 23 height 28
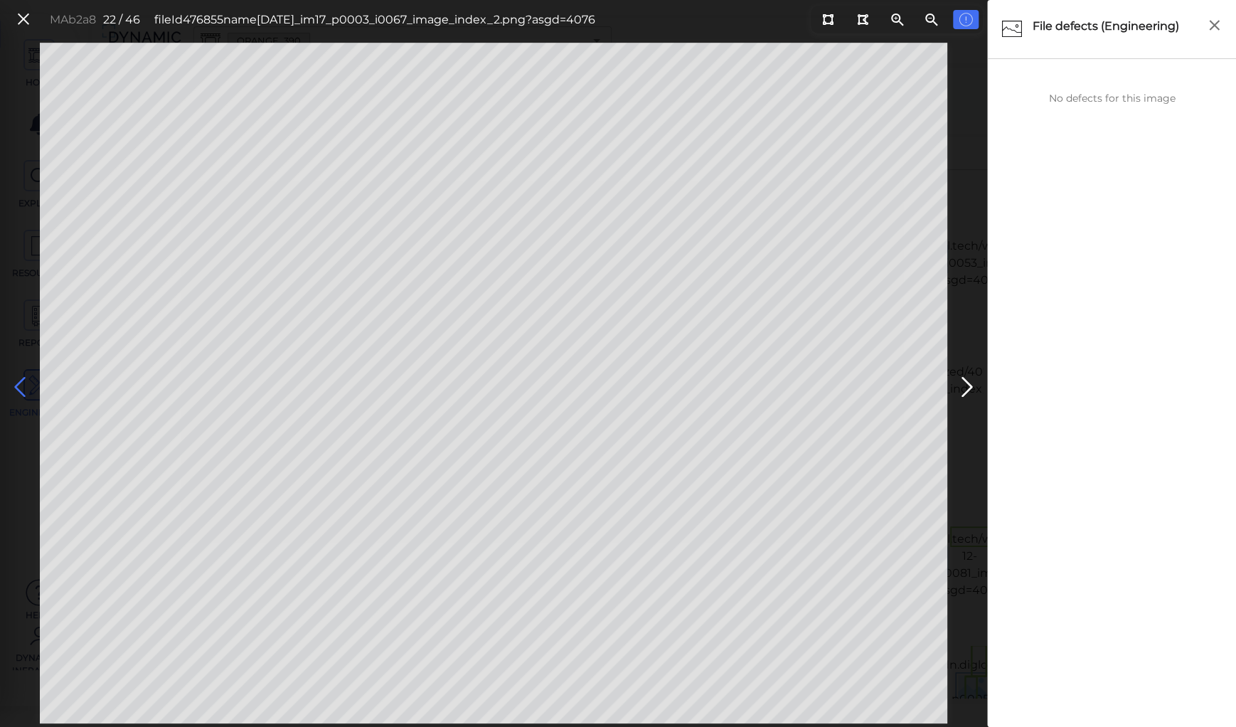
click at [16, 379] on icon at bounding box center [20, 387] width 23 height 28
click at [17, 380] on icon at bounding box center [20, 387] width 23 height 28
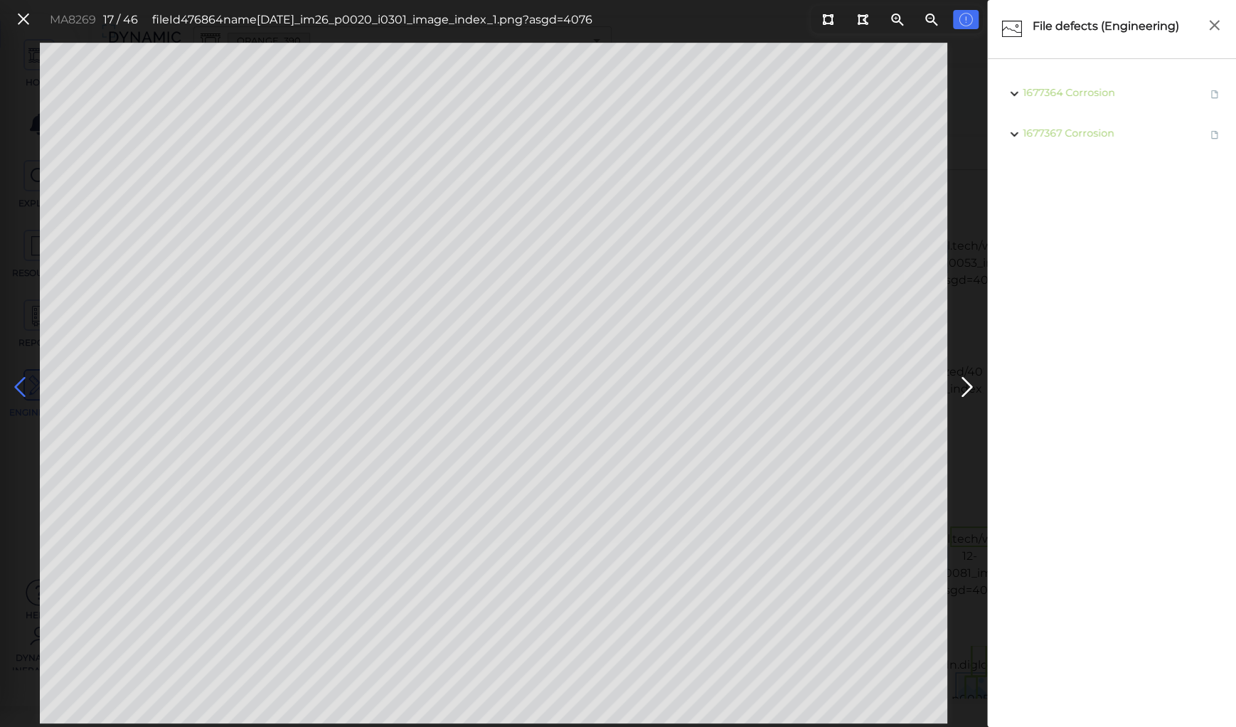
click at [17, 380] on icon at bounding box center [20, 387] width 23 height 28
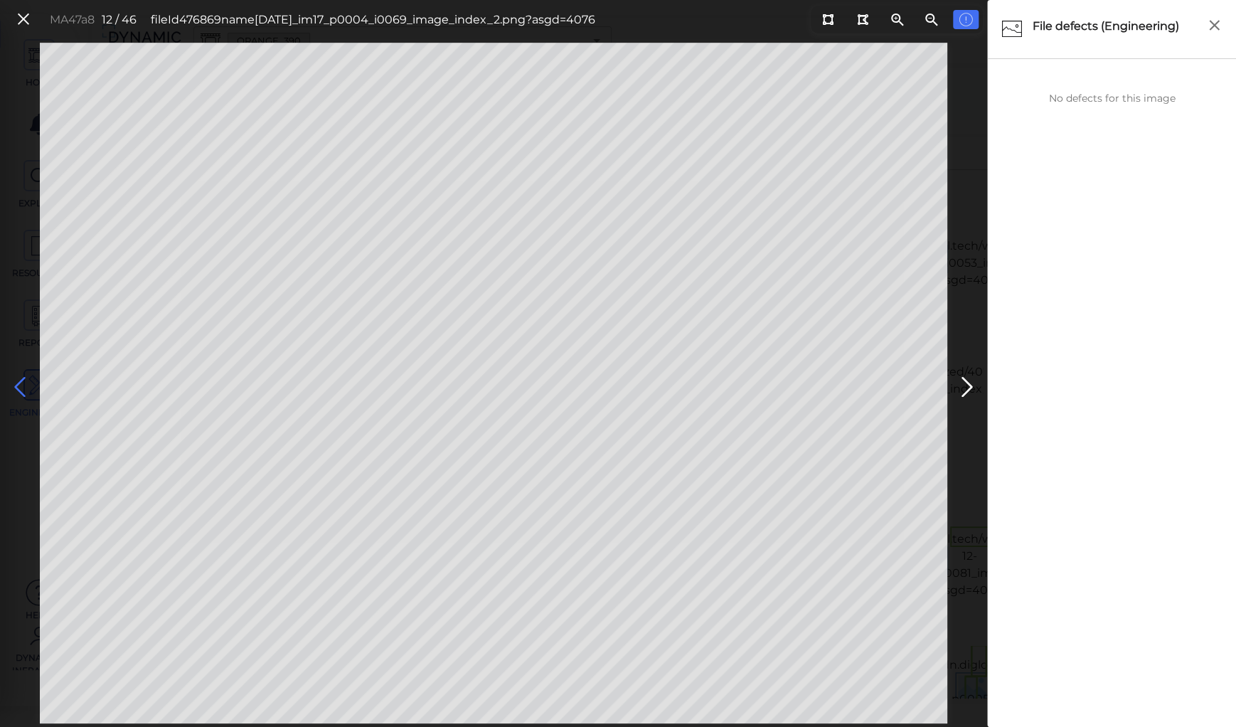
click at [23, 384] on icon at bounding box center [20, 387] width 23 height 28
click at [12, 377] on icon at bounding box center [20, 387] width 23 height 28
click at [11, 376] on icon at bounding box center [20, 387] width 23 height 28
click at [18, 380] on icon at bounding box center [20, 387] width 23 height 28
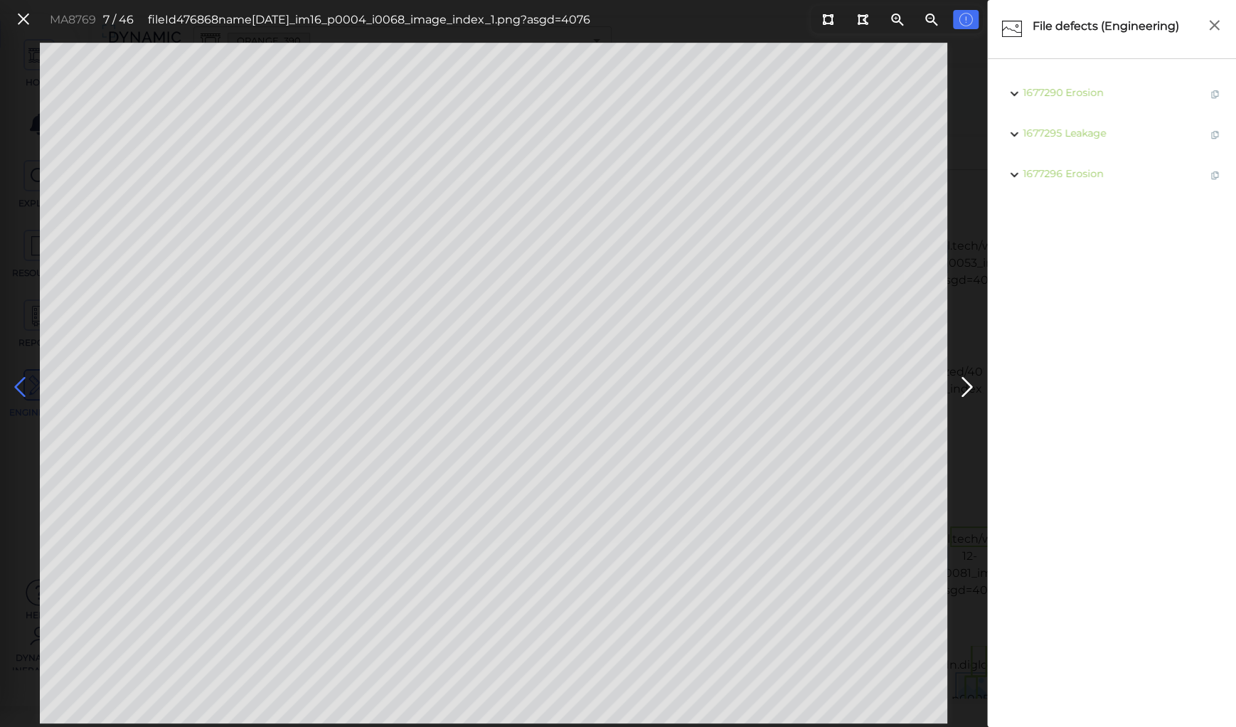
click at [18, 380] on icon at bounding box center [20, 387] width 23 height 28
click at [19, 380] on icon at bounding box center [20, 387] width 23 height 28
click at [20, 378] on icon at bounding box center [20, 387] width 23 height 28
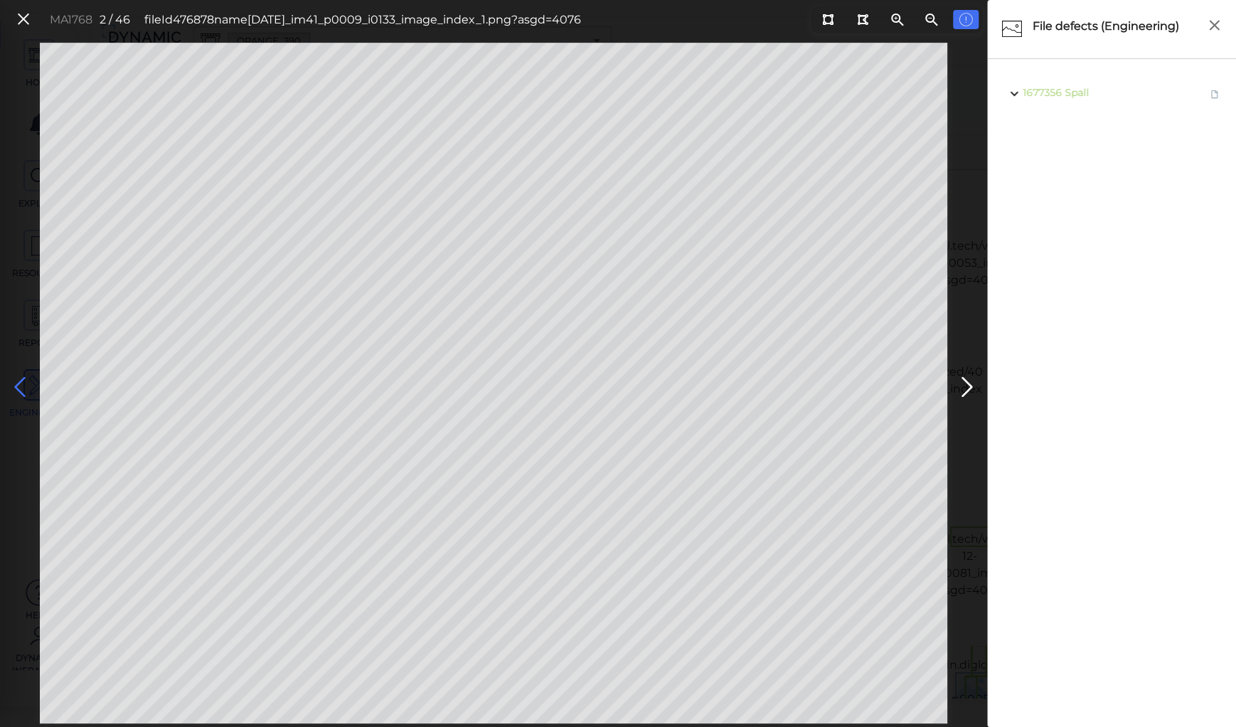
click at [20, 378] on icon at bounding box center [20, 387] width 23 height 28
click at [19, 20] on icon at bounding box center [24, 19] width 16 height 19
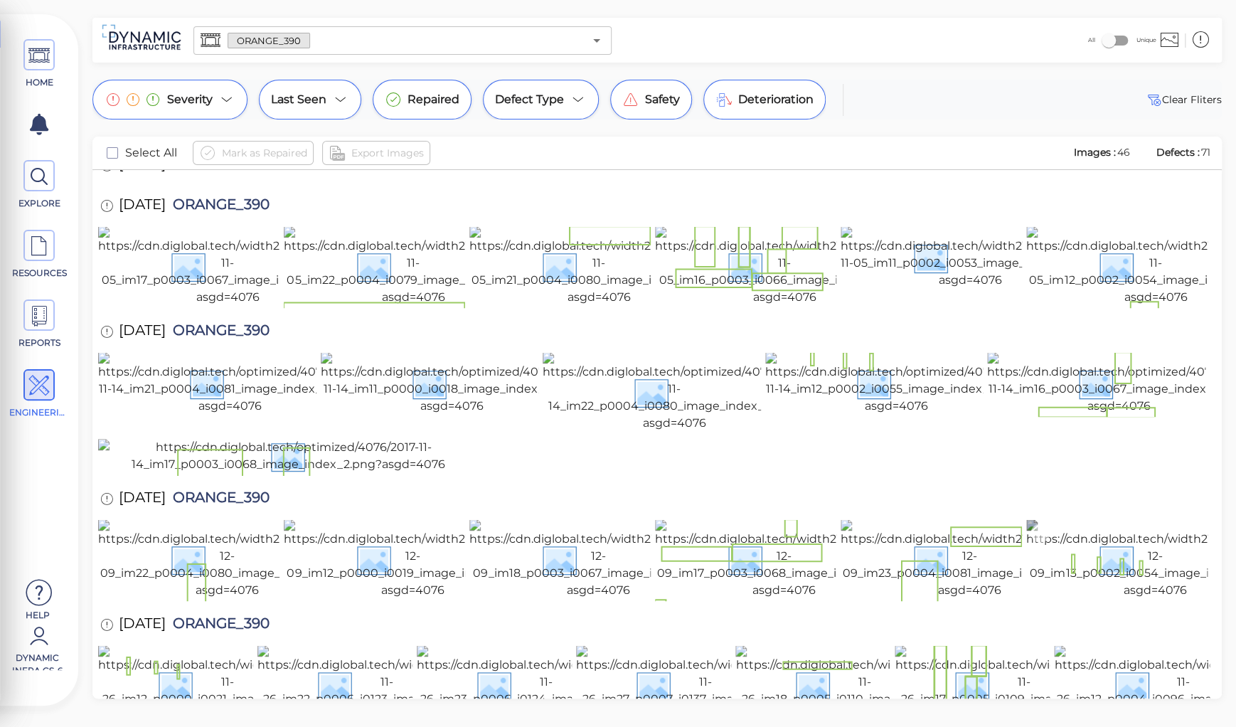
click at [1118, 519] on img at bounding box center [1155, 559] width 258 height 80
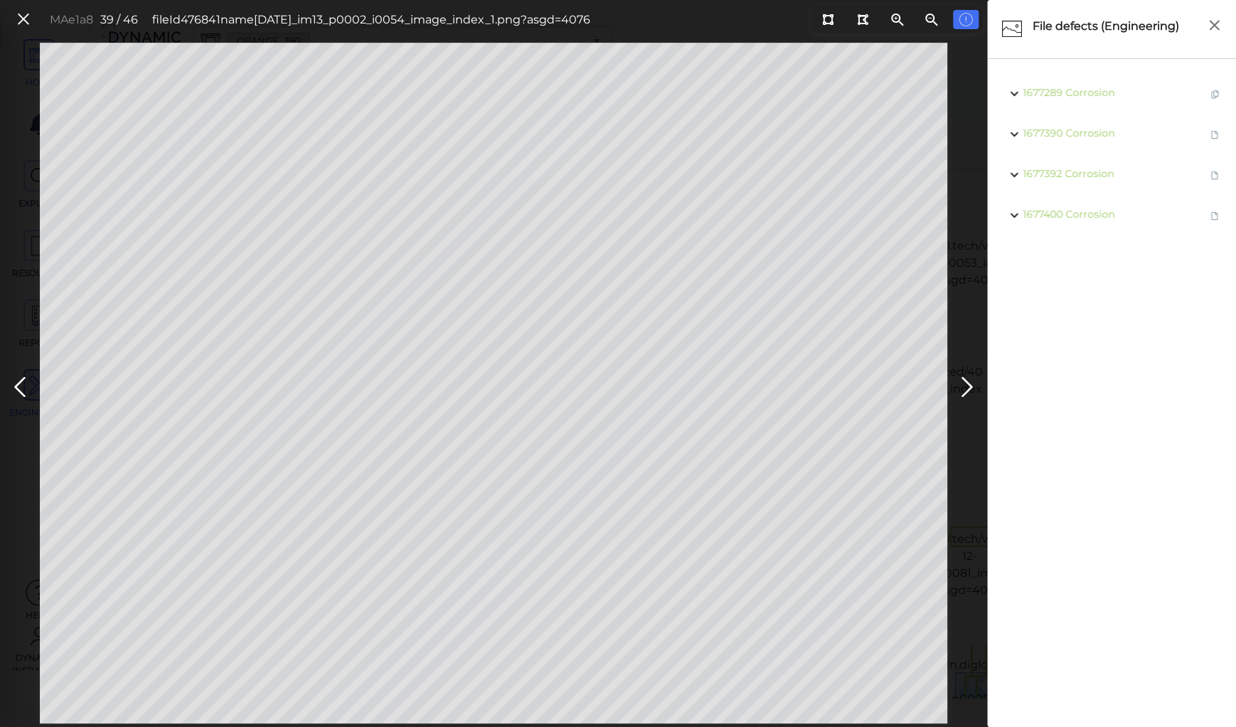
drag, startPoint x: 18, startPoint y: 21, endPoint x: 62, endPoint y: 53, distance: 54.3
click at [21, 21] on icon at bounding box center [24, 19] width 16 height 19
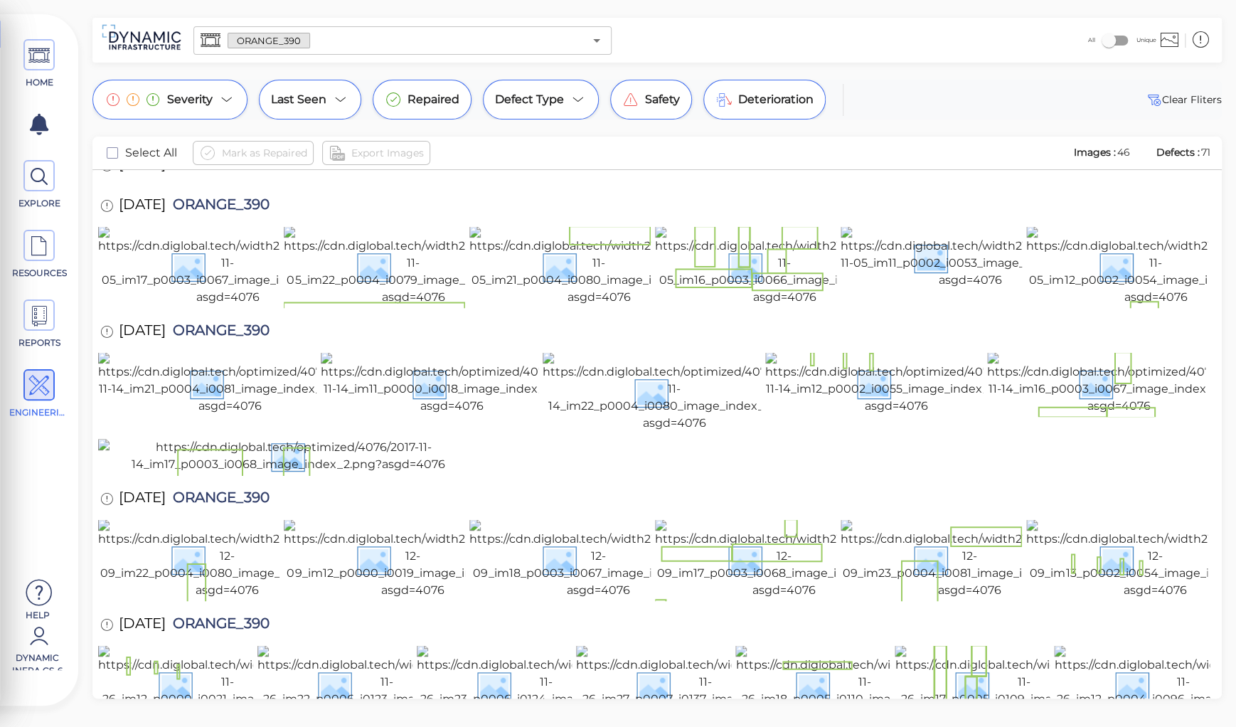
click at [248, 323] on span "ORANGE_390" at bounding box center [218, 332] width 104 height 19
click at [868, 439] on div at bounding box center [657, 457] width 1118 height 36
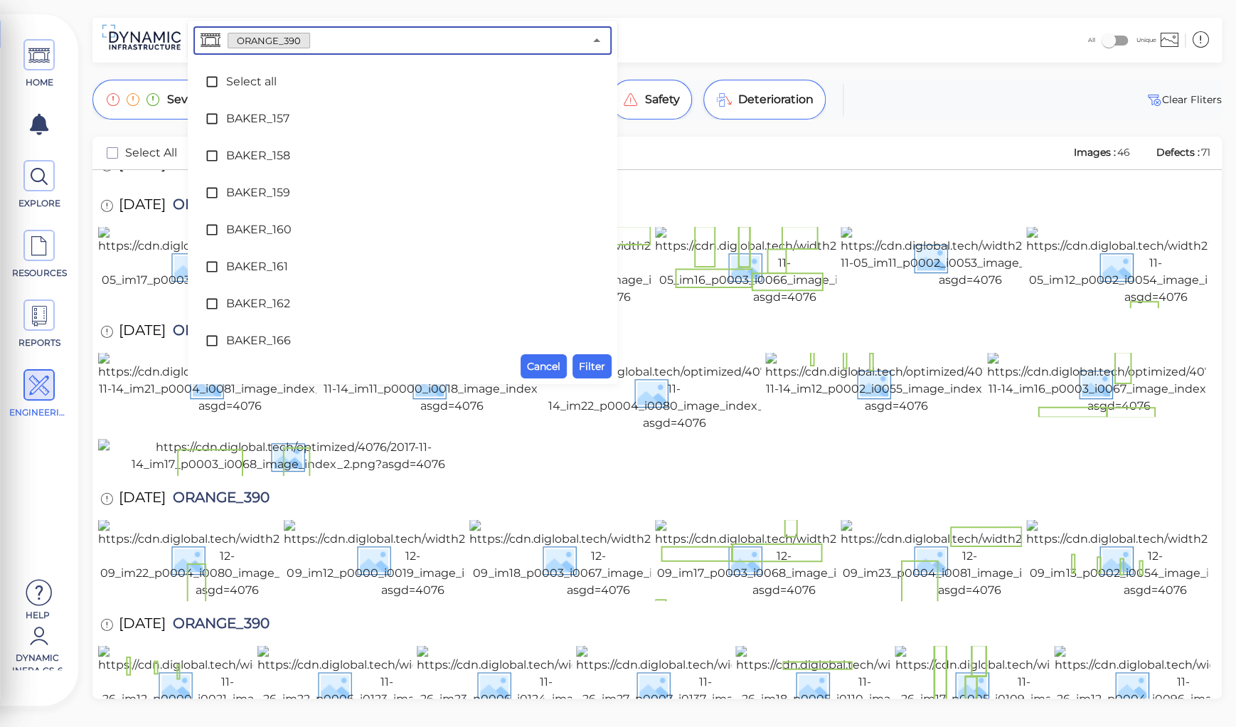
scroll to position [4892, 0]
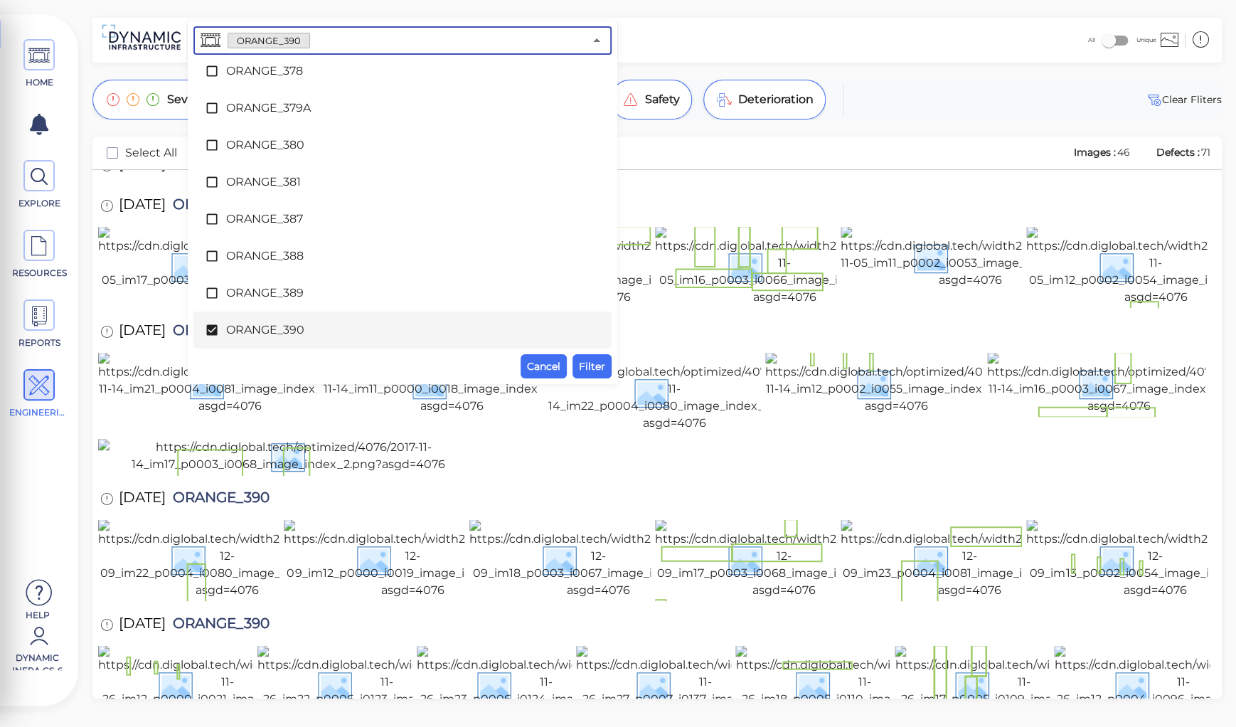
click at [336, 38] on input "text" at bounding box center [447, 41] width 274 height 20
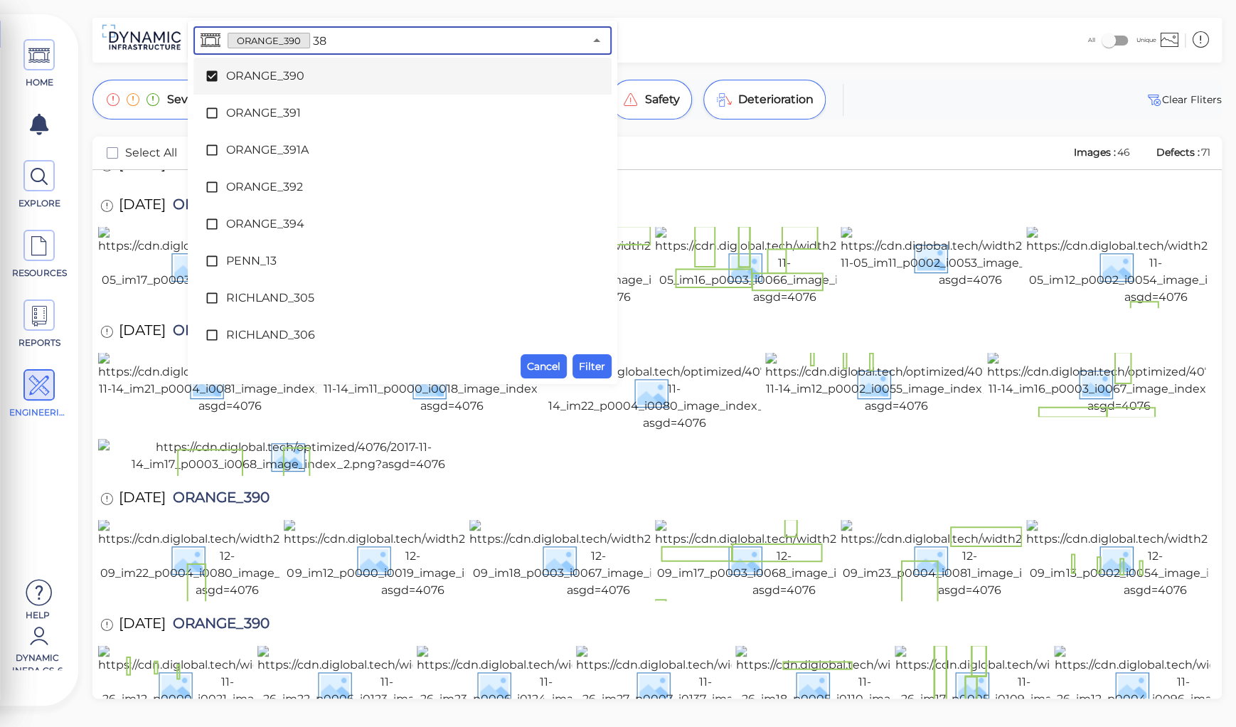
scroll to position [0, 0]
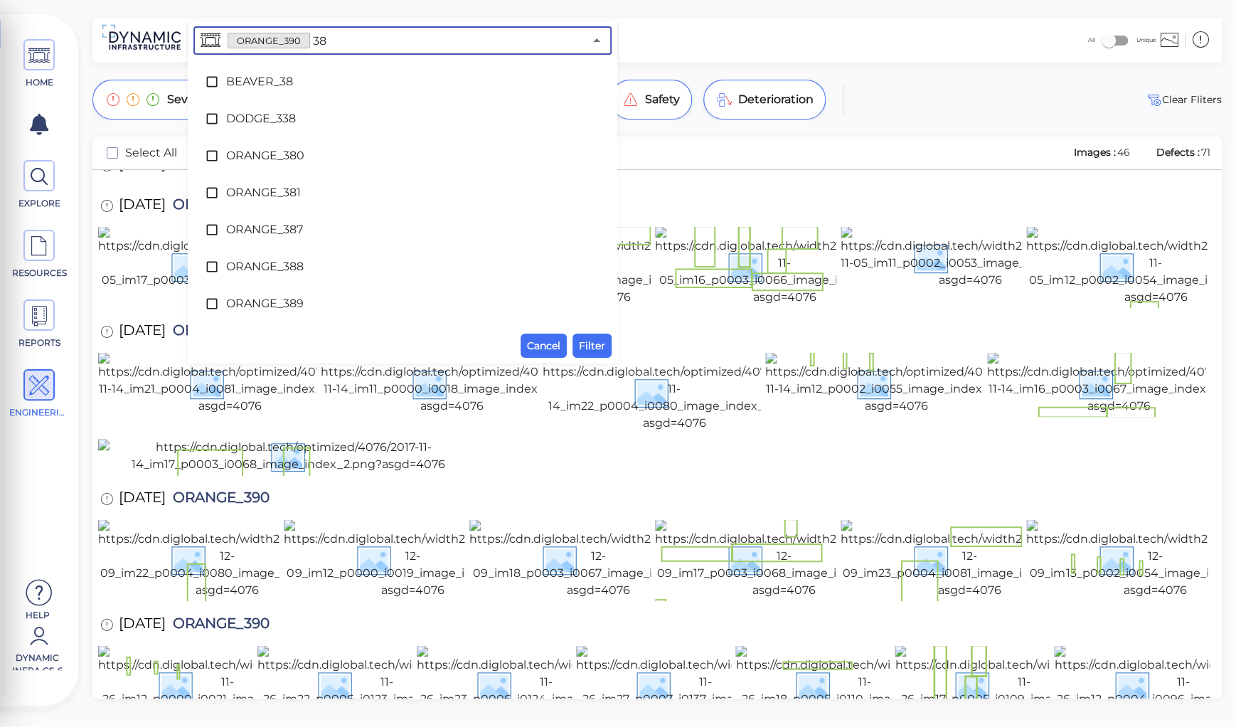
type input "387"
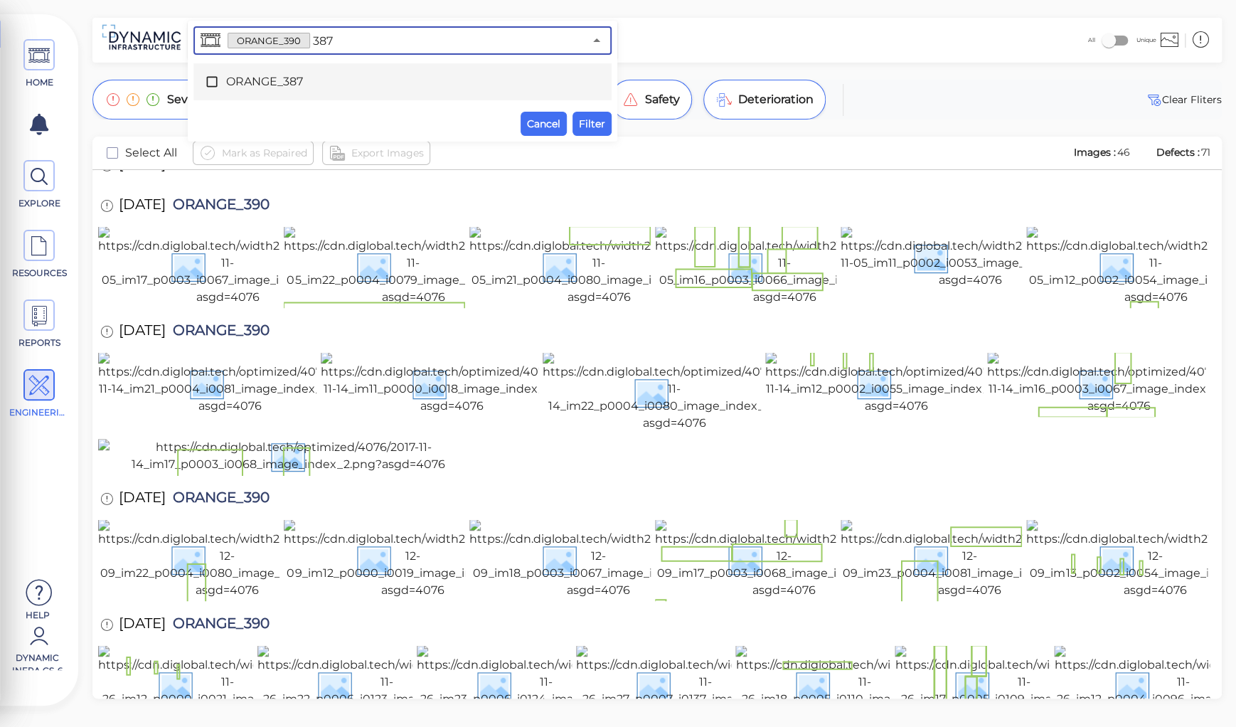
click at [259, 85] on span "ORANGE_387" at bounding box center [402, 81] width 353 height 17
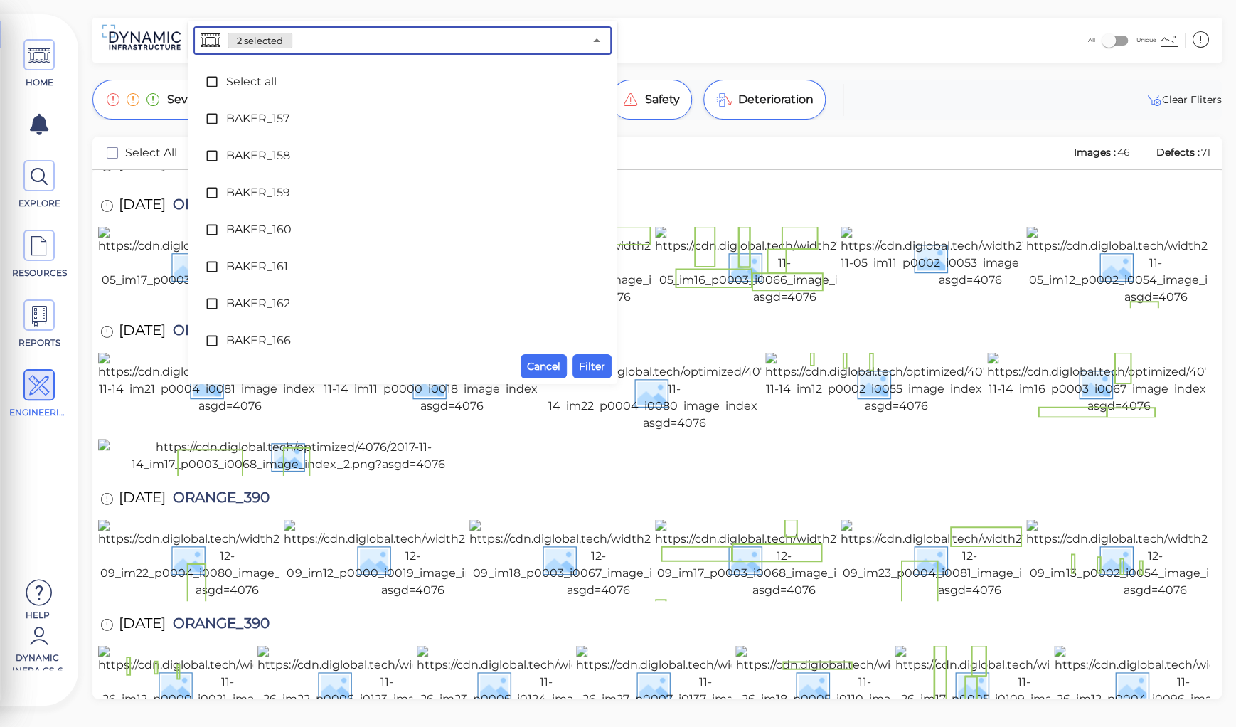
scroll to position [4892, 0]
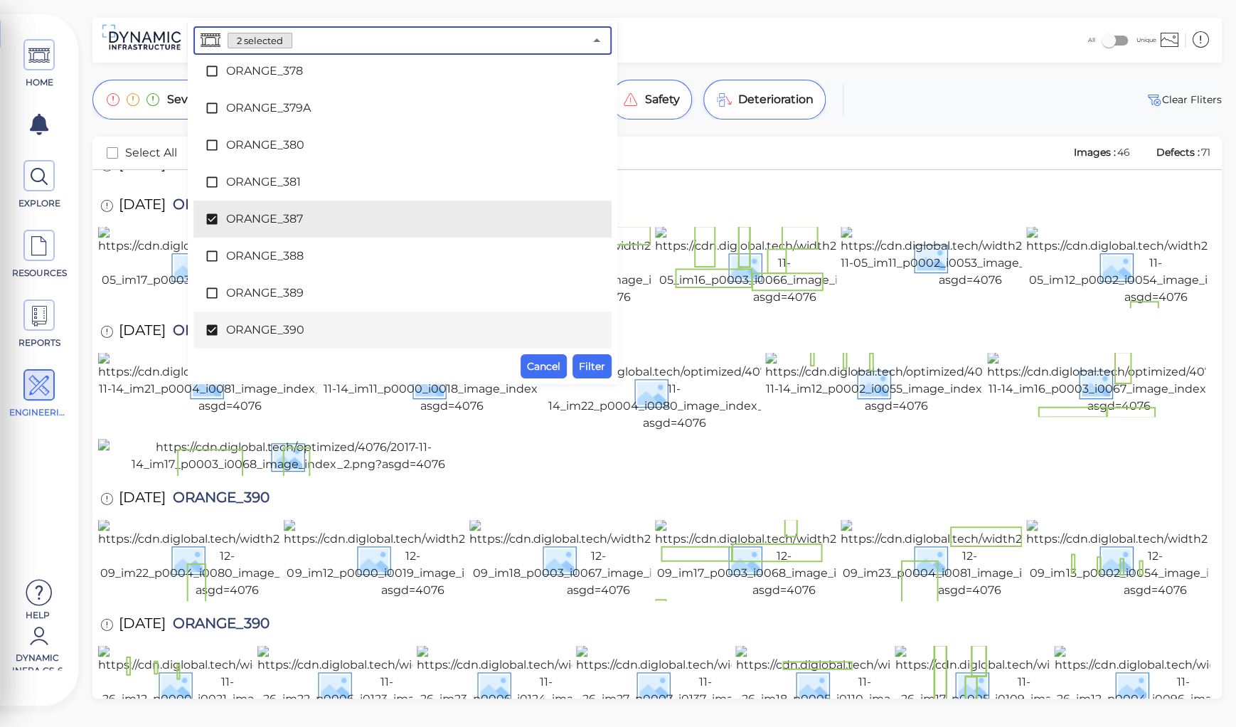
click at [282, 330] on span "ORANGE_390" at bounding box center [402, 329] width 353 height 17
click at [590, 364] on span "Filter" at bounding box center [592, 366] width 26 height 17
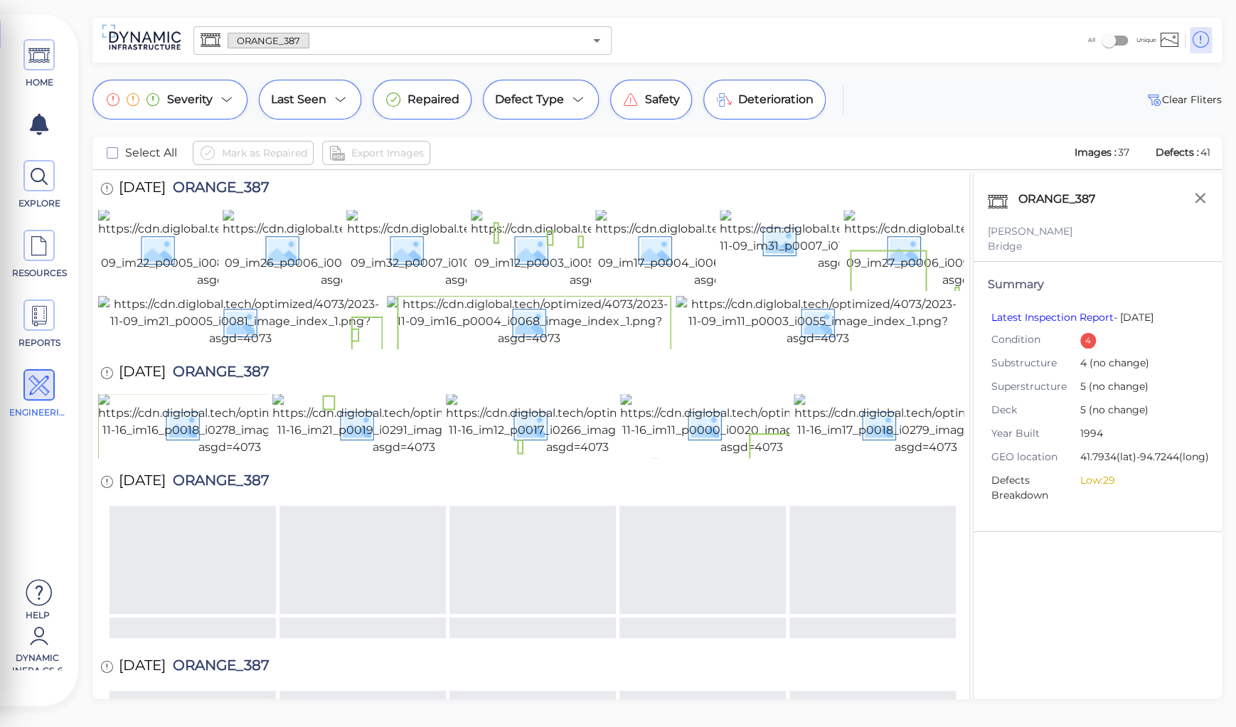
click at [230, 188] on span "ORANGE_387" at bounding box center [218, 189] width 104 height 19
